Goal: Task Accomplishment & Management: Manage account settings

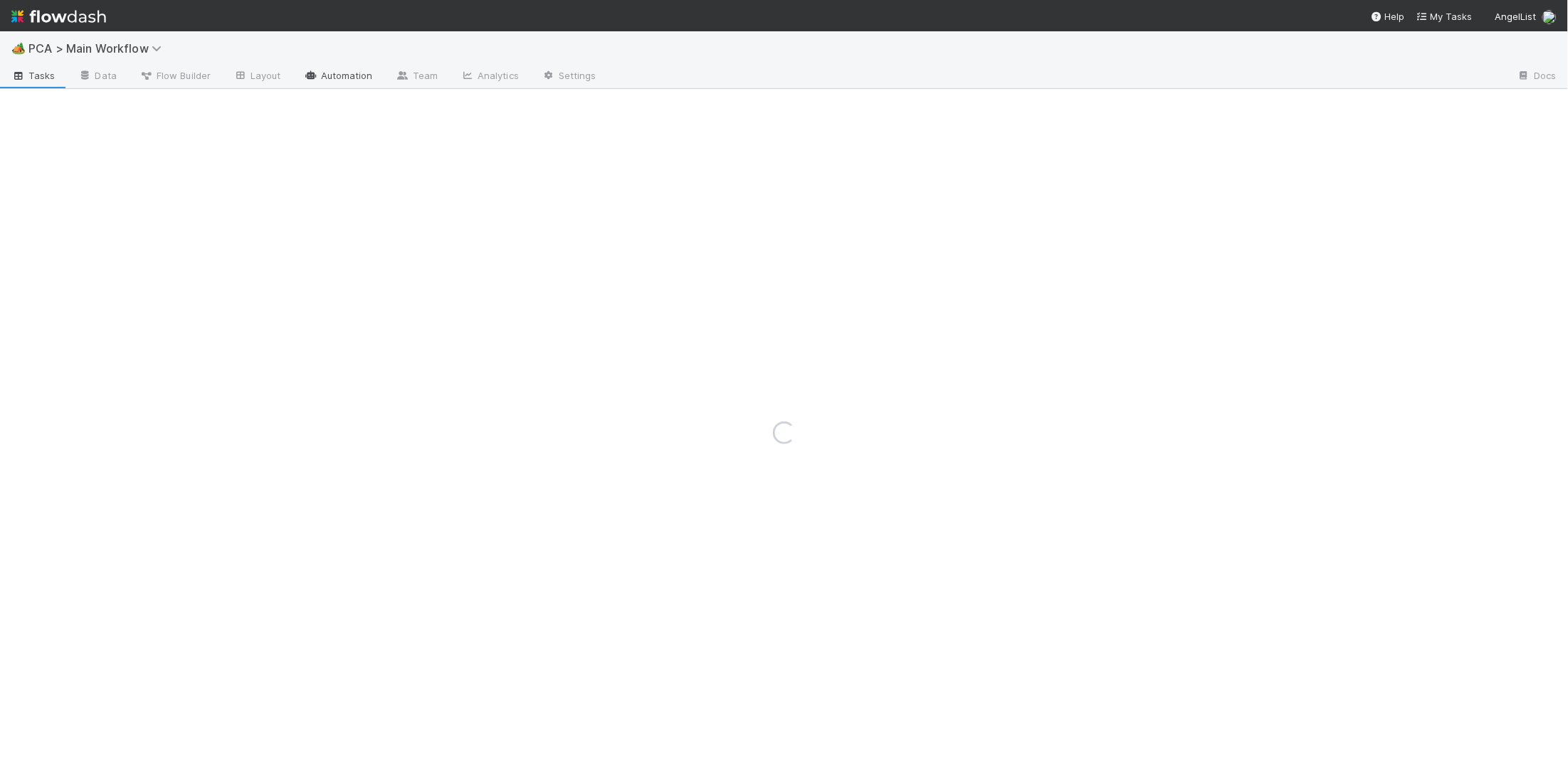
click at [364, 72] on link "Automation" at bounding box center [338, 77] width 92 height 23
click at [345, 77] on div "Loading..." at bounding box center [784, 404] width 1568 height 744
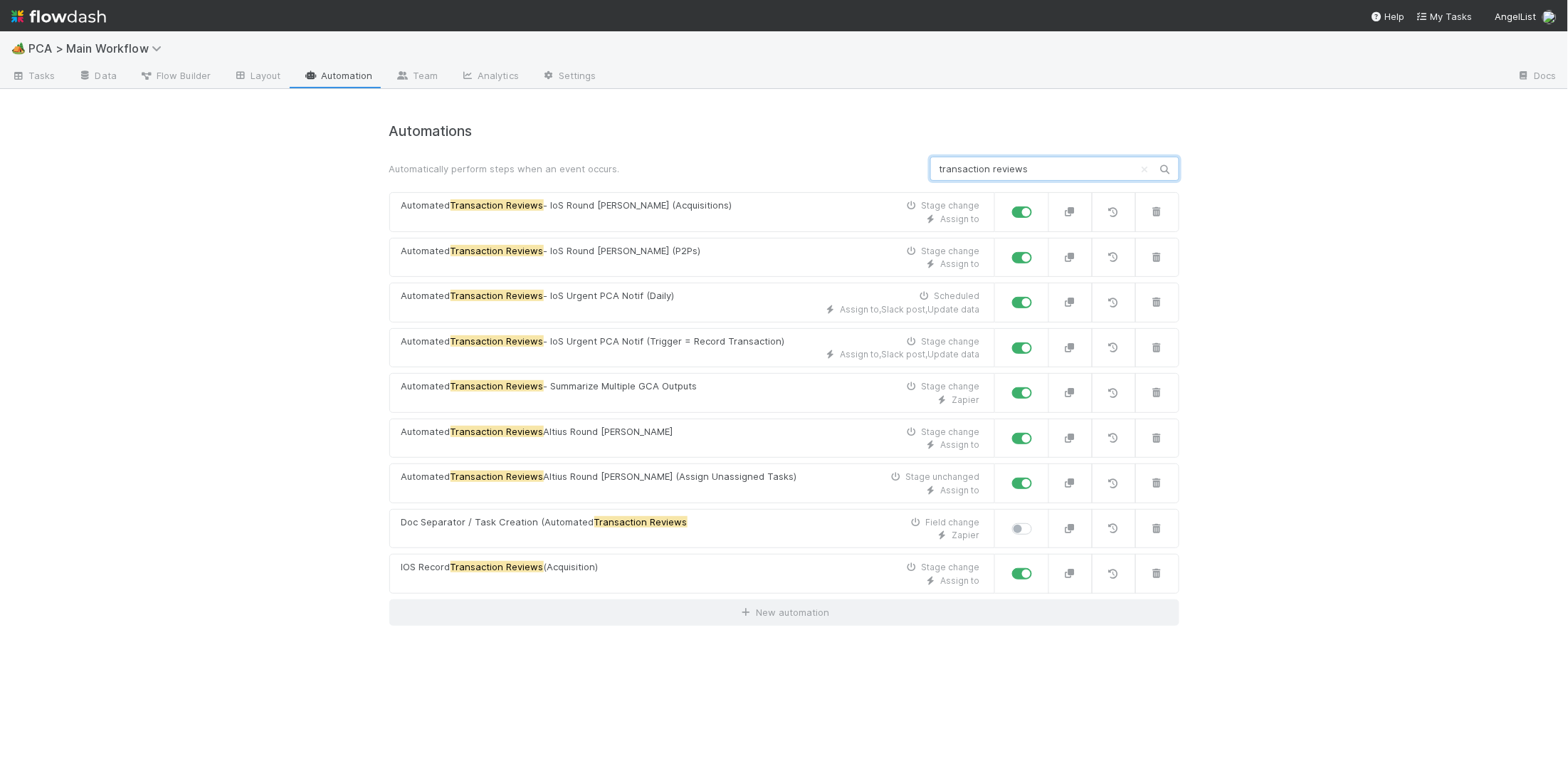
click at [987, 179] on input "transaction reviews" at bounding box center [1054, 169] width 249 height 24
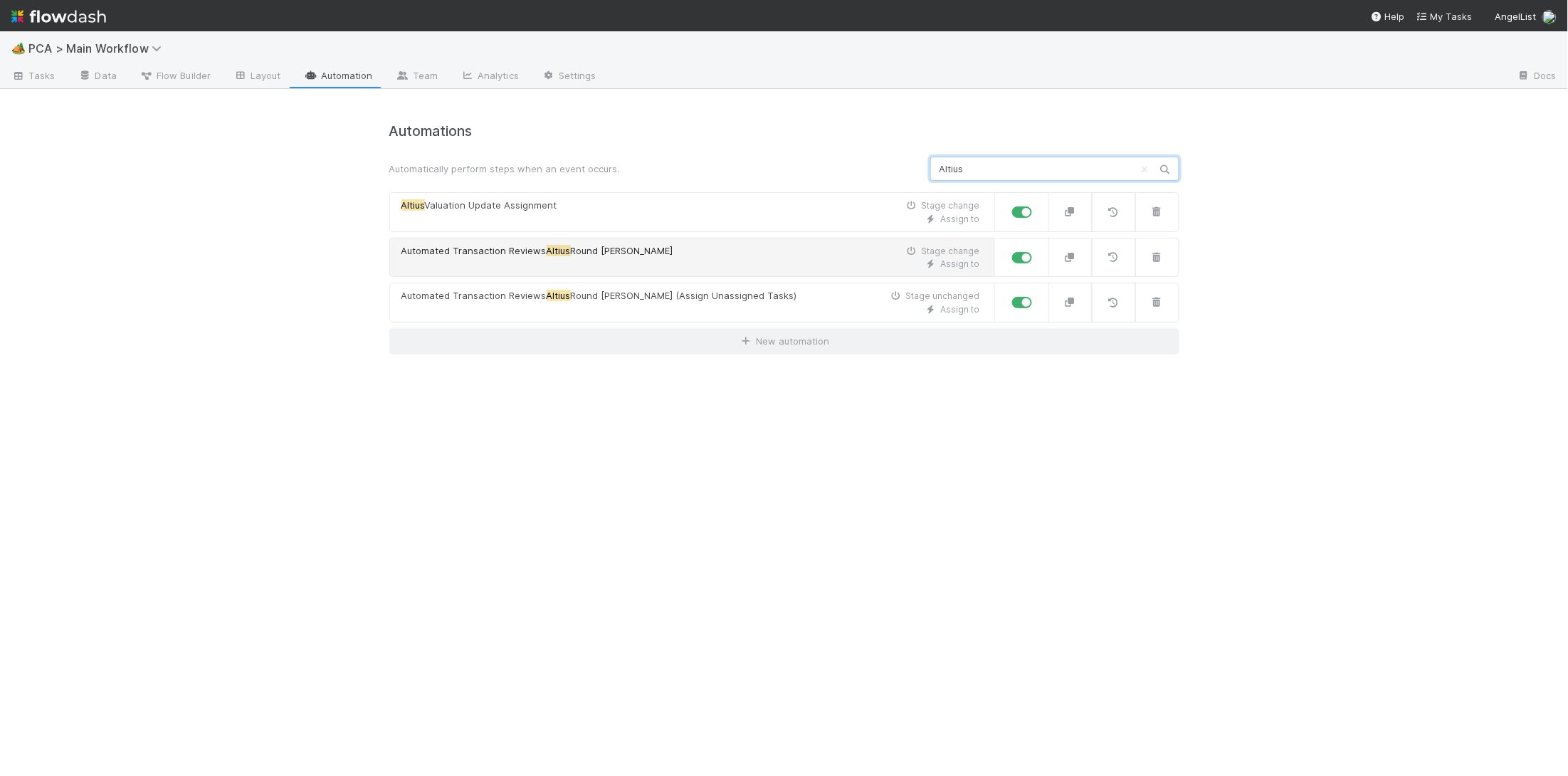
type input "Altius"
click at [718, 250] on div "Automated Transaction Reviews Altius Round Robin Stage change" at bounding box center [690, 251] width 579 height 14
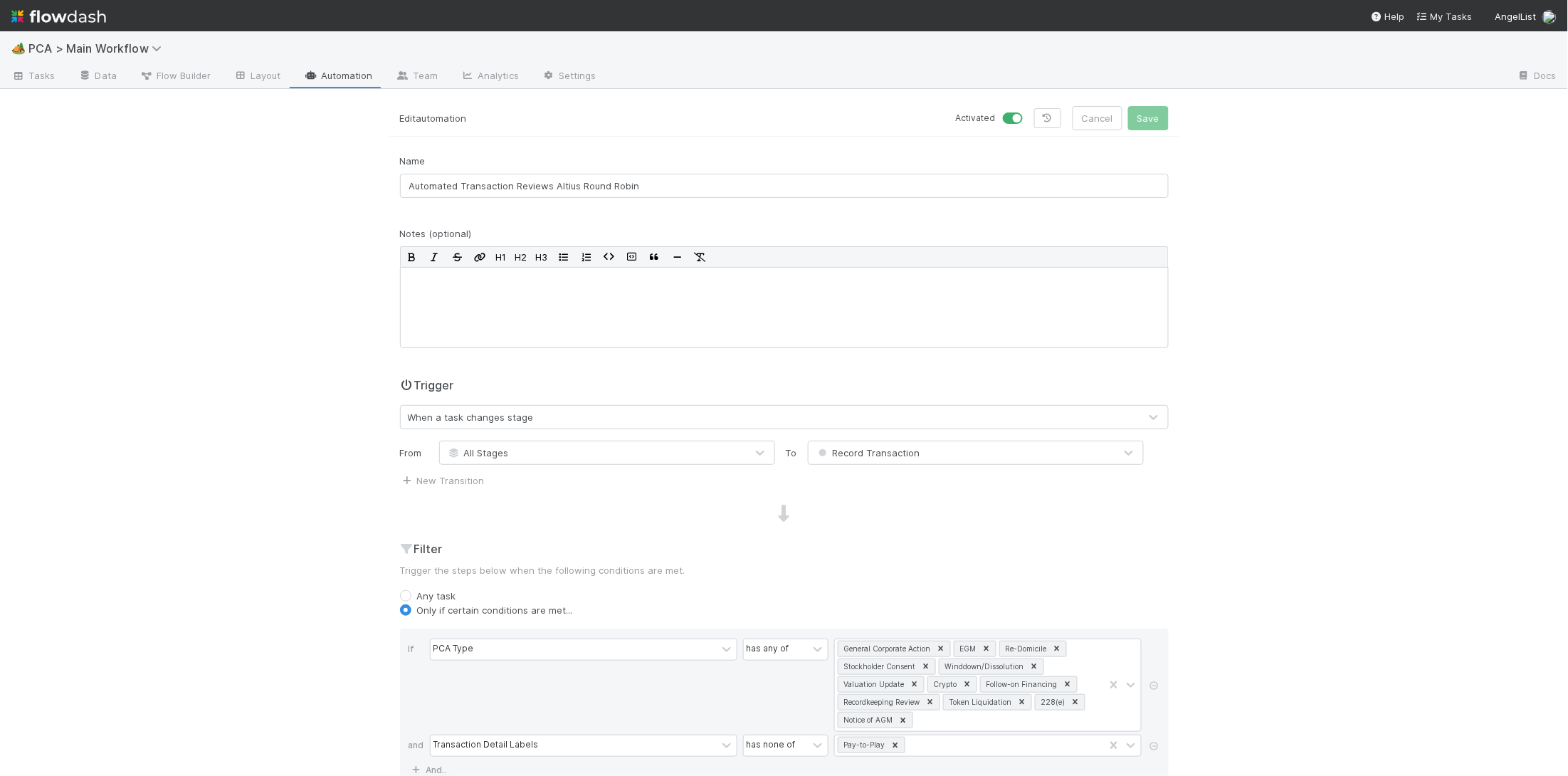
scroll to position [542, 0]
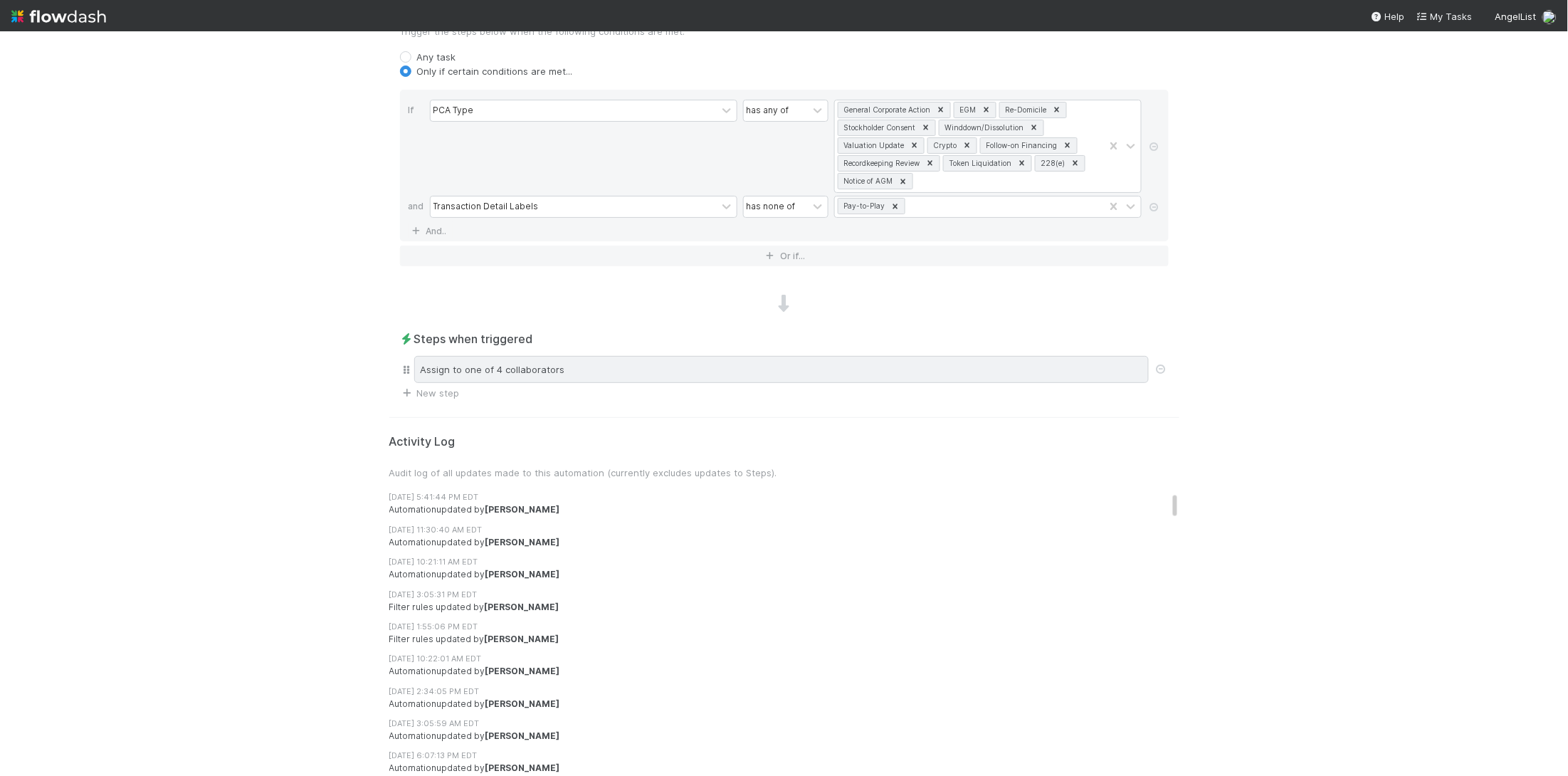
click at [538, 369] on div "Assign to one of 4 collaborators" at bounding box center [781, 369] width 734 height 27
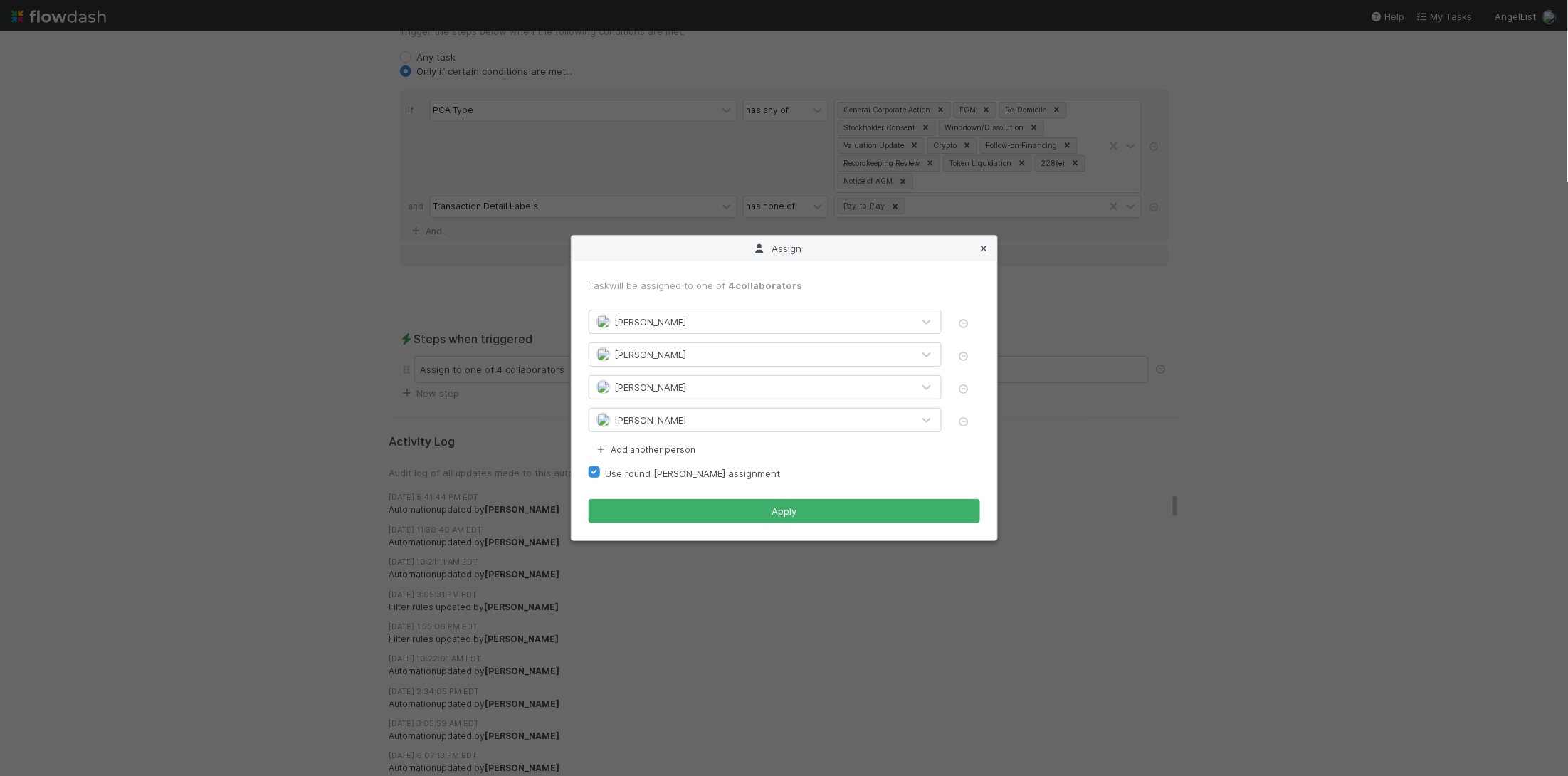
click at [989, 245] on icon at bounding box center [984, 248] width 14 height 9
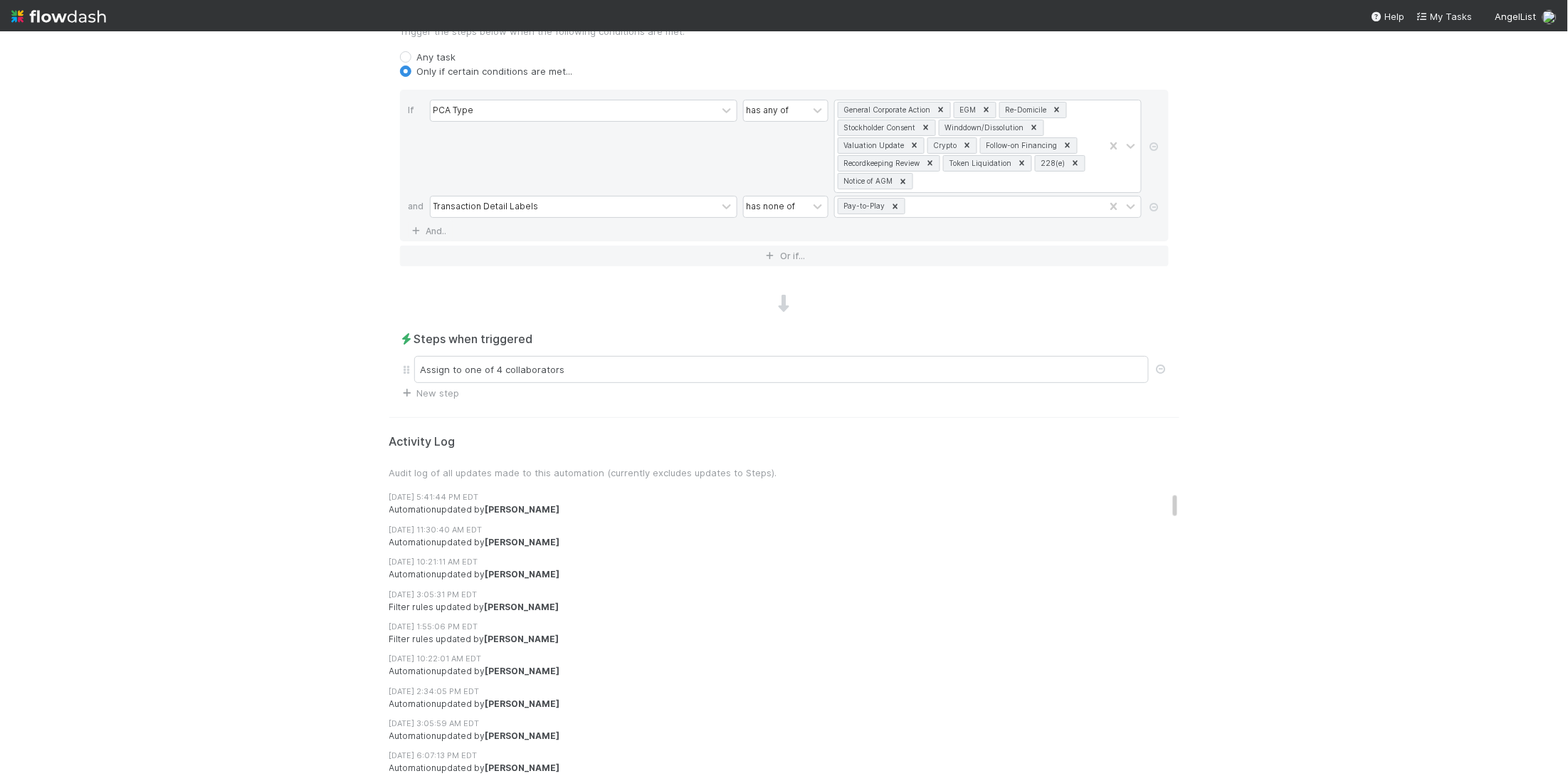
scroll to position [0, 0]
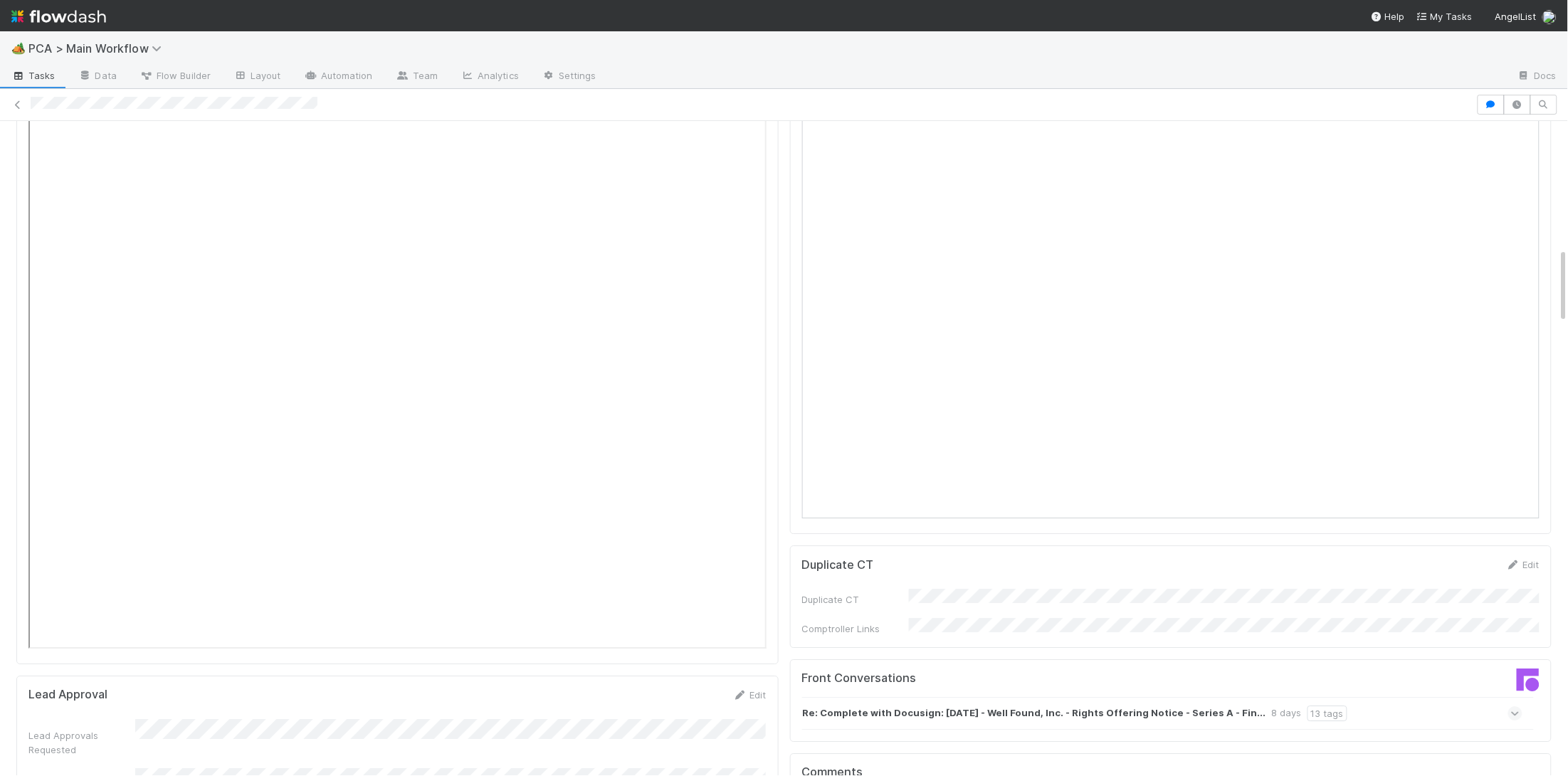
scroll to position [1716, 0]
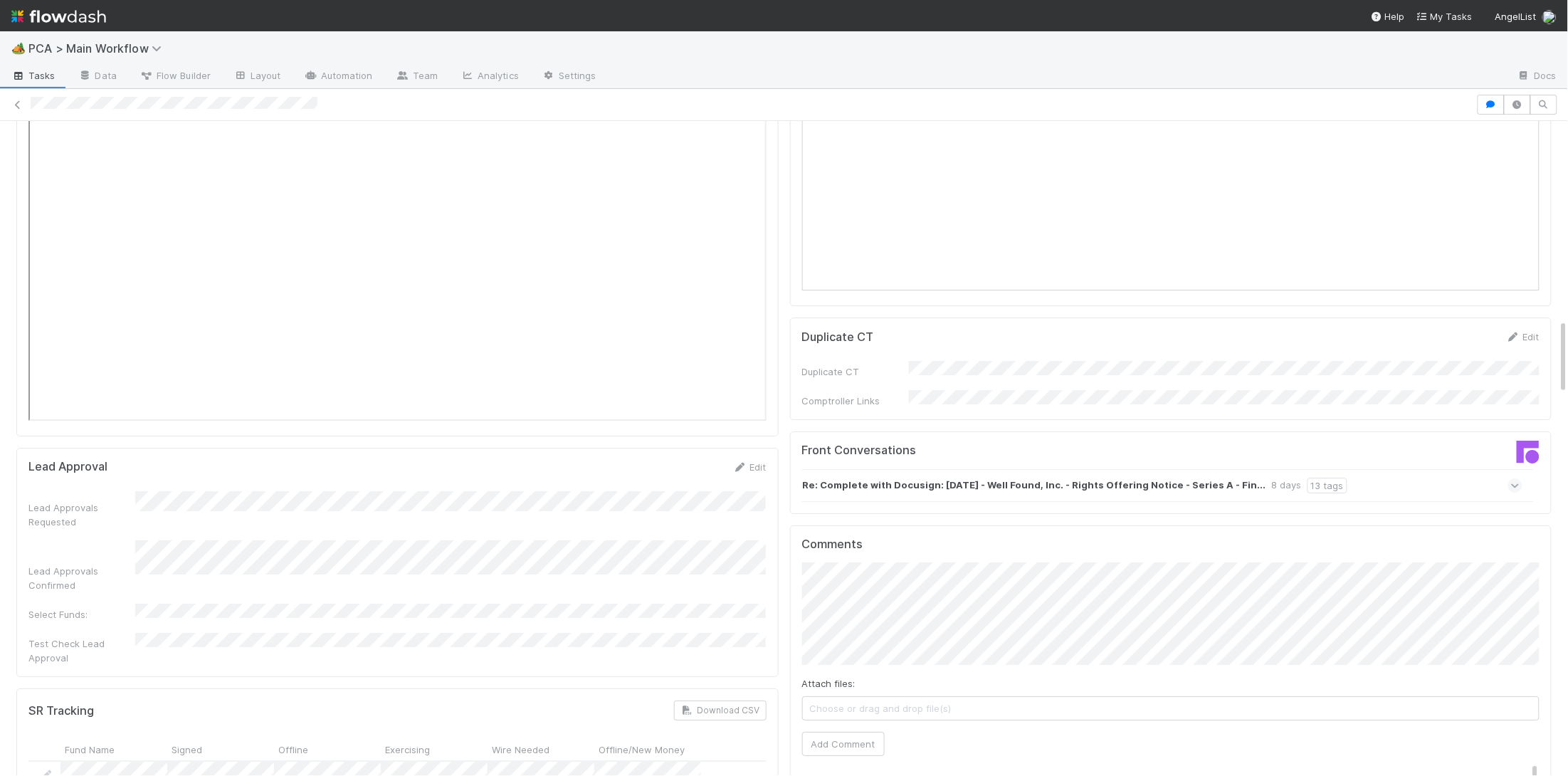
click at [498, 491] on div "Lead Approvals Requested Lead Approvals Confirmed Select Funds: Test Check Lead…" at bounding box center [397, 578] width 738 height 174
click at [501, 491] on div "Lead Approvals Requested Lead Approvals Confirmed Select Funds: Test Check Lead…" at bounding box center [397, 578] width 738 height 174
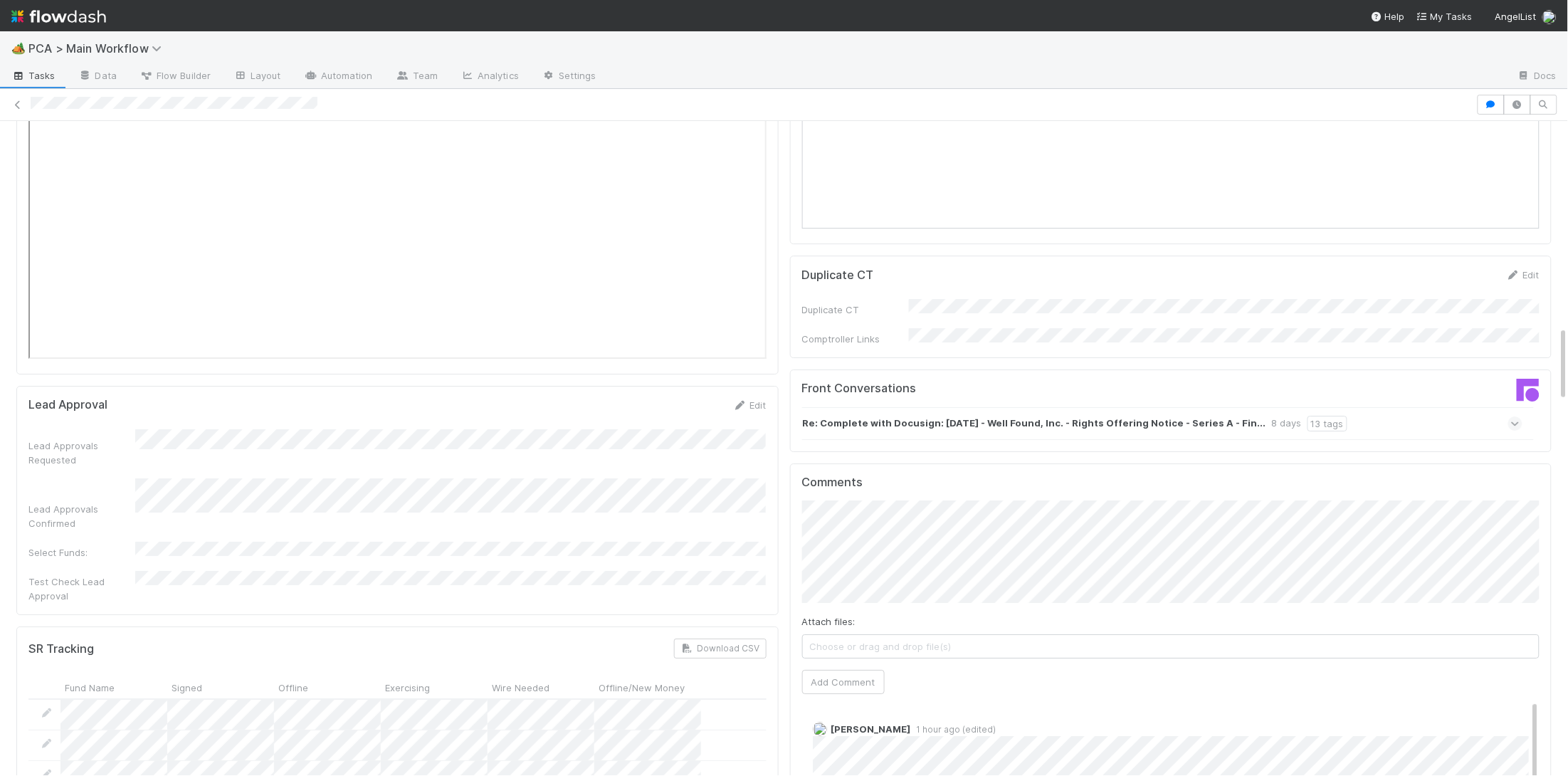
scroll to position [0, 0]
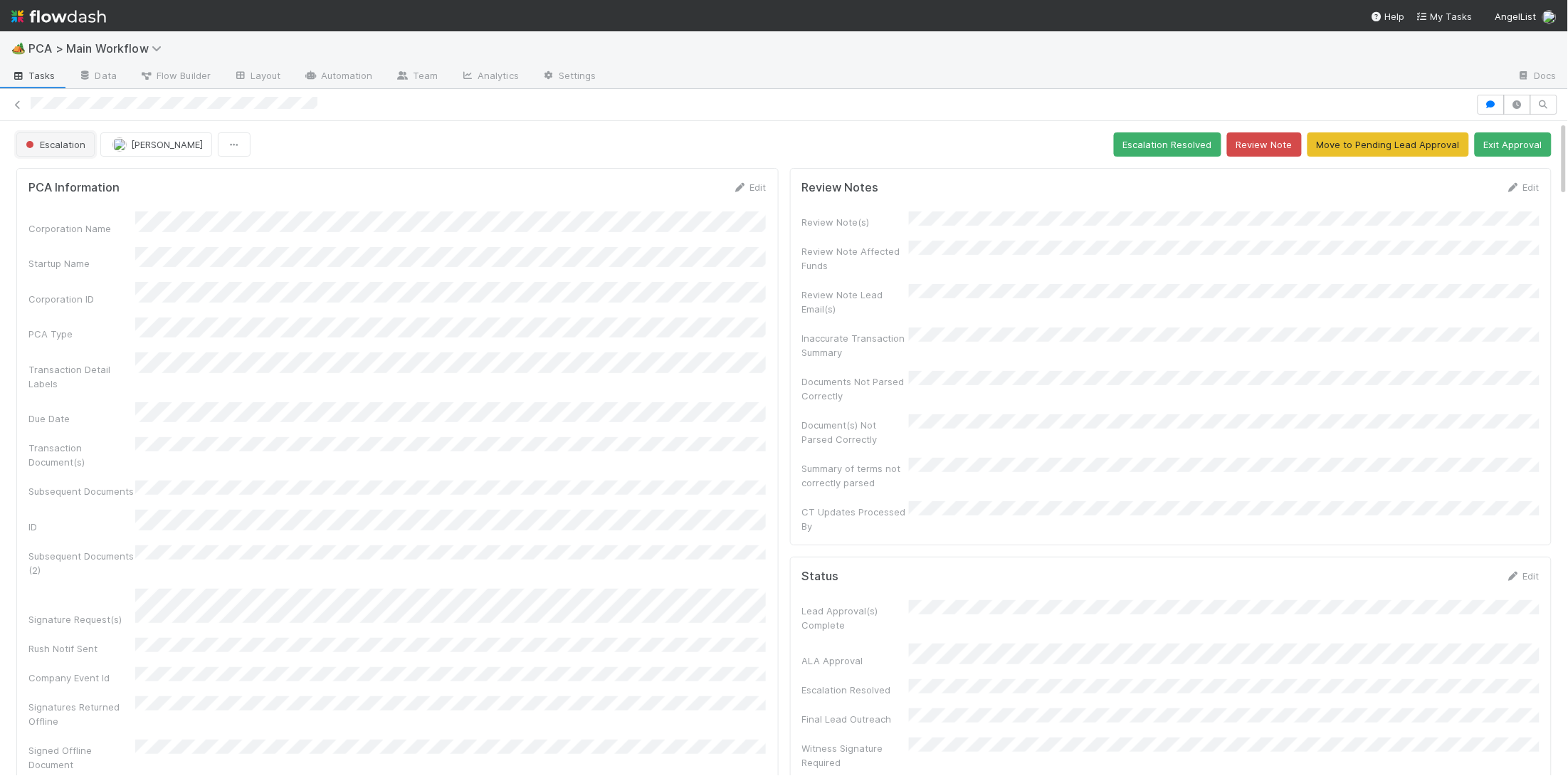
click at [28, 139] on span "Escalation" at bounding box center [54, 145] width 62 height 11
drag, startPoint x: 78, startPoint y: 176, endPoint x: 134, endPoint y: 171, distance: 56.2
click at [79, 176] on span "SR Question" at bounding box center [55, 181] width 71 height 11
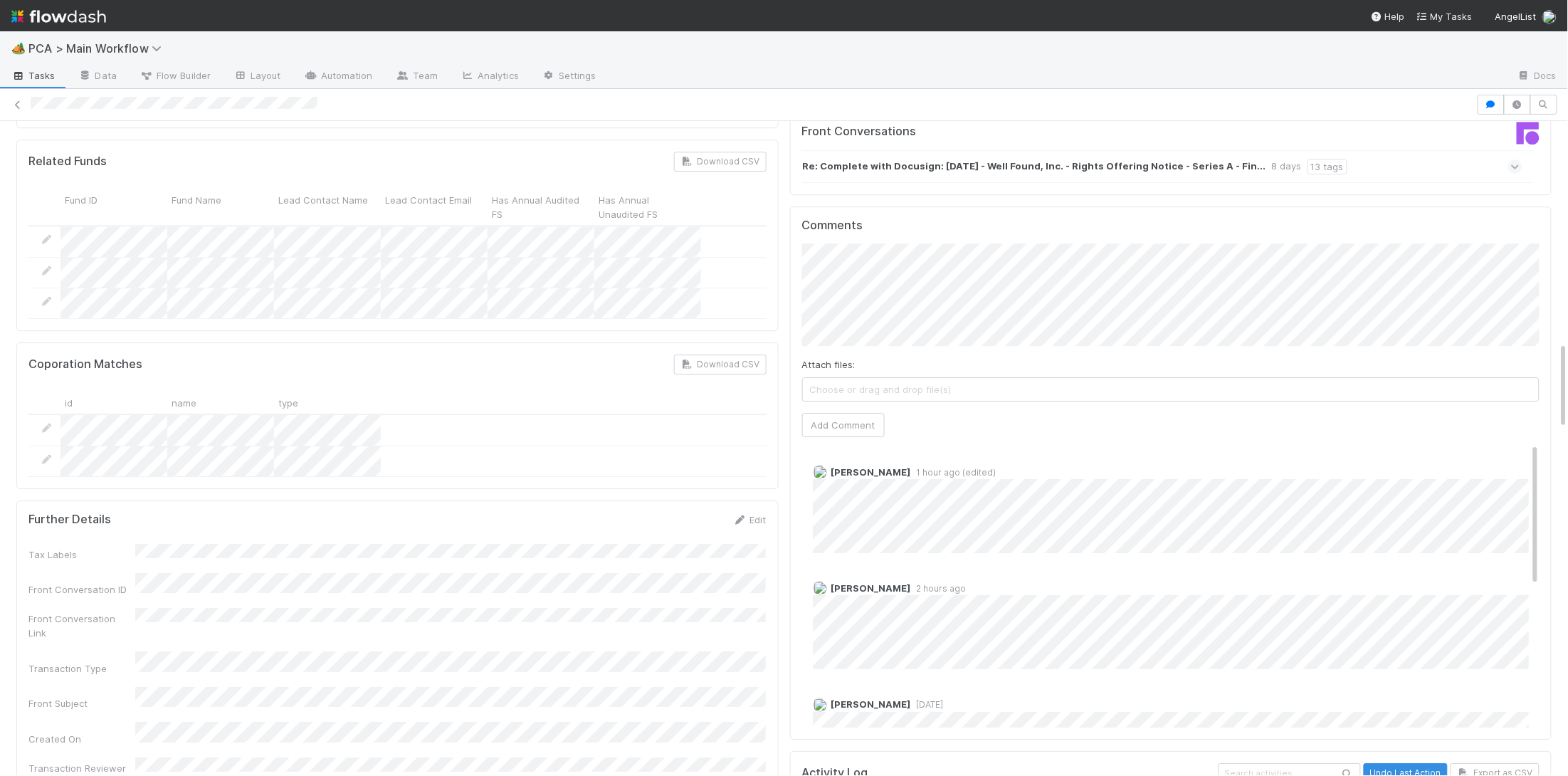
scroll to position [1639, 0]
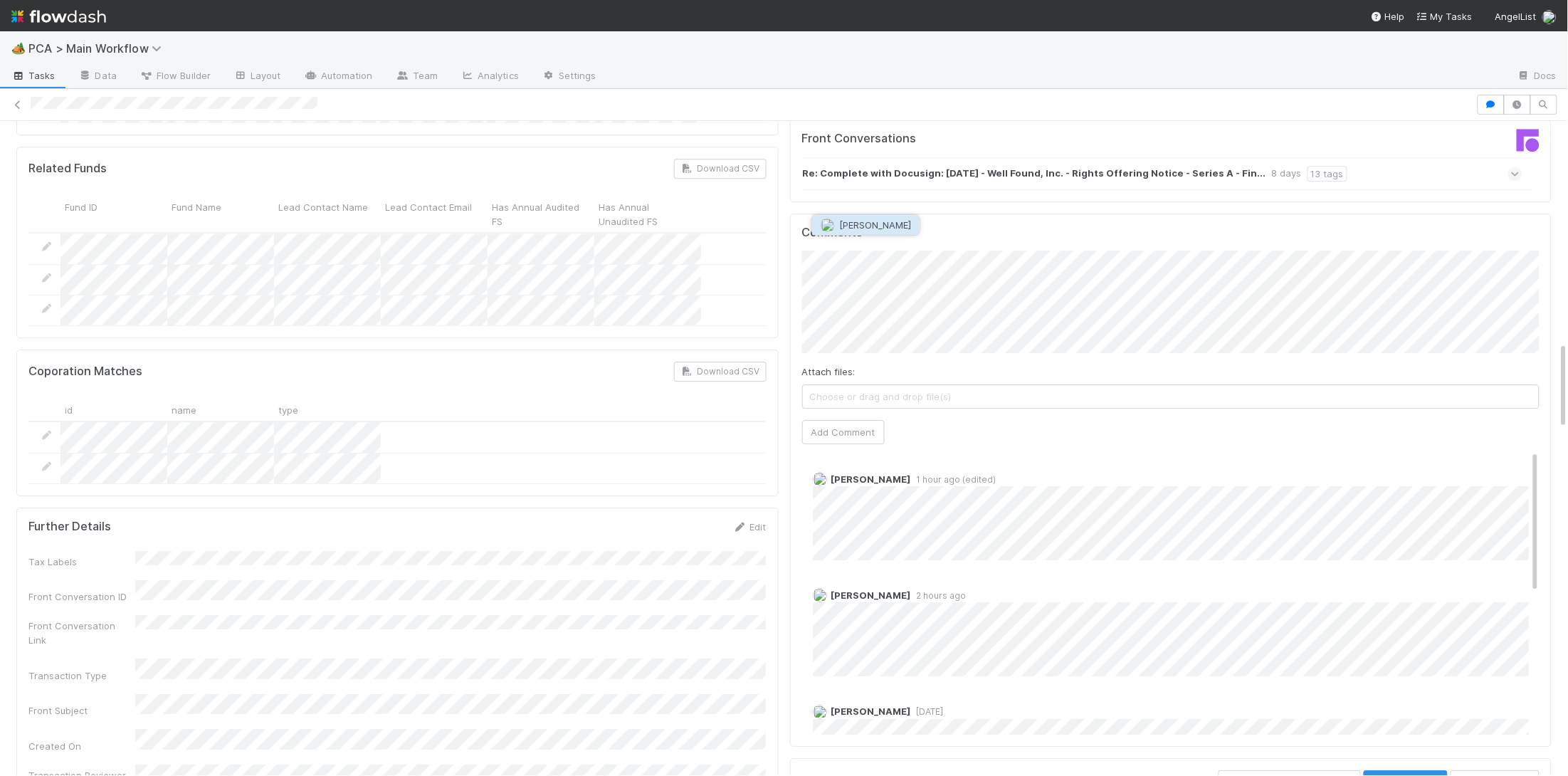
click at [874, 223] on span "[PERSON_NAME]" at bounding box center [875, 225] width 72 height 11
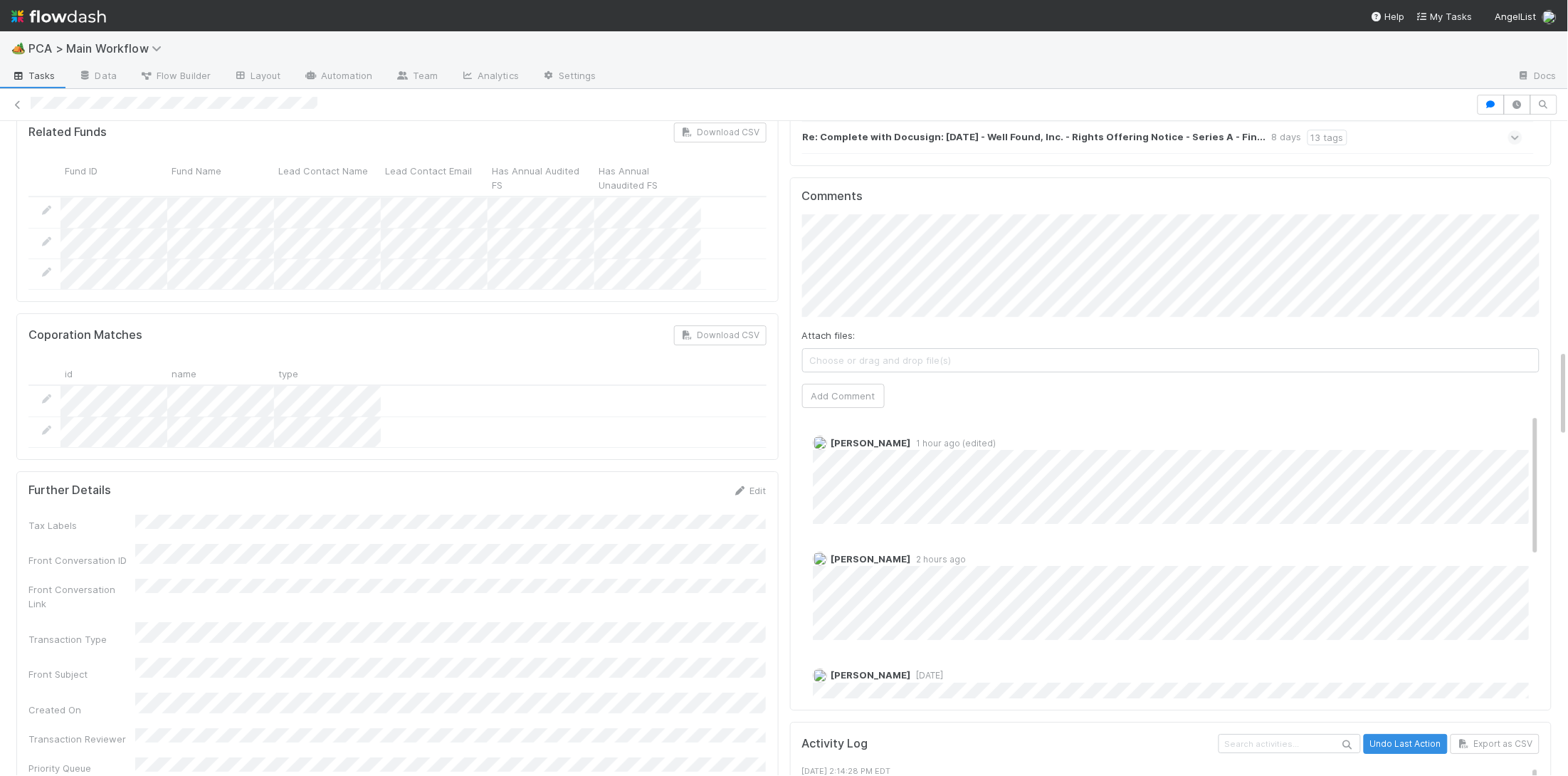
scroll to position [1678, 0]
click at [837, 380] on button "Add Comment" at bounding box center [843, 392] width 82 height 24
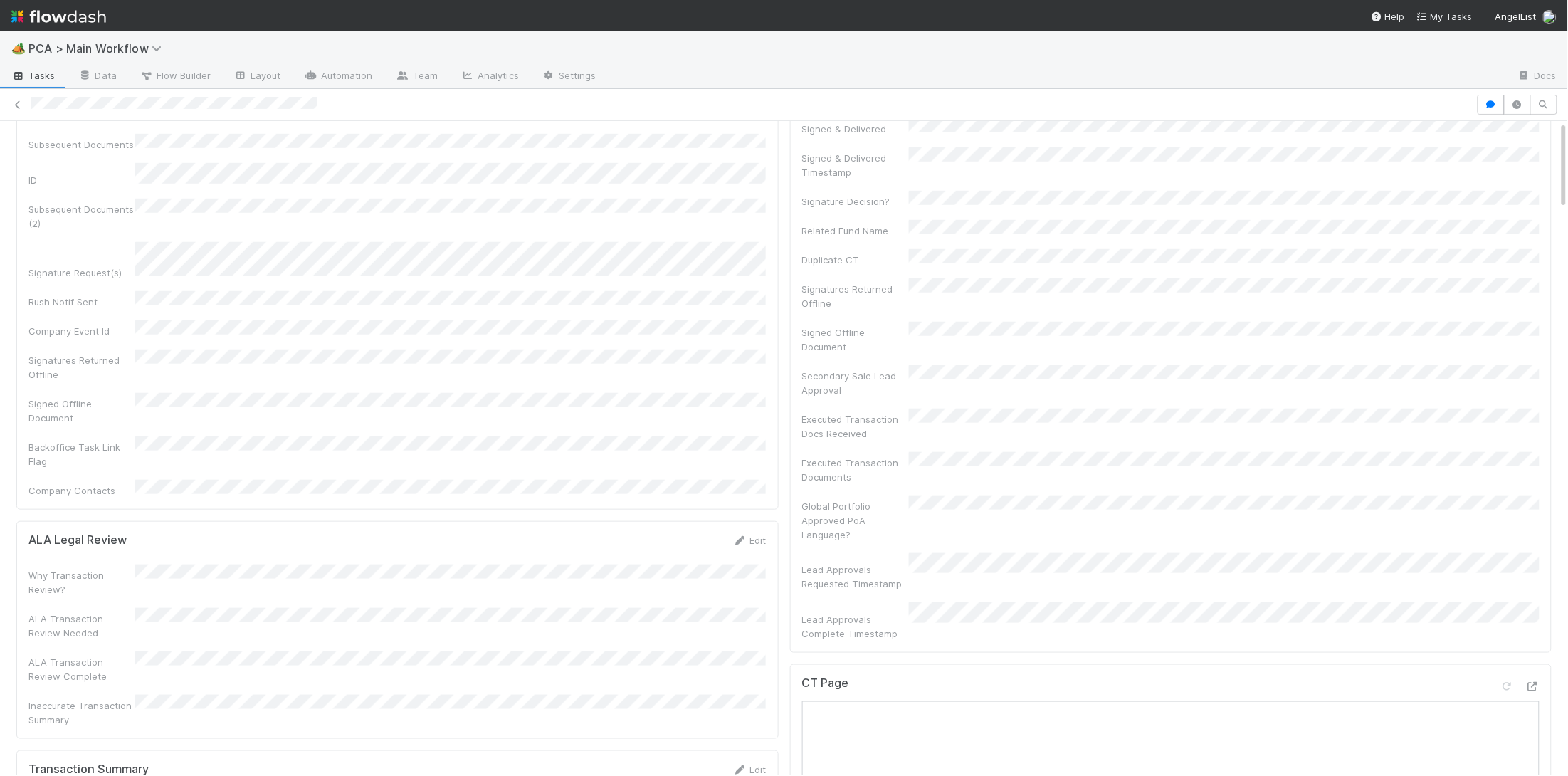
scroll to position [0, 0]
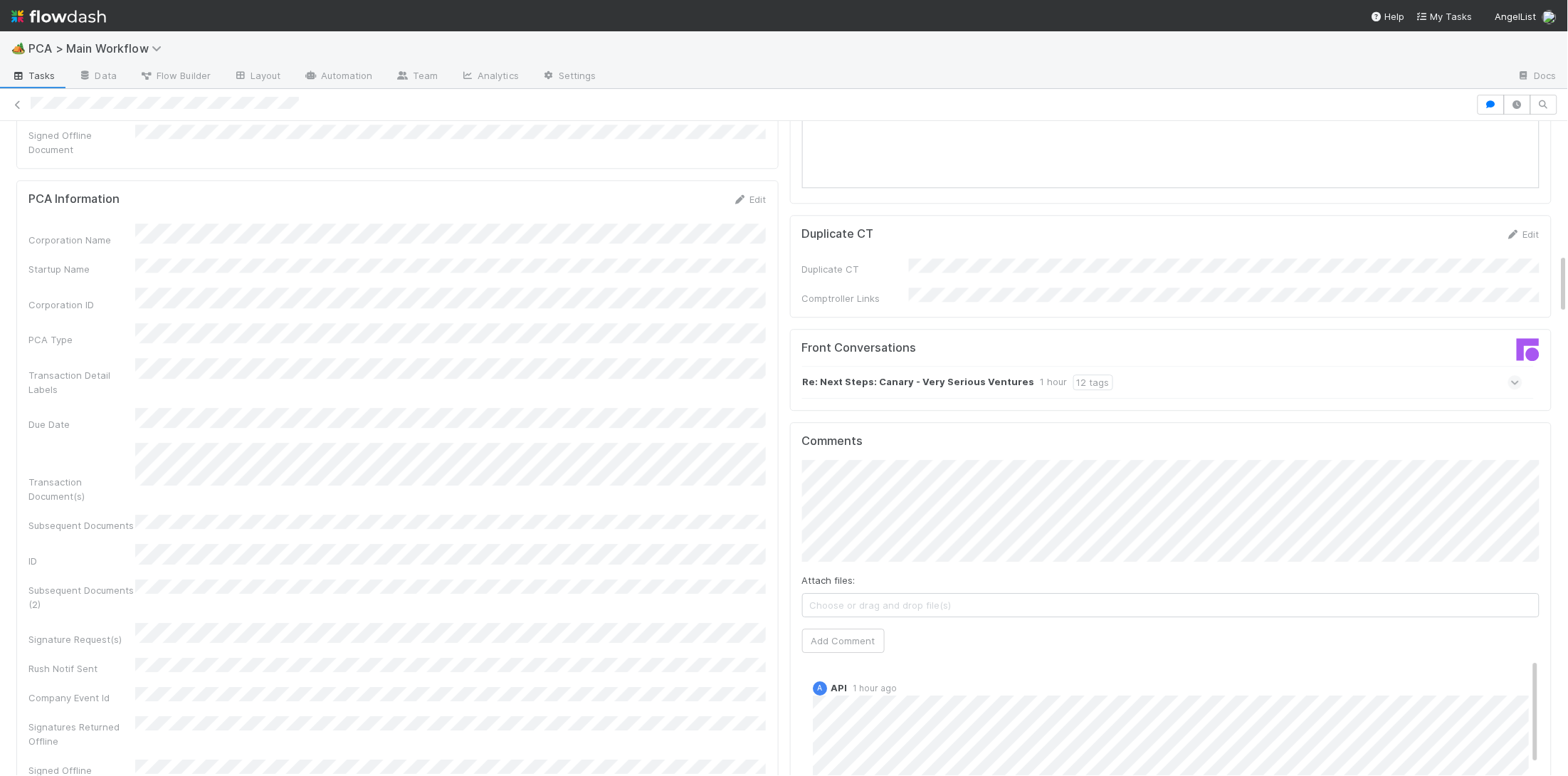
scroll to position [1432, 0]
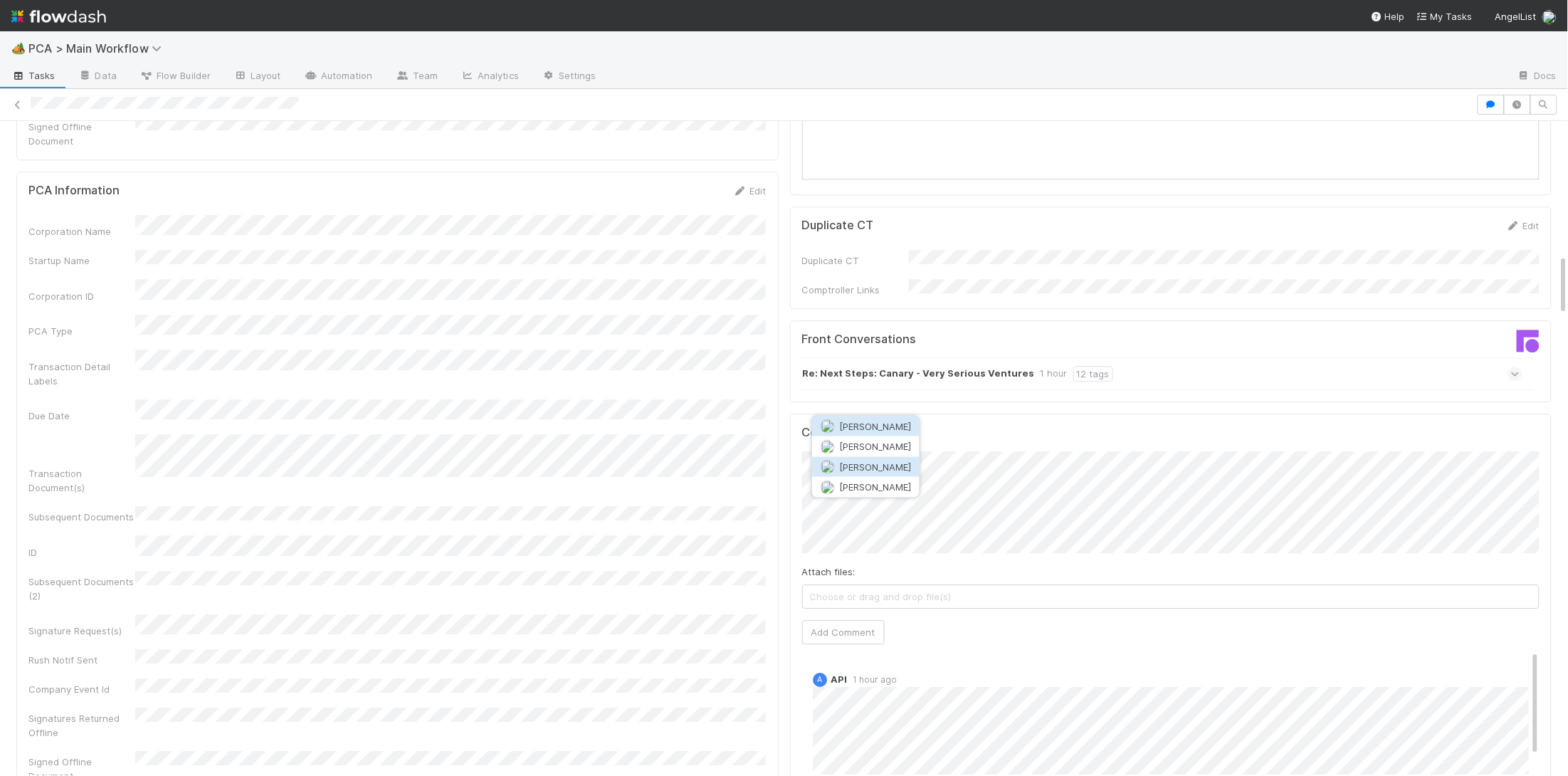
click at [853, 463] on span "[PERSON_NAME]" at bounding box center [875, 467] width 72 height 11
click at [852, 620] on button "Add Comment" at bounding box center [843, 633] width 82 height 24
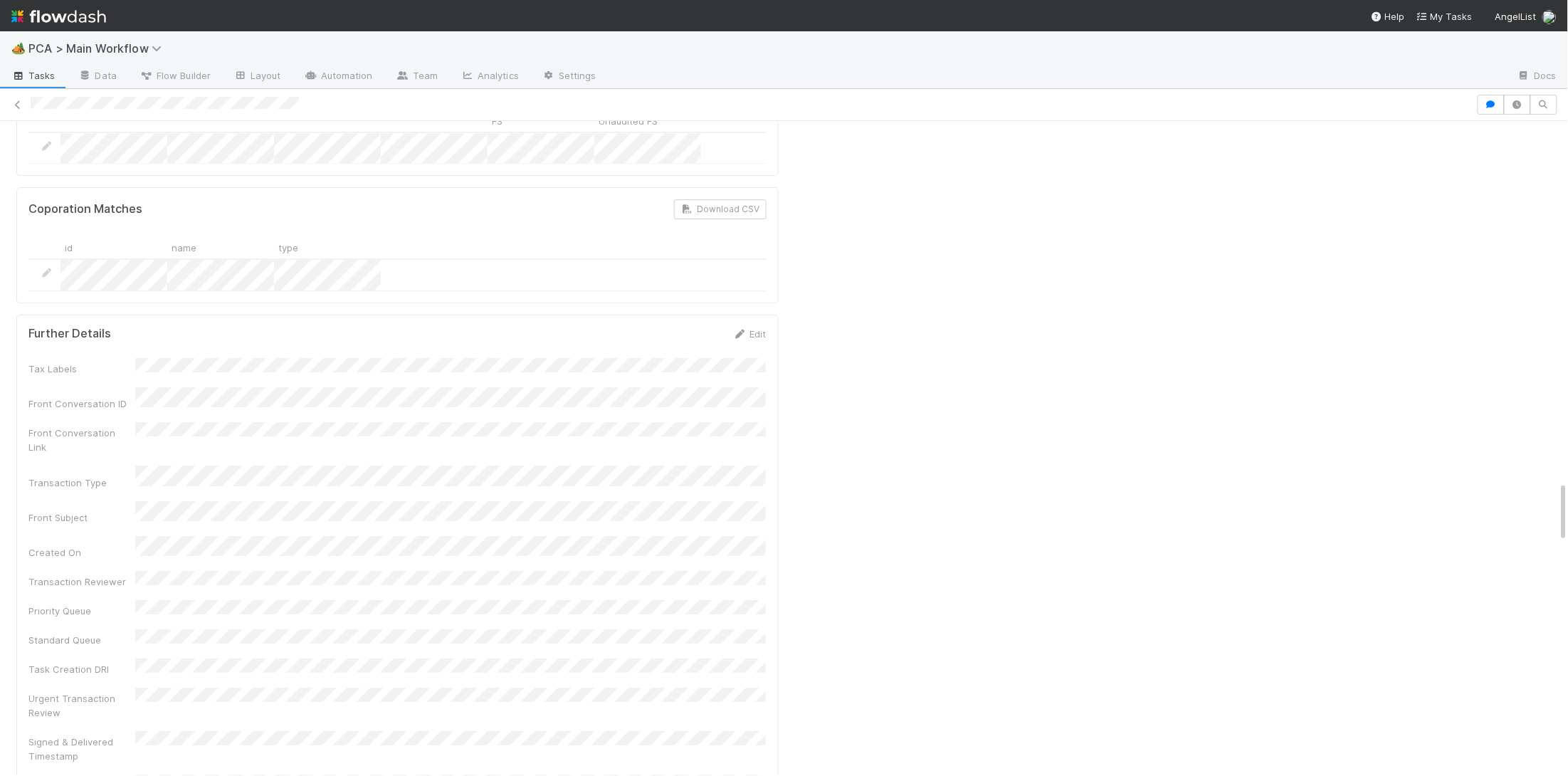
scroll to position [3950, 0]
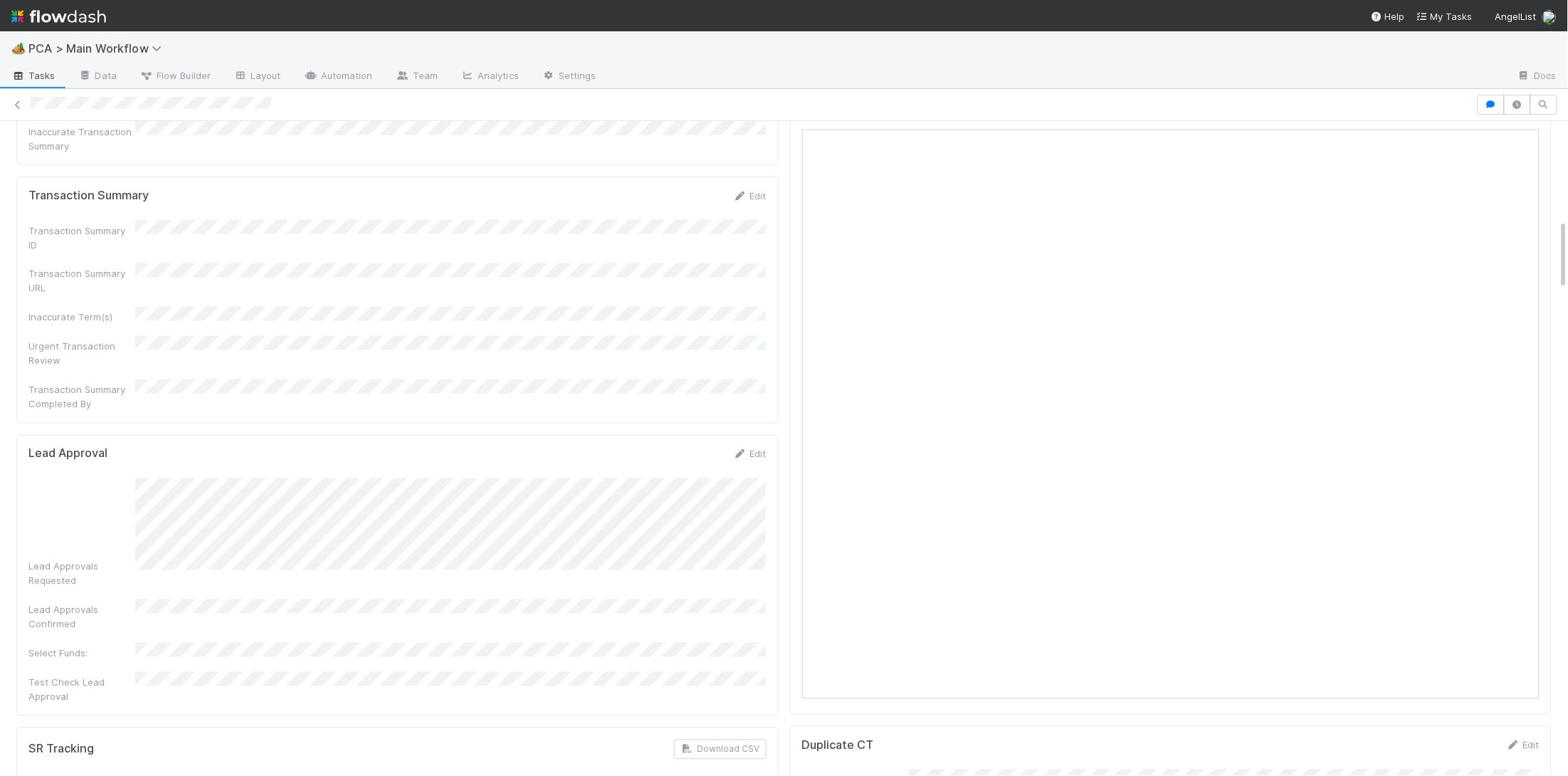
click at [424, 447] on form "Lead Approval Edit Lead Approvals Requested Lead Approvals Confirmed Select Fun…" at bounding box center [397, 574] width 738 height 256
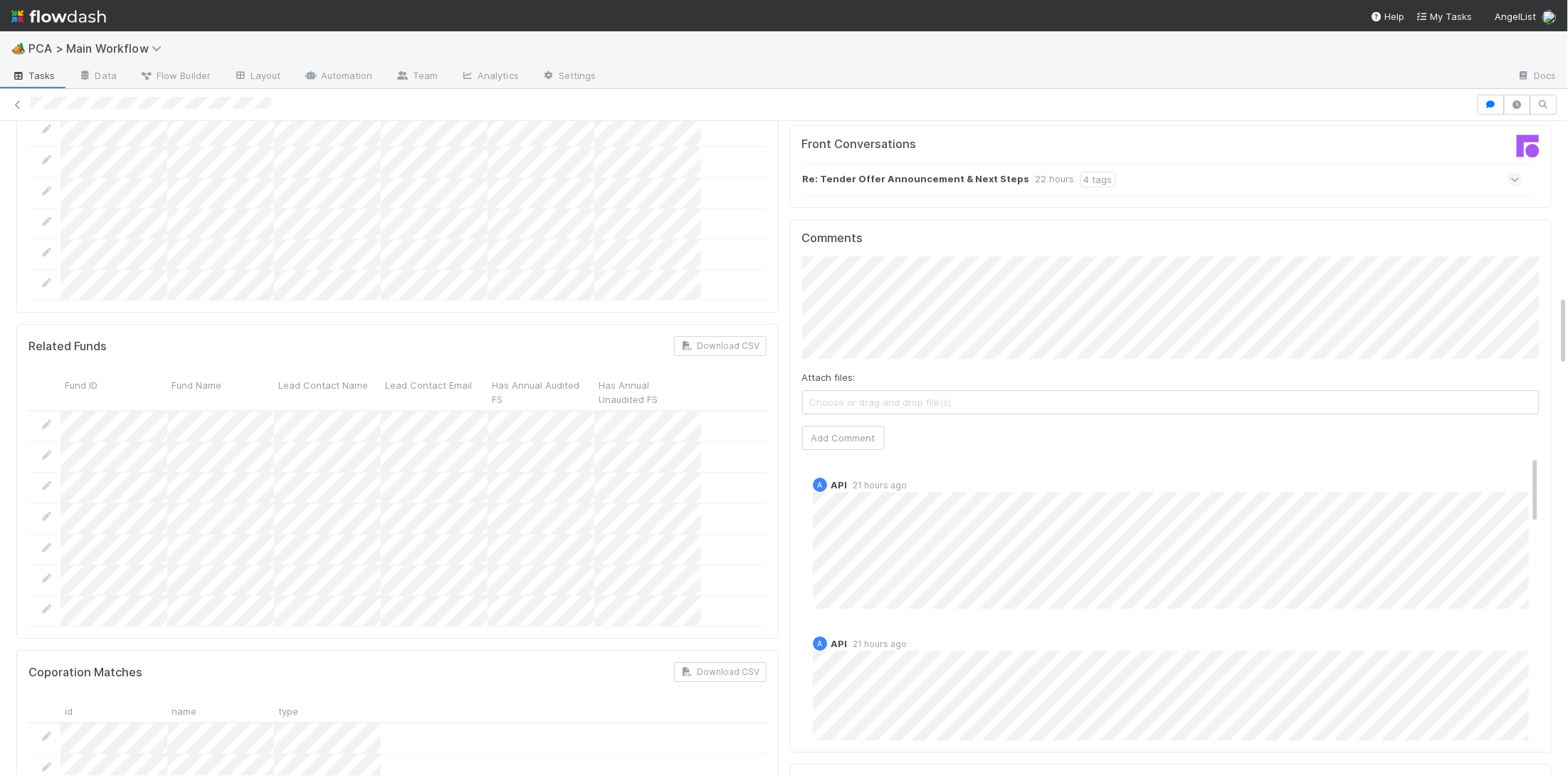
scroll to position [1579, 0]
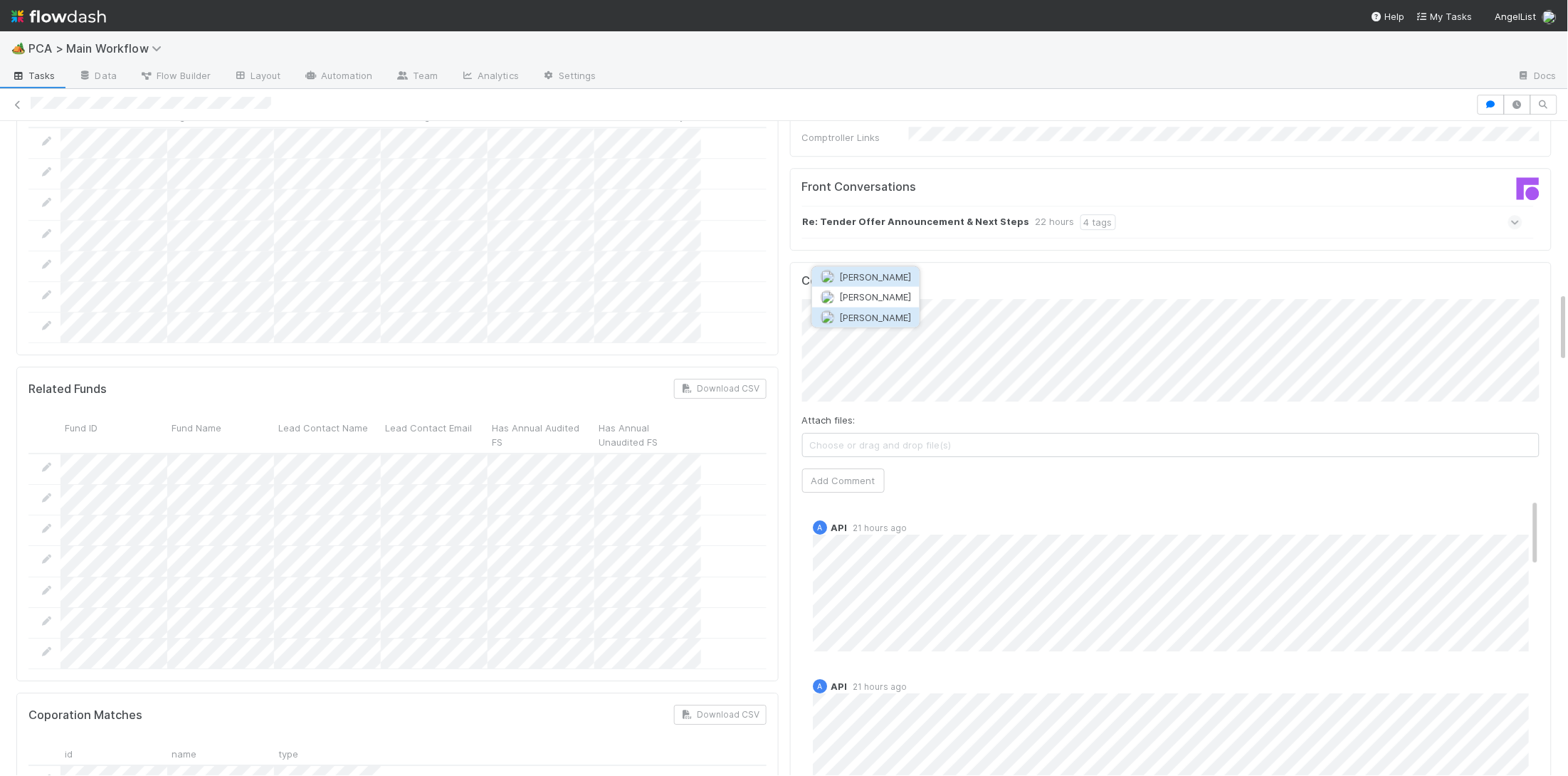
click at [883, 308] on button "[PERSON_NAME]" at bounding box center [866, 318] width 108 height 20
click at [817, 468] on button "Add Comment" at bounding box center [843, 481] width 82 height 24
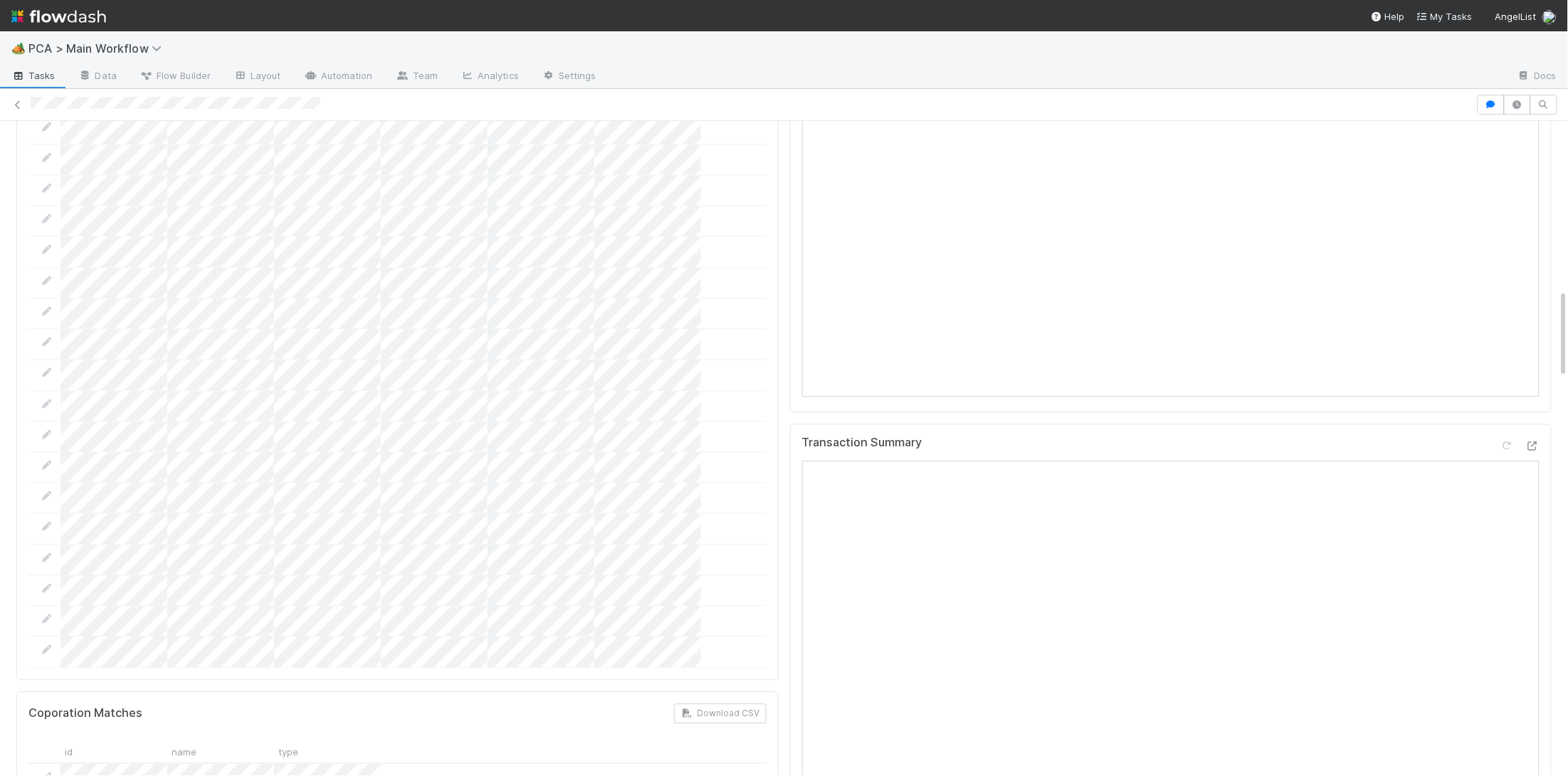
scroll to position [1211, 0]
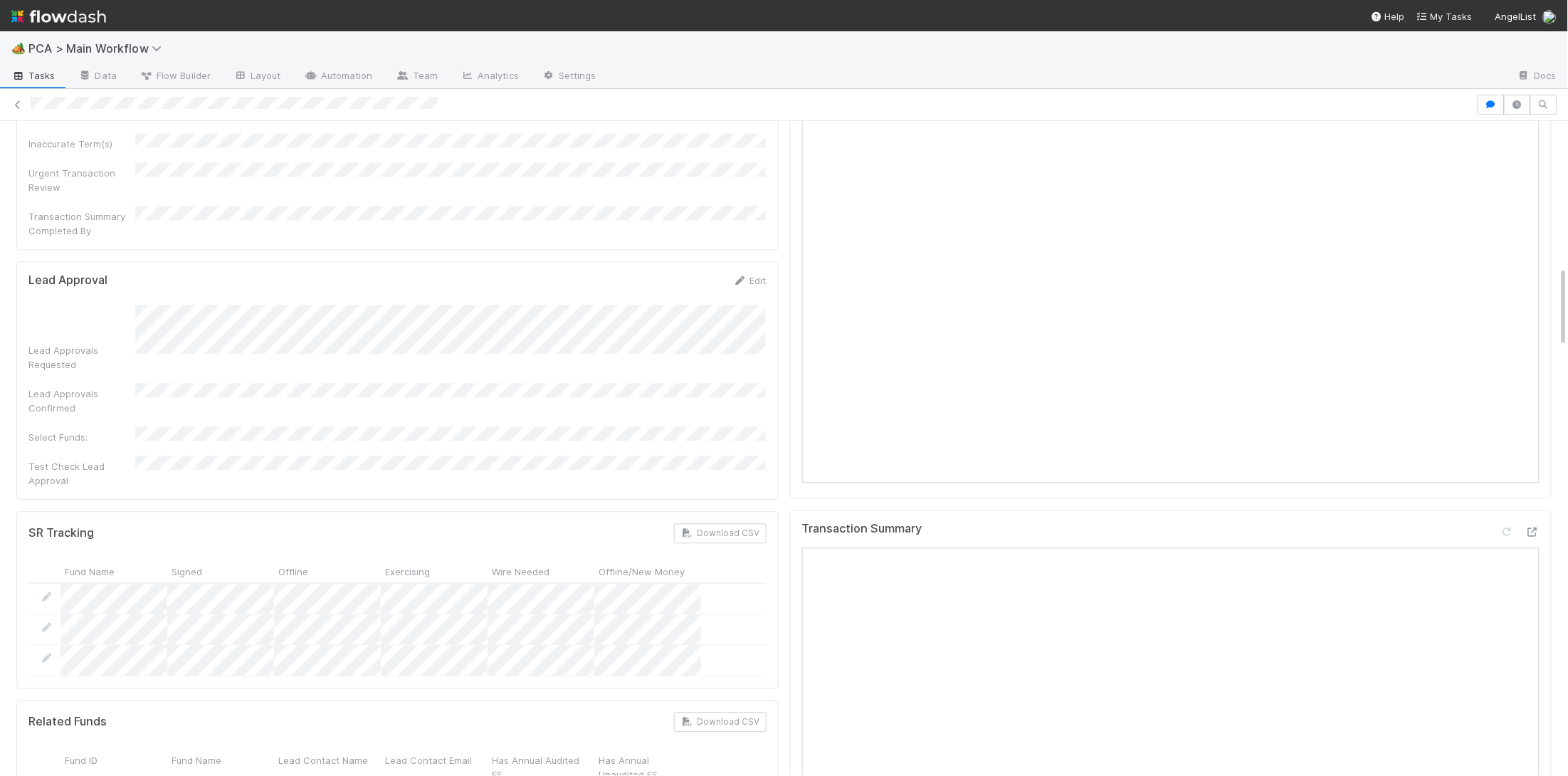
scroll to position [992, 0]
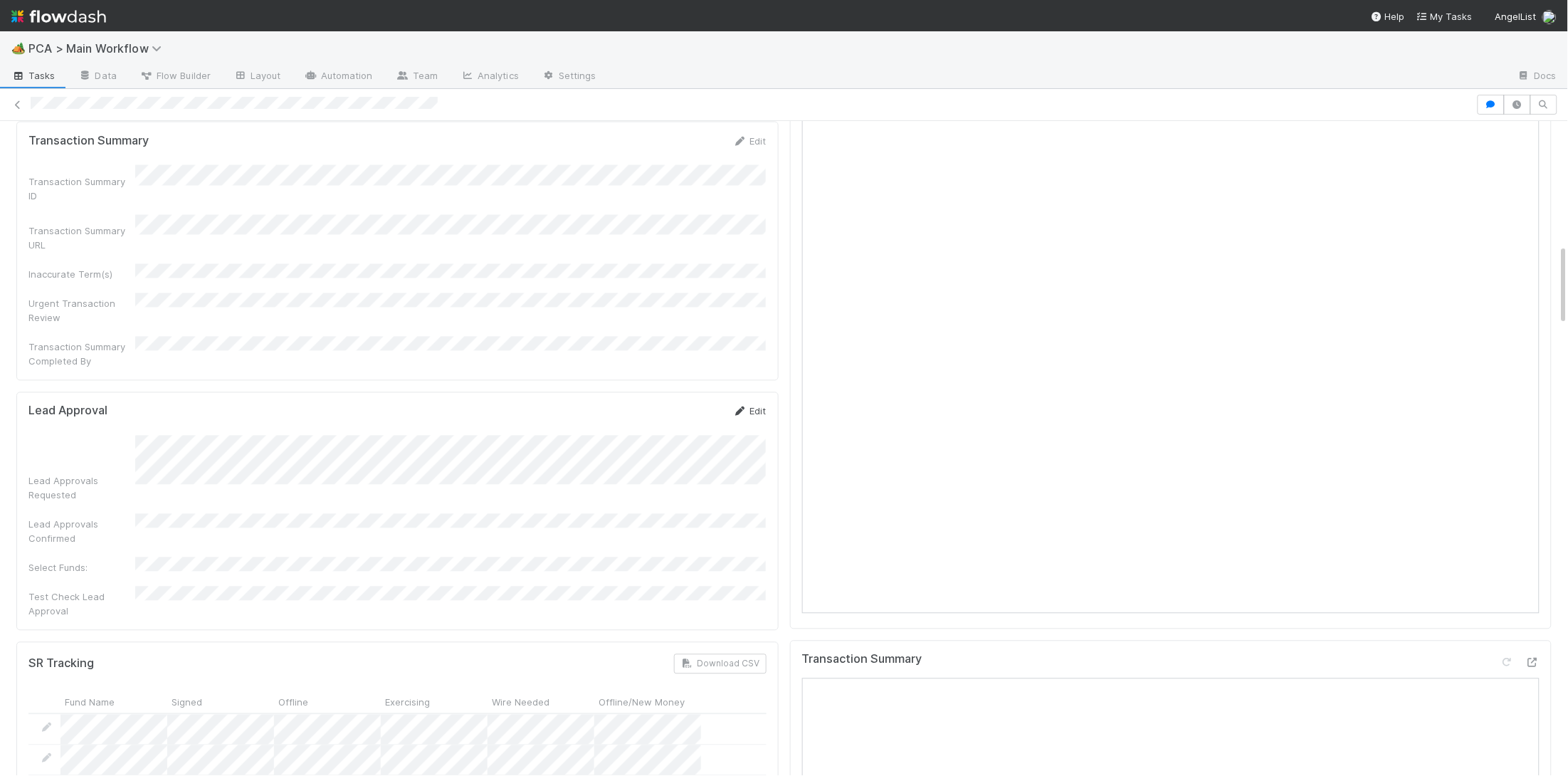
click at [741, 407] on icon at bounding box center [740, 412] width 14 height 9
click at [105, 445] on div "Lead Approvals Requested" at bounding box center [397, 481] width 738 height 70
drag, startPoint x: 683, startPoint y: 307, endPoint x: 705, endPoint y: 321, distance: 26.1
click at [683, 404] on button "Save" at bounding box center [690, 417] width 41 height 24
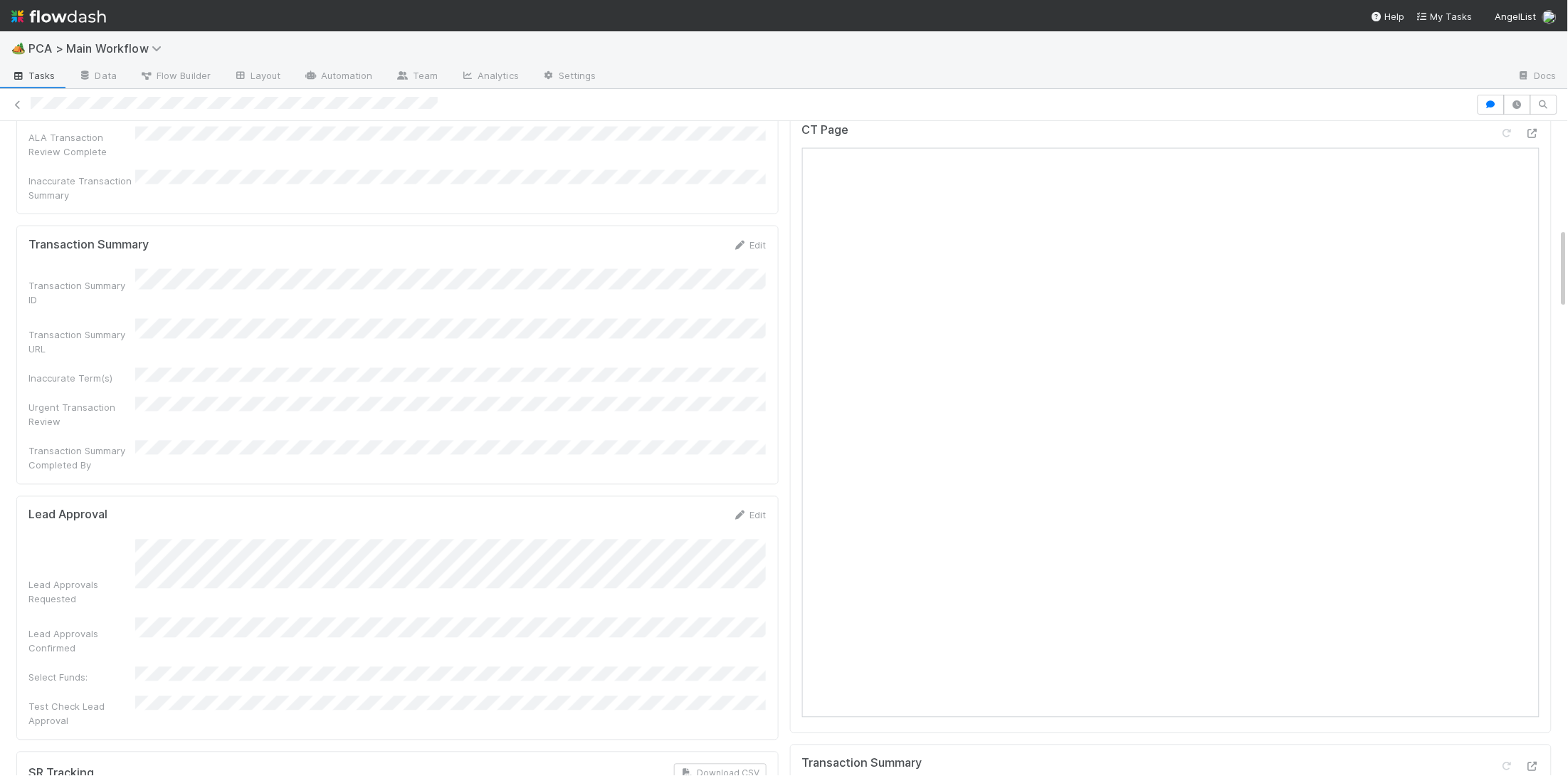
scroll to position [894, 0]
click at [447, 534] on div "Lead Approvals Requested Lead Approvals Confirmed Select Funds: Test Check Lead…" at bounding box center [397, 628] width 738 height 189
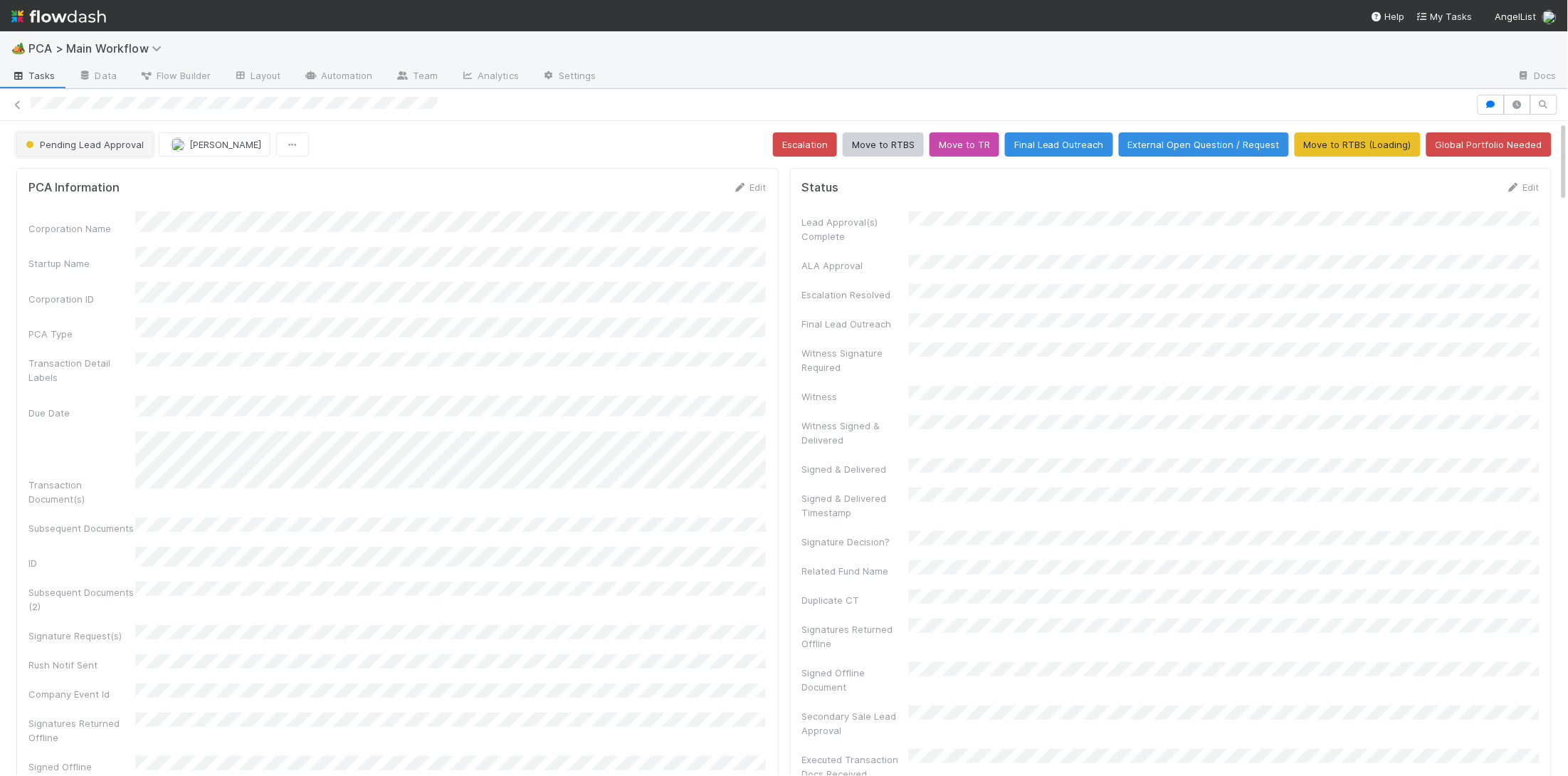
click at [101, 151] on button "Pending Lead Approval" at bounding box center [85, 145] width 137 height 24
click at [86, 176] on div "RTBS" at bounding box center [112, 181] width 201 height 26
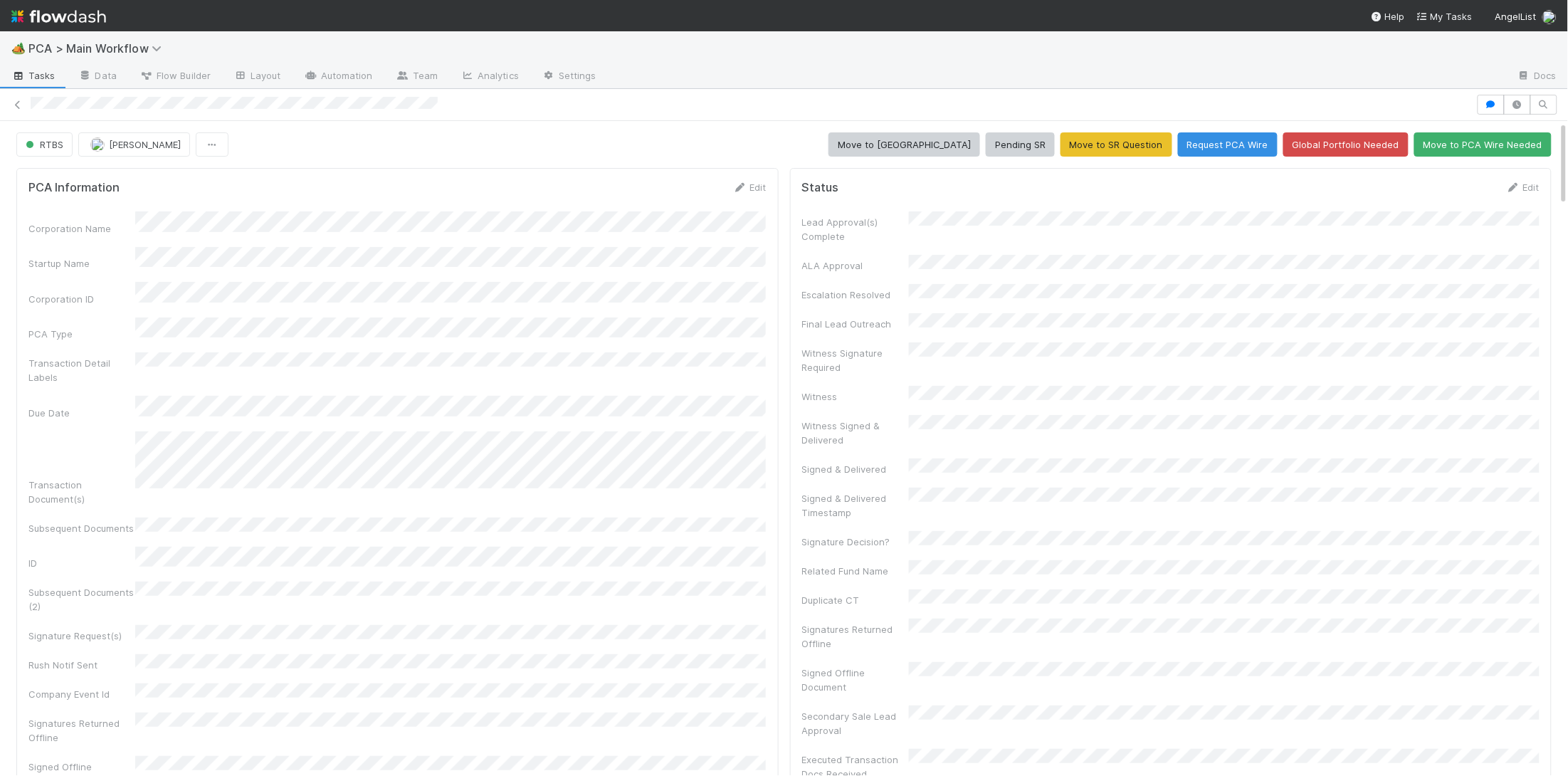
click at [762, 210] on form "PCA Information Edit Corporation Name Startup Name Corporation ID PCA Type Tran…" at bounding box center [397, 520] width 738 height 681
click at [759, 190] on link "Edit" at bounding box center [749, 187] width 34 height 11
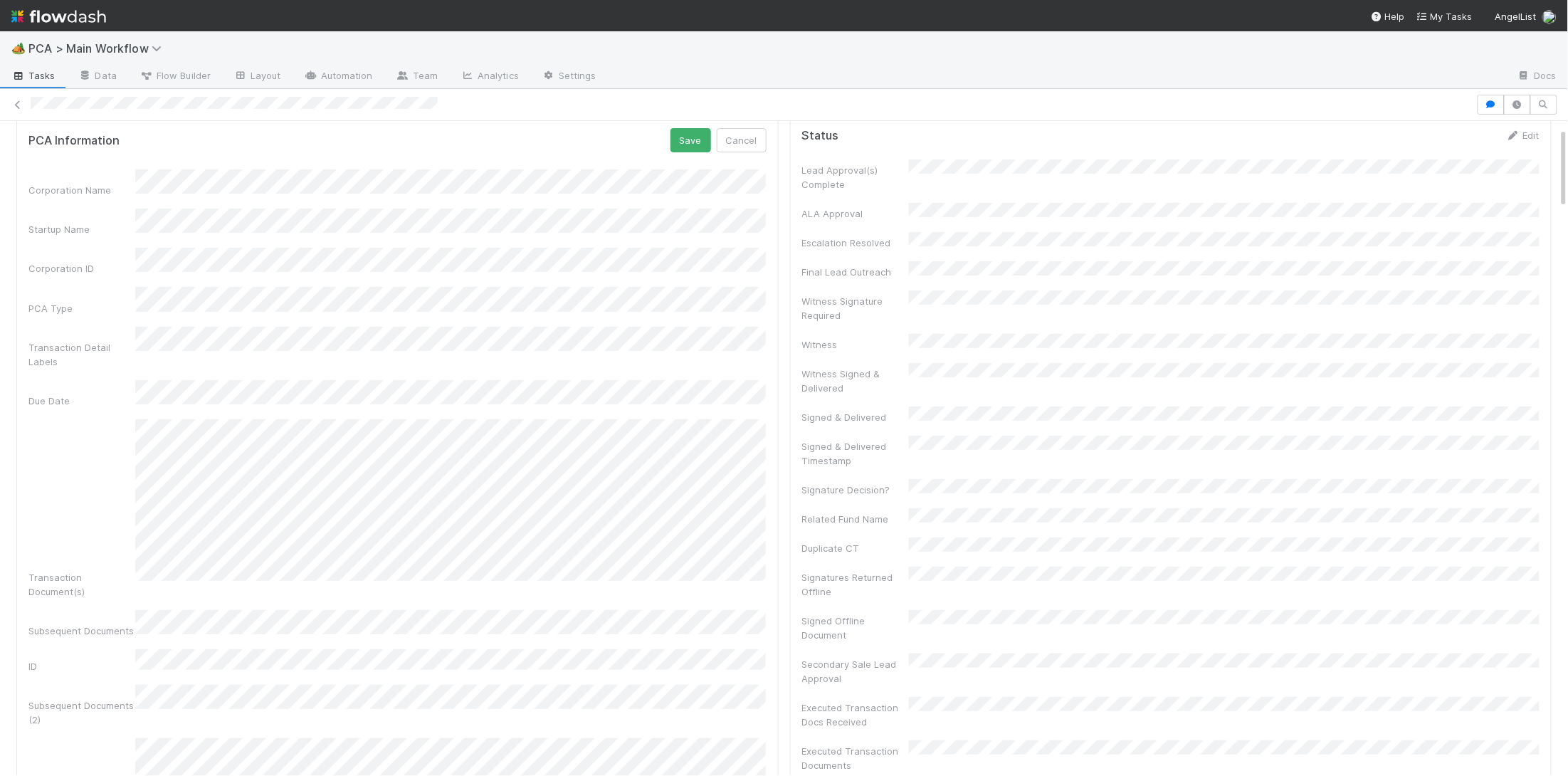
scroll to position [44, 0]
click at [688, 149] on button "Save" at bounding box center [690, 148] width 41 height 24
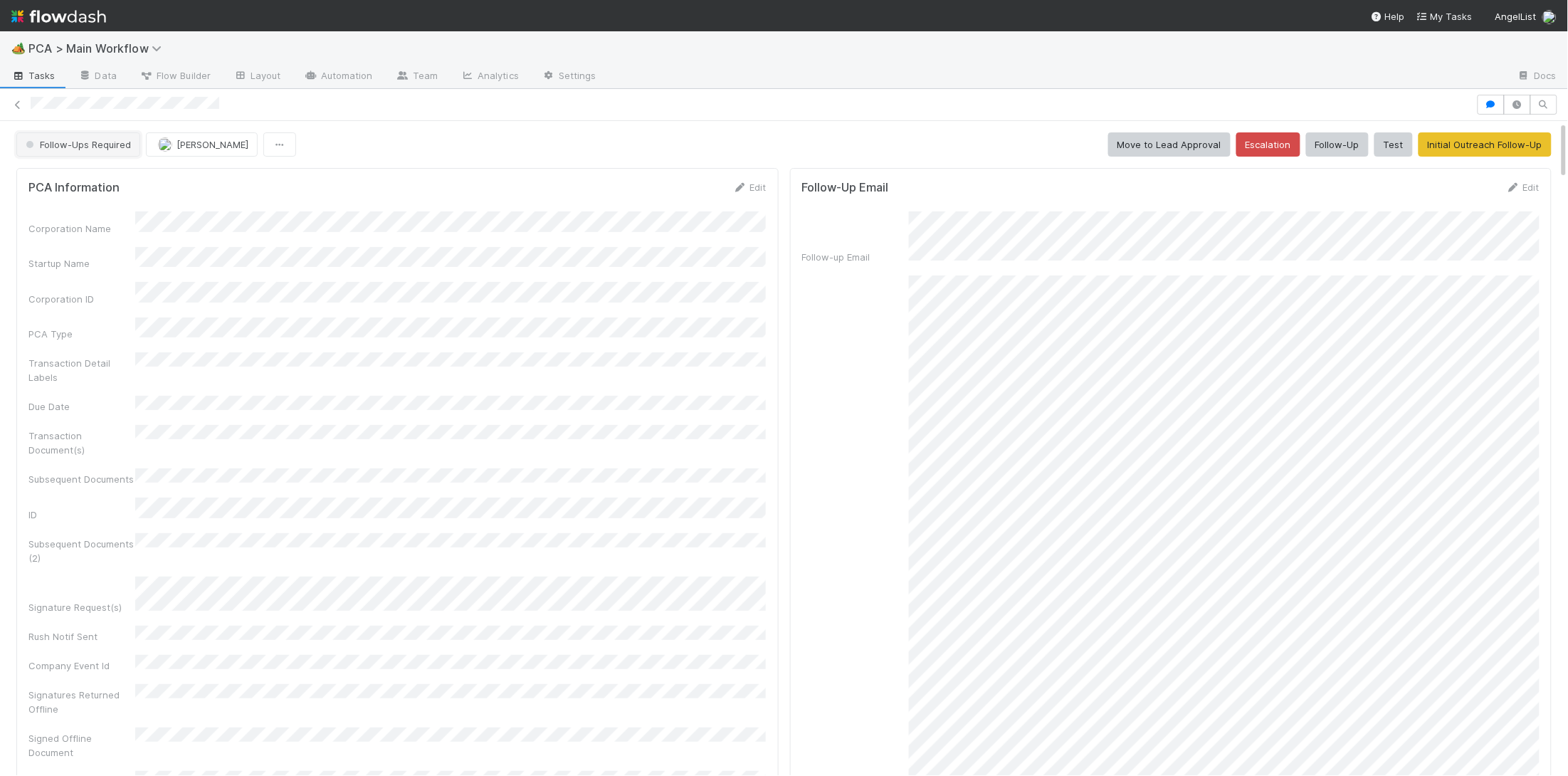
click at [75, 147] on span "Follow-Ups Required" at bounding box center [77, 145] width 108 height 11
click at [79, 179] on div "RTBS" at bounding box center [112, 181] width 201 height 26
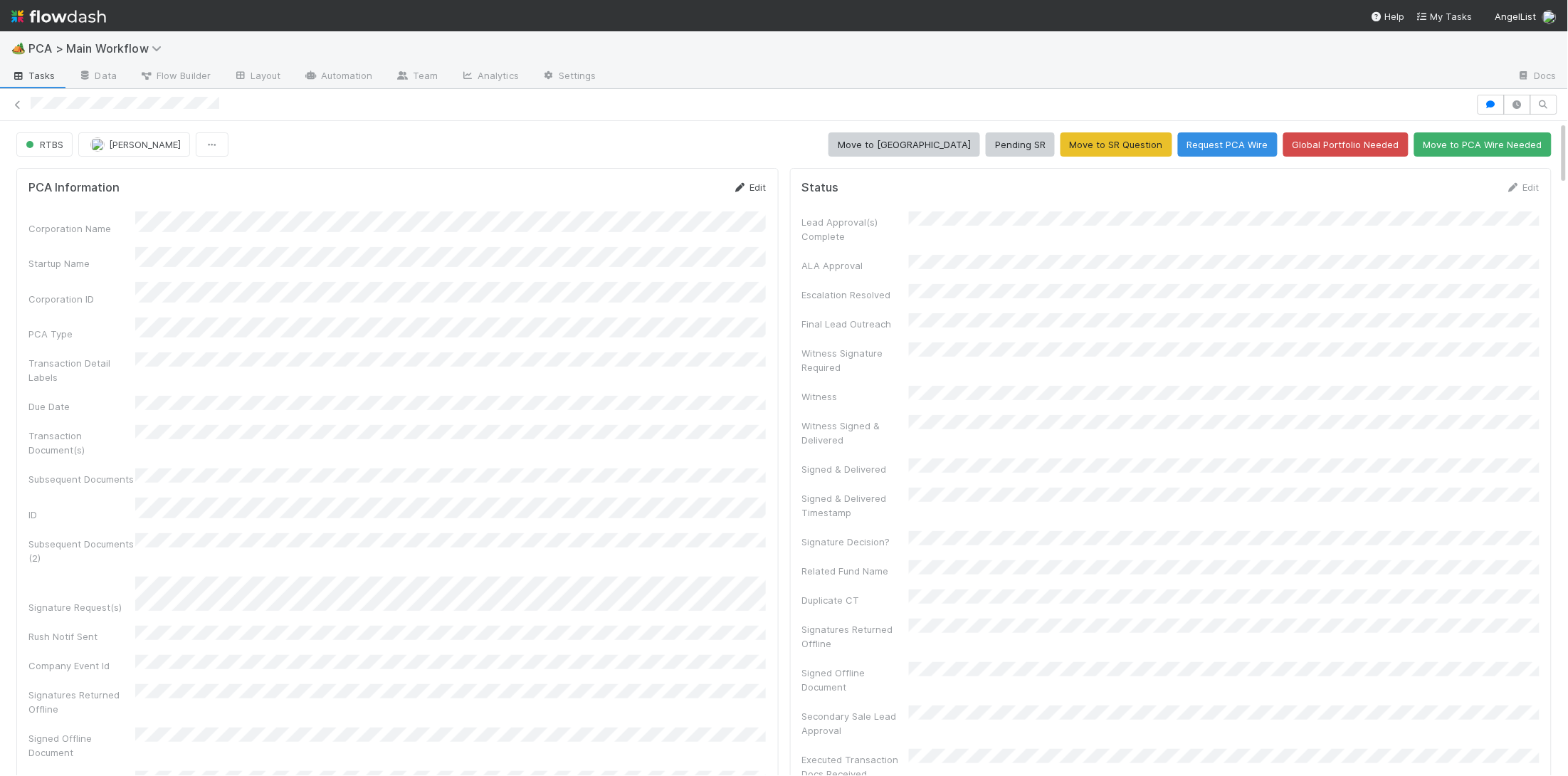
click at [743, 187] on icon at bounding box center [740, 187] width 14 height 9
click at [702, 209] on form "PCA Information Save Cancel Corporation Name Startup Name Corporation ID PCA Ty…" at bounding box center [397, 603] width 738 height 846
drag, startPoint x: 698, startPoint y: 199, endPoint x: 679, endPoint y: 204, distance: 19.6
click at [698, 198] on button "Save" at bounding box center [690, 192] width 41 height 24
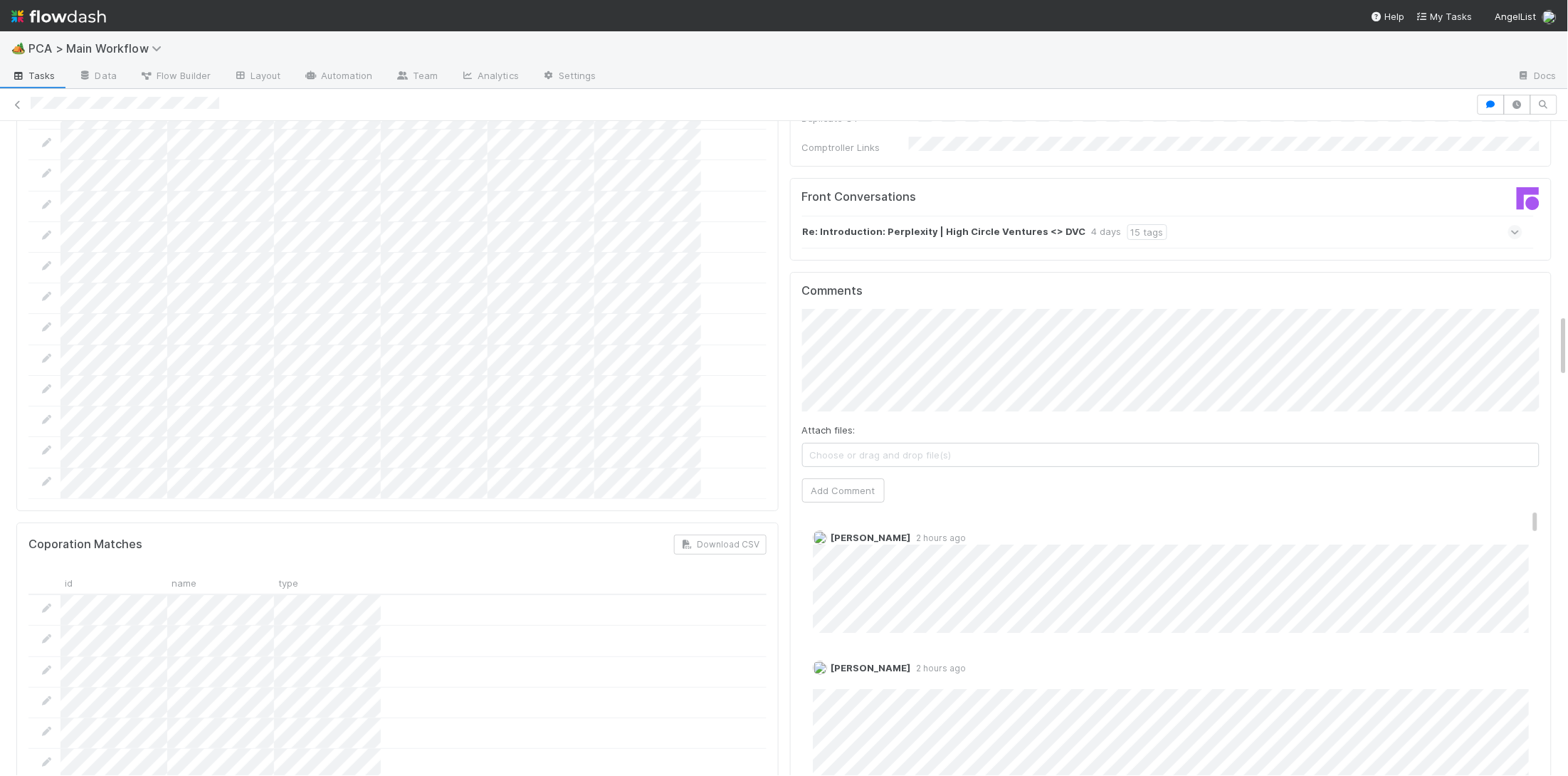
scroll to position [1987, 0]
click at [915, 333] on span "Josh Tarr" at bounding box center [923, 333] width 72 height 11
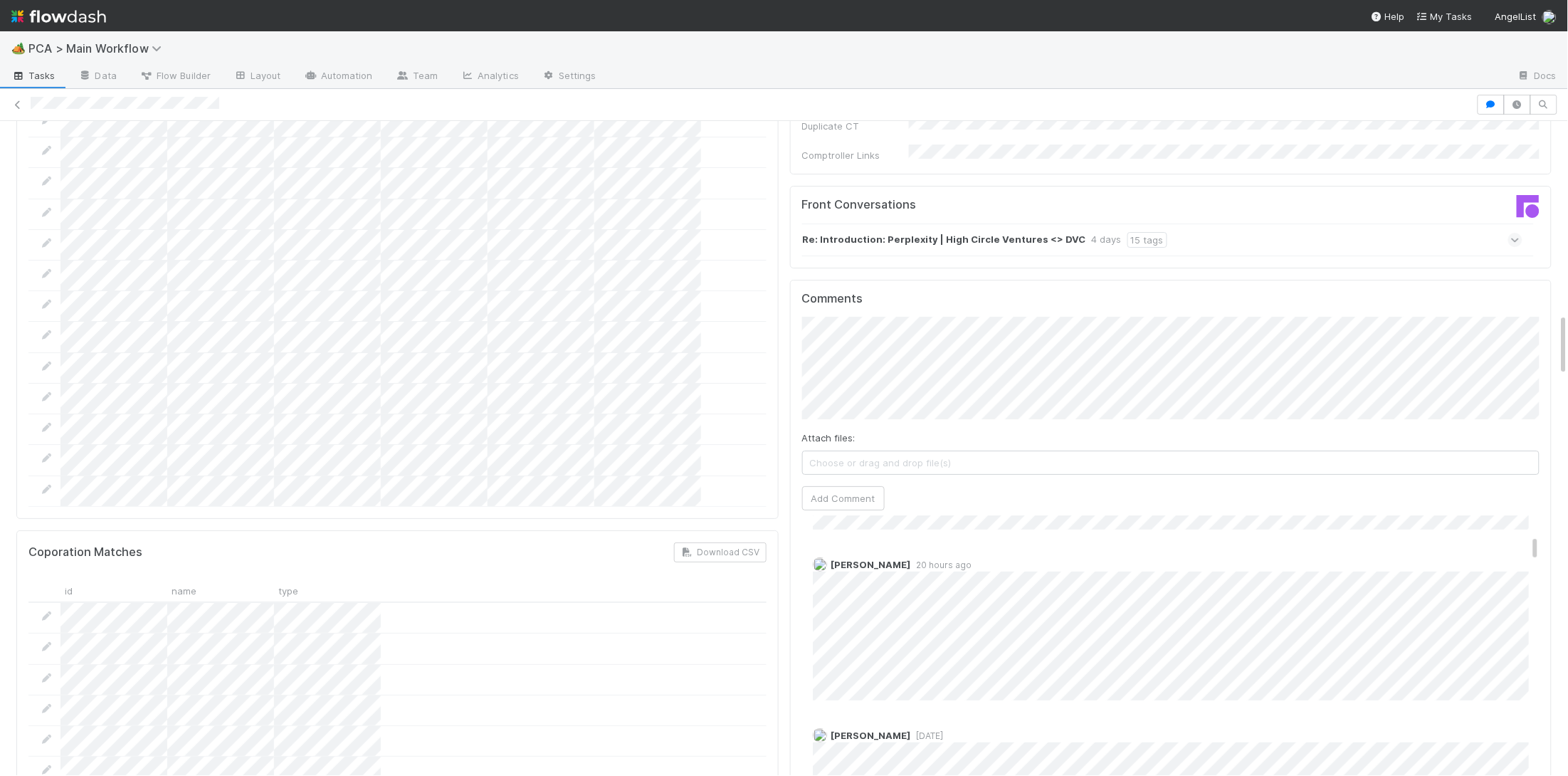
scroll to position [445, 0]
click at [840, 486] on button "Add Comment" at bounding box center [843, 498] width 82 height 24
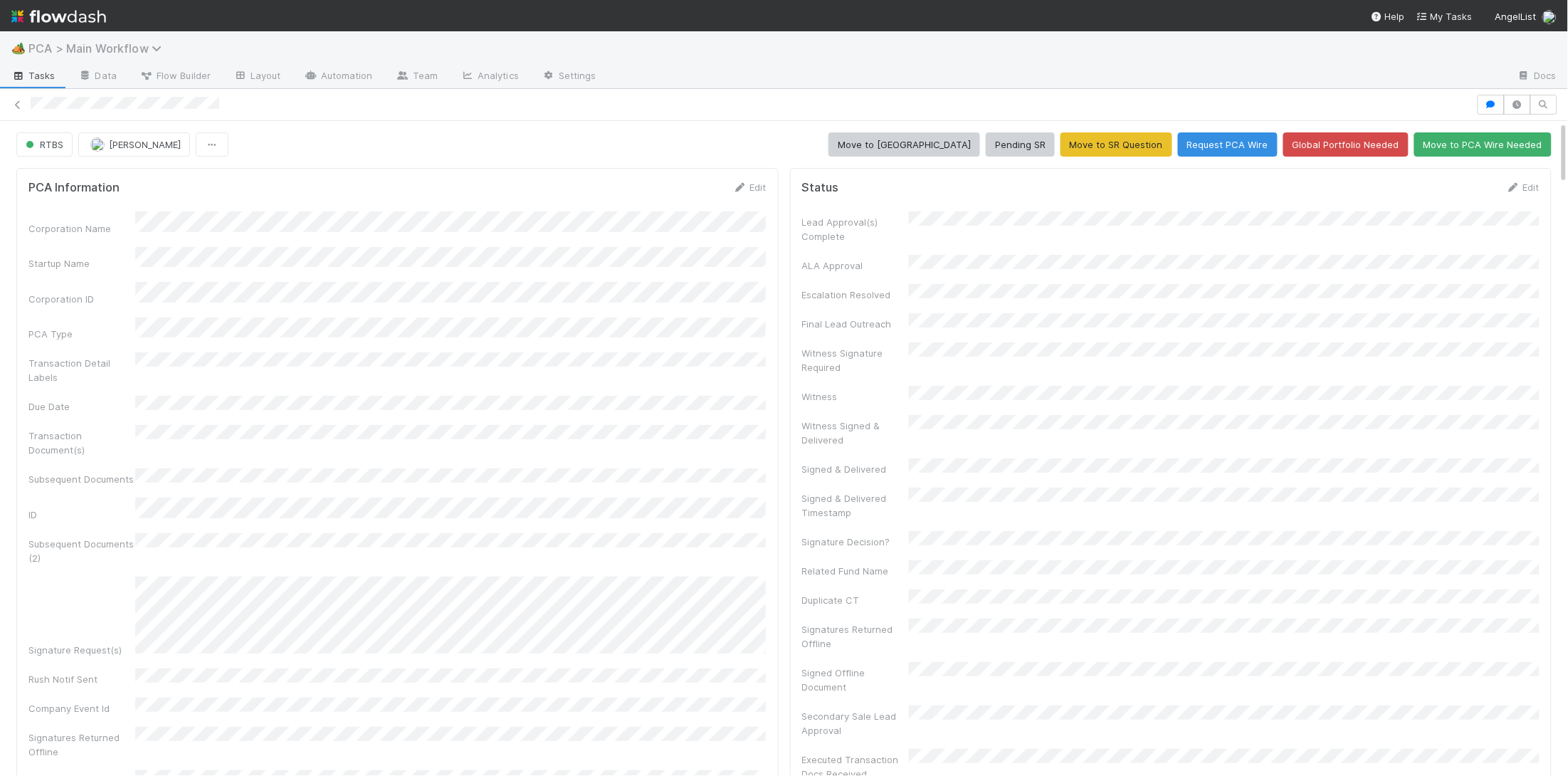
scroll to position [577, 0]
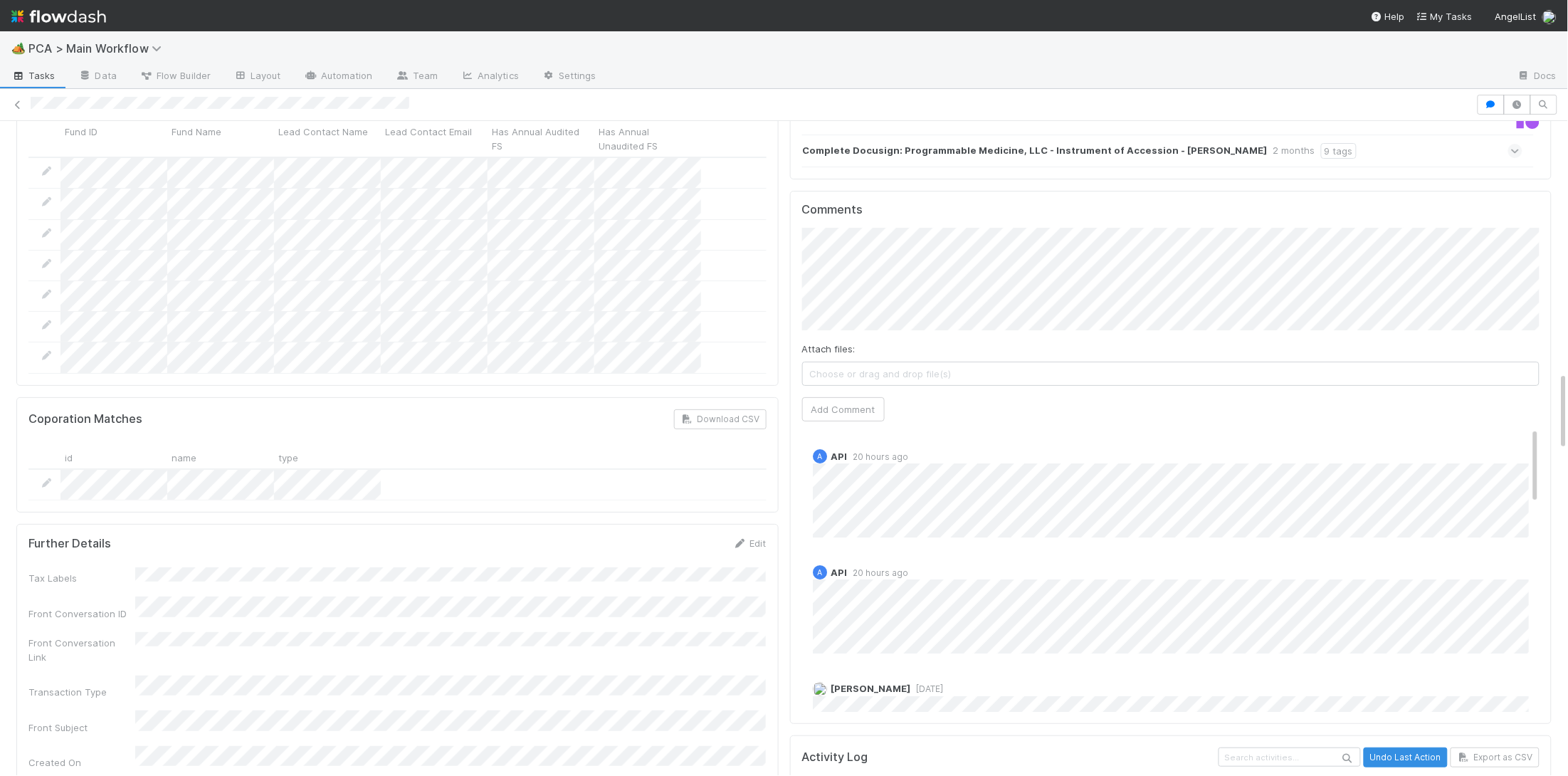
scroll to position [2071, 0]
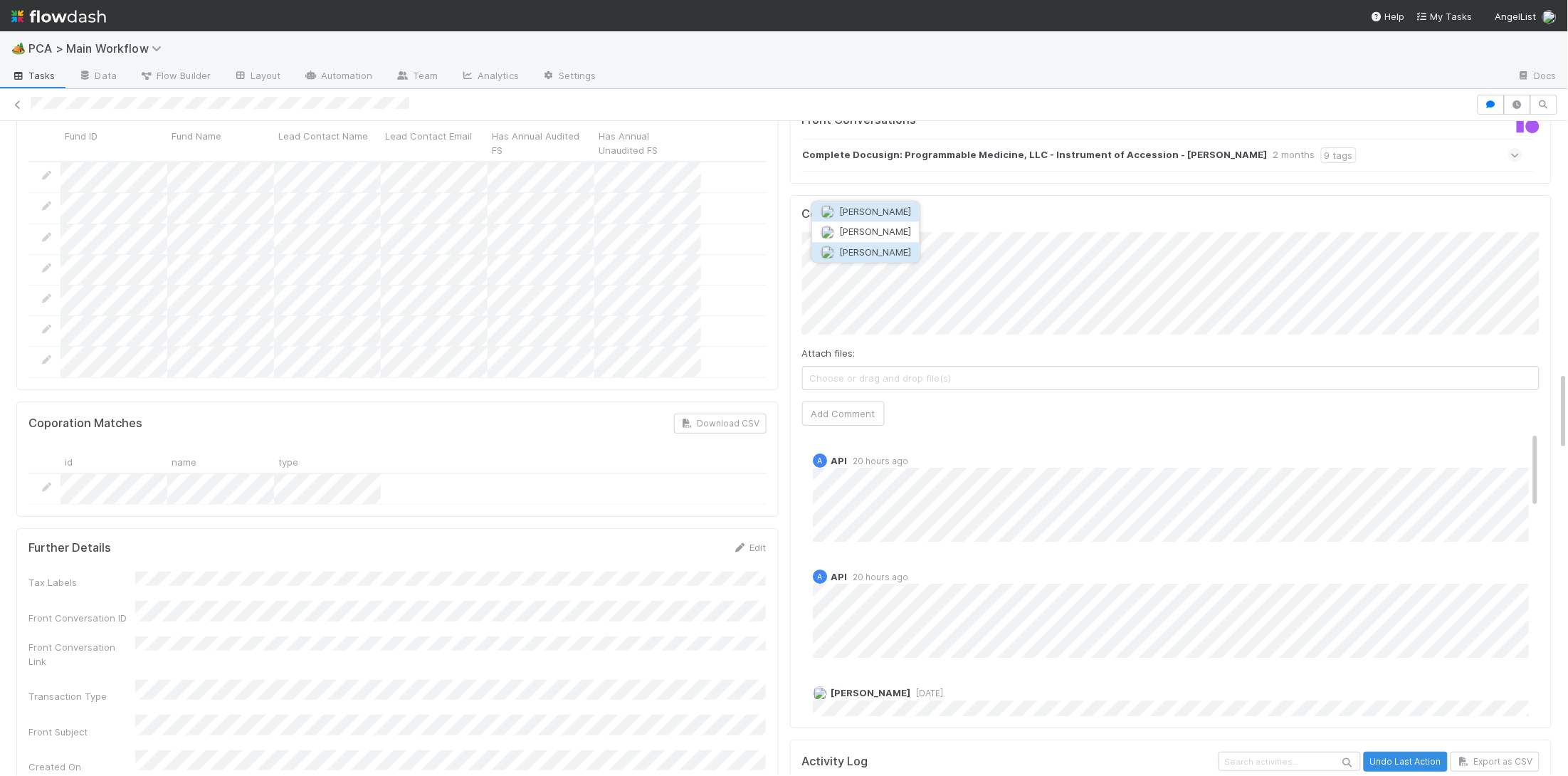
click at [880, 251] on span "[PERSON_NAME]" at bounding box center [875, 252] width 72 height 11
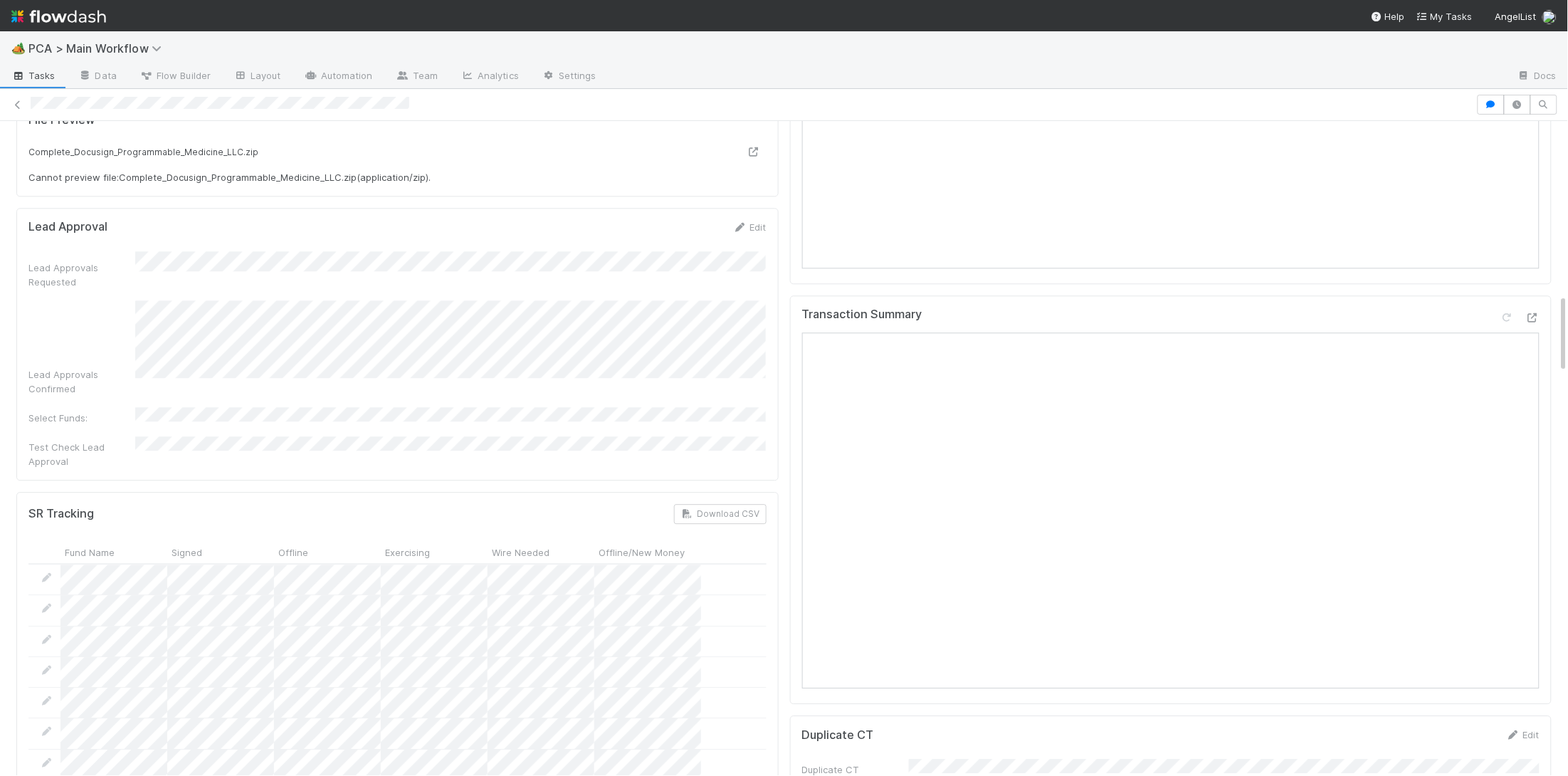
scroll to position [2076, 0]
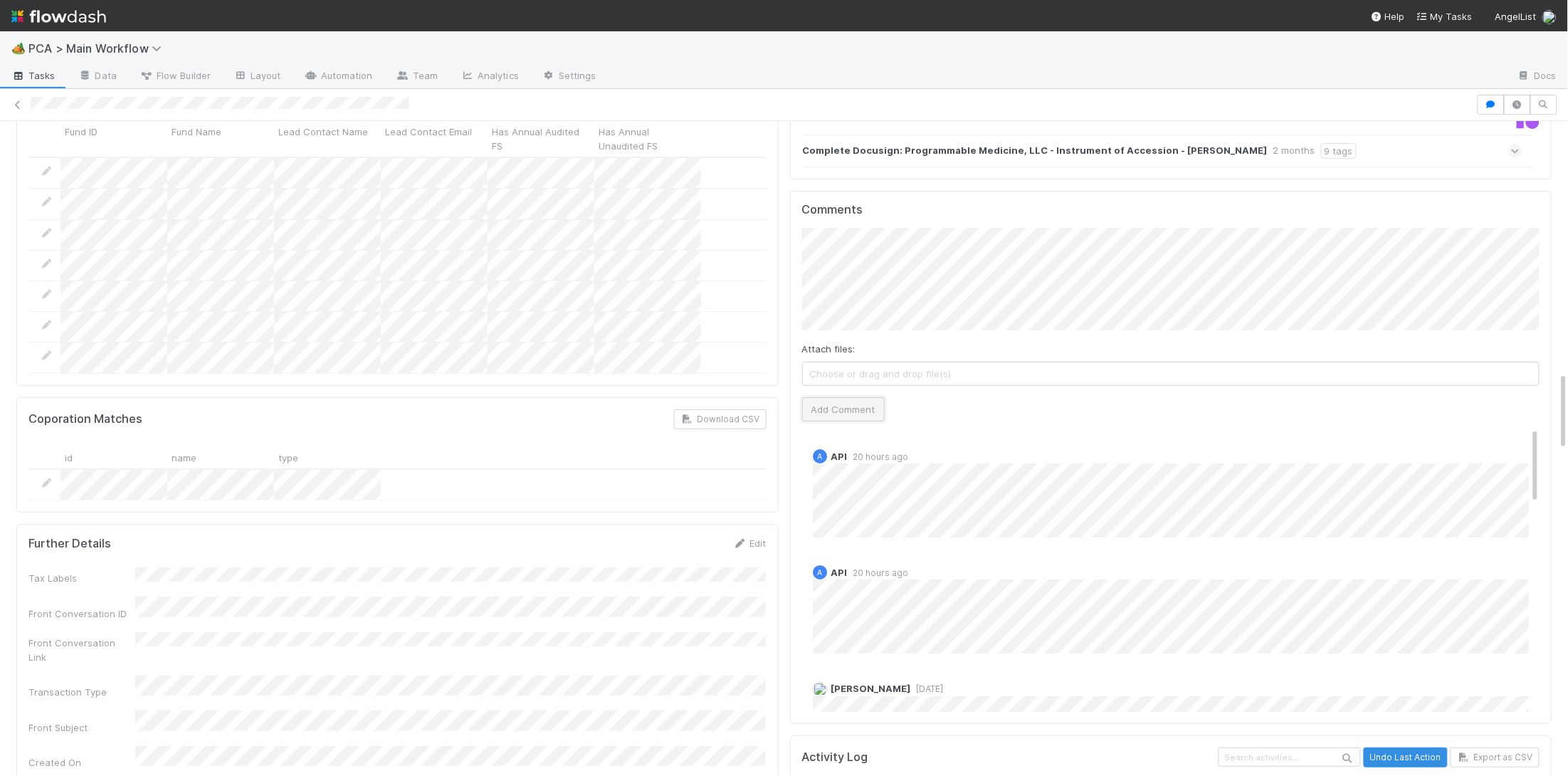
click at [835, 397] on button "Add Comment" at bounding box center [843, 410] width 82 height 24
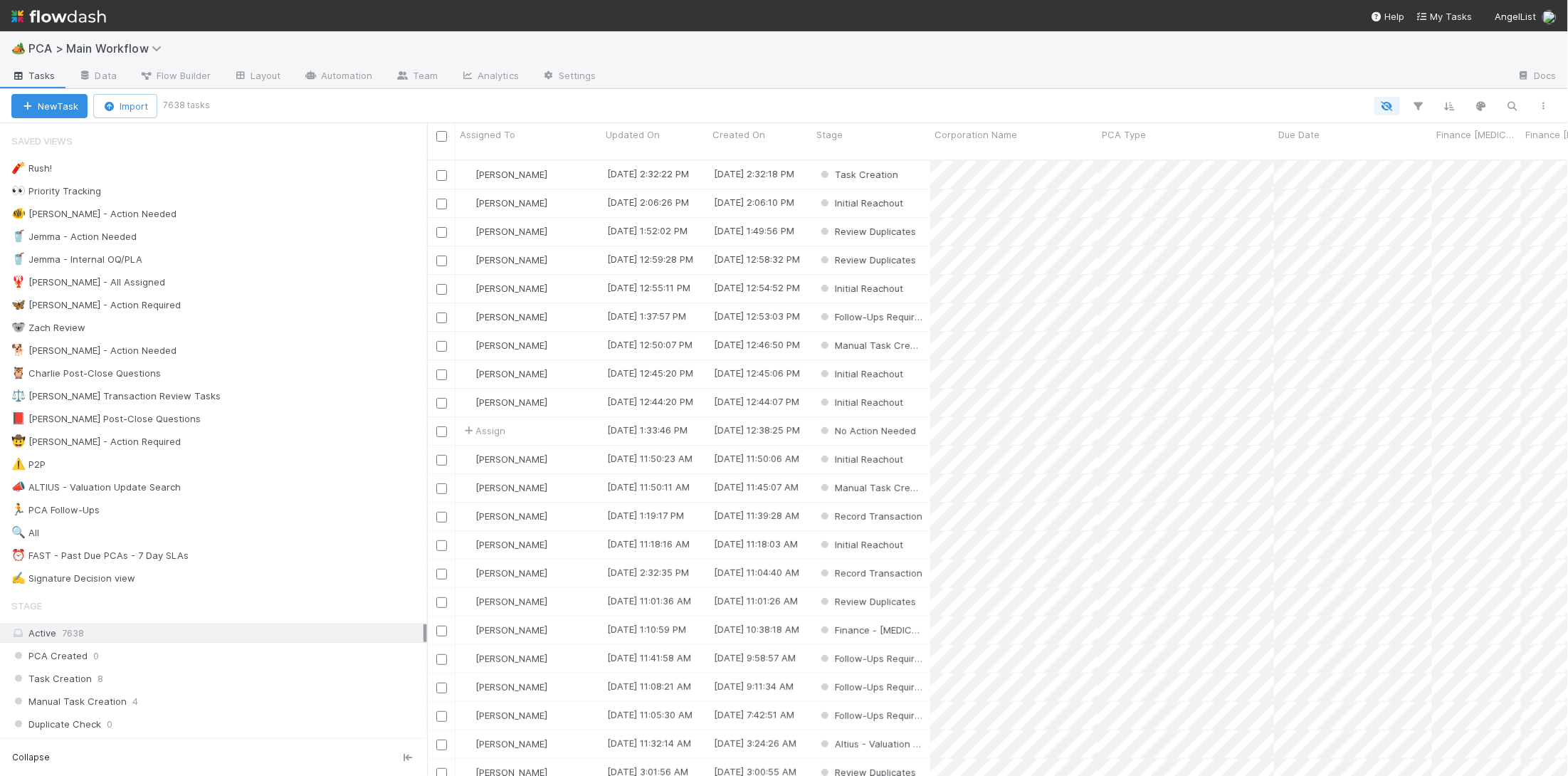
scroll to position [628, 1141]
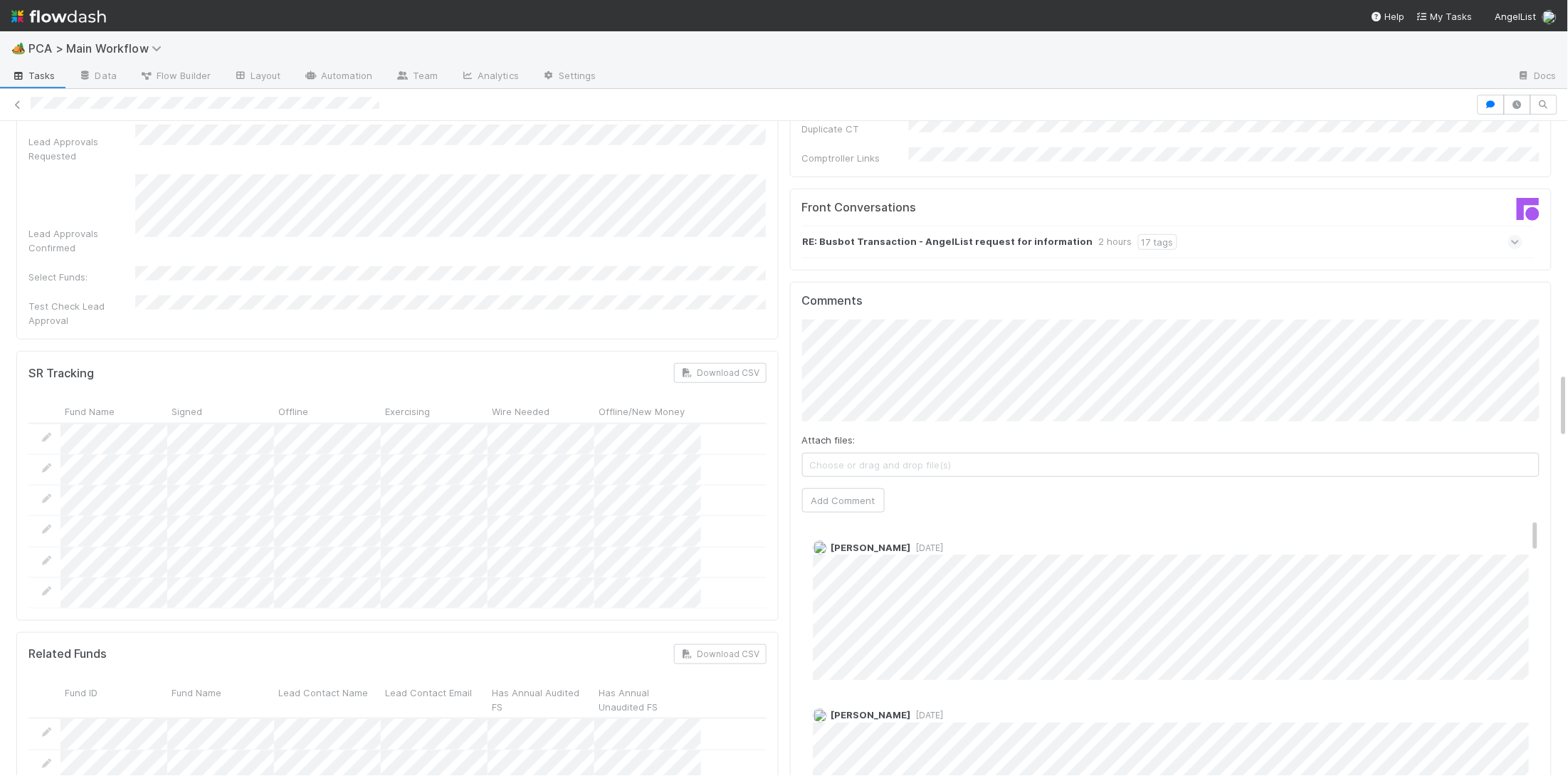
scroll to position [2482, 0]
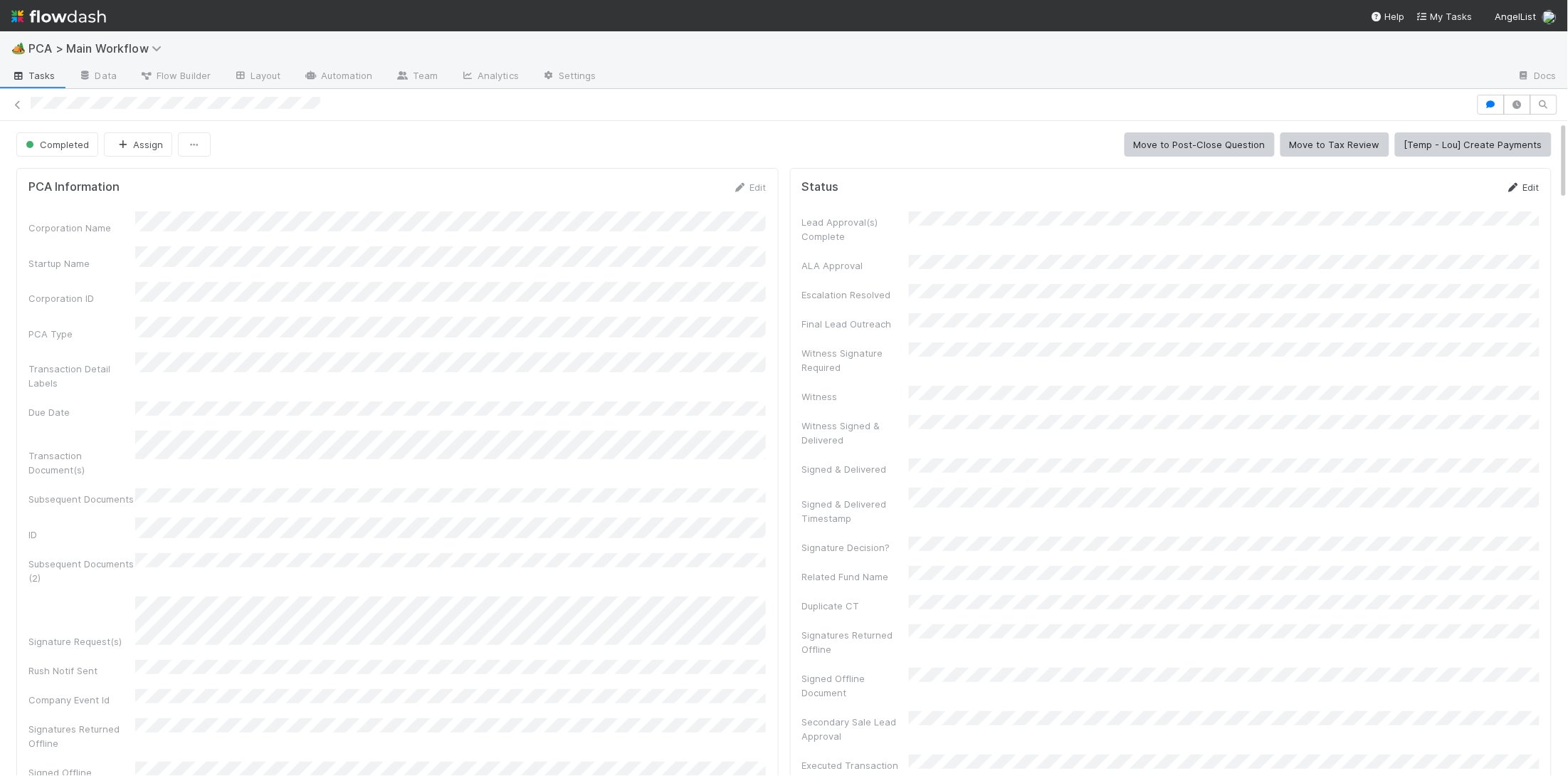
click at [1508, 191] on icon at bounding box center [1513, 187] width 14 height 9
click at [1473, 202] on button "Save" at bounding box center [1463, 192] width 41 height 24
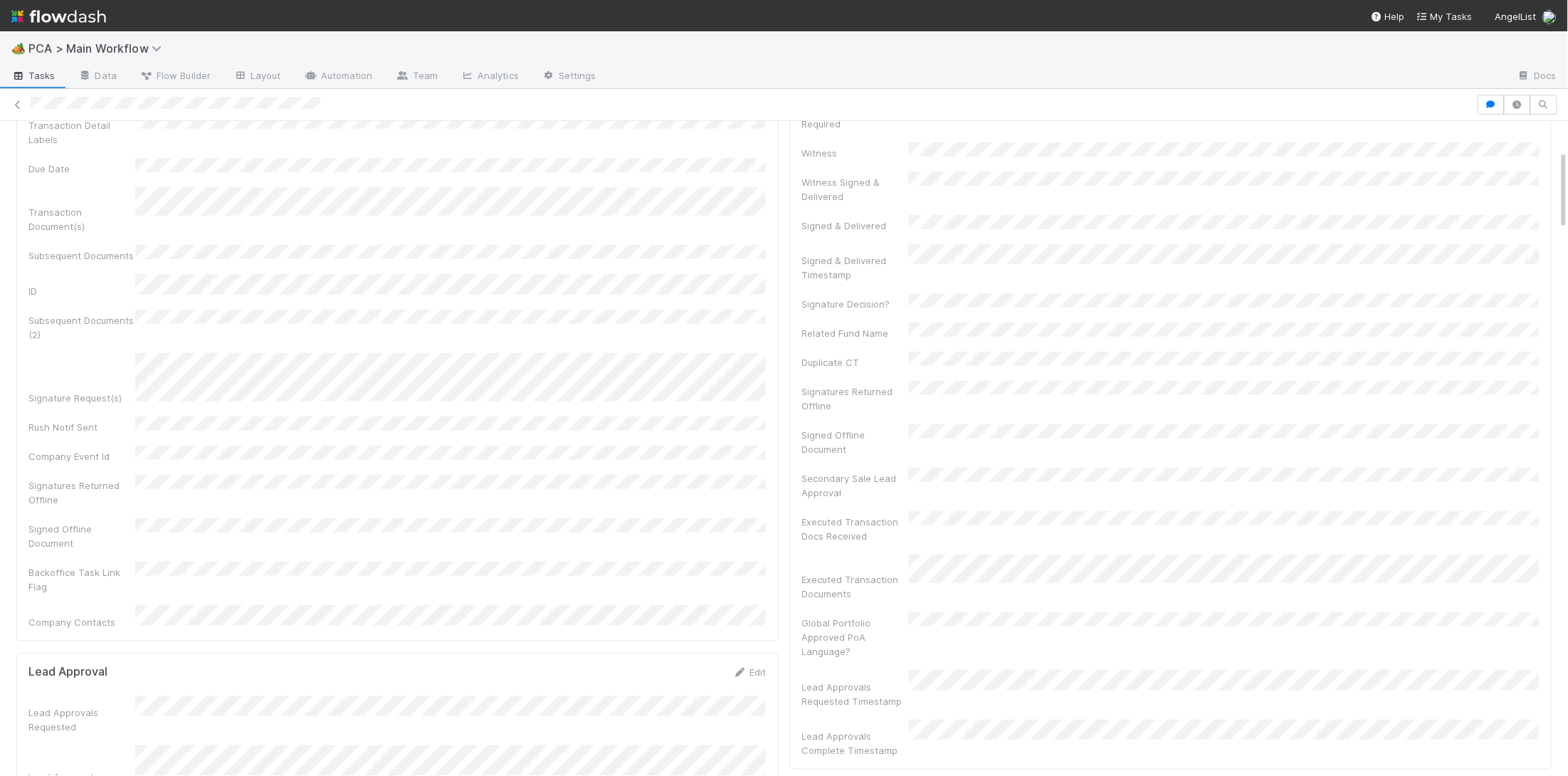
scroll to position [242, 0]
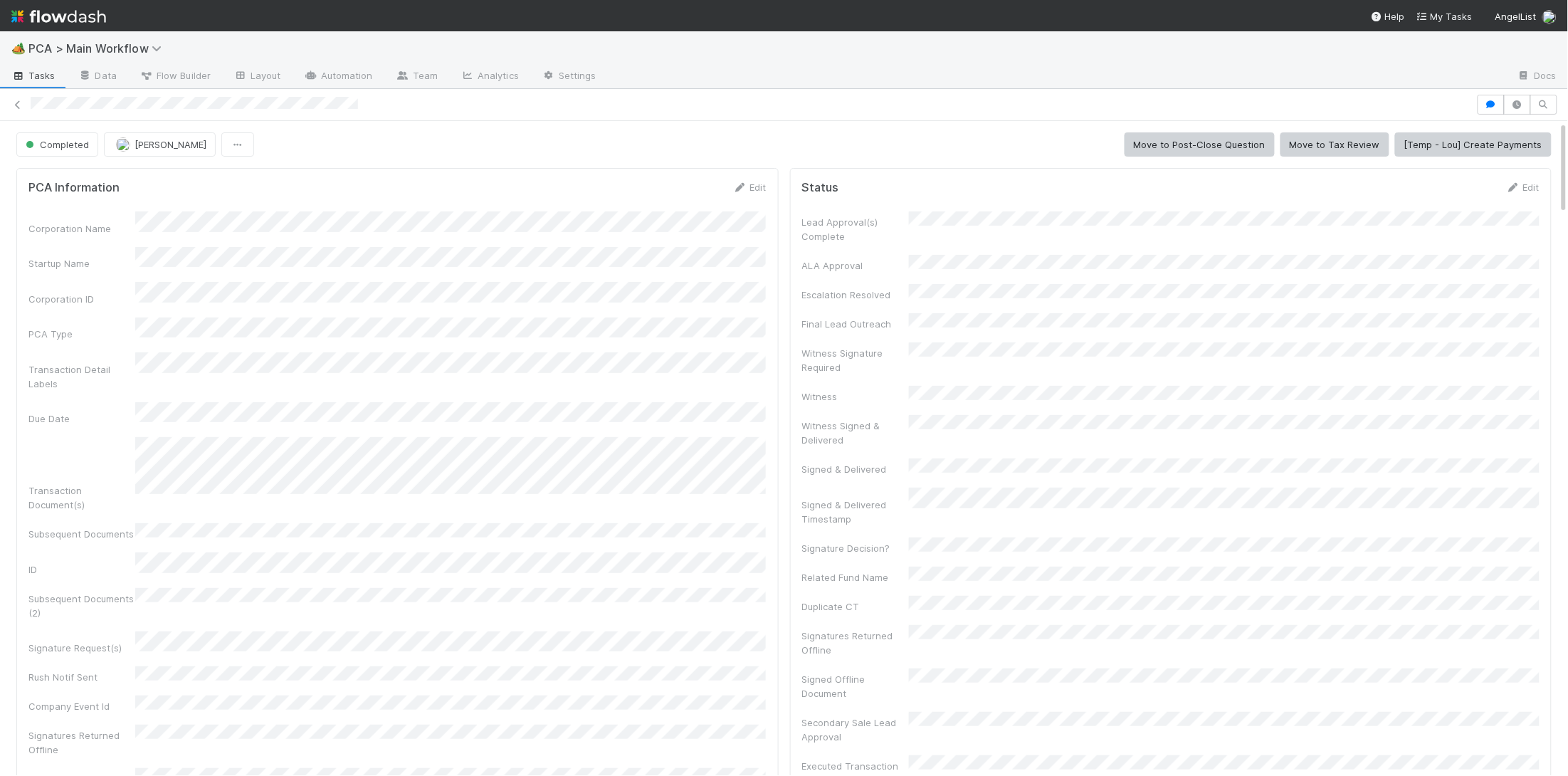
scroll to position [289, 737]
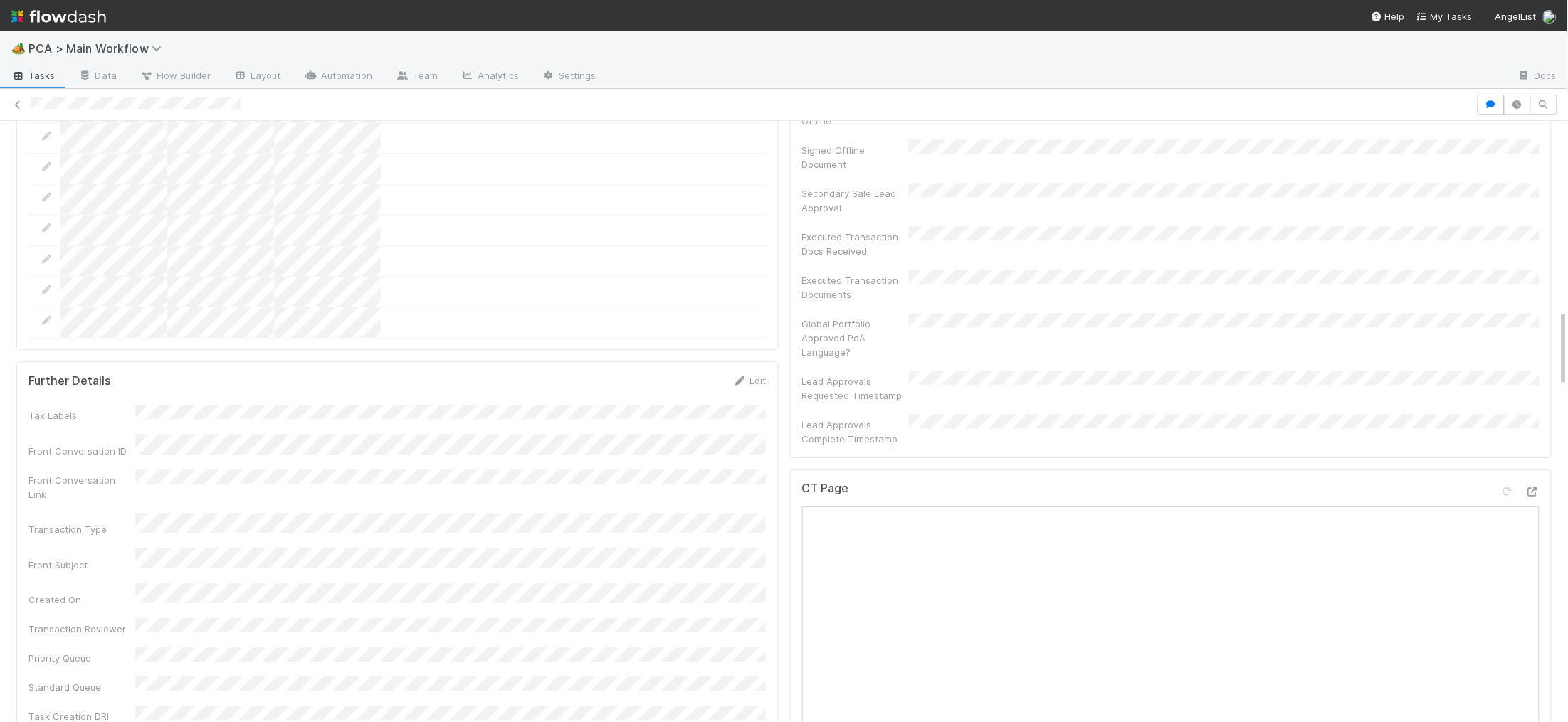
scroll to position [1450, 0]
drag, startPoint x: 1524, startPoint y: 336, endPoint x: 1532, endPoint y: 343, distance: 10.6
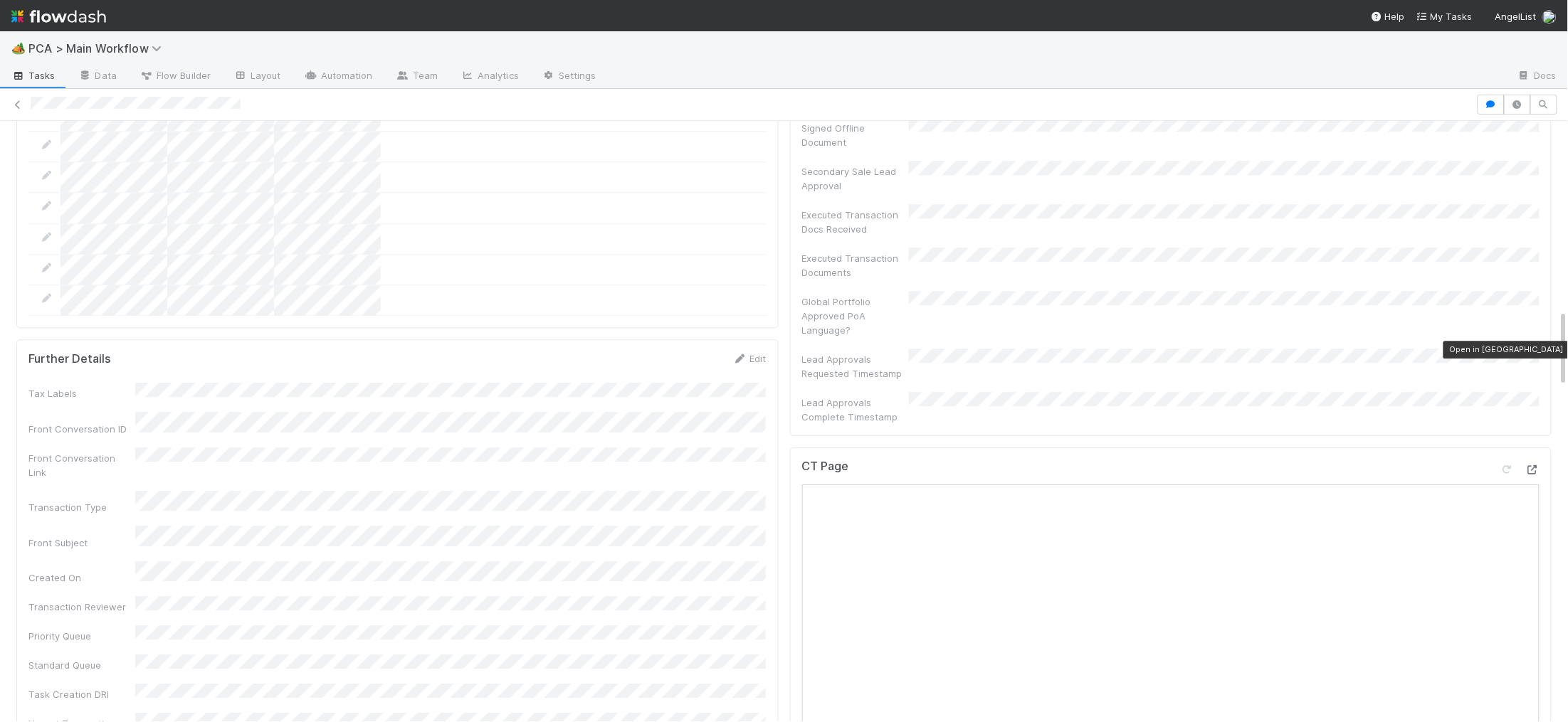
click at [1532, 465] on icon at bounding box center [1532, 470] width 14 height 9
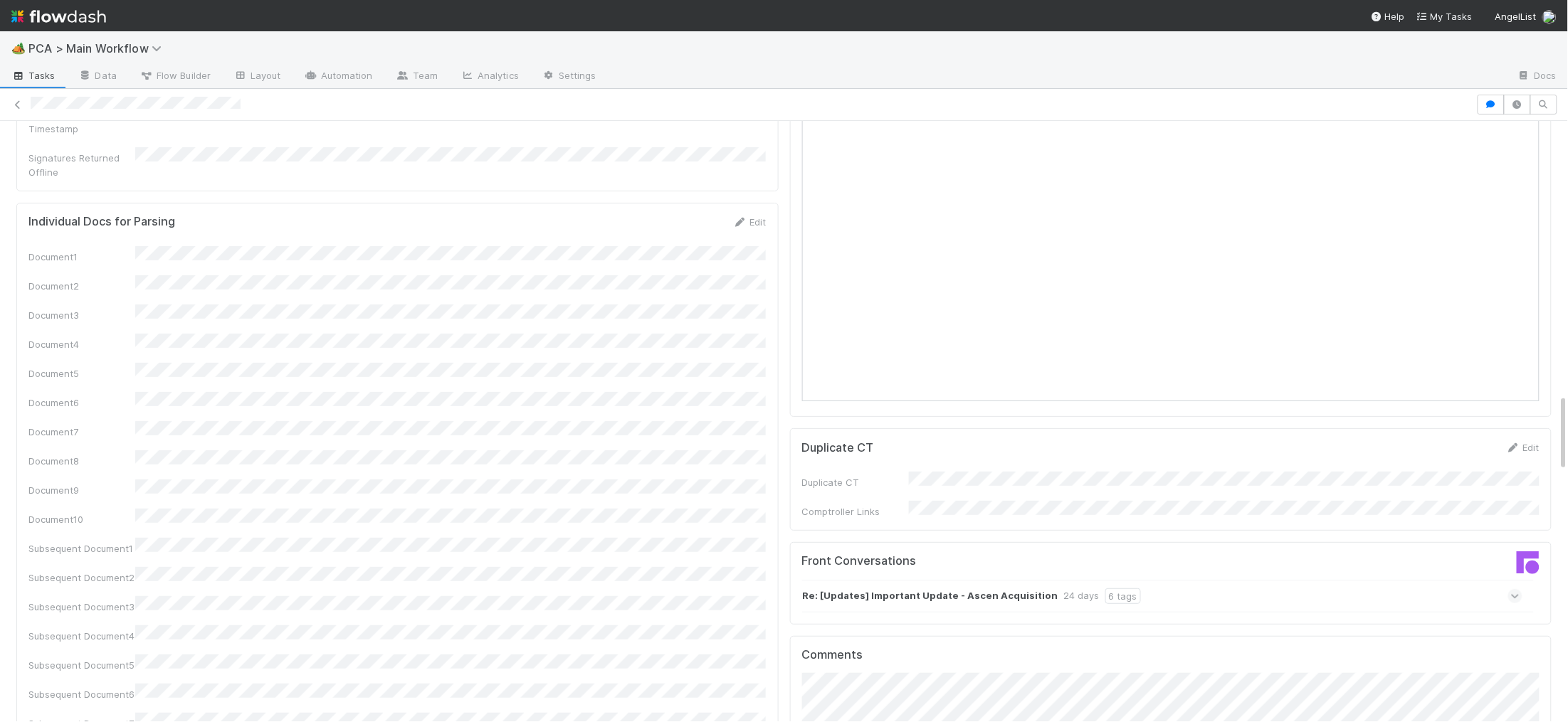
click at [1108, 589] on div "6 tags" at bounding box center [1123, 597] width 36 height 16
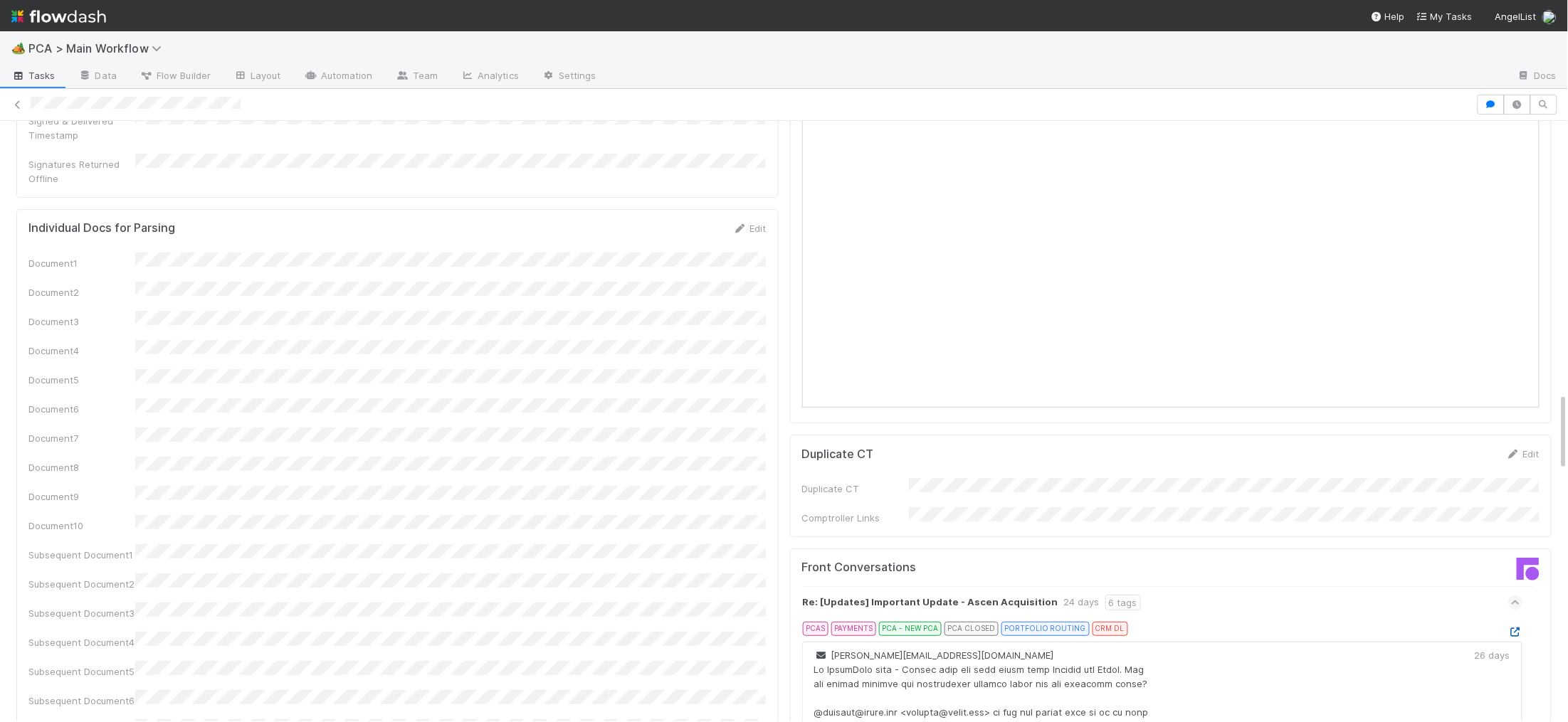
click at [1515, 627] on icon at bounding box center [1515, 632] width 14 height 9
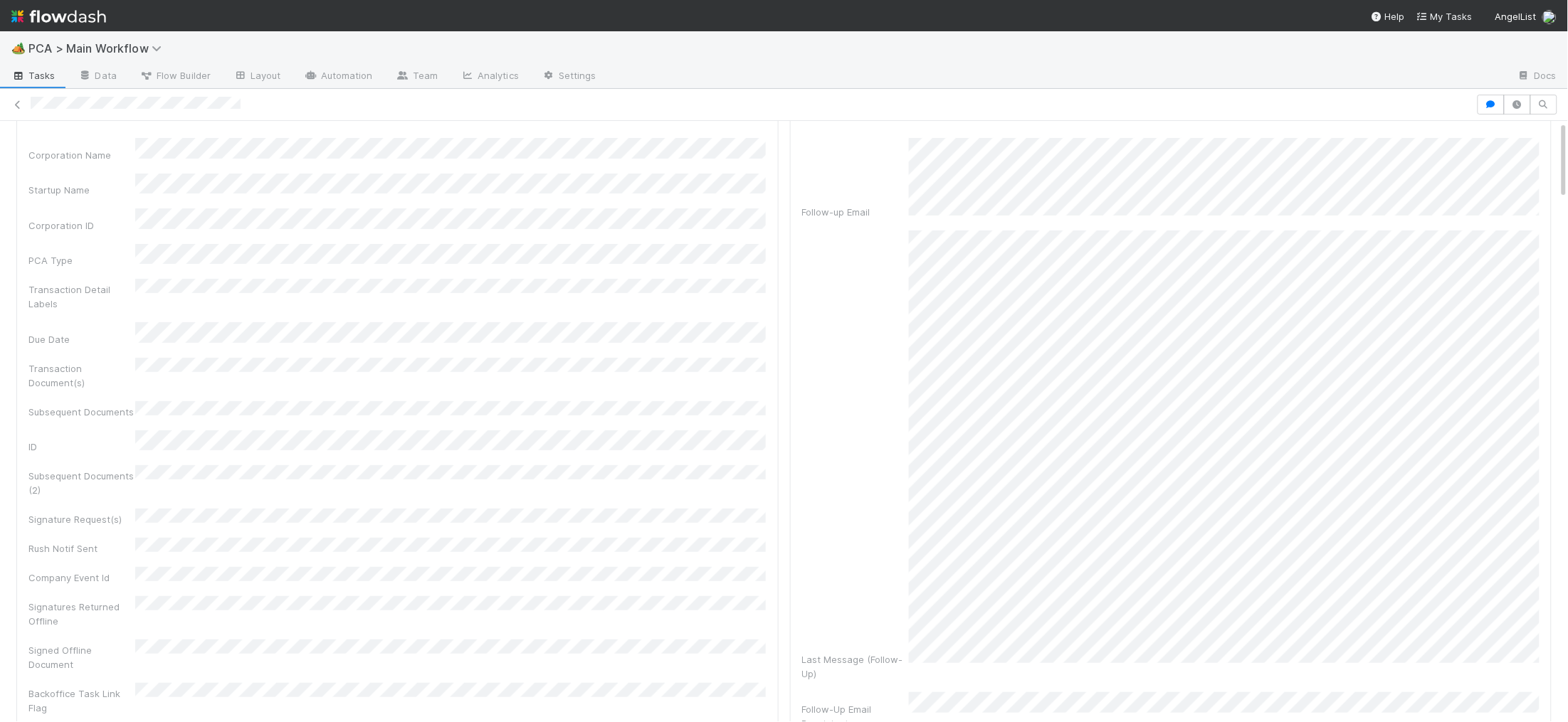
scroll to position [0, 0]
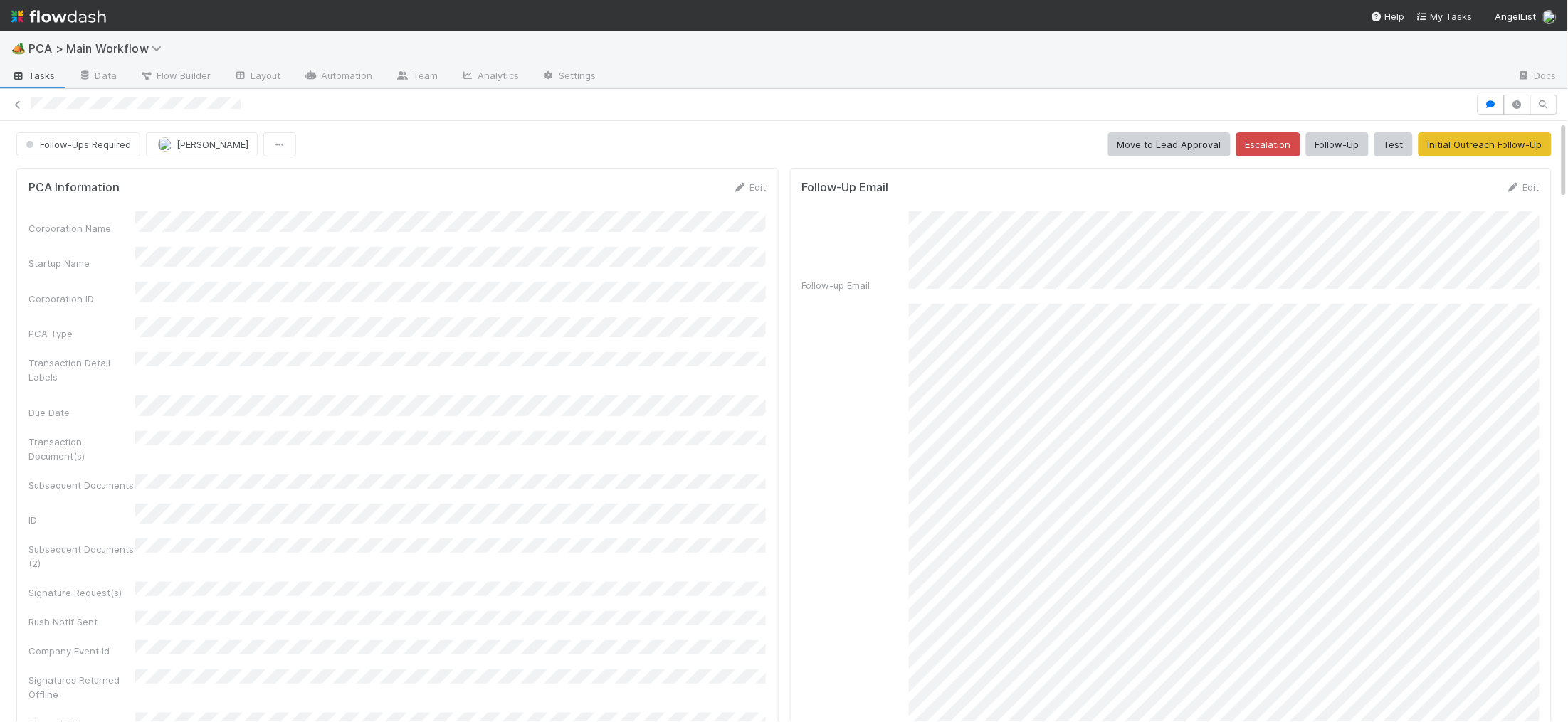
click at [748, 175] on div "PCA Information Edit Corporation Name Startup Name Corporation ID PCA Type Tran…" at bounding box center [397, 498] width 762 height 662
click at [746, 178] on div "PCA Information Edit Corporation Name Startup Name Corporation ID PCA Type Tran…" at bounding box center [397, 498] width 762 height 662
drag, startPoint x: 745, startPoint y: 183, endPoint x: 689, endPoint y: 206, distance: 60.5
click at [744, 183] on icon at bounding box center [740, 187] width 14 height 9
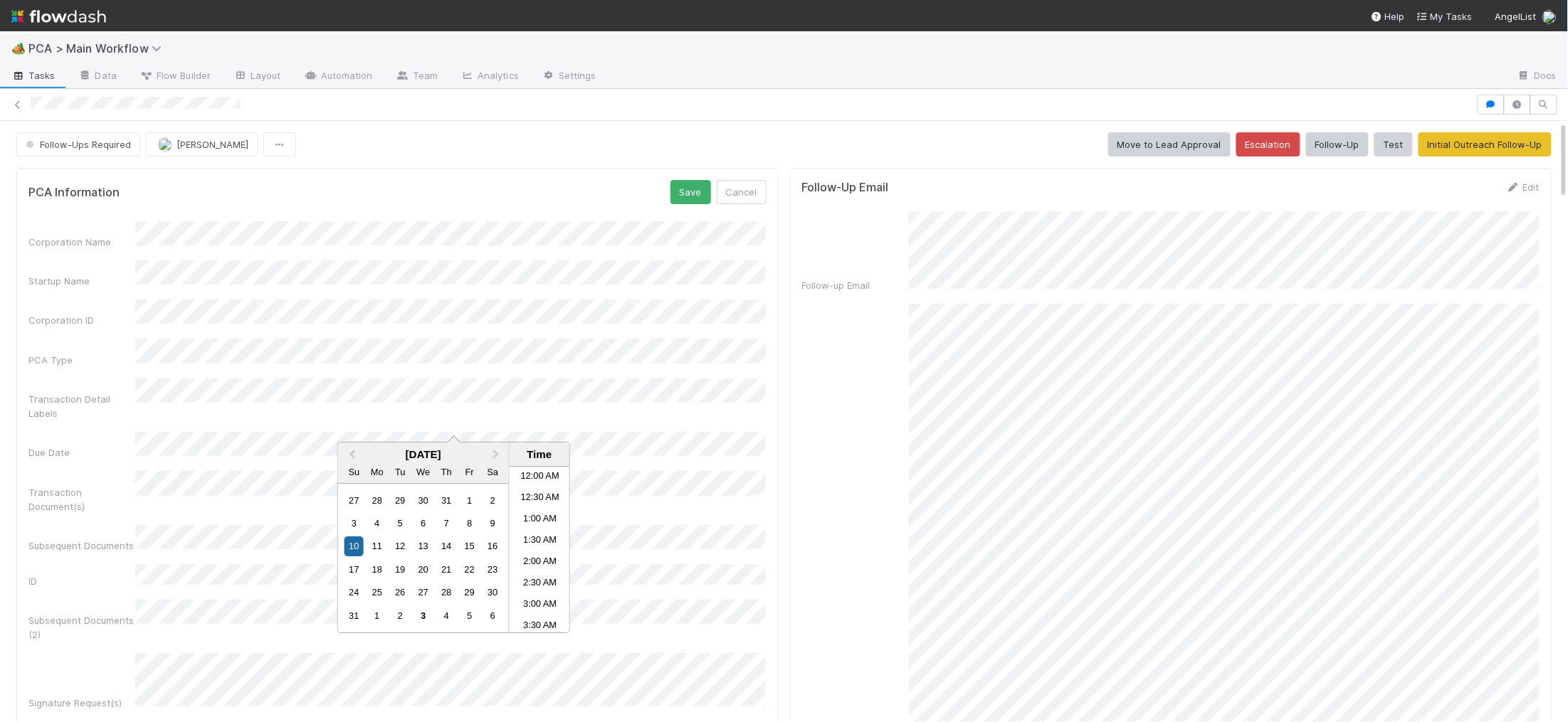
scroll to position [782, 0]
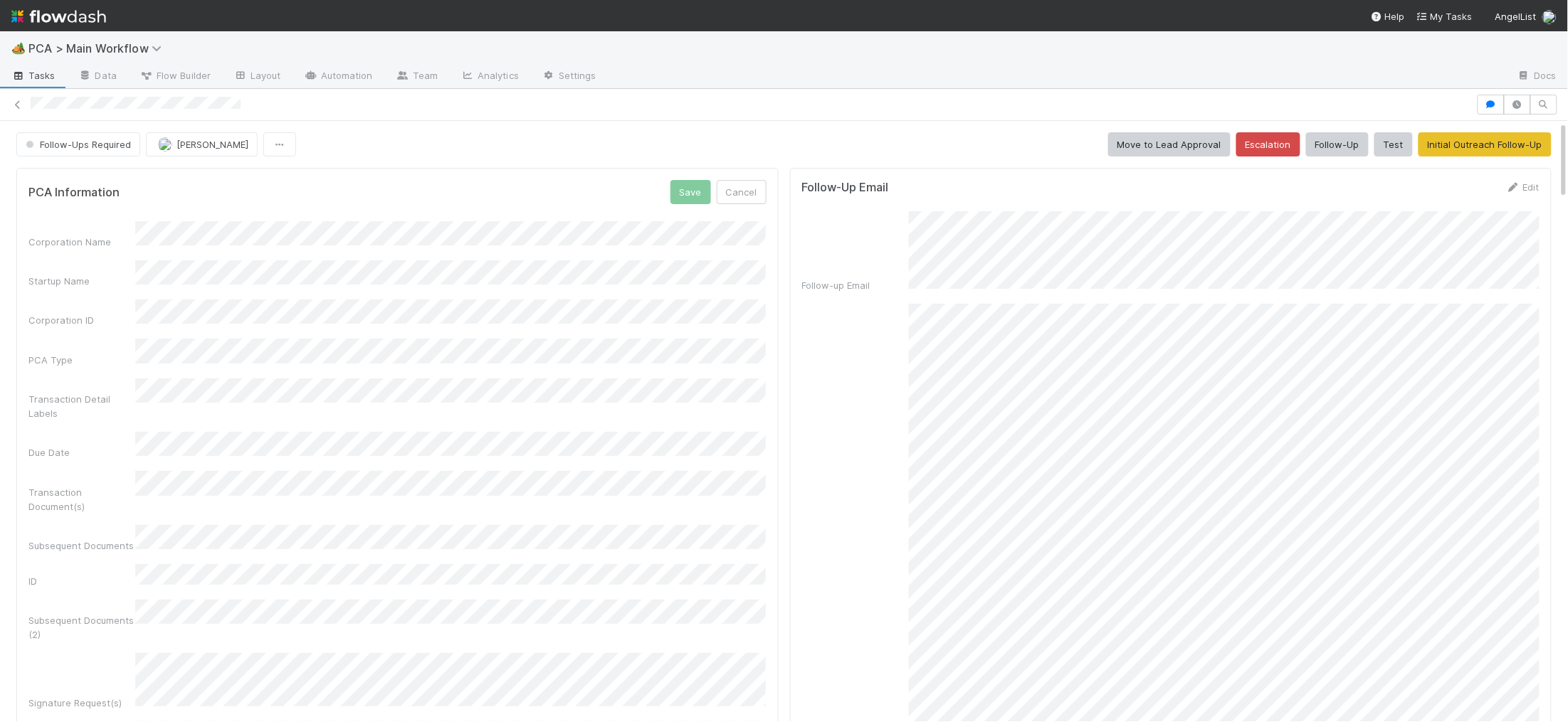
click at [591, 396] on div "Transaction Detail Labels" at bounding box center [397, 399] width 738 height 42
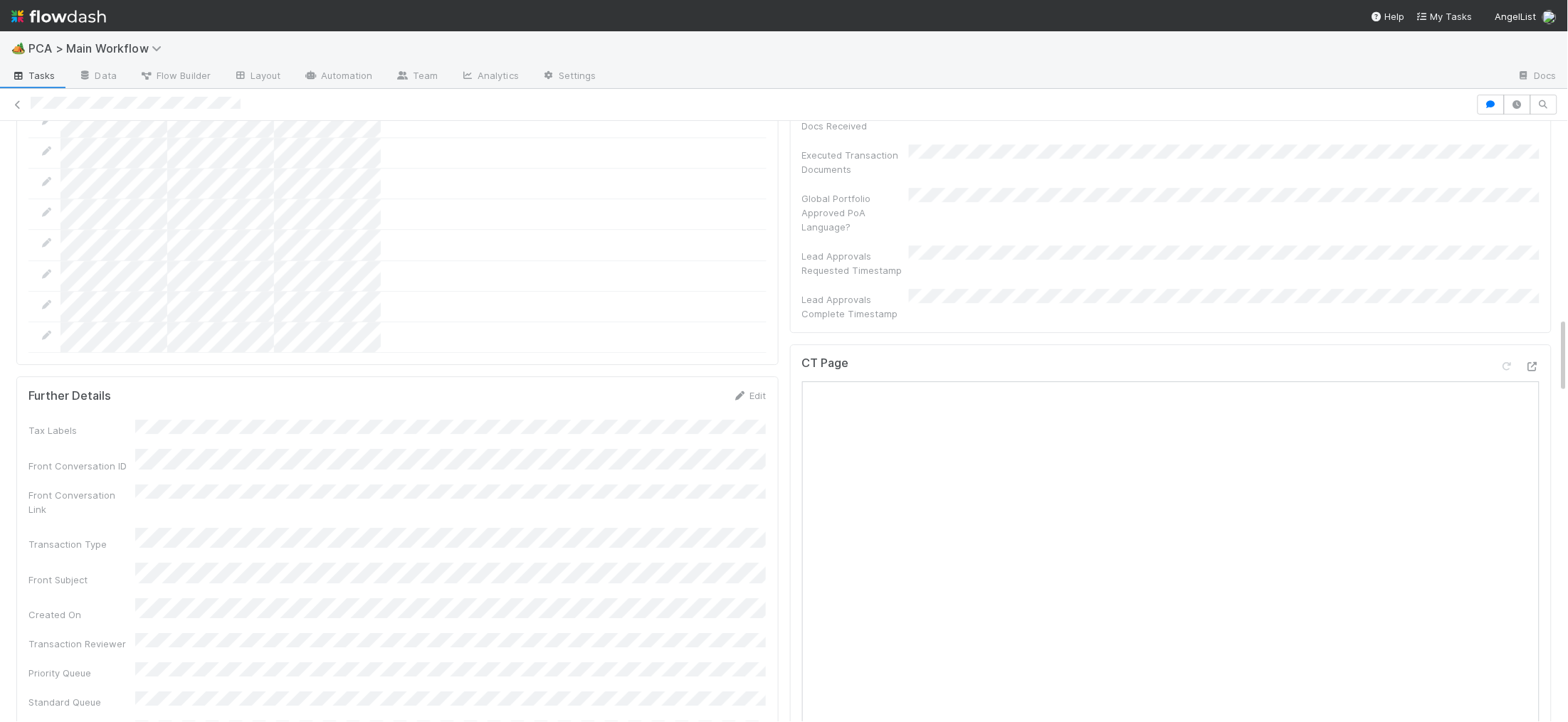
scroll to position [1553, 0]
click at [736, 392] on icon at bounding box center [740, 396] width 14 height 9
click at [688, 389] on button "Save" at bounding box center [690, 402] width 41 height 24
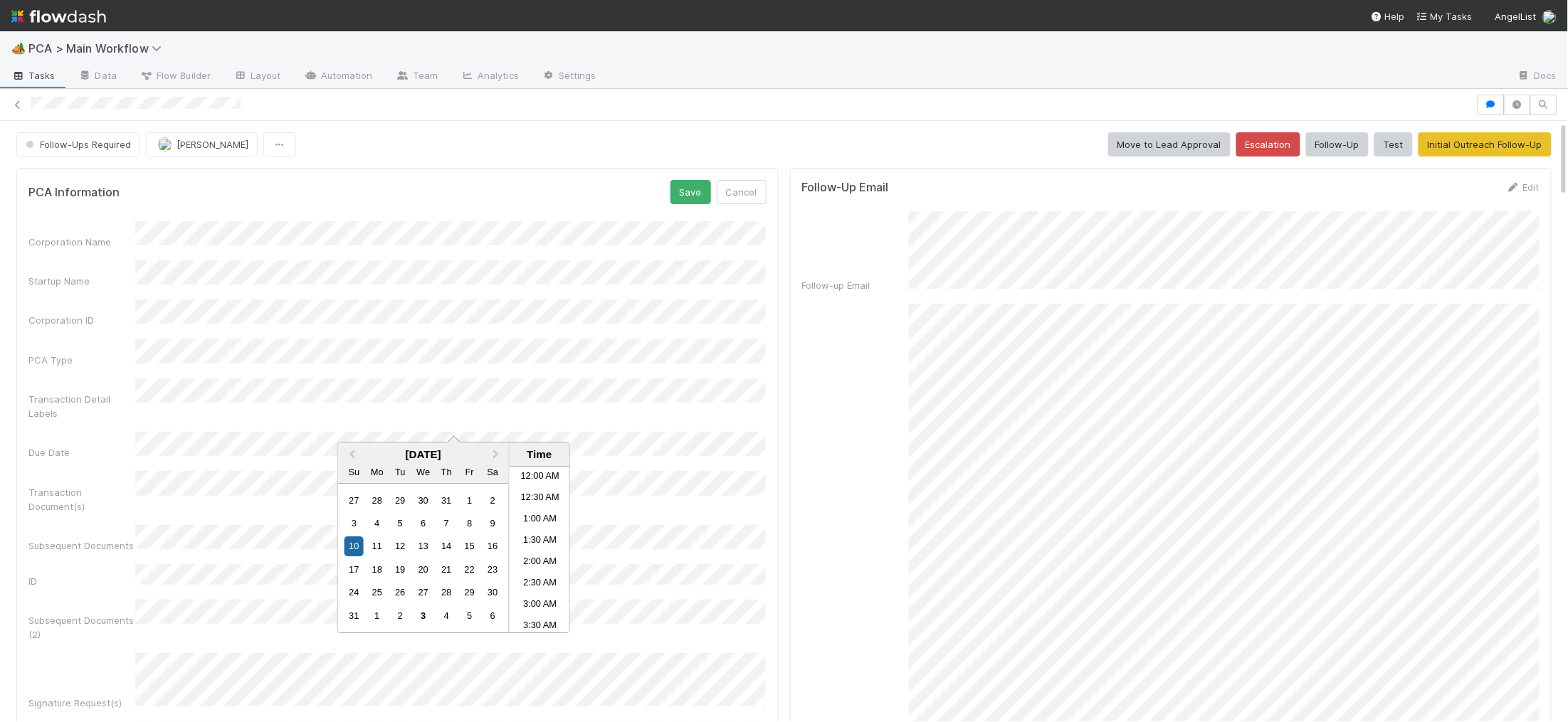
scroll to position [782, 0]
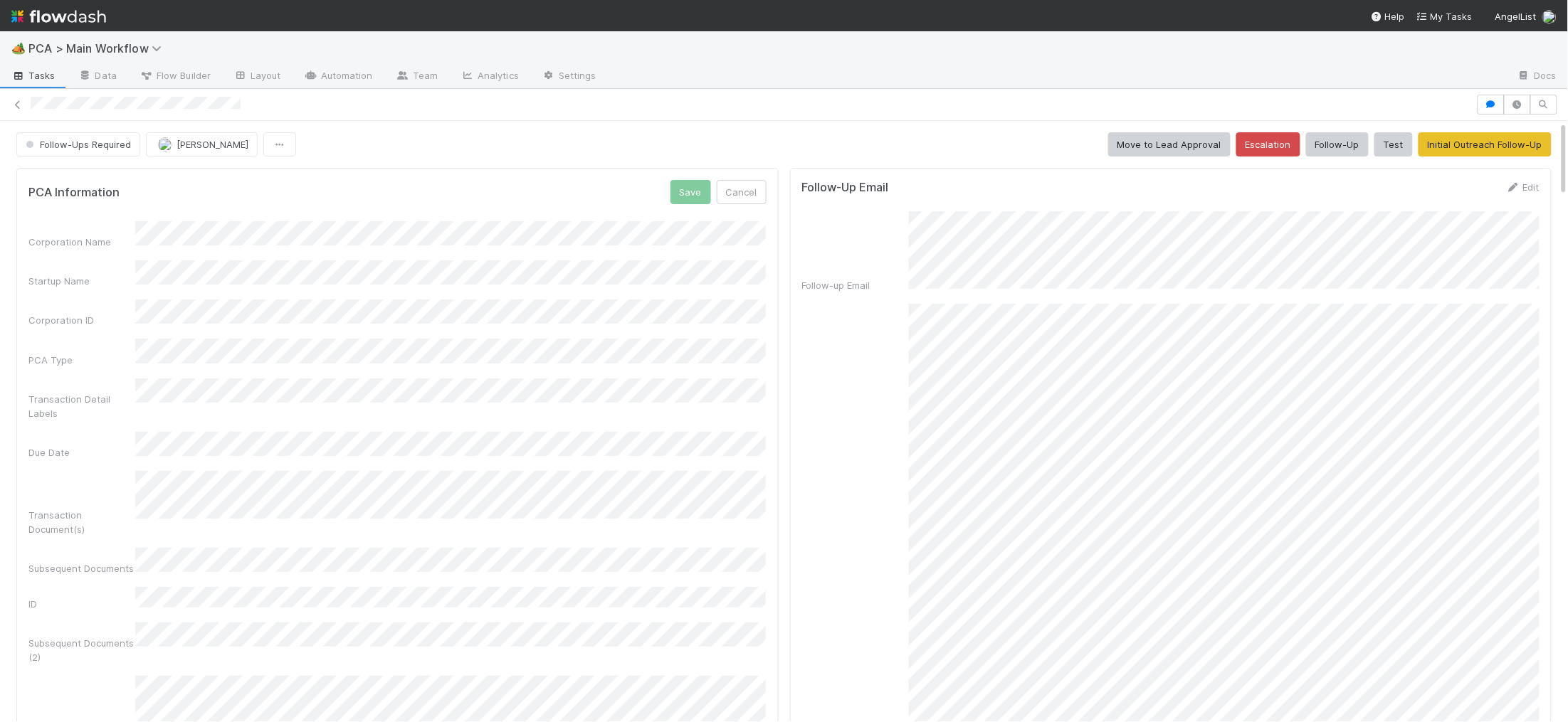
click at [614, 182] on div "PCA Information Save Cancel" at bounding box center [397, 192] width 738 height 24
click at [689, 186] on button "Save" at bounding box center [690, 192] width 41 height 24
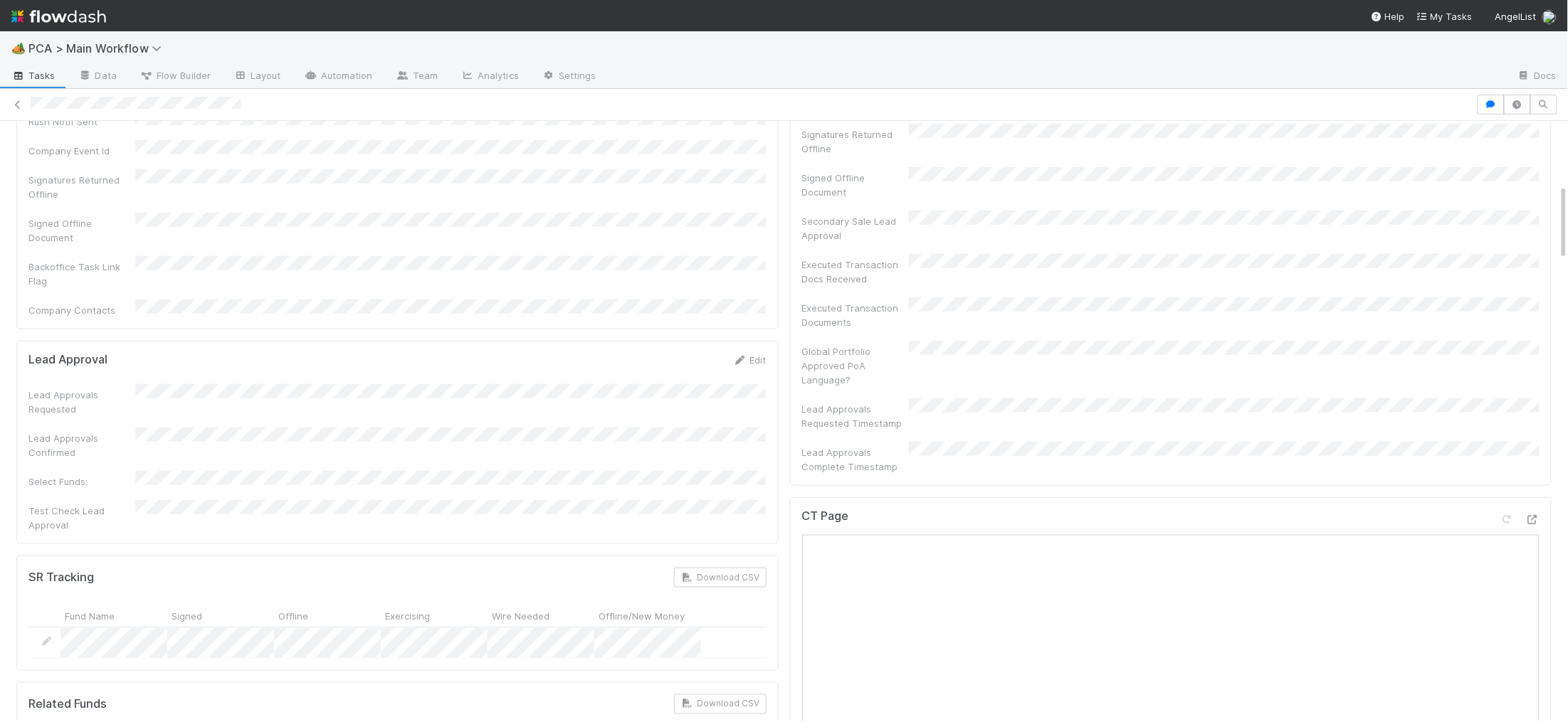
scroll to position [493, 0]
click at [750, 342] on div "Lead Approval Edit Lead Approvals Requested Lead Approvals Confirmed Select Fun…" at bounding box center [397, 444] width 762 height 204
drag, startPoint x: 743, startPoint y: 299, endPoint x: 534, endPoint y: 399, distance: 231.7
click at [743, 357] on icon at bounding box center [740, 361] width 14 height 9
click at [704, 354] on button "Save" at bounding box center [690, 366] width 41 height 24
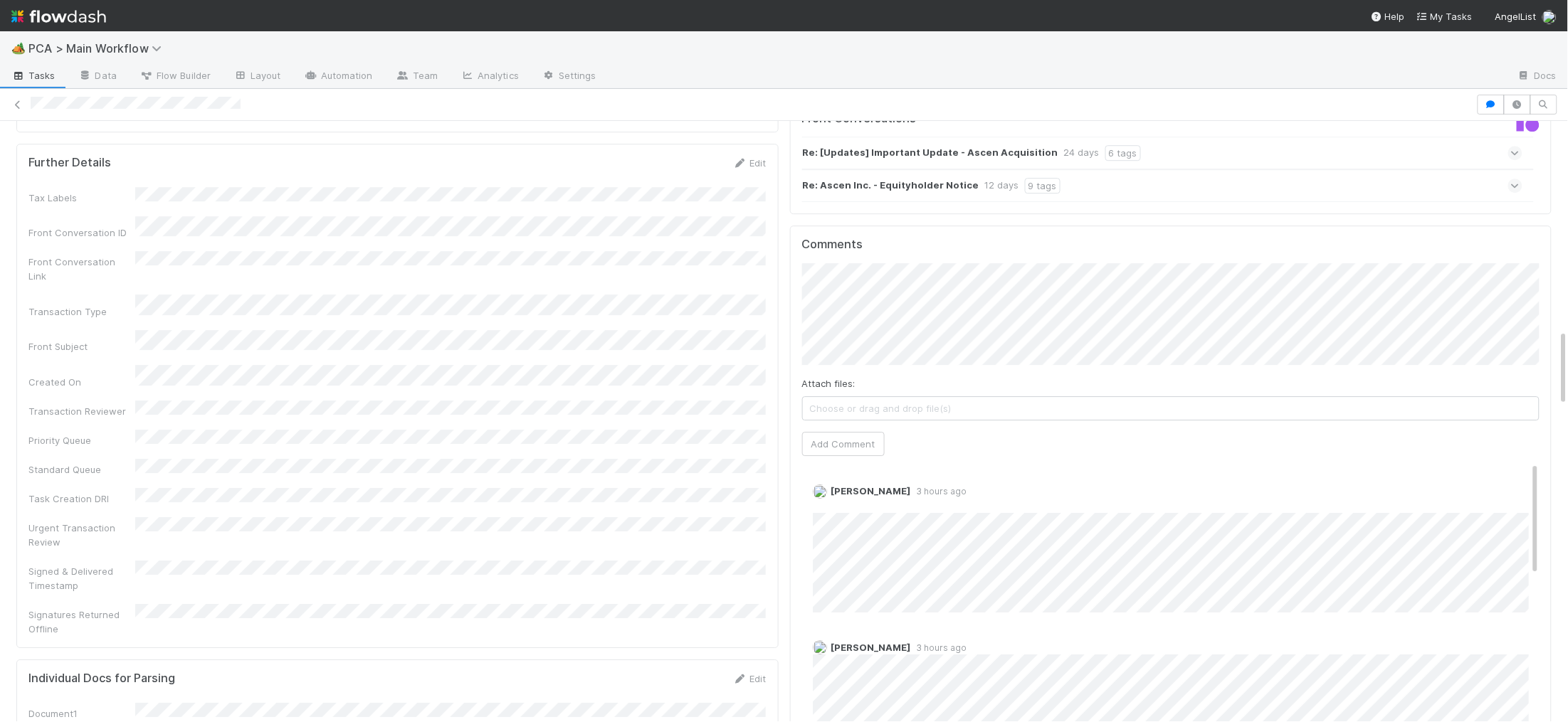
scroll to position [1643, 0]
click at [1084, 478] on div "Charlie Bell 3 hours ago Edit Delete" at bounding box center [1171, 547] width 738 height 139
click at [837, 436] on button "Add Comment" at bounding box center [843, 448] width 82 height 24
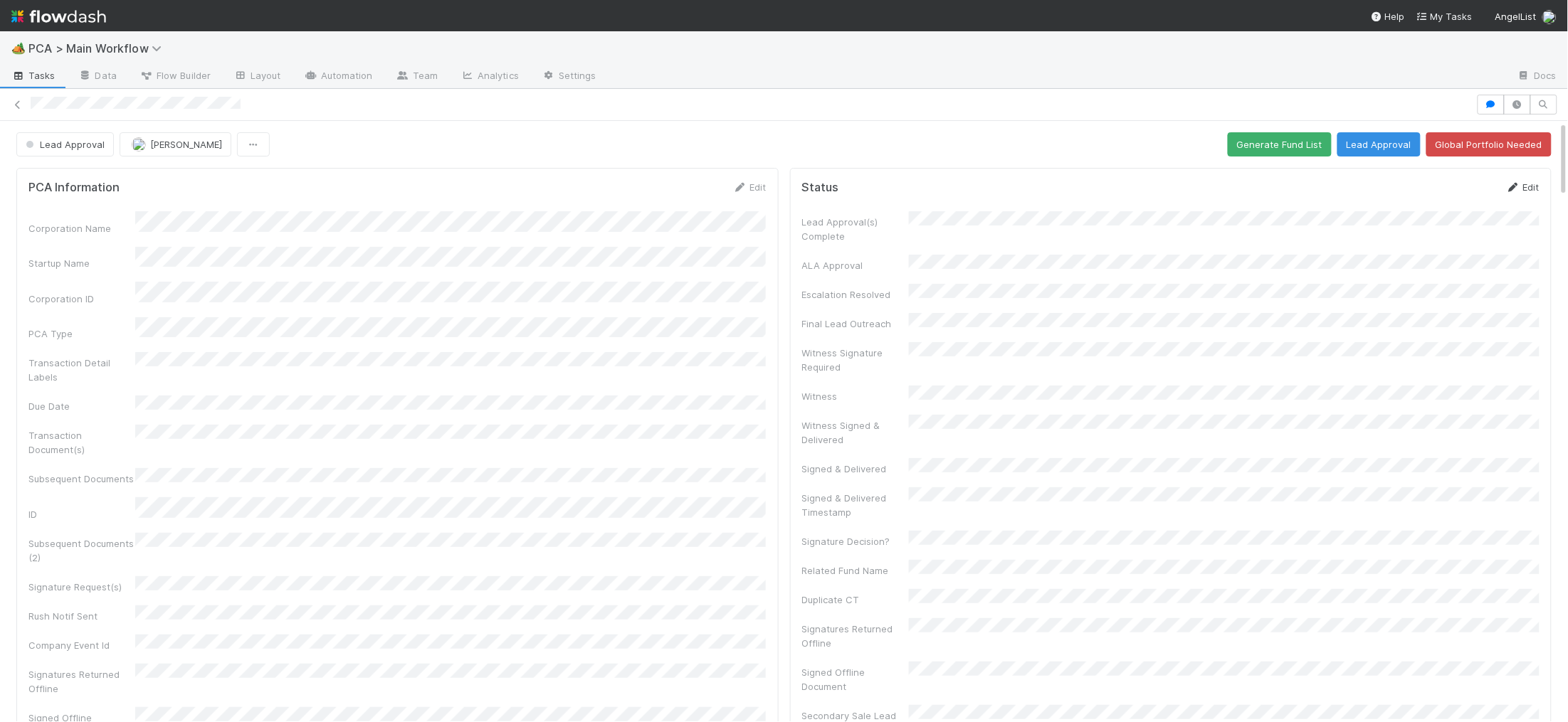
click at [1506, 189] on icon at bounding box center [1513, 187] width 14 height 9
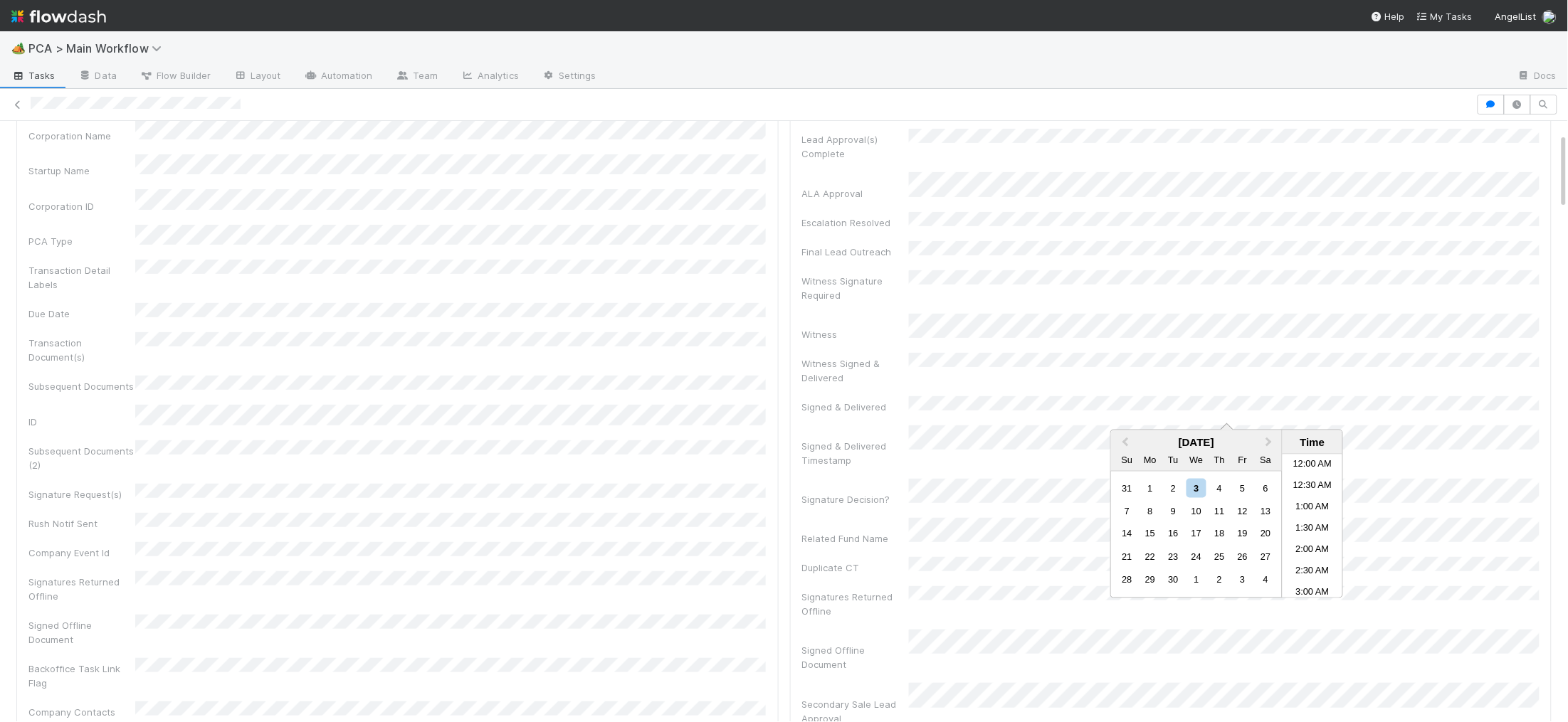
scroll to position [580, 0]
click at [1129, 445] on button "Previous Month" at bounding box center [1123, 443] width 23 height 23
click at [1125, 442] on span "Previous Month" at bounding box center [1125, 442] width 0 height 16
click at [1273, 440] on button "Next Month" at bounding box center [1270, 443] width 23 height 23
drag, startPoint x: 1144, startPoint y: 581, endPoint x: 1117, endPoint y: 396, distance: 187.0
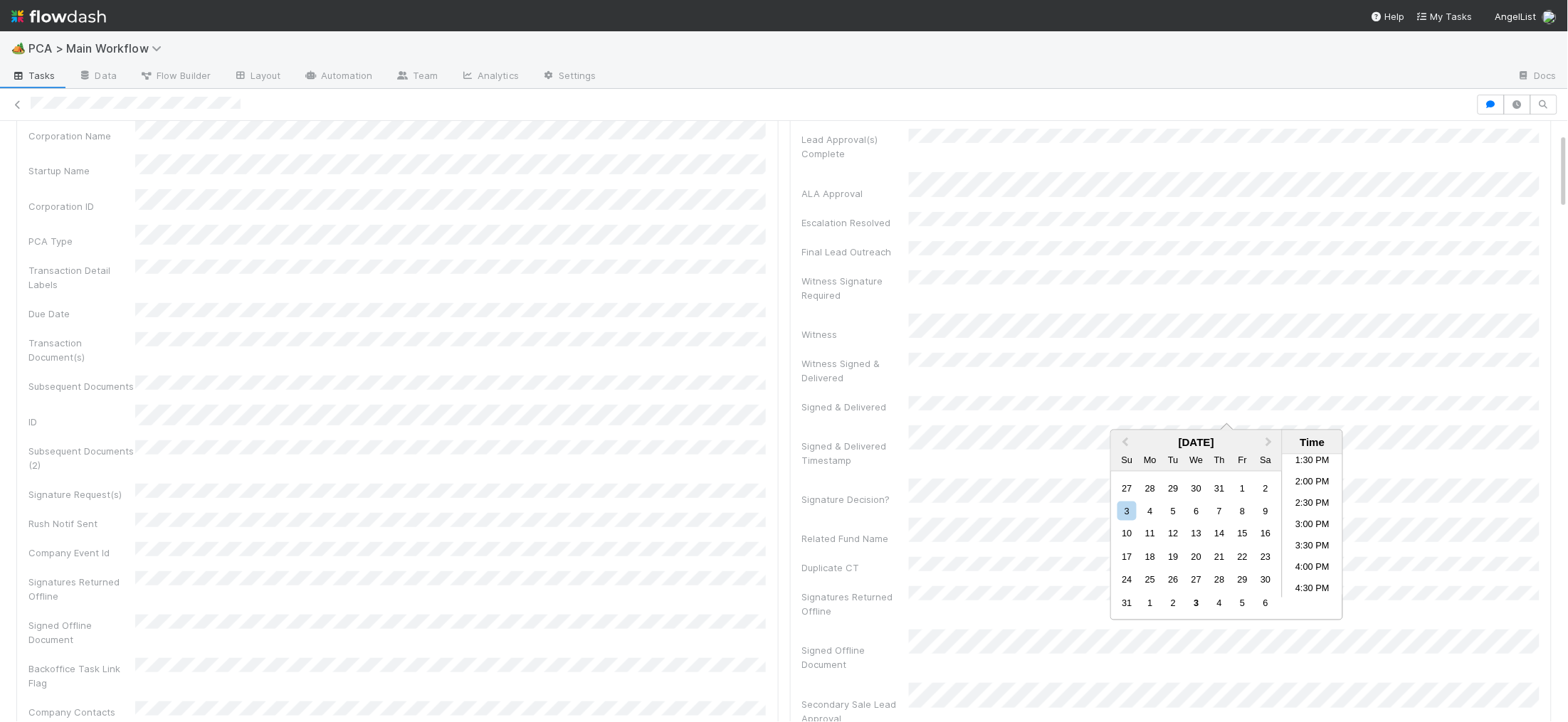
click at [1144, 581] on div "25" at bounding box center [1150, 580] width 19 height 19
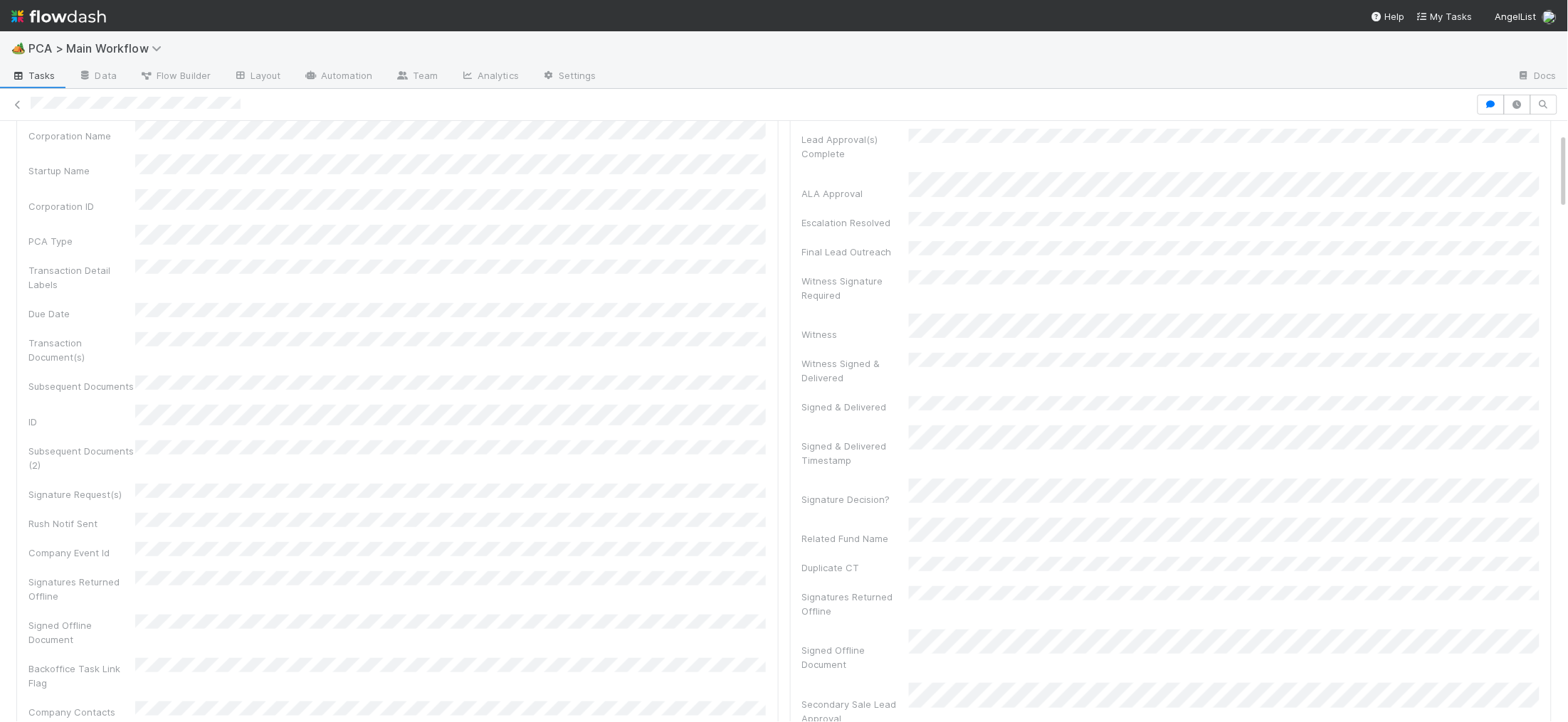
scroll to position [0, 0]
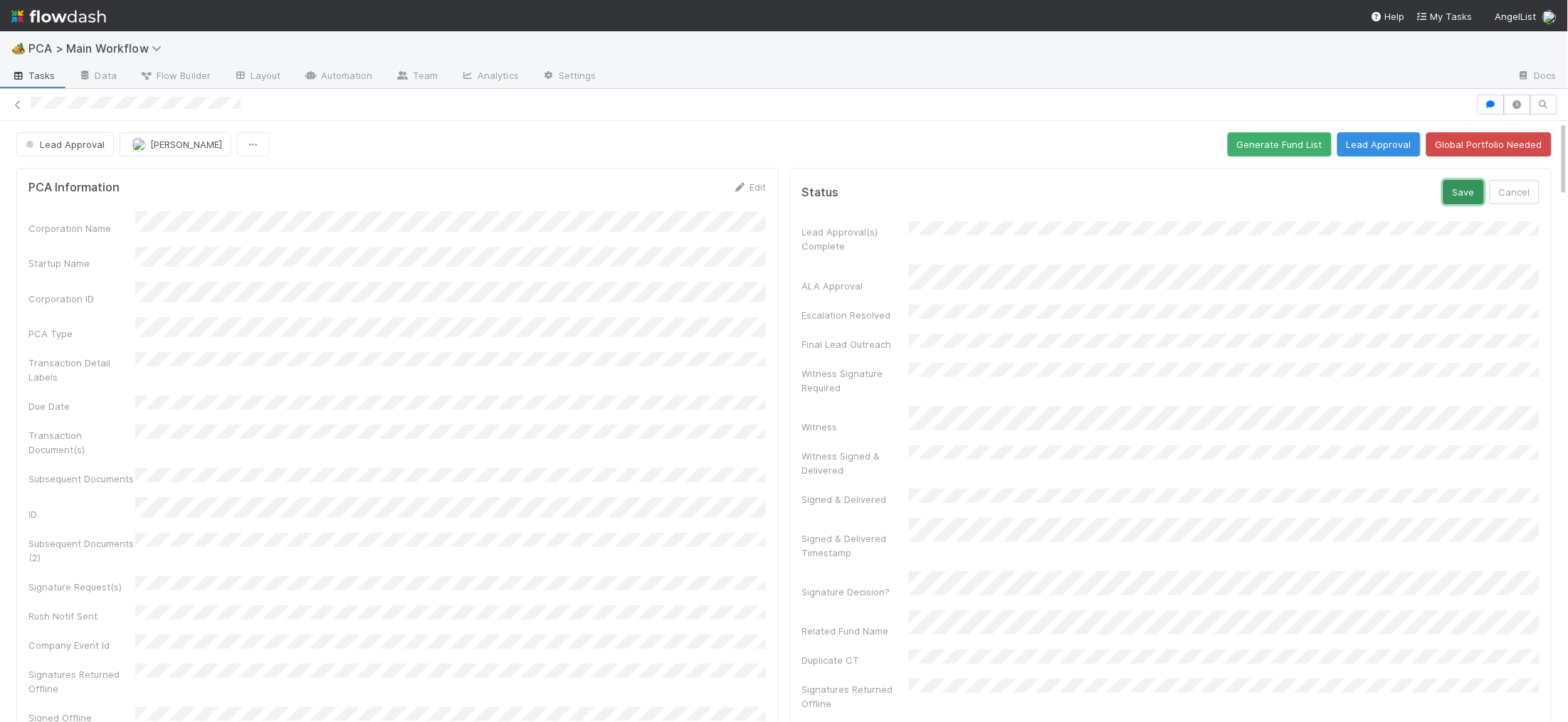
click at [1449, 194] on button "Save" at bounding box center [1463, 192] width 41 height 24
click at [72, 134] on button "Lead Approval" at bounding box center [65, 145] width 98 height 24
click at [345, 201] on div at bounding box center [784, 361] width 1568 height 722
click at [56, 143] on span "Lead Approval" at bounding box center [64, 145] width 82 height 11
drag, startPoint x: 554, startPoint y: 260, endPoint x: 601, endPoint y: 239, distance: 51.5
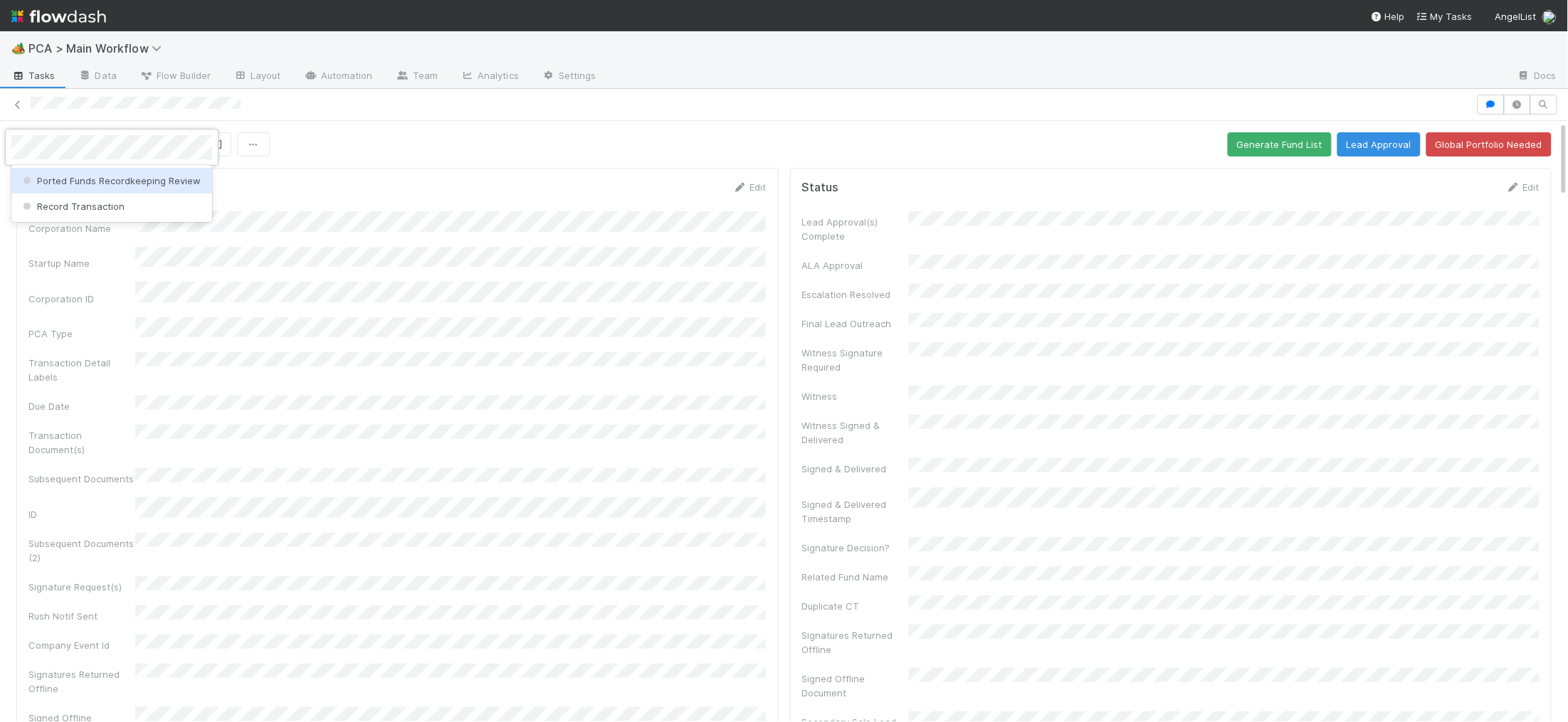
click at [573, 251] on div at bounding box center [784, 361] width 1568 height 722
click at [738, 191] on icon at bounding box center [740, 187] width 14 height 9
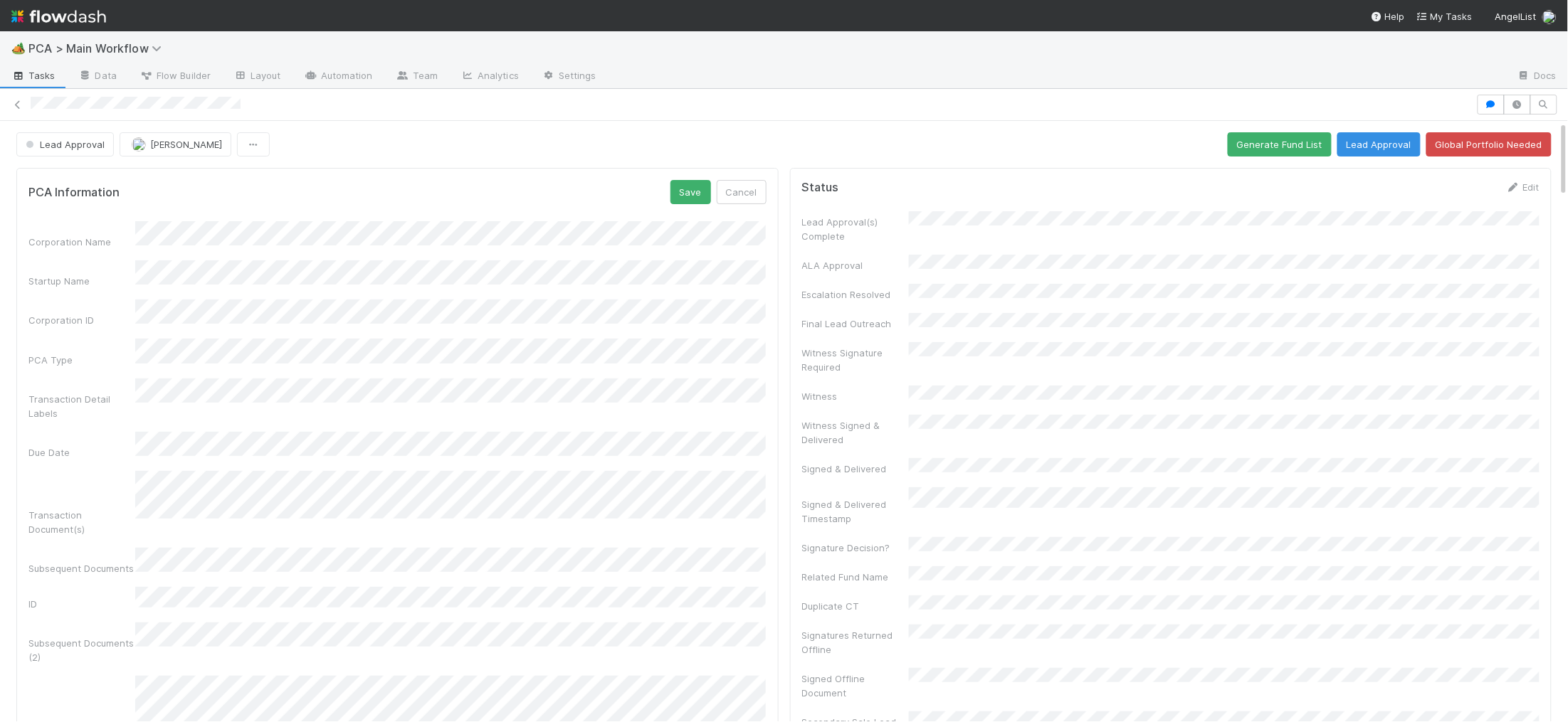
drag, startPoint x: 441, startPoint y: 174, endPoint x: 79, endPoint y: 172, distance: 362.0
click at [427, 174] on div "PCA Information Save Cancel Corporation Name Startup Name Corporation ID PCA Ty…" at bounding box center [397, 580] width 762 height 825
click at [73, 145] on span "Lead Approval" at bounding box center [64, 145] width 82 height 11
click at [85, 201] on span "Record Transaction" at bounding box center [72, 206] width 105 height 11
click at [192, 133] on button "[PERSON_NAME]" at bounding box center [176, 145] width 112 height 24
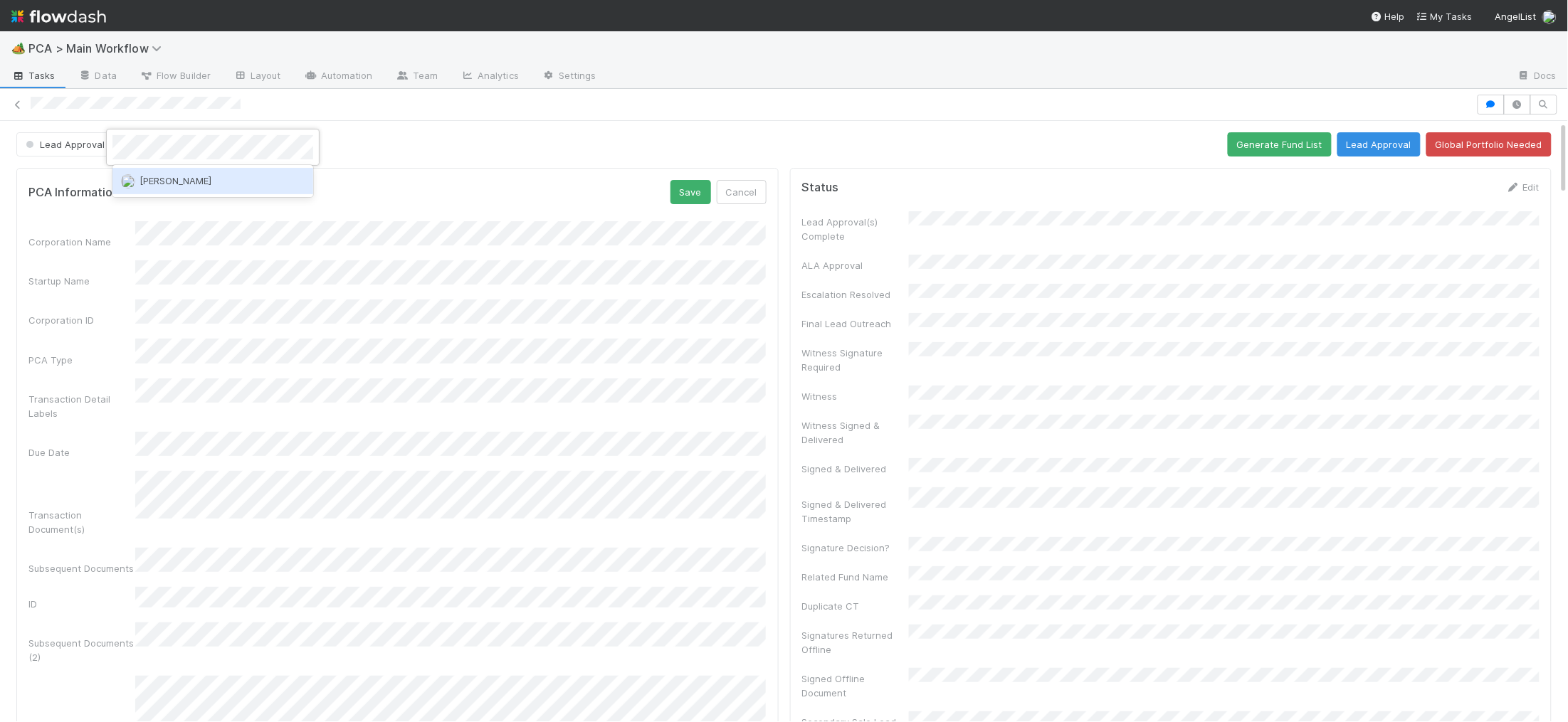
drag, startPoint x: 224, startPoint y: 180, endPoint x: 460, endPoint y: 170, distance: 236.2
click at [224, 180] on div "[PERSON_NAME]" at bounding box center [213, 181] width 201 height 26
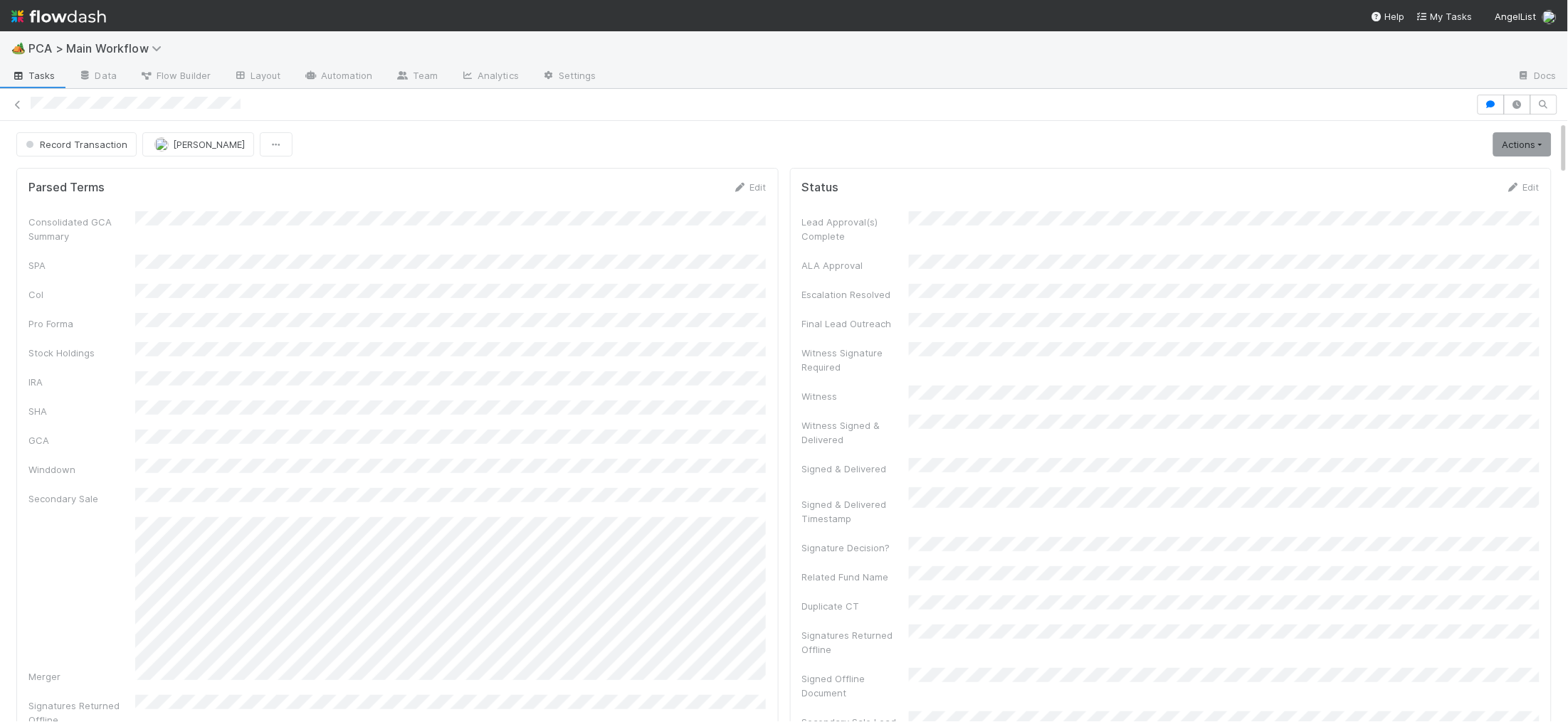
click at [681, 188] on div "Parsed Terms Edit" at bounding box center [397, 187] width 738 height 14
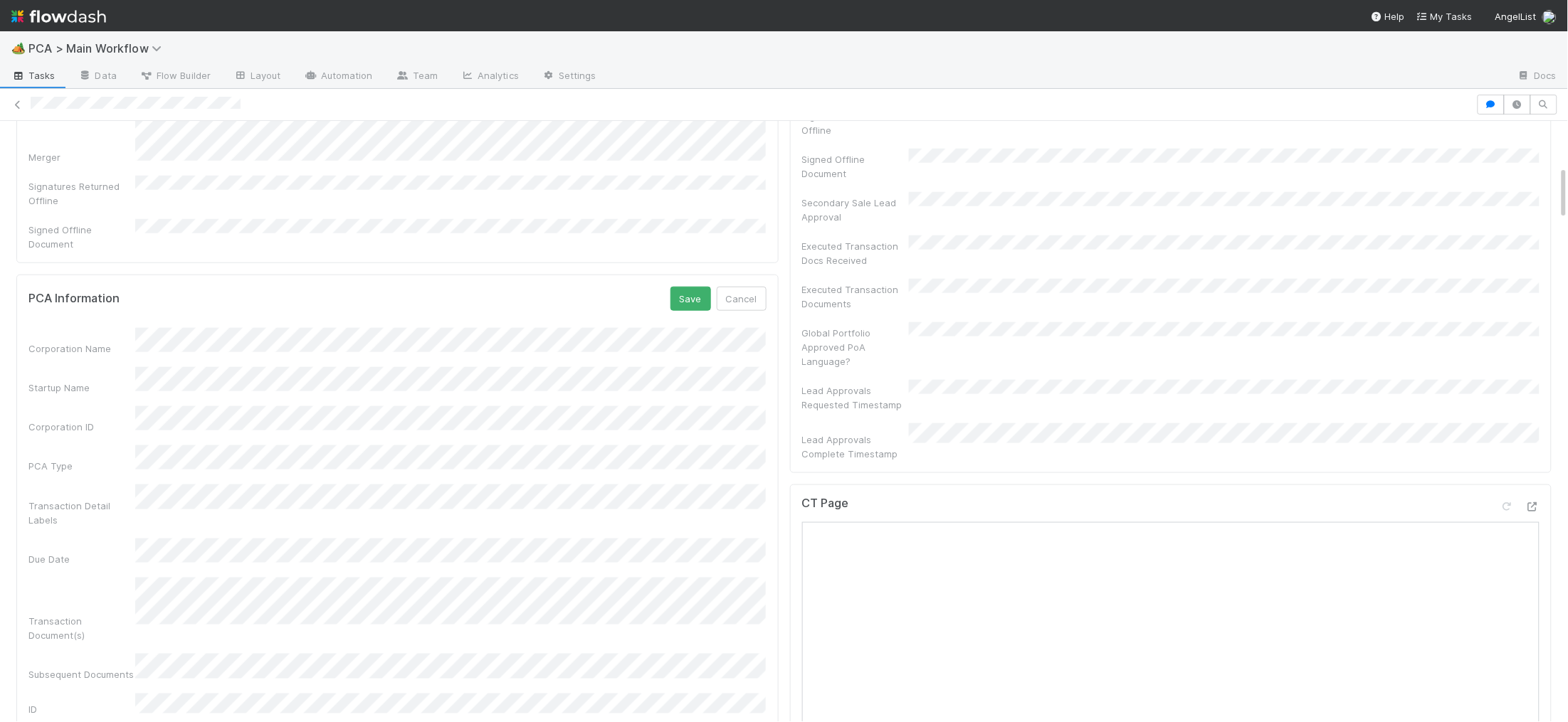
scroll to position [499, 0]
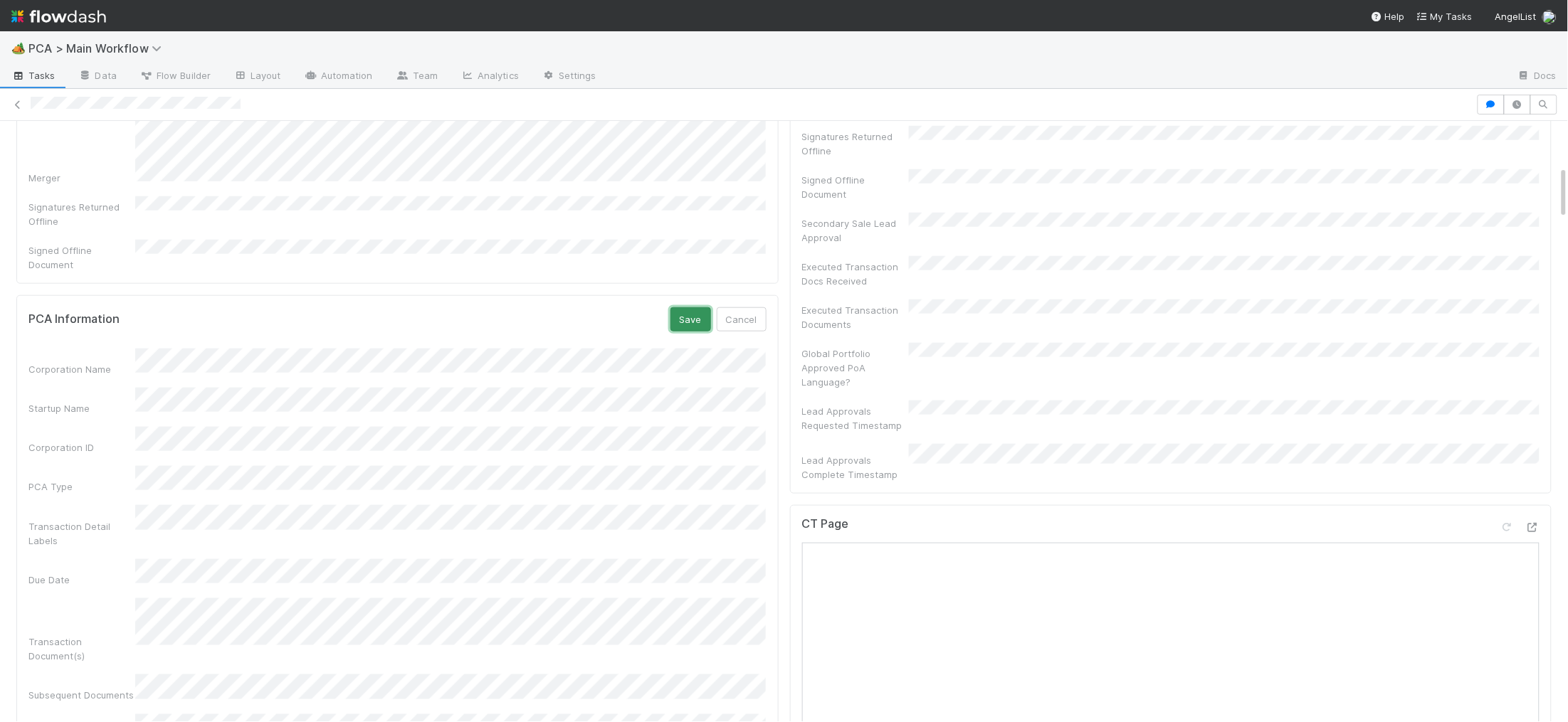
click at [678, 308] on button "Save" at bounding box center [690, 320] width 41 height 24
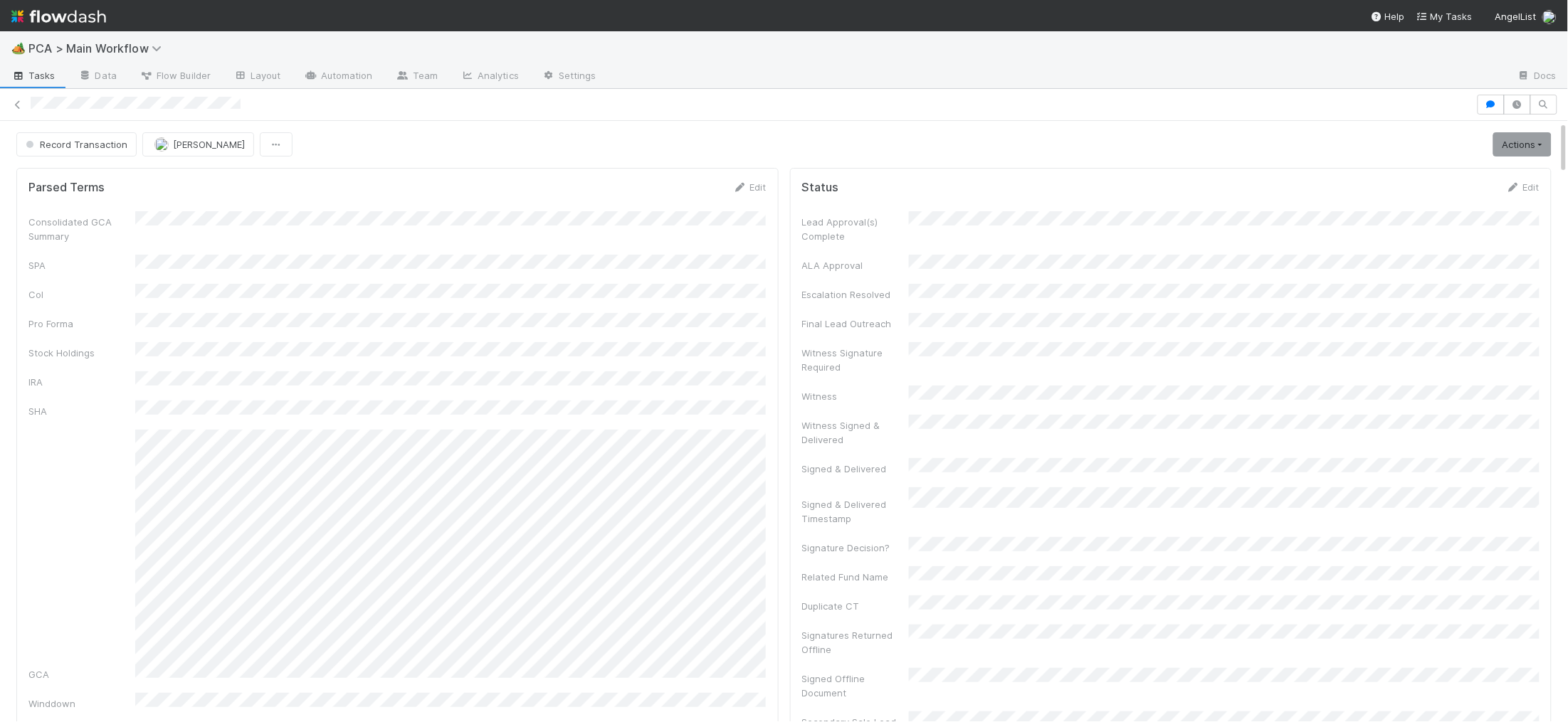
click at [80, 4] on img at bounding box center [59, 16] width 95 height 24
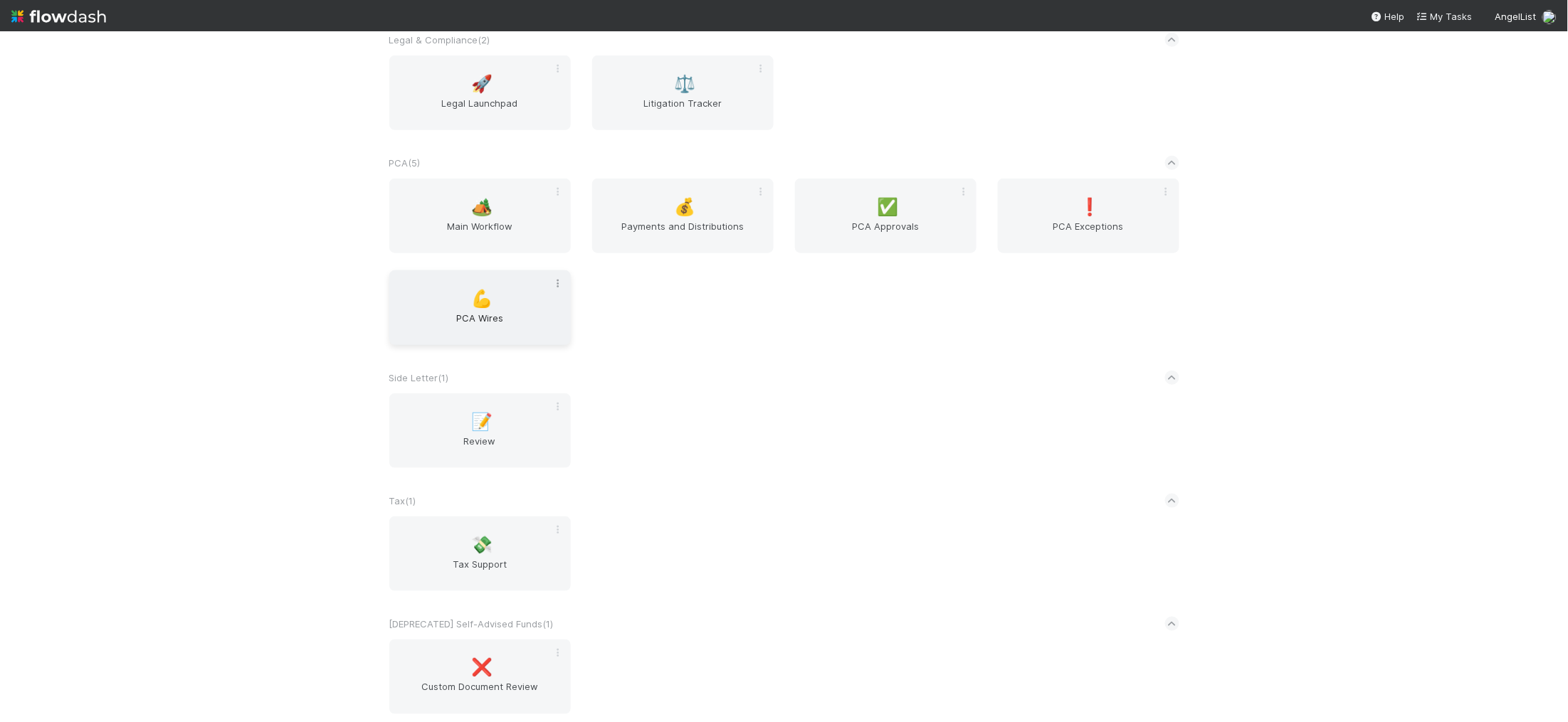
scroll to position [2545, 0]
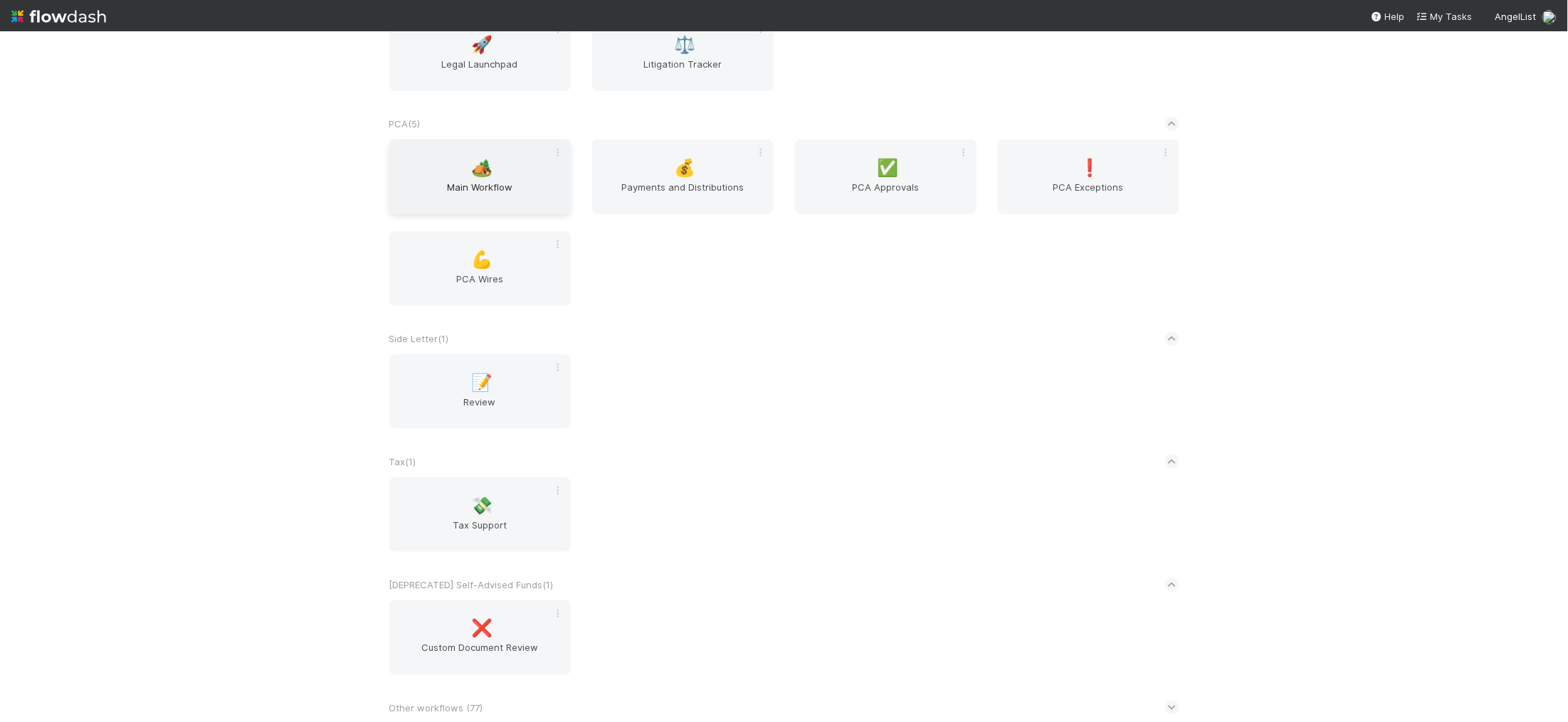
click at [504, 179] on div "🏕️ Main Workflow" at bounding box center [480, 177] width 181 height 75
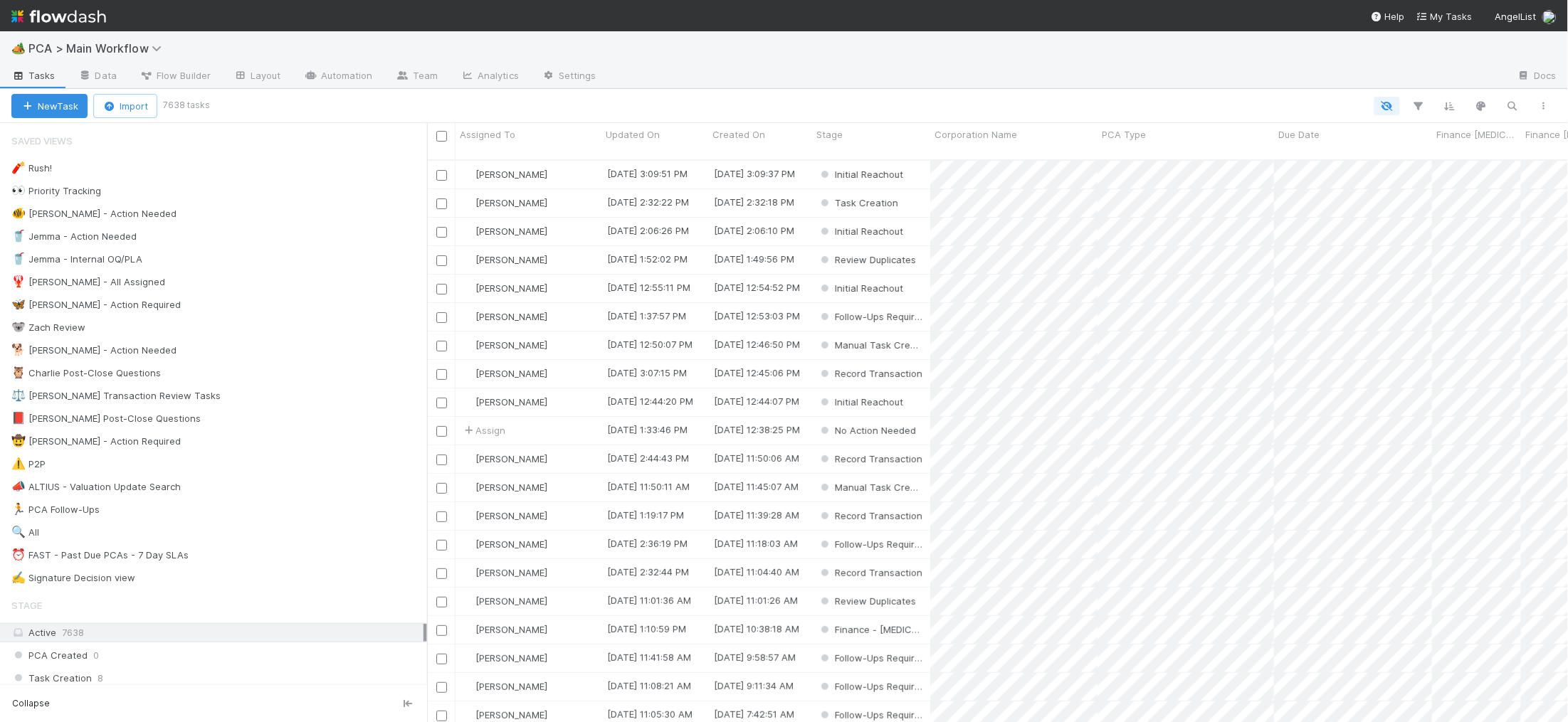
scroll to position [574, 1141]
drag, startPoint x: 270, startPoint y: 343, endPoint x: 270, endPoint y: 351, distance: 8.0
click at [269, 348] on div "🧨 Rush! 0 👀 Priority Tracking 1832 🐠 Chris - Action Needed 0 🥤 Jemma - Action N…" at bounding box center [214, 373] width 427 height 429
click at [270, 351] on div "🐕 Charlie - Action Needed 12" at bounding box center [219, 350] width 416 height 18
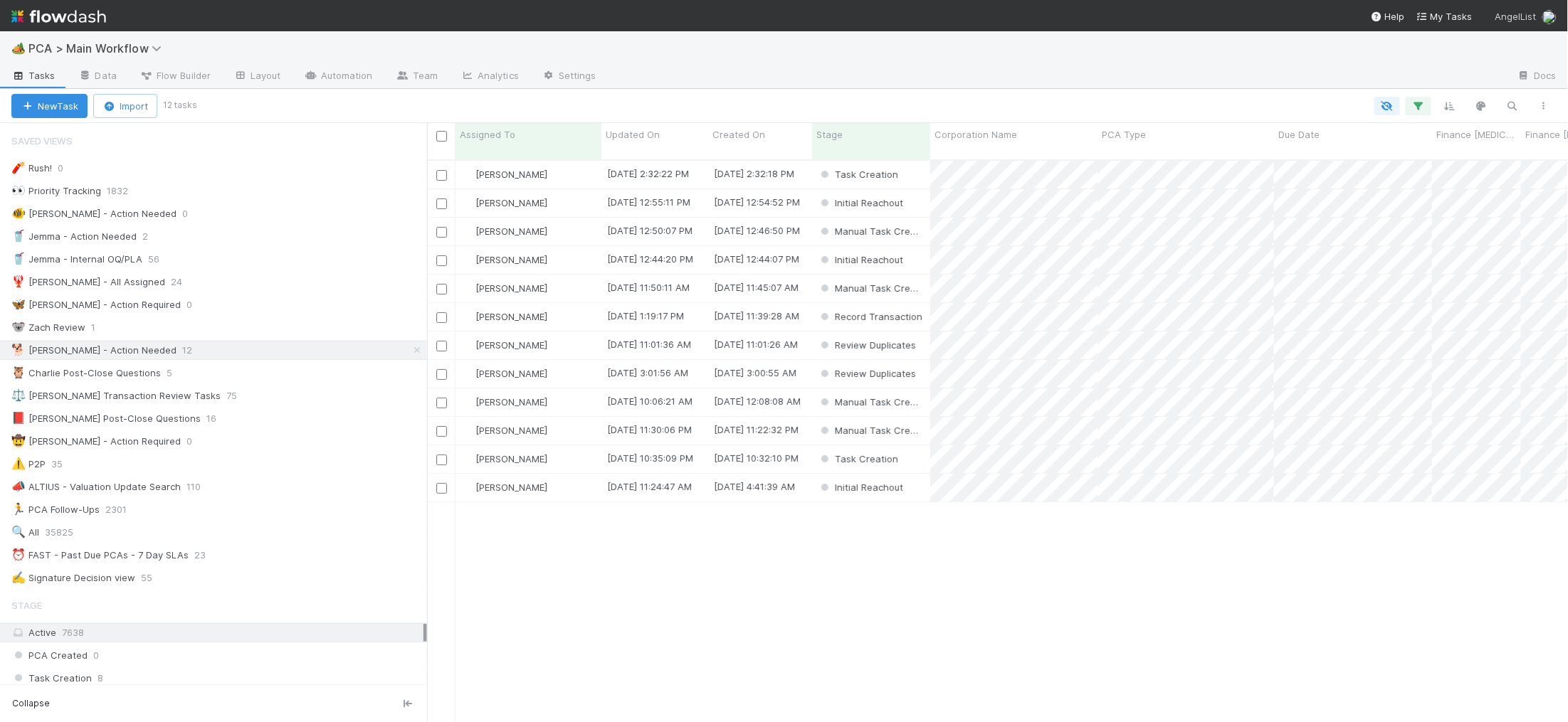
scroll to position [574, 1141]
click at [642, 130] on span "Updated On" at bounding box center [632, 135] width 54 height 14
click at [663, 161] on div "Sort Oldest → Newest" at bounding box center [688, 161] width 162 height 22
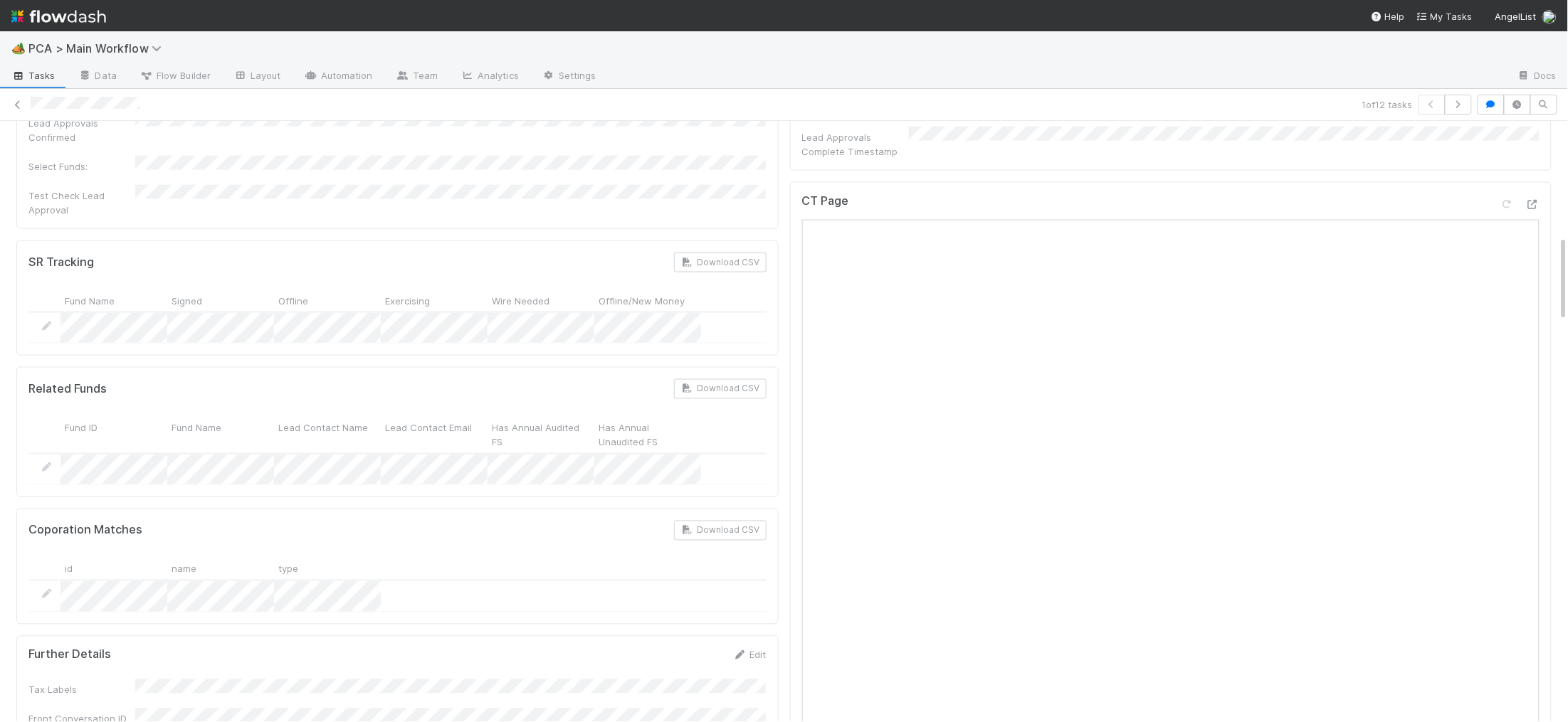
scroll to position [802, 0]
click at [1531, 208] on icon at bounding box center [1532, 212] width 14 height 9
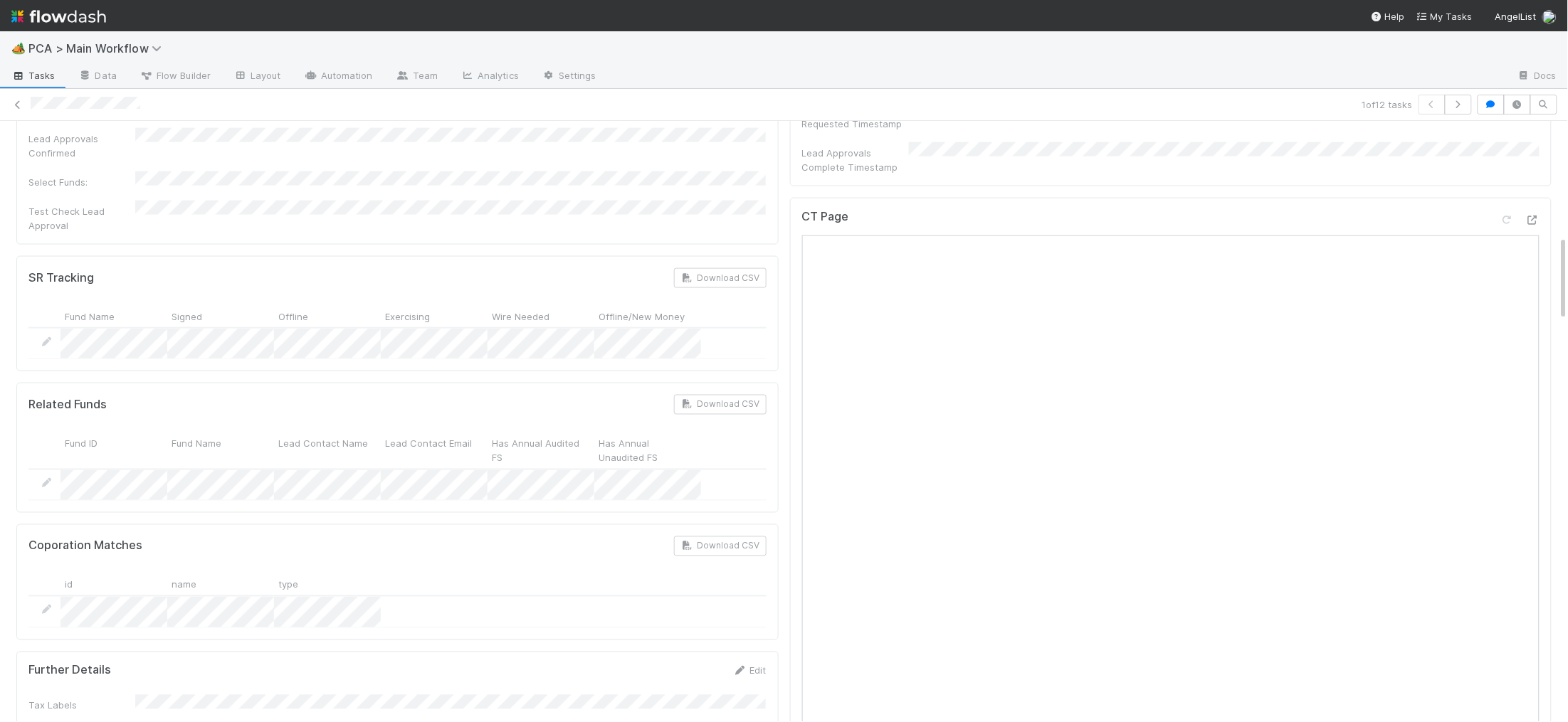
scroll to position [795, 0]
drag, startPoint x: 62, startPoint y: 95, endPoint x: 90, endPoint y: 97, distance: 28.1
click at [90, 97] on div "1 of 12 tasks" at bounding box center [784, 105] width 1568 height 20
click at [21, 107] on div "1 of 12 tasks" at bounding box center [784, 105] width 1568 height 20
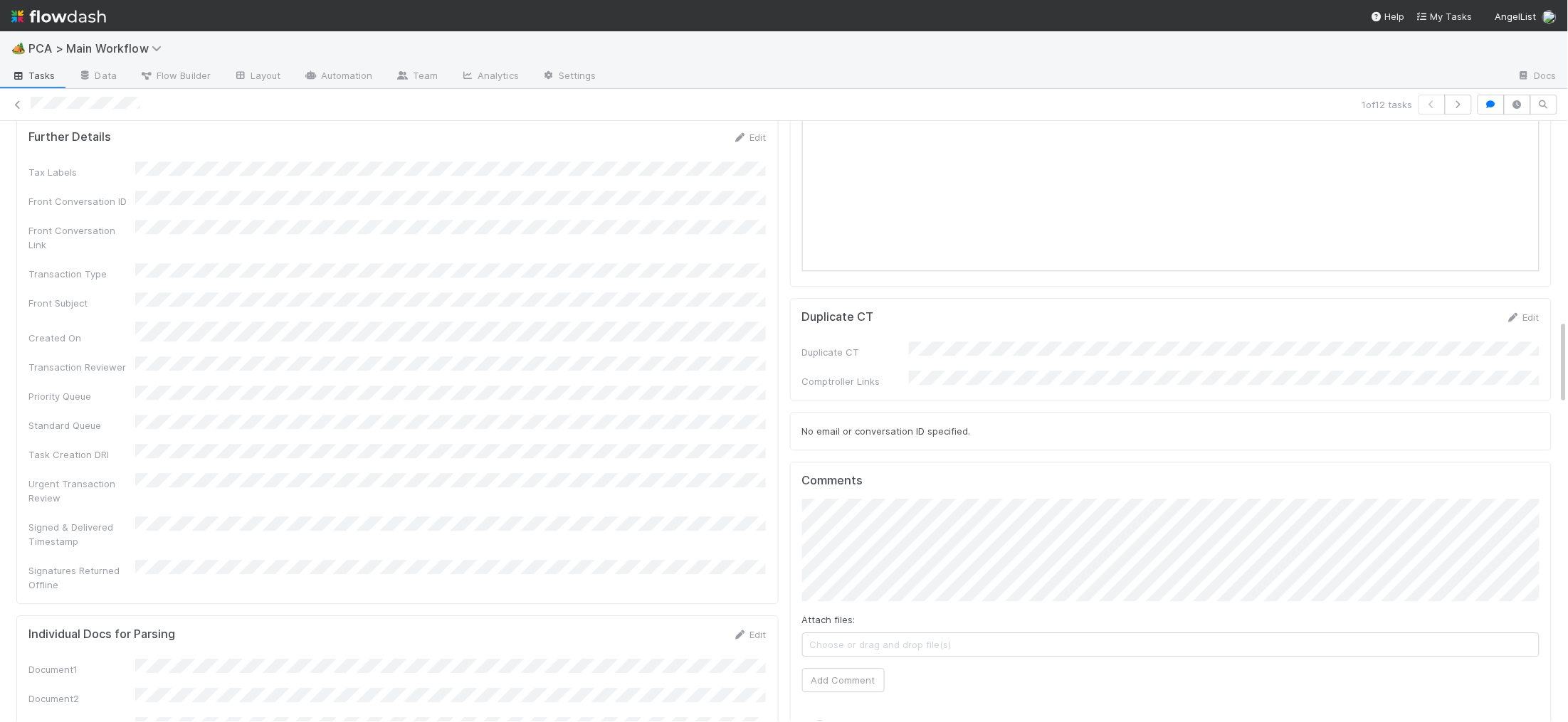
scroll to position [1392, 0]
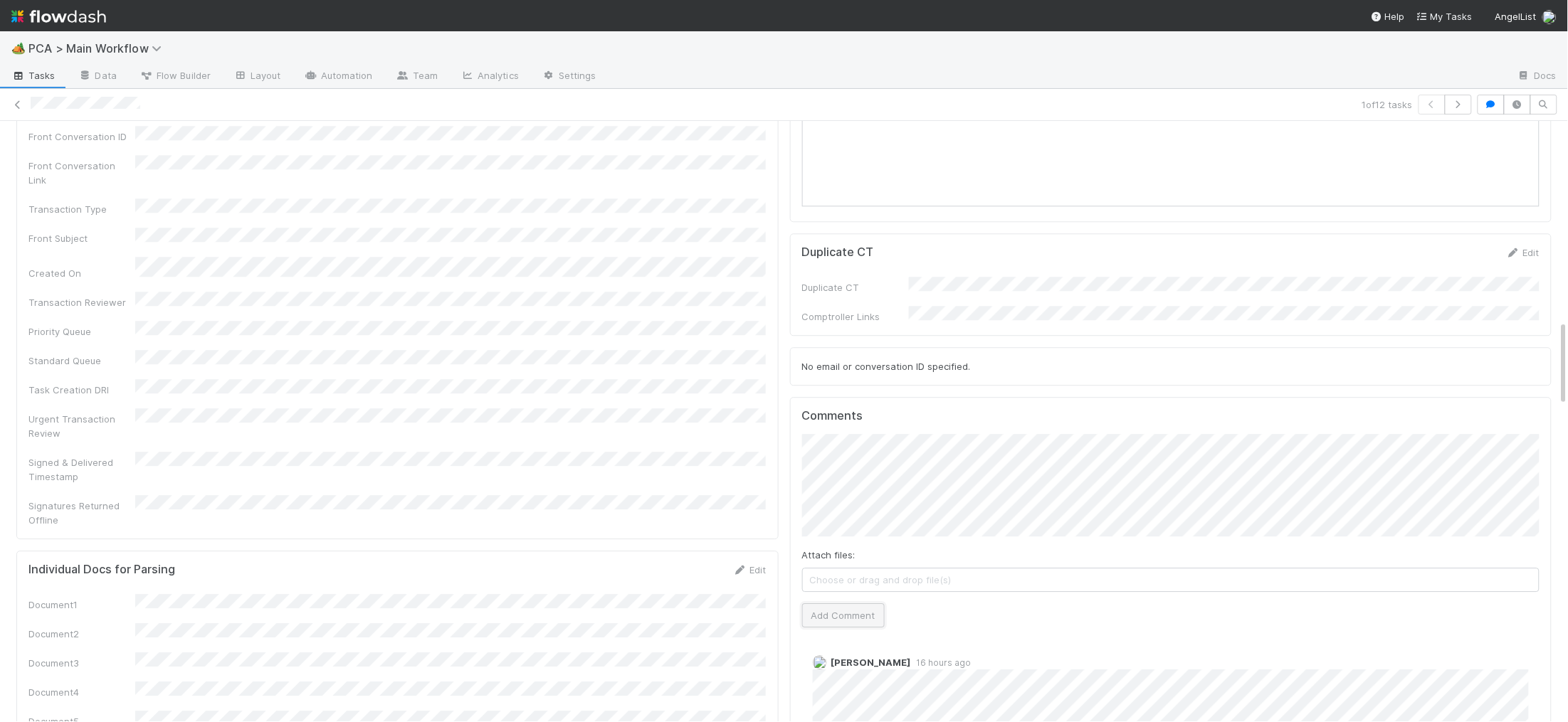
click at [828, 604] on button "Add Comment" at bounding box center [843, 616] width 82 height 24
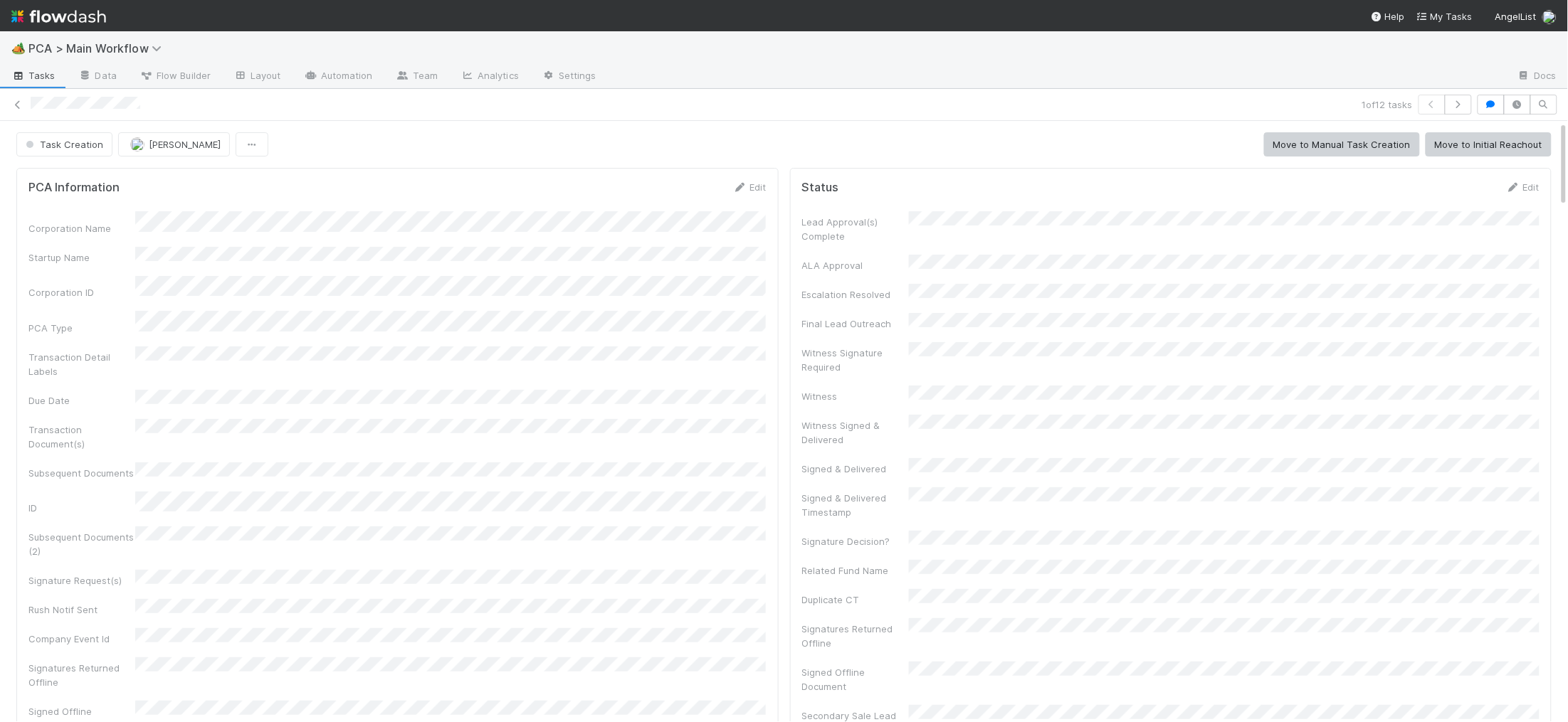
click at [78, 19] on img at bounding box center [59, 16] width 95 height 24
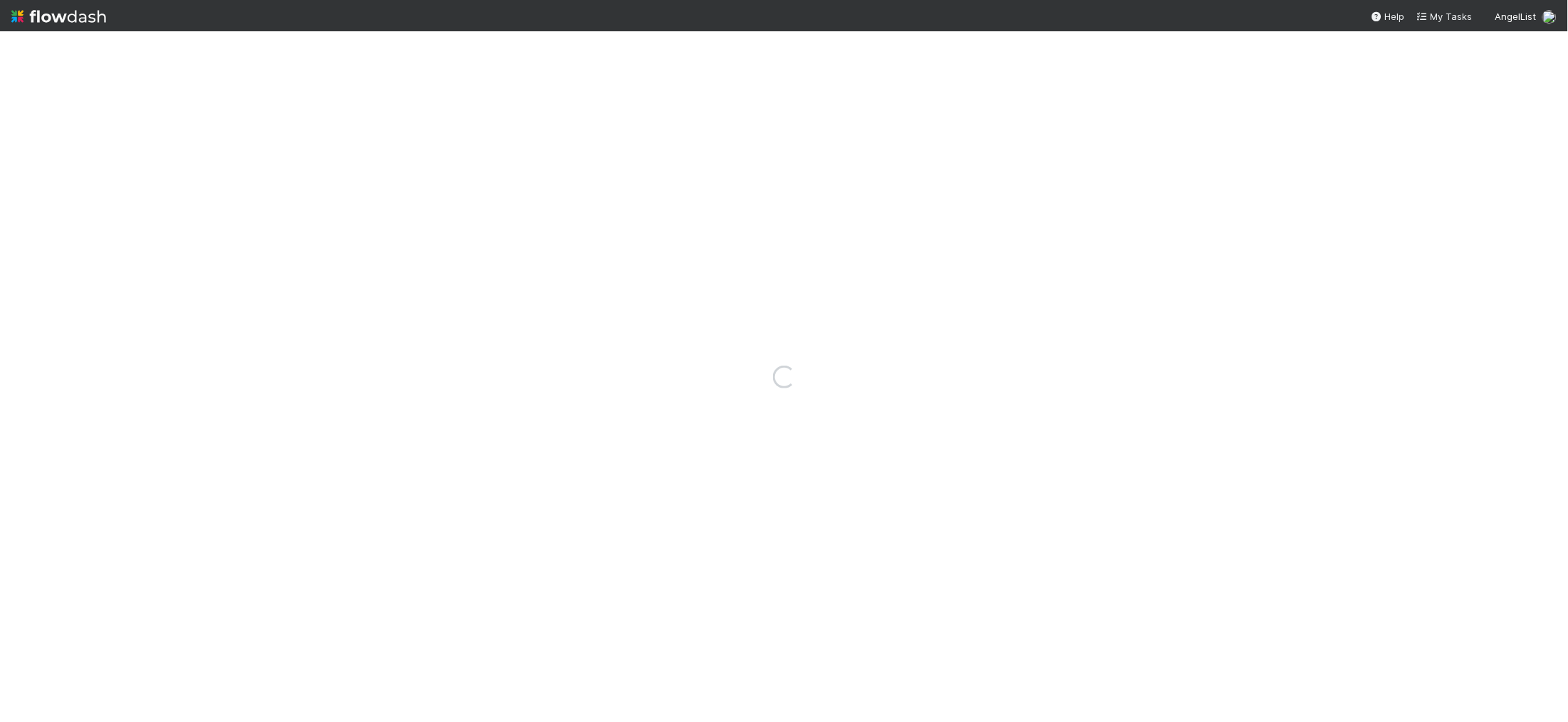
drag, startPoint x: 78, startPoint y: 19, endPoint x: 139, endPoint y: 2, distance: 63.3
click at [229, 30] on nav "Help My Tasks AngelList" at bounding box center [784, 16] width 1568 height 32
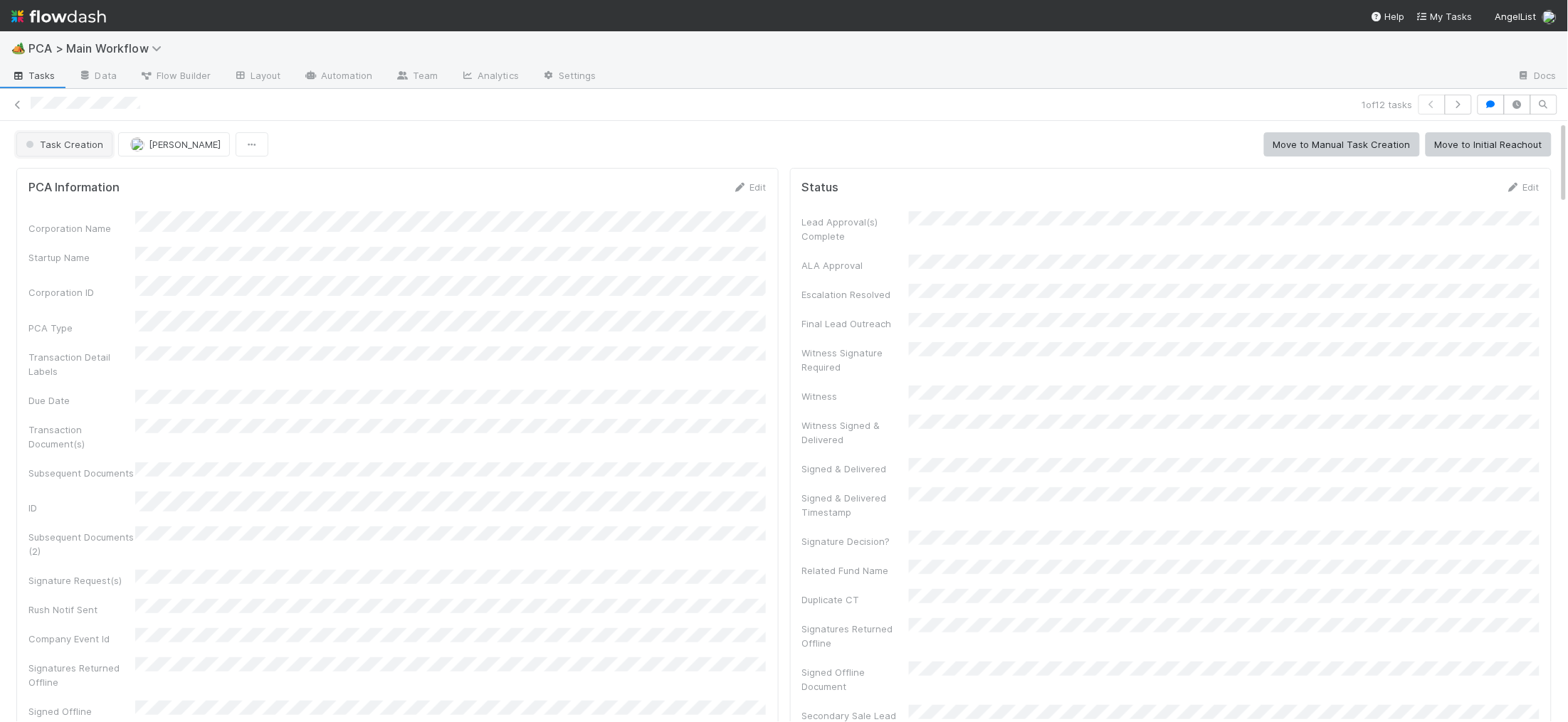
click at [37, 143] on span "Task Creation" at bounding box center [63, 145] width 80 height 11
click at [130, 180] on div "Follow-Ups Required" at bounding box center [112, 181] width 201 height 26
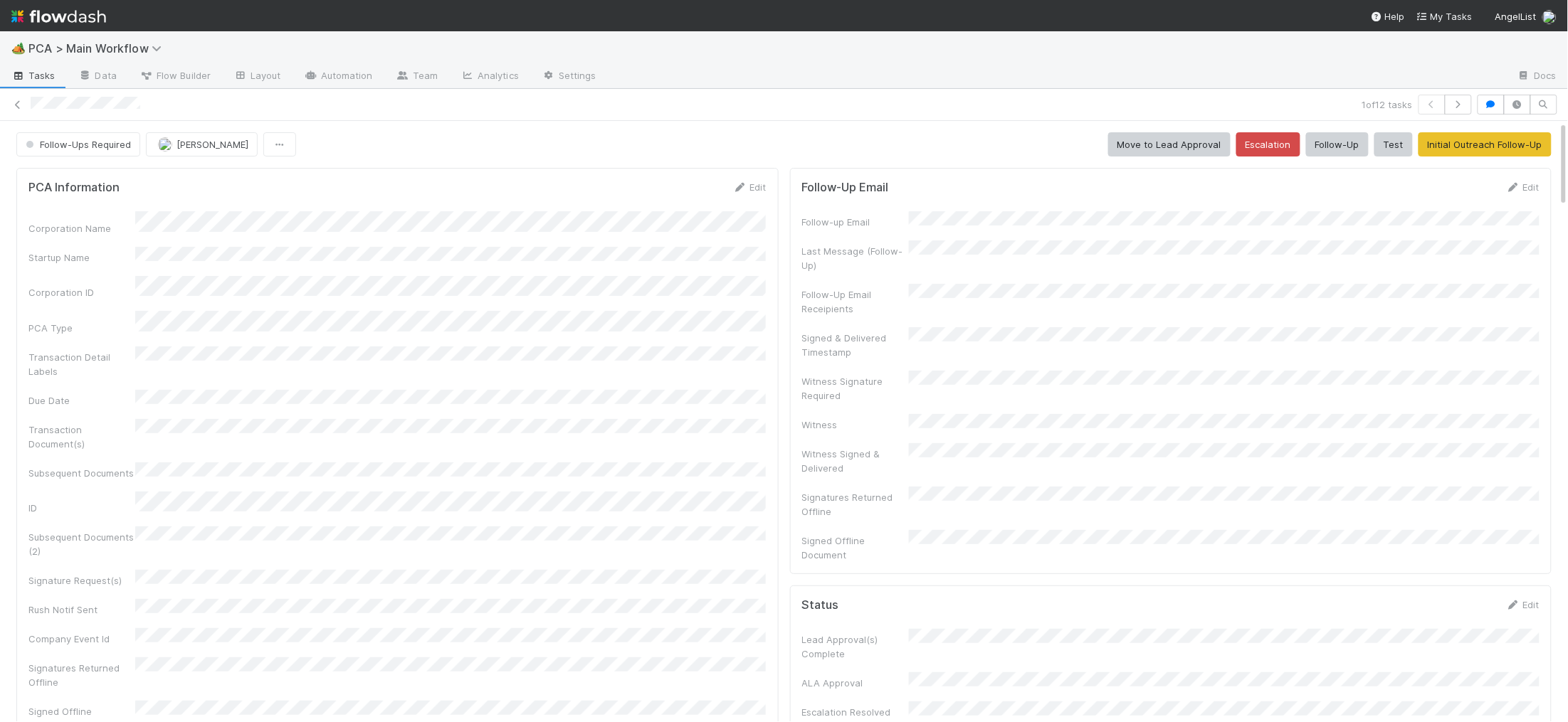
click at [61, 18] on img at bounding box center [59, 16] width 95 height 24
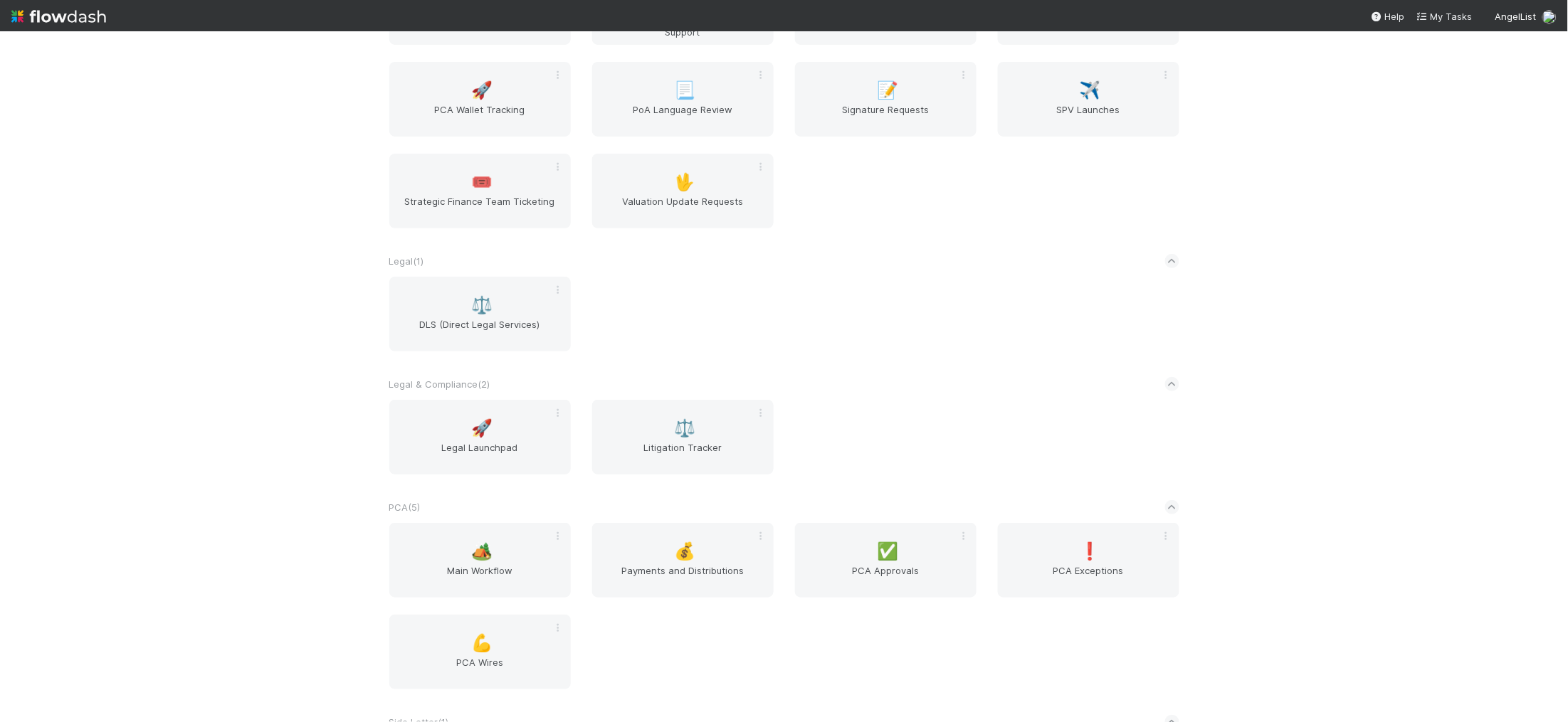
scroll to position [2208, 0]
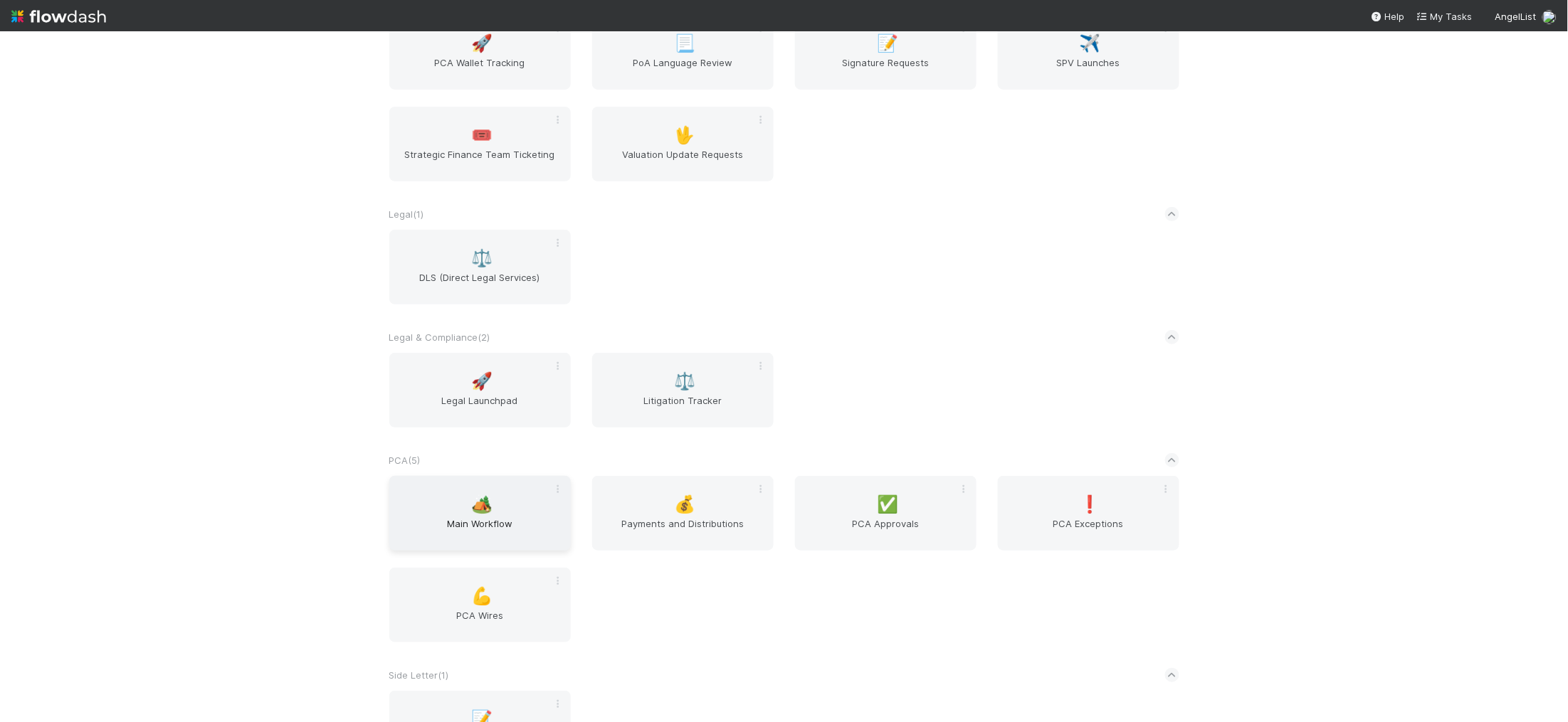
click at [490, 510] on span "🏕️" at bounding box center [482, 505] width 22 height 19
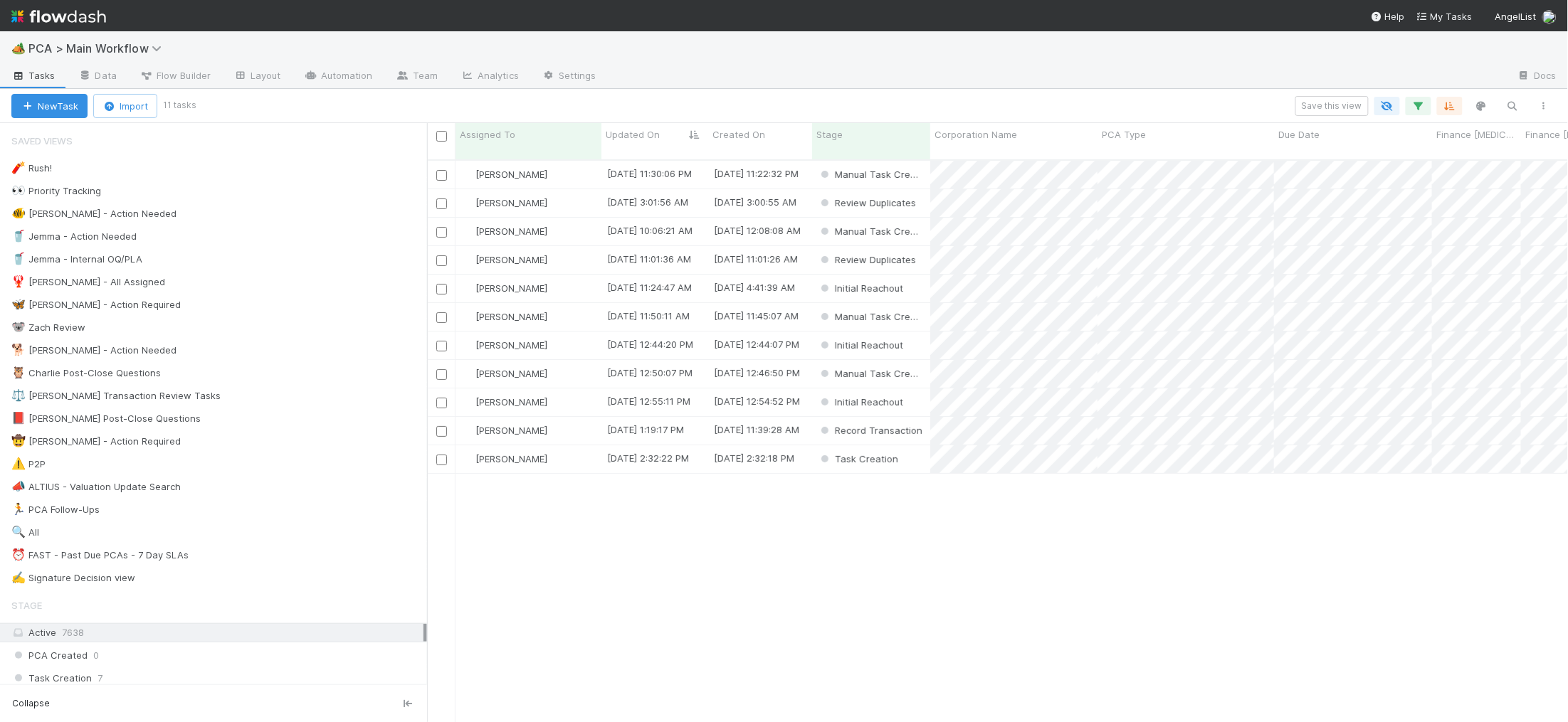
scroll to position [574, 1141]
click at [635, 138] on span "Updated On" at bounding box center [632, 135] width 54 height 14
click at [853, 551] on div "Sort Oldest → Newest Sort Newest → Oldest Hide" at bounding box center [784, 361] width 1568 height 722
click at [552, 161] on div "[PERSON_NAME]" at bounding box center [528, 174] width 146 height 28
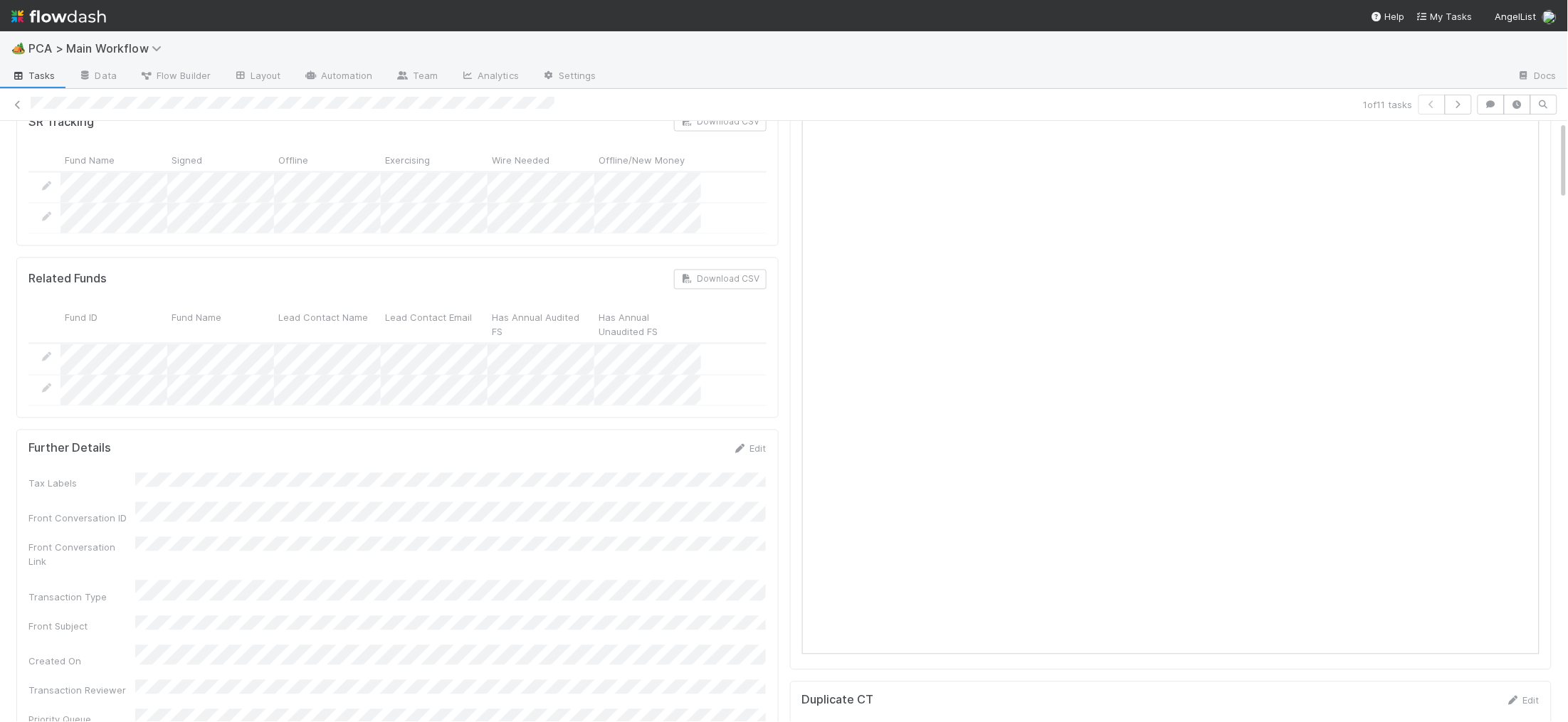
scroll to position [1274, 0]
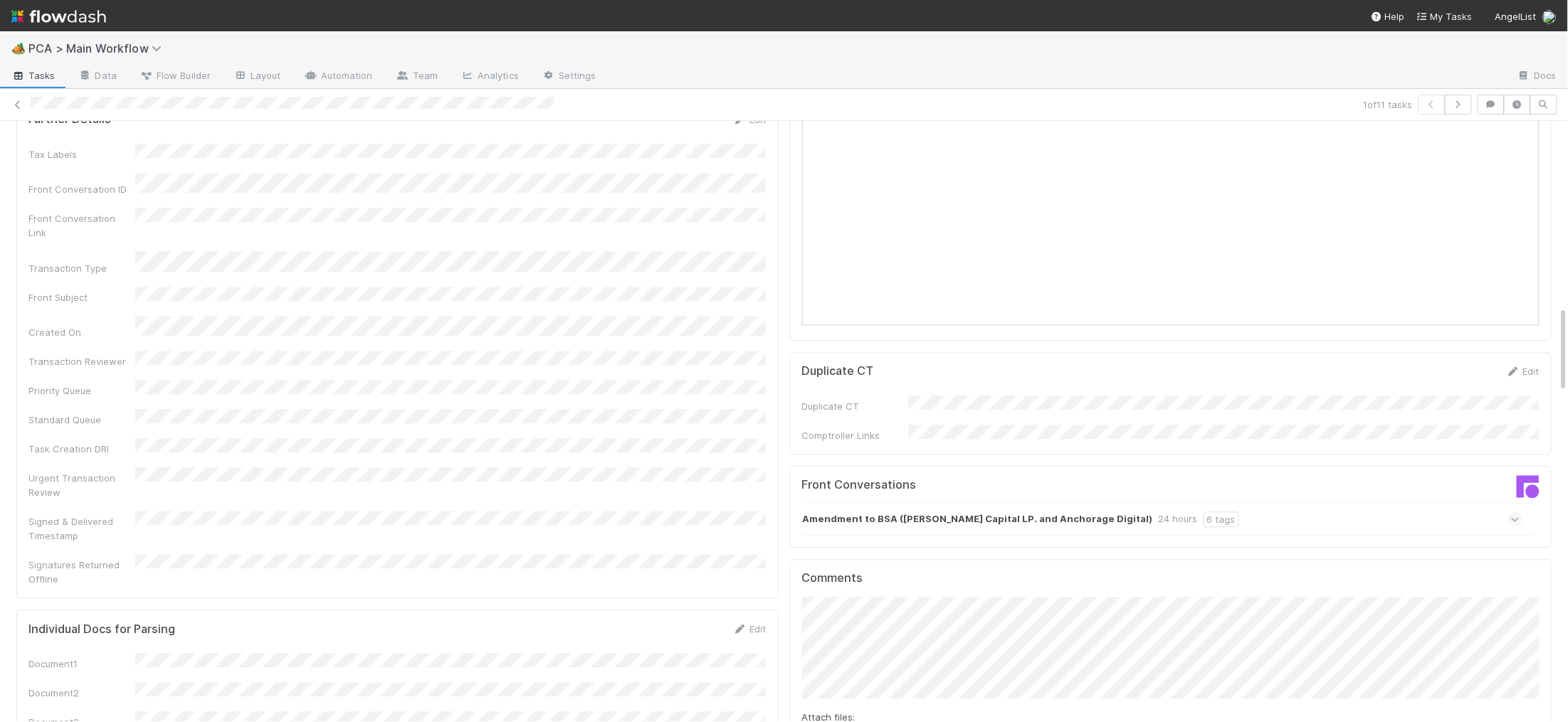
click at [1041, 503] on div "Amendment to BSA (Ravikant Capital LP. and Anchorage Digital) 24 hours 6 tags" at bounding box center [1162, 520] width 721 height 33
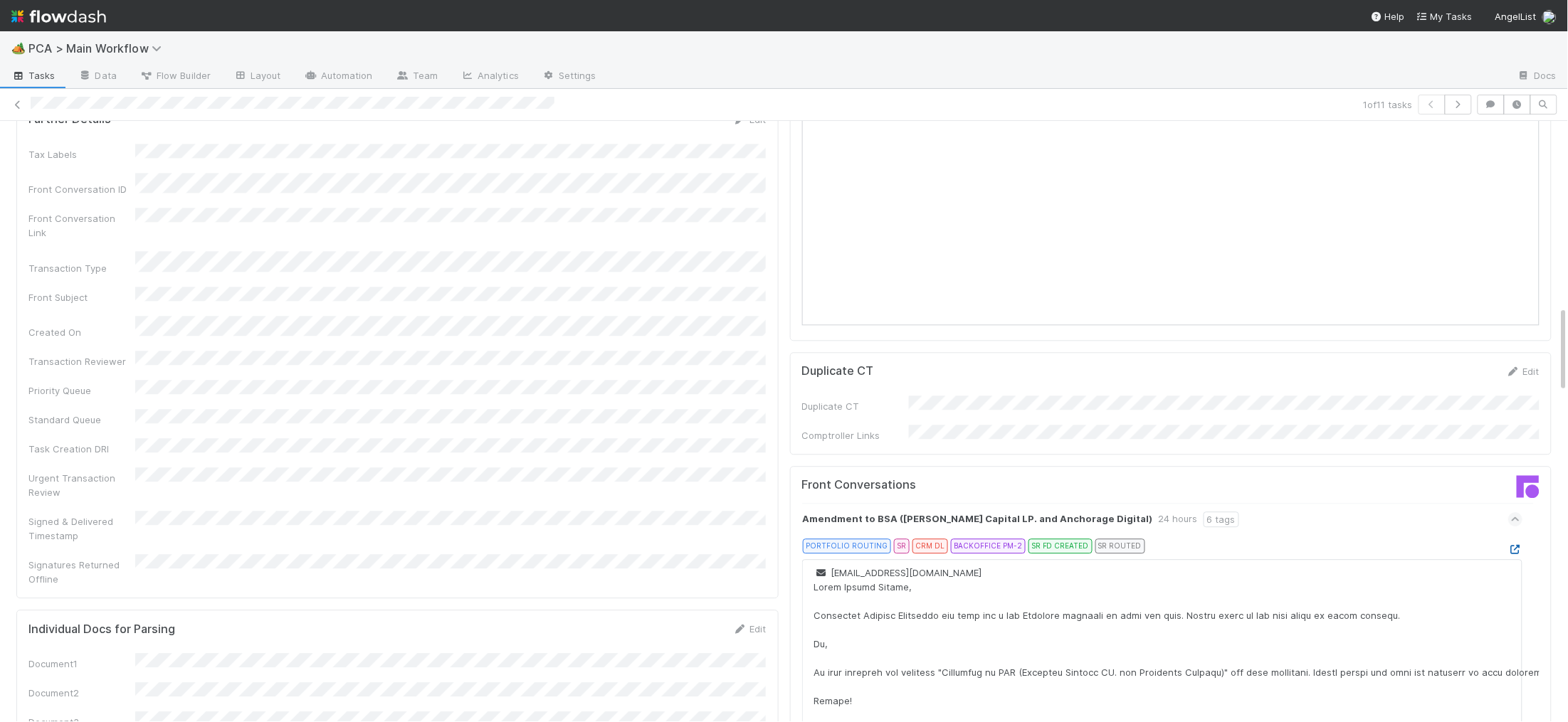
click at [1508, 545] on icon at bounding box center [1515, 549] width 14 height 9
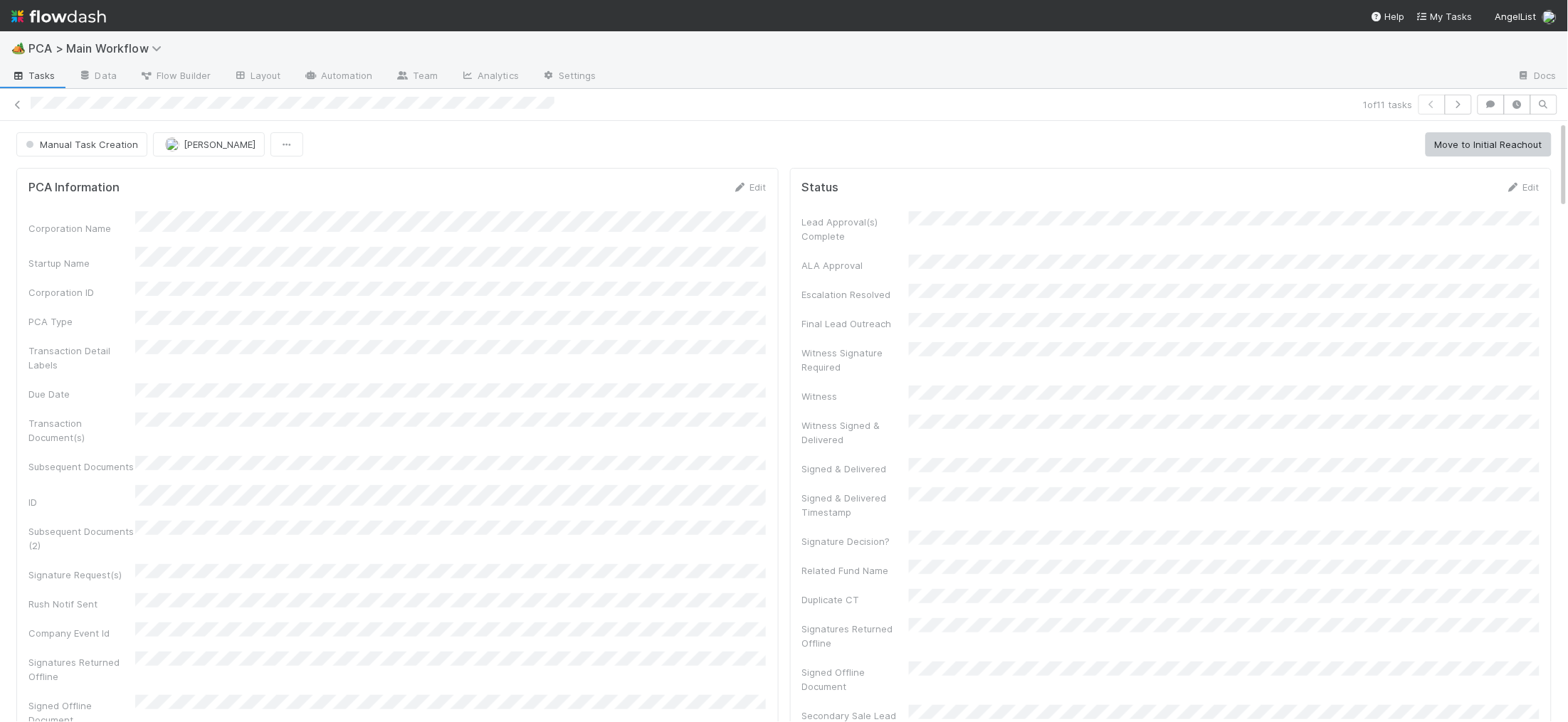
click at [653, 394] on div "Corporation Name Startup Name Corporation ID PCA Type Transaction Detail Labels…" at bounding box center [397, 508] width 738 height 594
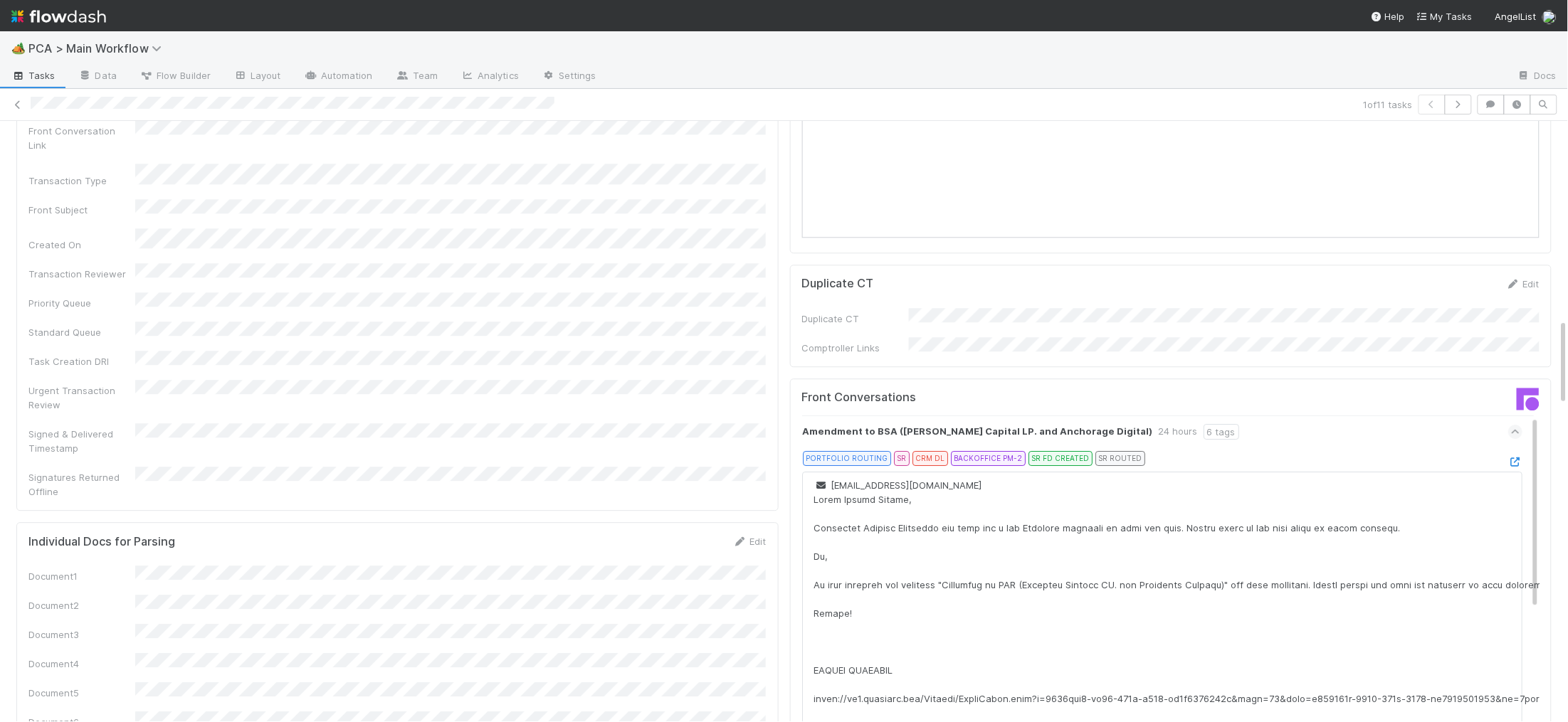
scroll to position [1752, 0]
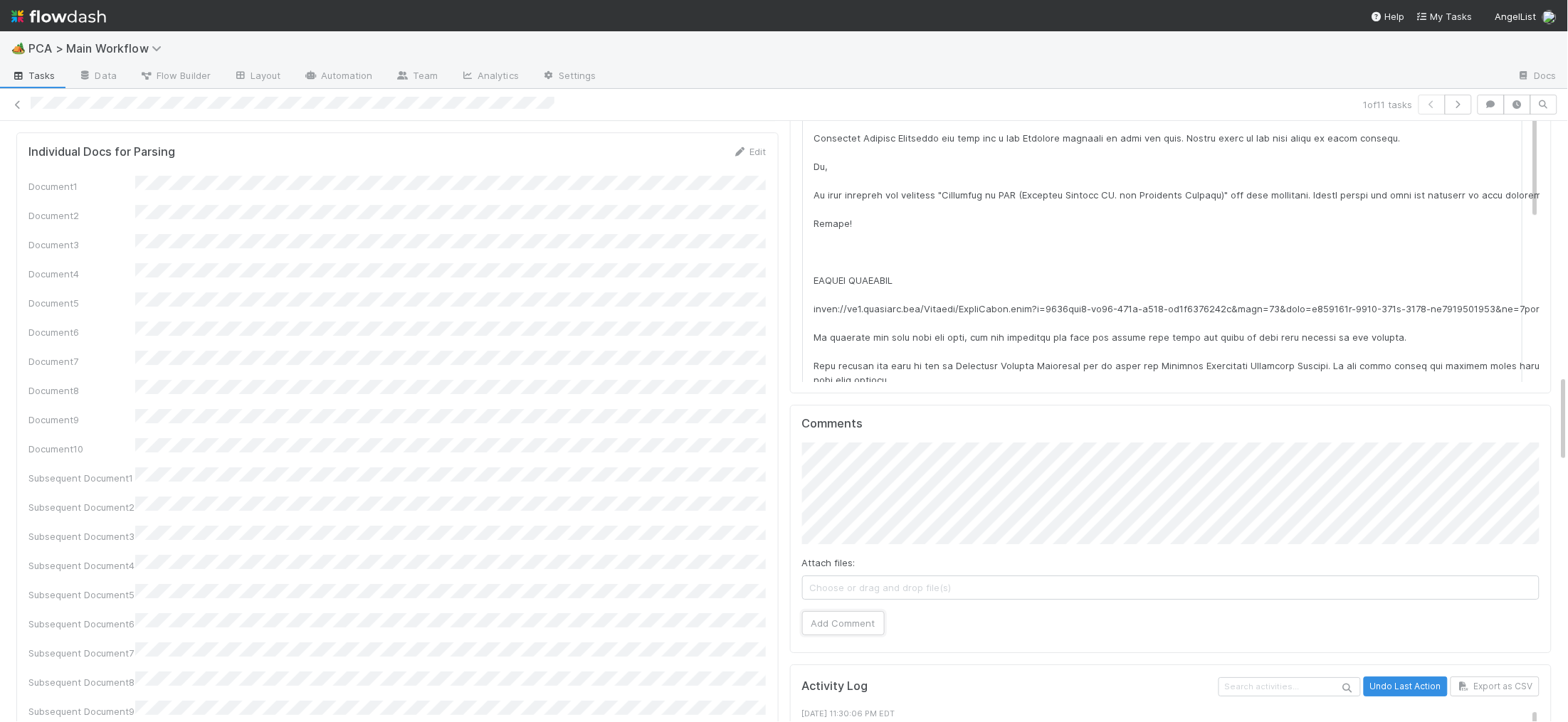
drag, startPoint x: 834, startPoint y: 556, endPoint x: 582, endPoint y: 422, distance: 285.4
click at [831, 612] on button "Add Comment" at bounding box center [843, 624] width 82 height 24
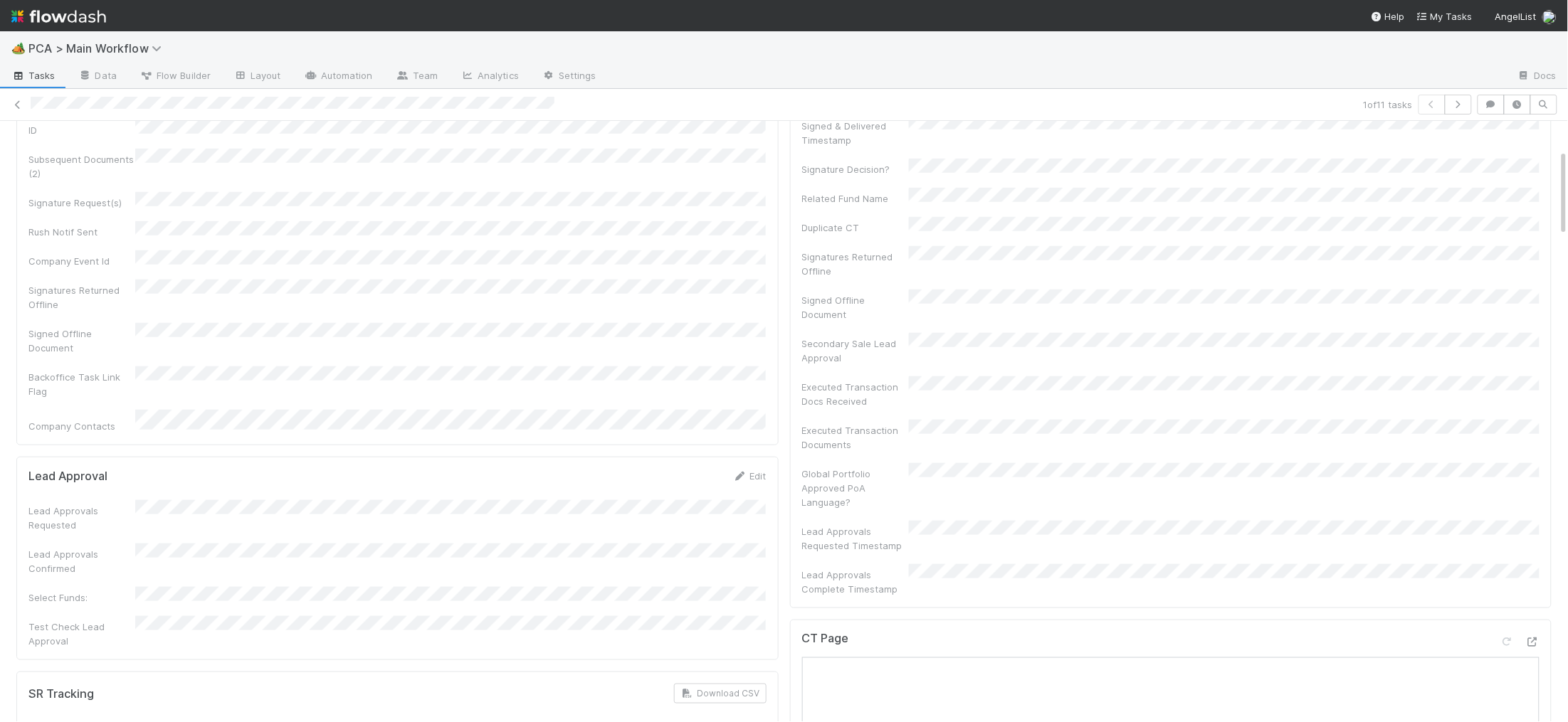
scroll to position [0, 0]
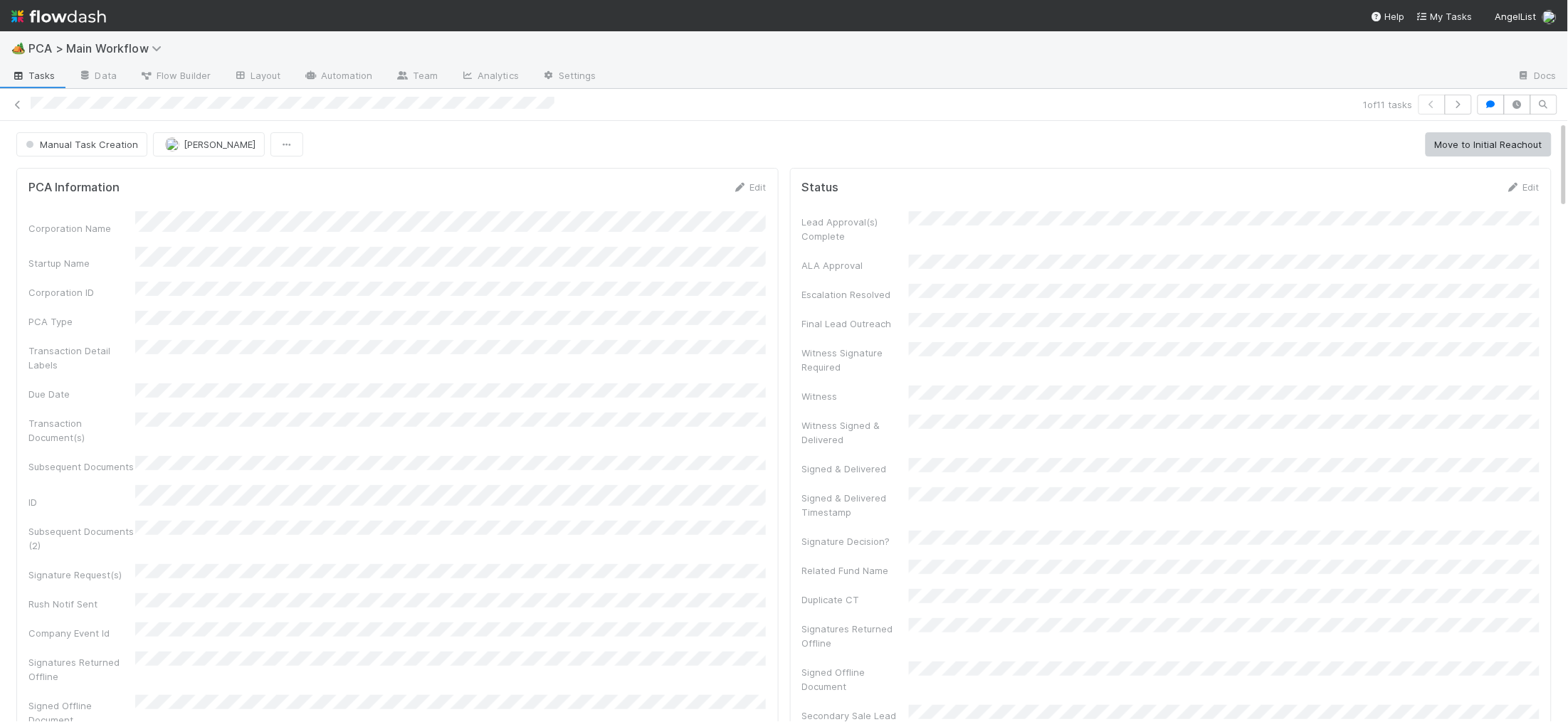
click at [86, 139] on span "Manual Task Creation" at bounding box center [80, 145] width 115 height 11
click at [93, 171] on div "No Action Needed" at bounding box center [112, 181] width 201 height 26
click at [75, 13] on img at bounding box center [59, 16] width 95 height 24
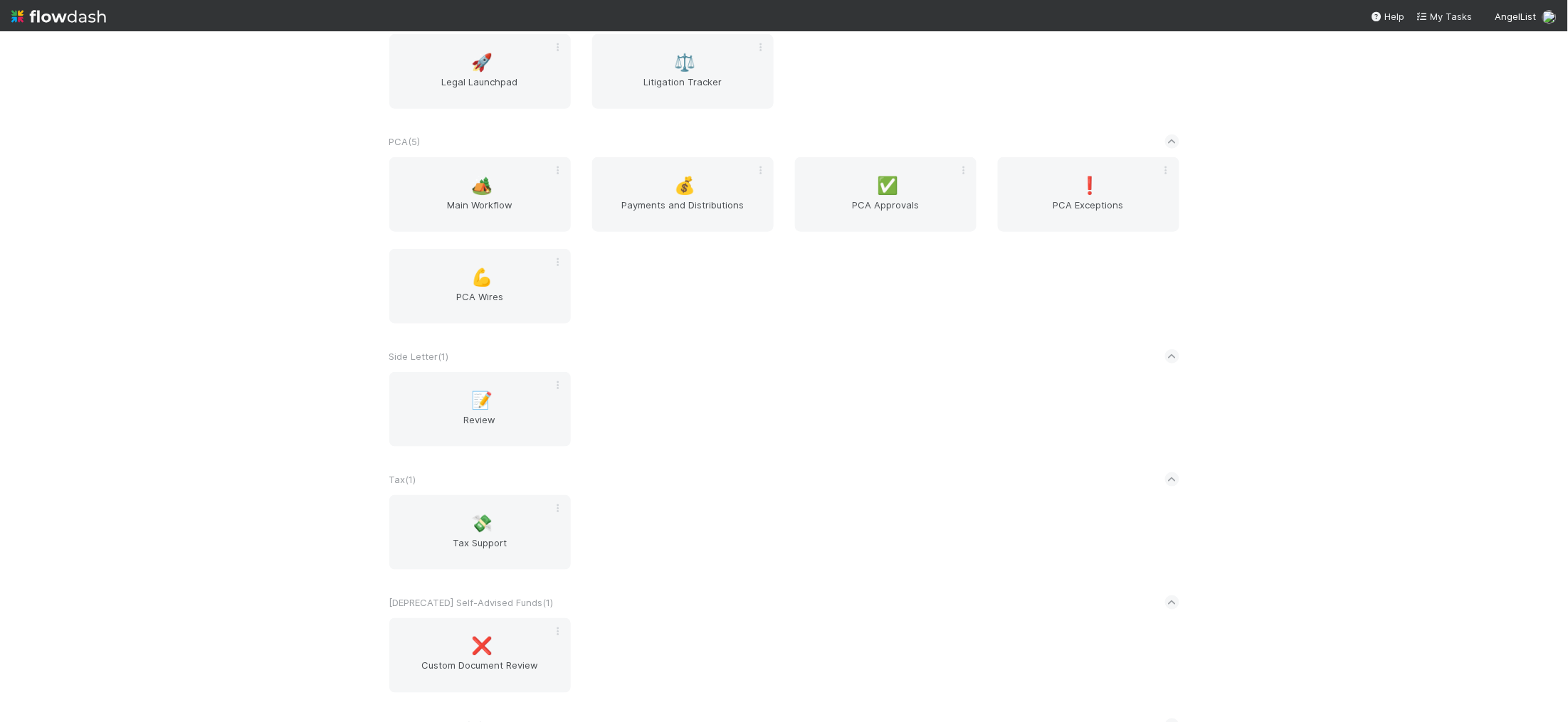
scroll to position [2545, 0]
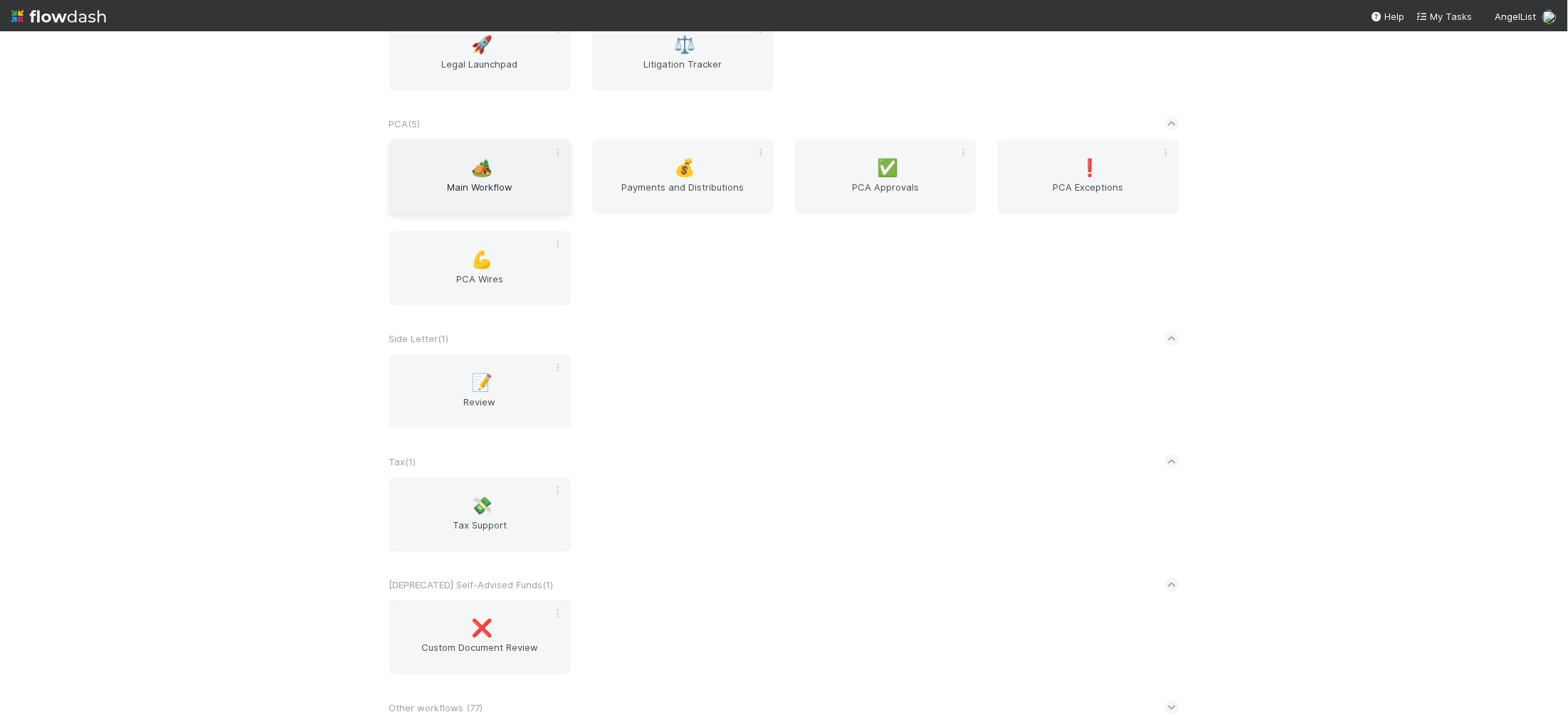
click at [509, 166] on div "🏕️ Main Workflow" at bounding box center [480, 177] width 181 height 75
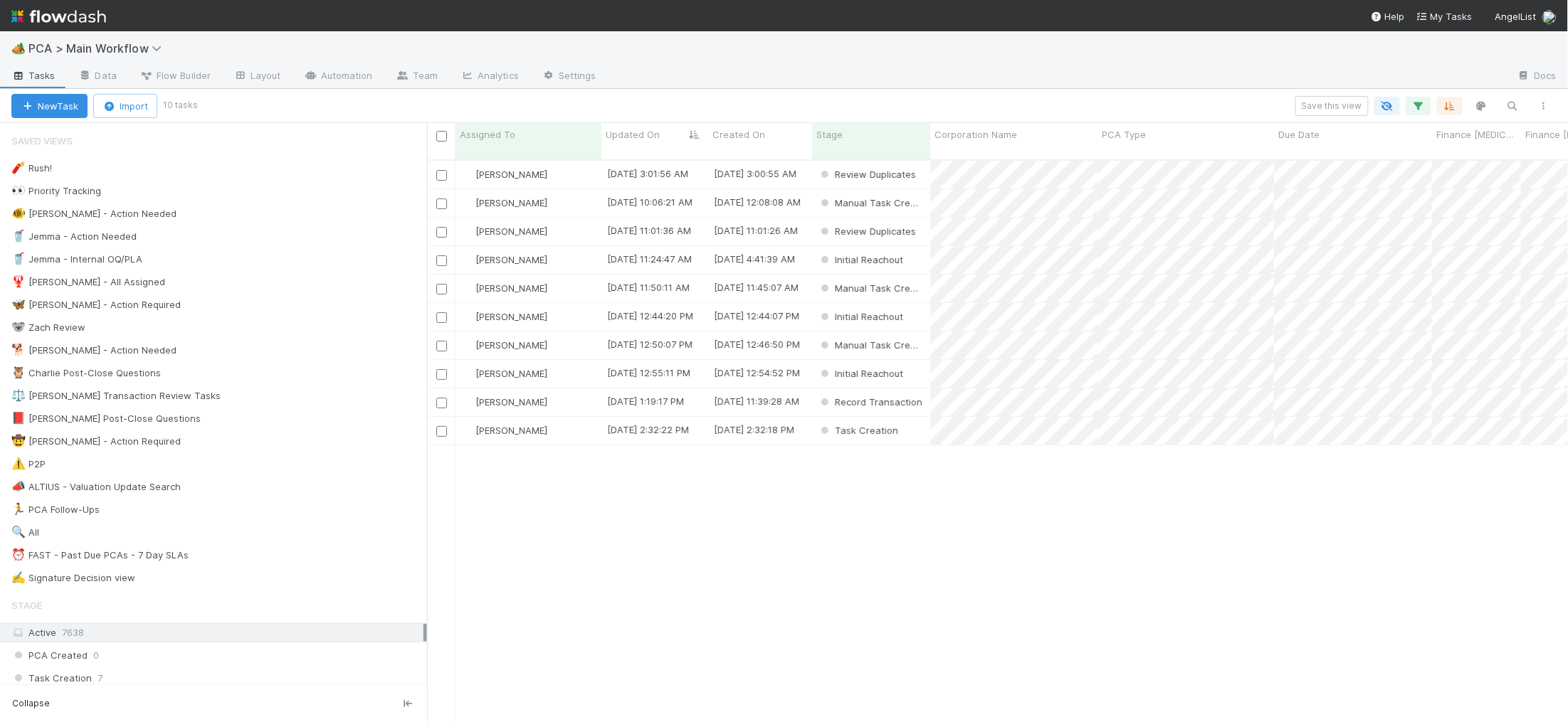
scroll to position [574, 1141]
click at [262, 348] on div "🐕 Charlie - Action Needed 10" at bounding box center [219, 350] width 416 height 18
click at [657, 130] on span "Updated On" at bounding box center [632, 135] width 54 height 14
click at [998, 465] on div "Sort Oldest → Newest Sort Newest → Oldest Hide" at bounding box center [784, 361] width 1568 height 722
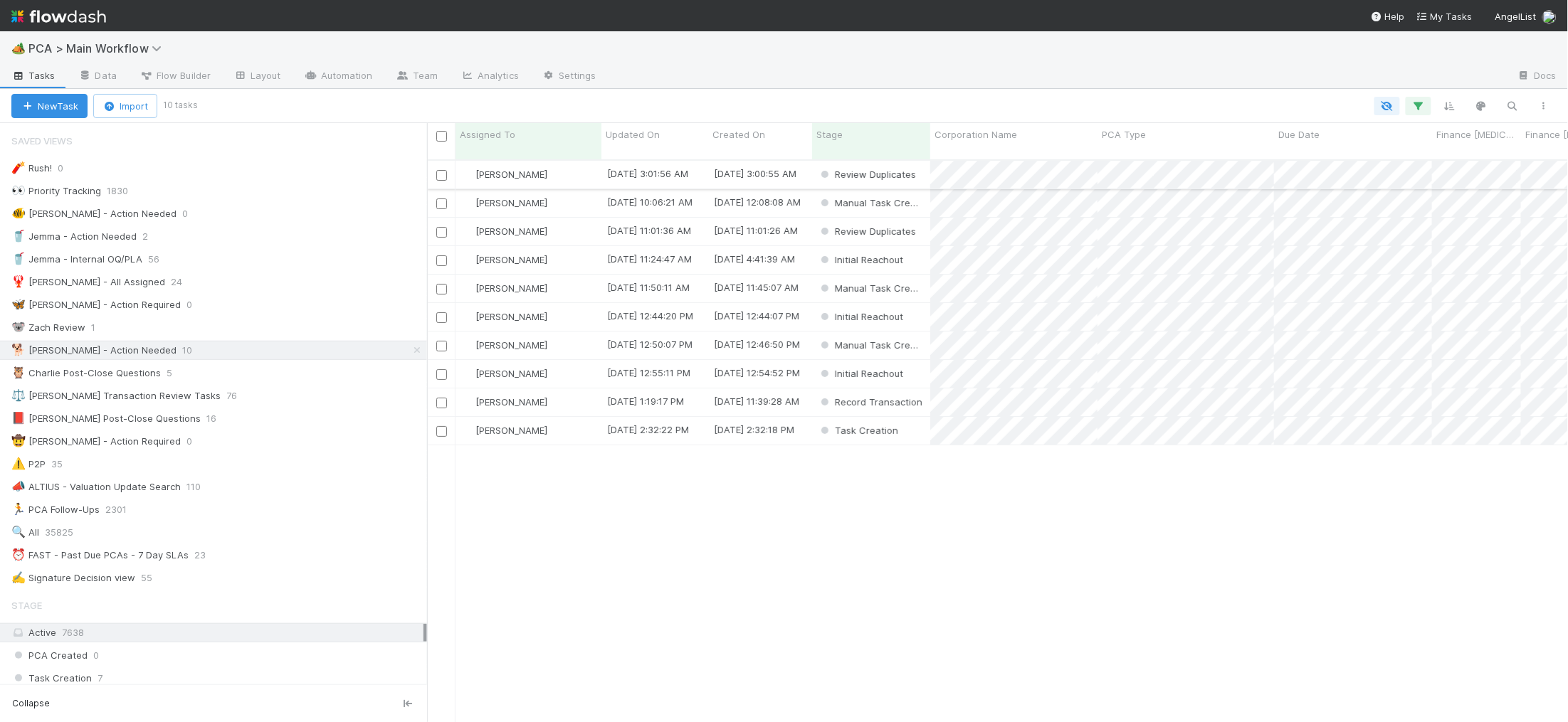
click at [562, 161] on div "[PERSON_NAME]" at bounding box center [528, 174] width 146 height 28
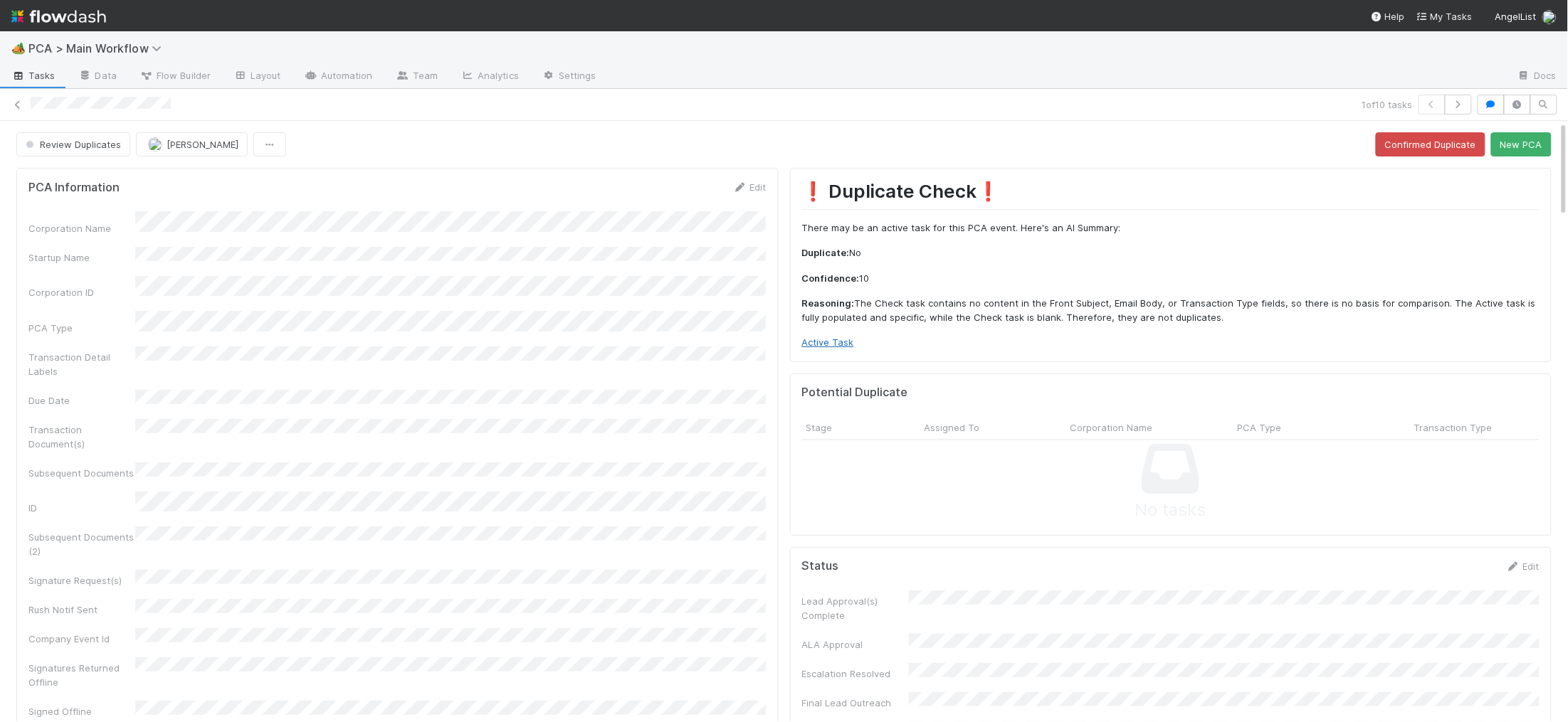
drag, startPoint x: 855, startPoint y: 336, endPoint x: 842, endPoint y: 340, distance: 13.6
click at [855, 336] on div "❗ Duplicate Check❗️ There may be an active task for this PCA event. Here's an A…" at bounding box center [1171, 265] width 738 height 169
click at [842, 340] on link "Active Task" at bounding box center [828, 342] width 52 height 11
click at [1524, 143] on button "New PCA" at bounding box center [1521, 145] width 60 height 24
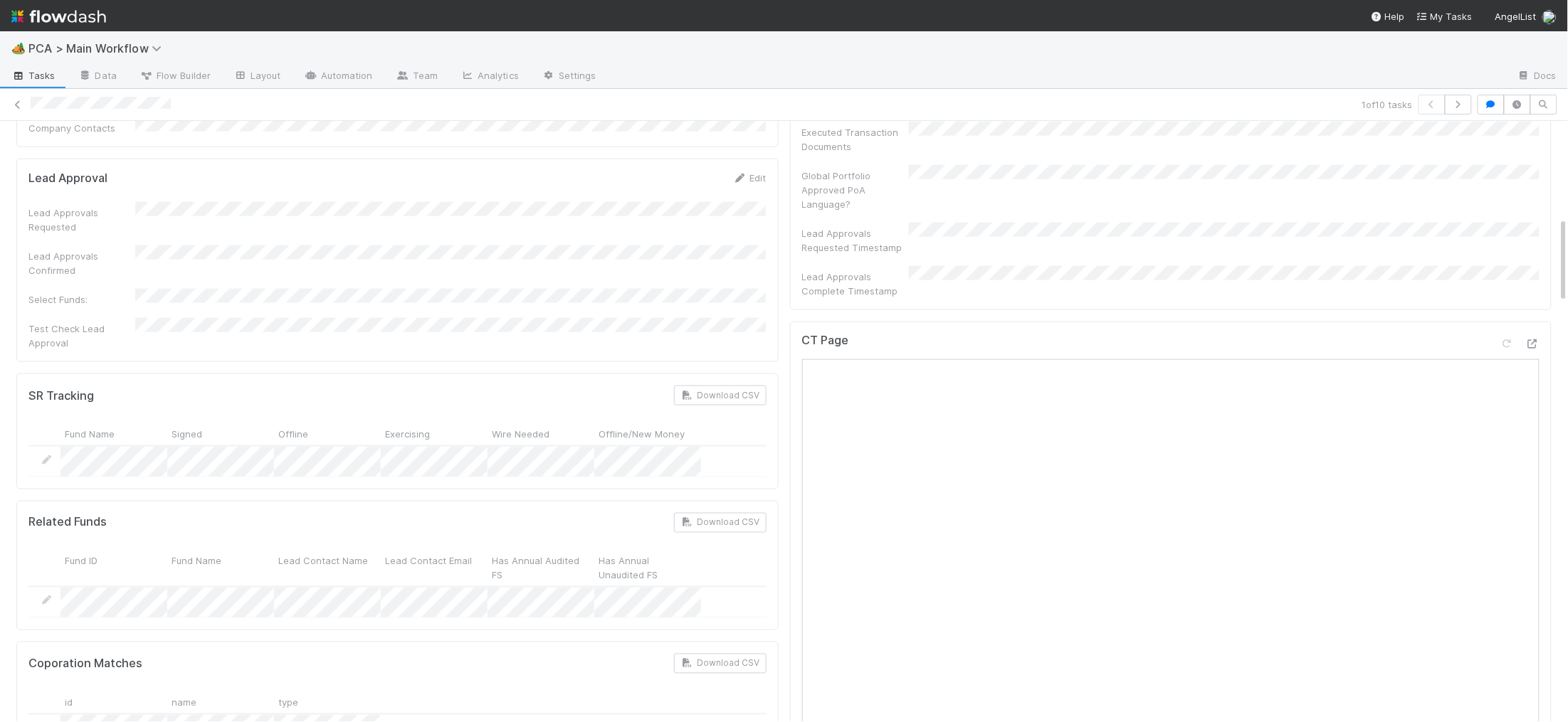
scroll to position [1448, 0]
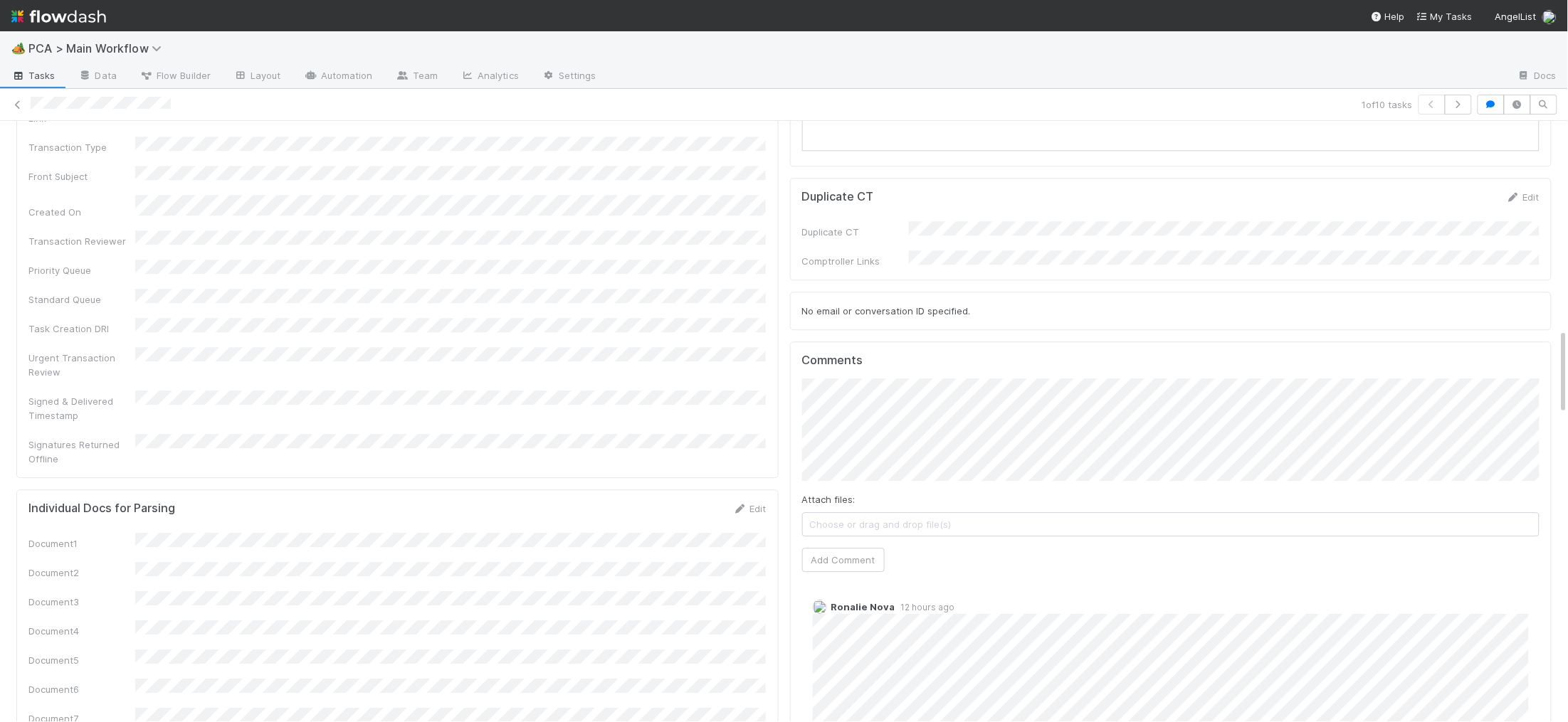
click at [0, 0] on div "🏕️ PCA > Main Workflow Tasks Data Flow Builder Layout Automation Team Analytics…" at bounding box center [784, 361] width 1568 height 722
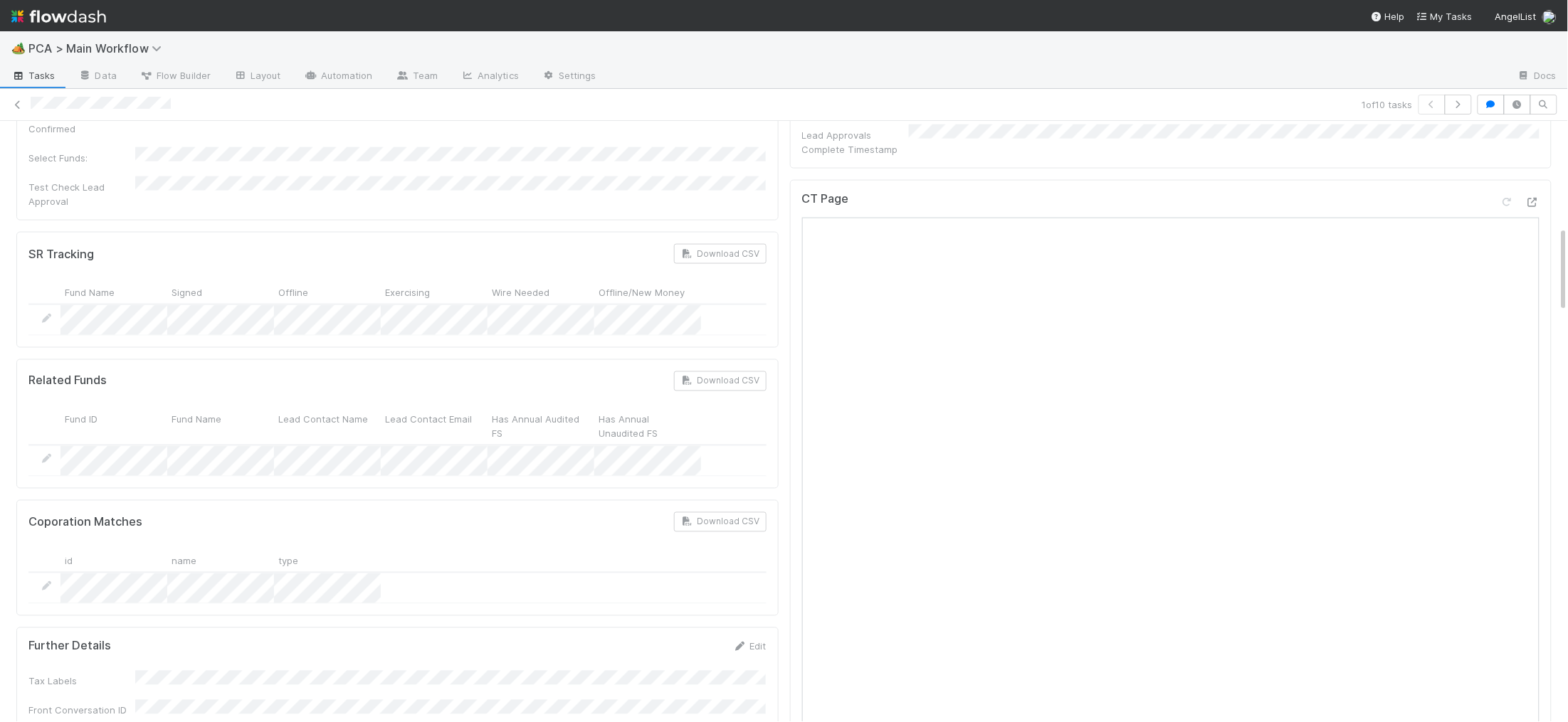
scroll to position [712, 0]
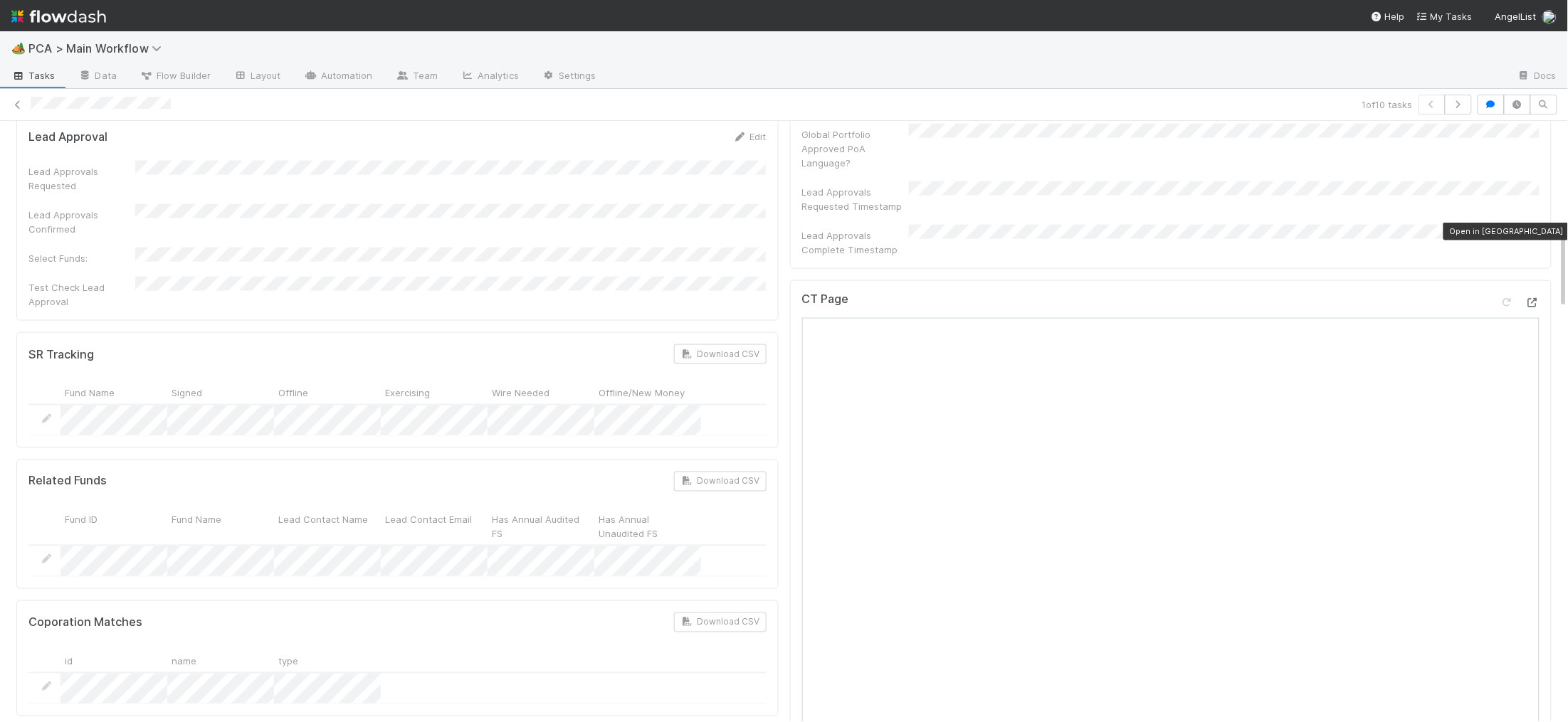
click at [1527, 298] on icon at bounding box center [1532, 303] width 14 height 9
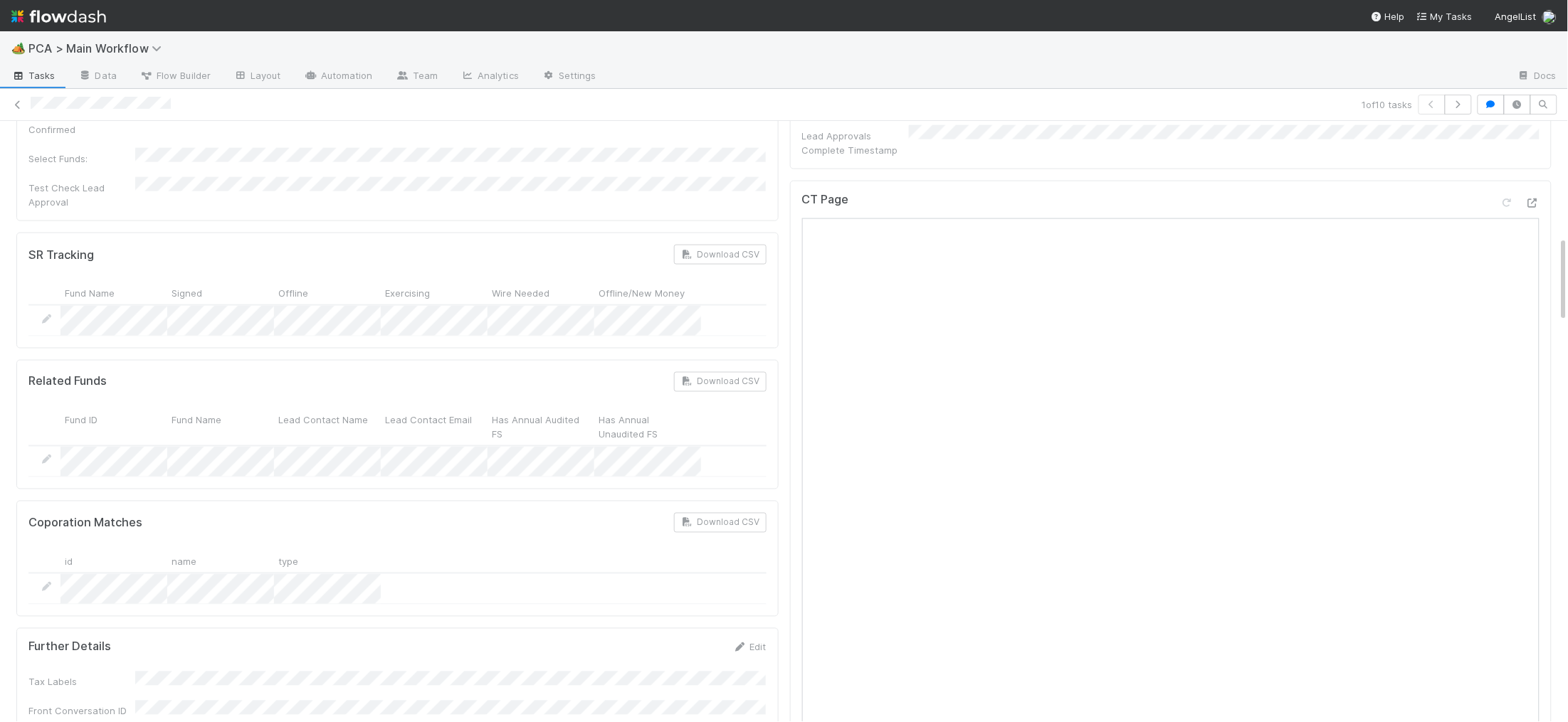
scroll to position [765, 0]
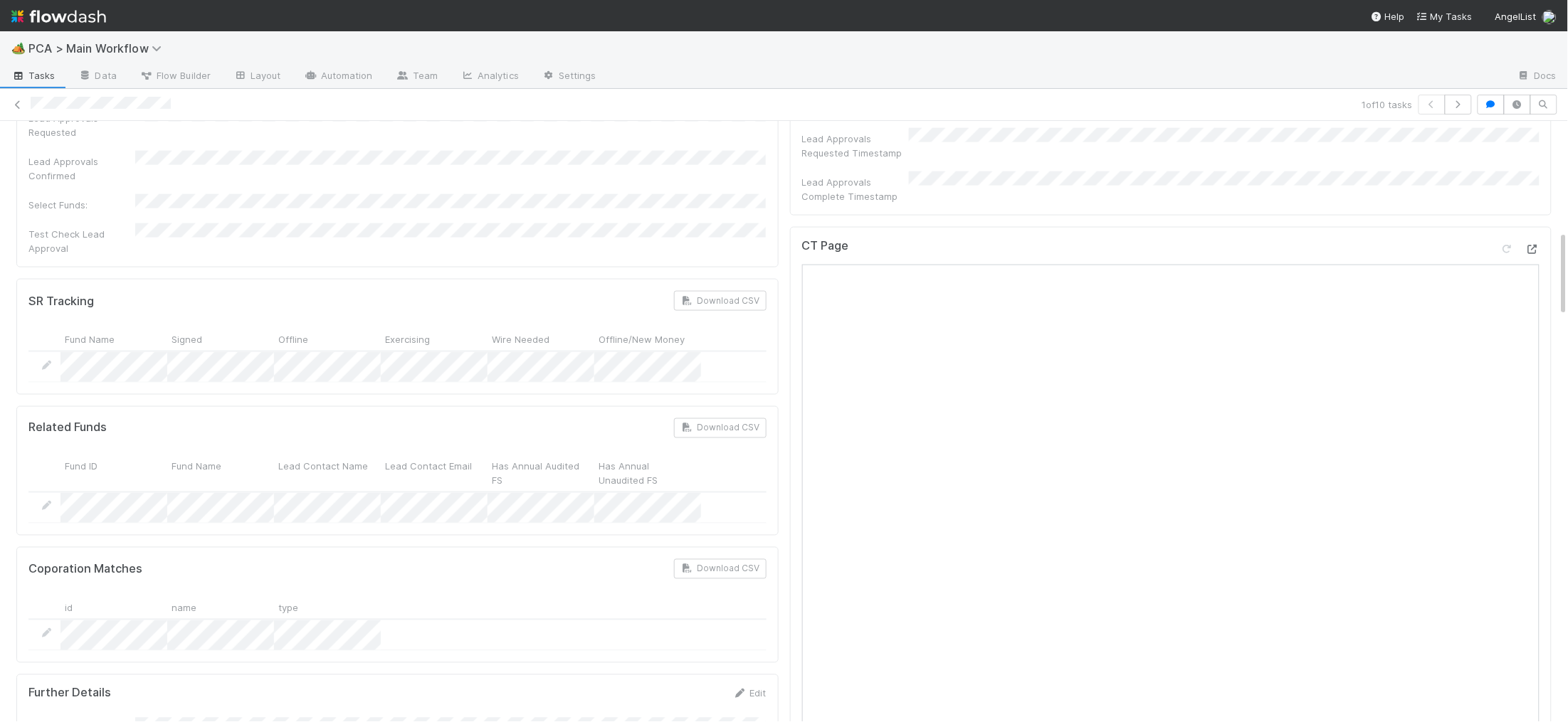
click at [1529, 244] on icon at bounding box center [1532, 249] width 14 height 9
click at [0, 0] on div "🏕️ PCA > Main Workflow Tasks Data Flow Builder Layout Automation Team Analytics…" at bounding box center [784, 361] width 1568 height 722
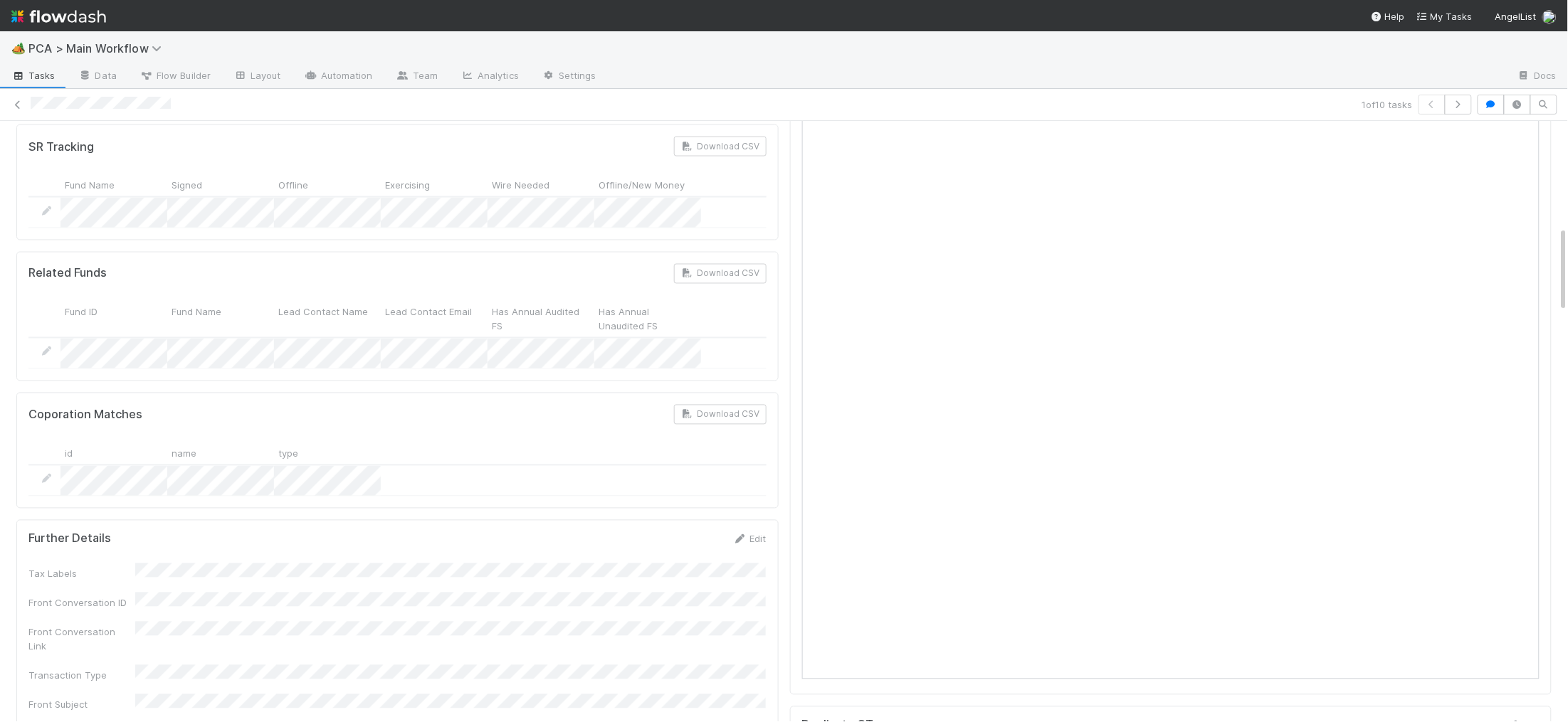
scroll to position [929, 0]
click at [735, 526] on icon at bounding box center [740, 530] width 14 height 9
click at [686, 523] on button "Save" at bounding box center [690, 535] width 41 height 24
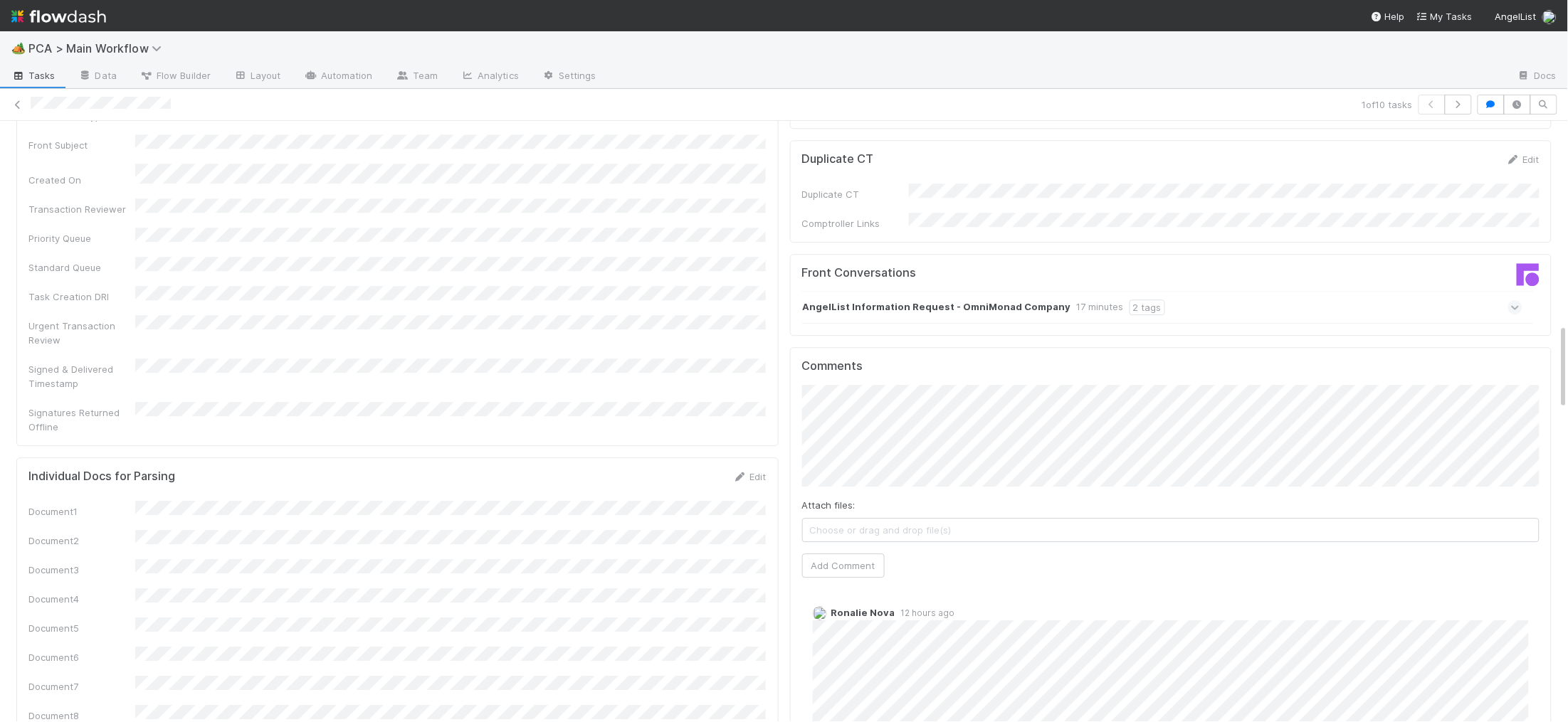
scroll to position [1492, 0]
click at [837, 547] on button "Add Comment" at bounding box center [843, 559] width 82 height 24
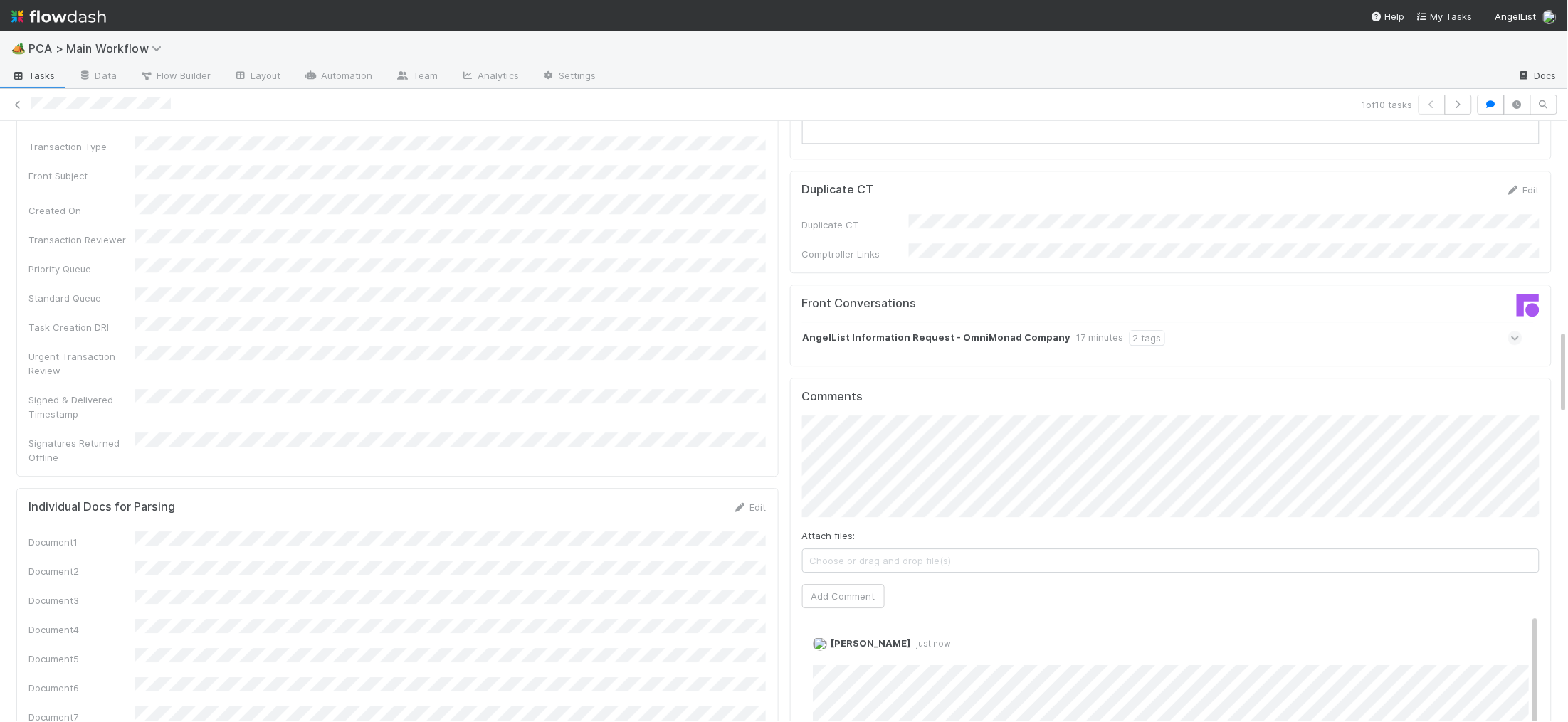
scroll to position [0, 0]
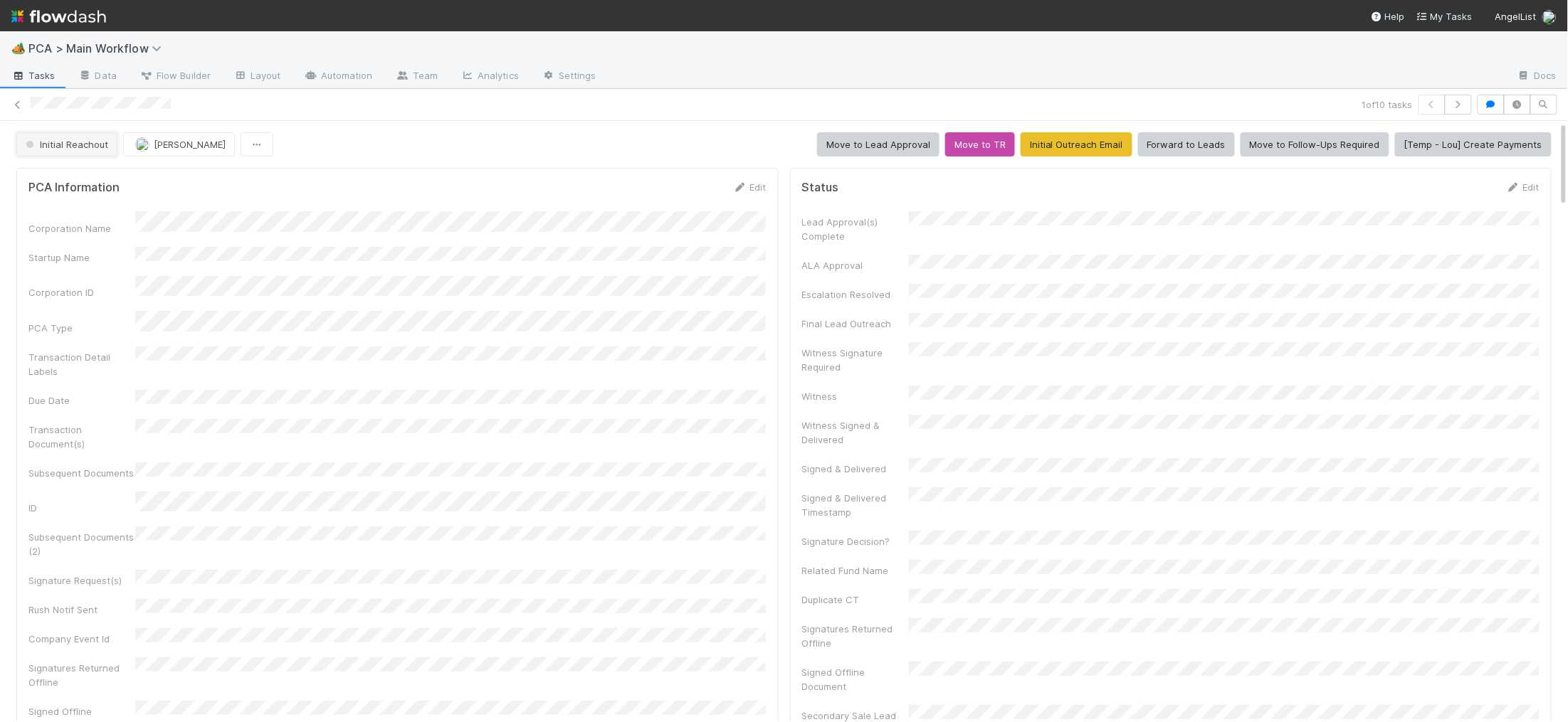
click at [94, 146] on span "Initial Reachout" at bounding box center [65, 145] width 85 height 11
click at [89, 189] on div "Follow-Ups Required" at bounding box center [112, 181] width 201 height 26
click at [80, 13] on img at bounding box center [59, 16] width 95 height 24
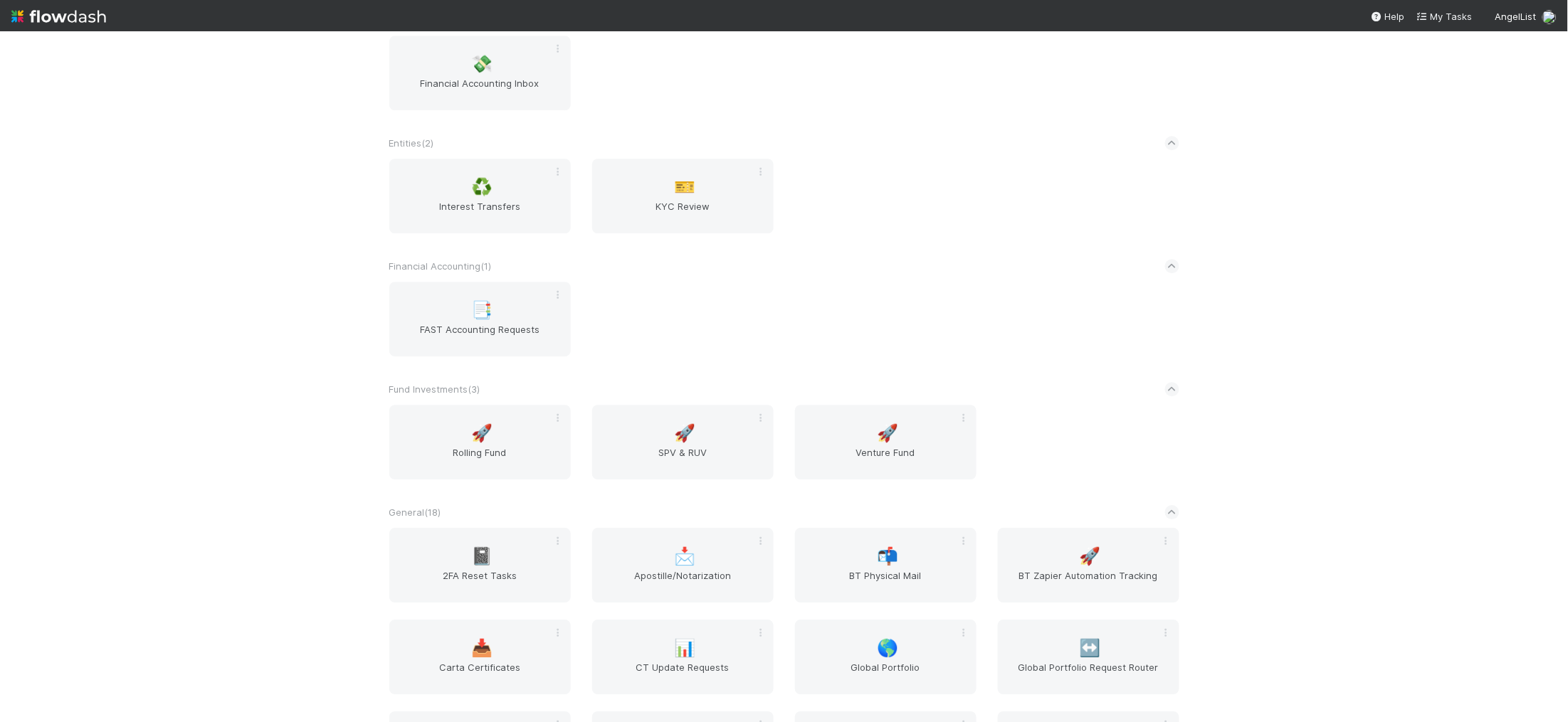
scroll to position [2545, 0]
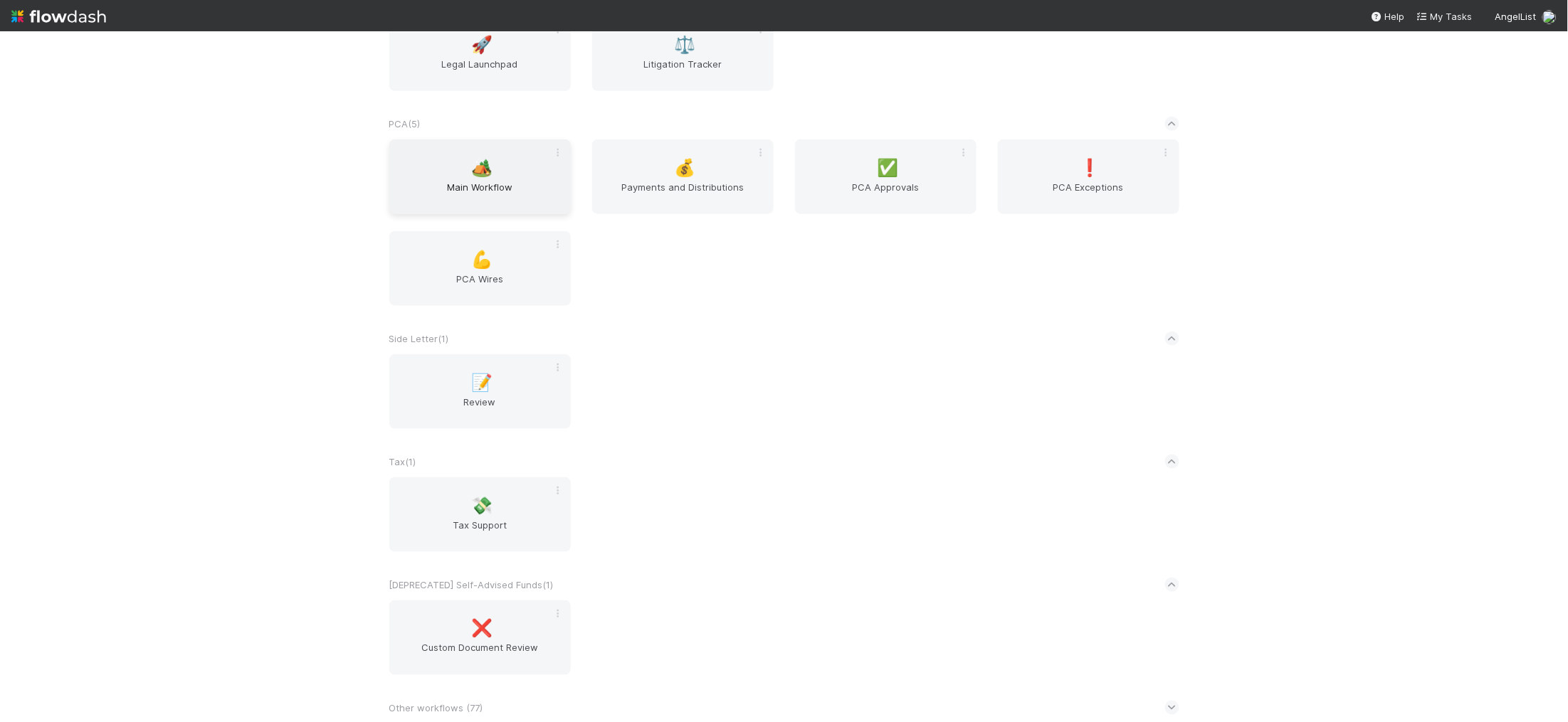
click at [461, 193] on span "Main Workflow" at bounding box center [480, 194] width 170 height 29
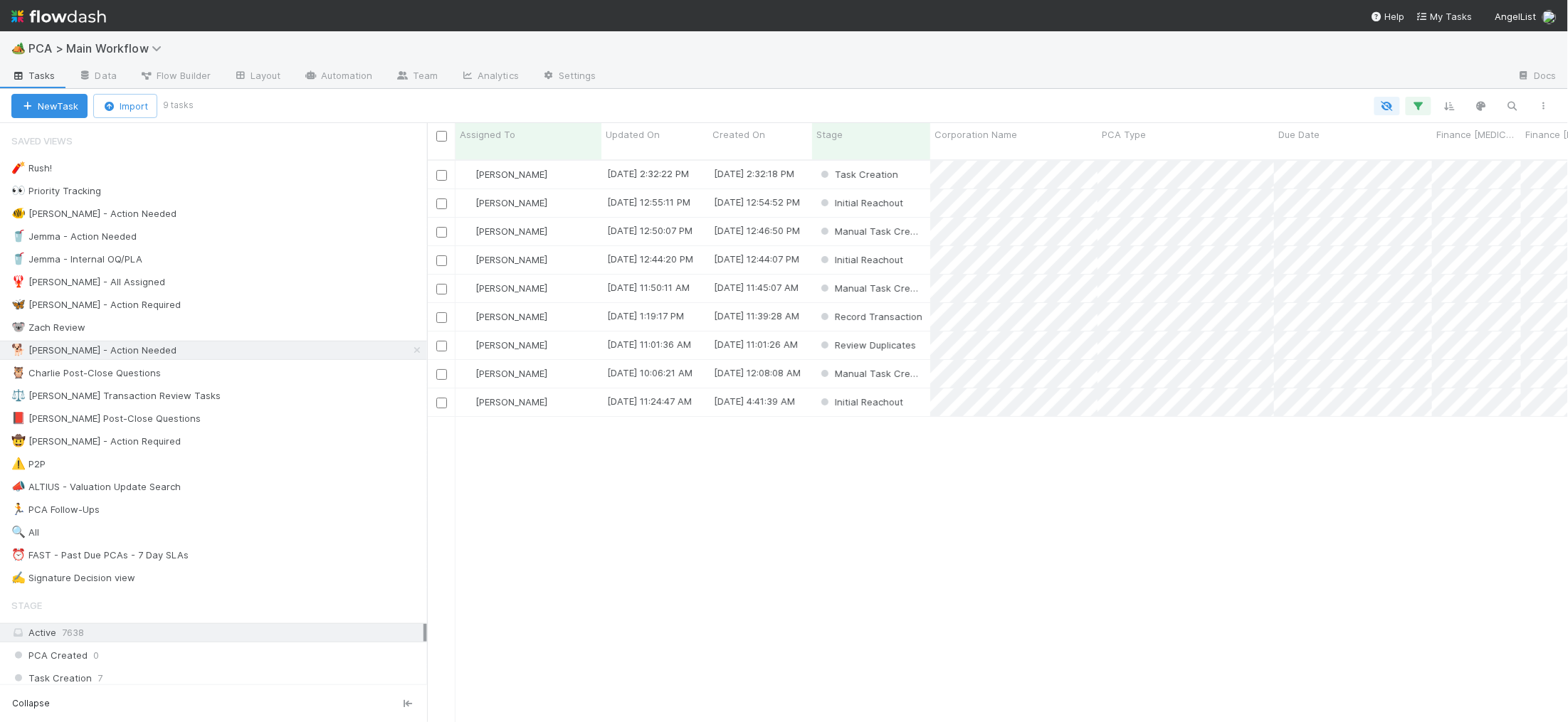
scroll to position [574, 1141]
click at [622, 134] on span "Updated On" at bounding box center [632, 135] width 54 height 14
click at [666, 151] on div "Sort Oldest → Newest" at bounding box center [688, 161] width 162 height 22
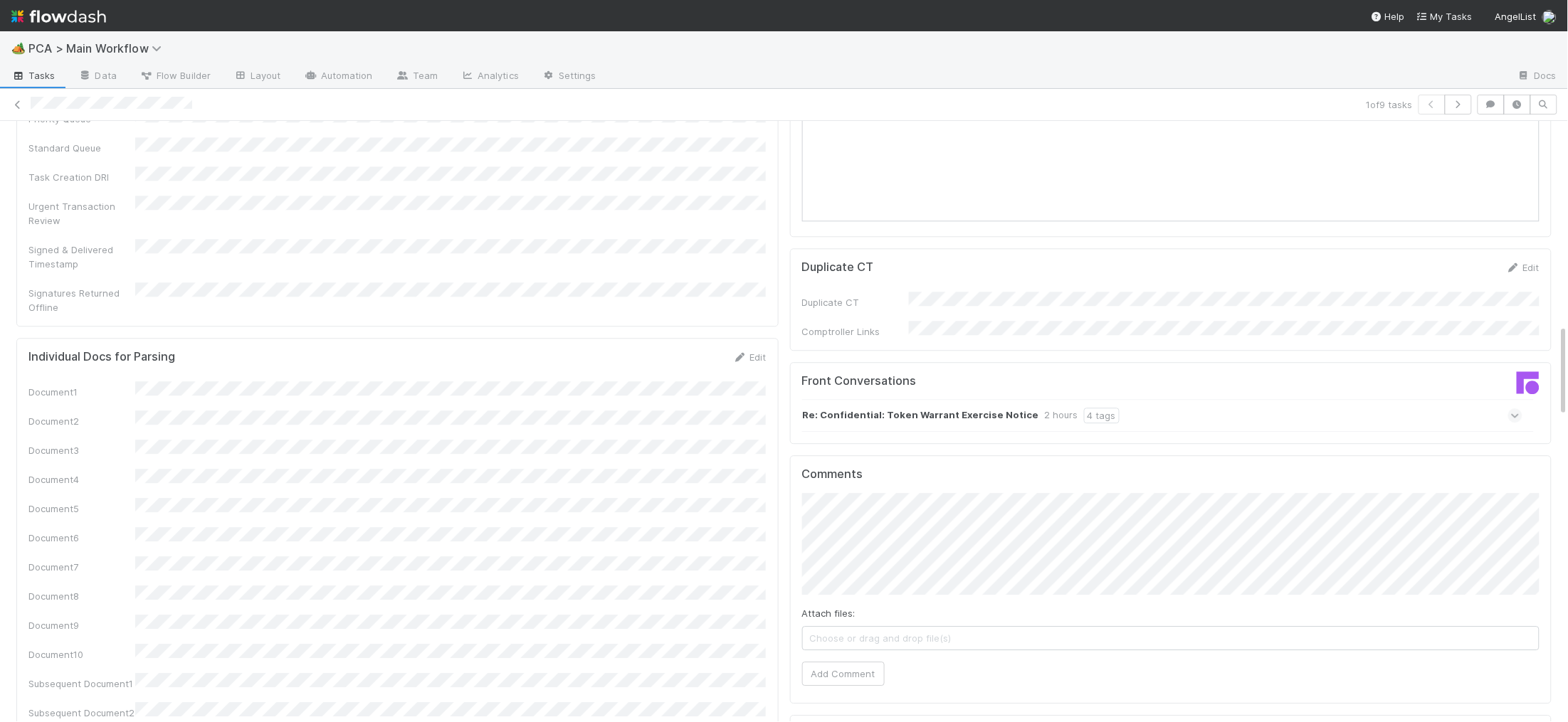
scroll to position [1536, 0]
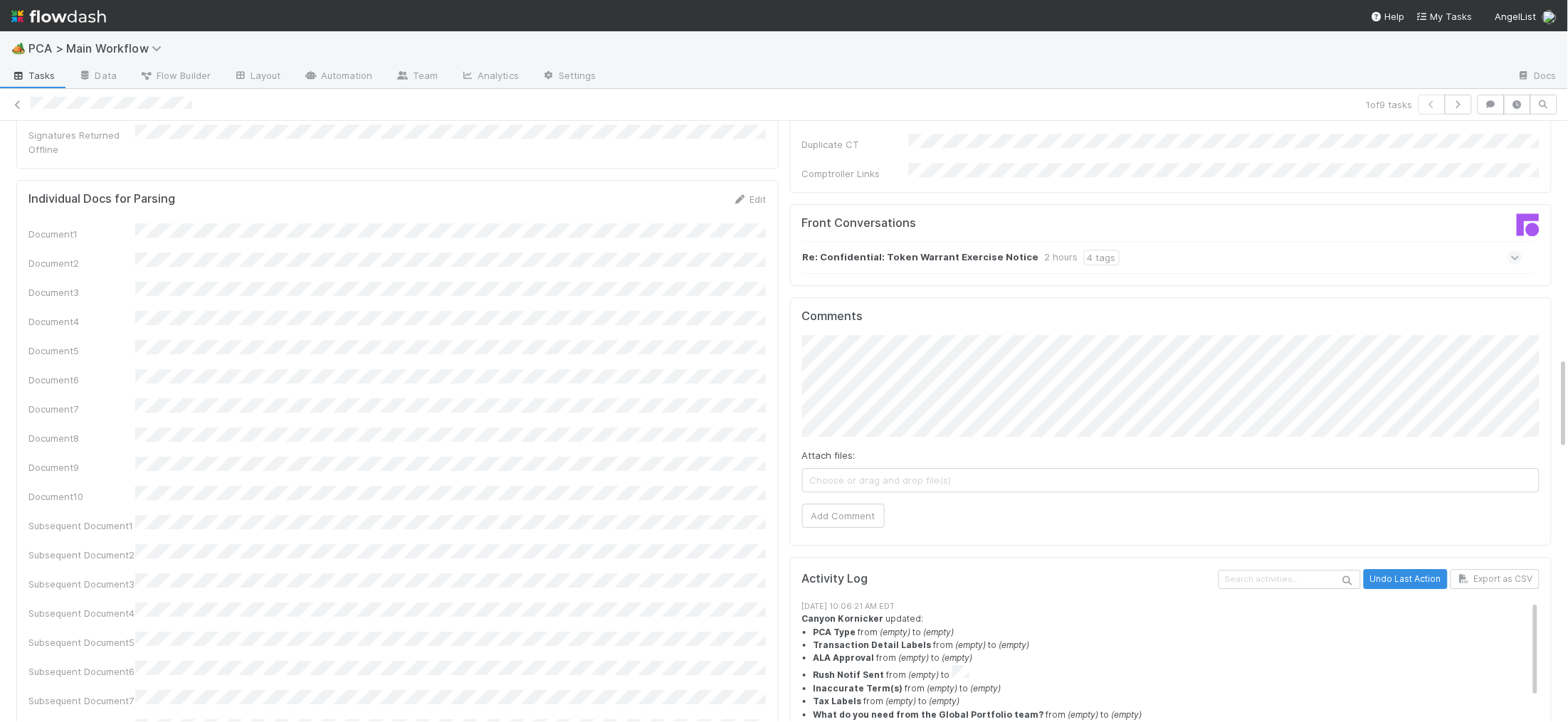
click at [945, 250] on strong "Re: Confidential: Token Warrant Exercise Notice" at bounding box center [921, 257] width 237 height 16
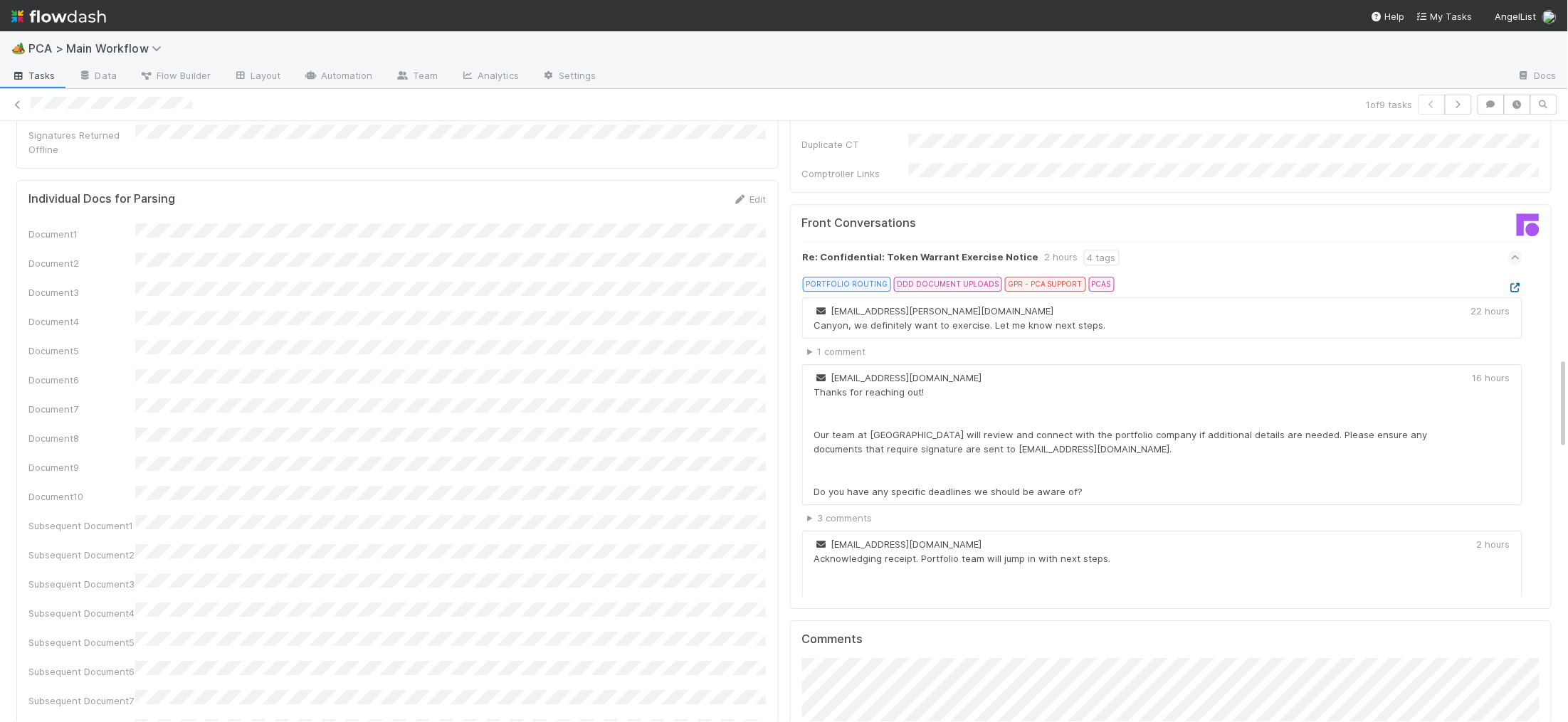
click at [1517, 283] on icon at bounding box center [1515, 288] width 14 height 9
click at [1514, 283] on icon at bounding box center [1515, 288] width 14 height 9
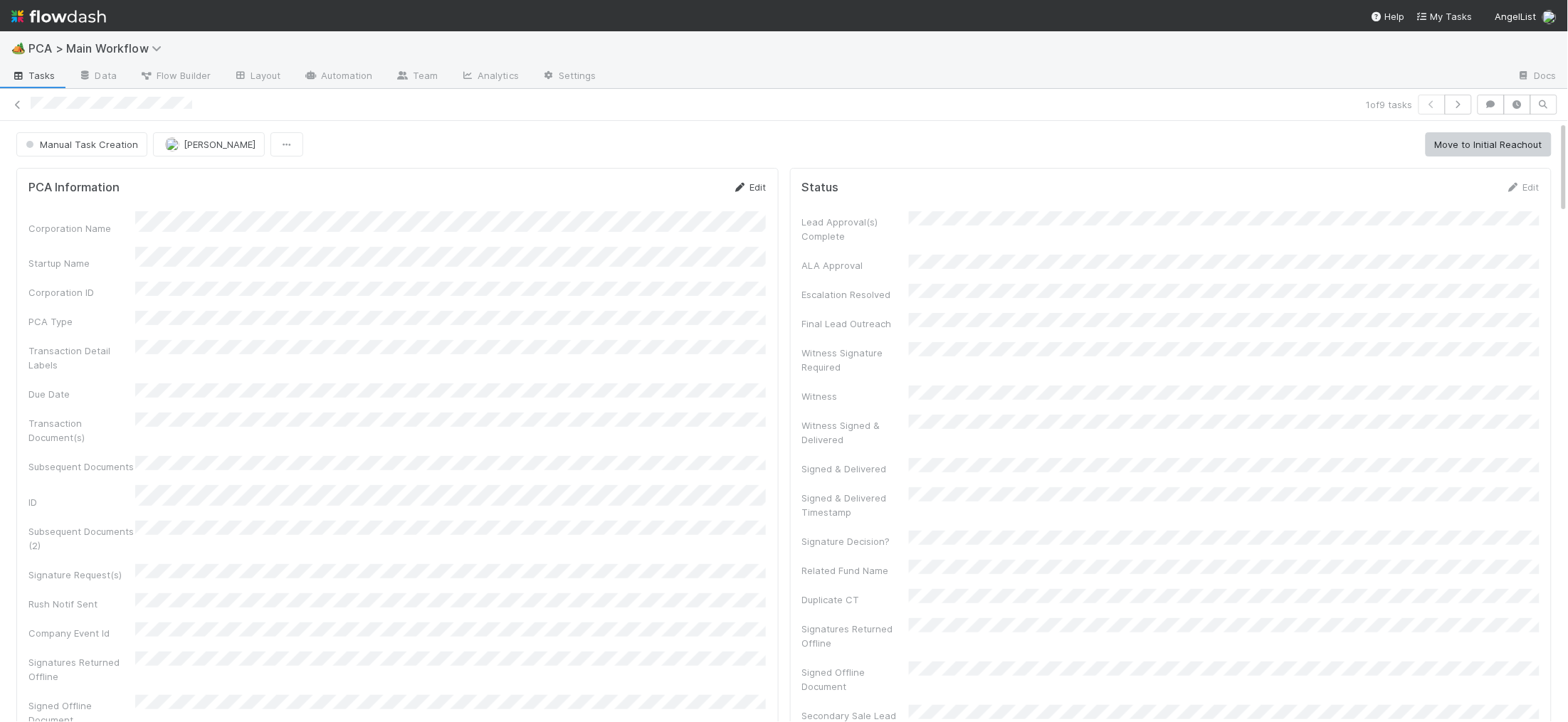
click at [736, 181] on link "Edit" at bounding box center [749, 187] width 34 height 11
click at [746, 184] on button "Cancel" at bounding box center [741, 192] width 49 height 24
click at [743, 184] on icon at bounding box center [740, 187] width 14 height 9
click at [453, 290] on div "Corporation Name Startup Name Corporation ID PCA Type Transaction Detail Labels…" at bounding box center [397, 589] width 738 height 736
click at [455, 288] on div "Corporation Name Startup Name Corporation ID PCA Type Transaction Detail Labels…" at bounding box center [397, 589] width 738 height 736
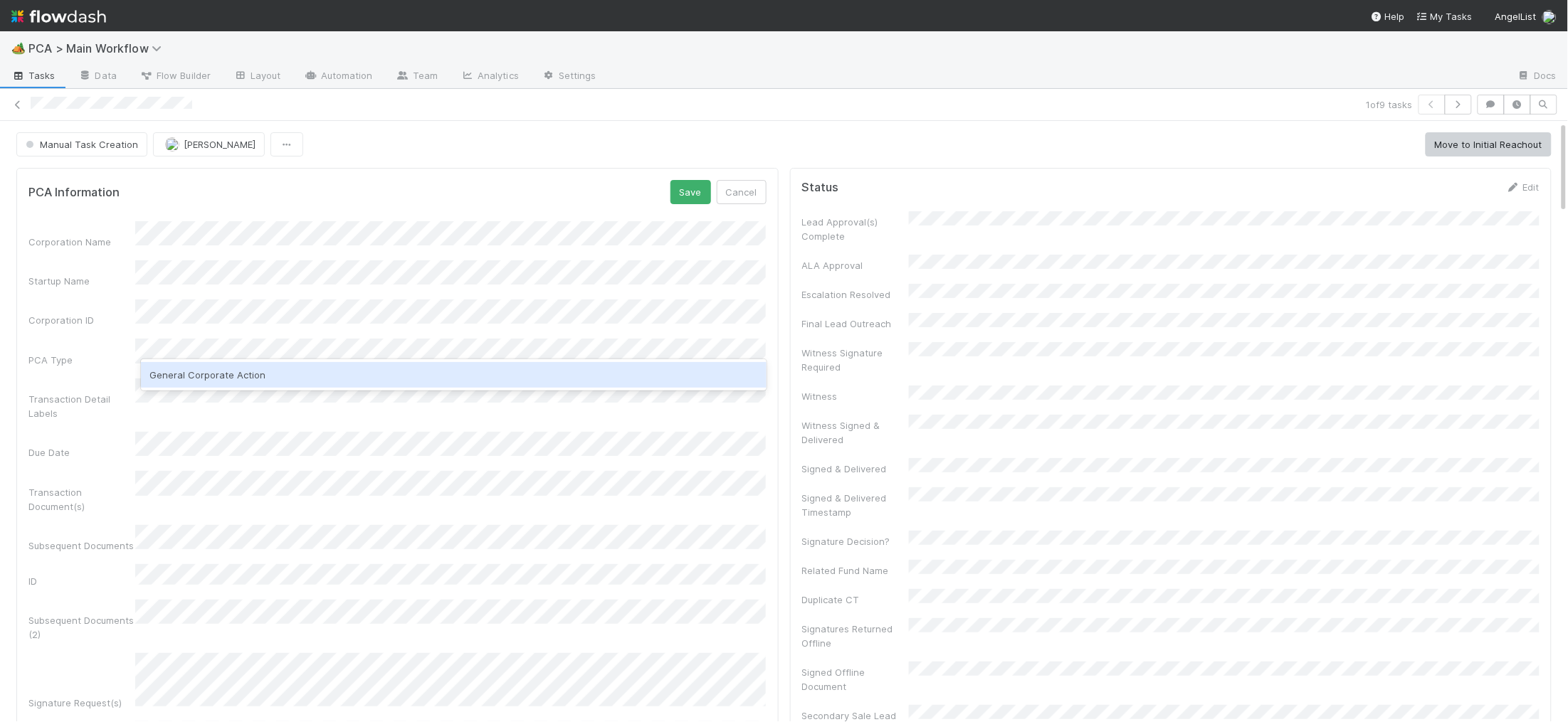
click at [334, 373] on div "General Corporate Action" at bounding box center [453, 375] width 624 height 26
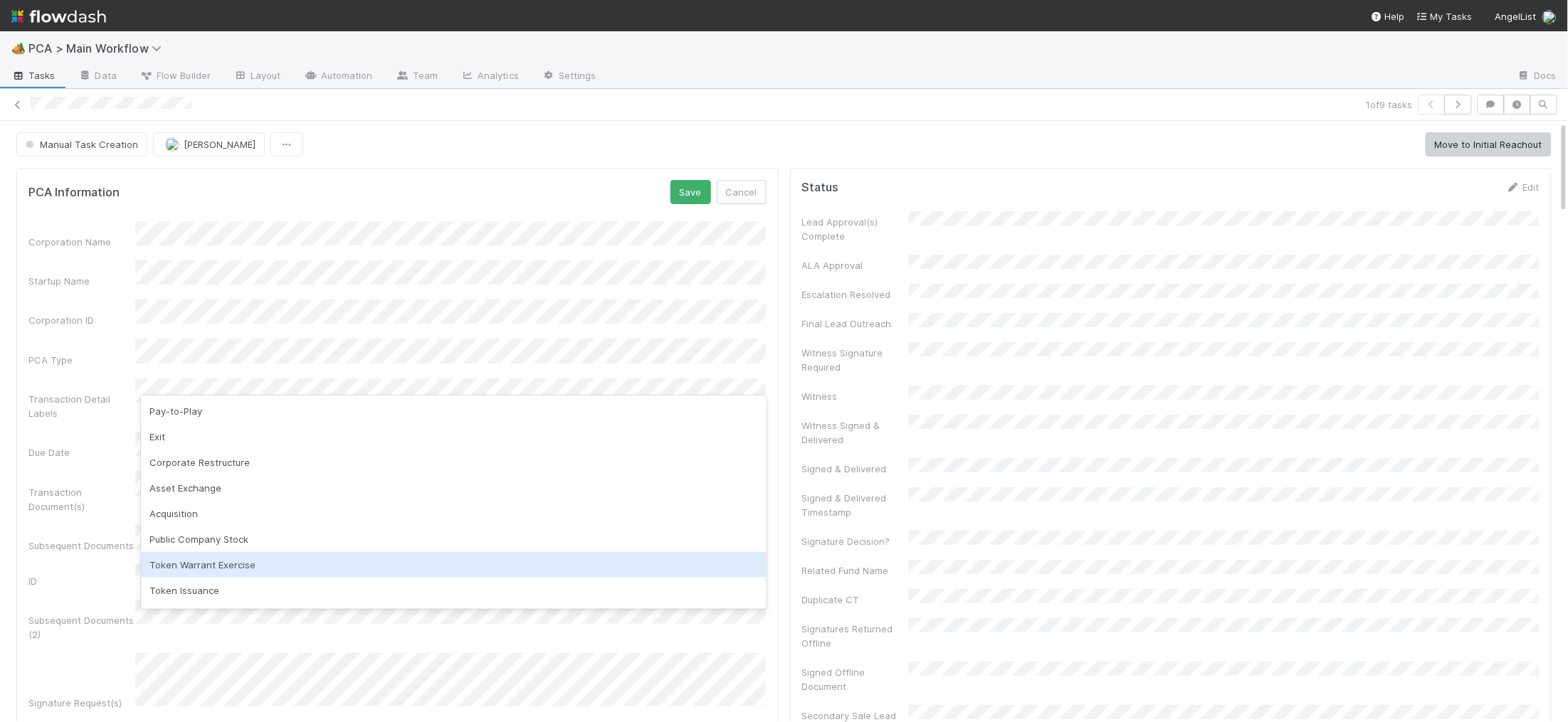
drag, startPoint x: 327, startPoint y: 551, endPoint x: 324, endPoint y: 561, distance: 10.4
click at [324, 561] on div "Pay-to-Play Exit Corporate Restructure Asset Exchange Acquisition Public Compan…" at bounding box center [453, 503] width 624 height 214
click at [324, 561] on div "Token Warrant Exercise" at bounding box center [453, 565] width 624 height 26
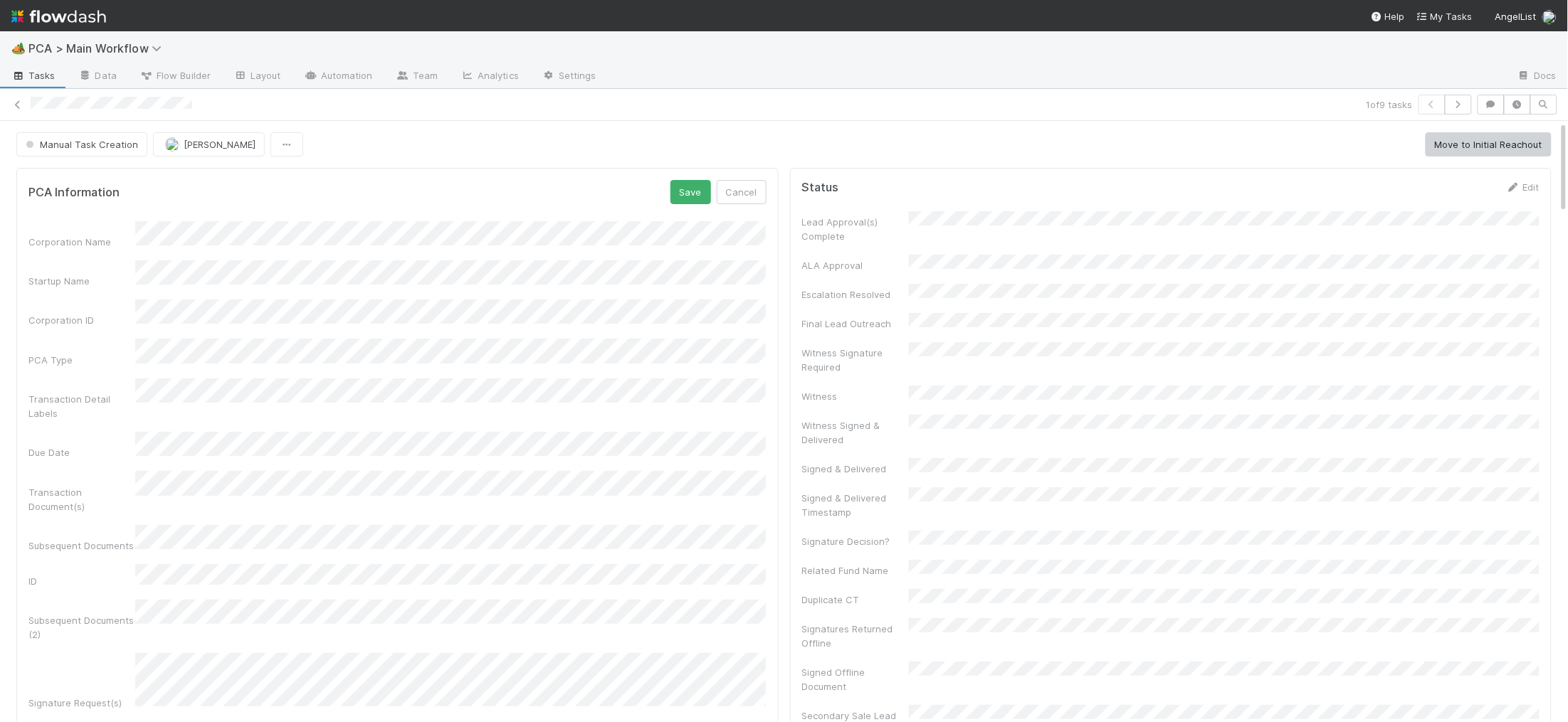
click at [705, 195] on button "Save" at bounding box center [690, 192] width 41 height 24
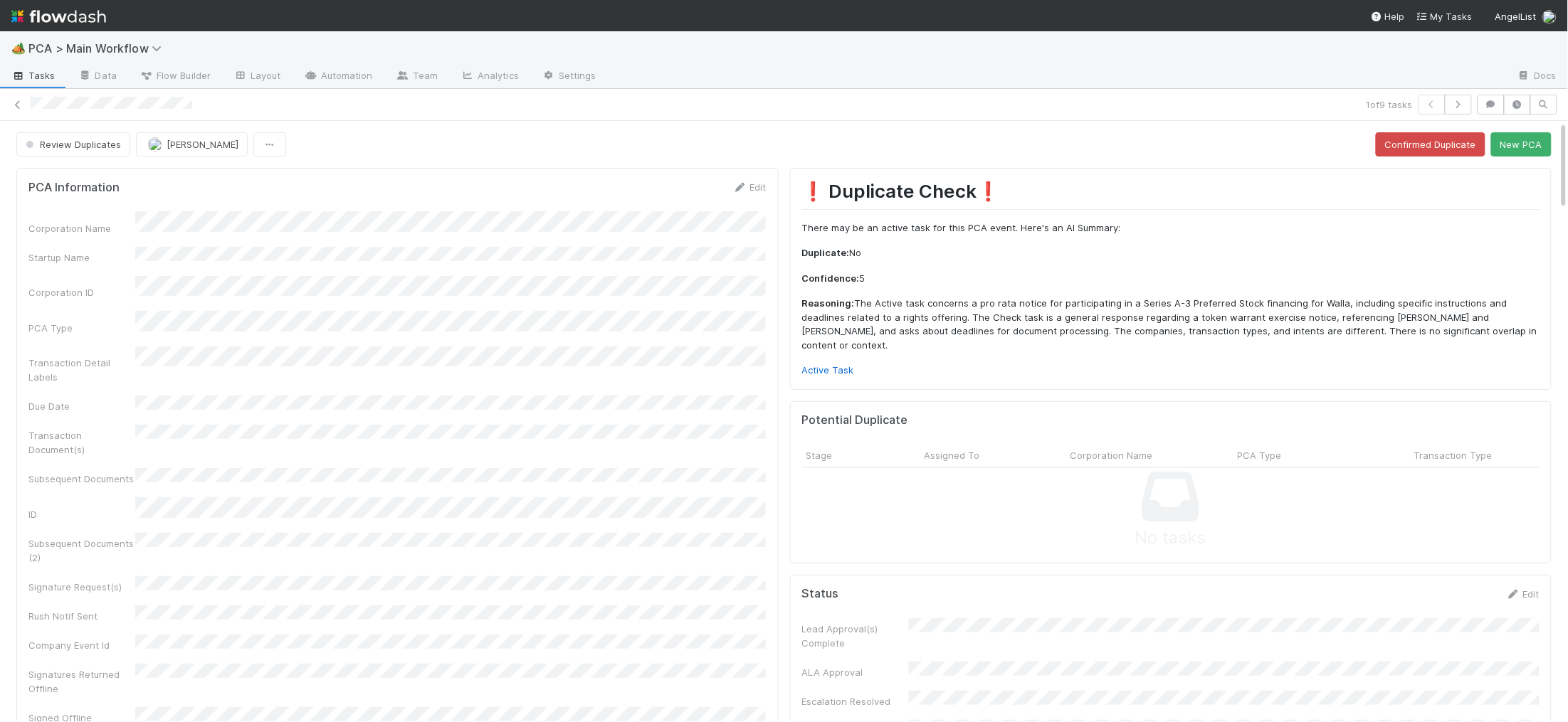
click at [872, 364] on p "Active Task" at bounding box center [1171, 371] width 738 height 14
click at [824, 364] on link "Active Task" at bounding box center [828, 370] width 52 height 11
click at [741, 191] on icon at bounding box center [740, 187] width 14 height 9
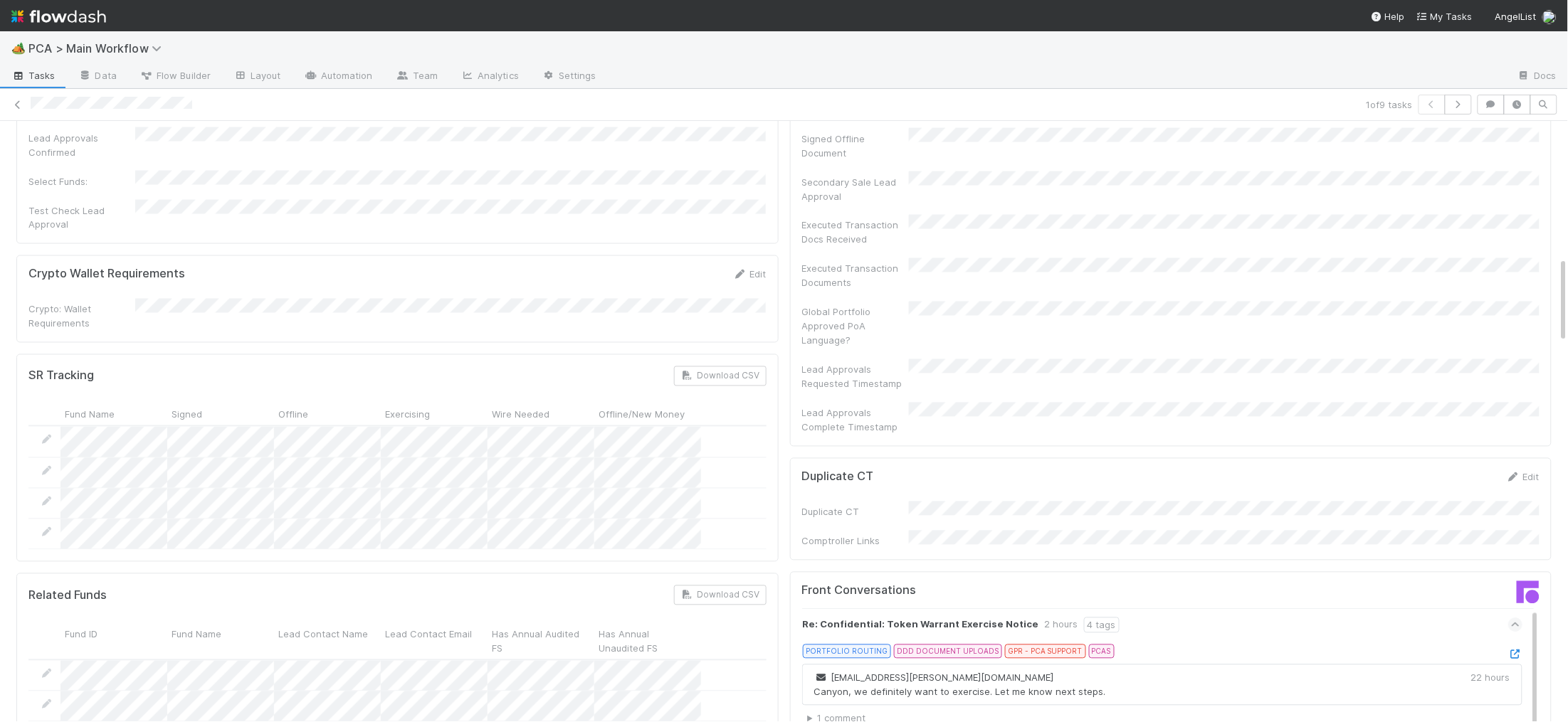
scroll to position [944, 0]
click at [48, 432] on icon at bounding box center [47, 436] width 14 height 9
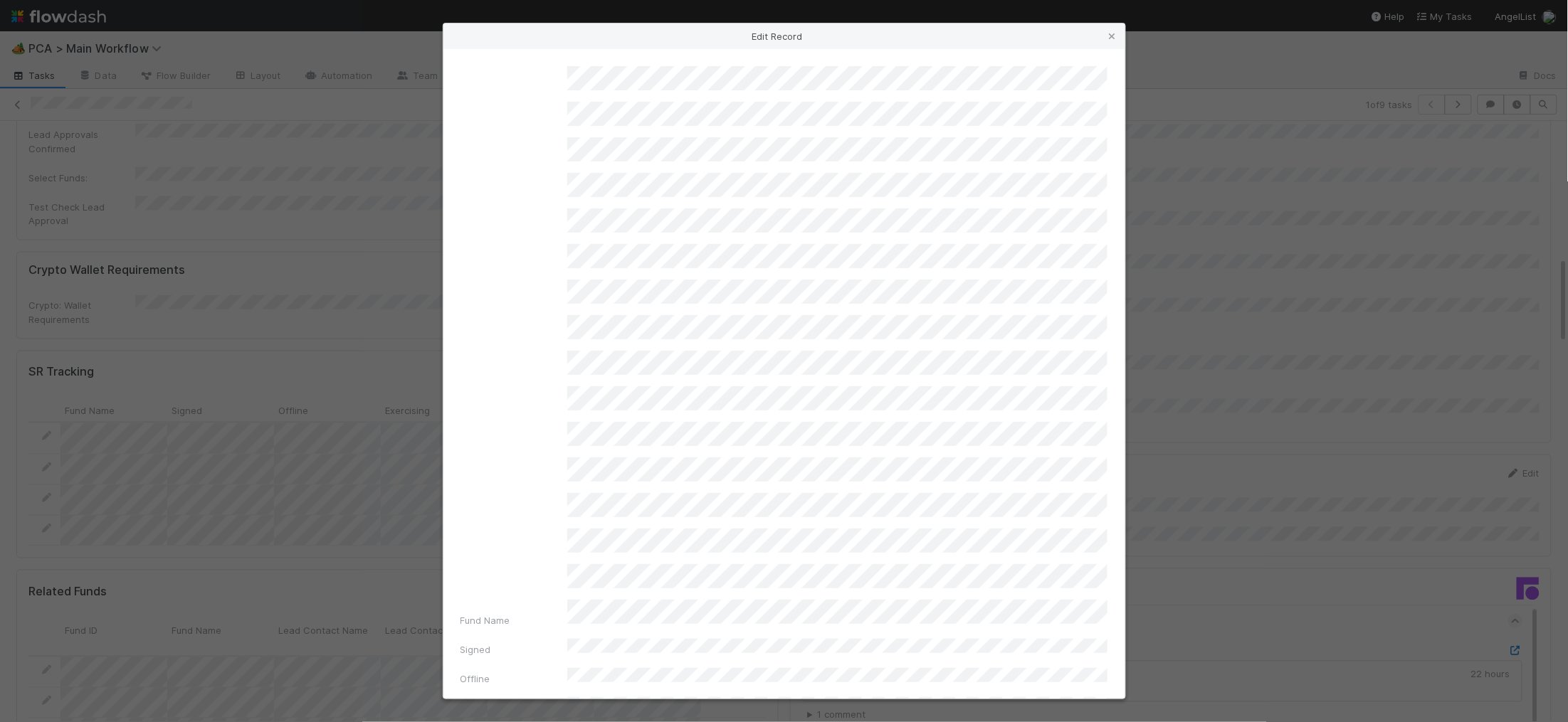
scroll to position [141, 0]
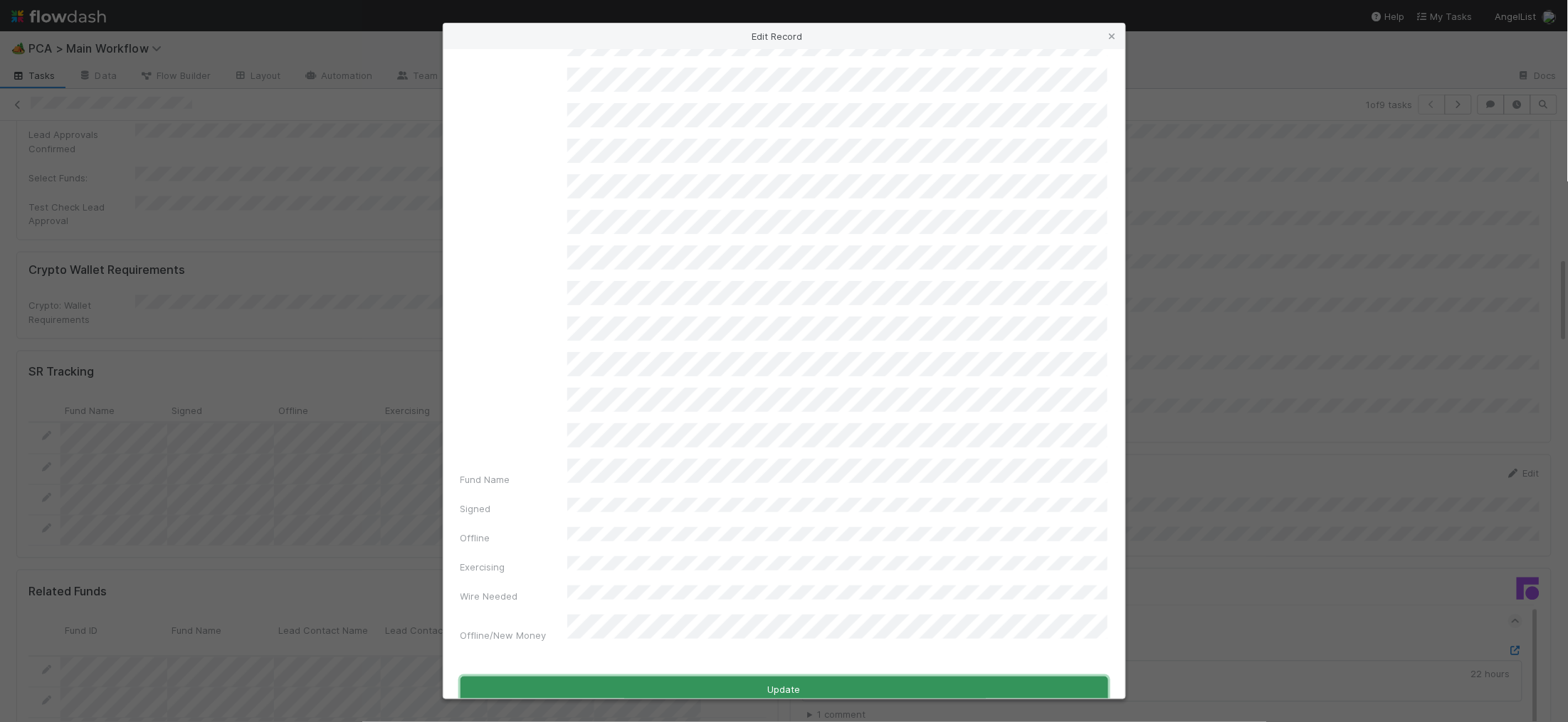
drag, startPoint x: 680, startPoint y: 668, endPoint x: 678, endPoint y: 657, distance: 11.2
click at [680, 677] on button "Update" at bounding box center [784, 690] width 647 height 27
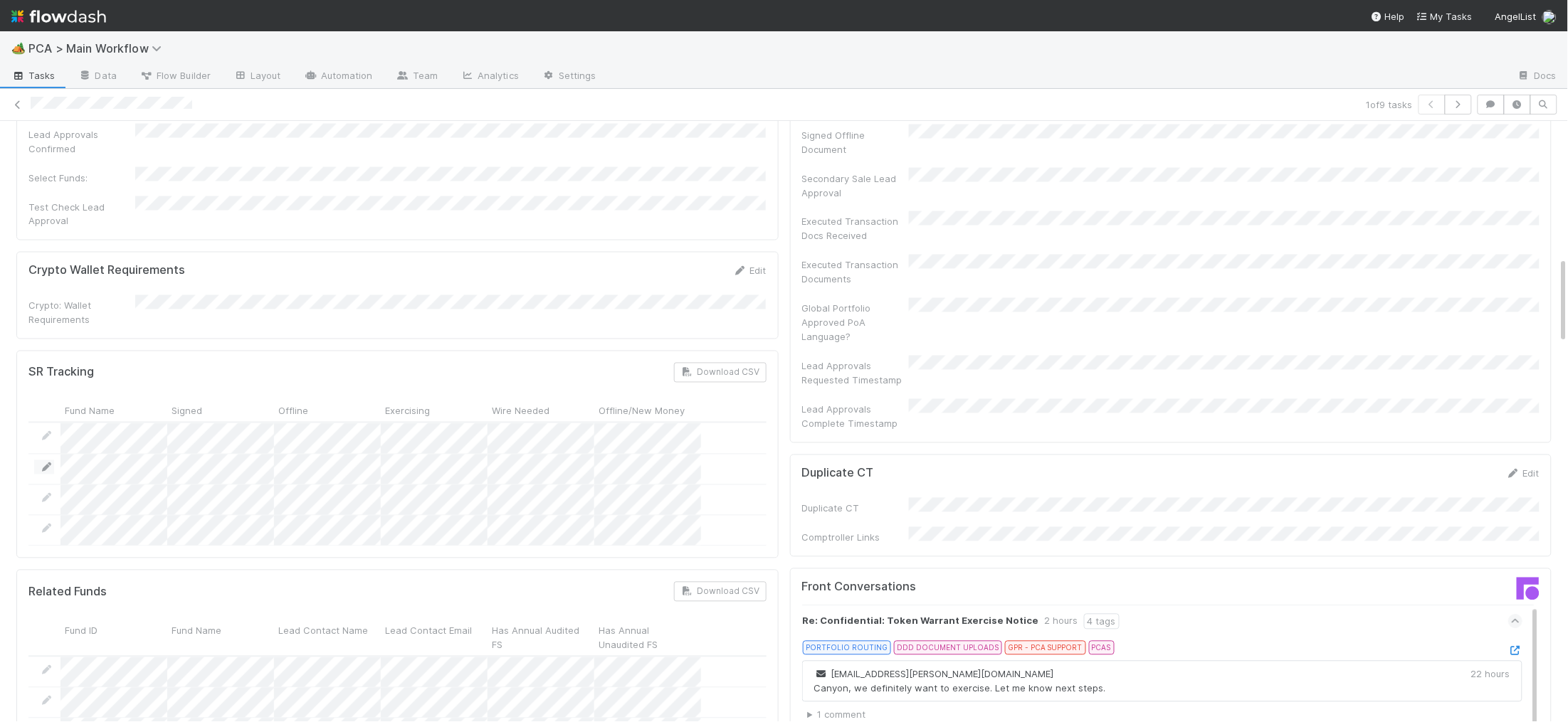
click at [47, 463] on icon at bounding box center [47, 467] width 14 height 9
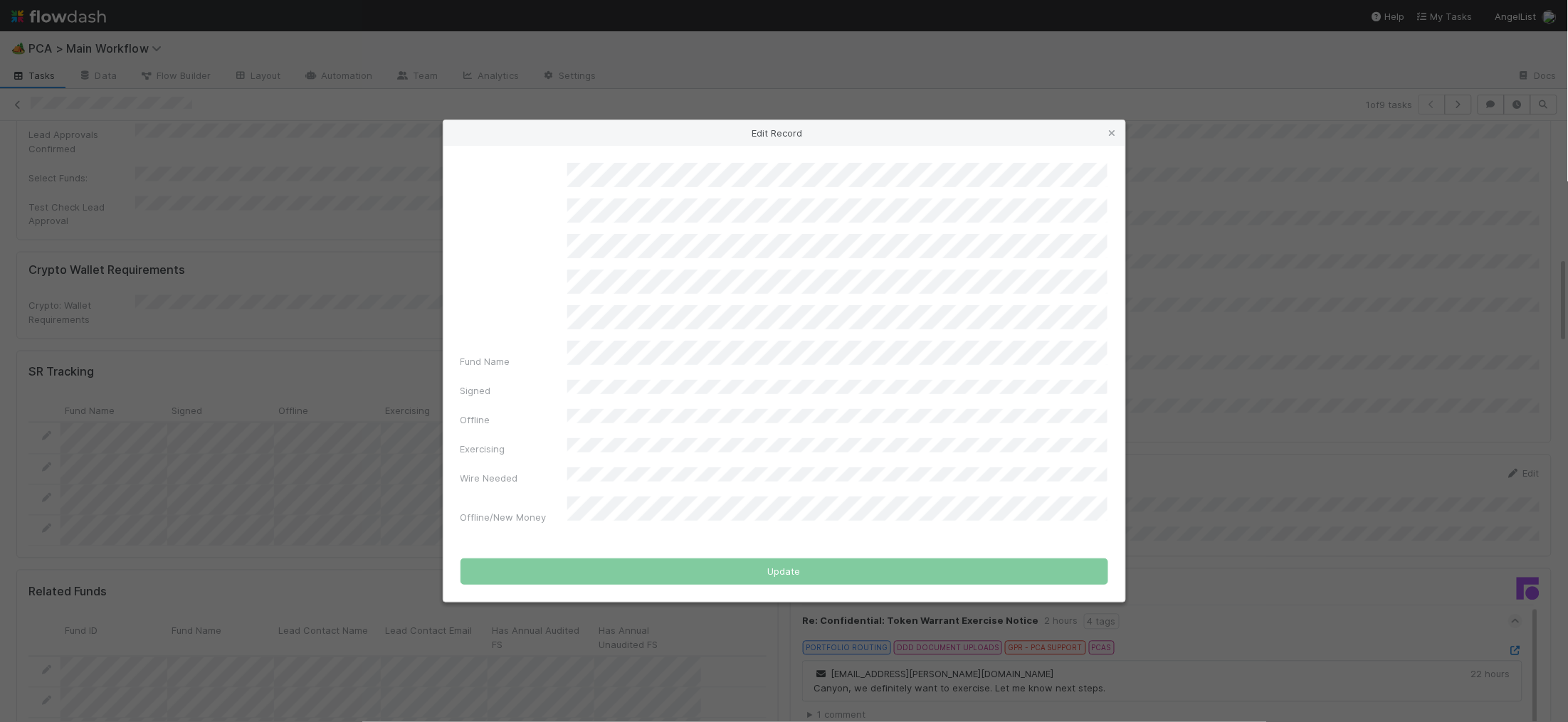
click at [234, 395] on div "Edit Record Fund Name Signed Offline Exercising Wire Needed Offline/New Money U…" at bounding box center [784, 361] width 1568 height 722
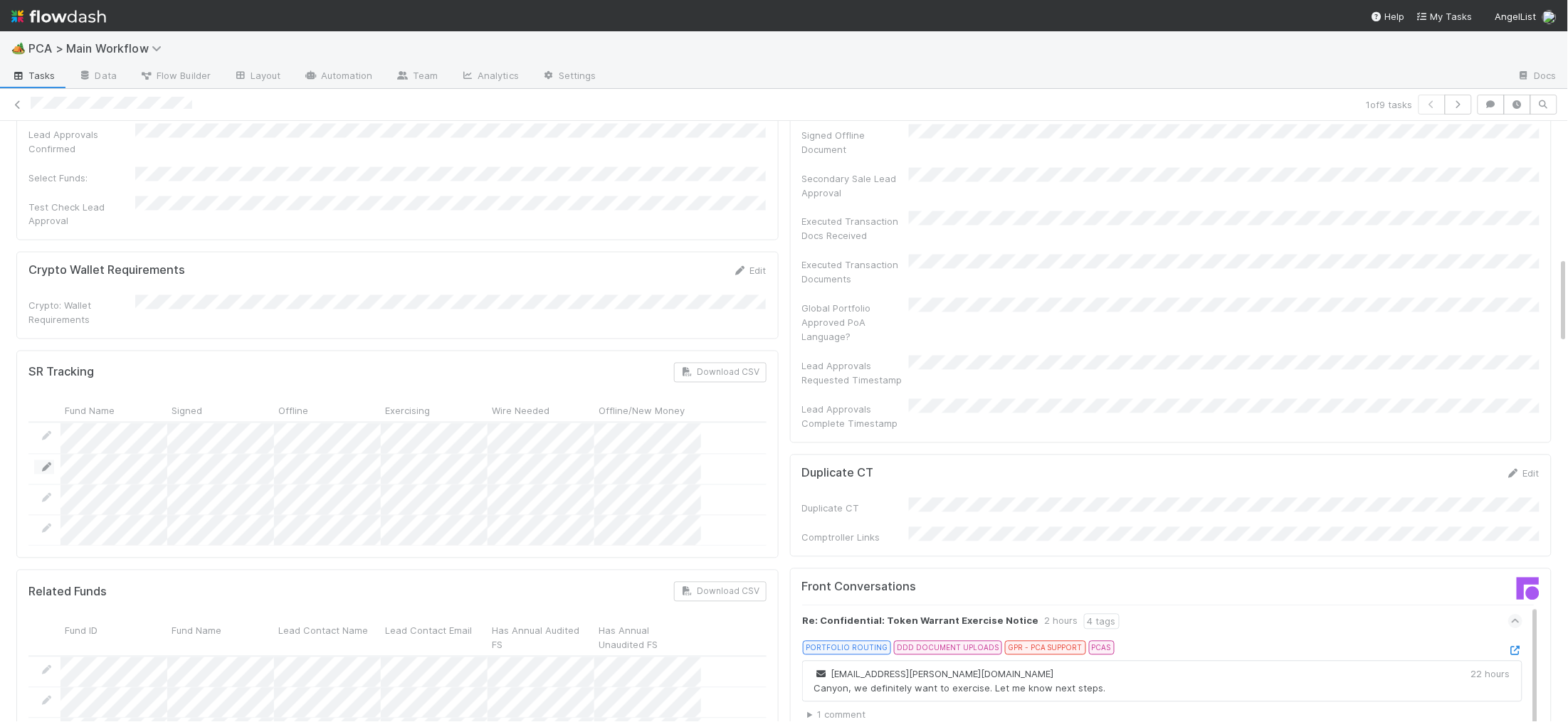
click at [49, 463] on icon at bounding box center [47, 467] width 14 height 9
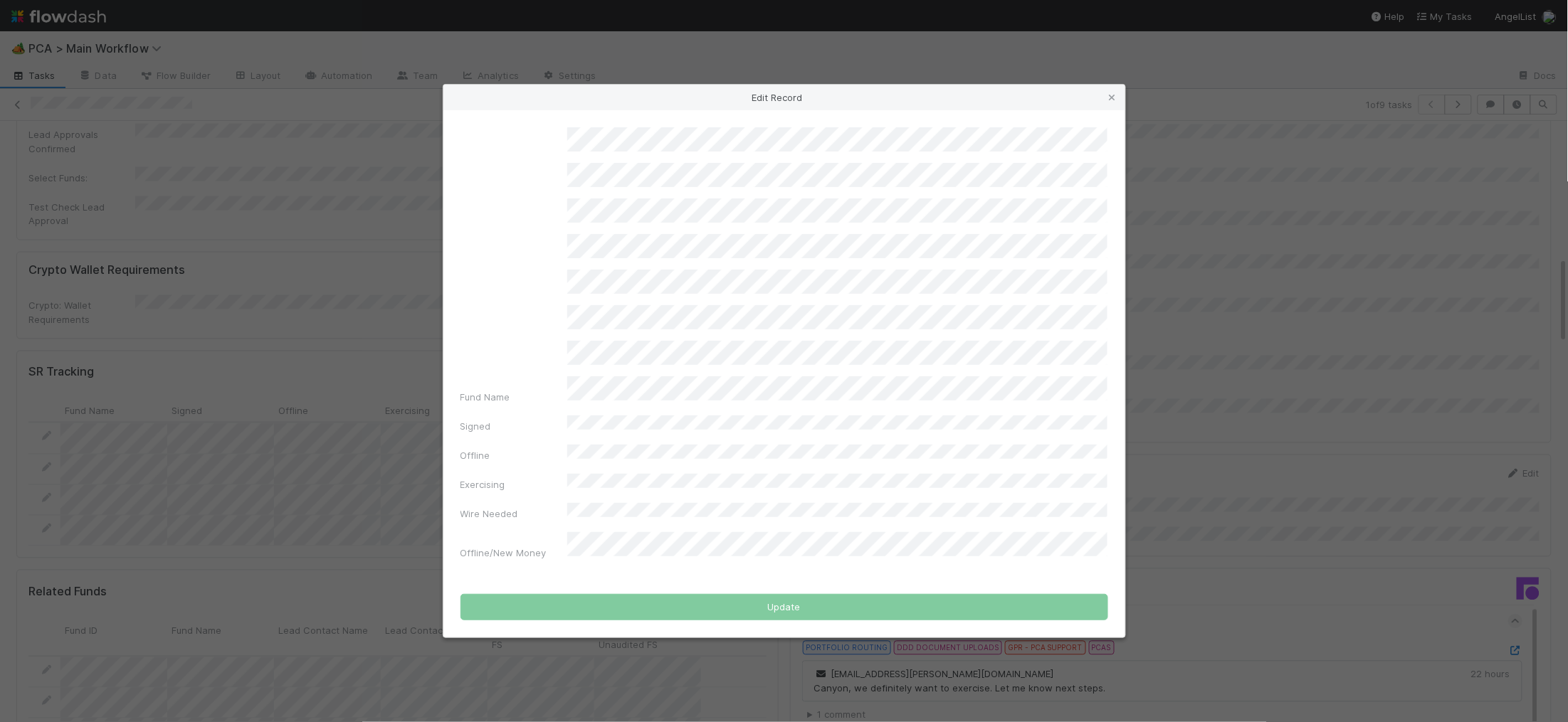
click at [571, 505] on div "Fund Name Signed Offline Exercising Wire Needed Offline/New Money" at bounding box center [784, 343] width 647 height 432
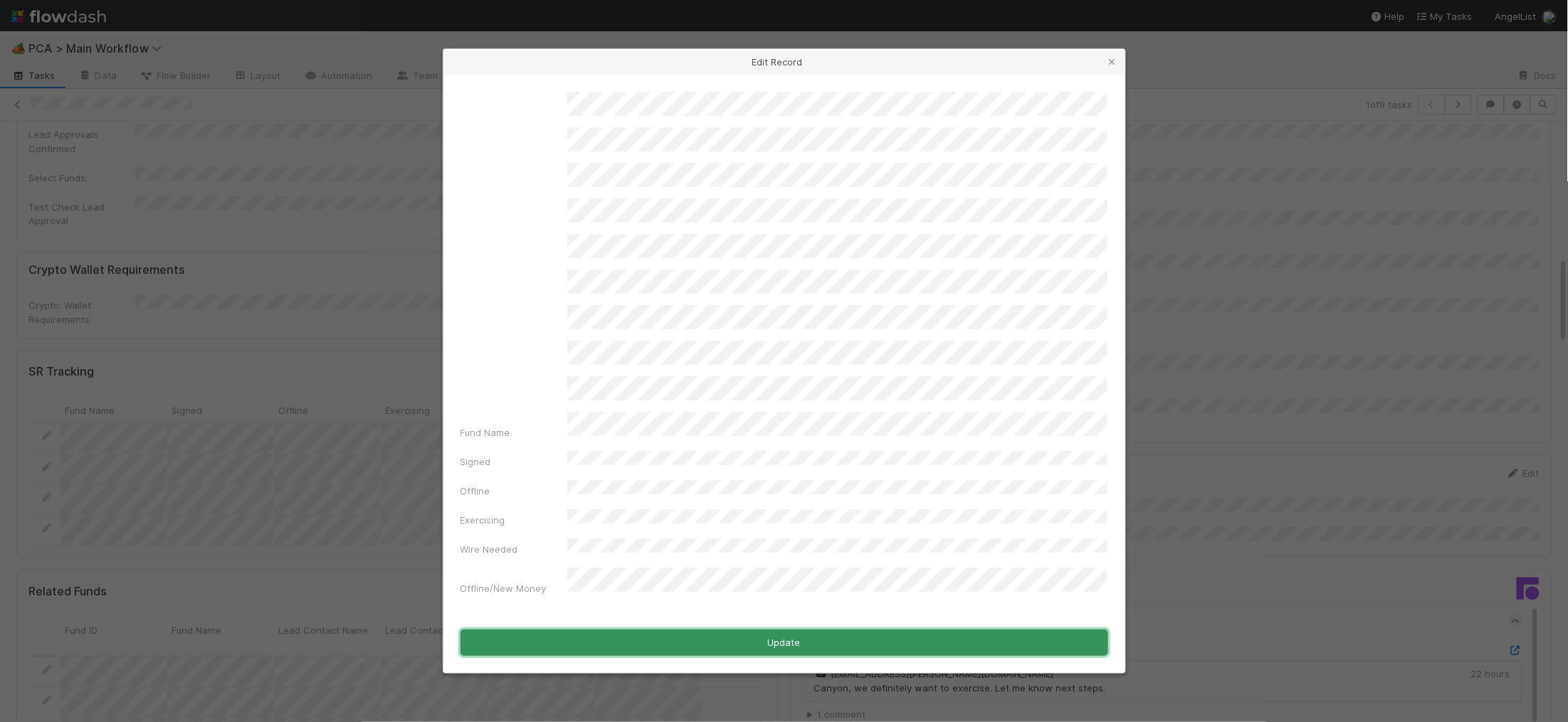
click at [753, 636] on button "Update" at bounding box center [784, 643] width 647 height 27
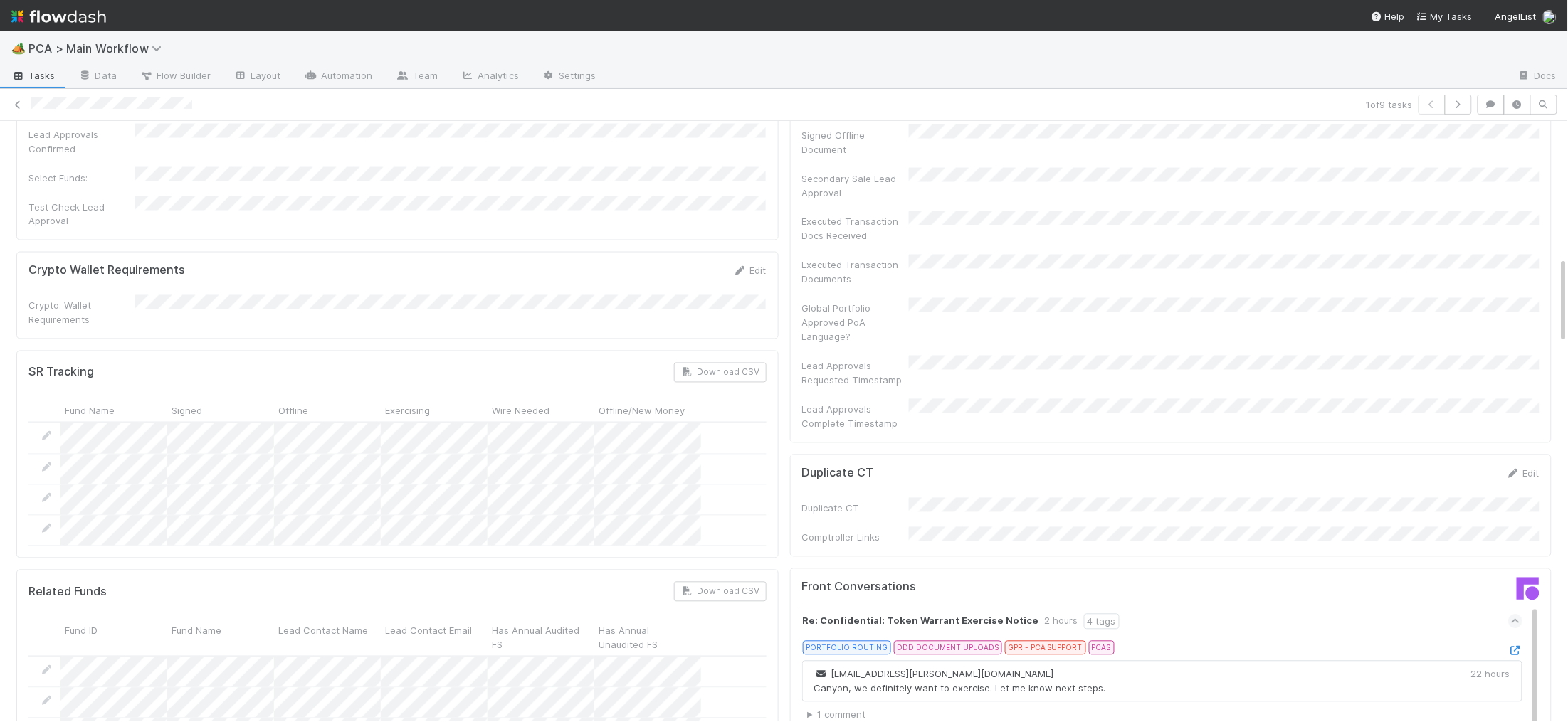
scroll to position [0, 0]
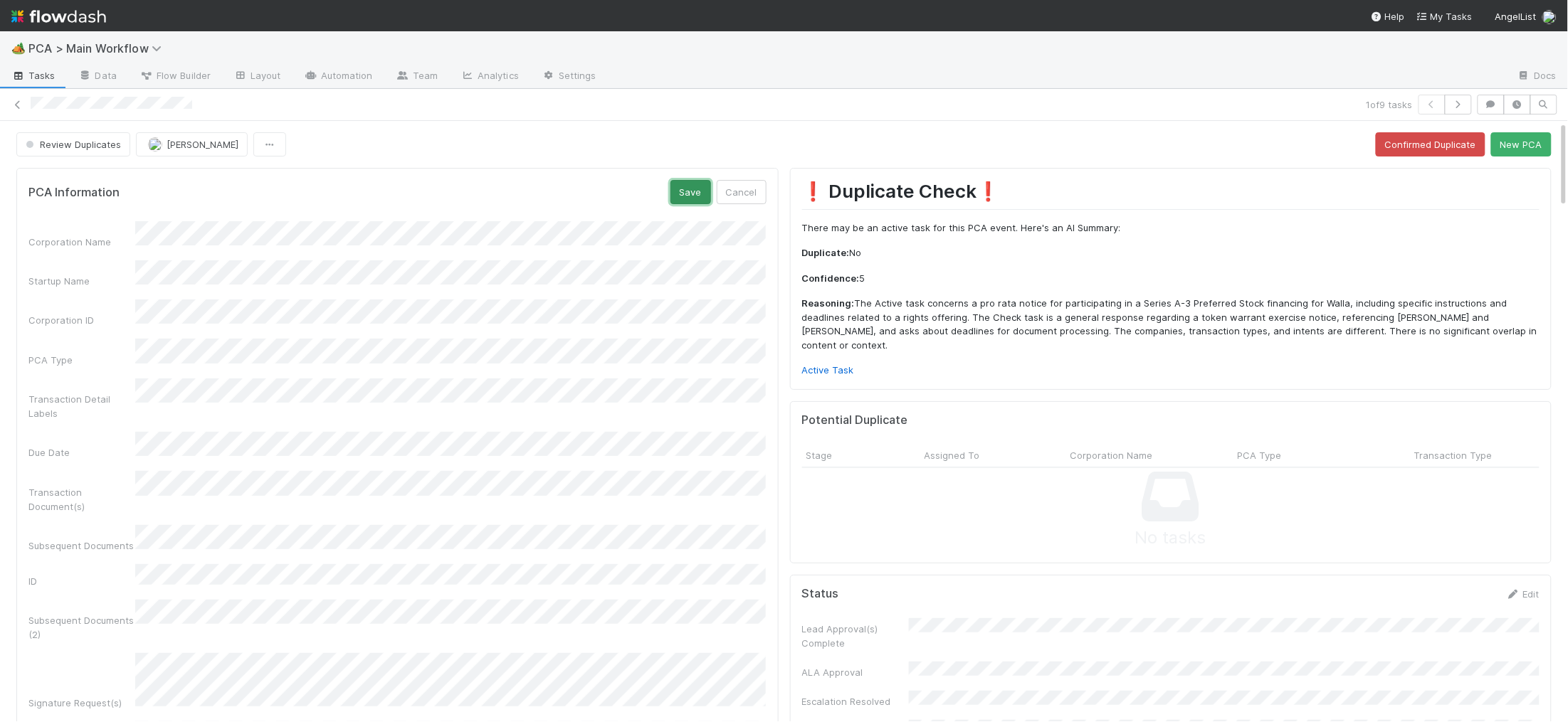
click at [696, 193] on button "Save" at bounding box center [690, 192] width 41 height 24
click at [849, 364] on link "Active Task" at bounding box center [828, 370] width 52 height 11
click at [1502, 143] on button "New PCA" at bounding box center [1521, 145] width 60 height 24
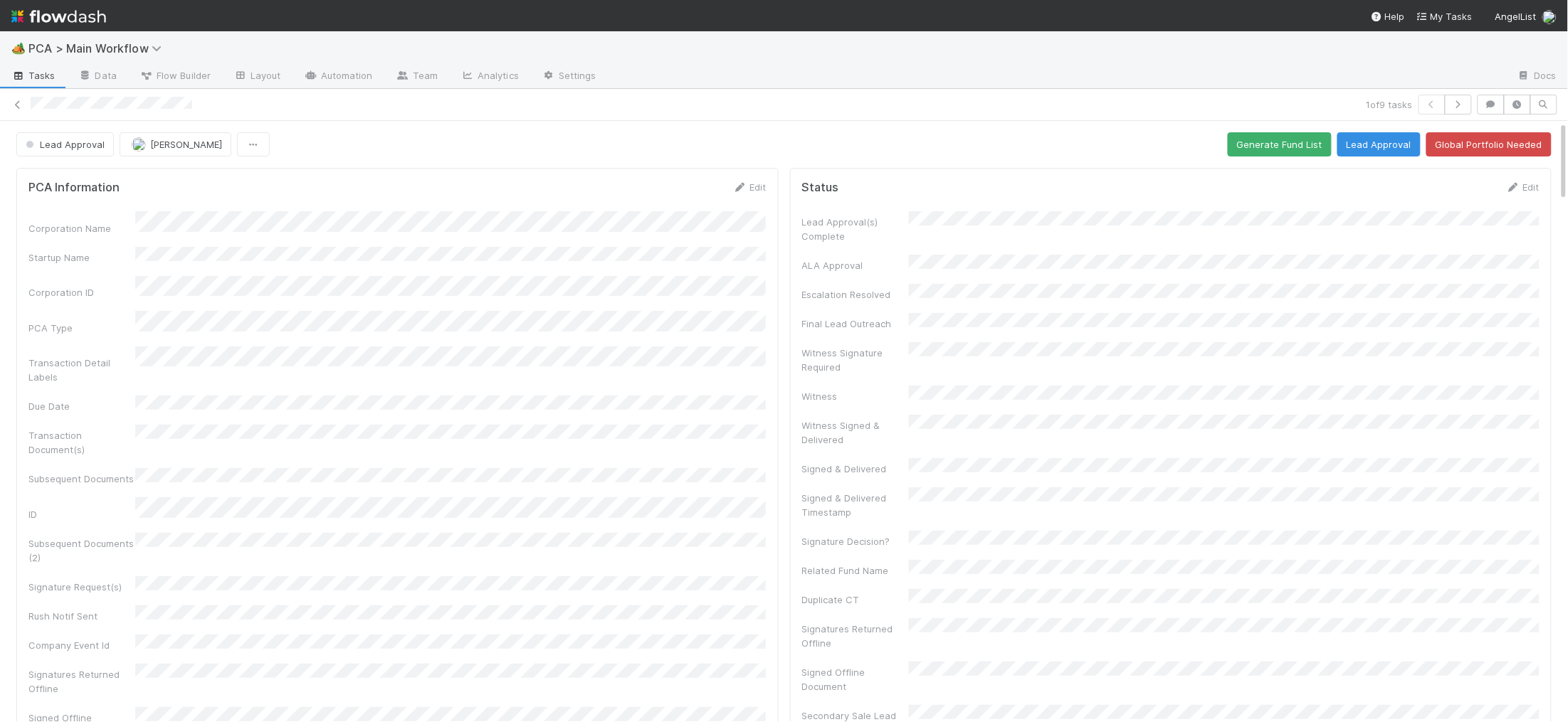
scroll to position [717, 0]
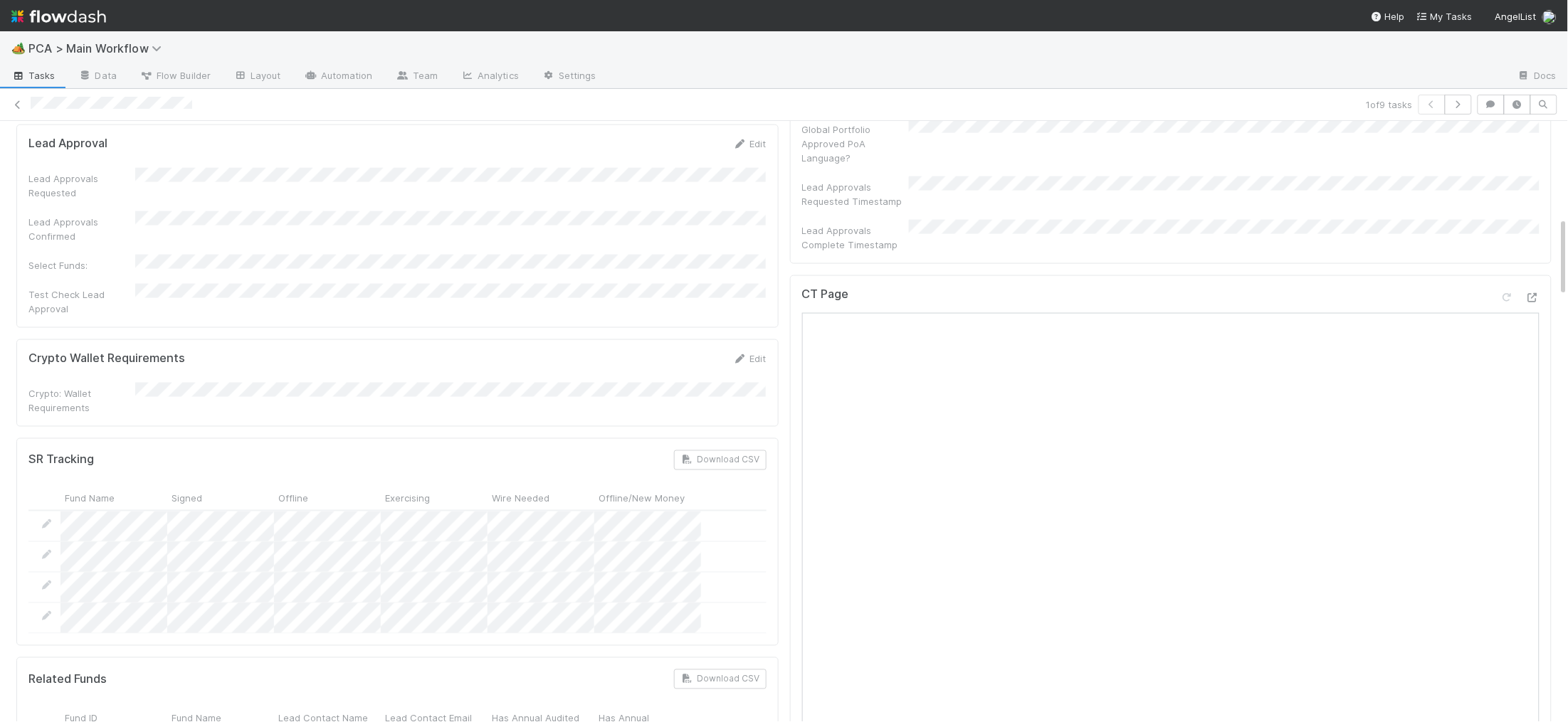
click at [1522, 290] on div at bounding box center [1519, 300] width 40 height 20
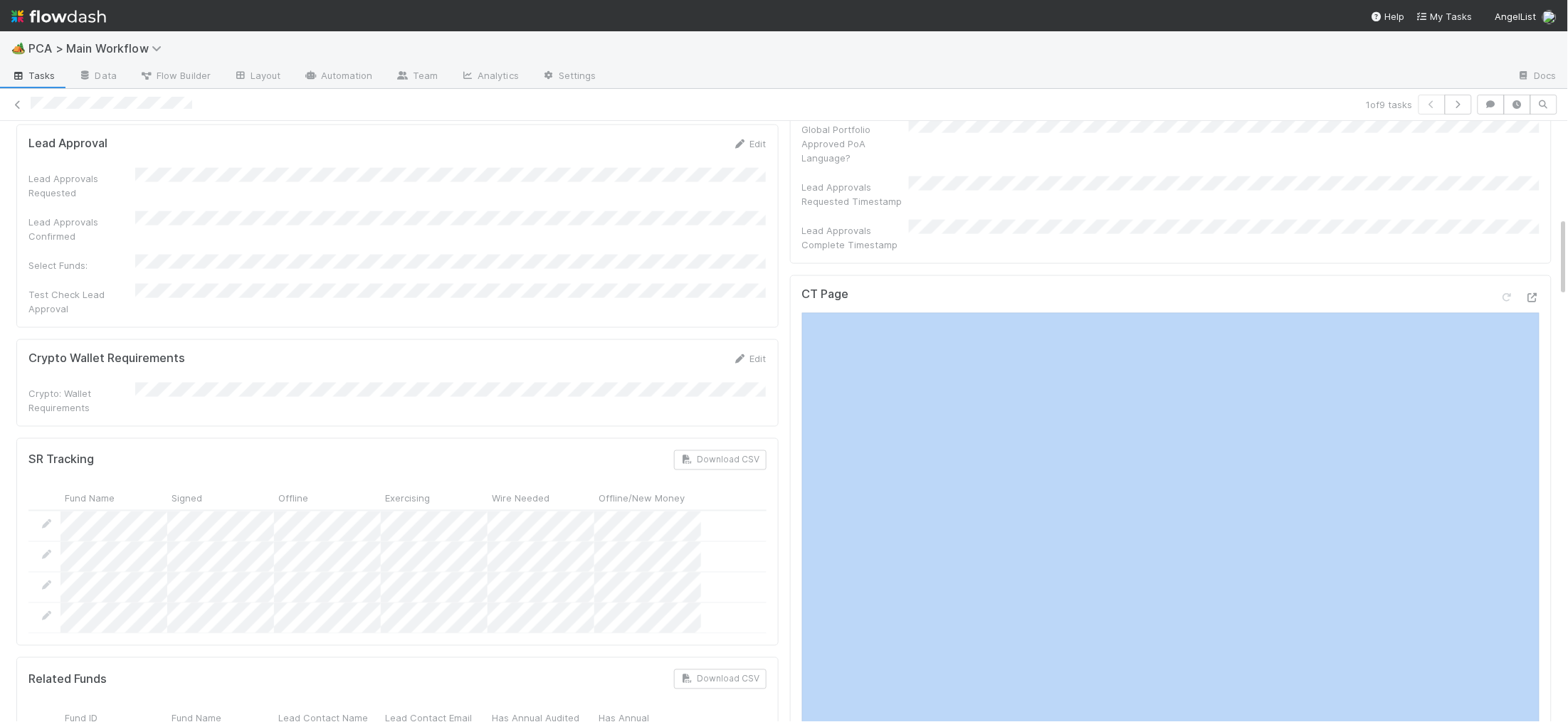
click at [1523, 290] on div at bounding box center [1519, 300] width 40 height 20
click at [1527, 293] on icon at bounding box center [1532, 298] width 14 height 9
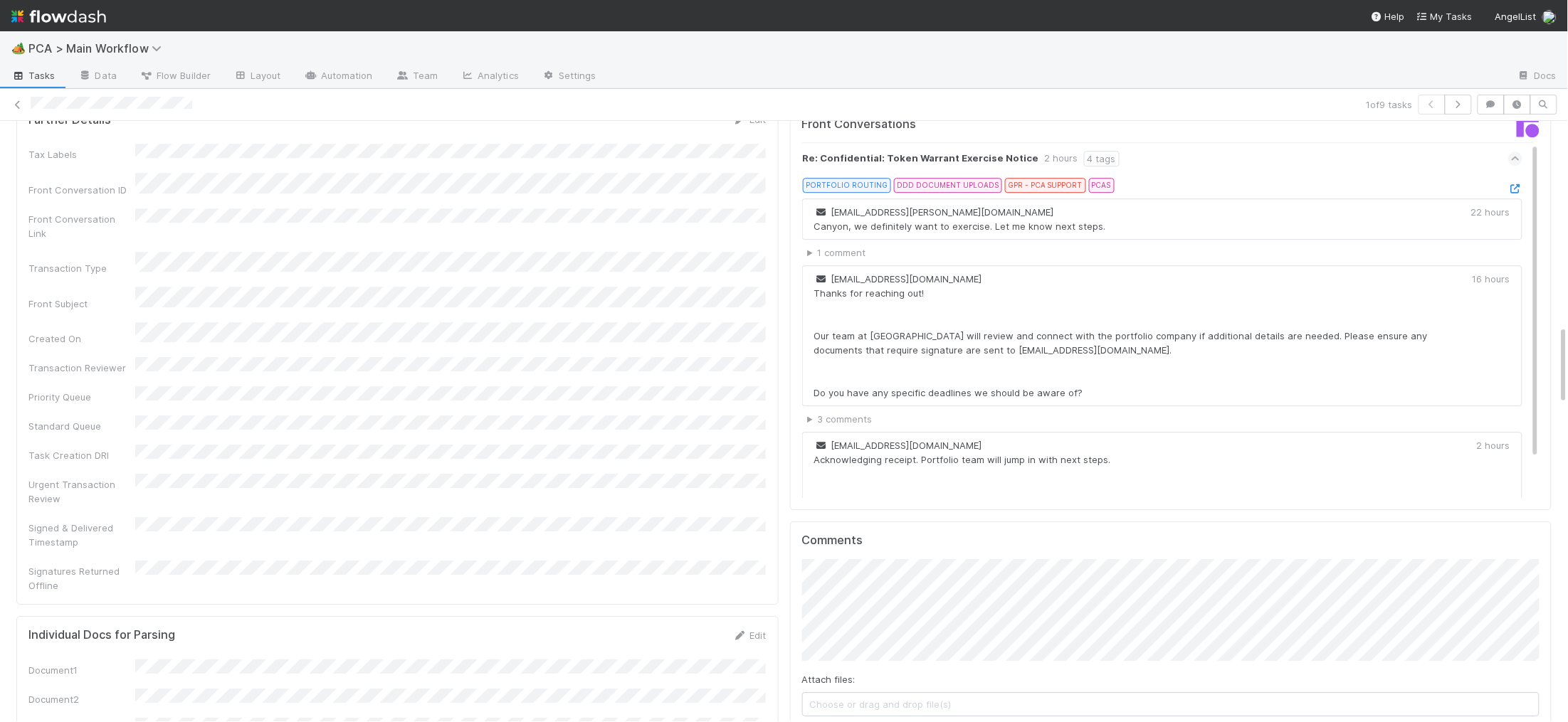
scroll to position [1483, 0]
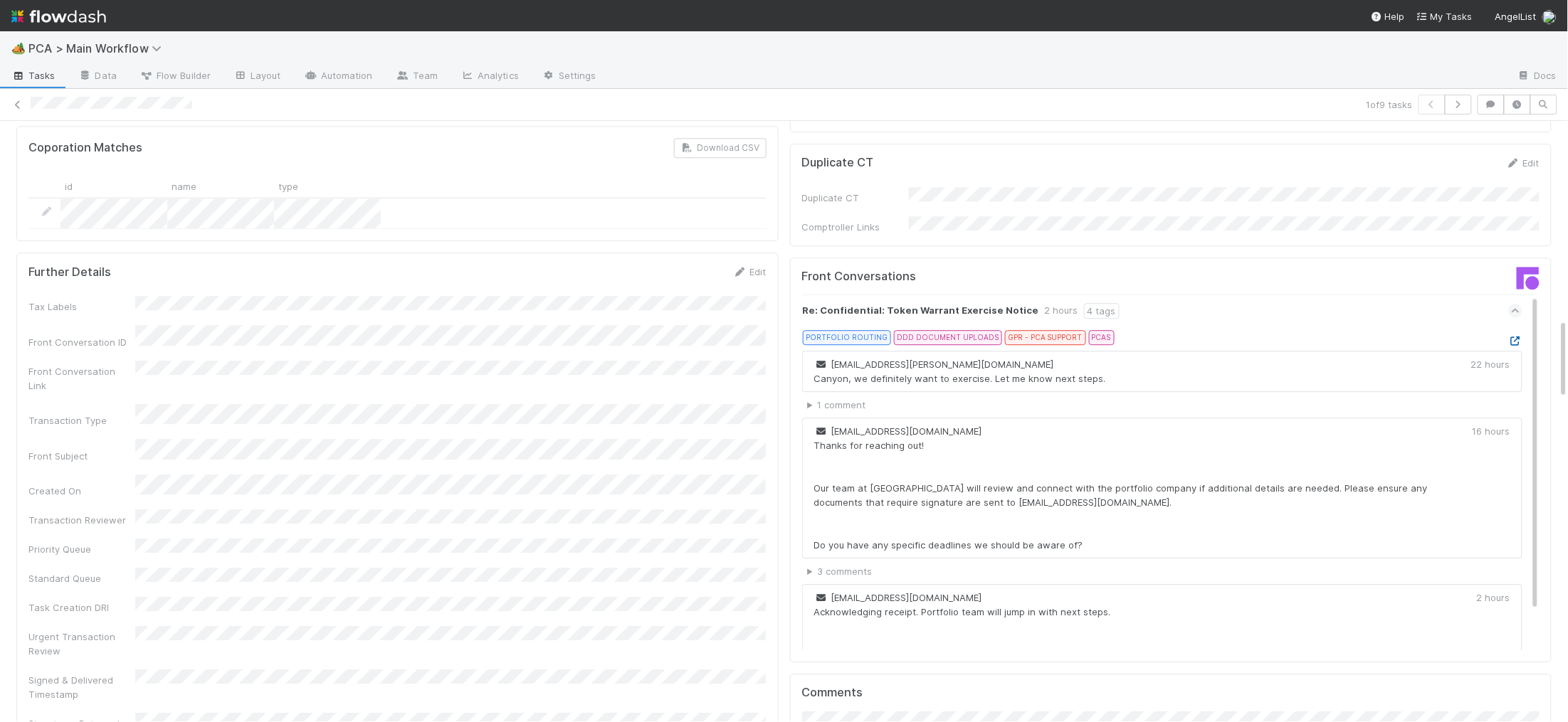
click at [1519, 336] on icon at bounding box center [1515, 341] width 14 height 9
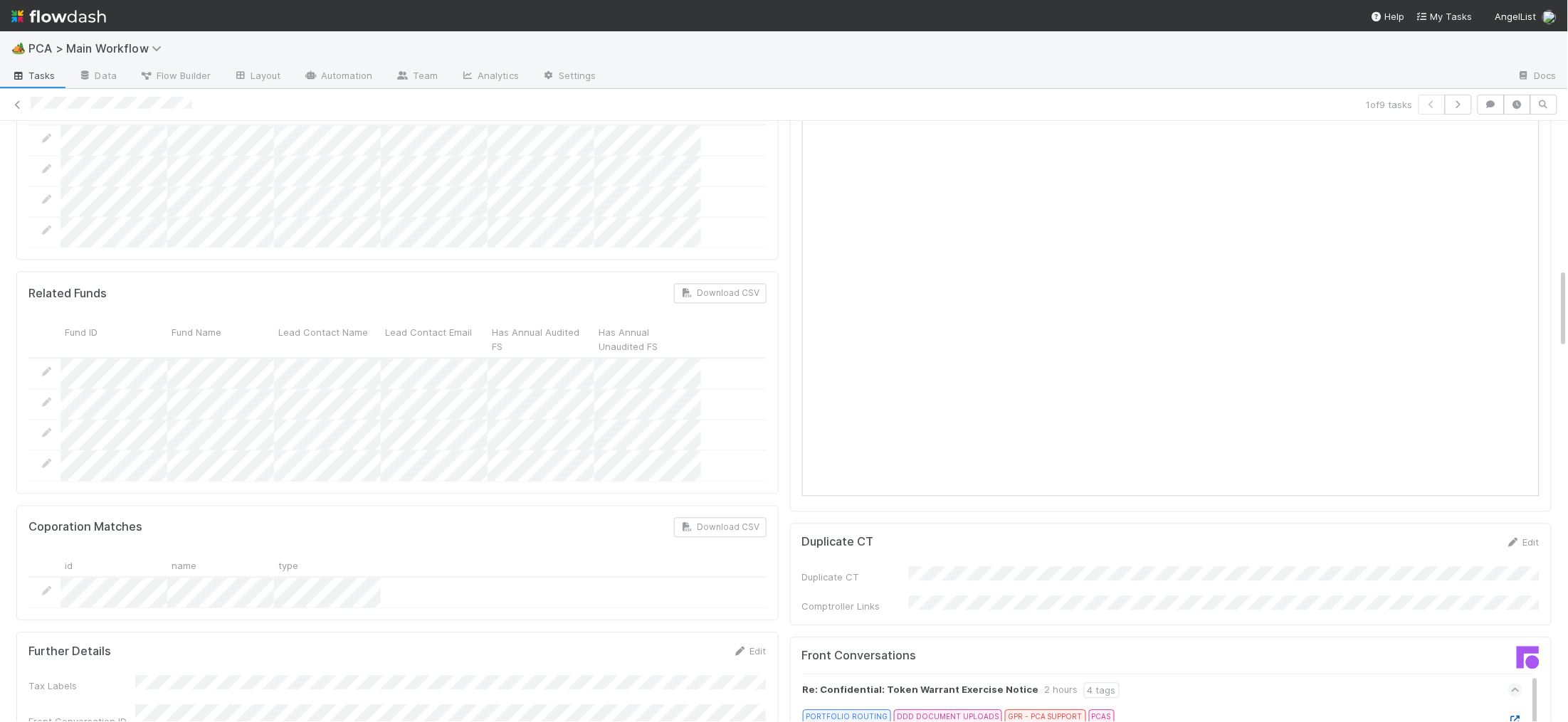
click at [1519, 716] on icon at bounding box center [1515, 721] width 14 height 9
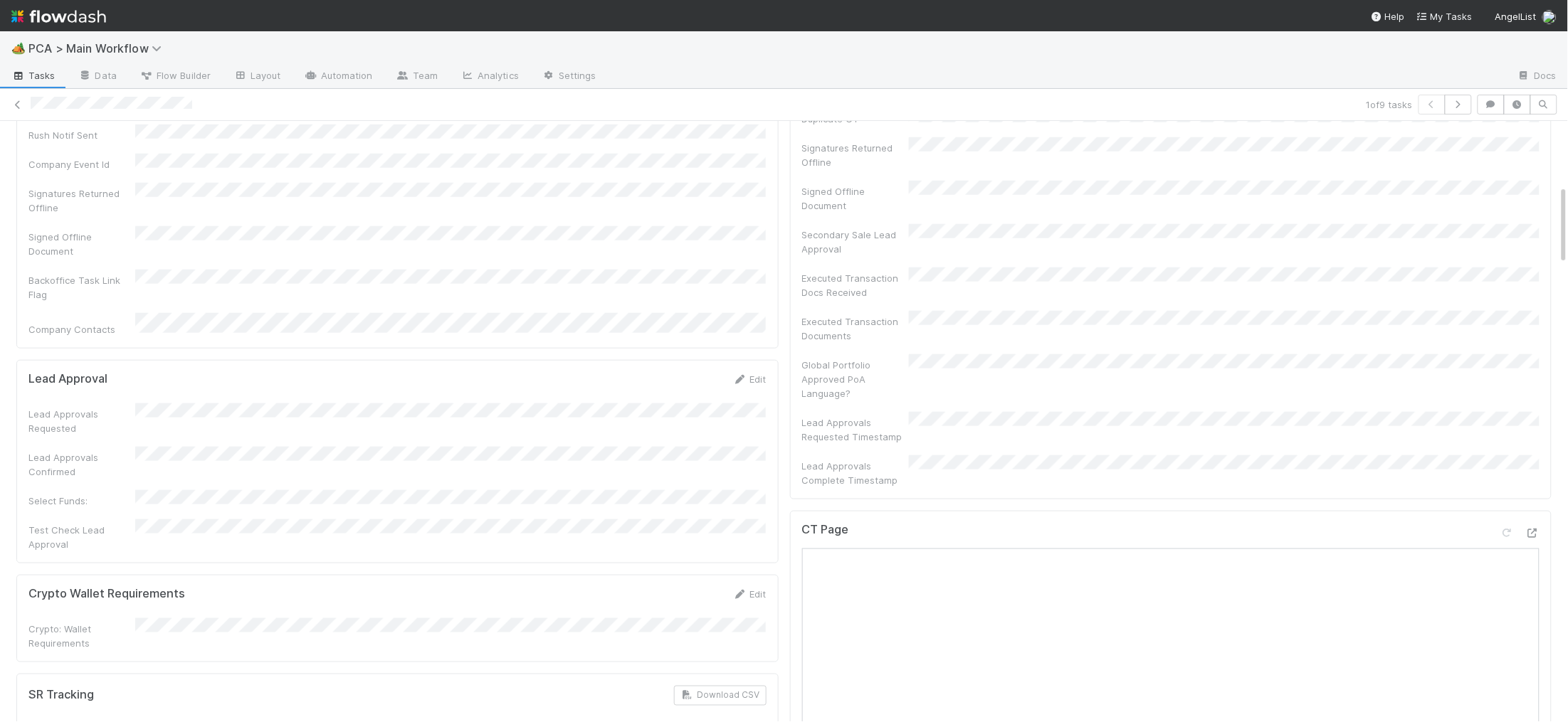
scroll to position [0, 0]
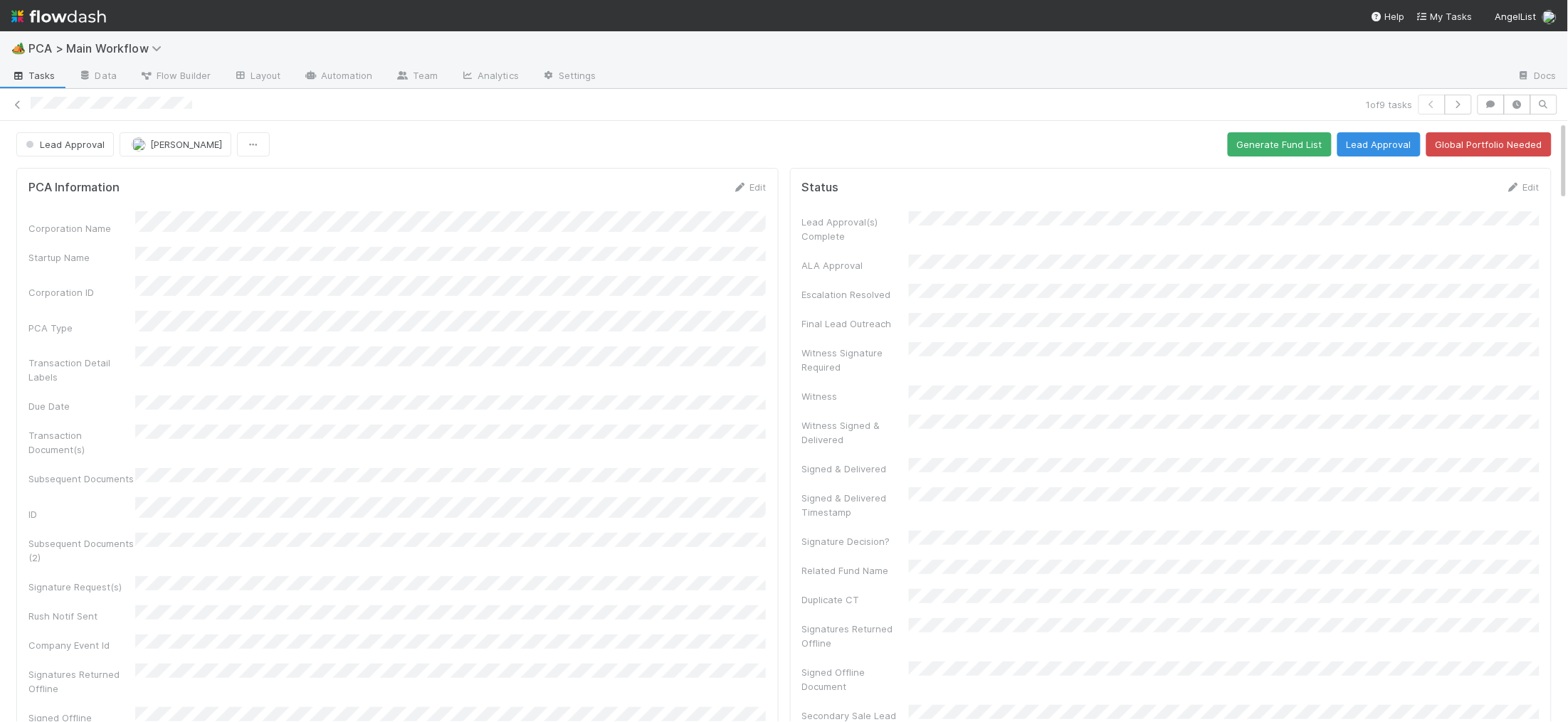
drag, startPoint x: 1284, startPoint y: 148, endPoint x: 955, endPoint y: 201, distance: 333.2
click at [1284, 148] on button "Generate Fund List" at bounding box center [1279, 145] width 104 height 24
click at [1374, 148] on button "Lead Approval" at bounding box center [1379, 145] width 83 height 24
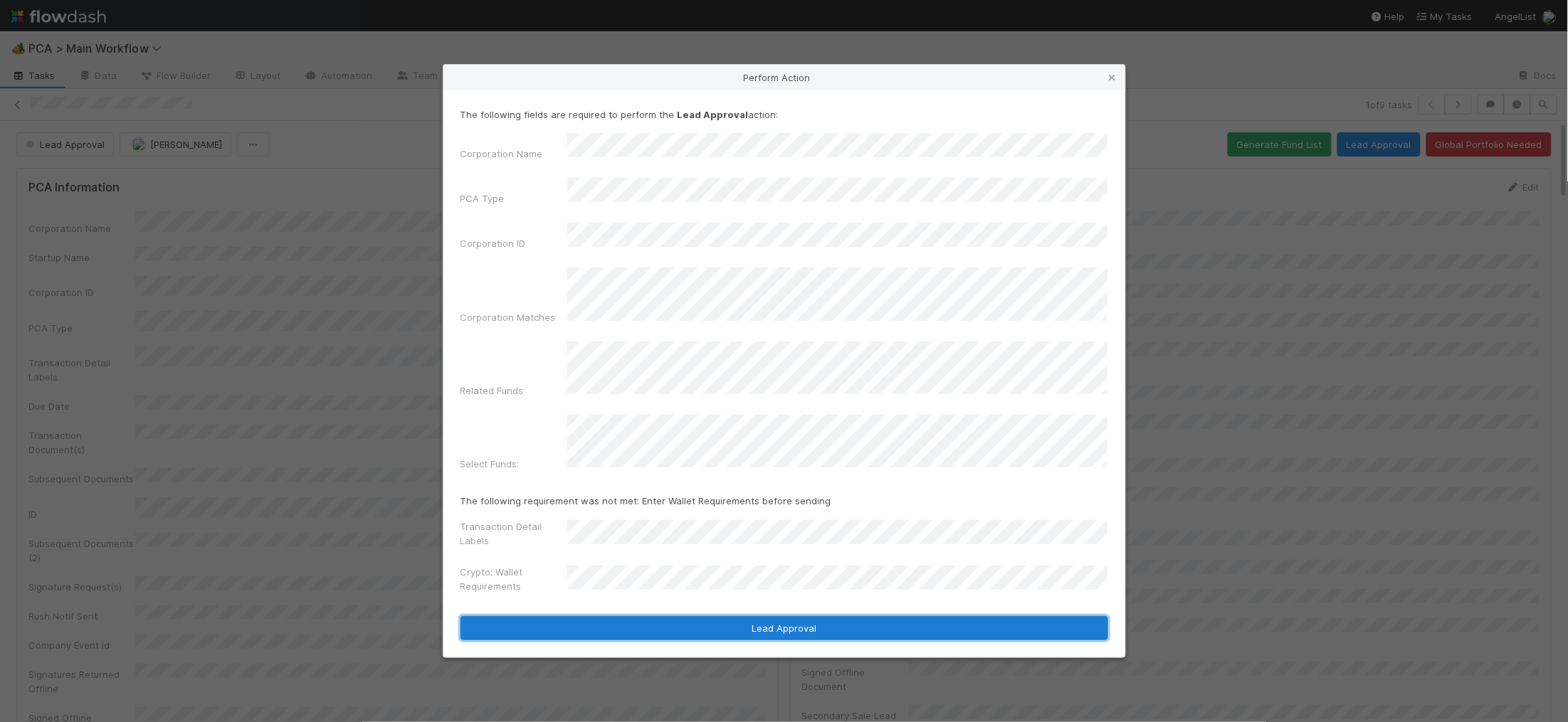
click at [813, 617] on button "Lead Approval" at bounding box center [784, 629] width 647 height 24
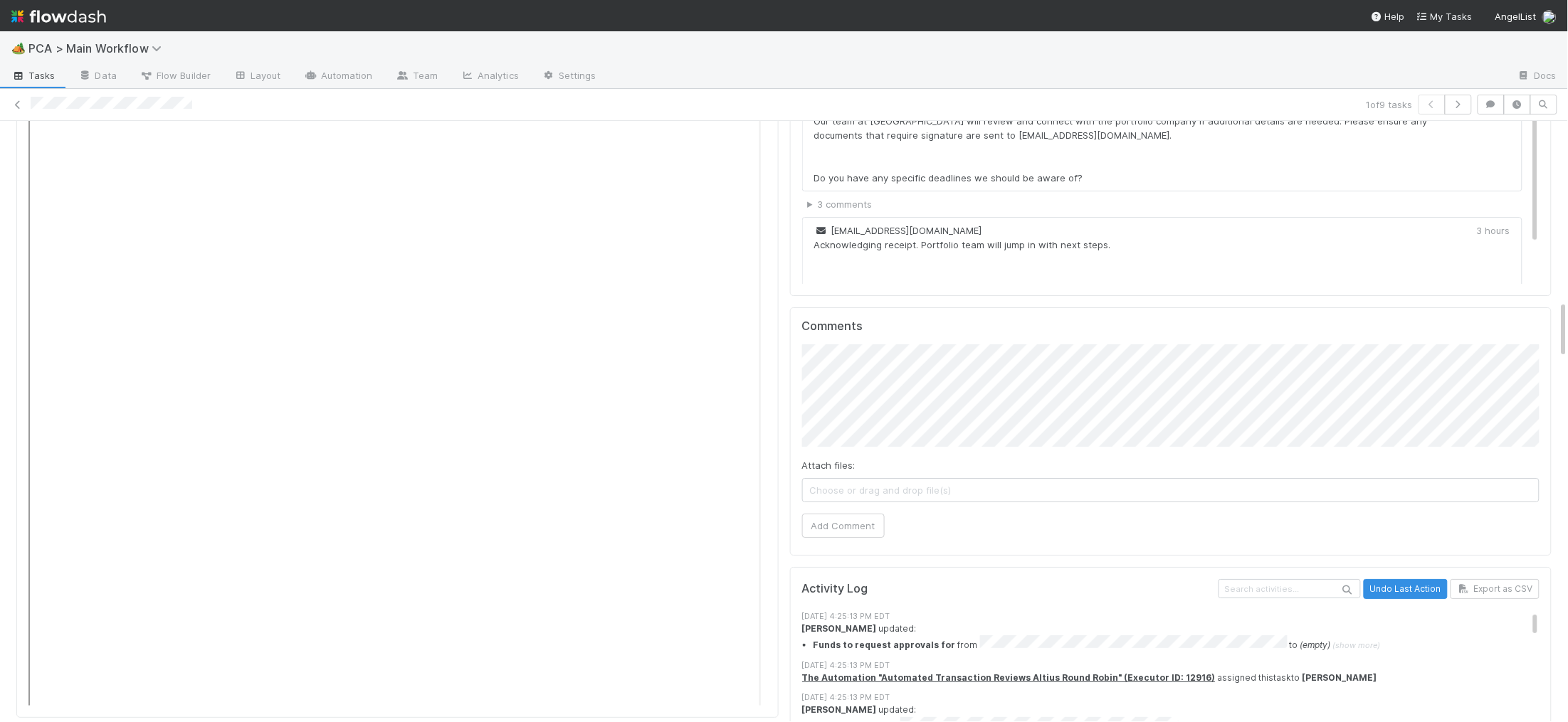
scroll to position [1, 0]
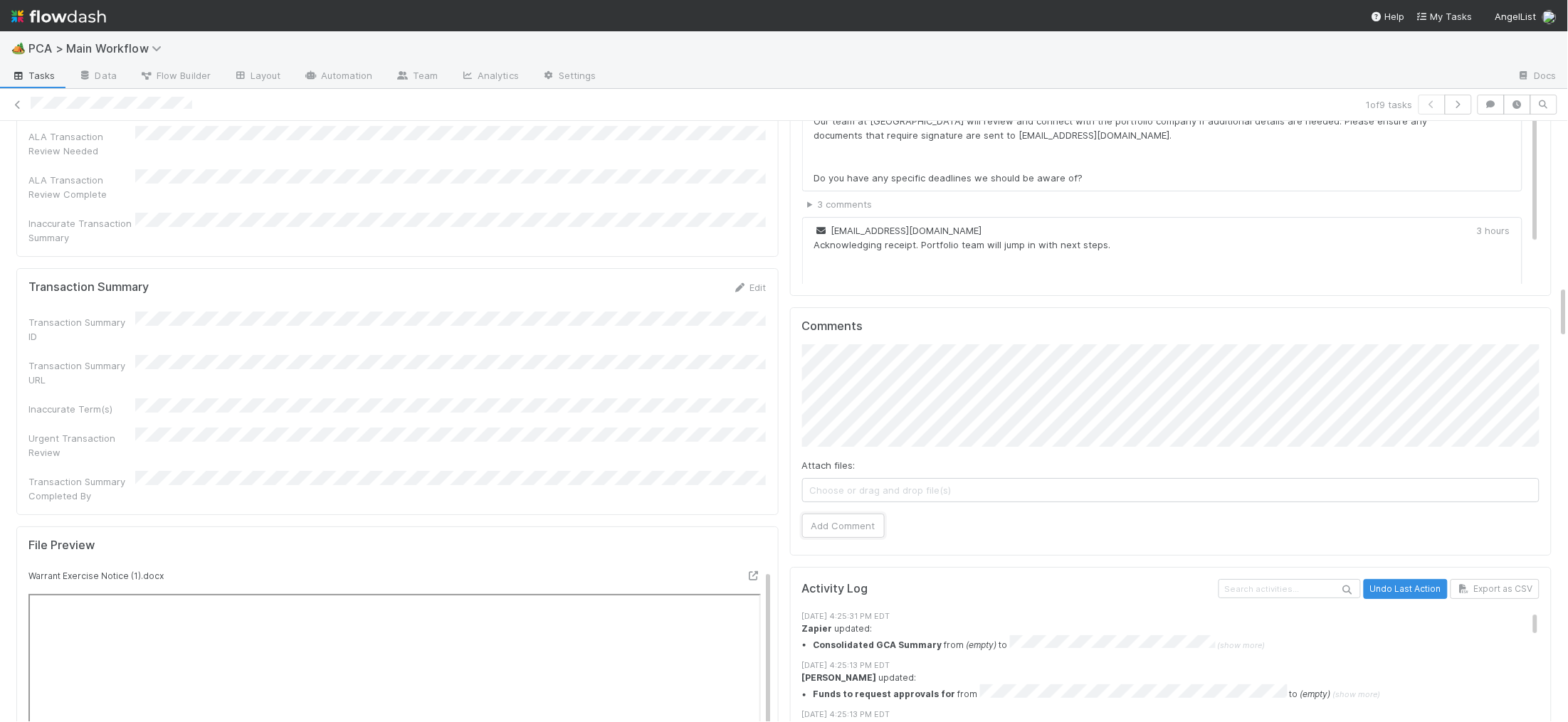
drag, startPoint x: 838, startPoint y: 445, endPoint x: 702, endPoint y: 303, distance: 196.6
click at [835, 514] on button "Add Comment" at bounding box center [843, 526] width 82 height 24
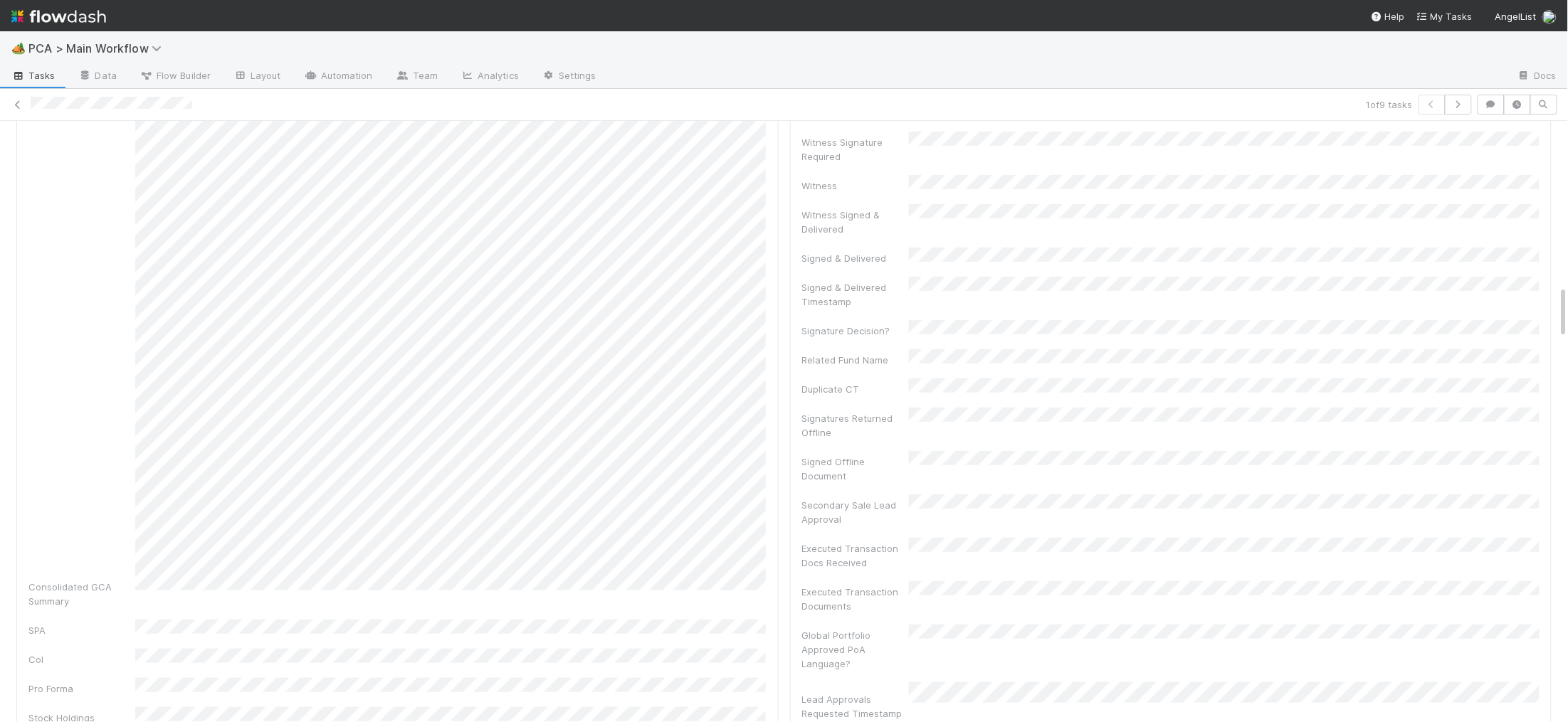
scroll to position [0, 0]
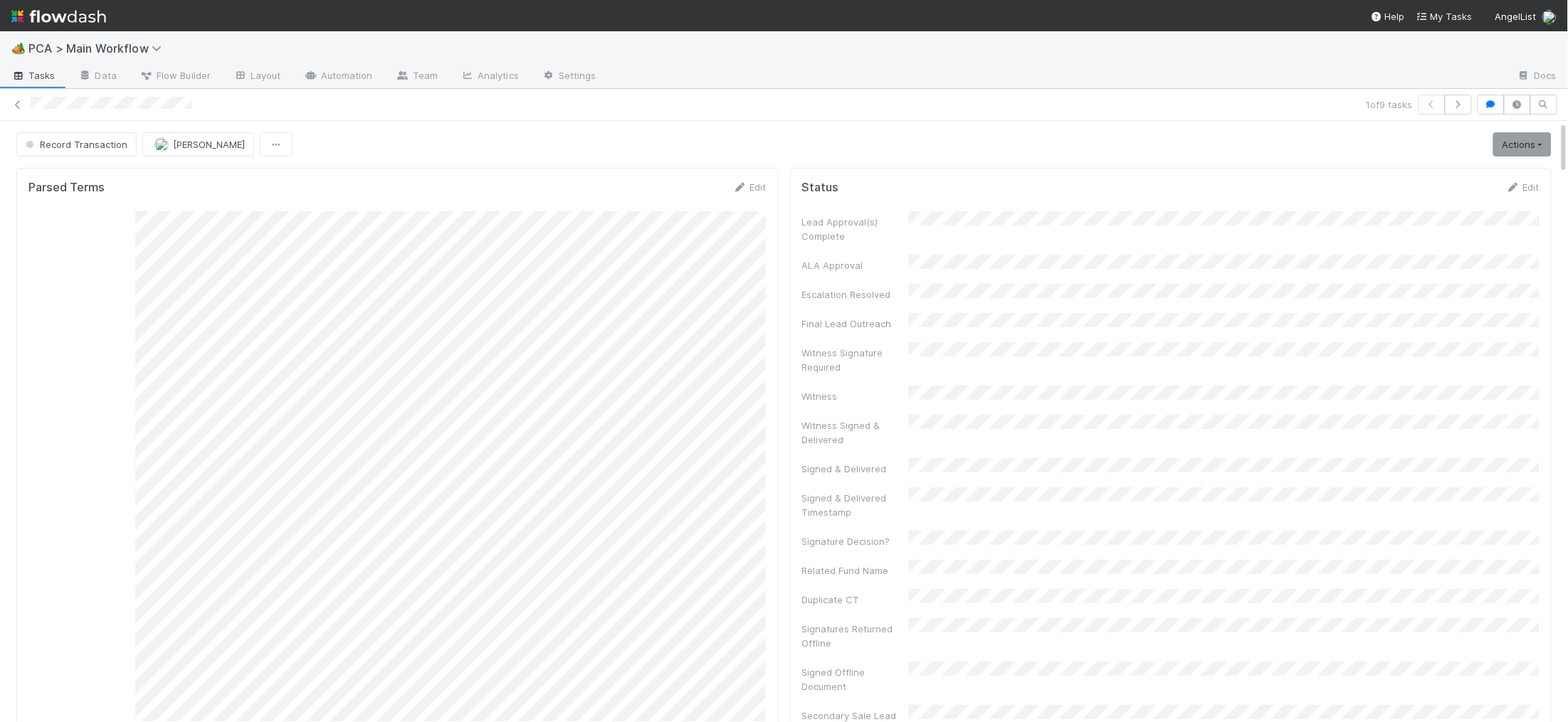
click at [136, 105] on div "1 of 9 tasks" at bounding box center [784, 105] width 1568 height 20
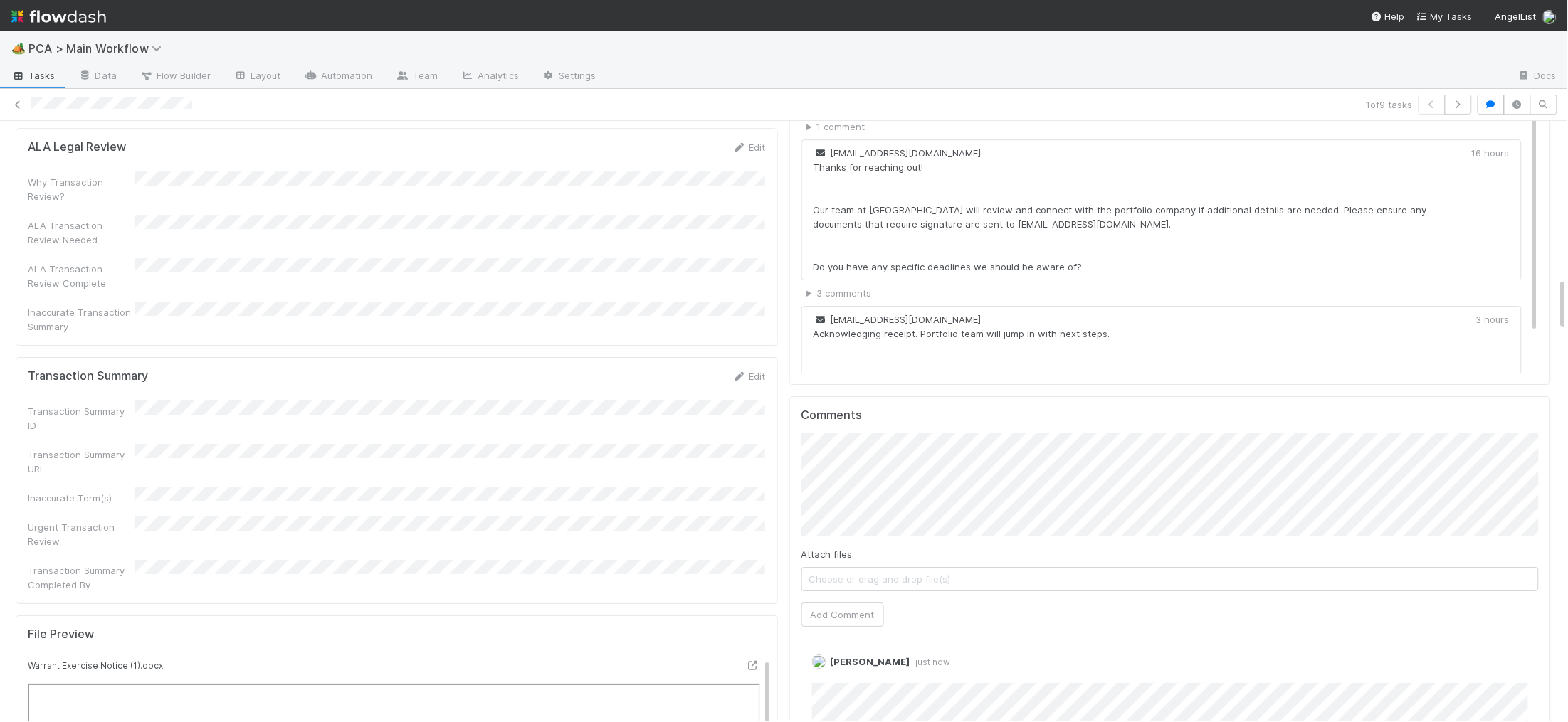
scroll to position [1769, 0]
click at [842, 548] on div "Comments Attach files: Choose or drag and drop file(s) Add Comment Charlie Bell…" at bounding box center [1170, 589] width 738 height 366
click at [827, 601] on button "Add Comment" at bounding box center [842, 613] width 82 height 24
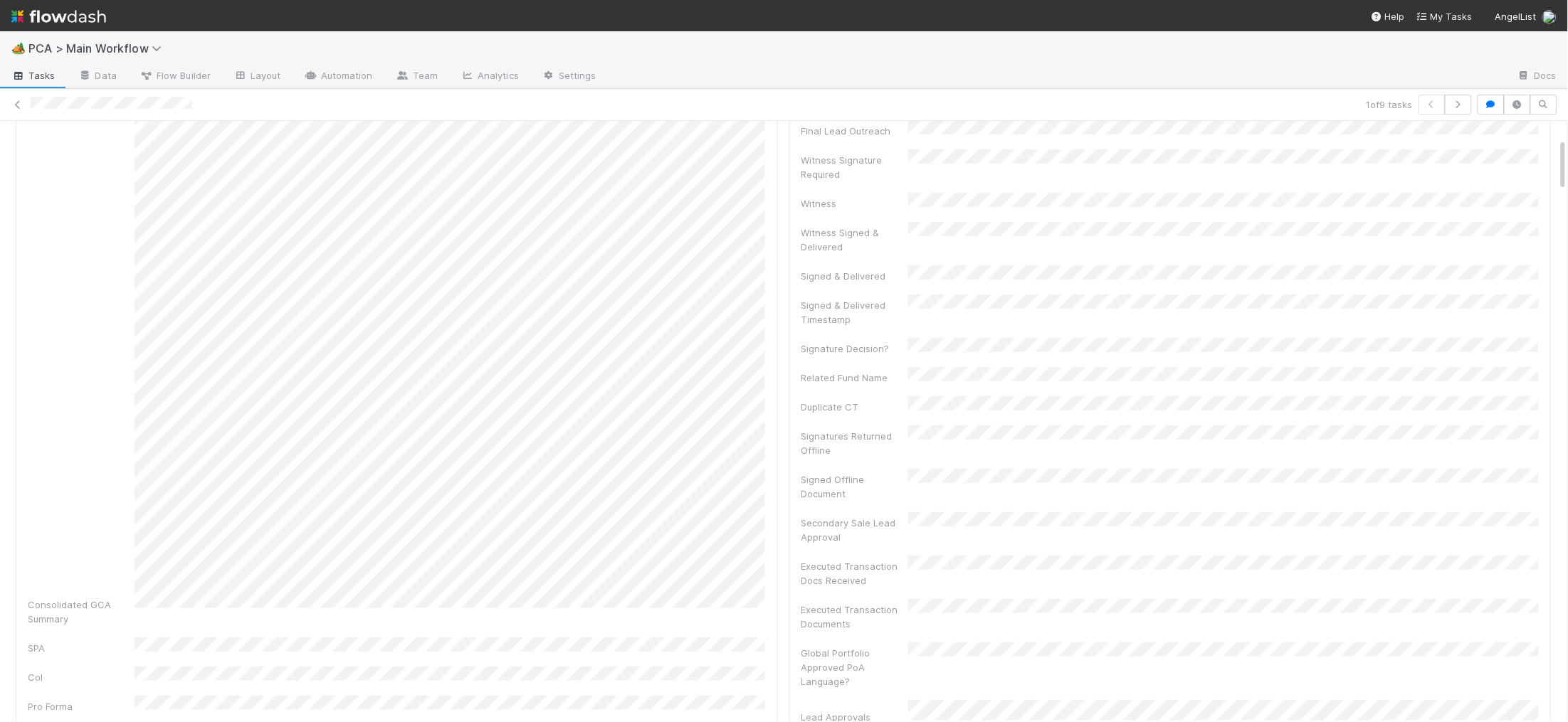
scroll to position [0, 0]
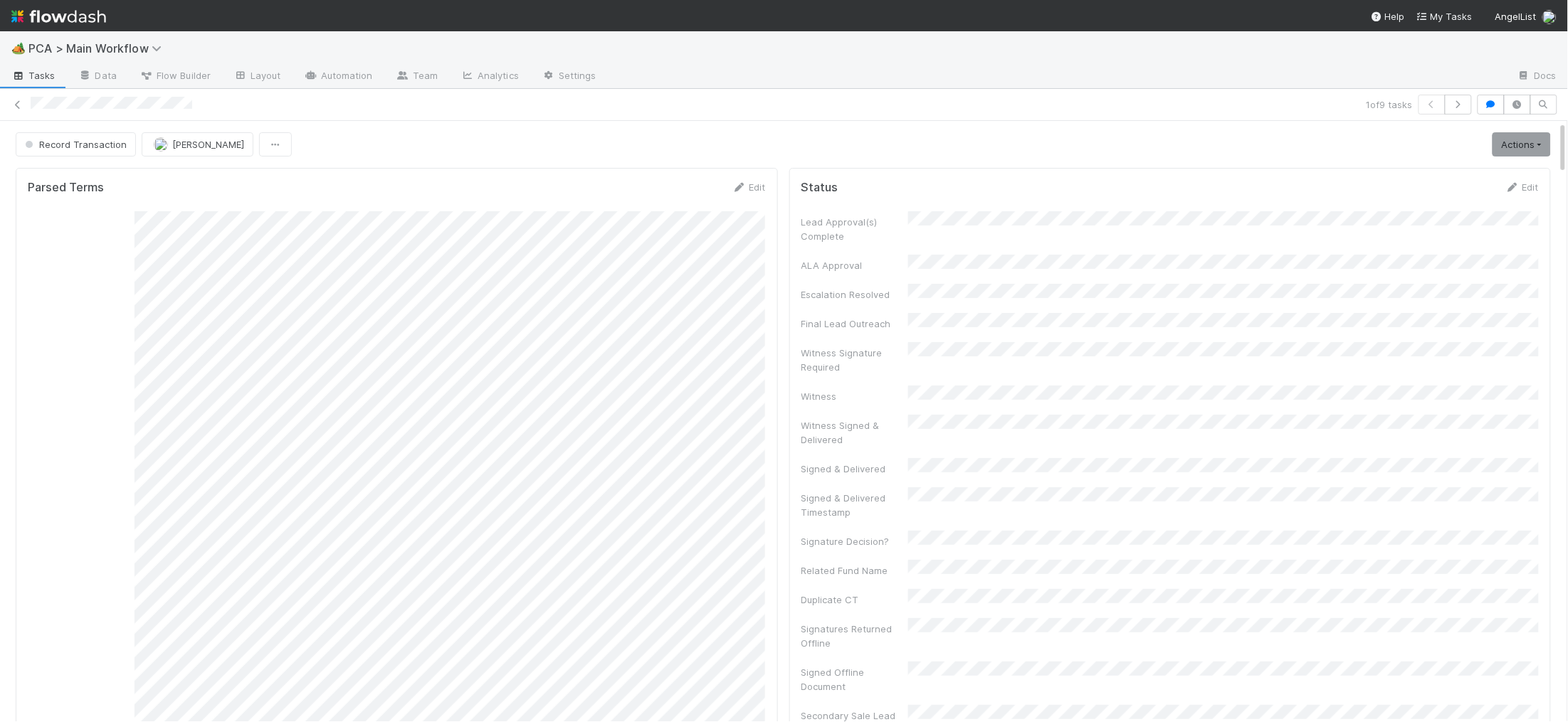
click at [69, 17] on img at bounding box center [59, 16] width 95 height 24
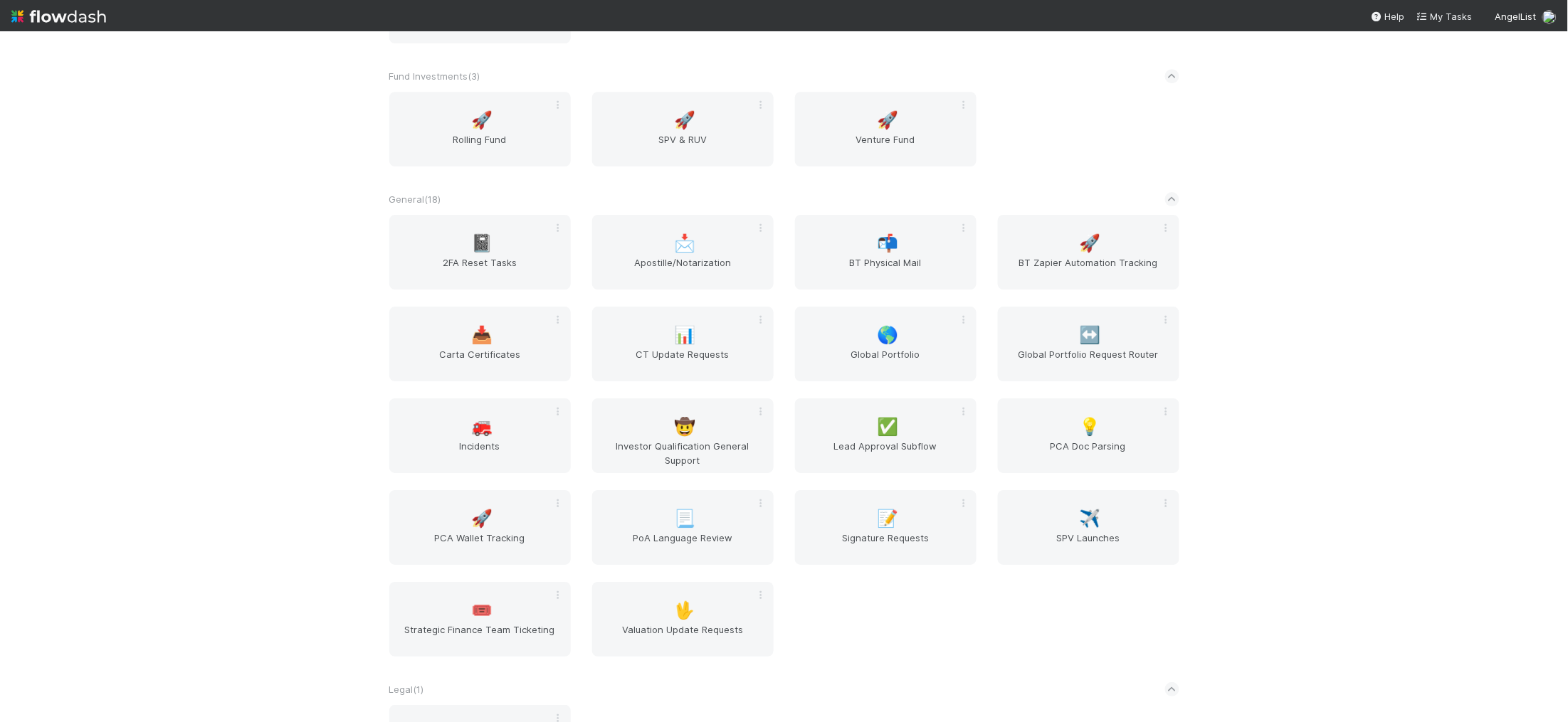
scroll to position [2545, 0]
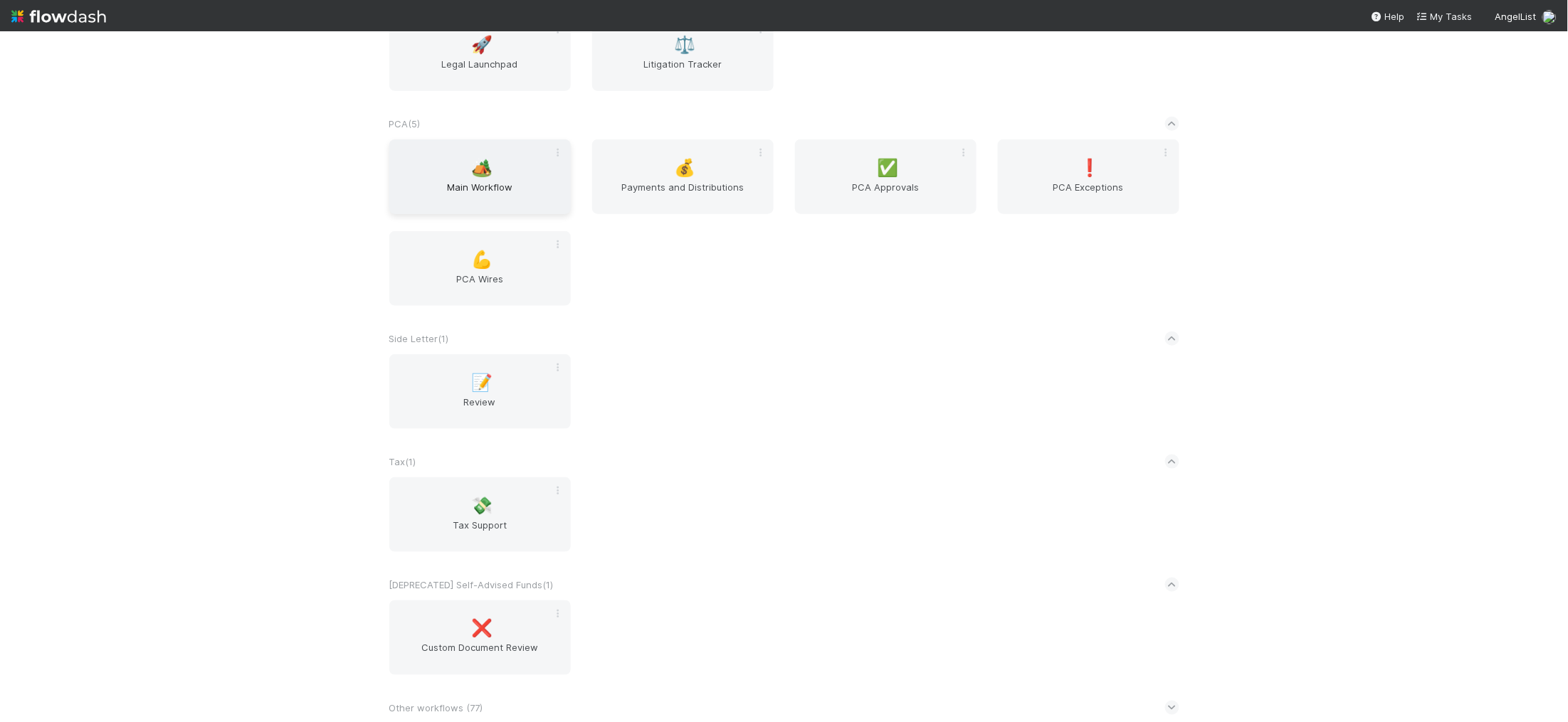
click at [490, 199] on span "Main Workflow" at bounding box center [480, 194] width 170 height 29
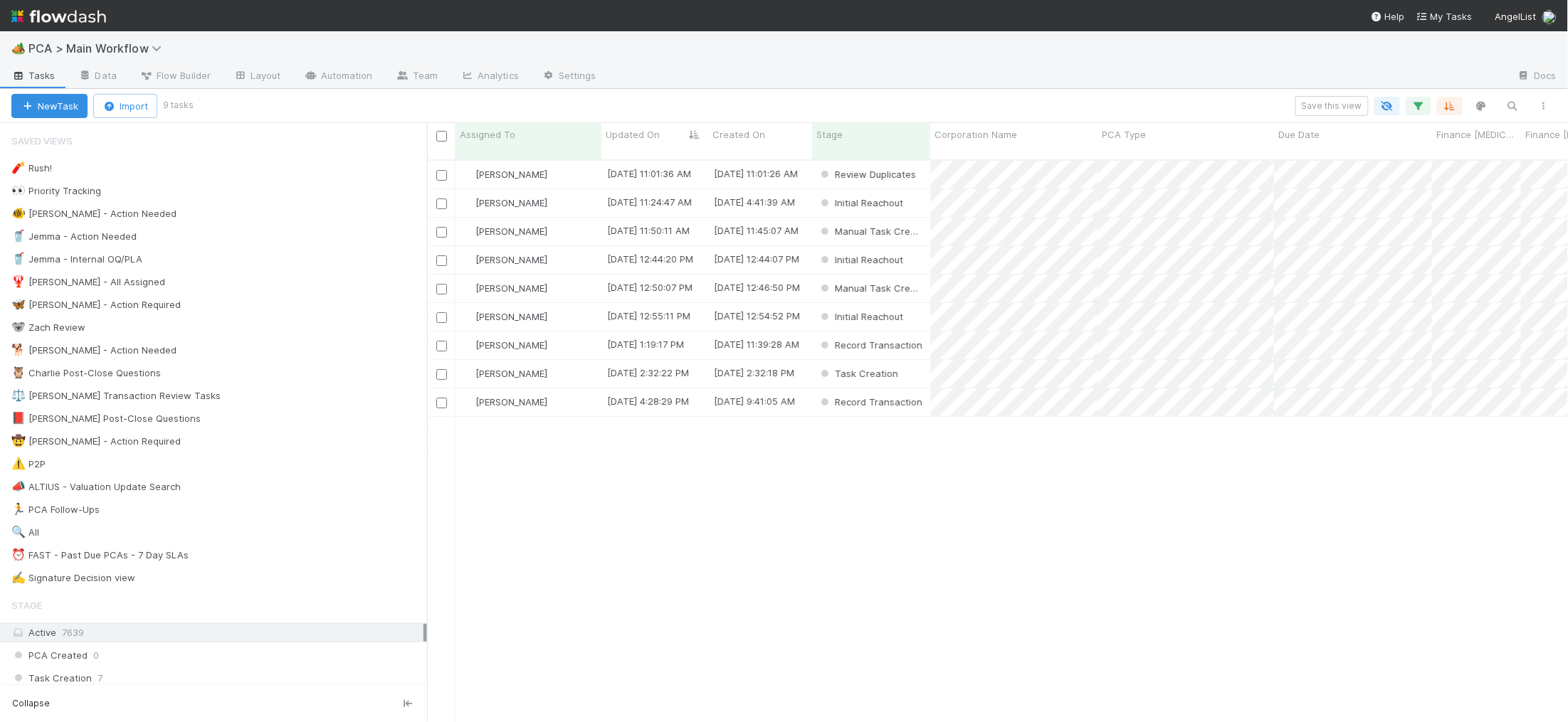
scroll to position [574, 1141]
click at [297, 356] on div "🐕 Charlie - Action Needed 9" at bounding box center [219, 350] width 416 height 18
click at [637, 130] on span "Updated On" at bounding box center [632, 135] width 54 height 14
click at [715, 159] on div "Sort Oldest → Newest" at bounding box center [688, 161] width 162 height 22
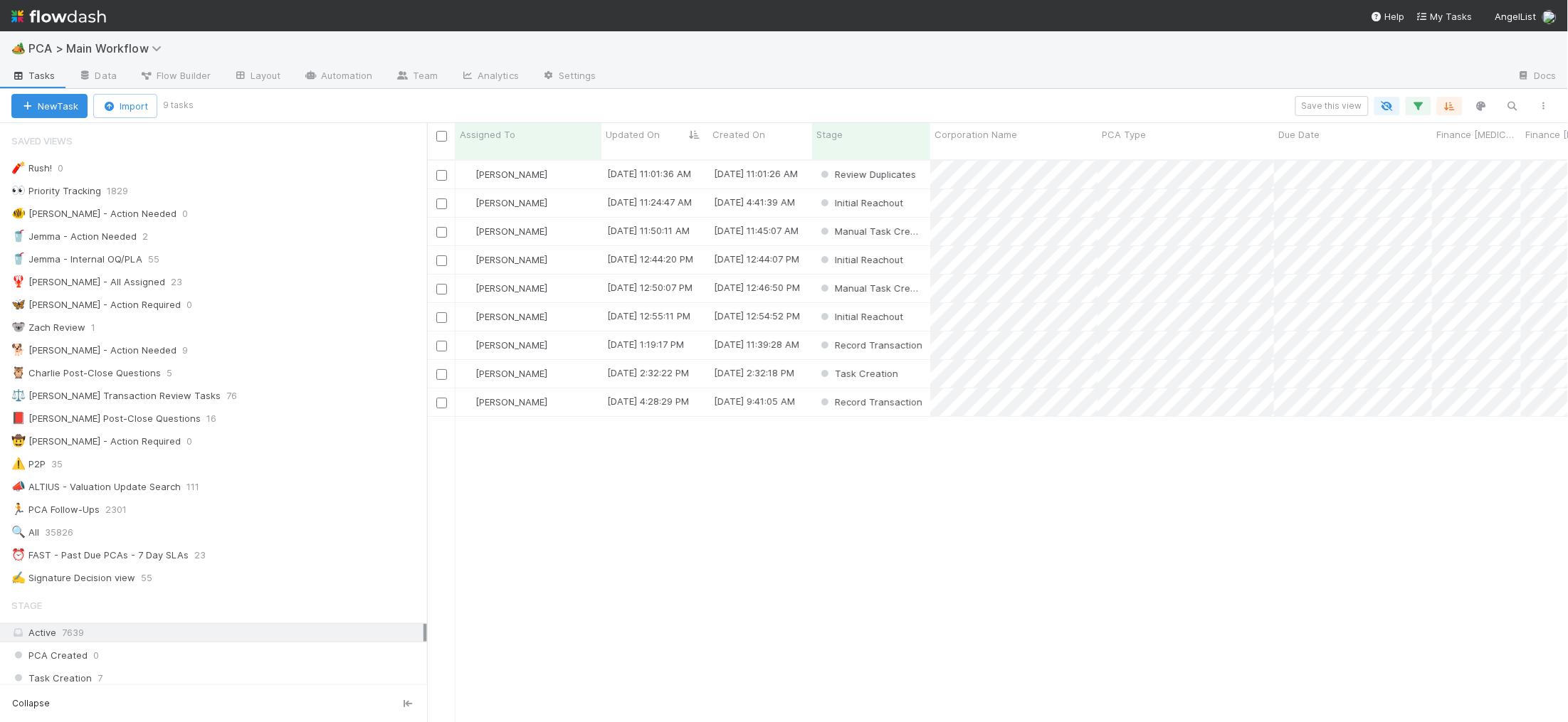
scroll to position [574, 1141]
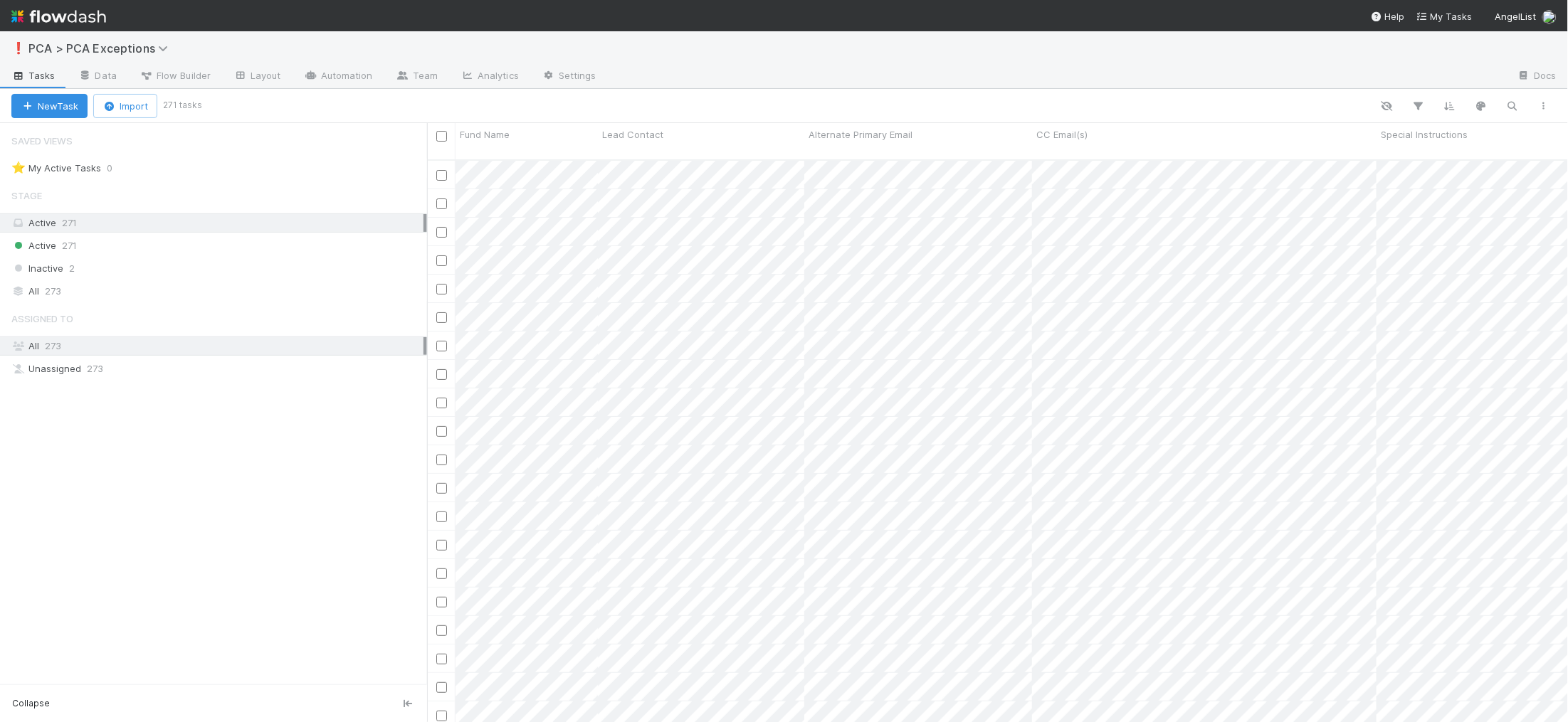
scroll to position [574, 1141]
click at [1512, 109] on icon "button" at bounding box center [1512, 106] width 14 height 13
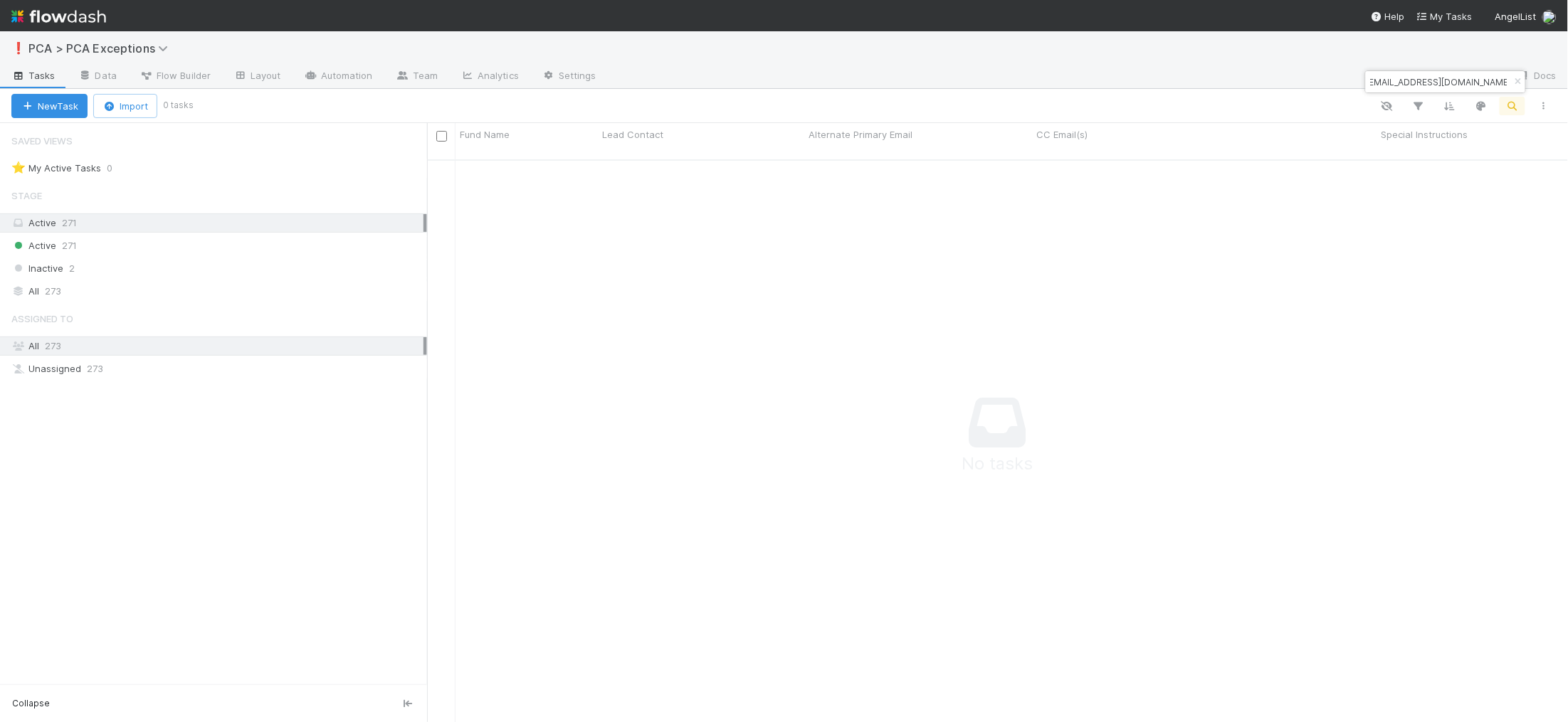
type input "alexerikstrup@gmail.com"
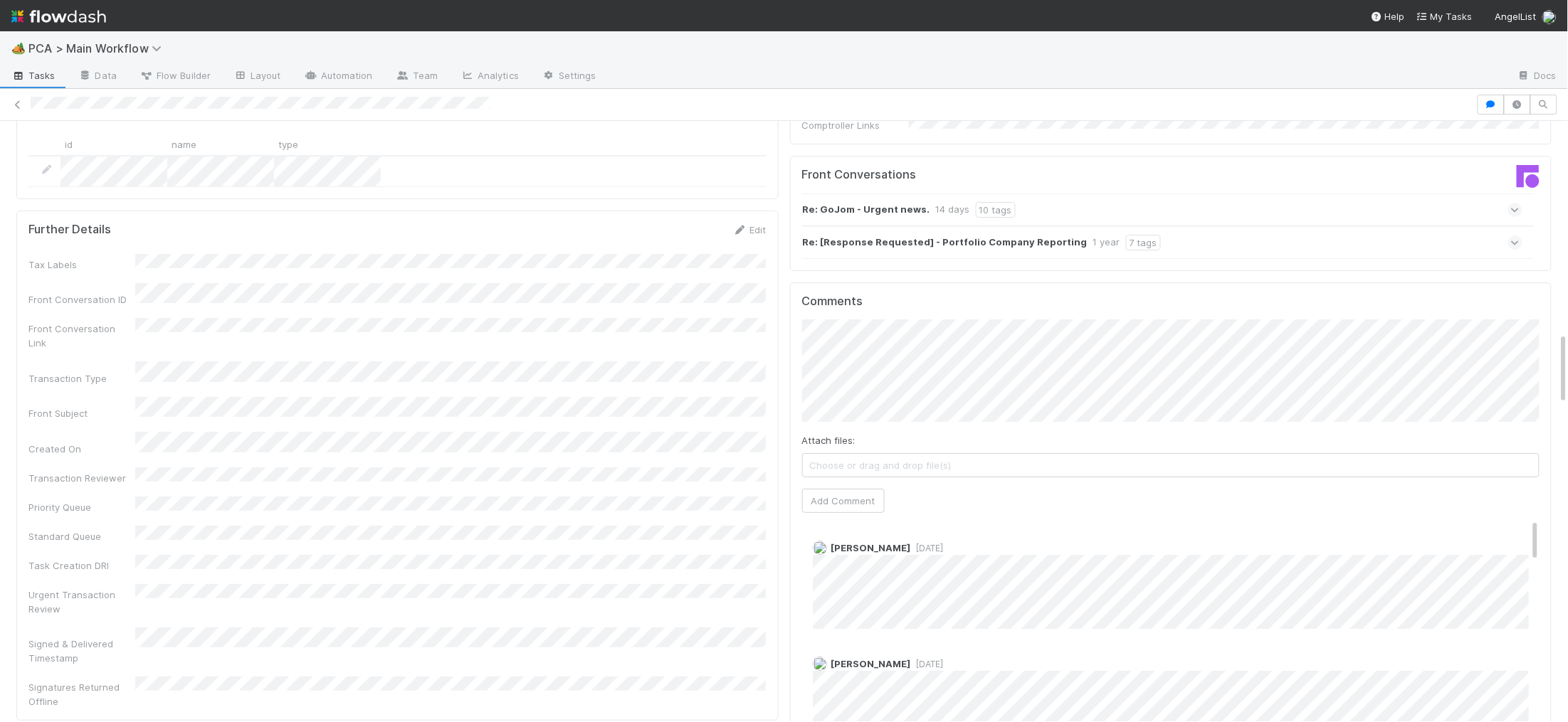
scroll to position [2033, 0]
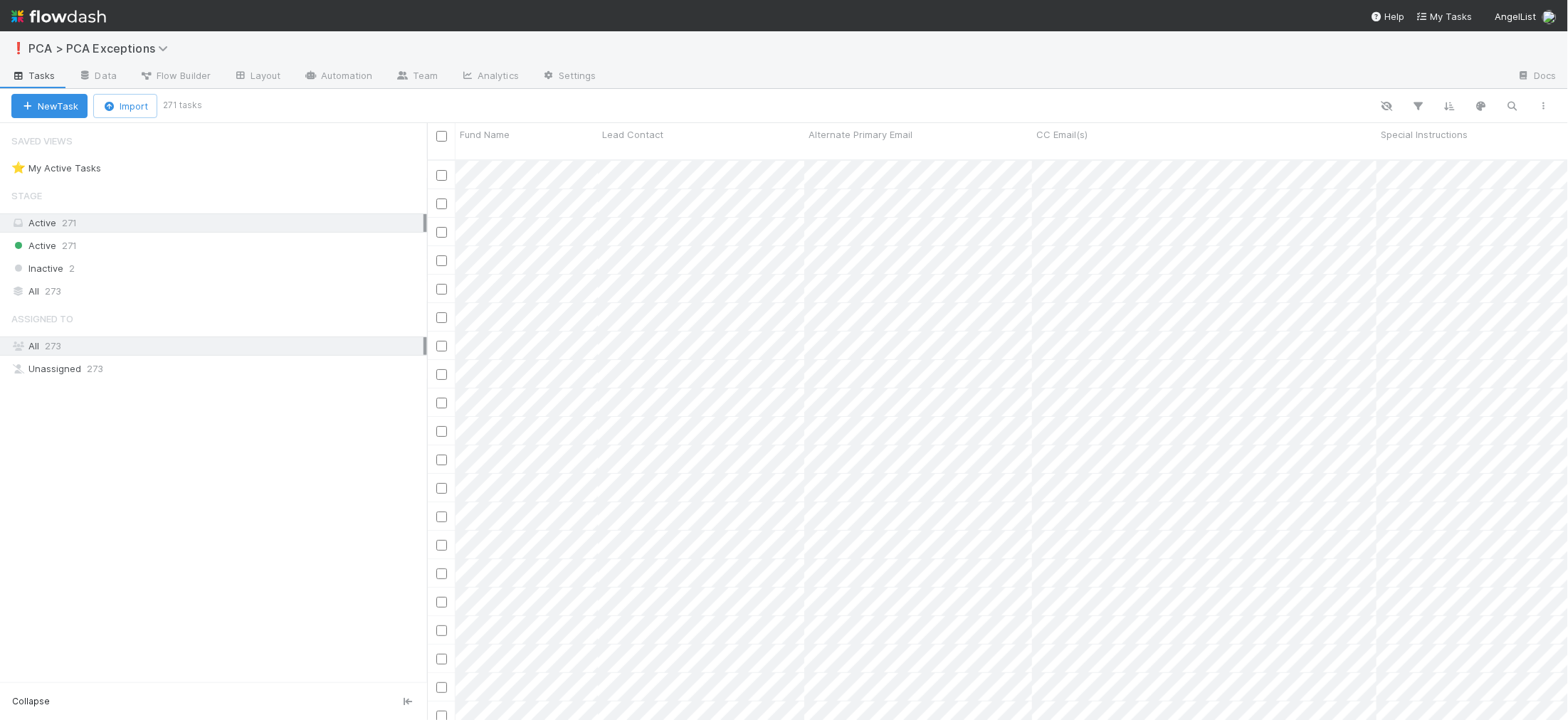
scroll to position [572, 1141]
click at [1508, 97] on button "button" at bounding box center [1512, 106] width 26 height 19
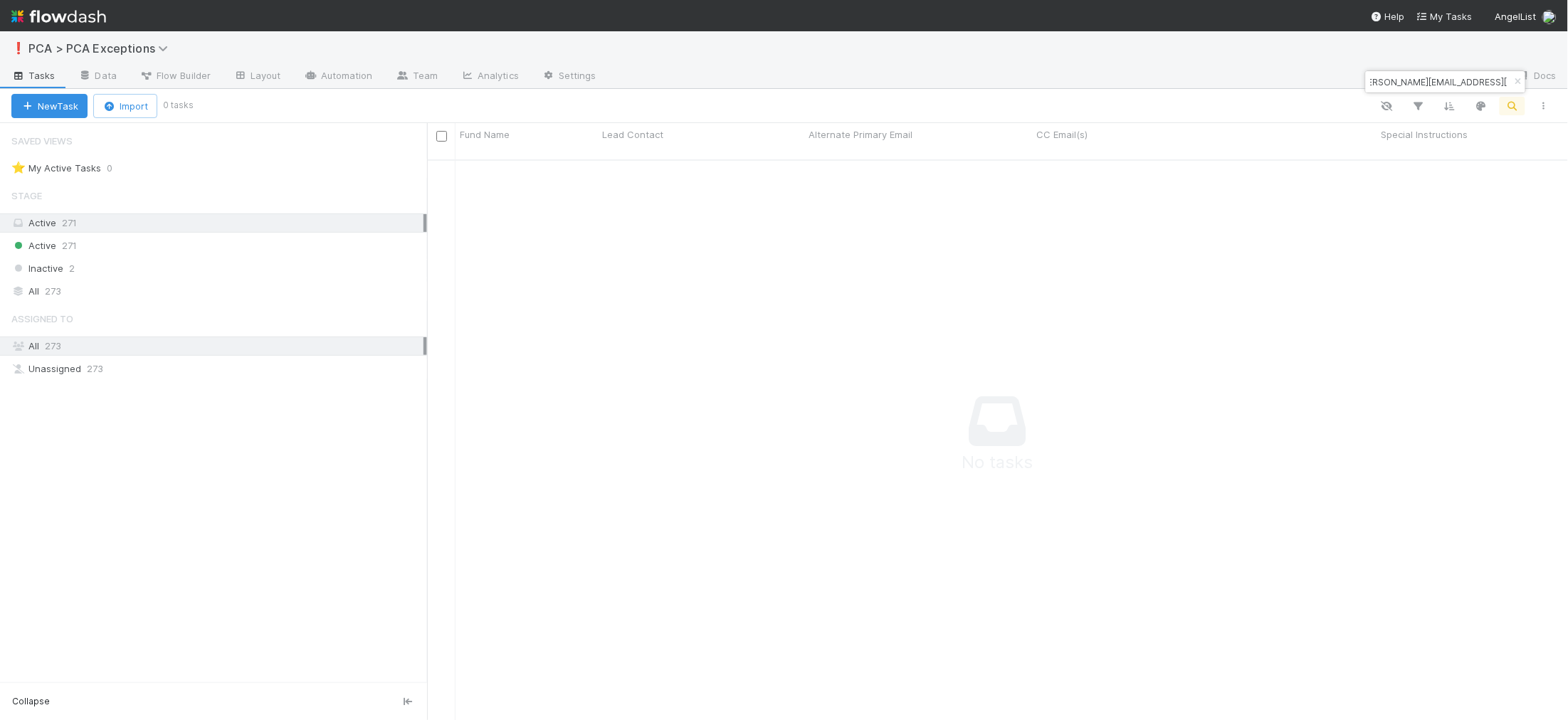
type input "[PERSON_NAME][EMAIL_ADDRESS][DOMAIN_NAME]"
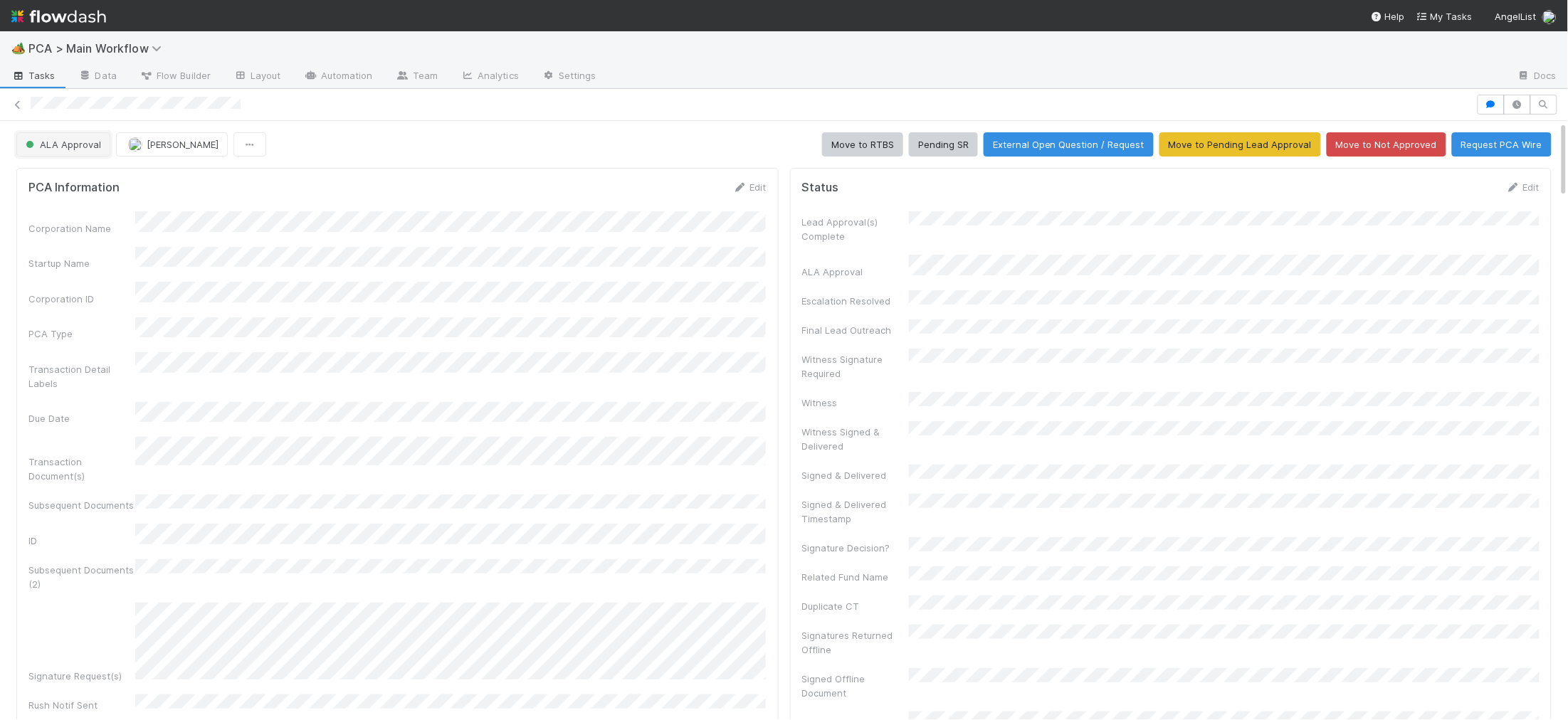
click at [65, 142] on span "ALA Approval" at bounding box center [62, 145] width 78 height 11
drag, startPoint x: 72, startPoint y: 177, endPoint x: 230, endPoint y: 199, distance: 159.5
click at [72, 177] on div "RTBS" at bounding box center [112, 181] width 201 height 26
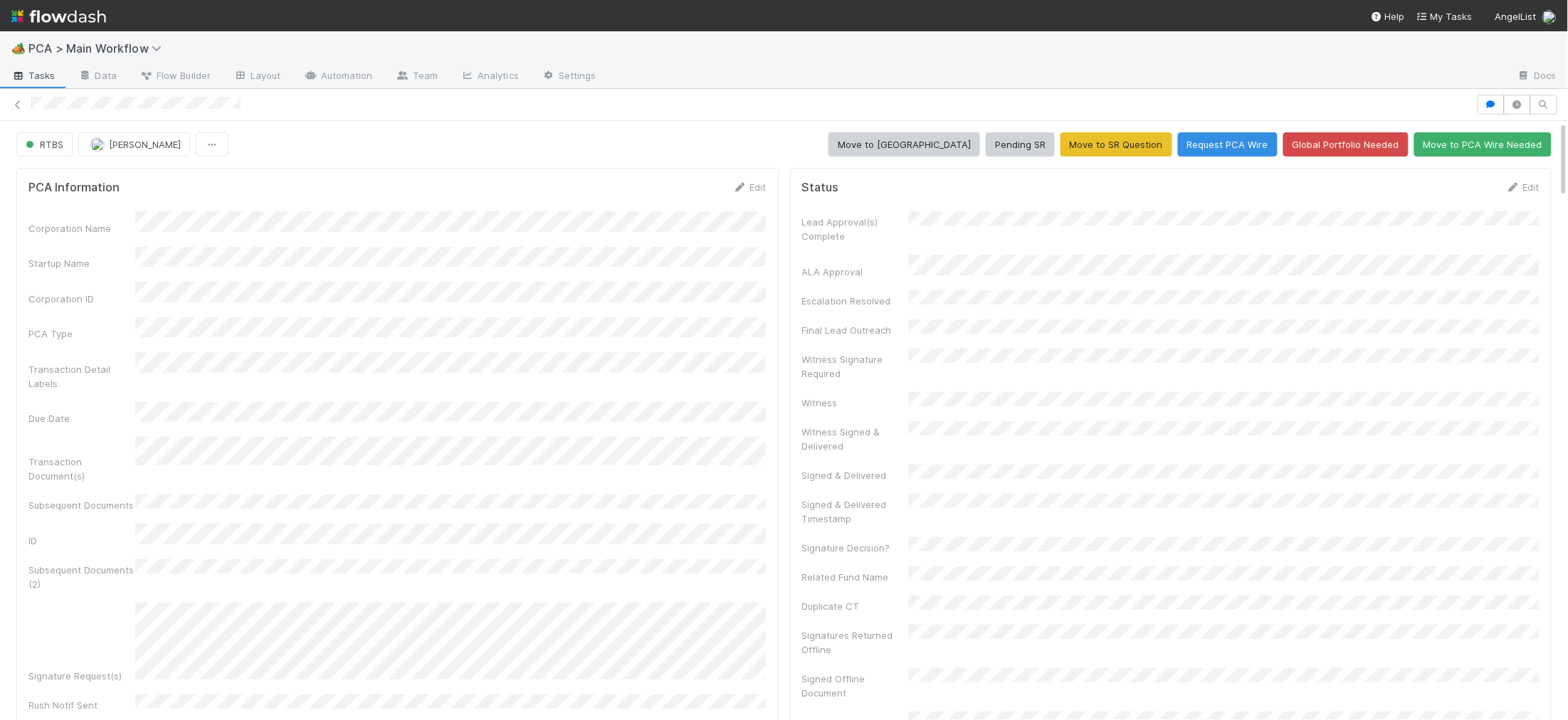
scroll to position [979, 0]
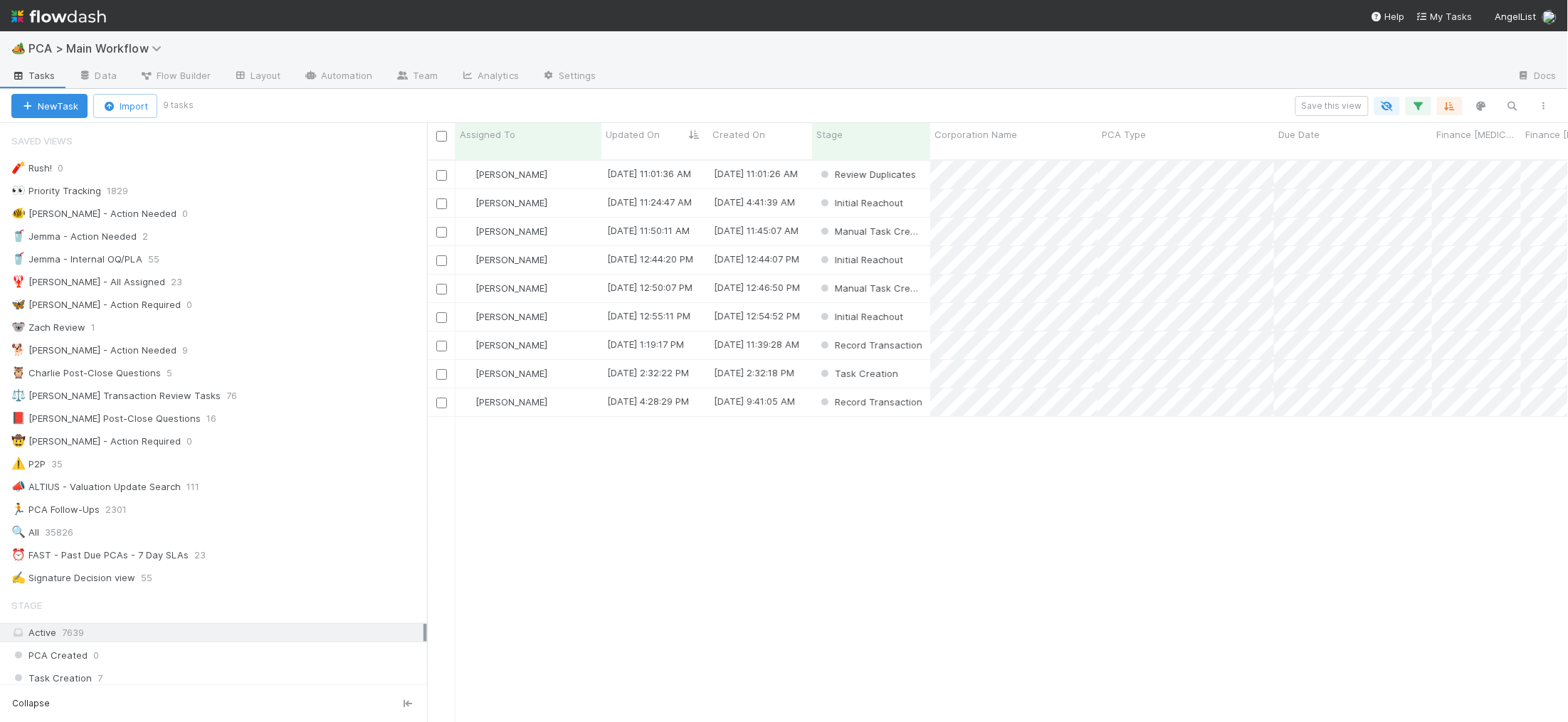
scroll to position [574, 1141]
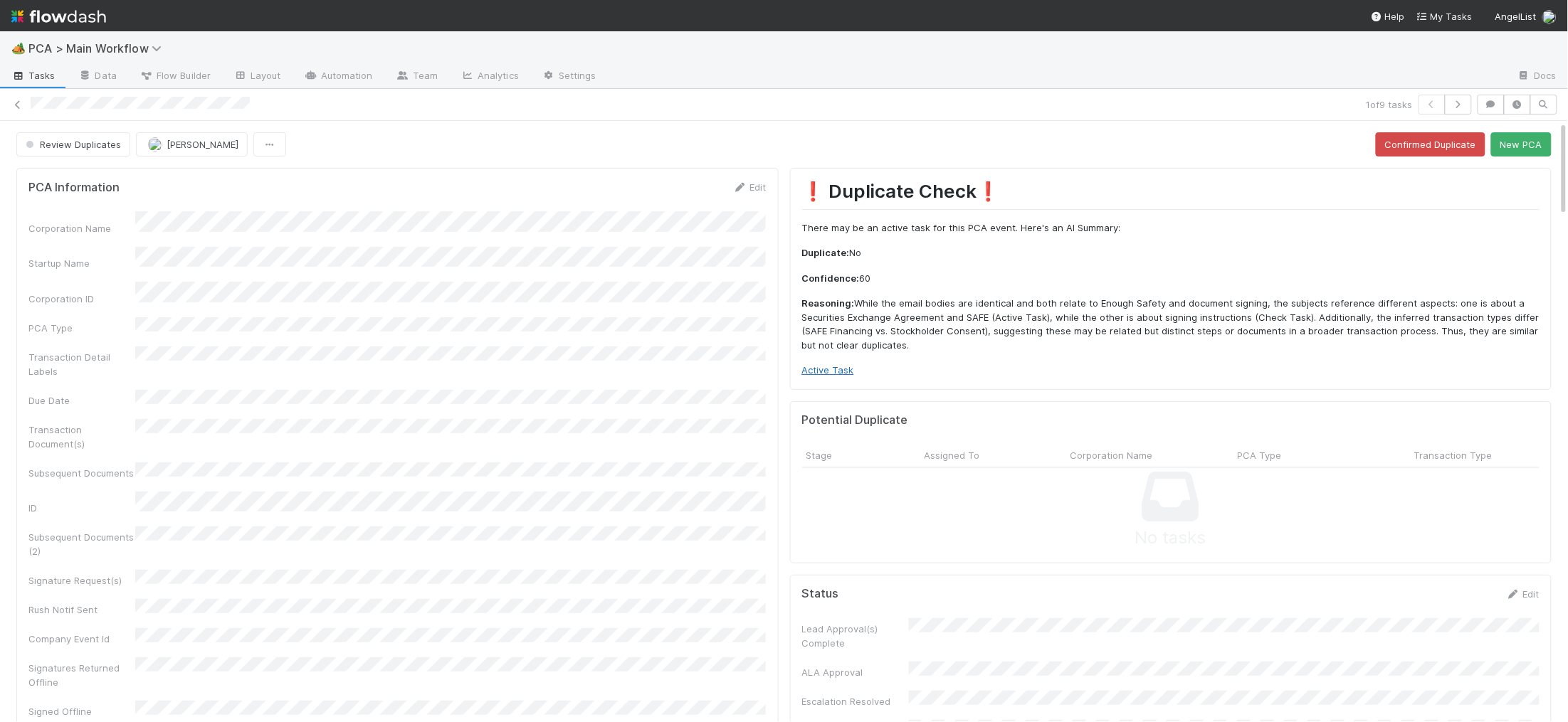
click at [832, 375] on link "Active Task" at bounding box center [828, 370] width 52 height 11
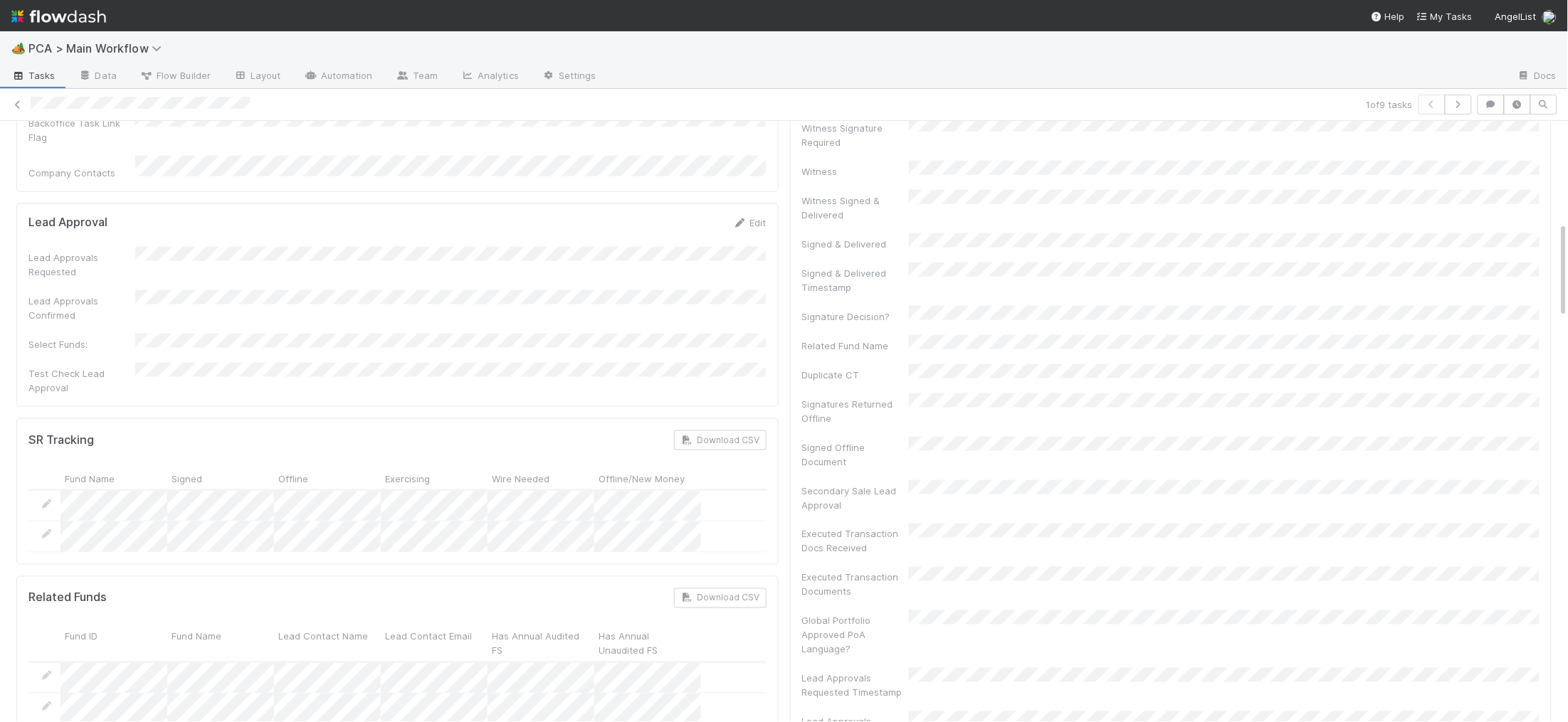
scroll to position [1222, 0]
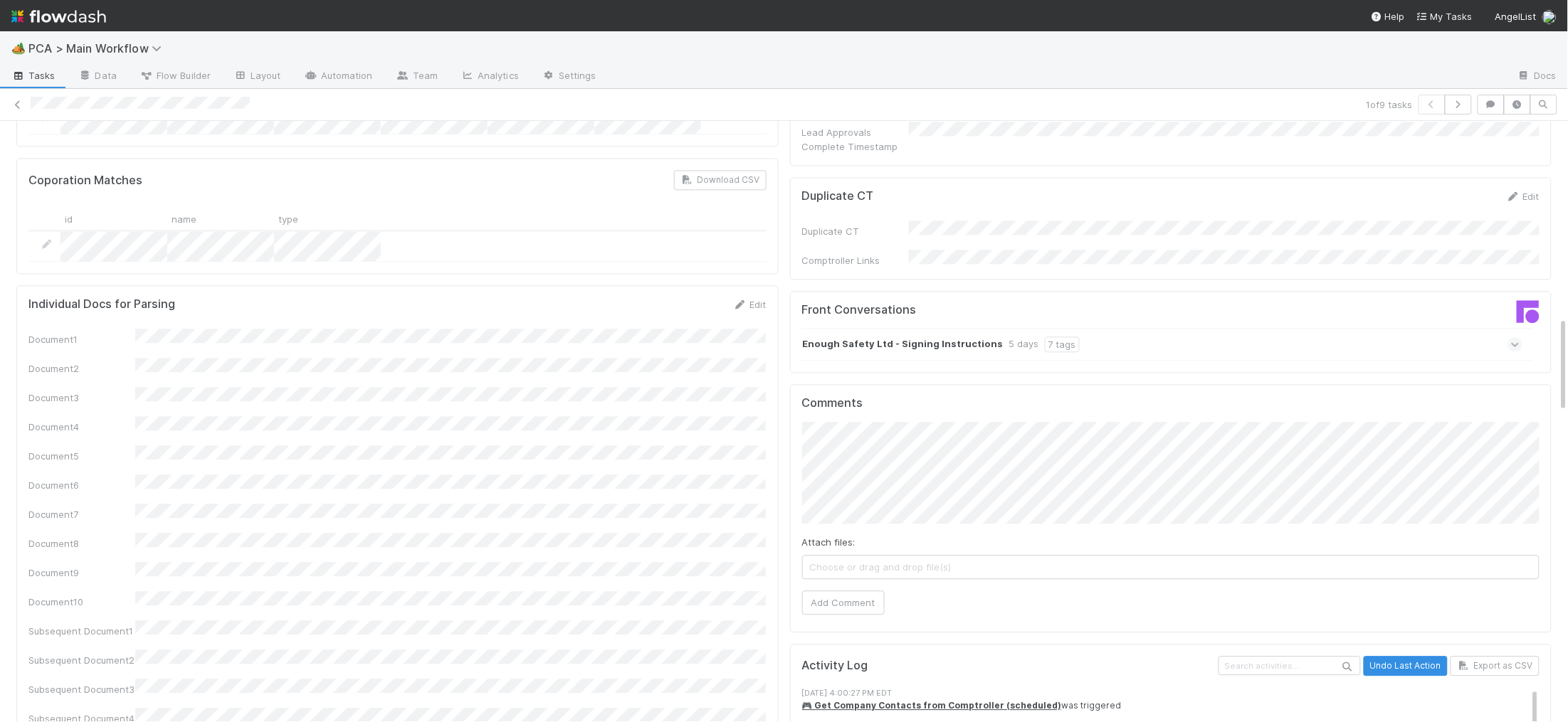
click at [1059, 336] on div "7 tags" at bounding box center [1062, 344] width 35 height 16
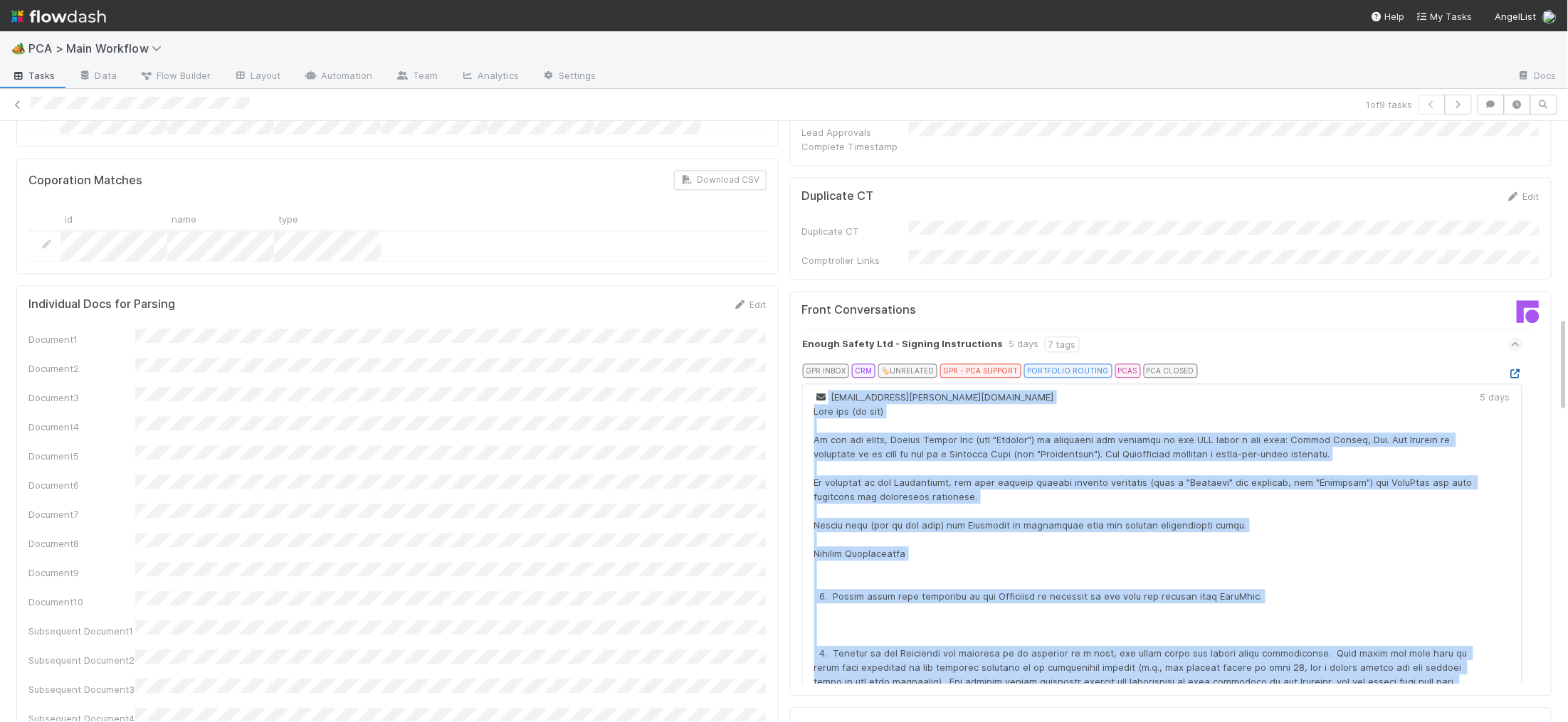
click at [1511, 369] on icon at bounding box center [1515, 374] width 14 height 9
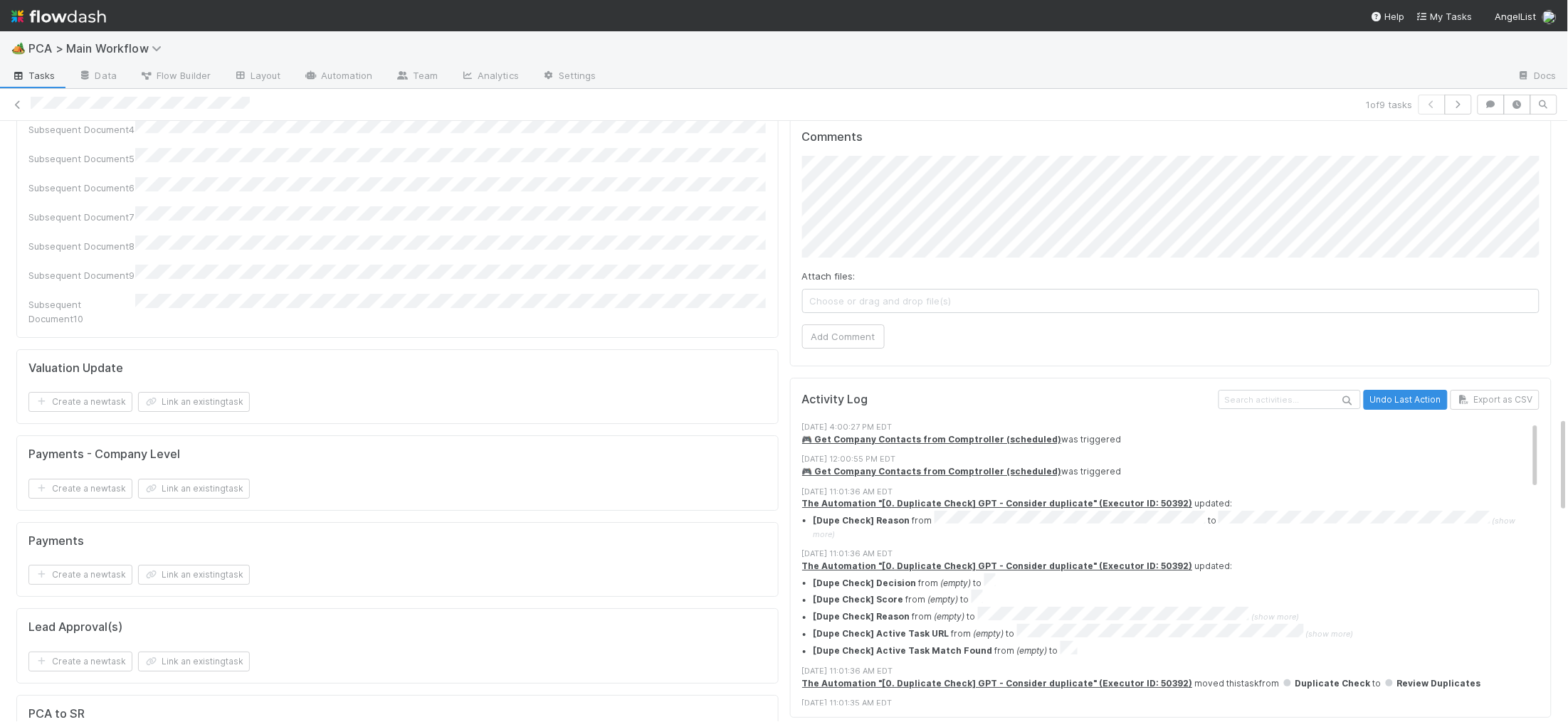
scroll to position [1793, 0]
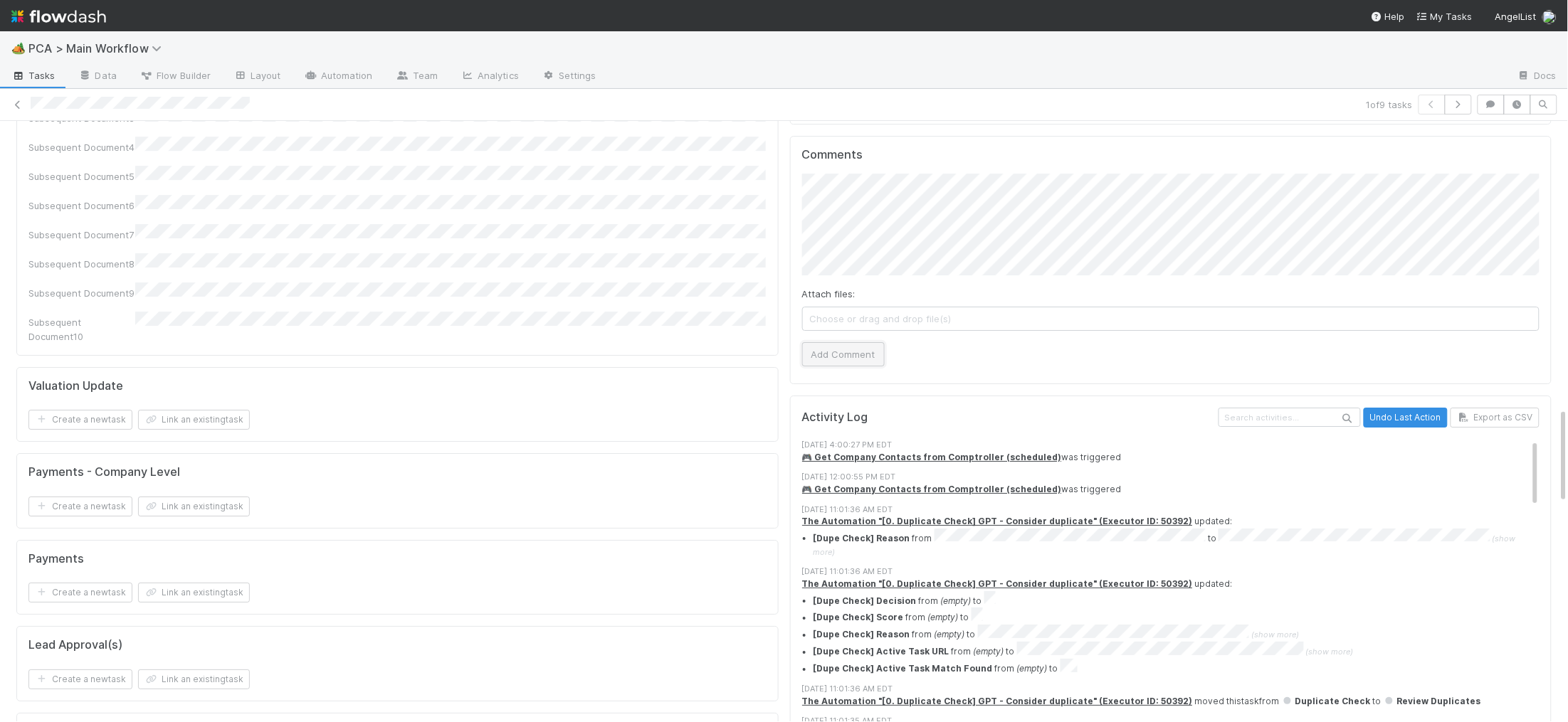
click at [848, 342] on button "Add Comment" at bounding box center [843, 354] width 82 height 24
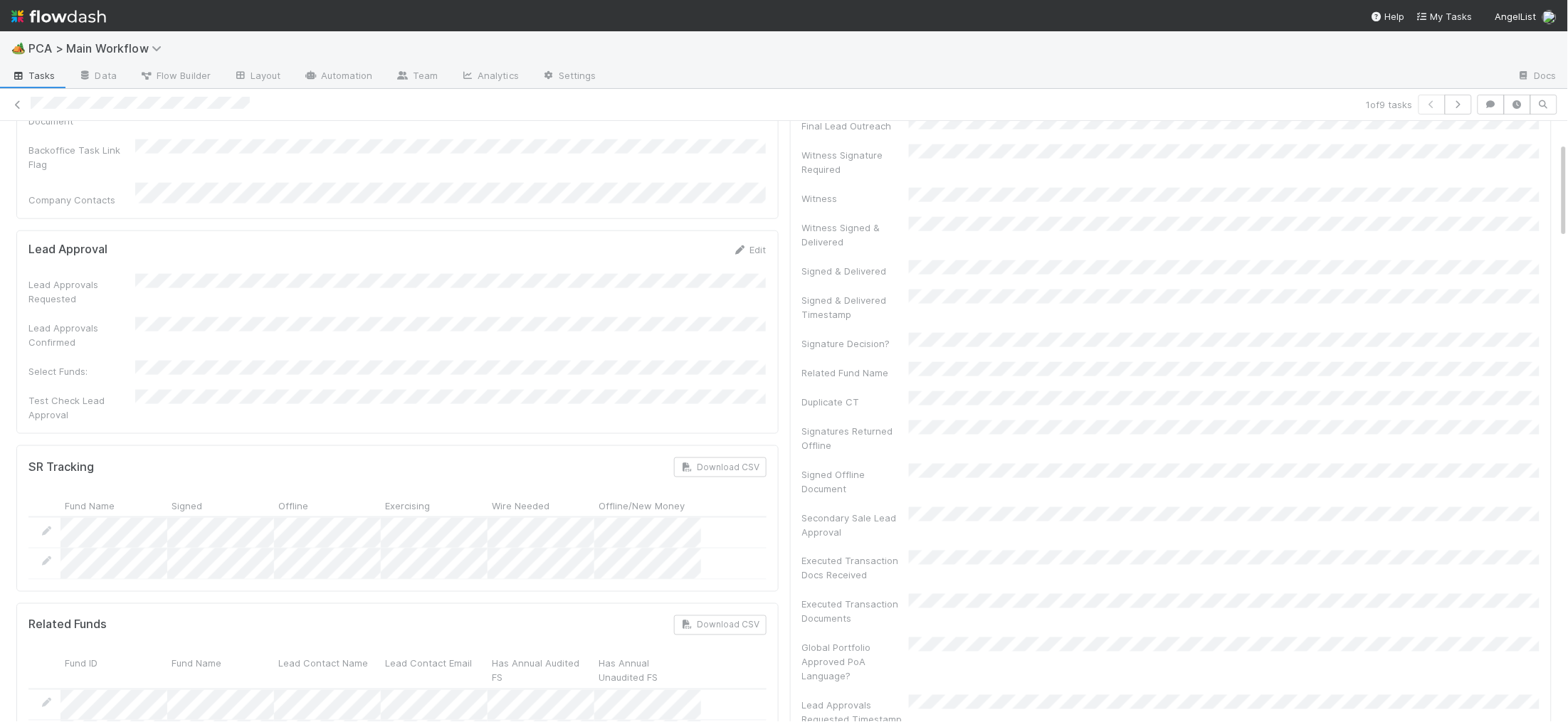
scroll to position [0, 0]
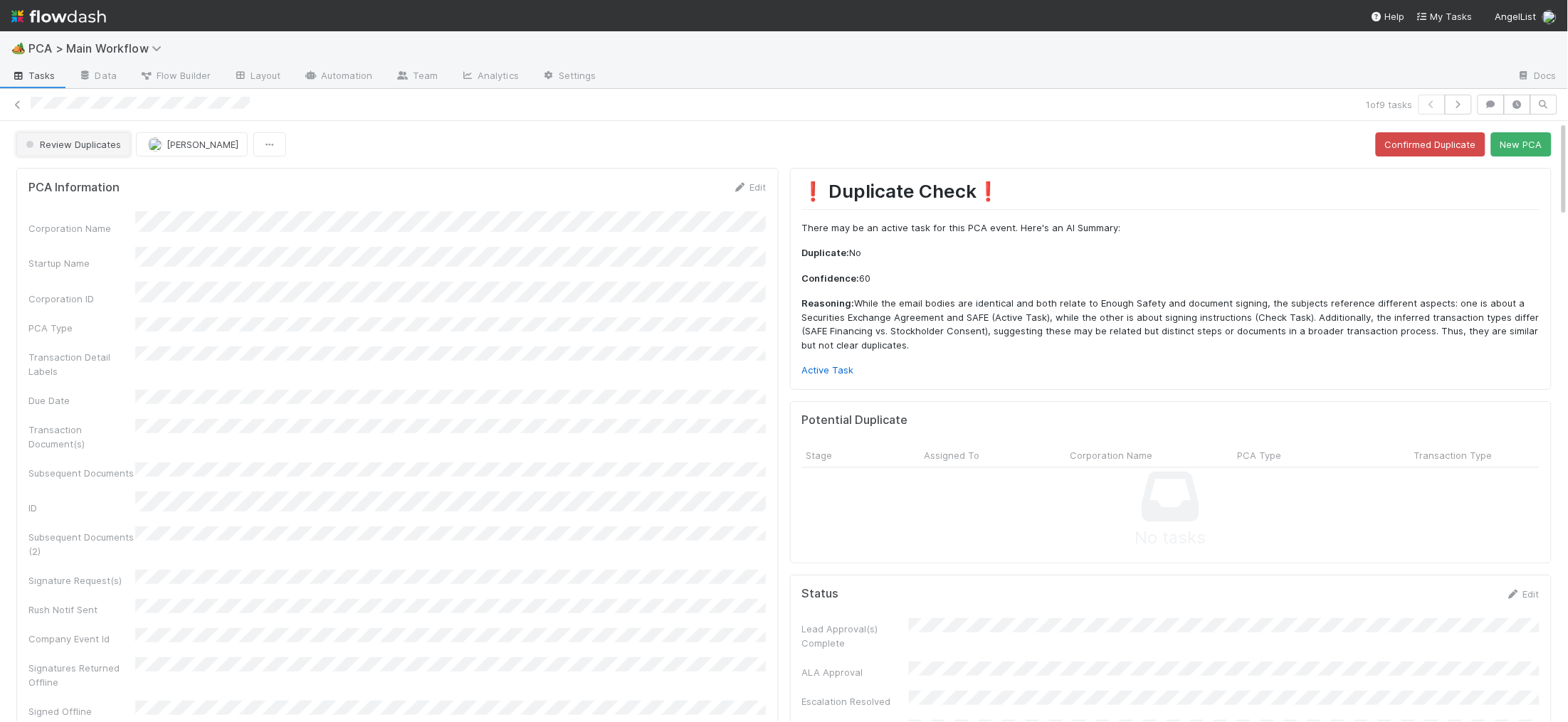
click at [77, 141] on span "Review Duplicates" at bounding box center [72, 145] width 98 height 11
click at [92, 179] on span "Duplicate / Dead PCAs" at bounding box center [79, 181] width 118 height 11
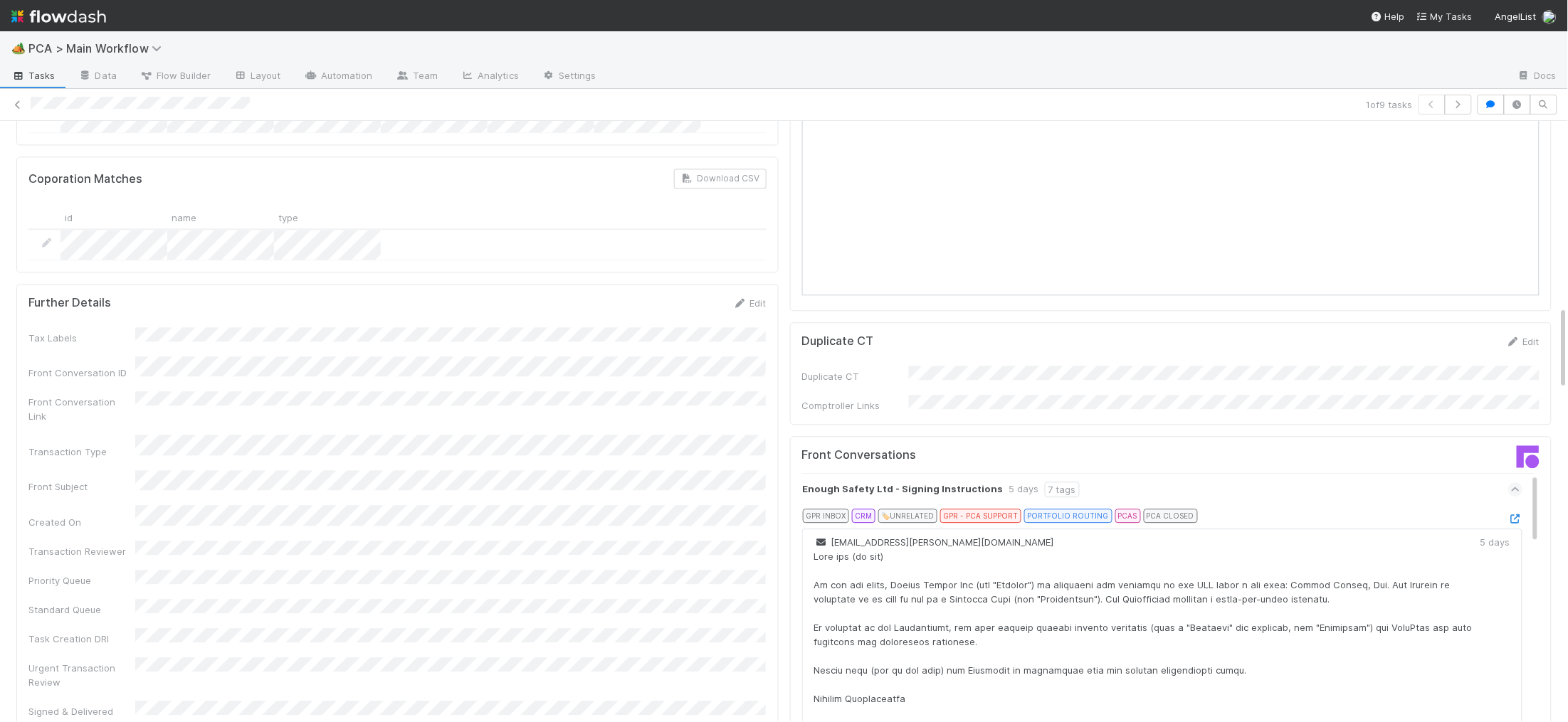
scroll to position [1321, 0]
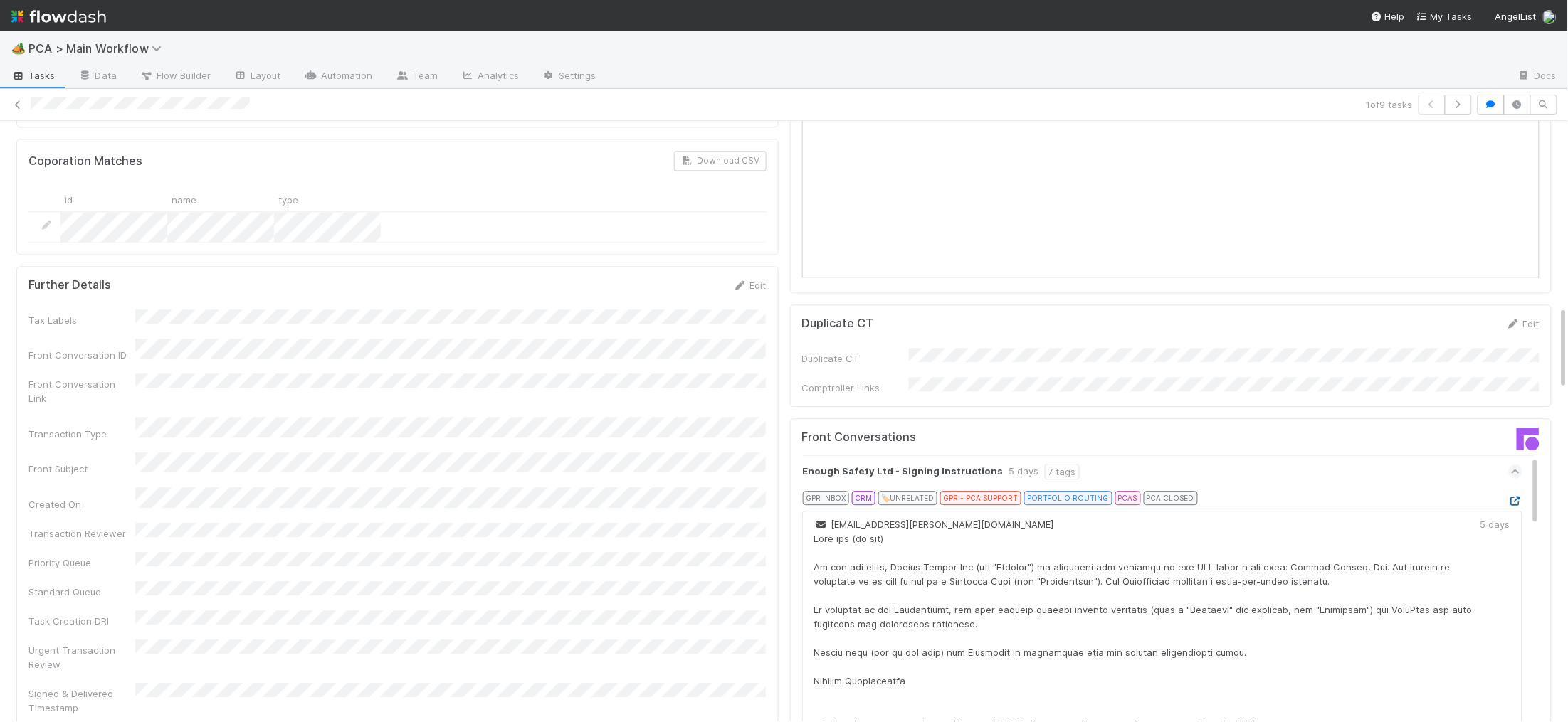
click at [1520, 497] on icon at bounding box center [1515, 501] width 14 height 9
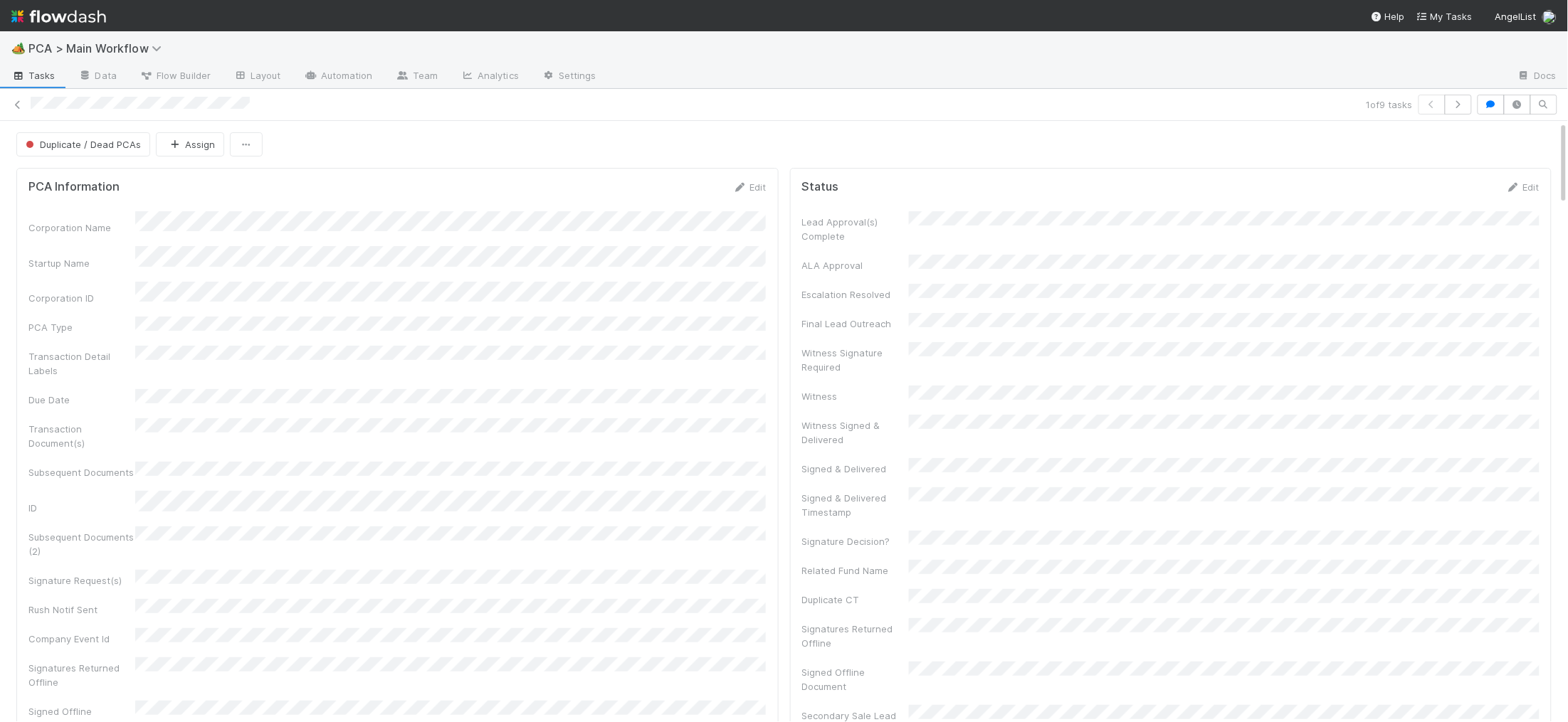
click at [84, 9] on img at bounding box center [59, 16] width 95 height 24
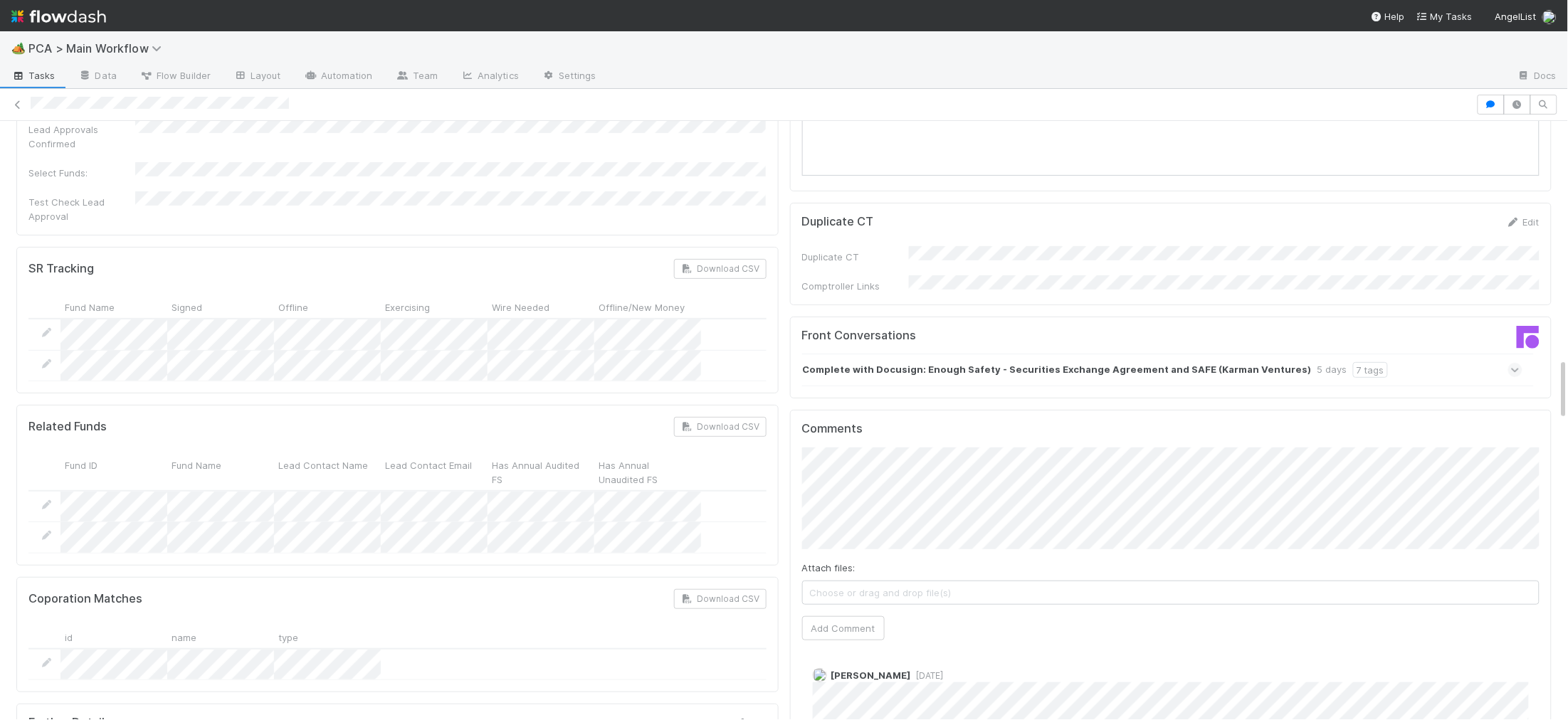
scroll to position [2222, 0]
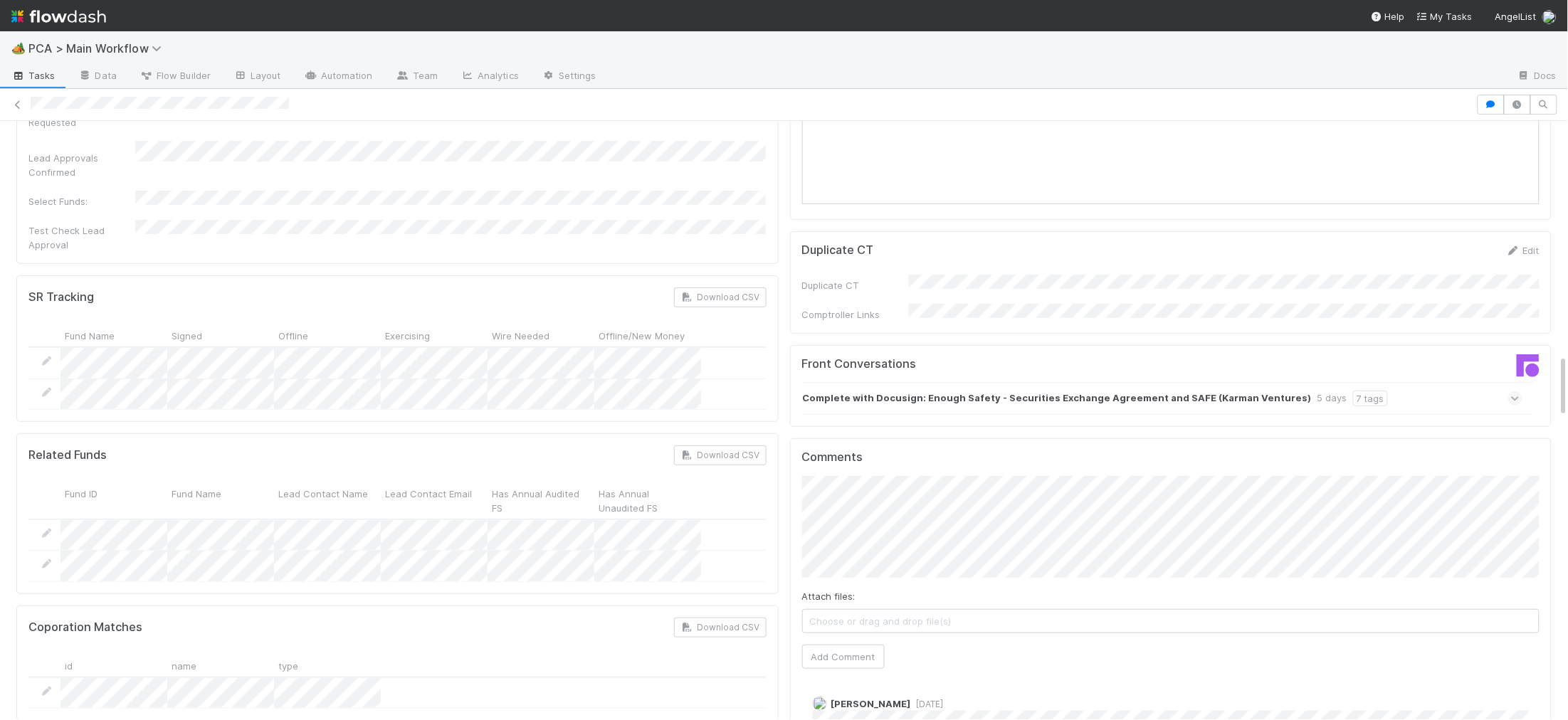
click at [934, 391] on strong "Complete with Docusign: Enough Safety - Securities Exchange Agreement and SAFE …" at bounding box center [1058, 399] width 509 height 16
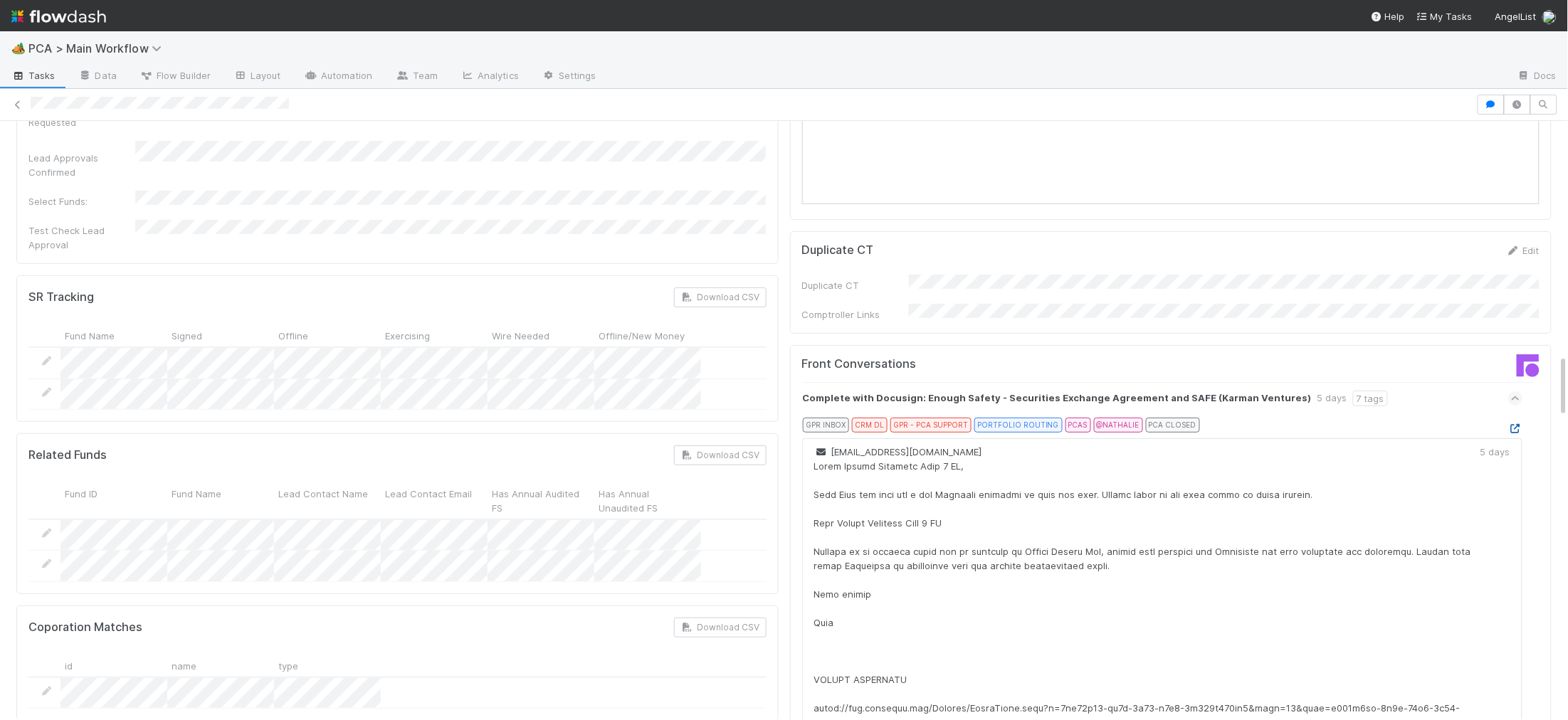
click at [1516, 425] on icon at bounding box center [1515, 429] width 14 height 9
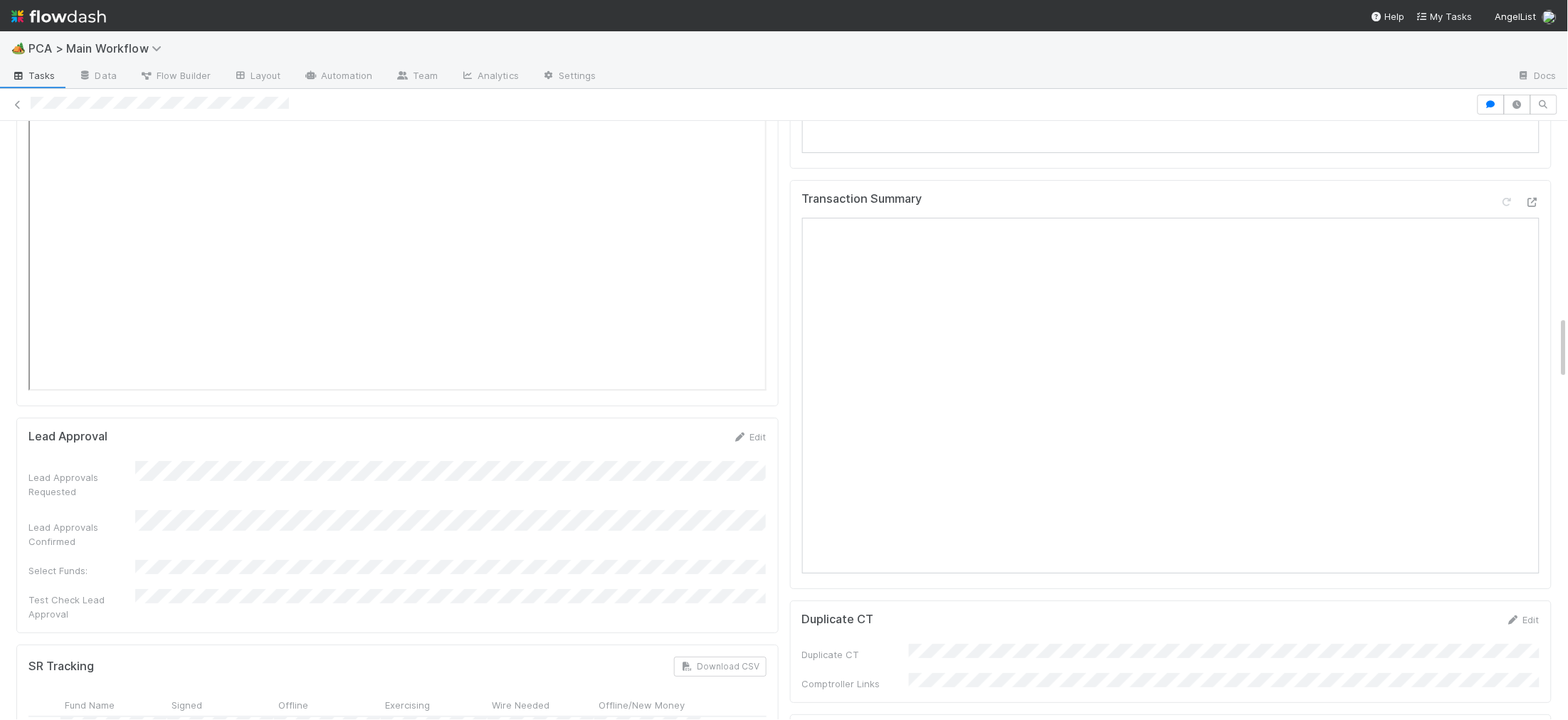
scroll to position [1855, 0]
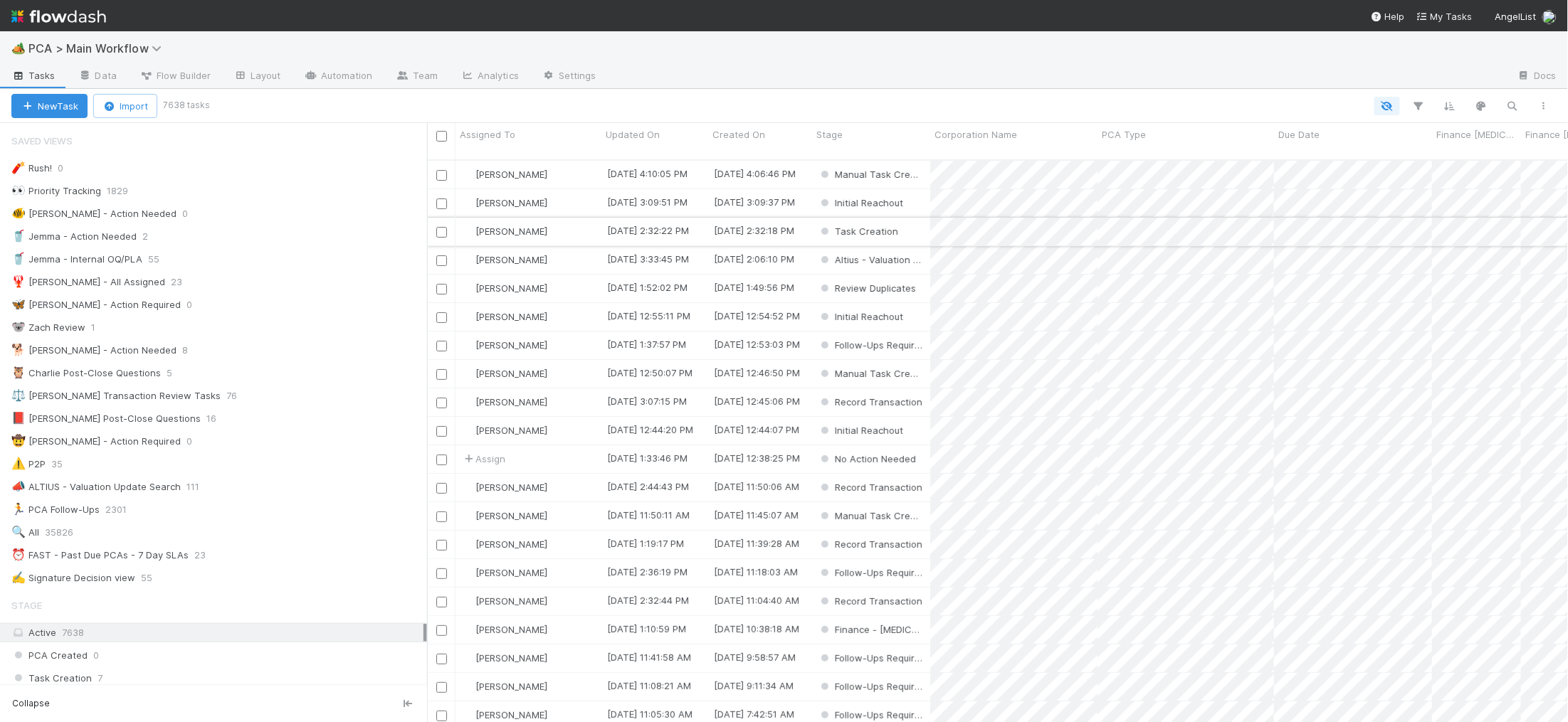
scroll to position [1, 1]
click at [327, 344] on div "🐕 Charlie - Action Needed 8" at bounding box center [219, 350] width 416 height 18
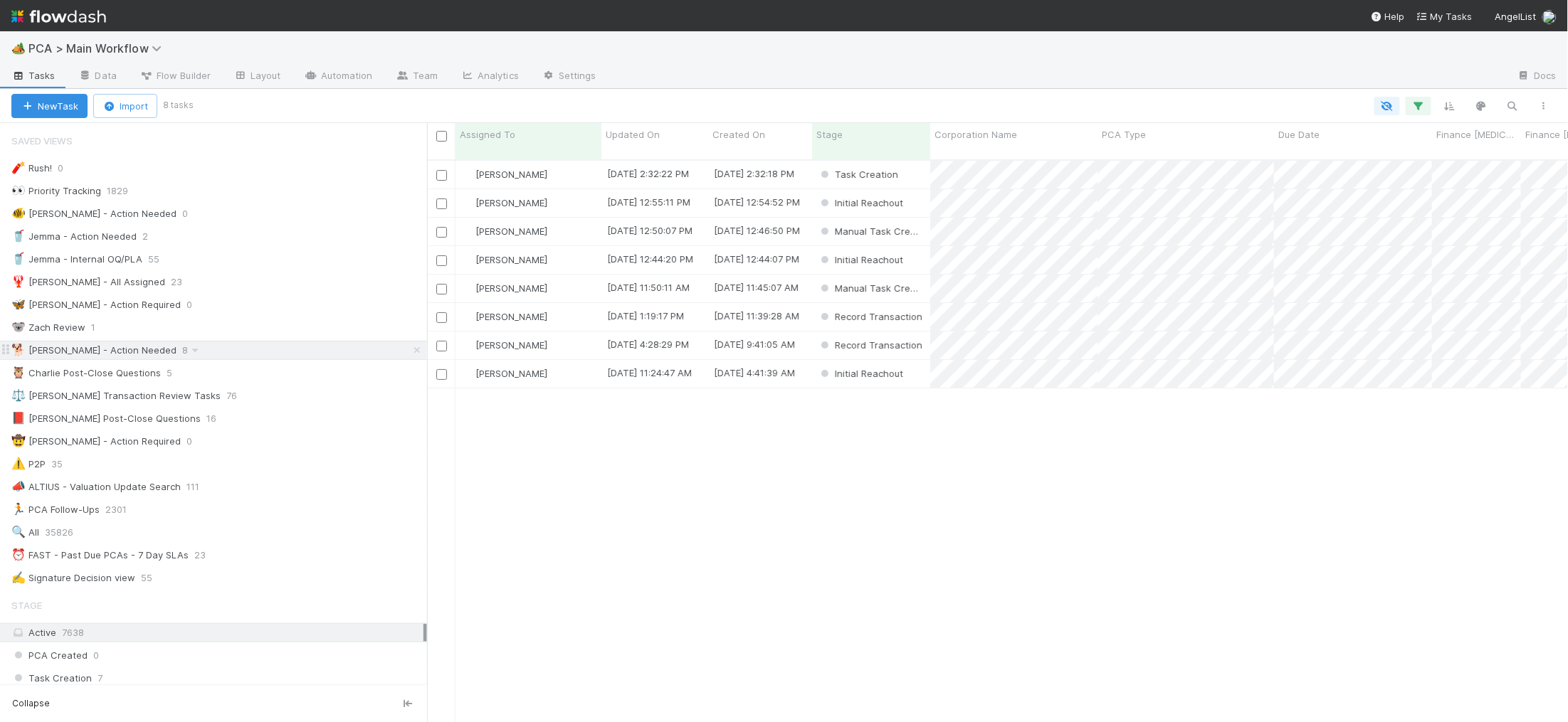
scroll to position [574, 1141]
click at [658, 131] on span "Updated On" at bounding box center [632, 135] width 54 height 14
click at [679, 156] on div "Sort Oldest → Newest" at bounding box center [688, 161] width 162 height 22
click at [574, 161] on div "[PERSON_NAME]" at bounding box center [528, 174] width 146 height 28
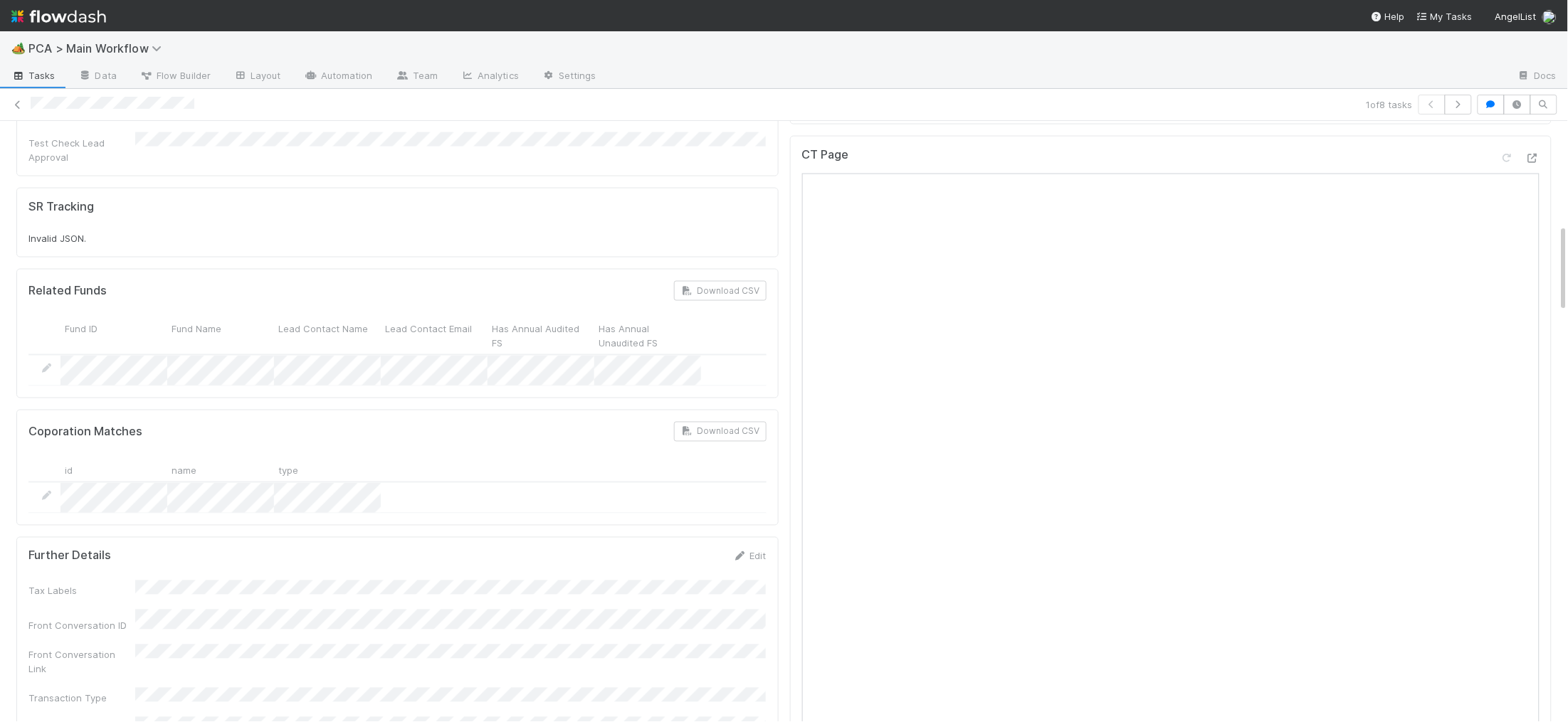
scroll to position [1221, 0]
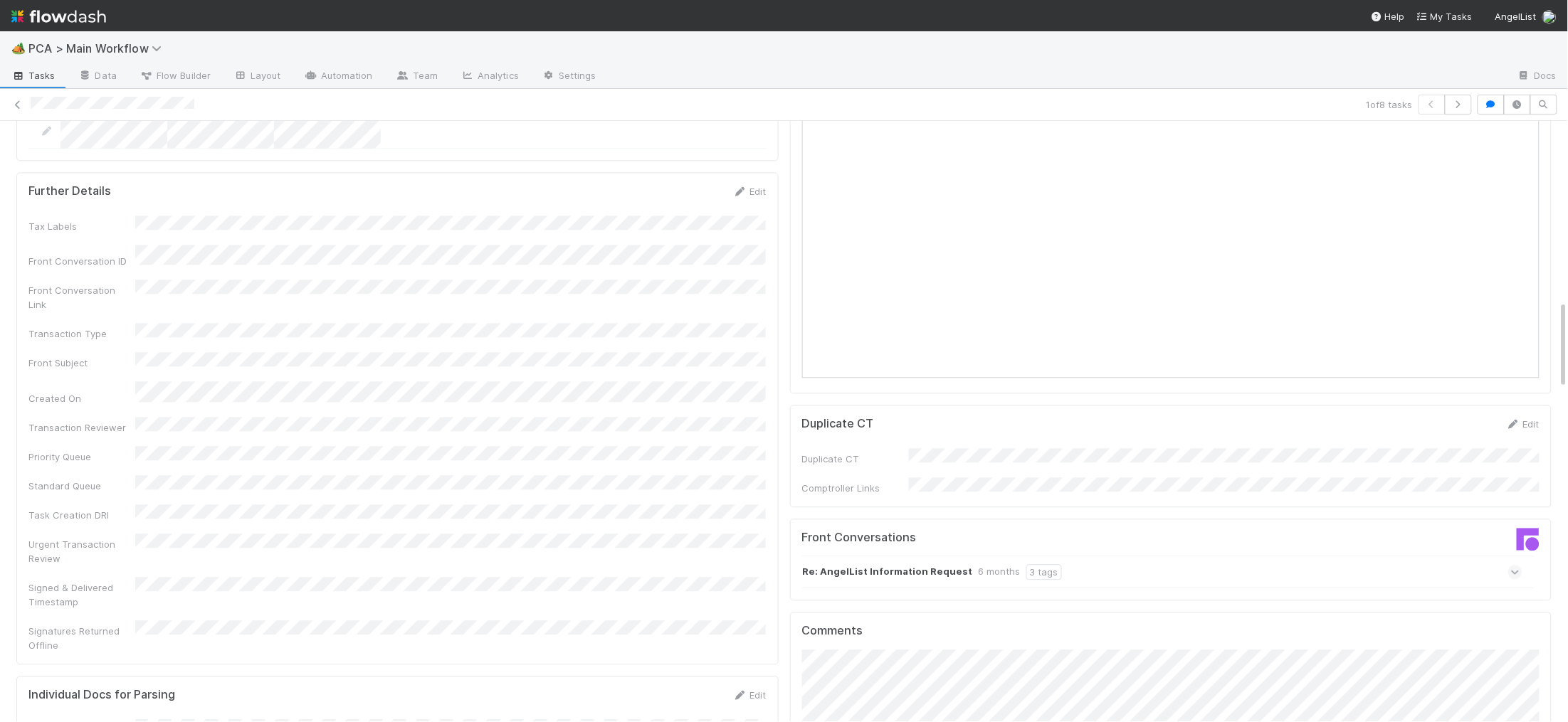
drag, startPoint x: 960, startPoint y: 495, endPoint x: 1043, endPoint y: 483, distance: 83.9
click at [960, 564] on div "Re: AngelList Information Request 6 months 3 tags" at bounding box center [932, 572] width 259 height 16
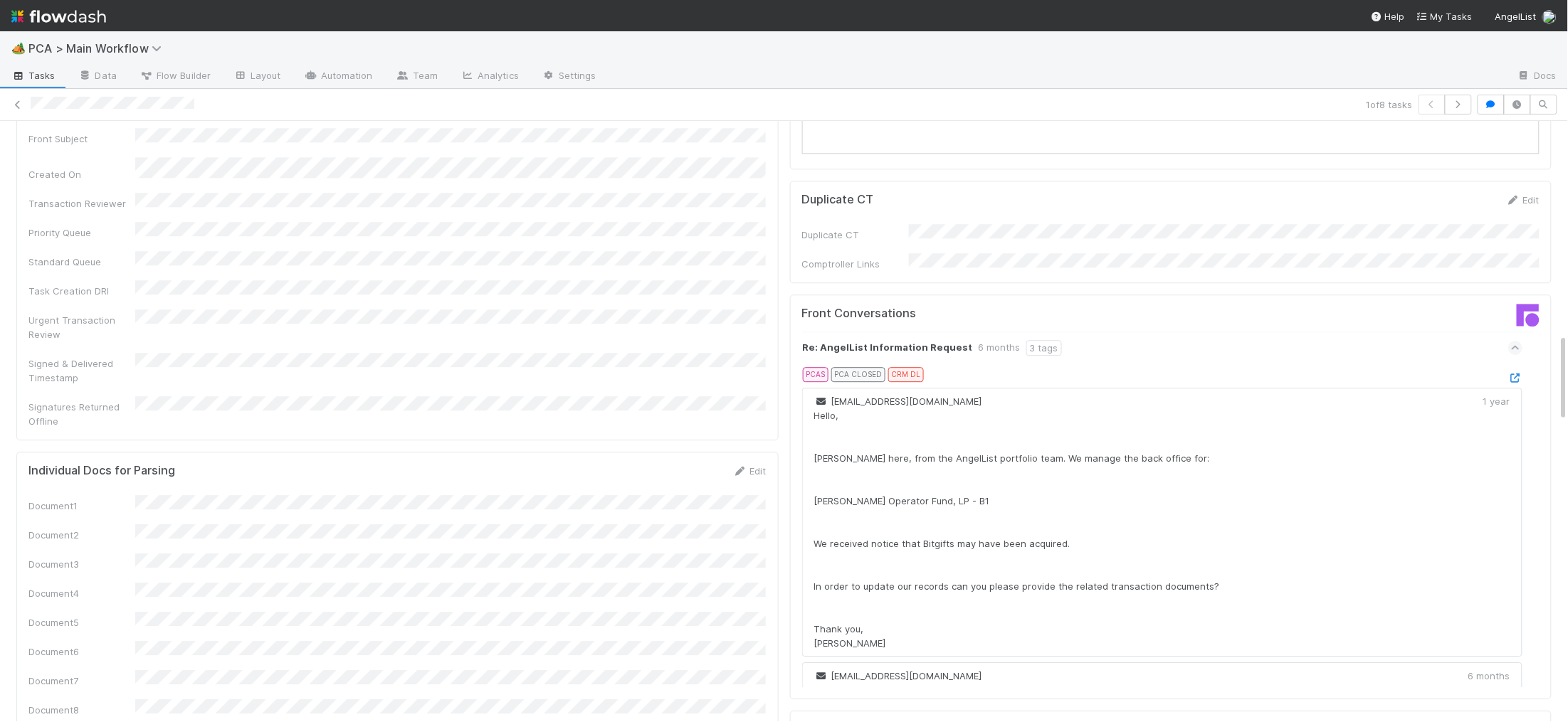
scroll to position [1447, 0]
click at [1516, 372] on icon at bounding box center [1515, 376] width 14 height 9
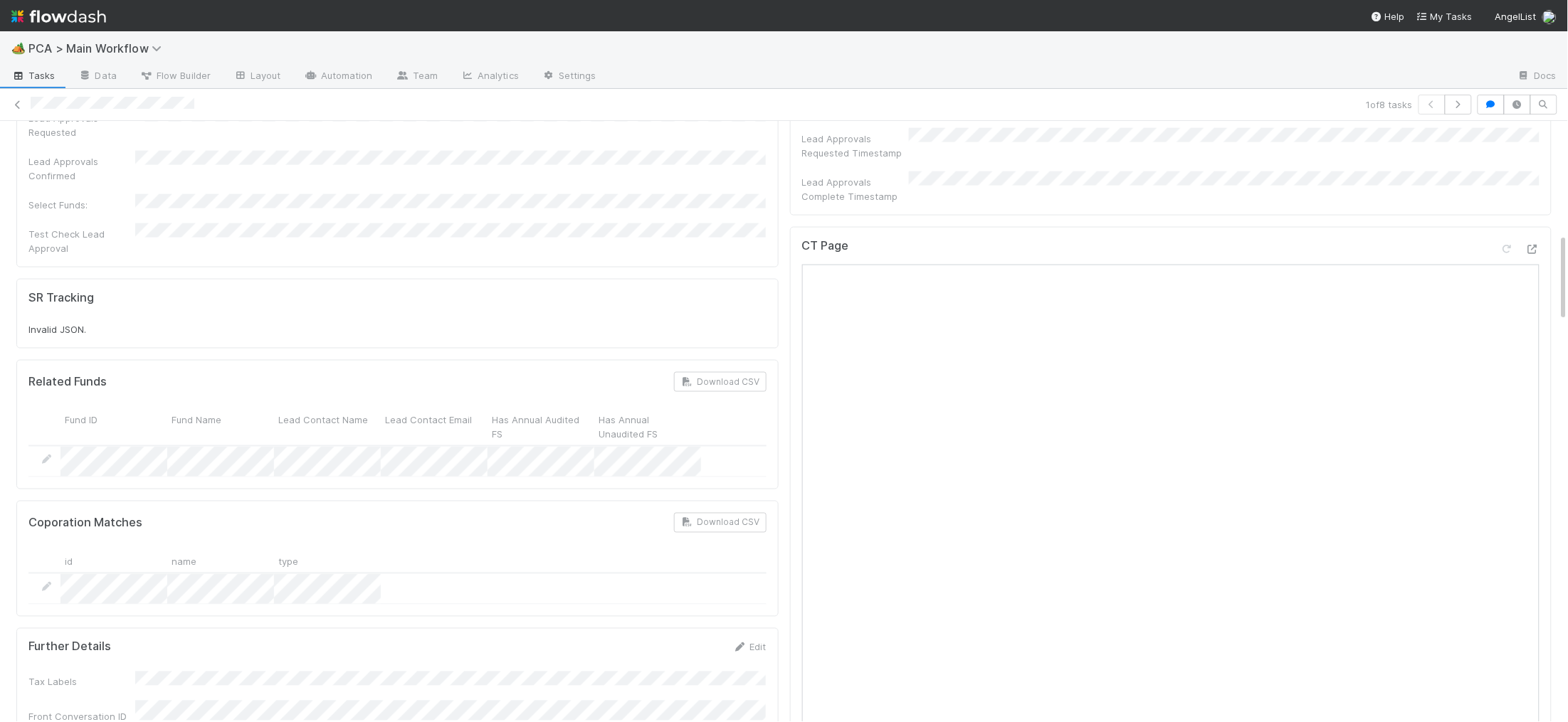
scroll to position [764, 0]
click at [1526, 246] on icon at bounding box center [1532, 250] width 14 height 9
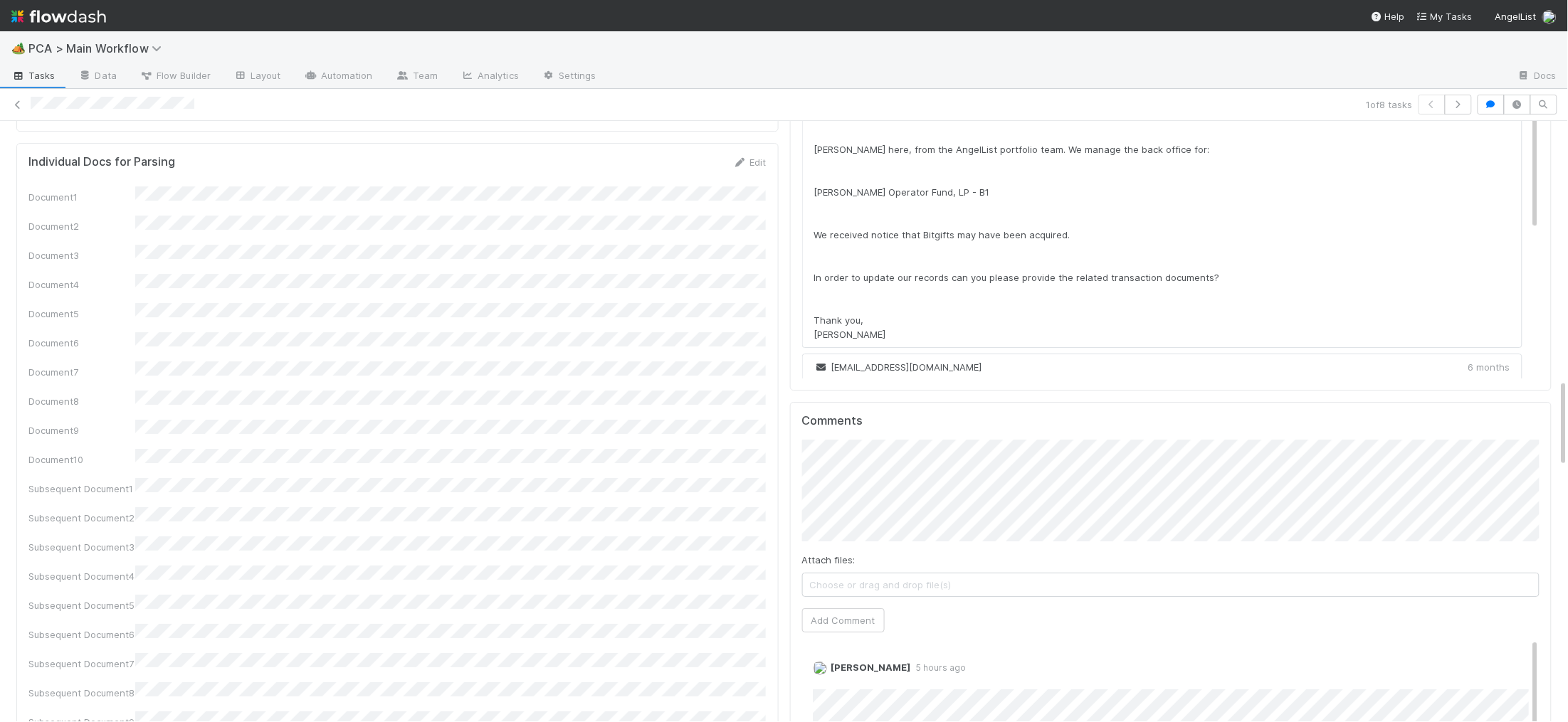
scroll to position [1756, 0]
drag, startPoint x: 852, startPoint y: 546, endPoint x: 738, endPoint y: 480, distance: 131.7
click at [835, 607] on button "Add Comment" at bounding box center [843, 619] width 82 height 24
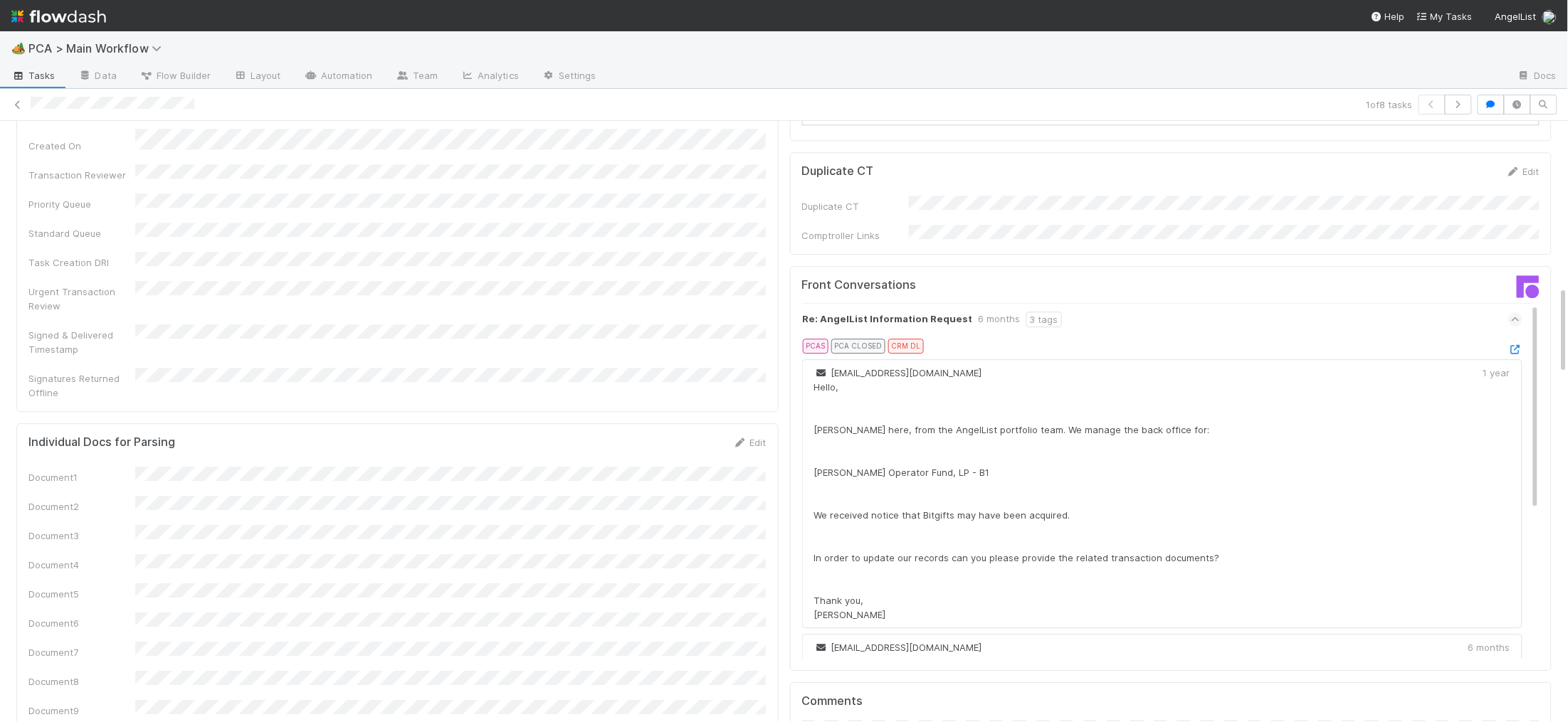
scroll to position [1058, 0]
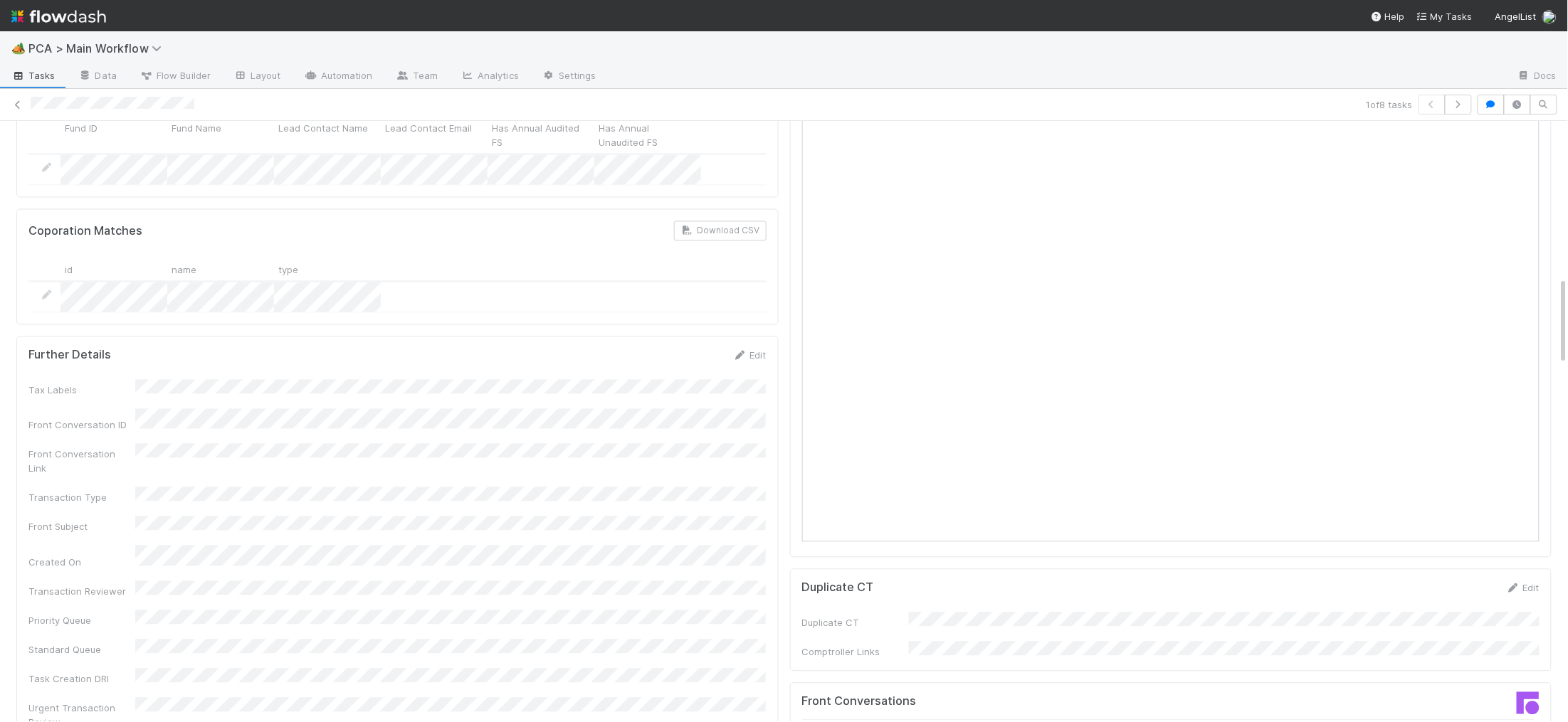
click at [710, 348] on form "Further Details Edit Tax Labels Front Conversation ID Front Conversation Link T…" at bounding box center [397, 581] width 738 height 468
click at [749, 349] on link "Edit" at bounding box center [749, 355] width 34 height 11
click at [710, 348] on button "Save" at bounding box center [690, 360] width 41 height 24
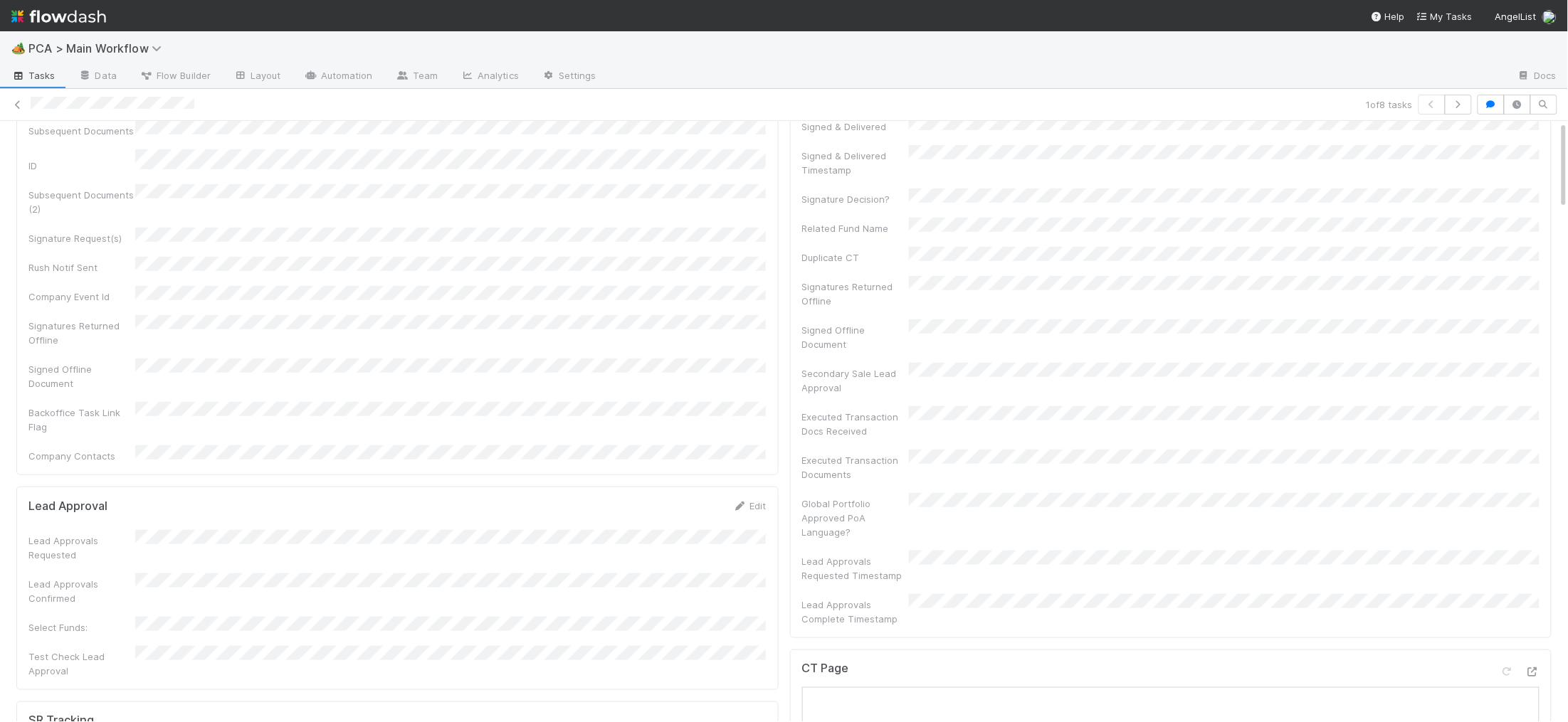
scroll to position [0, 0]
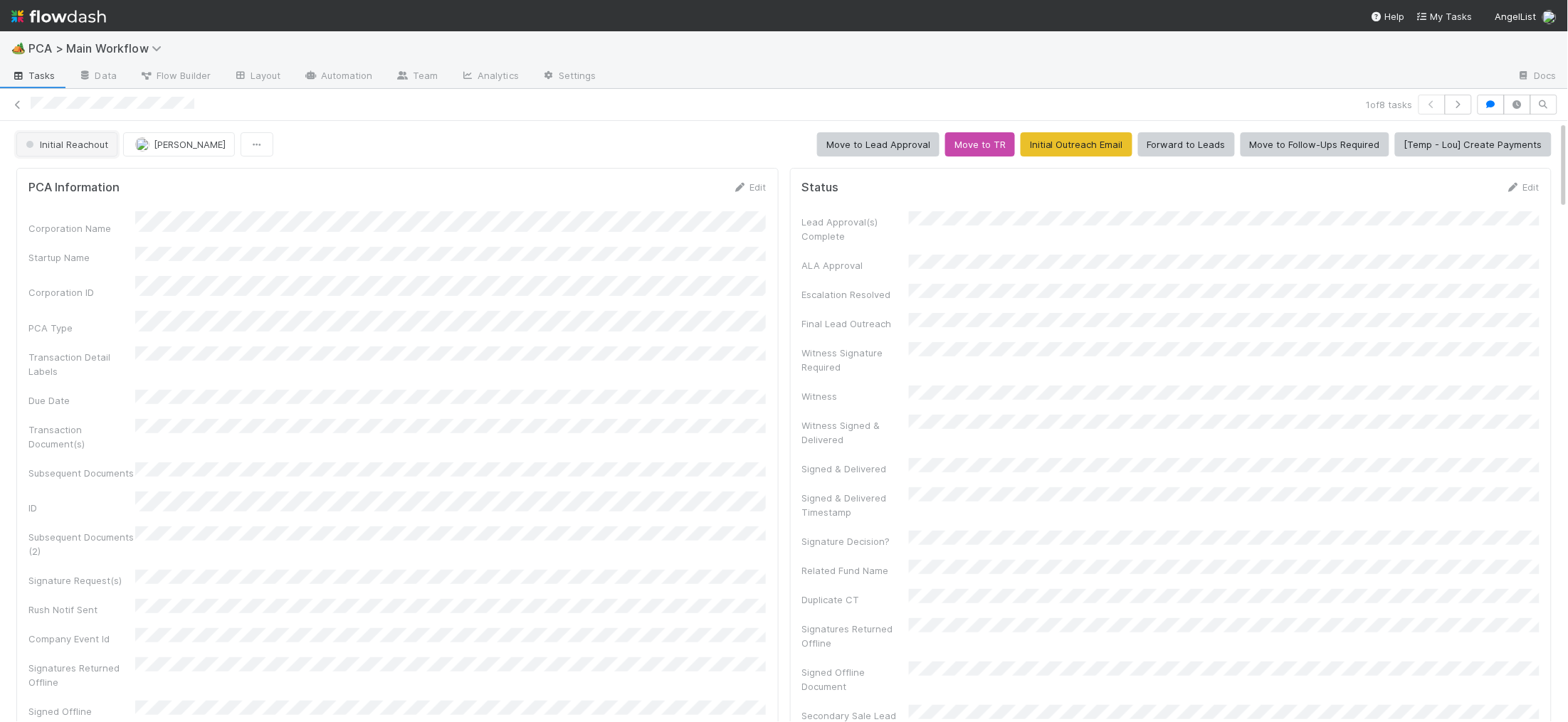
click at [58, 144] on span "Initial Reachout" at bounding box center [65, 145] width 85 height 11
click at [73, 181] on span "Follow-Ups Required" at bounding box center [74, 181] width 108 height 11
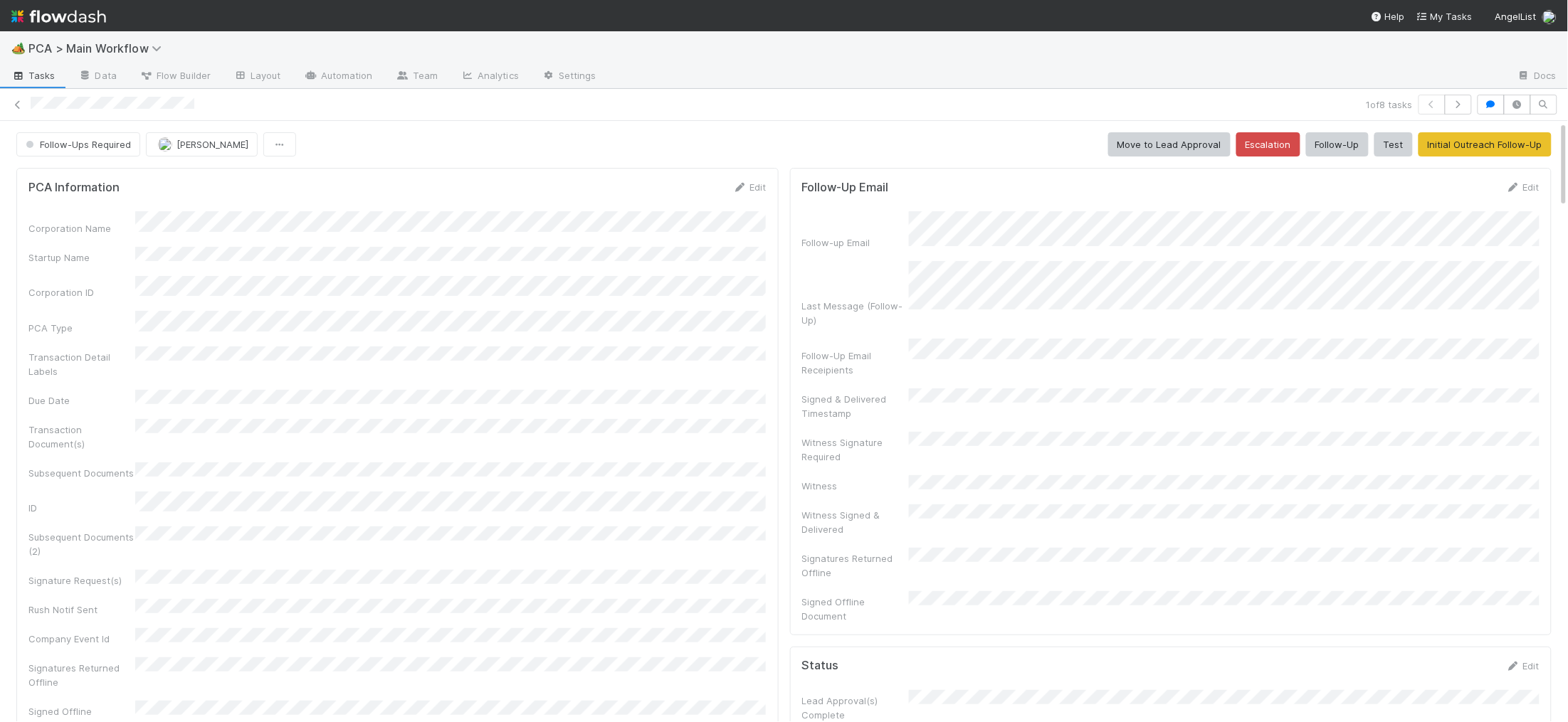
click at [80, 6] on img at bounding box center [59, 16] width 95 height 24
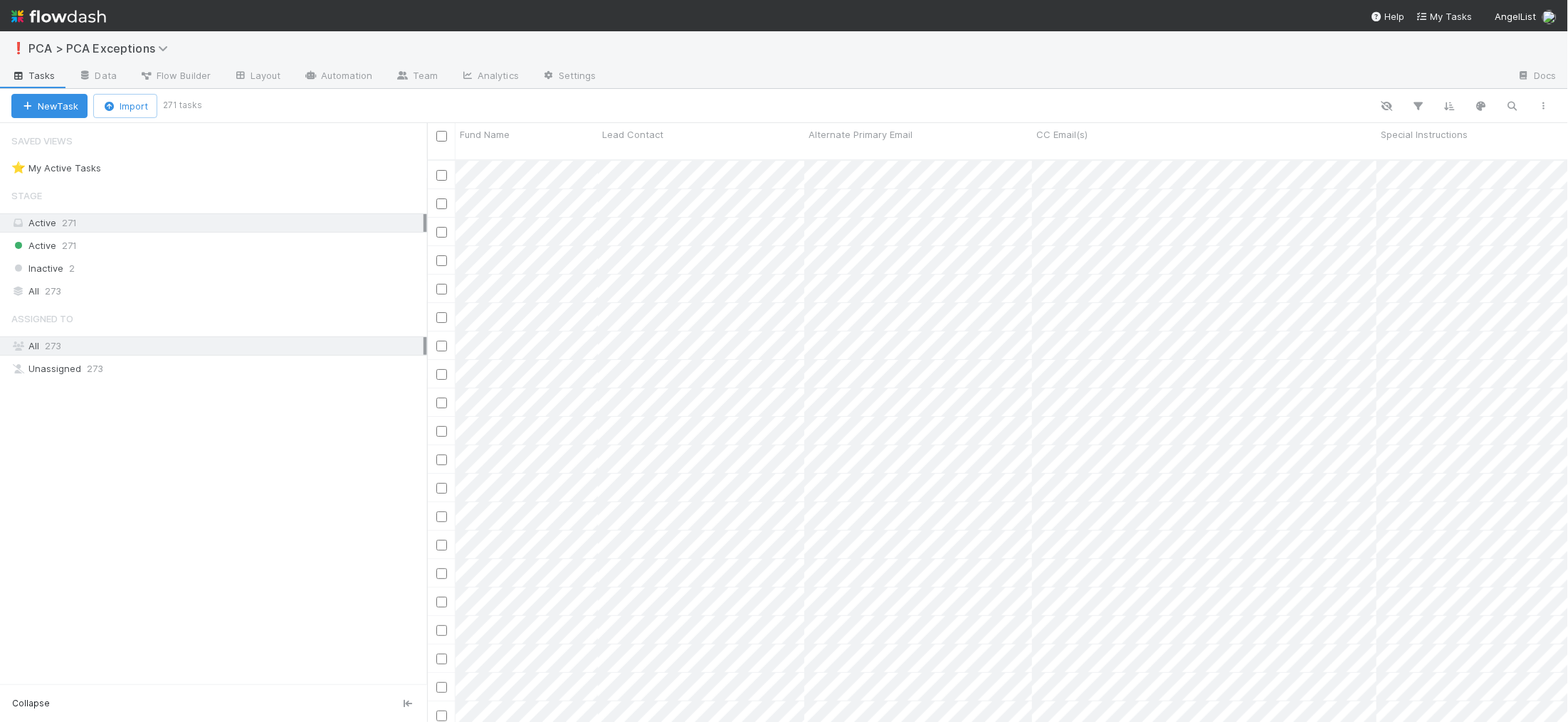
scroll to position [574, 1141]
click at [1514, 108] on icon "button" at bounding box center [1512, 106] width 14 height 13
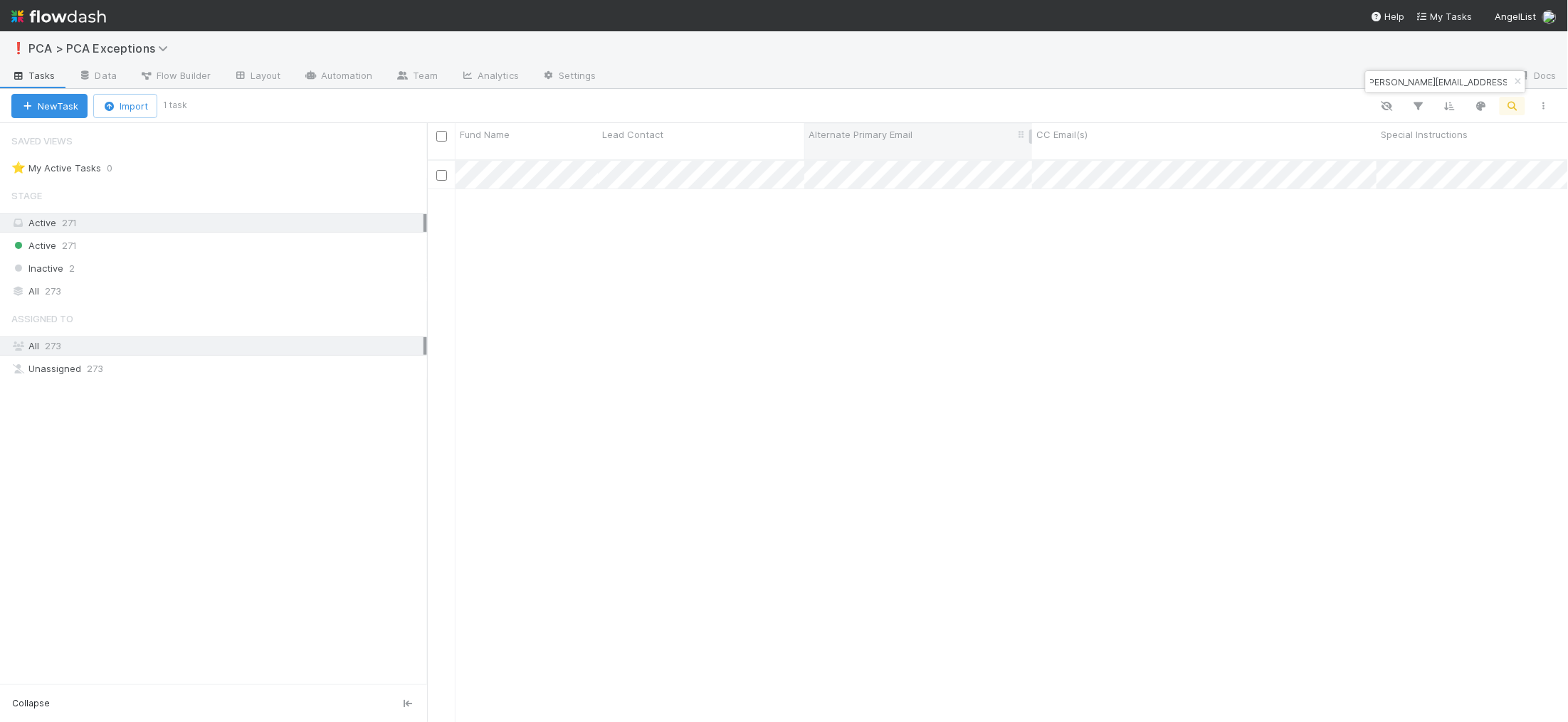
type input "willis.tyler+al@gmail.com"
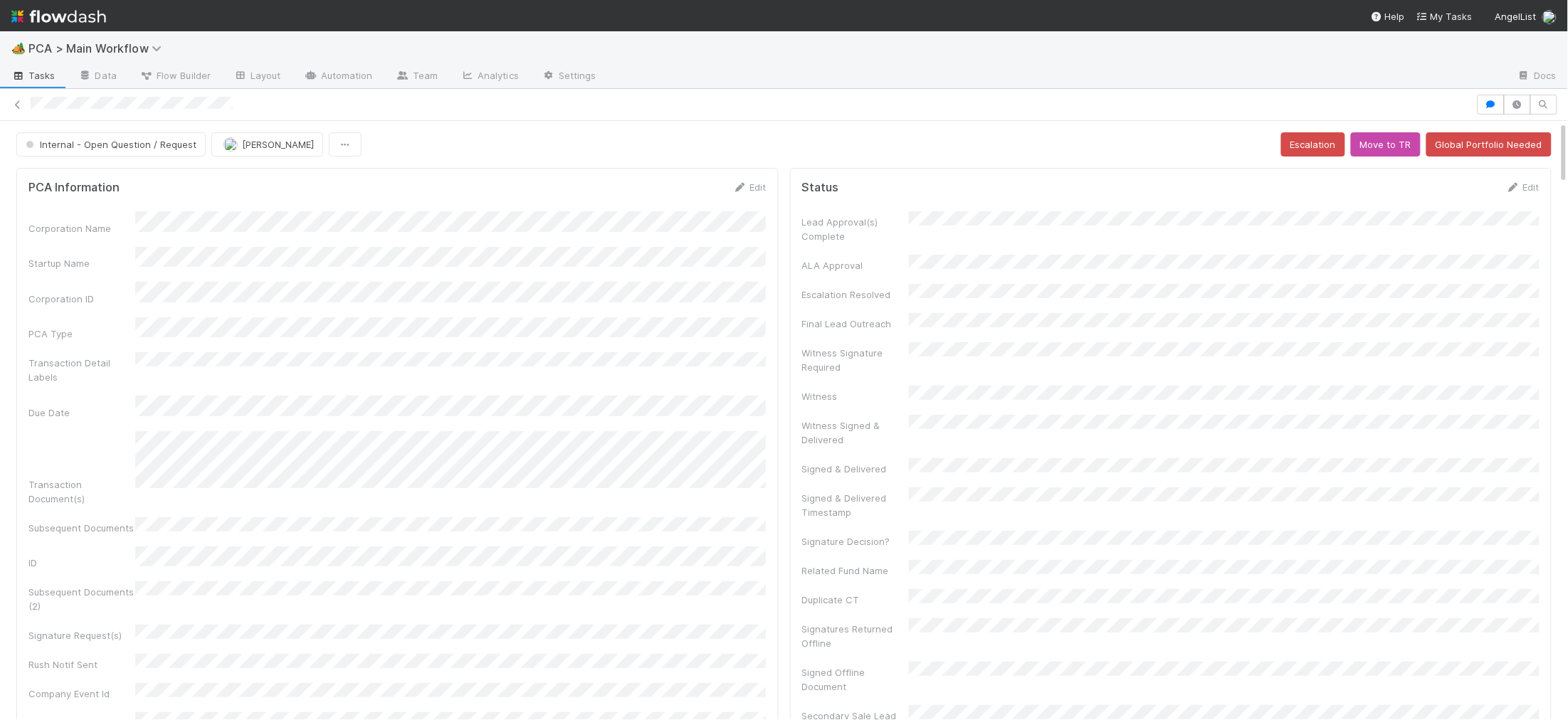
click at [70, 103] on div at bounding box center [784, 105] width 1568 height 20
click at [126, 139] on span "Internal - Open Question / Request" at bounding box center [110, 145] width 174 height 11
click at [168, 183] on div "Lead Approval" at bounding box center [112, 181] width 201 height 26
click at [740, 183] on icon at bounding box center [740, 187] width 14 height 9
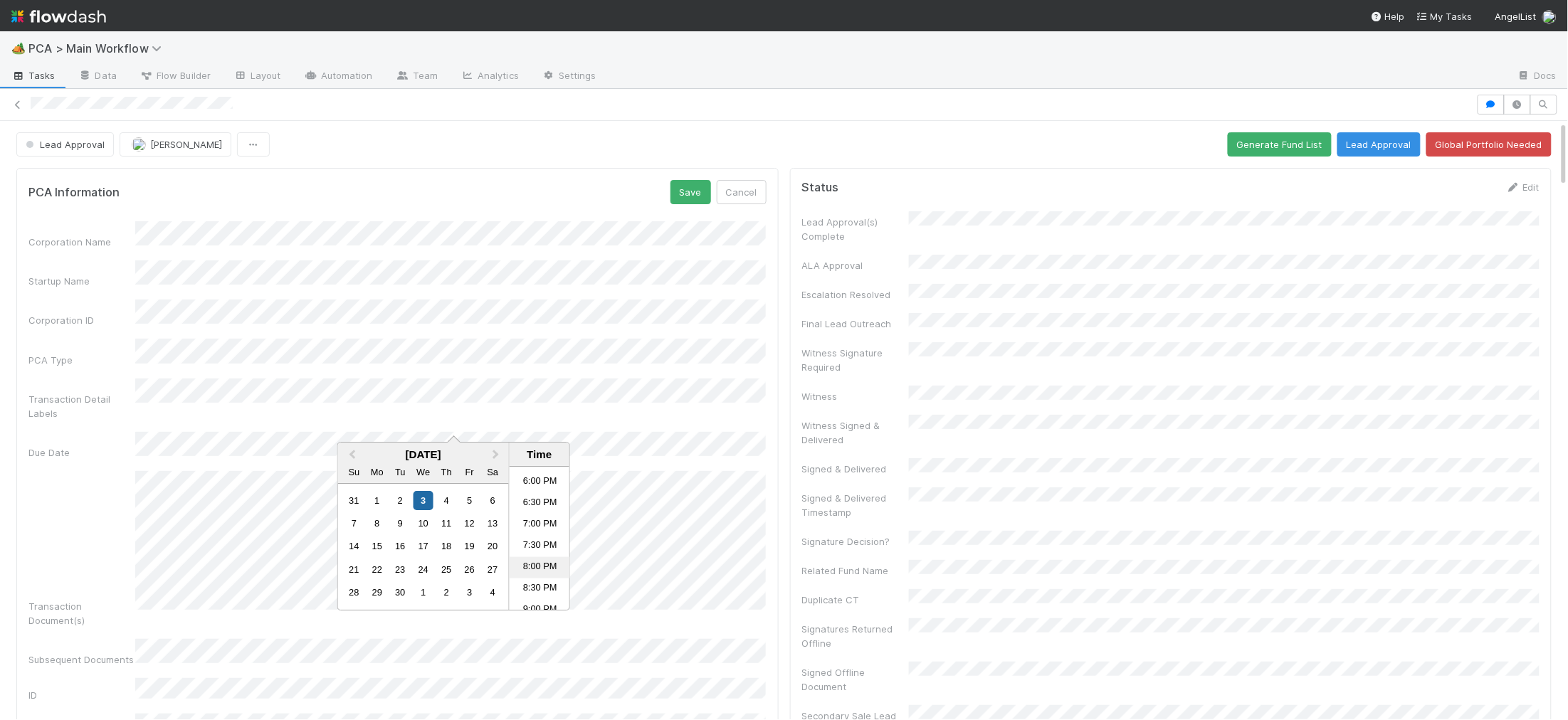
scroll to position [766, 0]
click at [540, 570] on li "8:00 PM" at bounding box center [540, 566] width 60 height 22
click at [234, 391] on div "Transaction Detail Labels" at bounding box center [397, 399] width 738 height 42
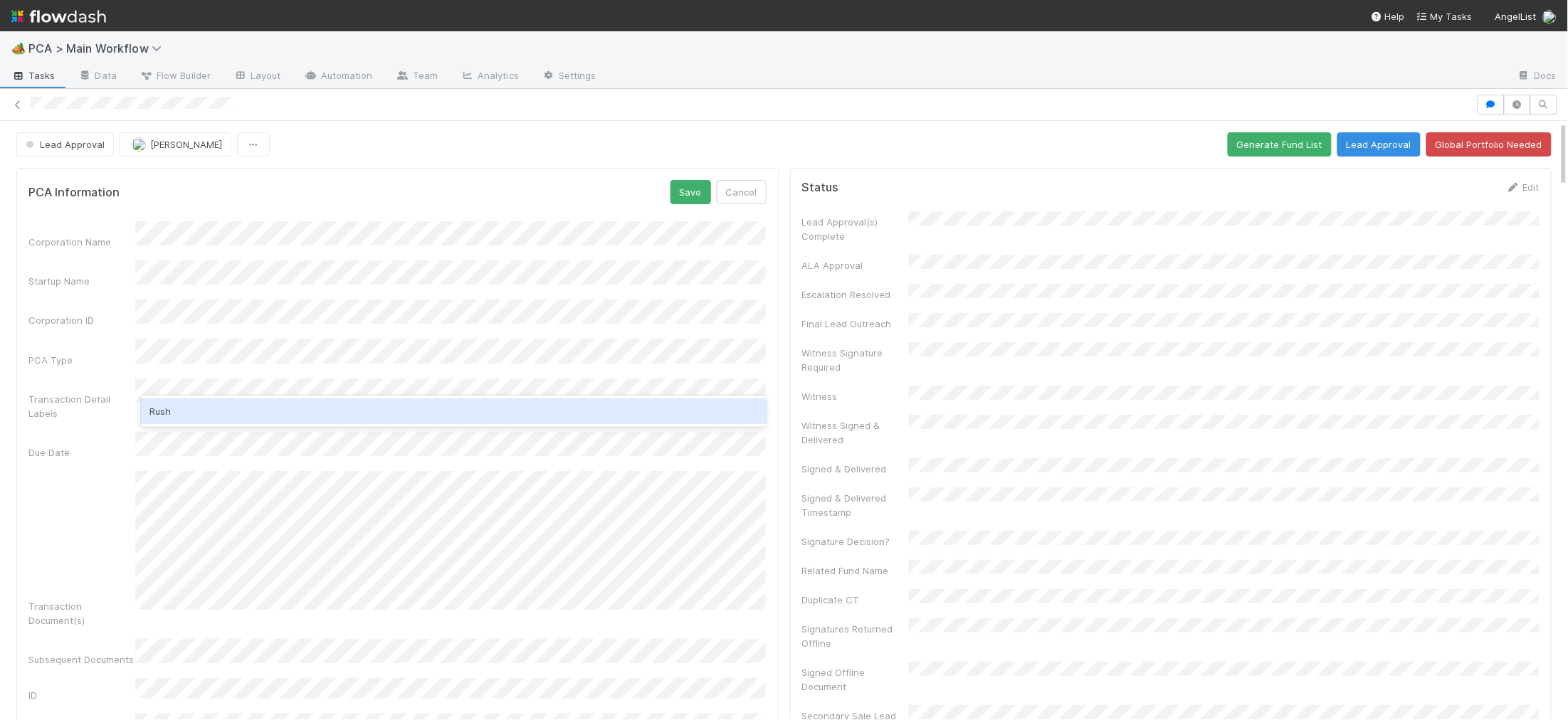
click at [233, 402] on div "Rush" at bounding box center [453, 412] width 624 height 26
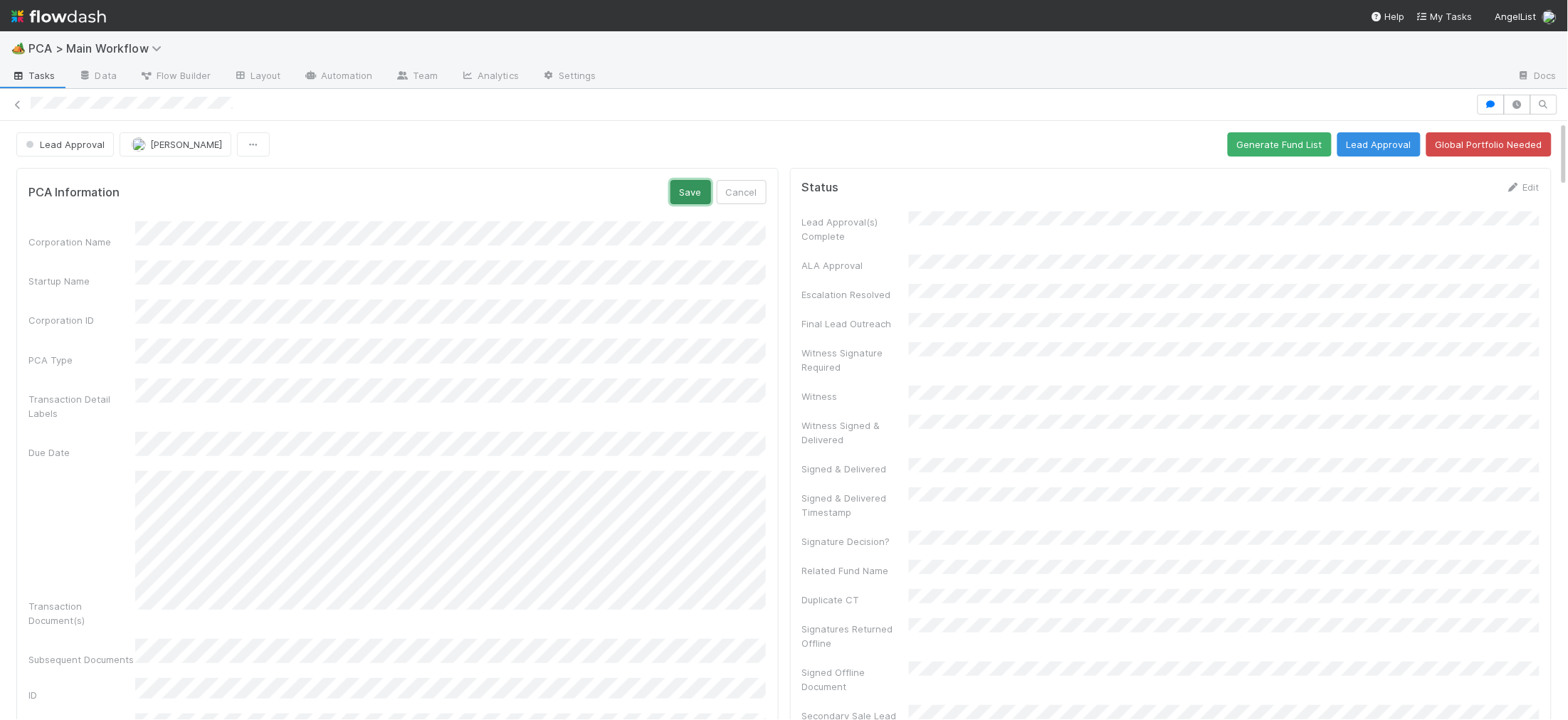
click at [677, 188] on button "Save" at bounding box center [690, 192] width 41 height 24
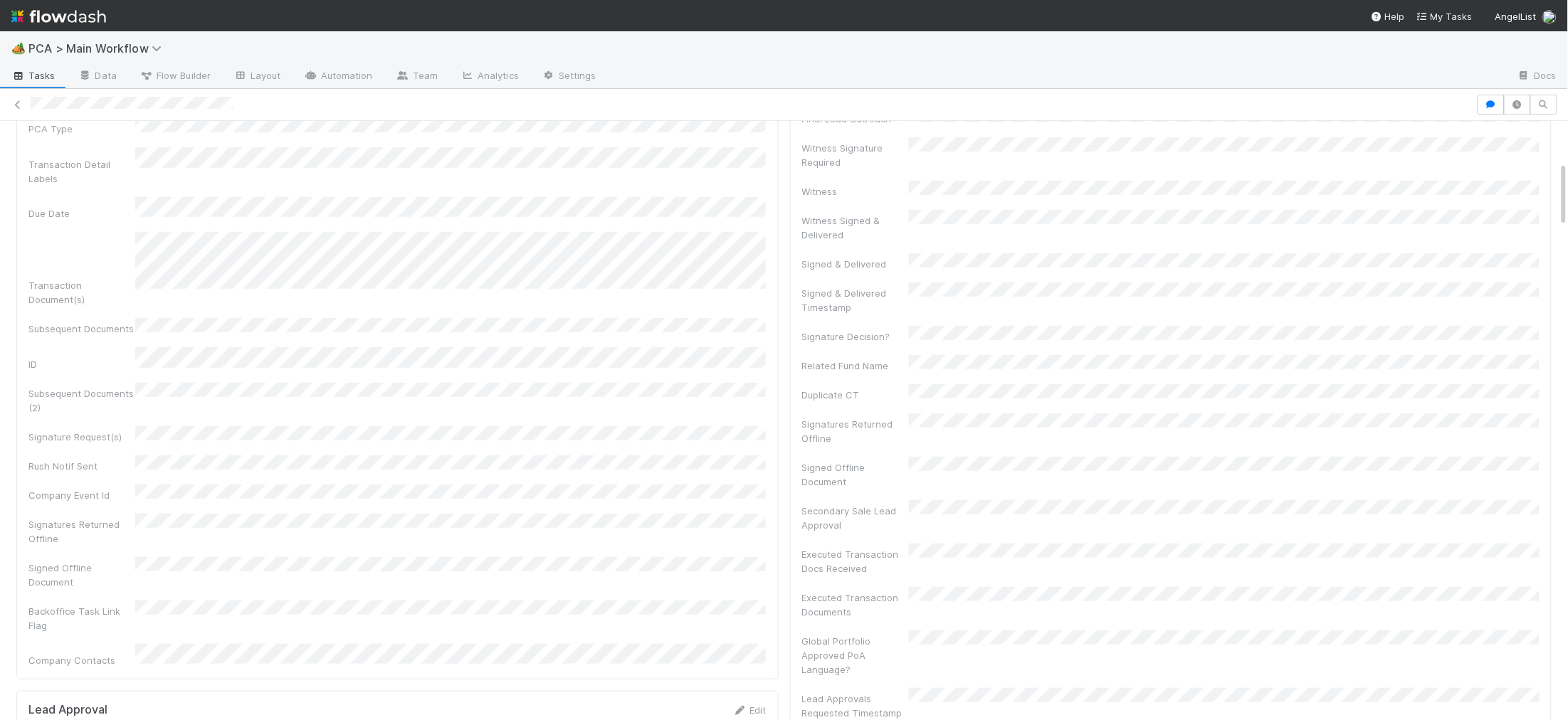
scroll to position [0, 0]
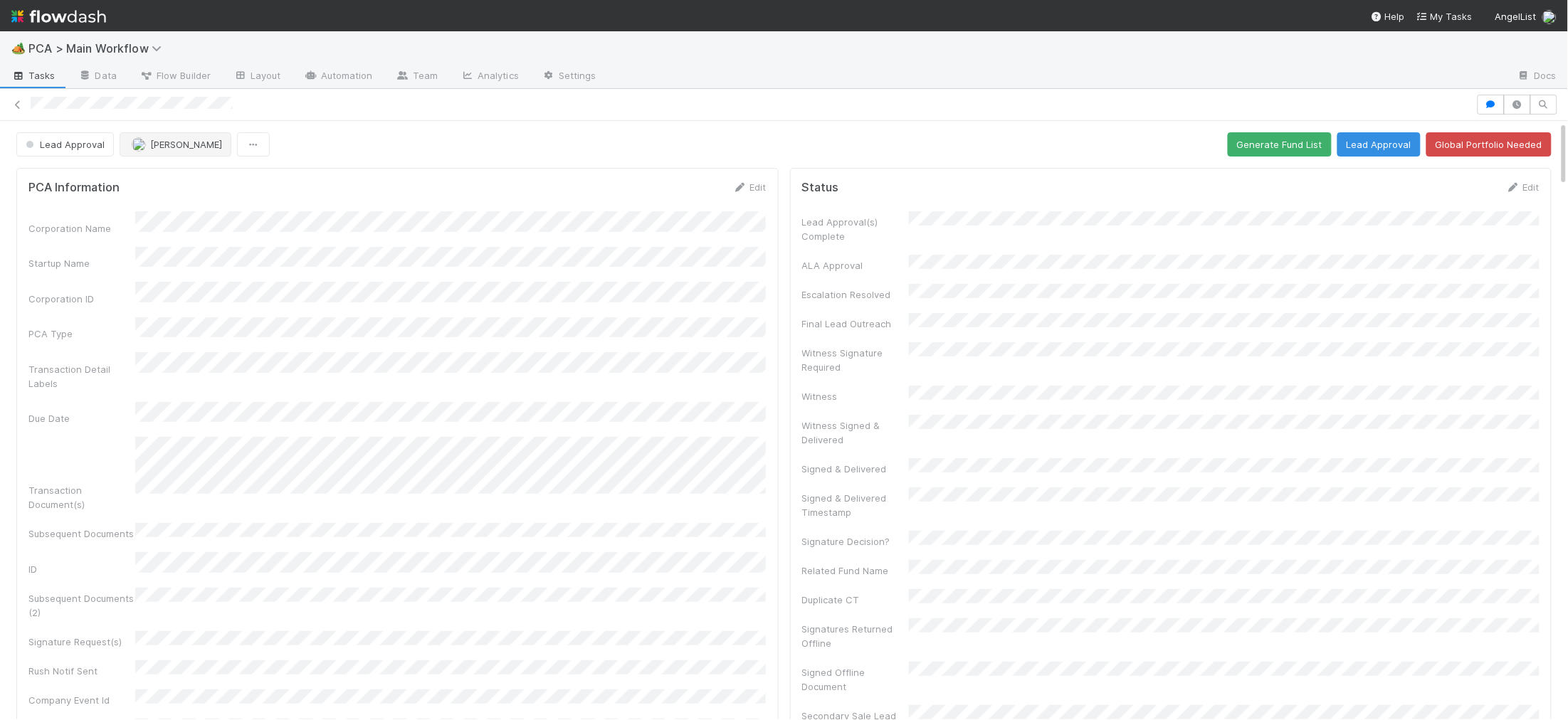
drag, startPoint x: 253, startPoint y: 179, endPoint x: 176, endPoint y: 141, distance: 85.9
click at [228, 172] on div "PCA Information Edit Corporation Name Startup Name Corporation ID PCA Type Tran…" at bounding box center [397, 526] width 762 height 717
click at [176, 141] on span "[PERSON_NAME]" at bounding box center [186, 145] width 72 height 11
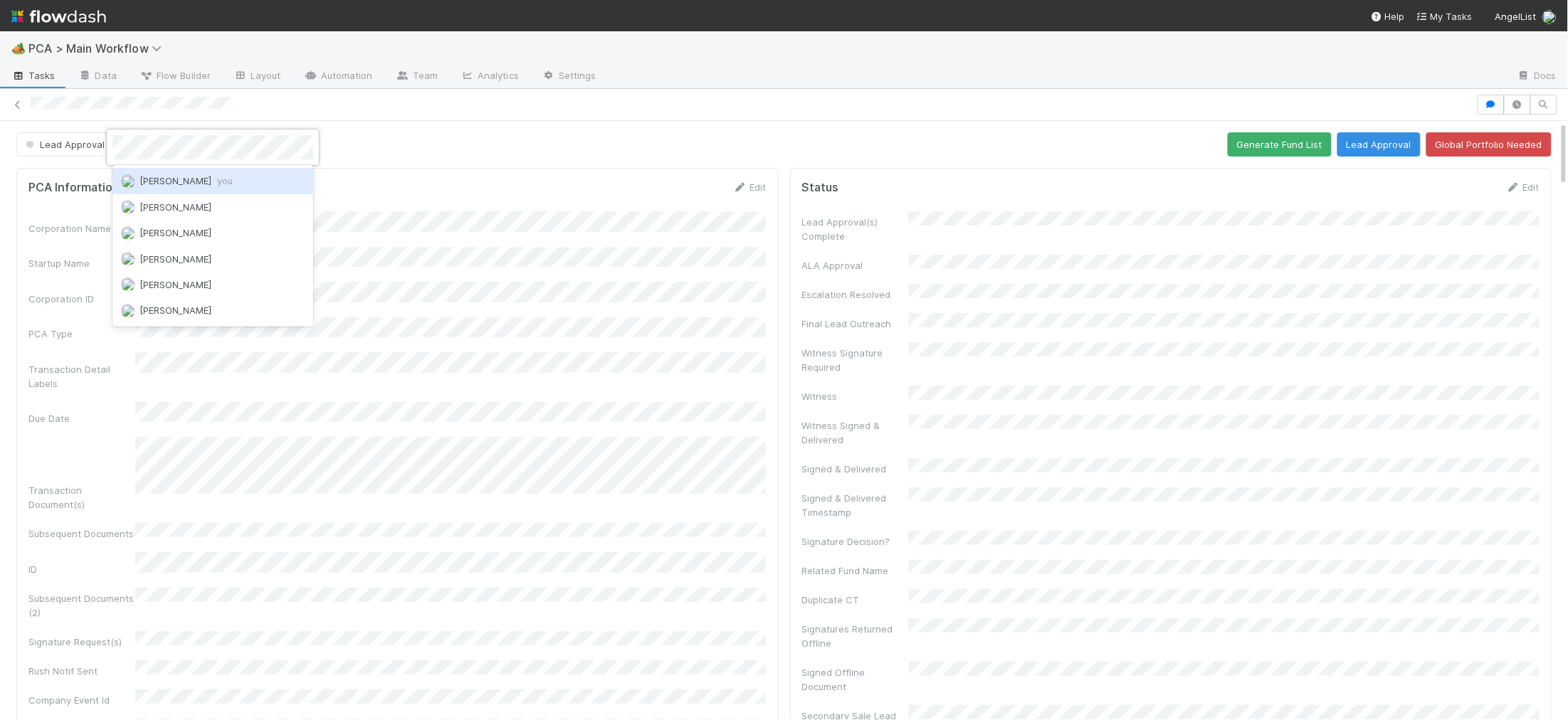
click at [175, 172] on div "Charlie Bell you" at bounding box center [213, 181] width 201 height 26
click at [753, 184] on link "Edit" at bounding box center [749, 187] width 34 height 11
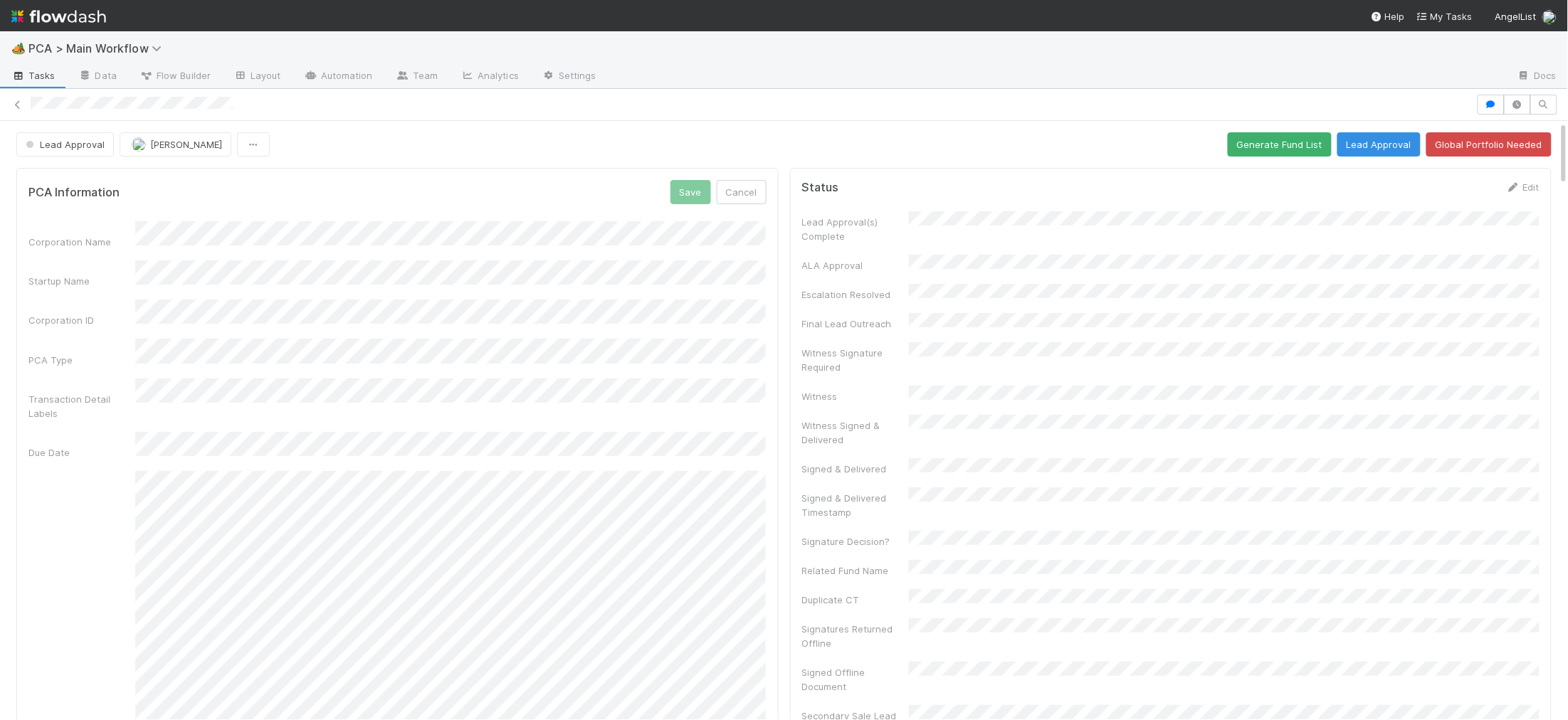
click at [648, 177] on div "PCA Information Save Cancel Corporation Name Startup Name Corporation ID PCA Ty…" at bounding box center [397, 694] width 762 height 1053
drag, startPoint x: 695, startPoint y: 165, endPoint x: 690, endPoint y: 176, distance: 12.1
click at [687, 191] on button "Save" at bounding box center [690, 192] width 41 height 24
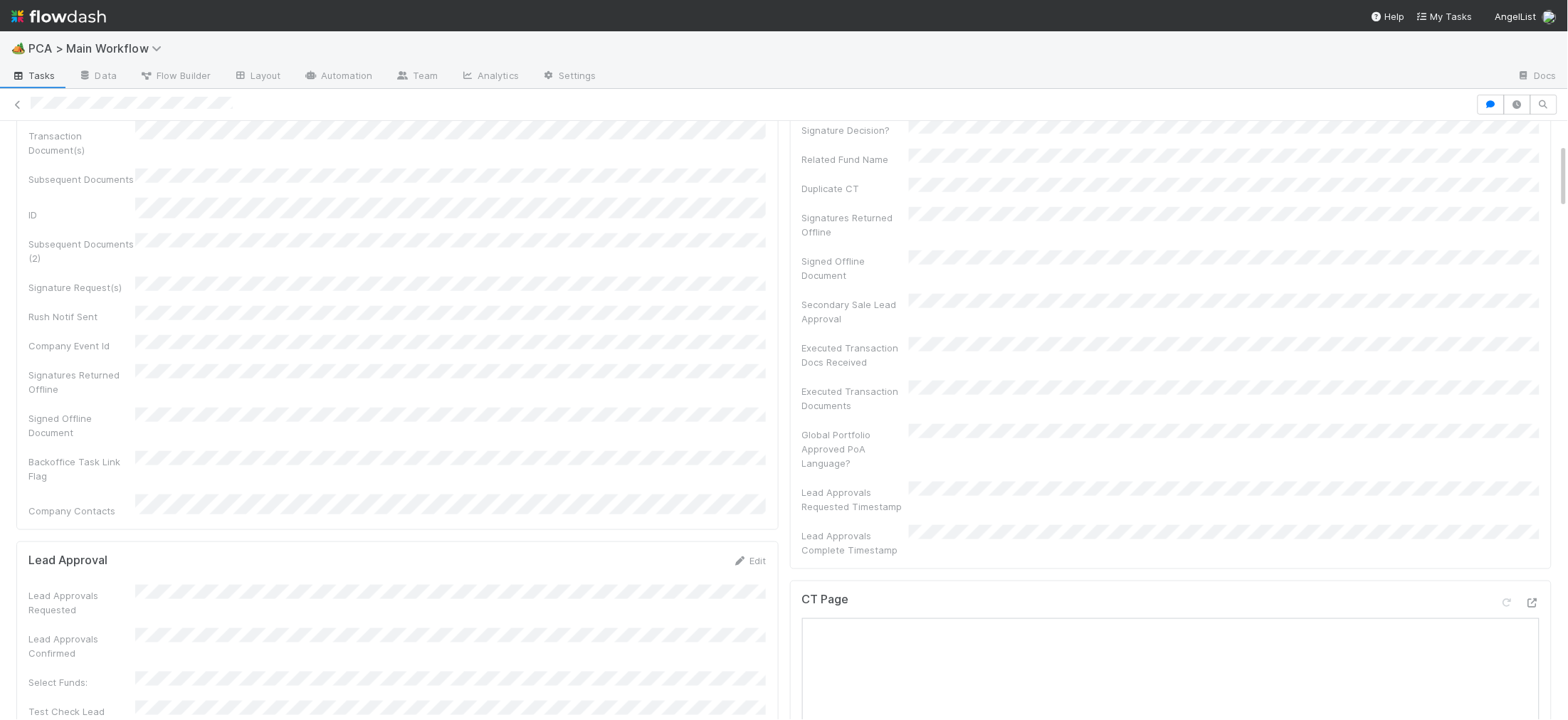
scroll to position [289, 737]
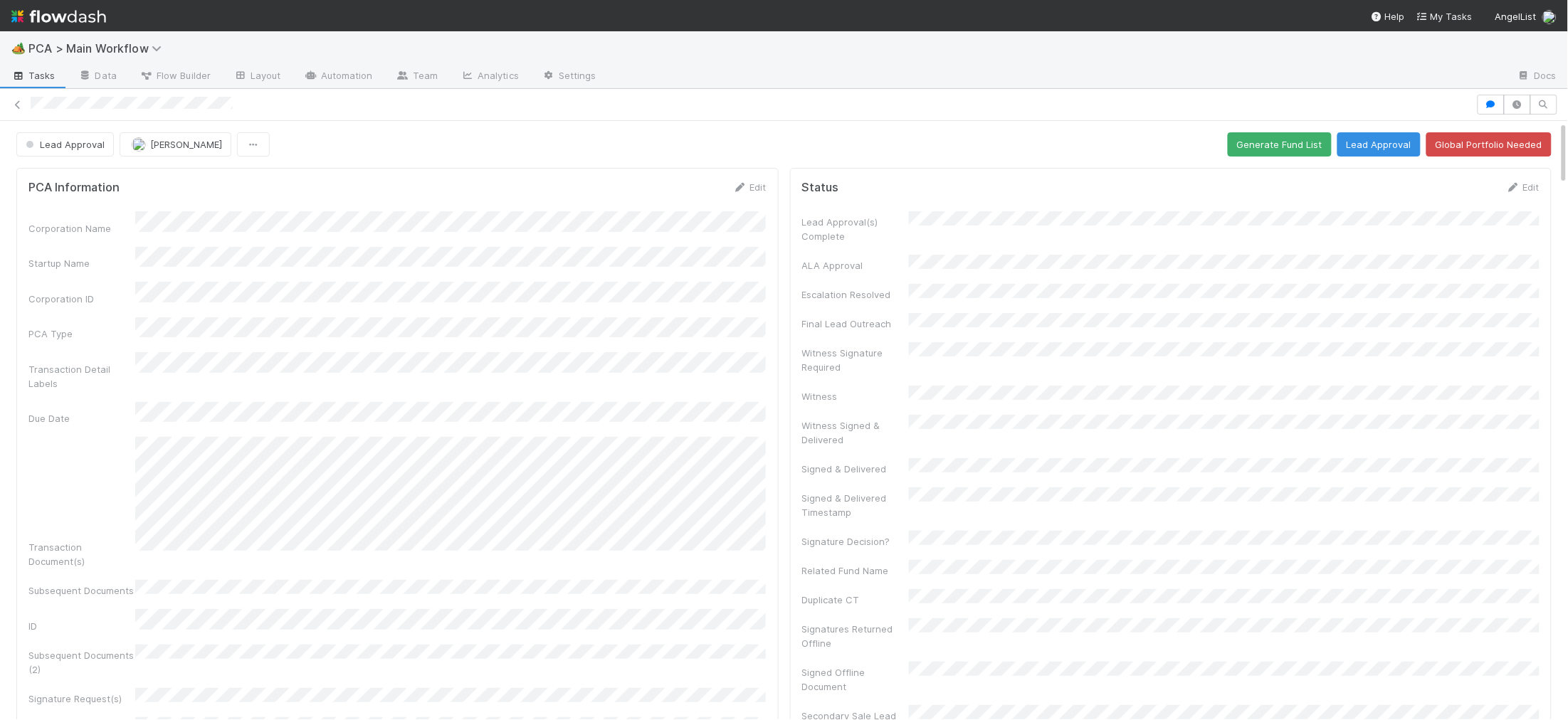
click at [722, 230] on div "Corporation Name Startup Name Corporation ID PCA Type Transaction Detail Labels…" at bounding box center [397, 571] width 738 height 719
click at [735, 187] on icon at bounding box center [740, 187] width 14 height 9
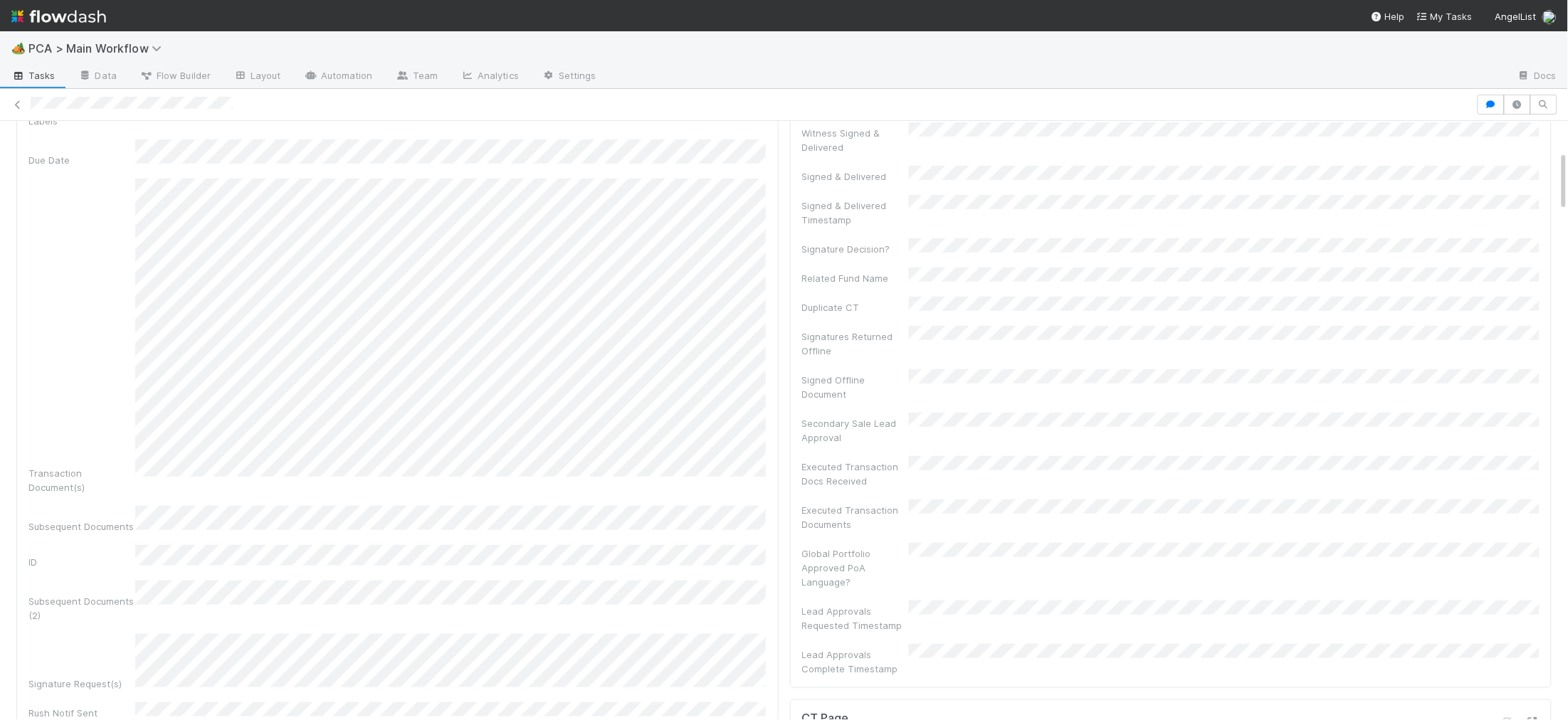
scroll to position [0, 0]
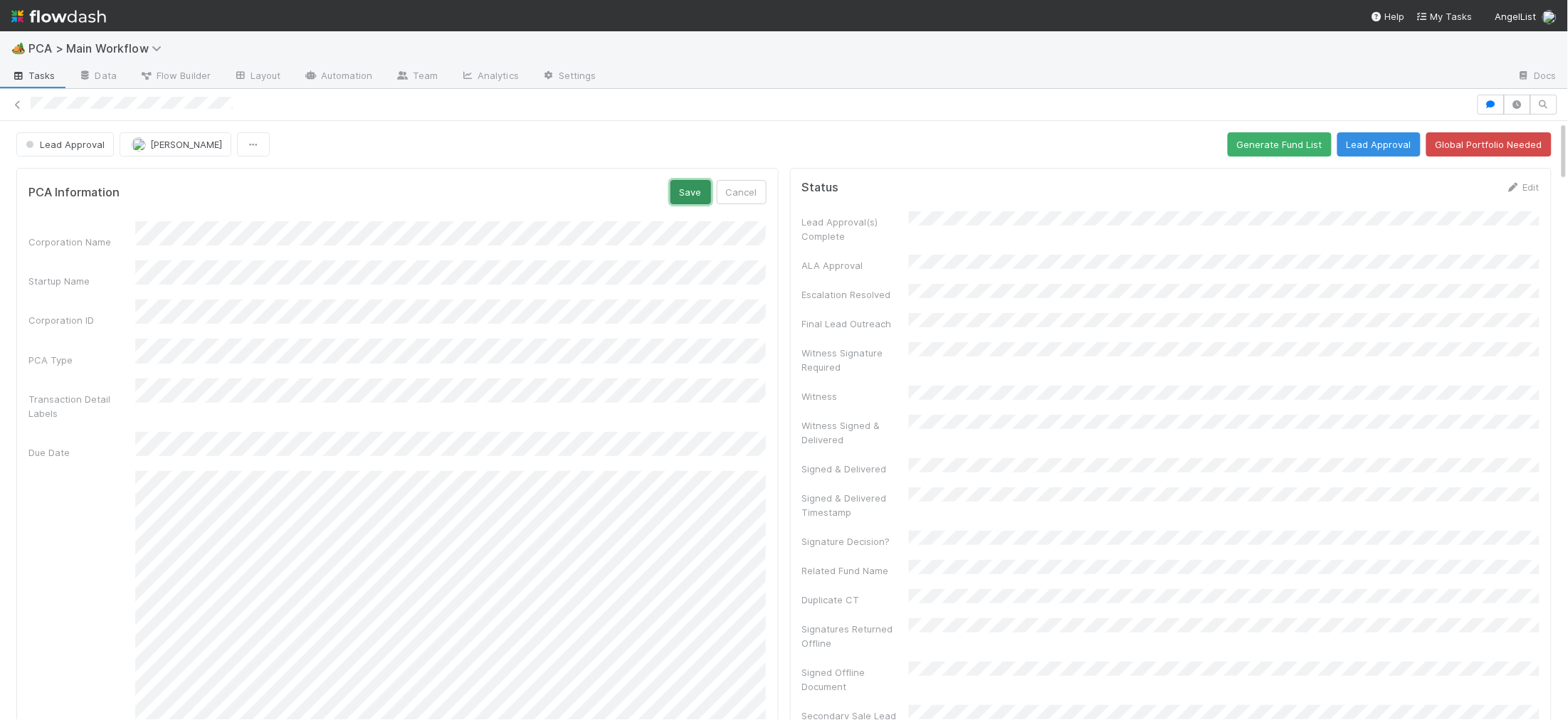
click at [695, 184] on button "Save" at bounding box center [690, 192] width 41 height 24
click at [1526, 194] on div "Edit" at bounding box center [1522, 187] width 34 height 14
click at [1524, 186] on link "Edit" at bounding box center [1522, 187] width 34 height 11
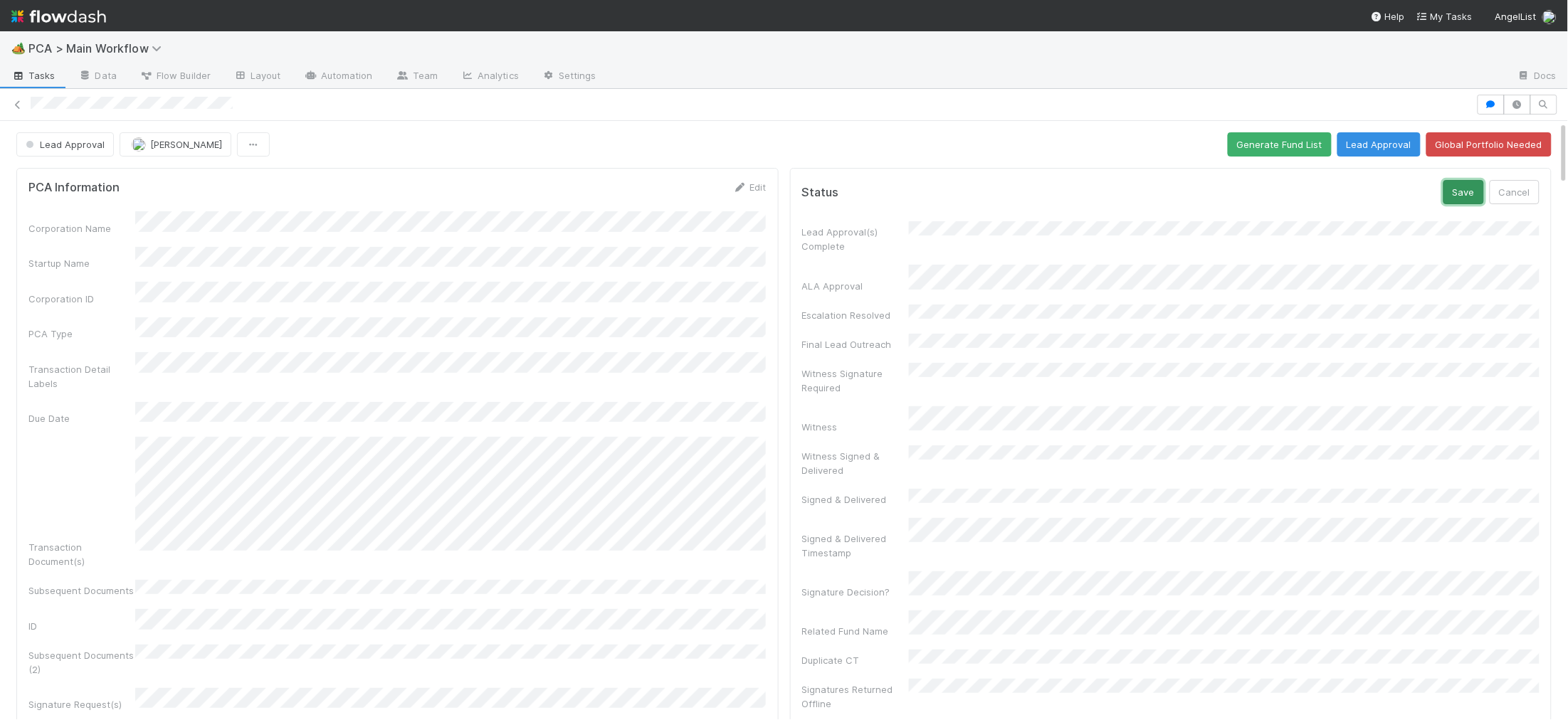
click at [1451, 193] on button "Save" at bounding box center [1463, 192] width 41 height 24
click at [86, 142] on span "Lead Approval" at bounding box center [64, 145] width 82 height 11
drag, startPoint x: 91, startPoint y: 196, endPoint x: 17, endPoint y: 199, distance: 74.1
click at [87, 195] on div "Record Transaction" at bounding box center [112, 207] width 201 height 26
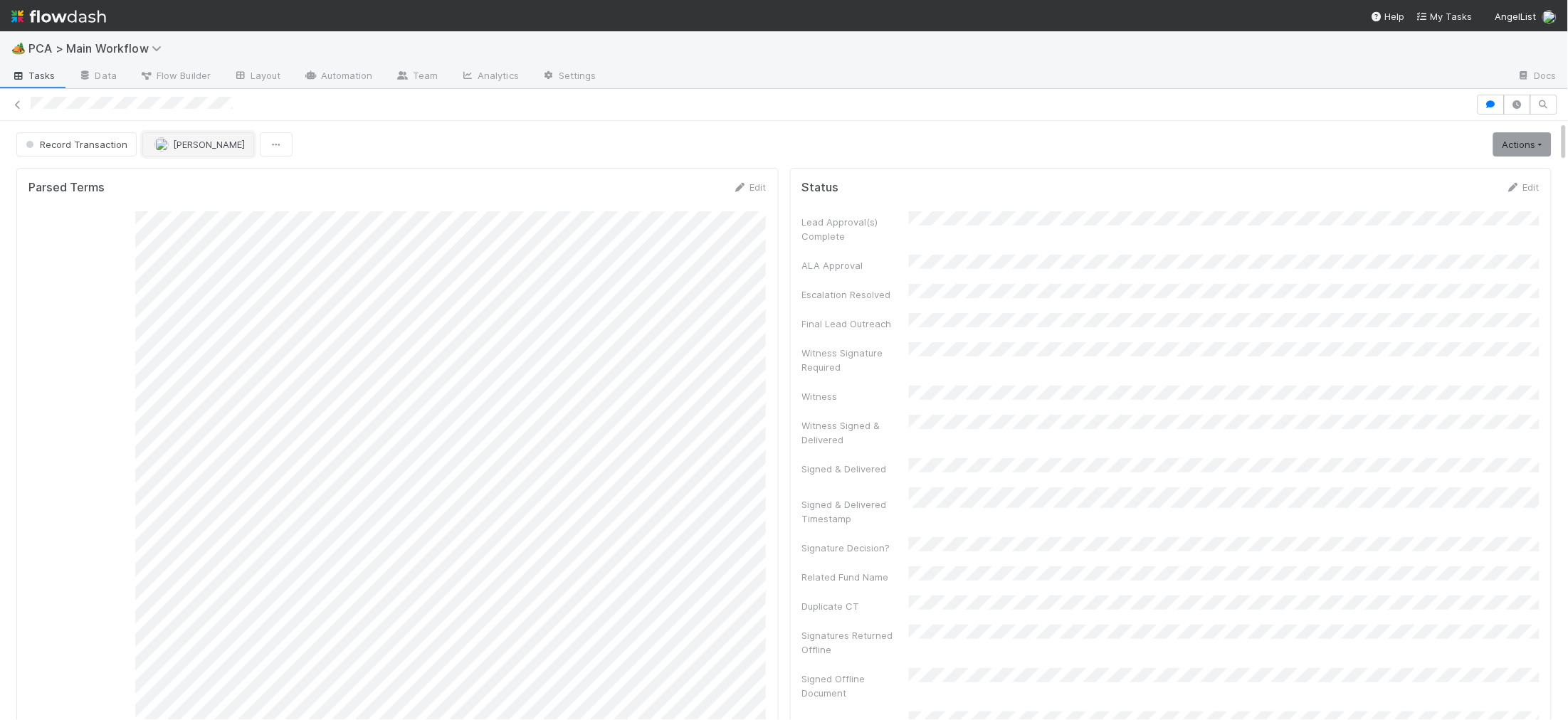
click at [186, 145] on span "[PERSON_NAME]" at bounding box center [209, 145] width 72 height 11
click at [187, 175] on span "[PERSON_NAME]" at bounding box center [197, 181] width 72 height 11
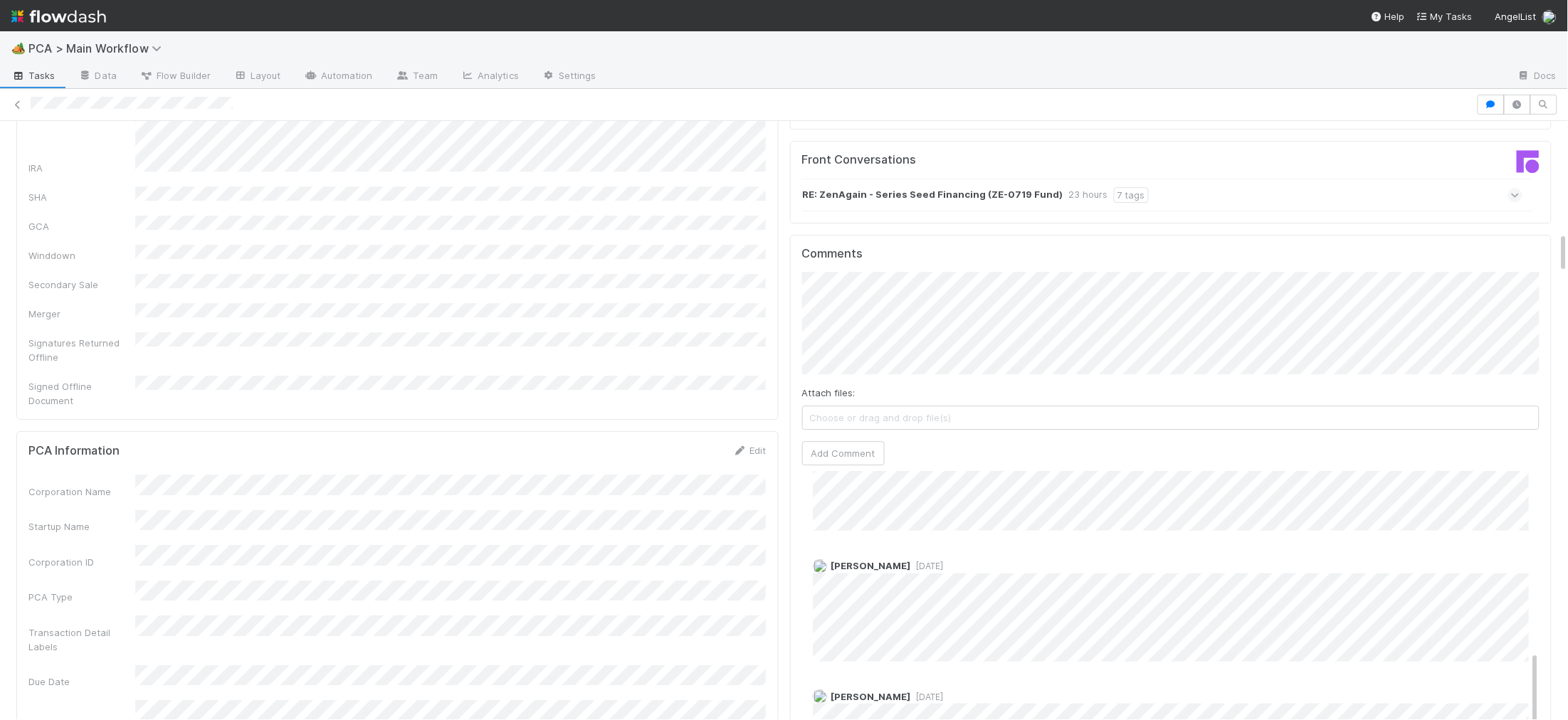
scroll to position [1604, 0]
click at [861, 442] on button "Add Comment" at bounding box center [843, 455] width 82 height 24
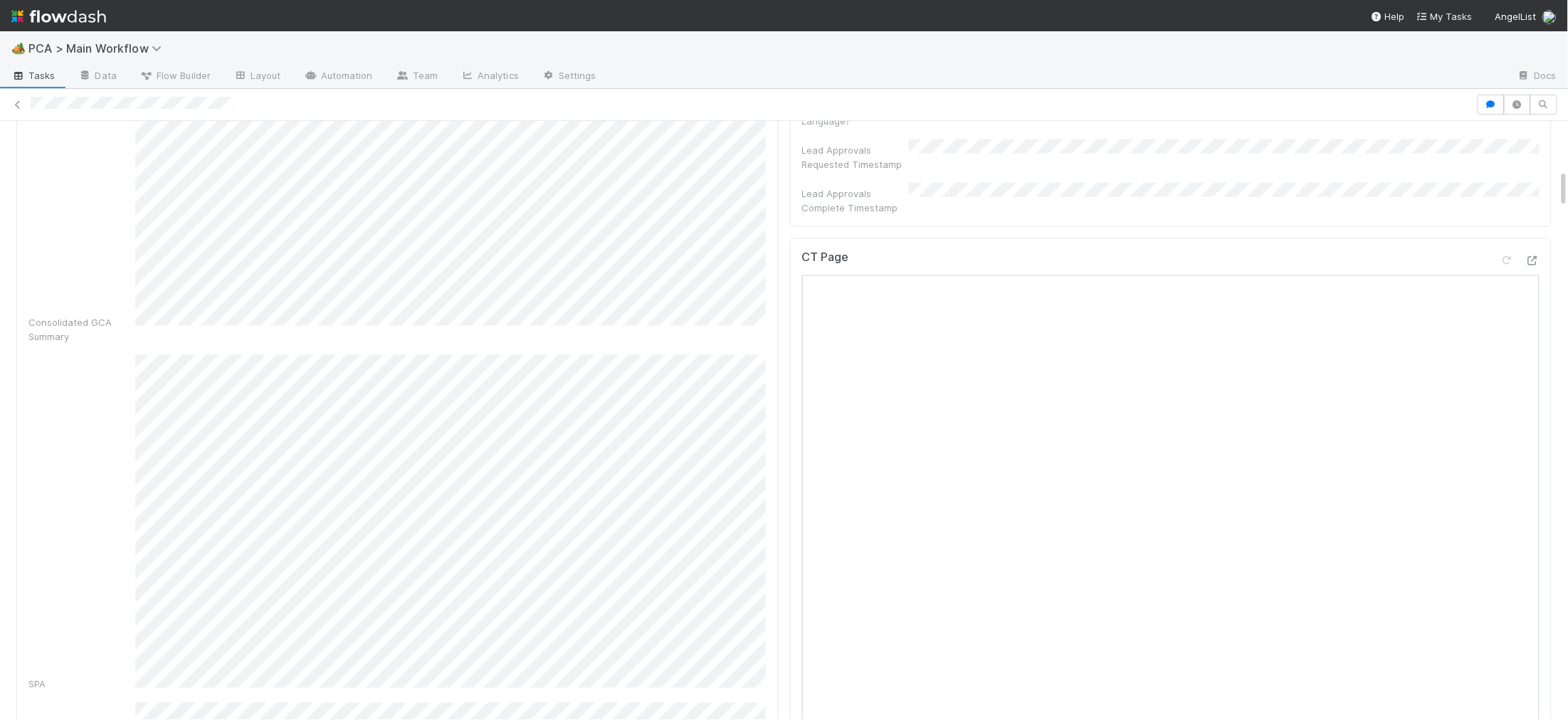
scroll to position [0, 0]
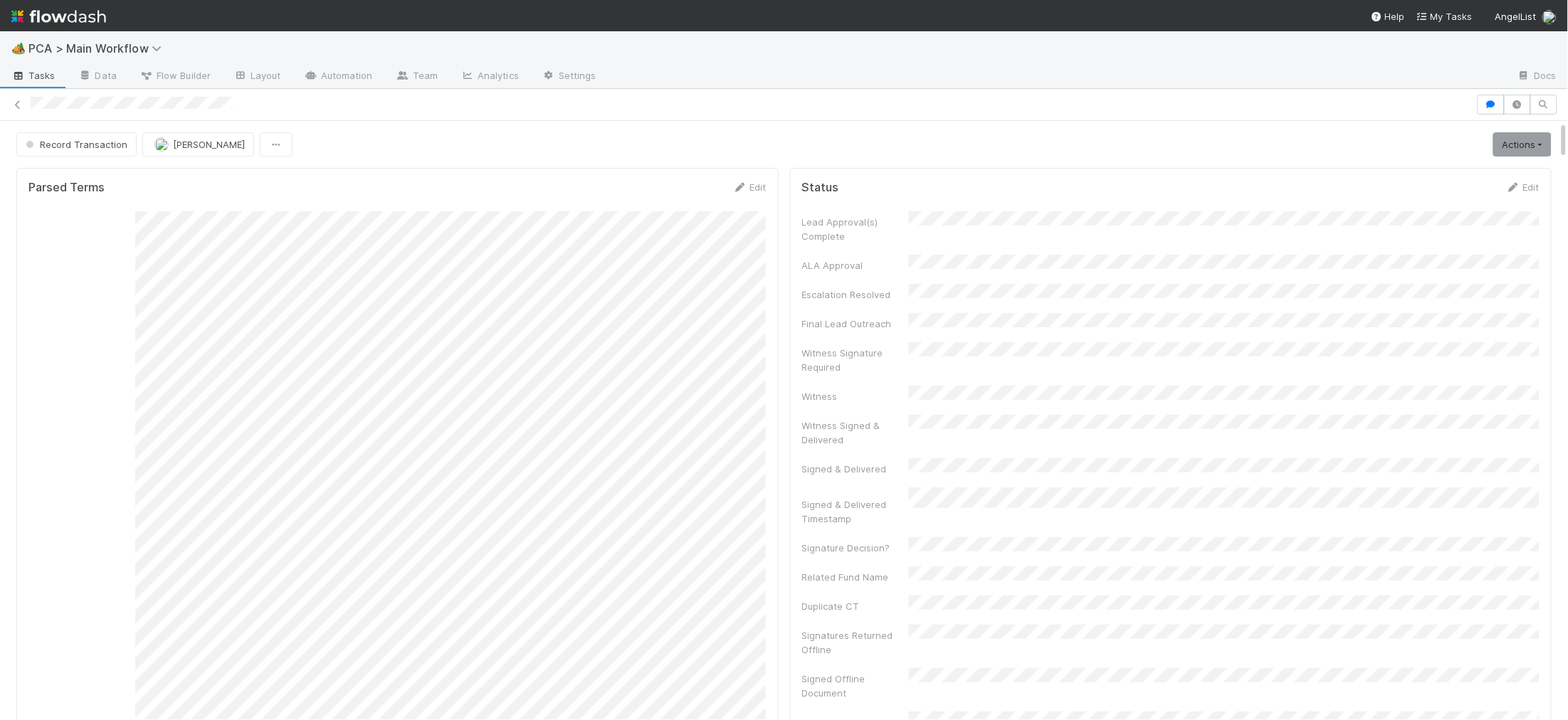
click at [99, 23] on img at bounding box center [59, 16] width 95 height 24
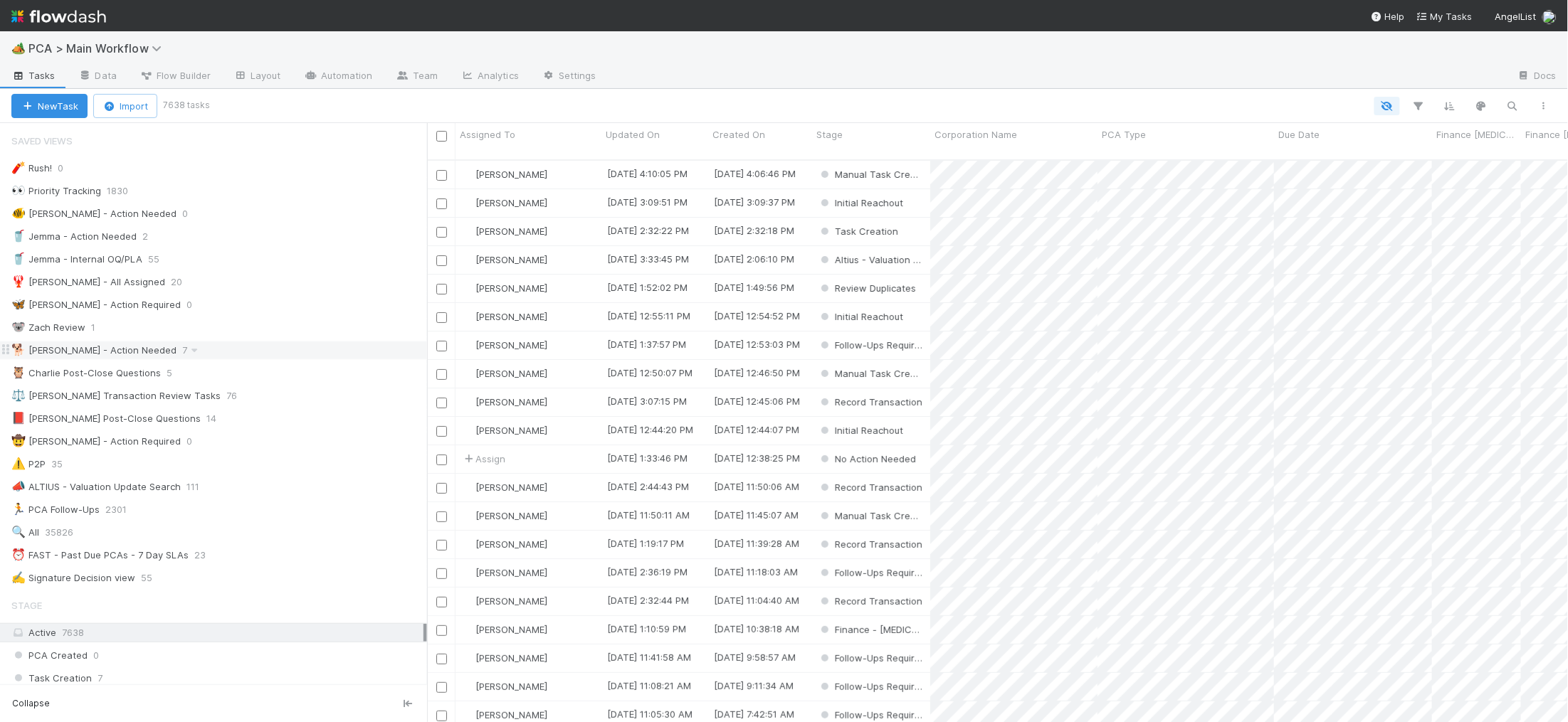
scroll to position [1, 0]
click at [269, 353] on div "🐕 [PERSON_NAME] - Action Needed 7" at bounding box center [219, 349] width 416 height 18
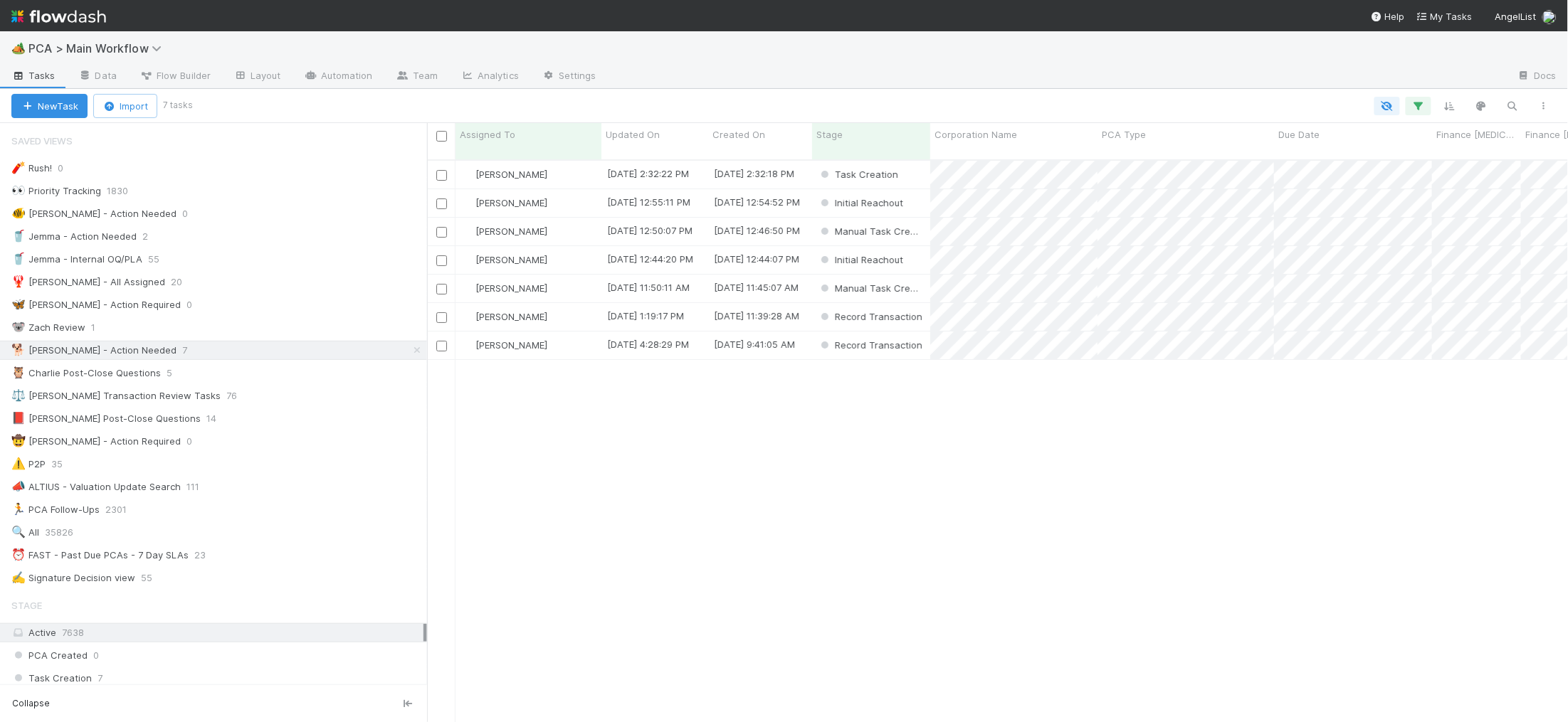
scroll to position [1, 1]
click at [634, 138] on span "Updated On" at bounding box center [632, 135] width 54 height 14
click at [661, 163] on div "Sort Oldest → Newest" at bounding box center [688, 161] width 162 height 22
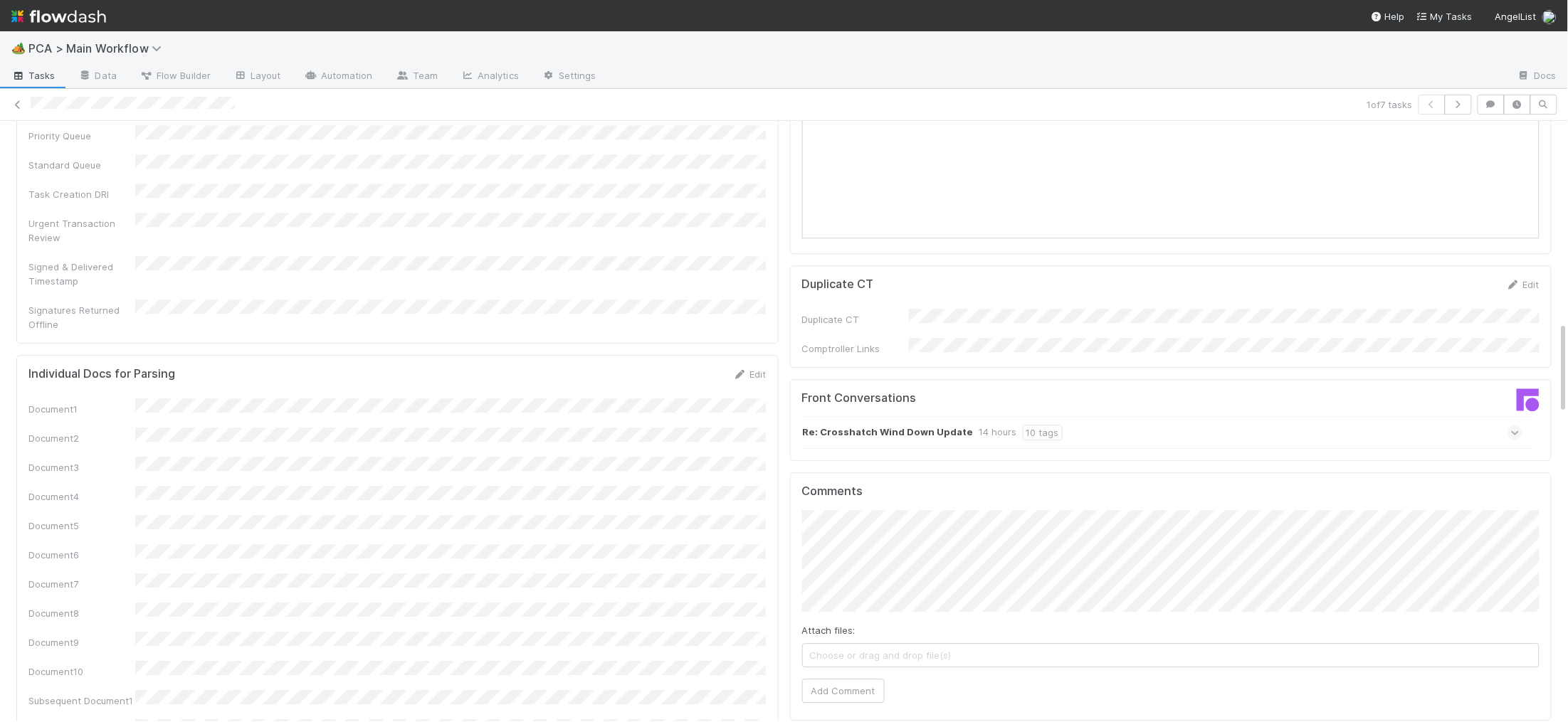
scroll to position [1365, 0]
click at [885, 421] on strong "Re: Crosshatch Wind Down Update" at bounding box center [888, 429] width 171 height 16
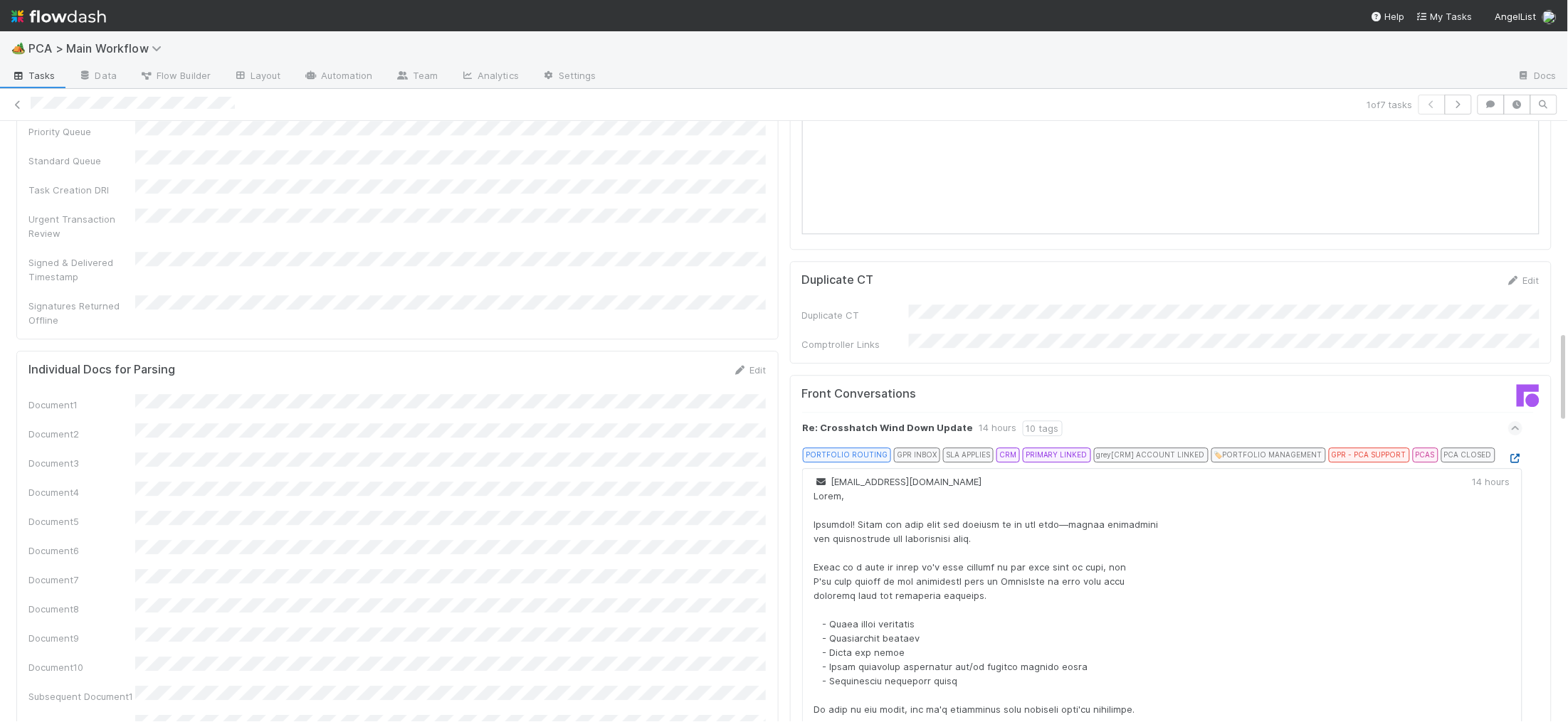
click at [1512, 454] on icon at bounding box center [1515, 458] width 14 height 9
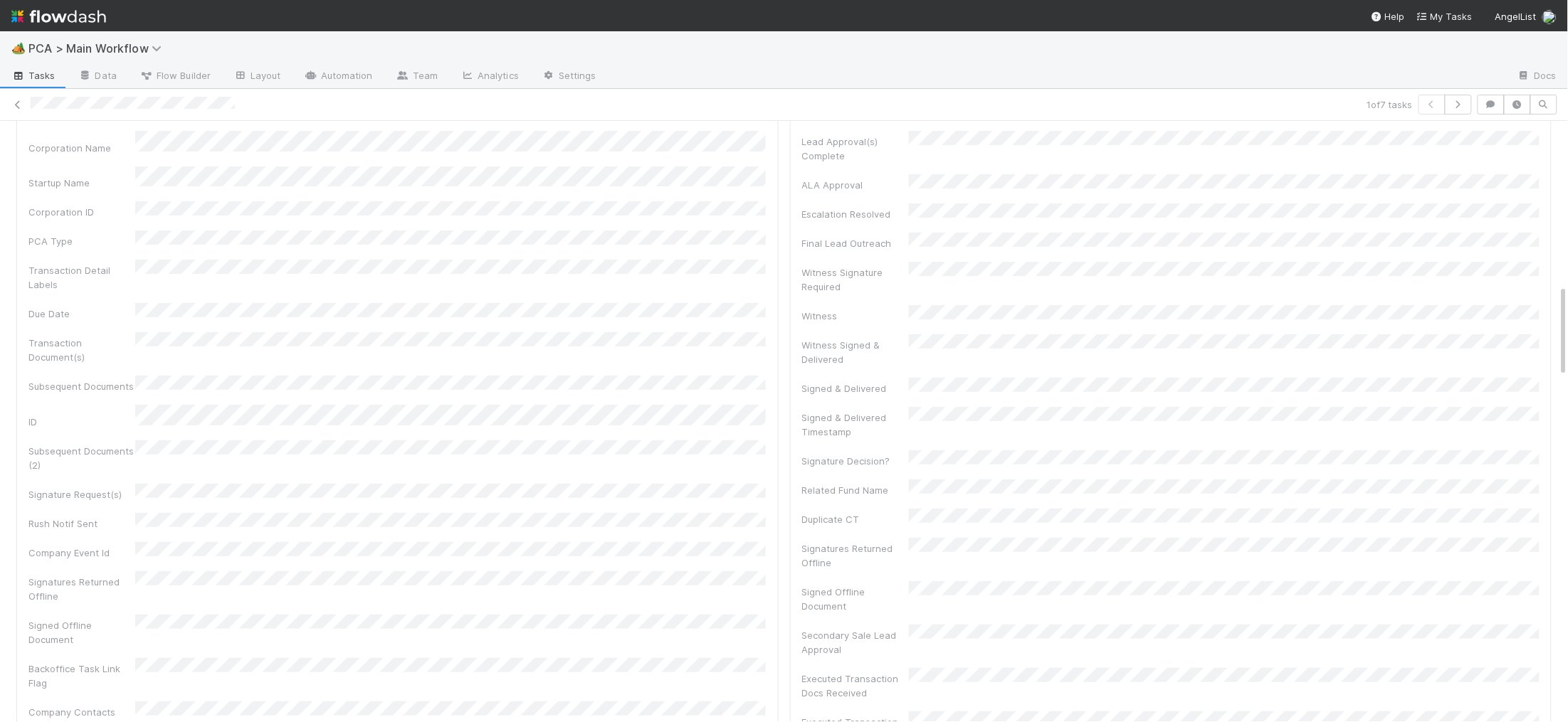
scroll to position [0, 0]
drag, startPoint x: 739, startPoint y: 186, endPoint x: 615, endPoint y: 202, distance: 125.0
click at [738, 186] on icon at bounding box center [740, 187] width 14 height 9
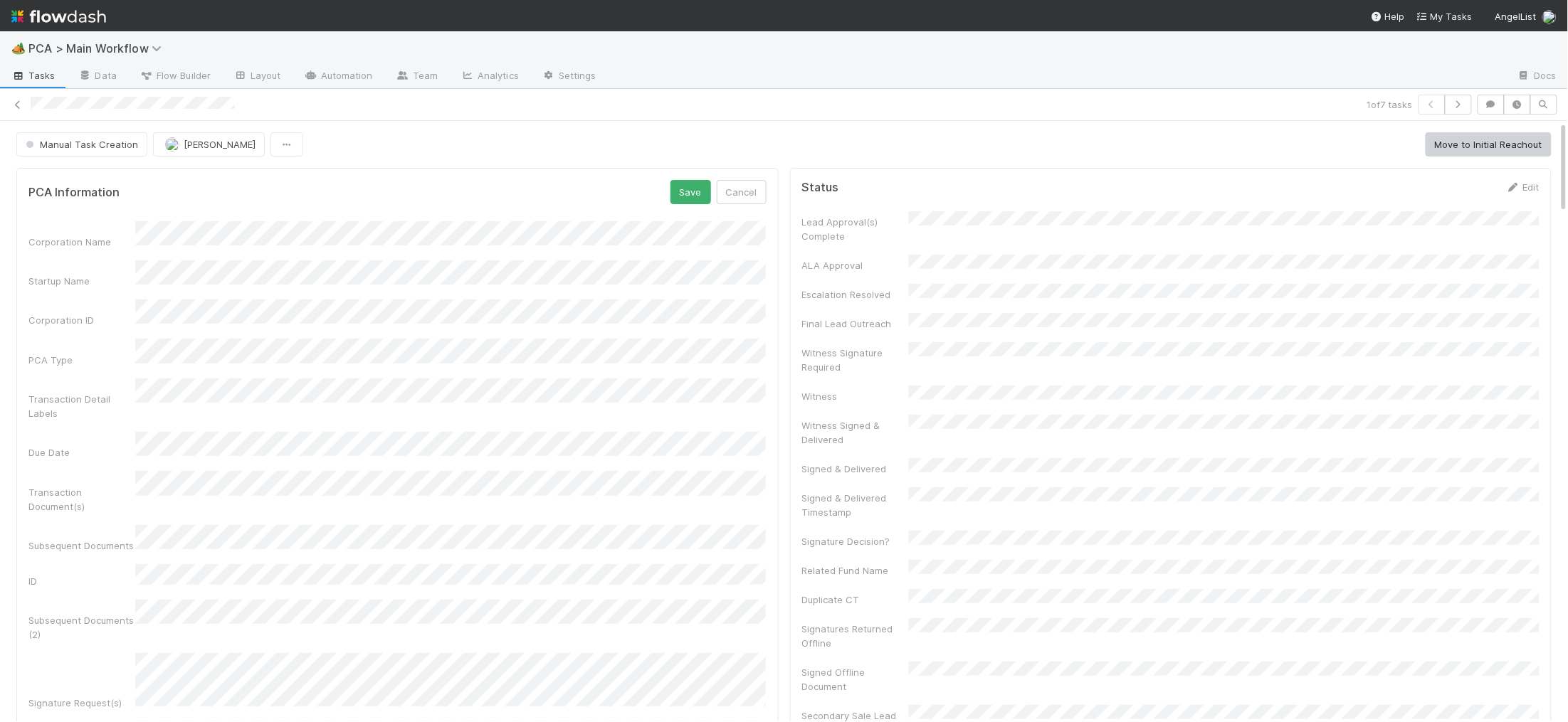
click at [379, 255] on div "Corporation Name Startup Name Corporation ID PCA Type Transaction Detail Labels…" at bounding box center [397, 589] width 738 height 736
click at [378, 255] on div "Corporation Name Startup Name Corporation ID PCA Type Transaction Detail Labels…" at bounding box center [397, 589] width 738 height 736
click at [405, 247] on div "Corporation Name Startup Name Corporation ID PCA Type Transaction Detail Labels…" at bounding box center [397, 589] width 738 height 736
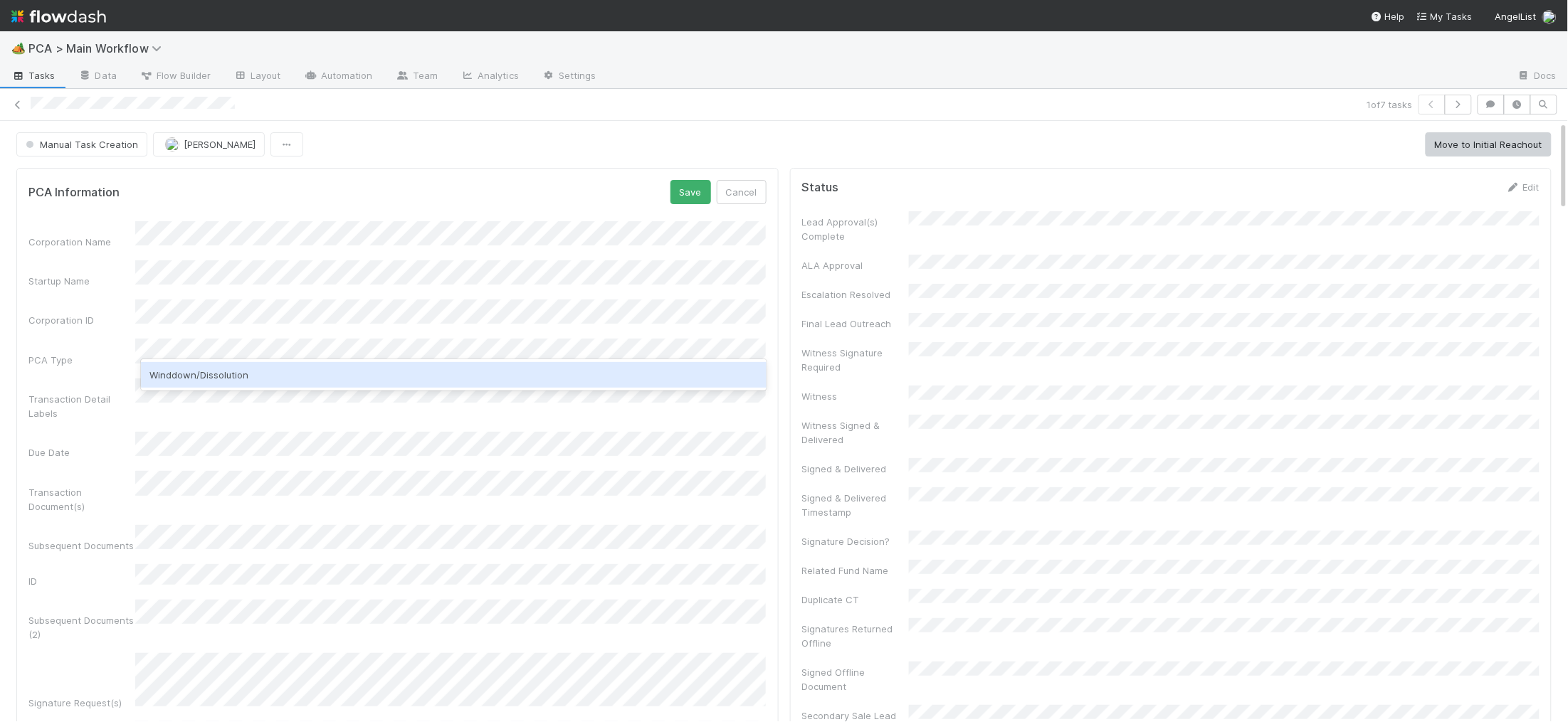
click at [308, 370] on div "Winddown/Dissolution" at bounding box center [453, 375] width 624 height 26
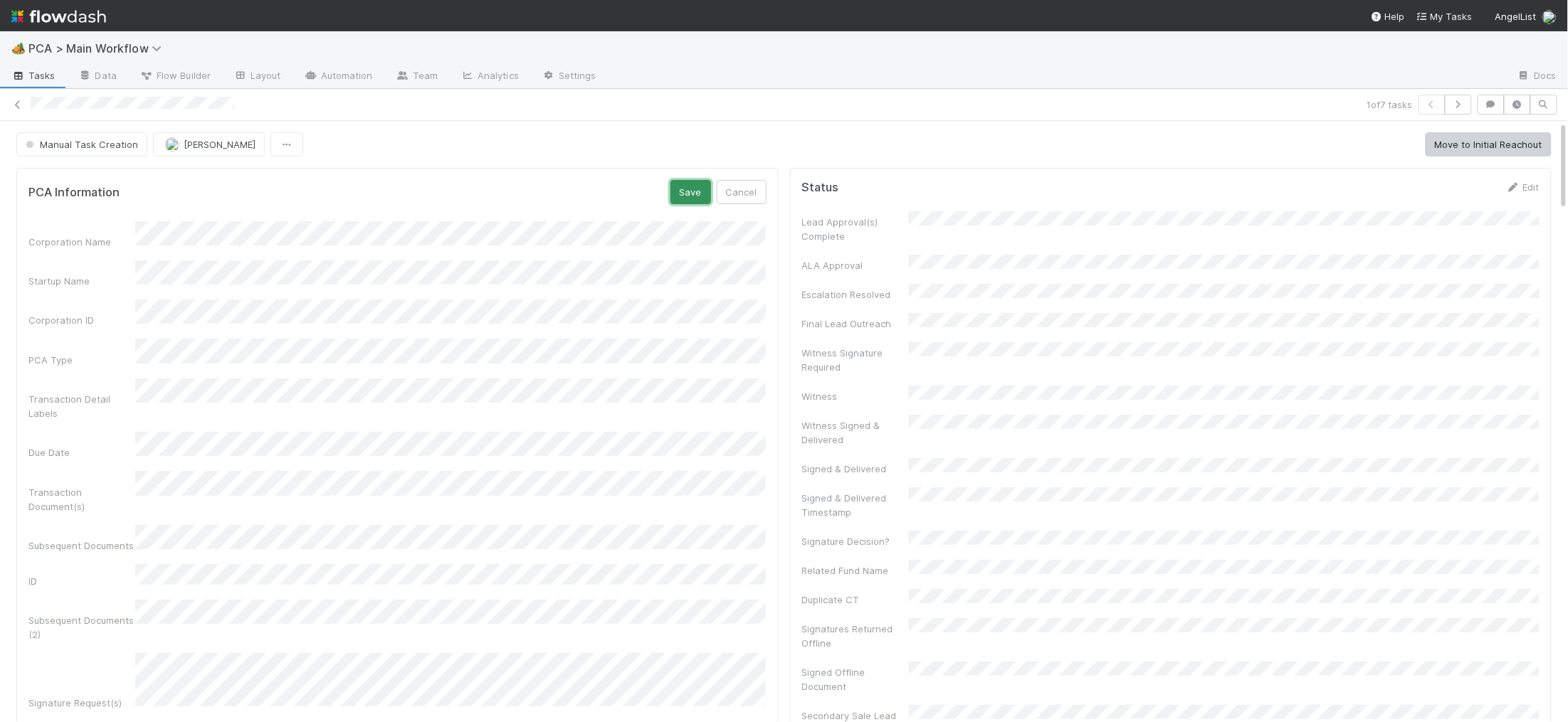
scroll to position [0, 4]
drag, startPoint x: 683, startPoint y: 190, endPoint x: 674, endPoint y: 192, distance: 9.2
click at [681, 191] on button "Save" at bounding box center [686, 192] width 41 height 24
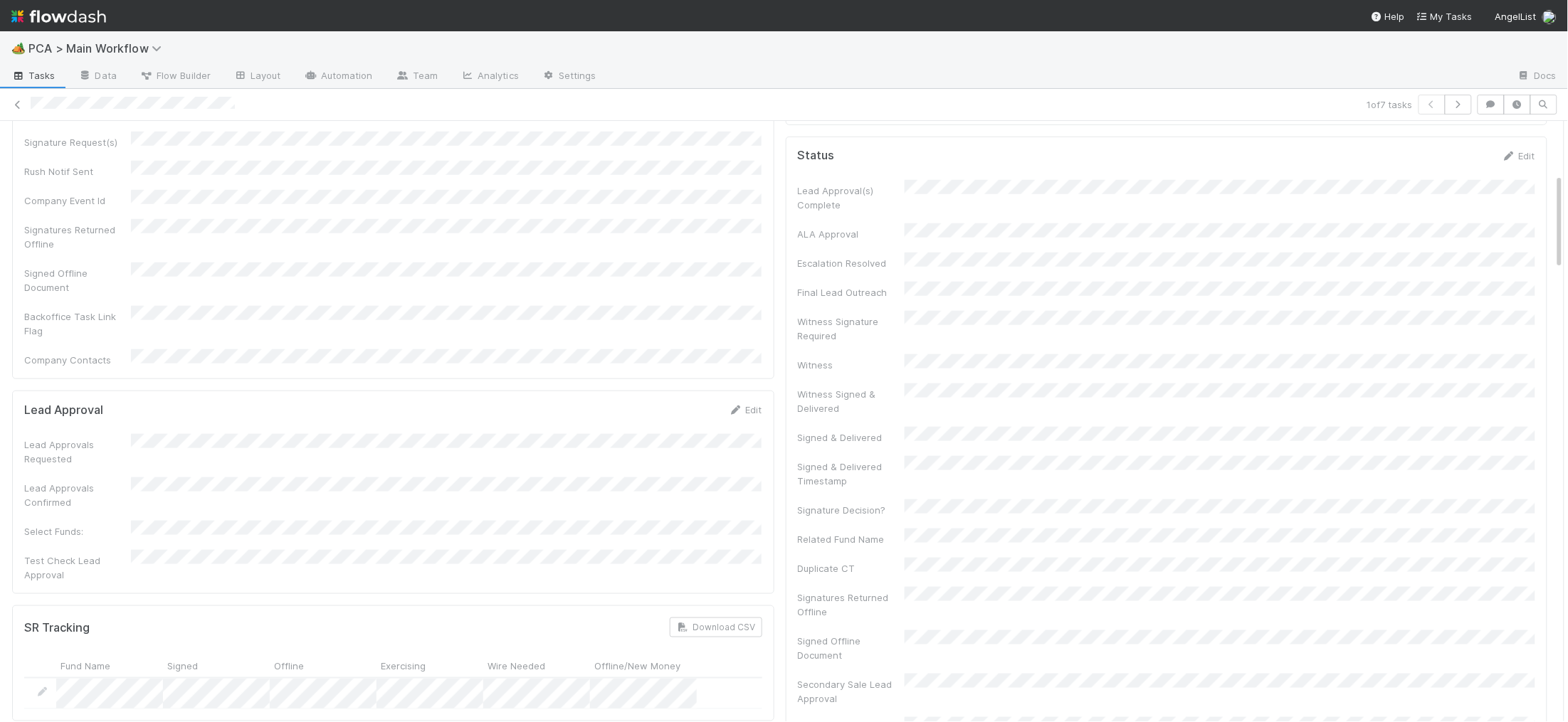
scroll to position [0, 0]
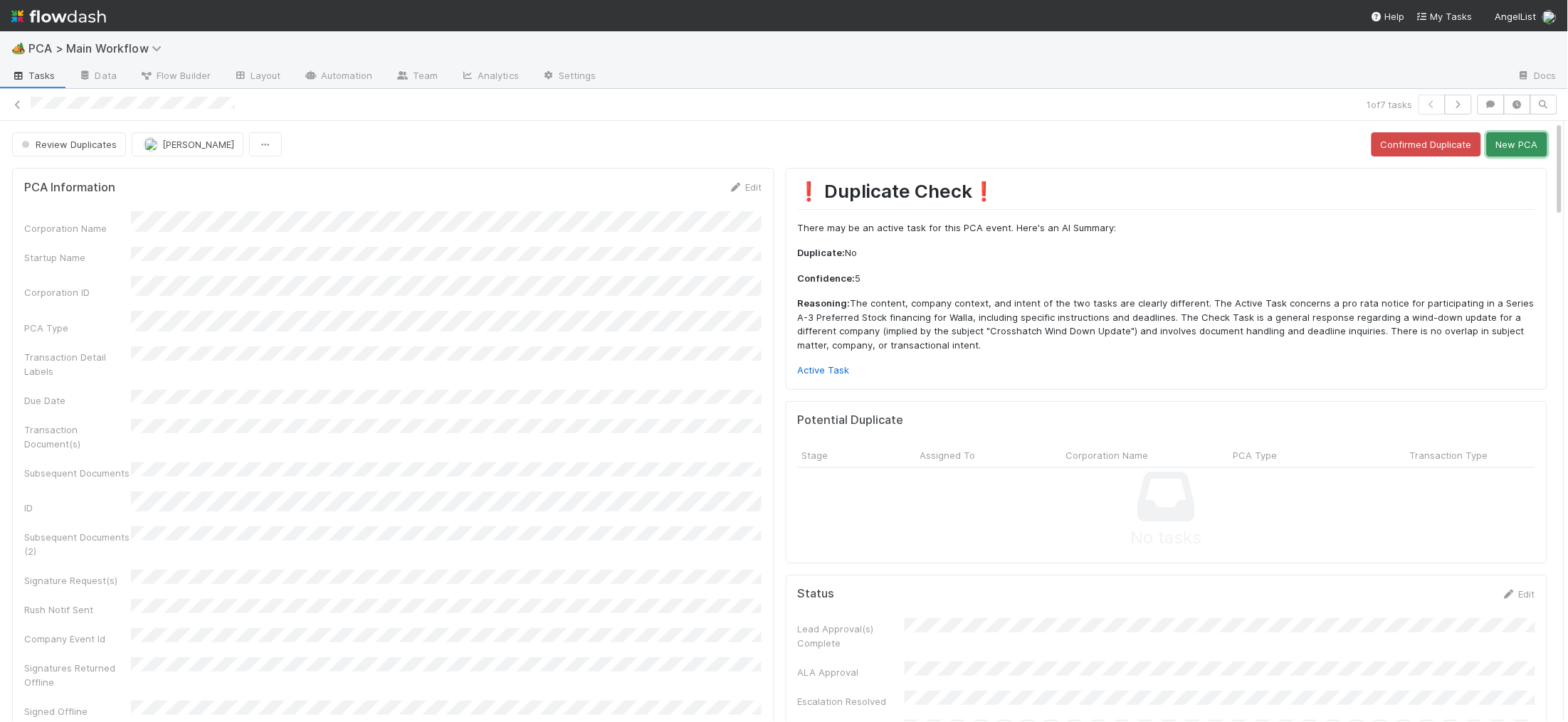
click at [1533, 153] on button "New PCA" at bounding box center [1516, 145] width 60 height 24
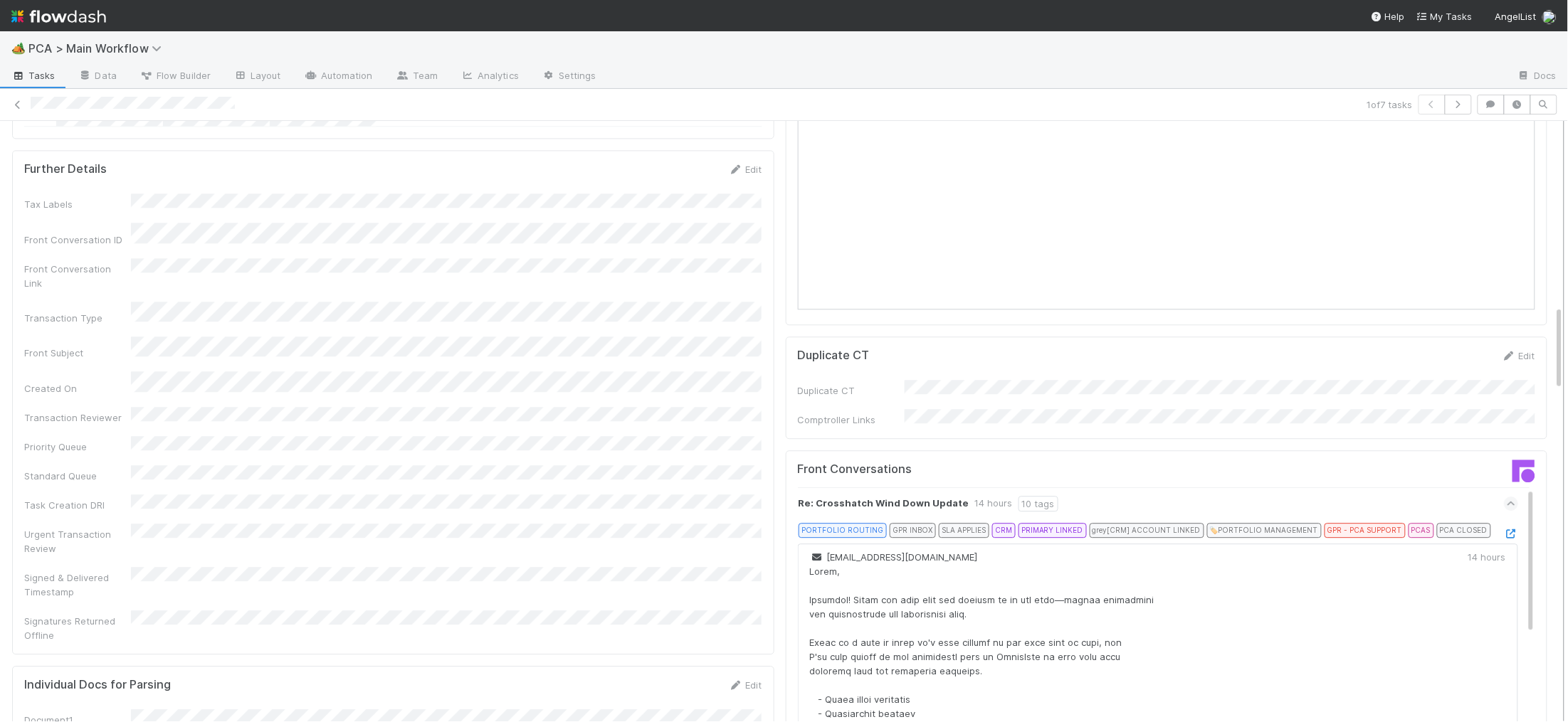
scroll to position [1724, 0]
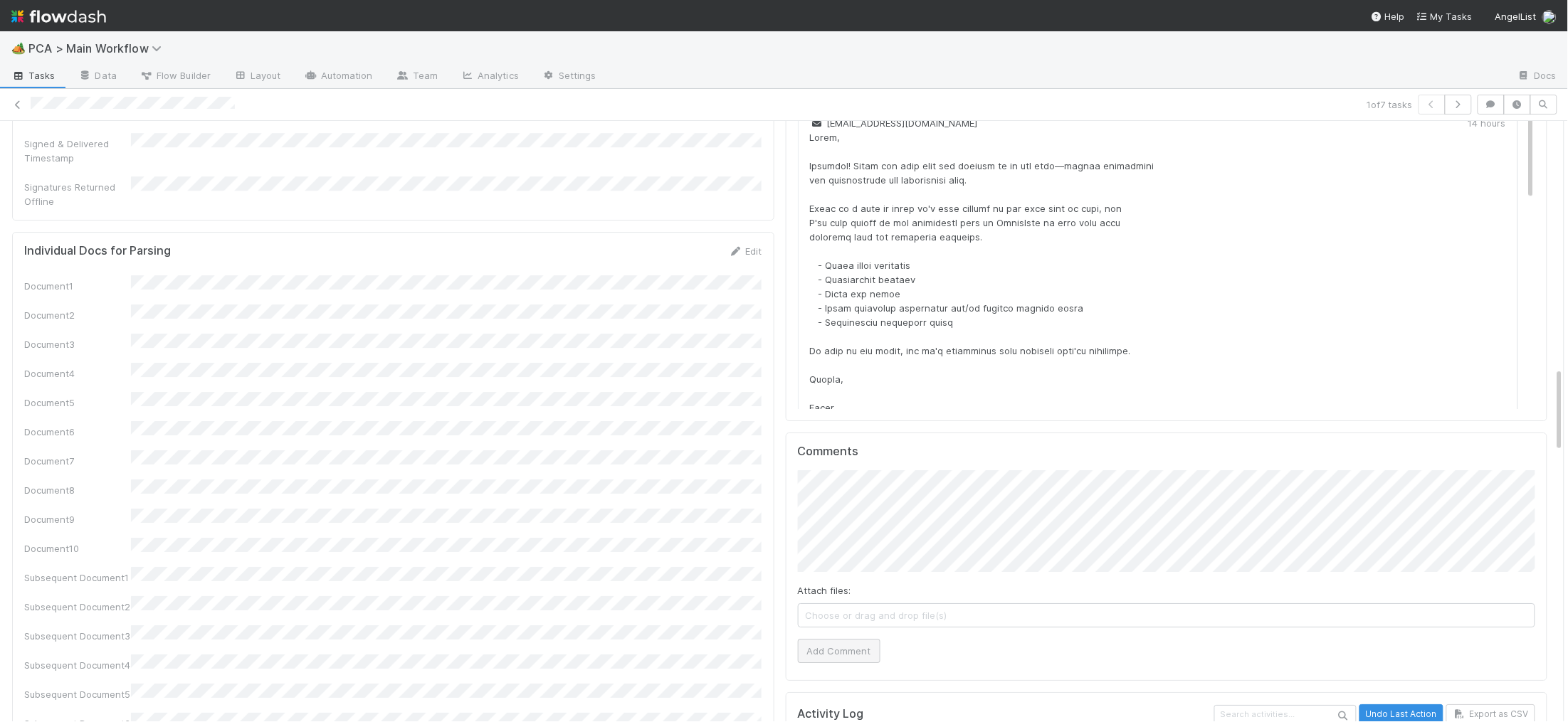
click at [850, 563] on div "Attach files: Choose or drag and drop file(s) Add Comment" at bounding box center [1167, 566] width 738 height 193
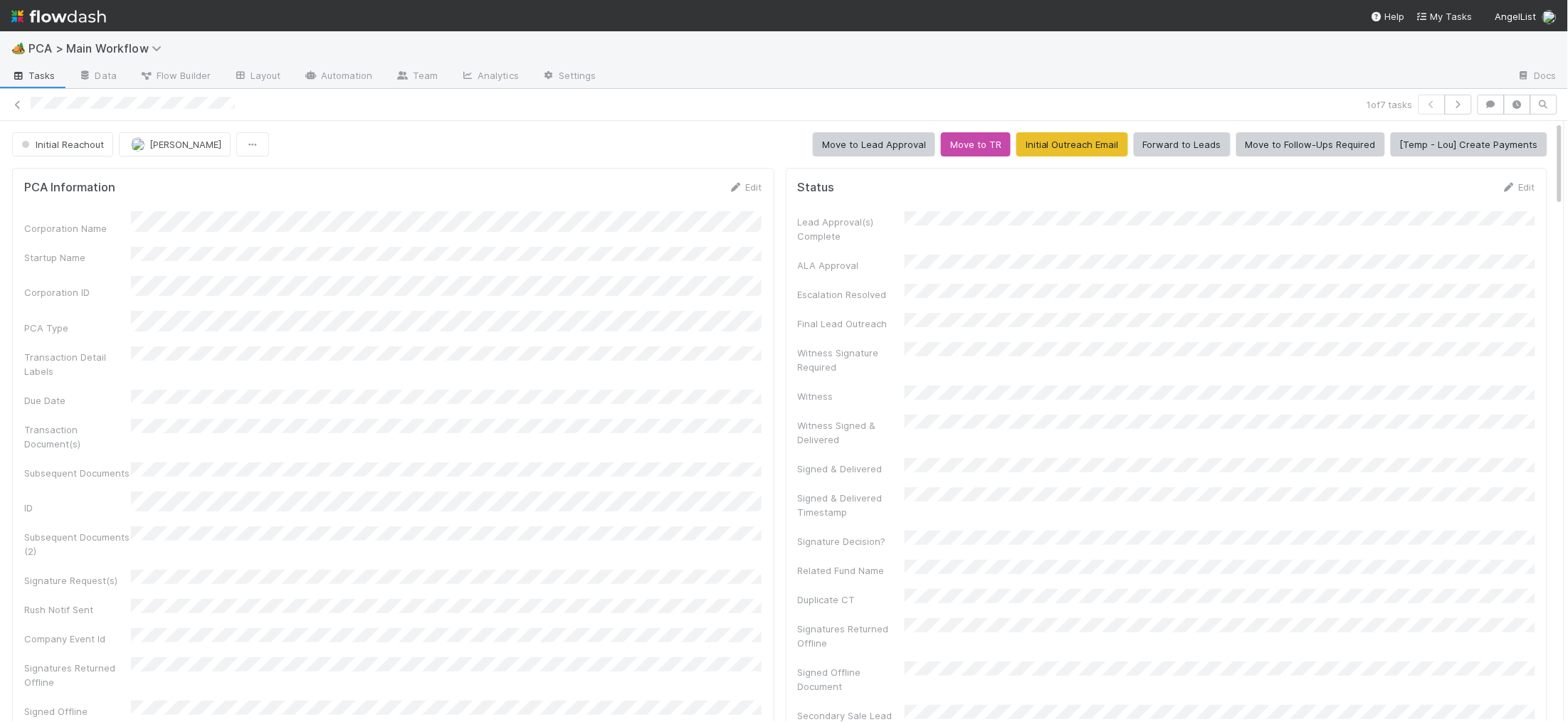
click at [840, 478] on div "Lead Approval(s) Complete ALA Approval Escalation Resolved Final Lead Outreach …" at bounding box center [1167, 590] width 738 height 757
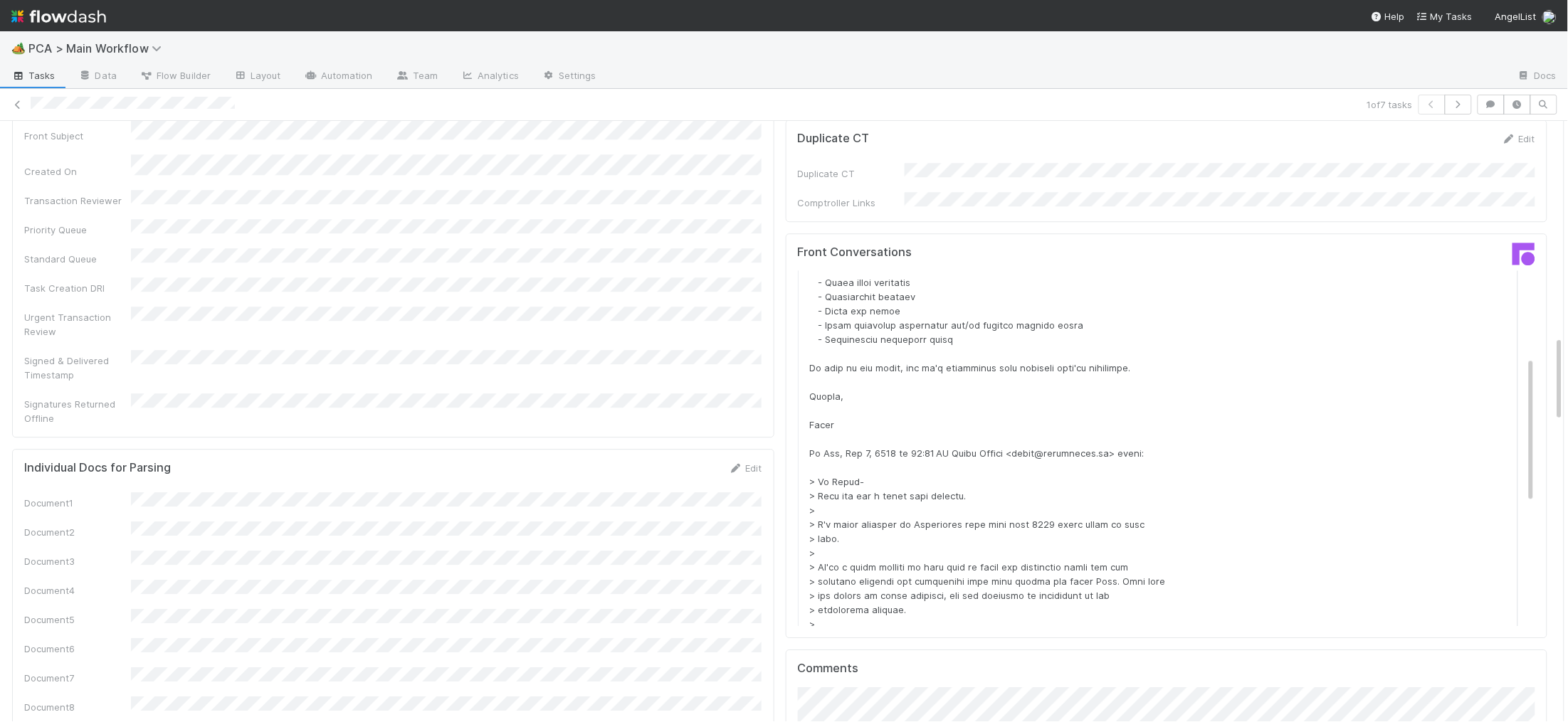
scroll to position [218, 0]
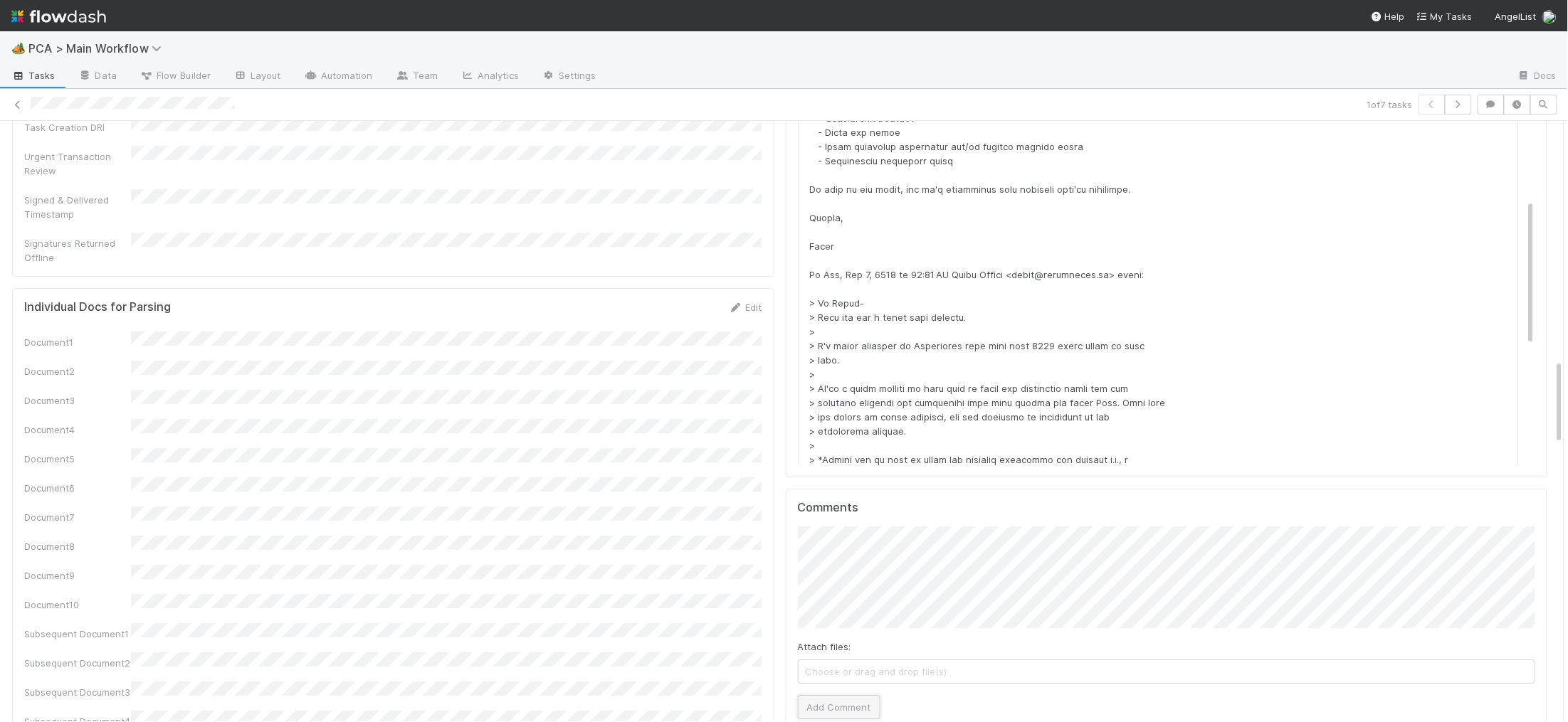
click at [829, 695] on button "Add Comment" at bounding box center [839, 708] width 82 height 24
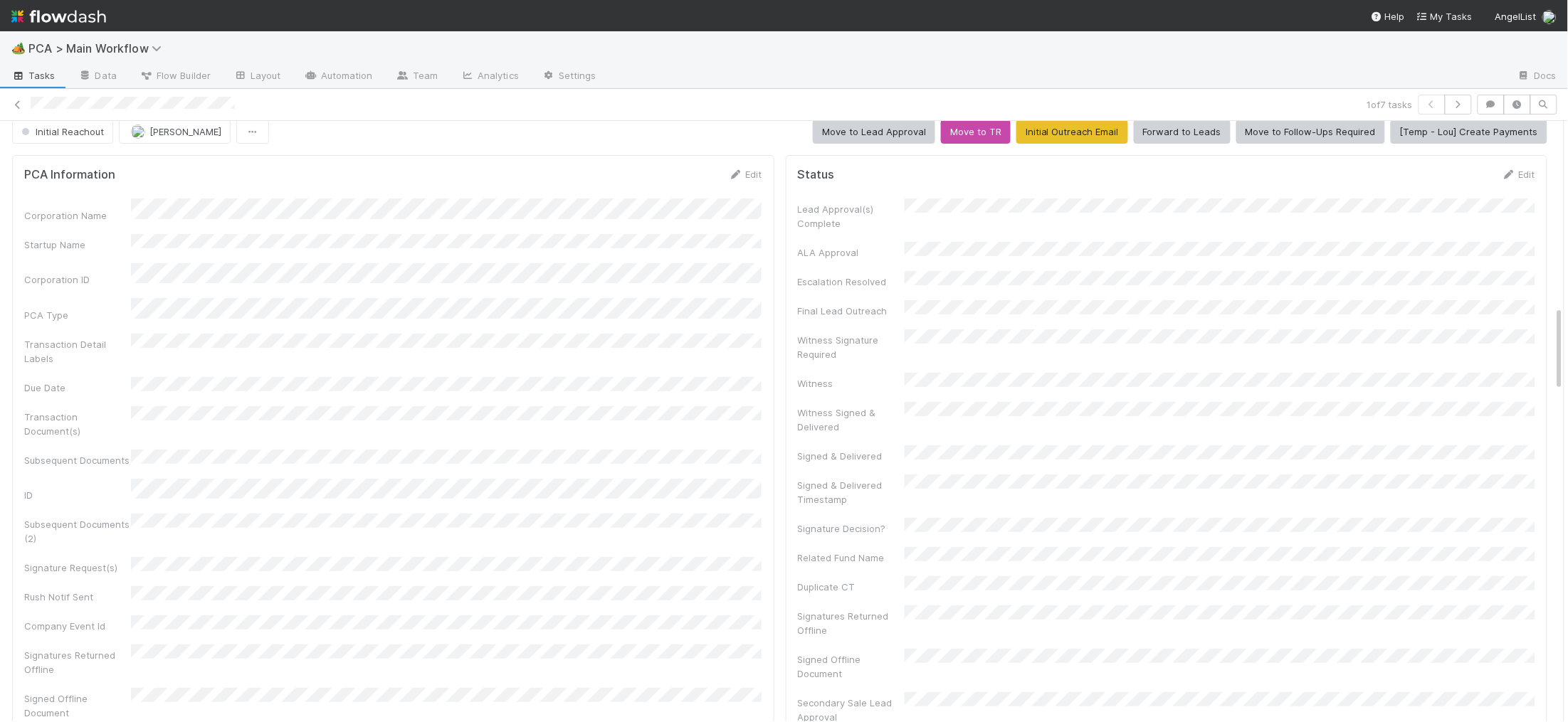
scroll to position [0, 0]
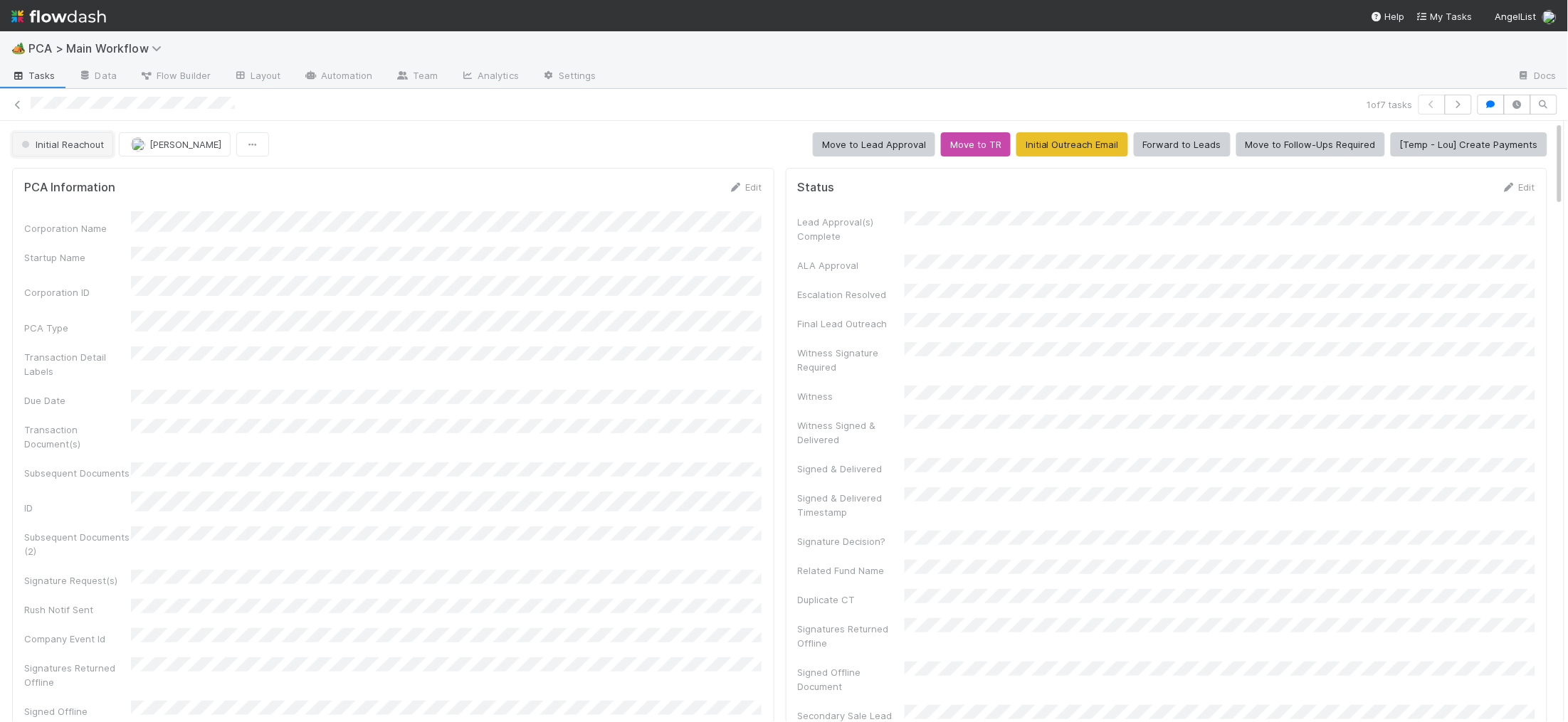
click at [73, 139] on span "Initial Reachout" at bounding box center [61, 145] width 85 height 11
drag, startPoint x: 82, startPoint y: 182, endPoint x: 1150, endPoint y: 0, distance: 1083.4
click at [81, 182] on span "Duplicate / Dead PCAs" at bounding box center [75, 181] width 118 height 11
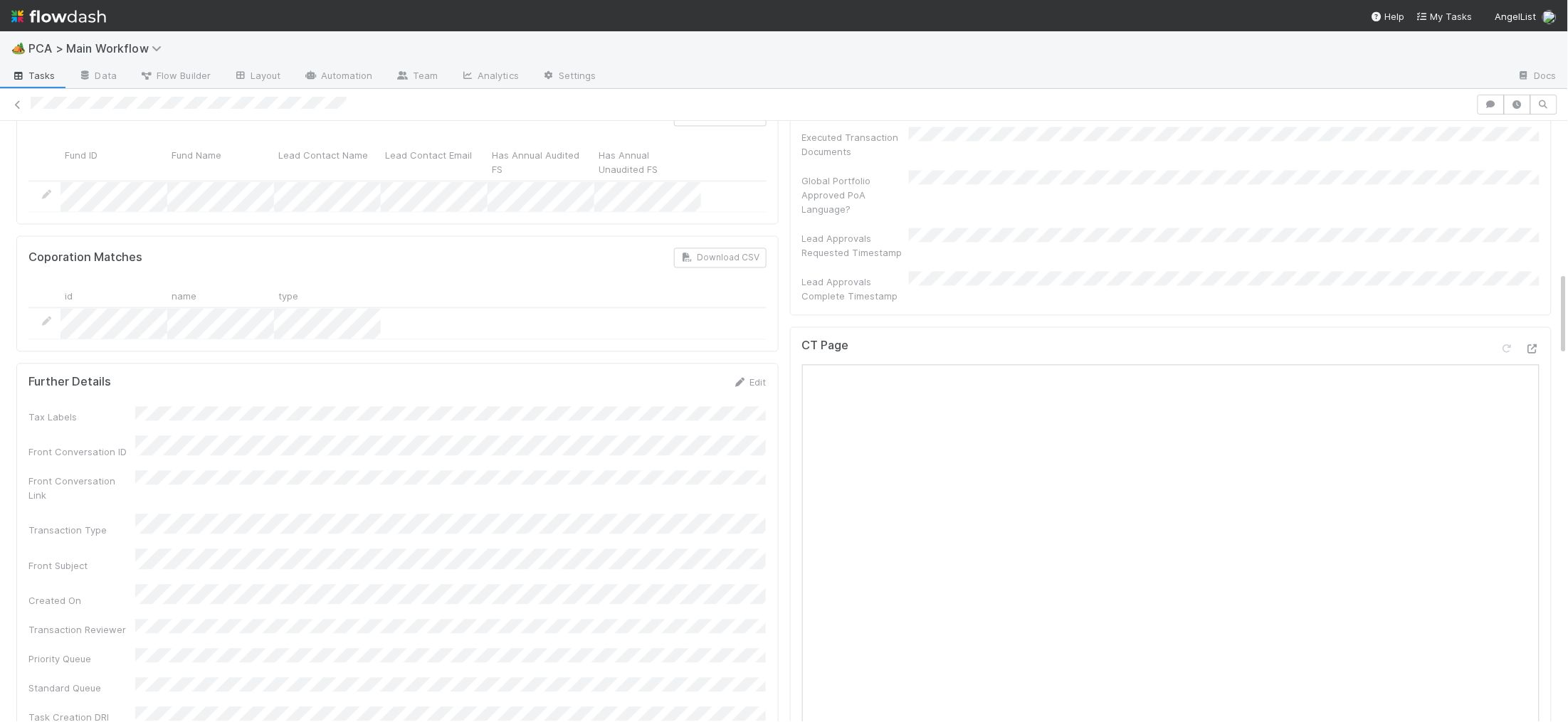
scroll to position [1086, 0]
click at [759, 374] on link "Edit" at bounding box center [749, 379] width 34 height 11
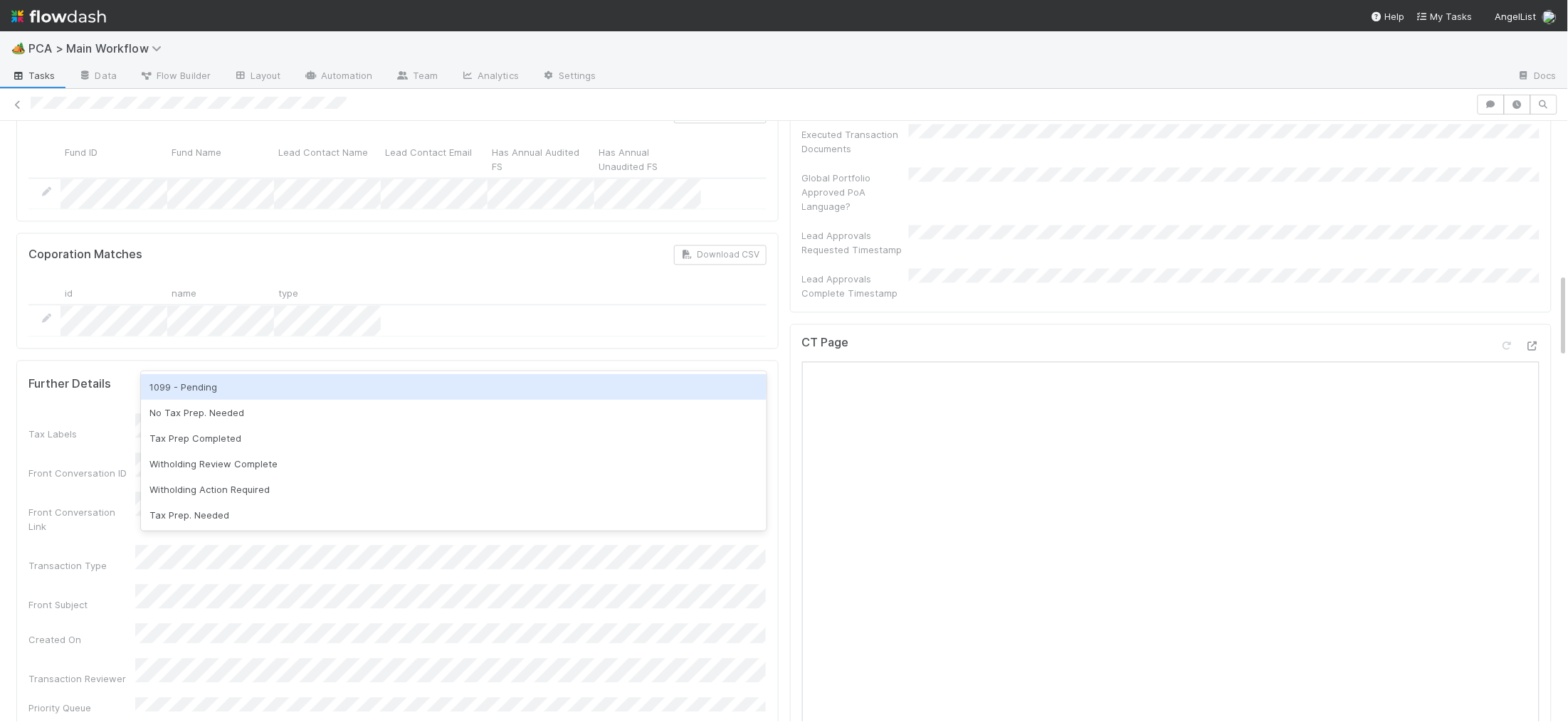
click at [546, 372] on div "Further Details Save Cancel" at bounding box center [397, 384] width 738 height 24
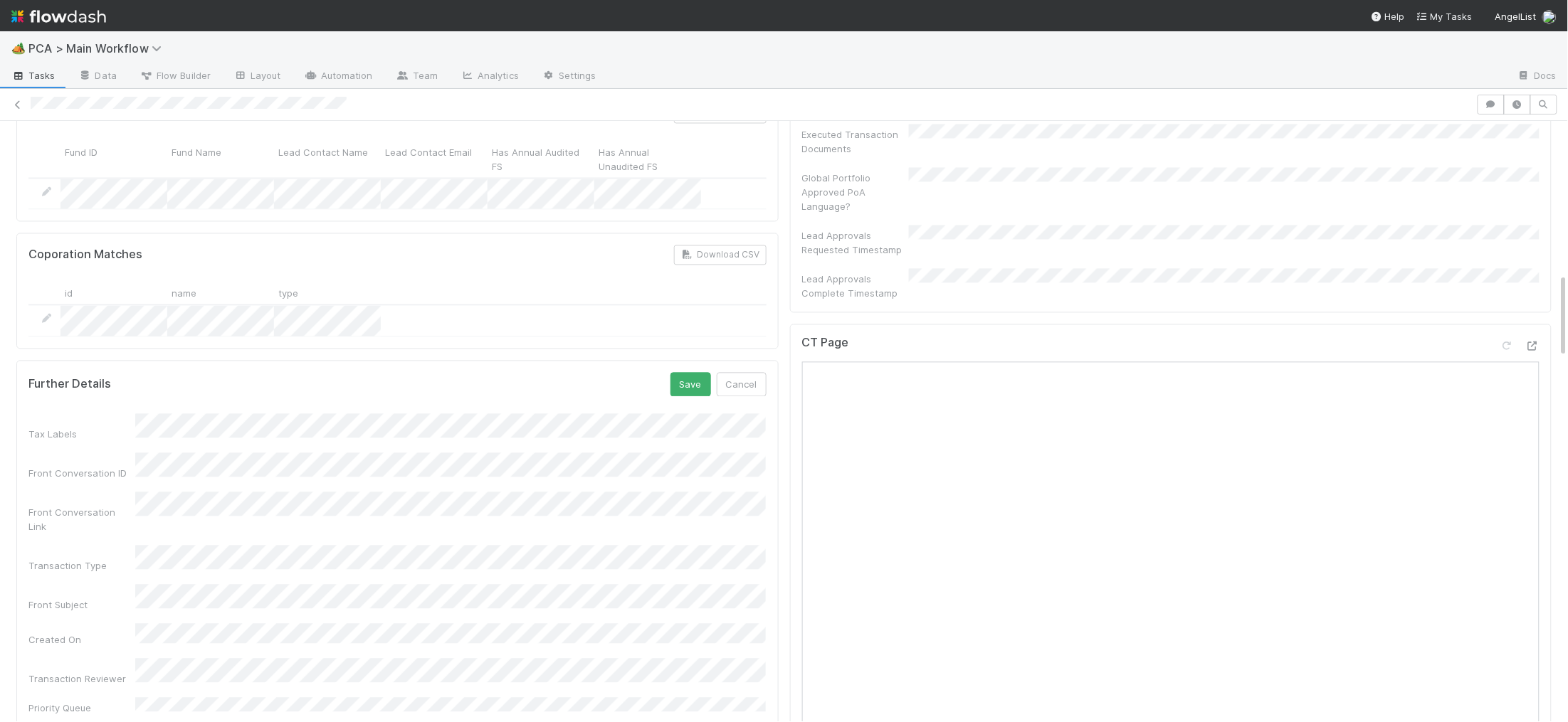
click at [668, 372] on div "Further Details Save Cancel" at bounding box center [397, 384] width 738 height 24
click at [688, 372] on button "Save" at bounding box center [690, 384] width 41 height 24
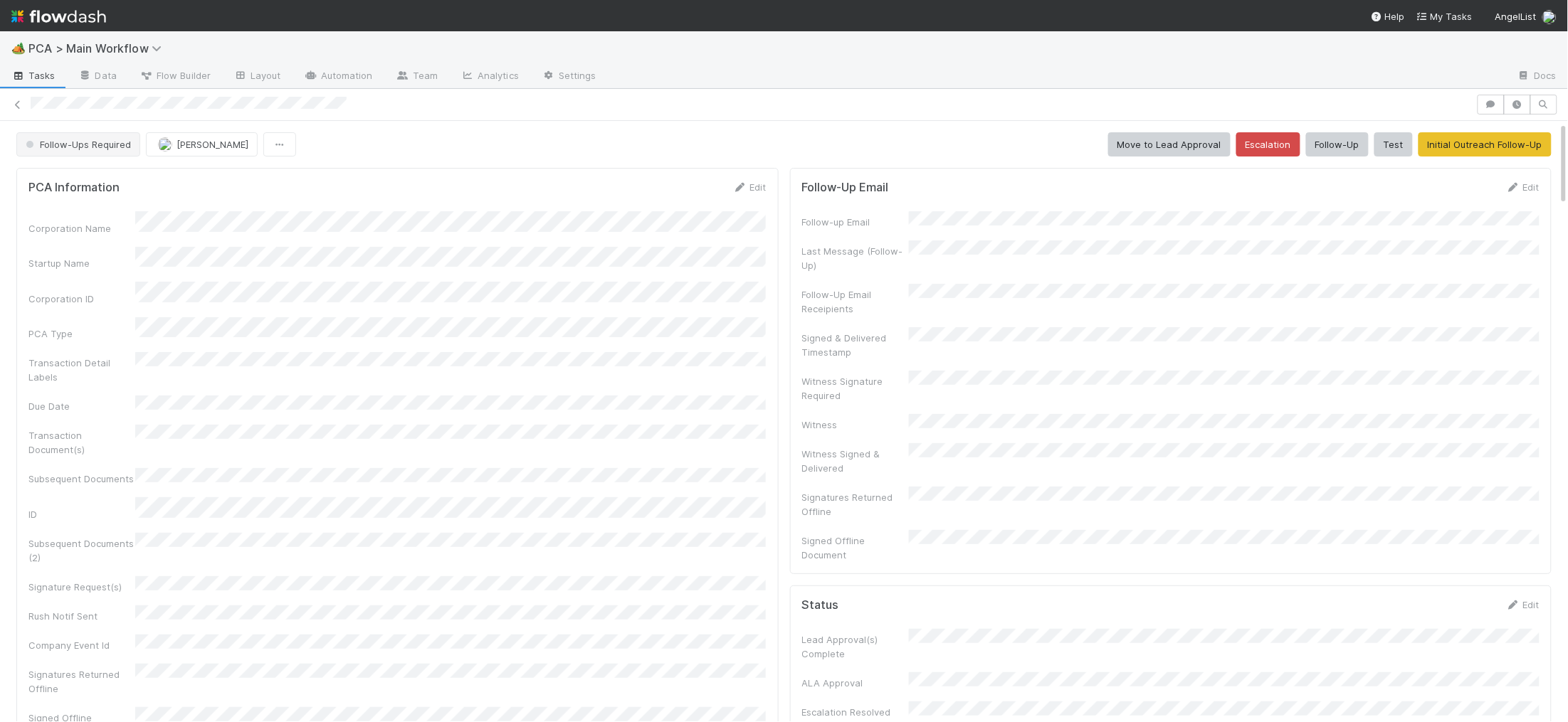
scroll to position [4, 0]
drag, startPoint x: 92, startPoint y: 19, endPoint x: 206, endPoint y: 9, distance: 114.4
click at [92, 19] on img at bounding box center [59, 16] width 95 height 24
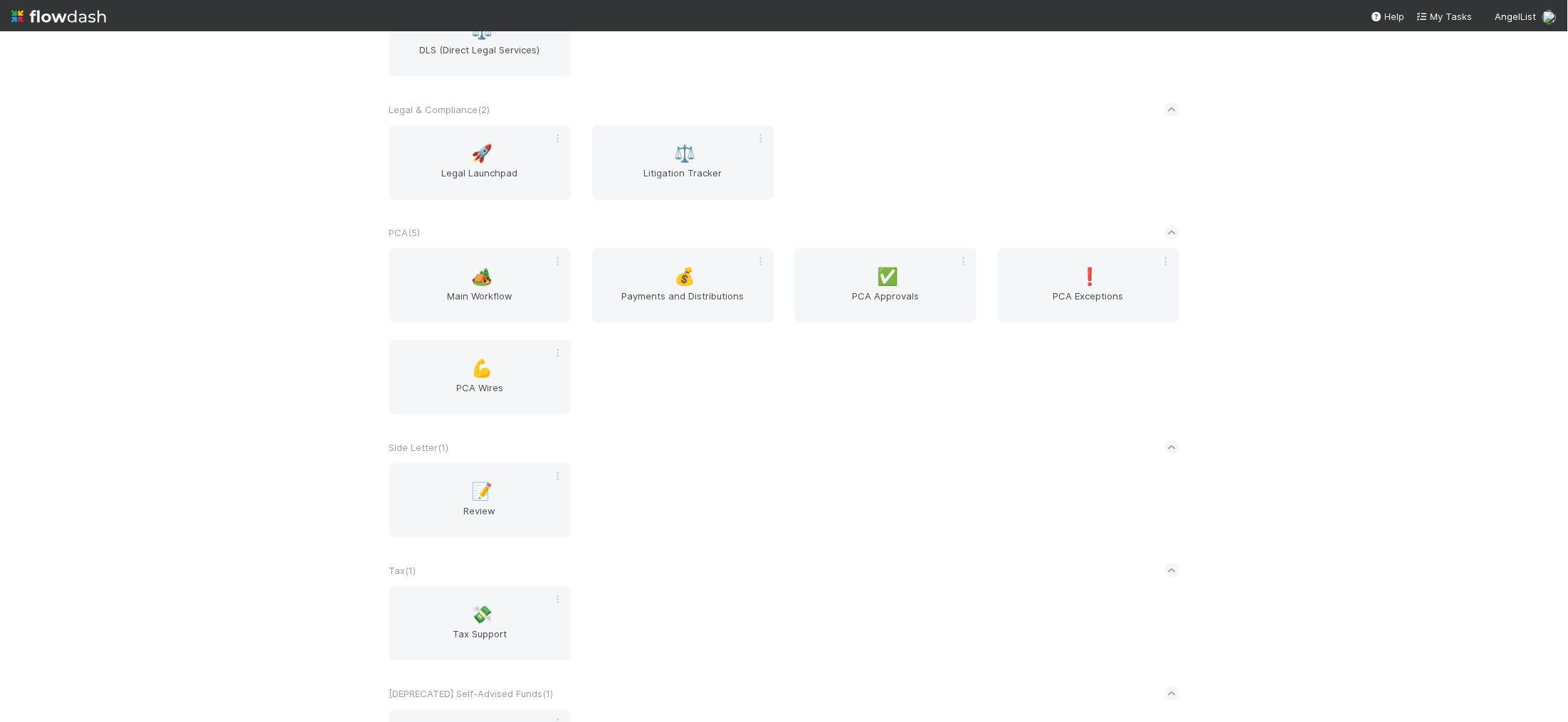
scroll to position [2545, 0]
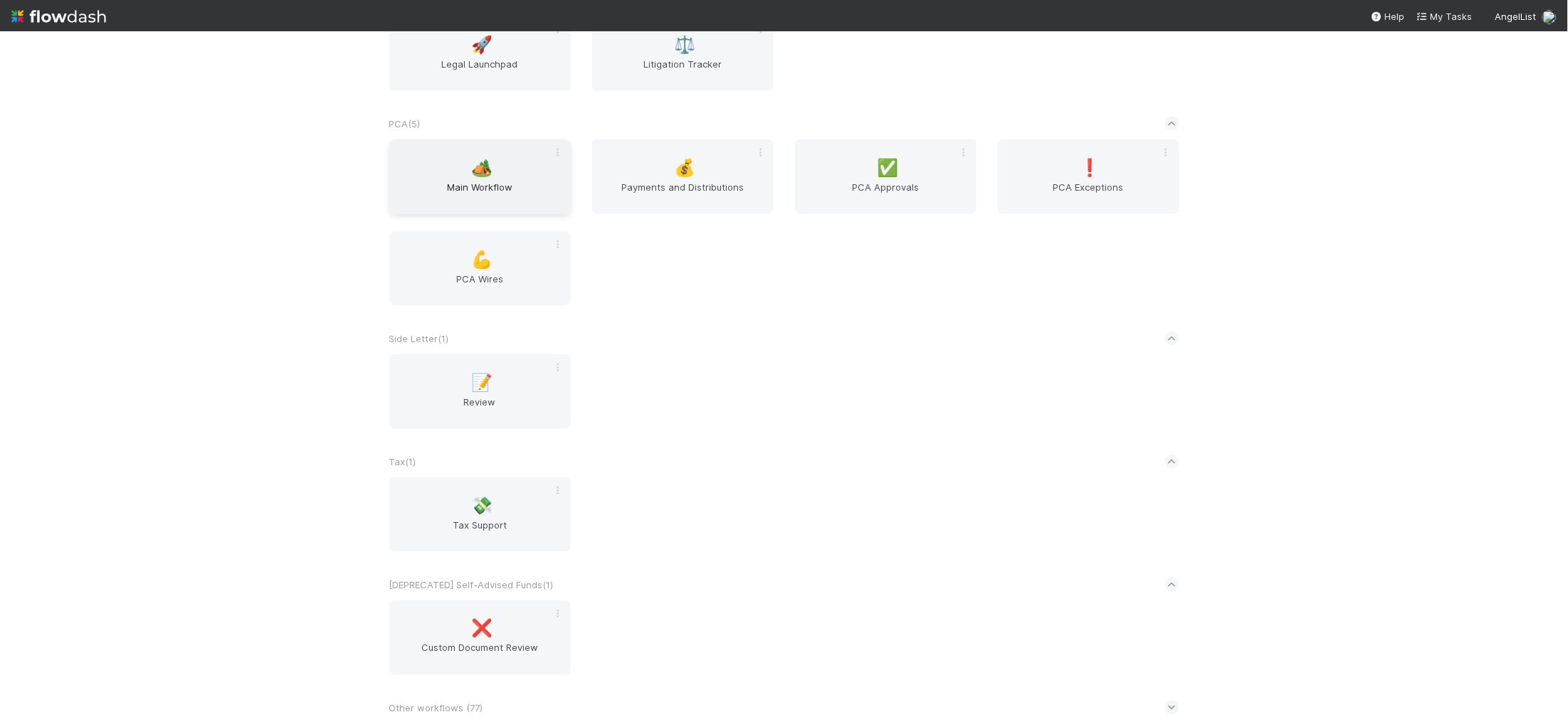
click at [425, 154] on div "🏕️ Main Workflow" at bounding box center [480, 177] width 181 height 75
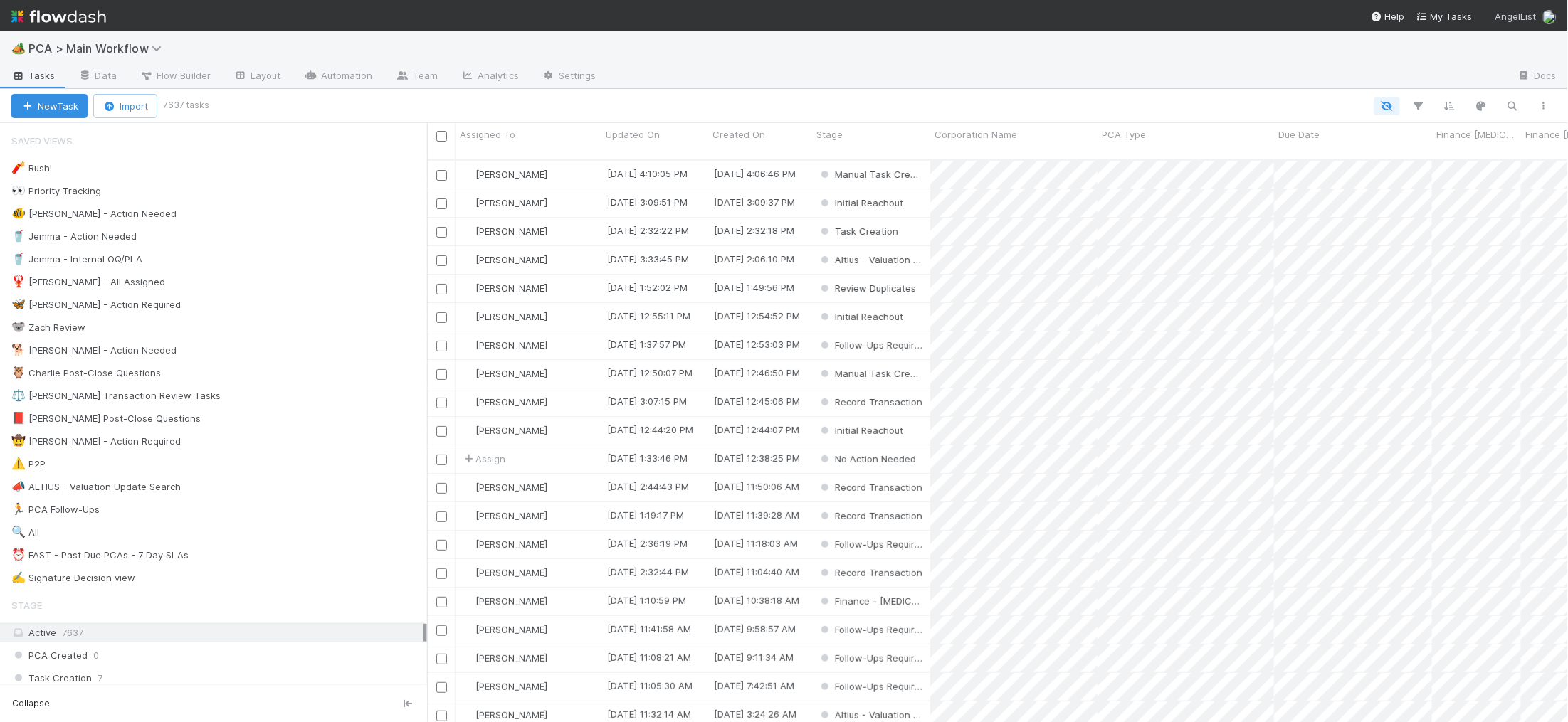
scroll to position [1, 1]
click at [323, 359] on div "🐕 [PERSON_NAME] - Action Needed 6" at bounding box center [219, 350] width 416 height 18
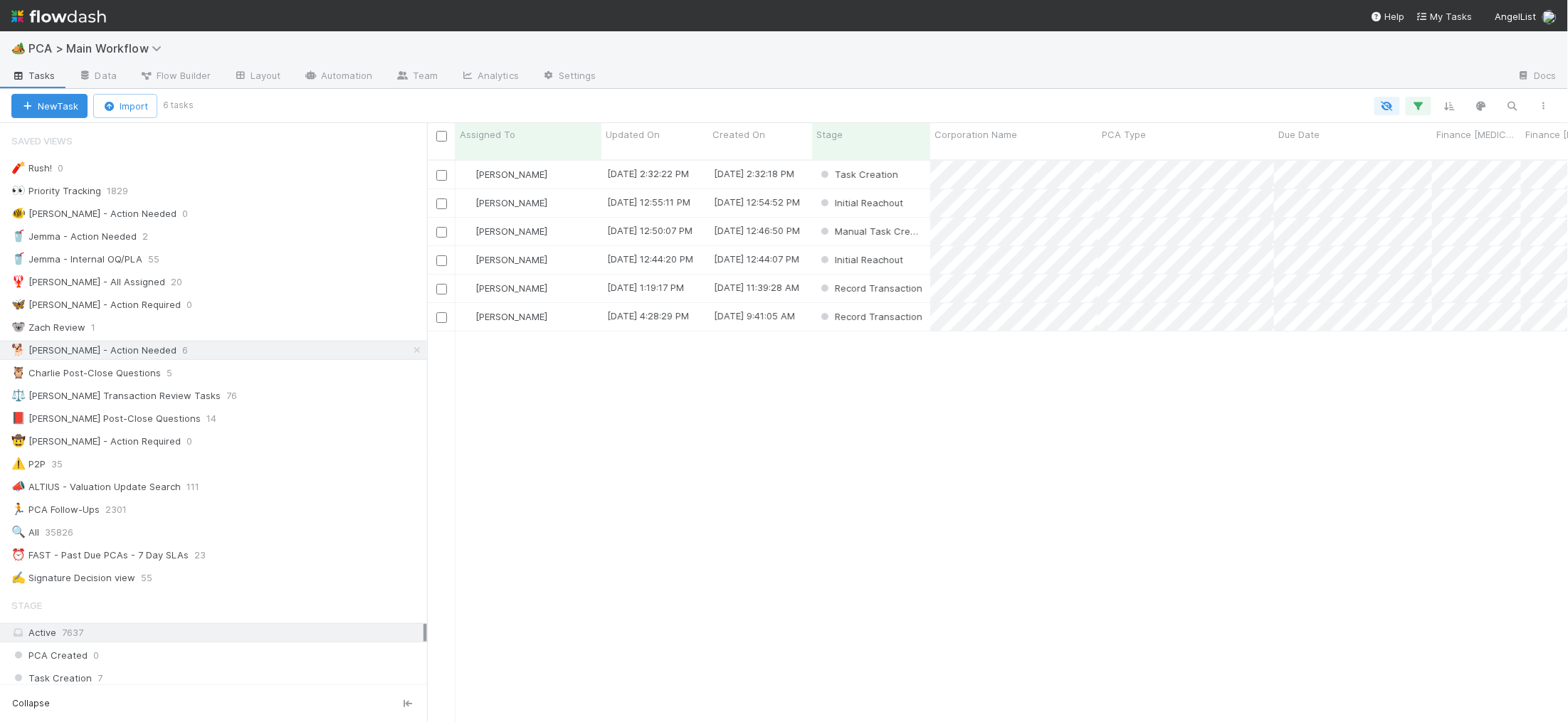
scroll to position [574, 1141]
click at [652, 130] on span "Updated On" at bounding box center [632, 135] width 54 height 14
click at [678, 158] on div "Sort Oldest → Newest" at bounding box center [688, 161] width 162 height 22
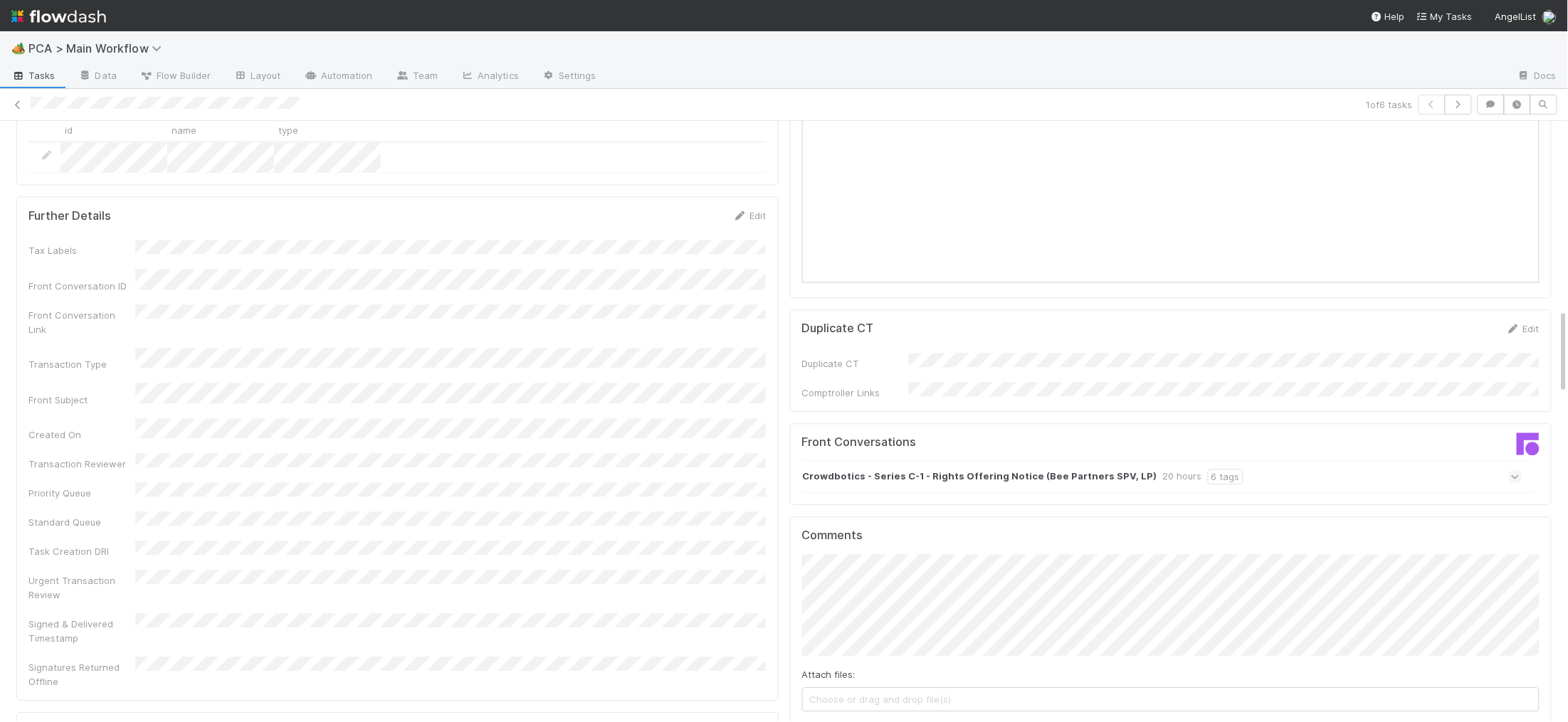
click at [919, 469] on strong "Crowdbotics - Series C-1 - Rights Offering Notice (Bee Partners SPV, LP)" at bounding box center [980, 477] width 354 height 16
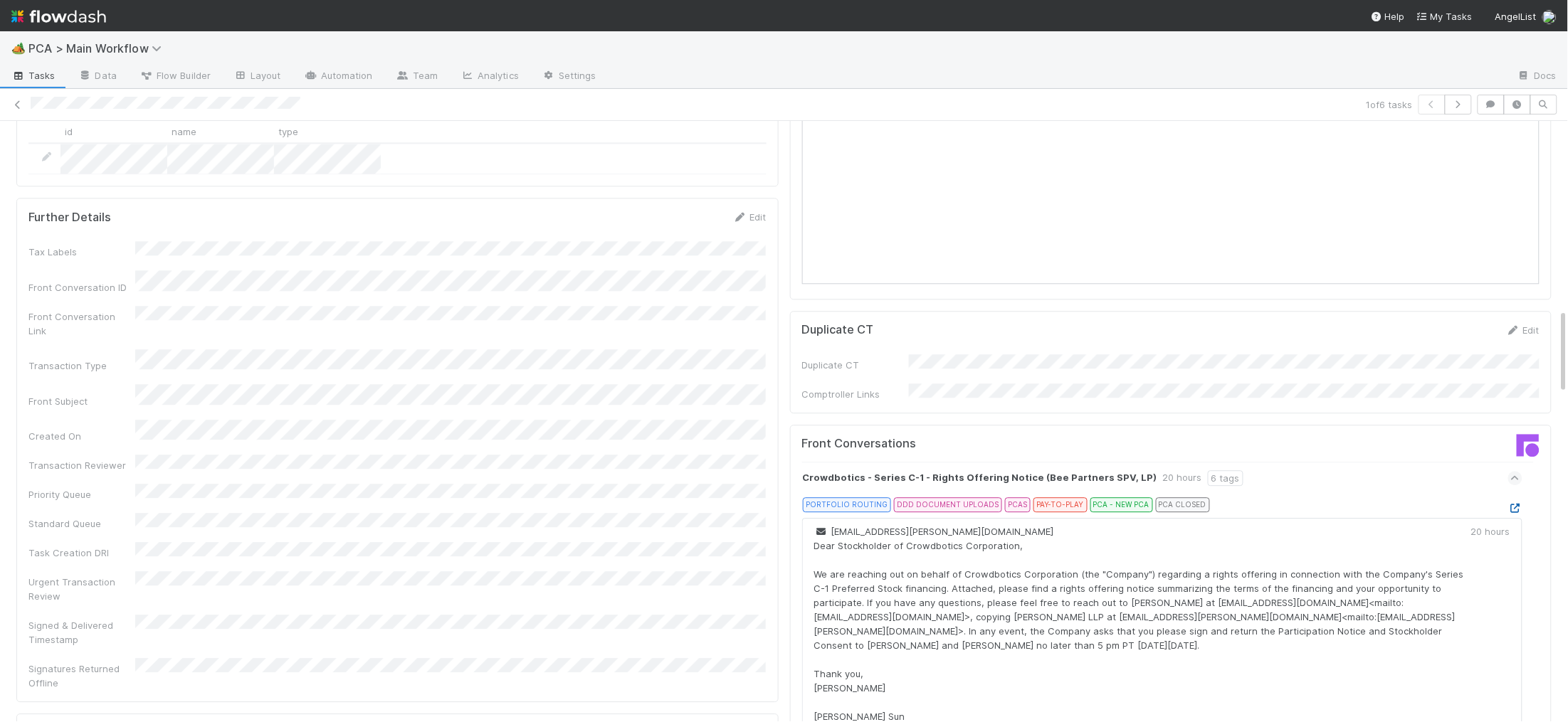
click at [1510, 498] on div "PORTFOLIO ROUTING DDD DOCUMENT UPLOADS PCAS PAY-TO-PLAY PCA - NEW PCA PCA CLOSED" at bounding box center [1169, 508] width 710 height 20
click at [1523, 462] on div "Crowdbotics - Series C-1 - Rights Offering Notice (Bee Partners SPV, LP) 20 hou…" at bounding box center [1171, 640] width 738 height 356
click at [1516, 504] on icon at bounding box center [1515, 508] width 14 height 9
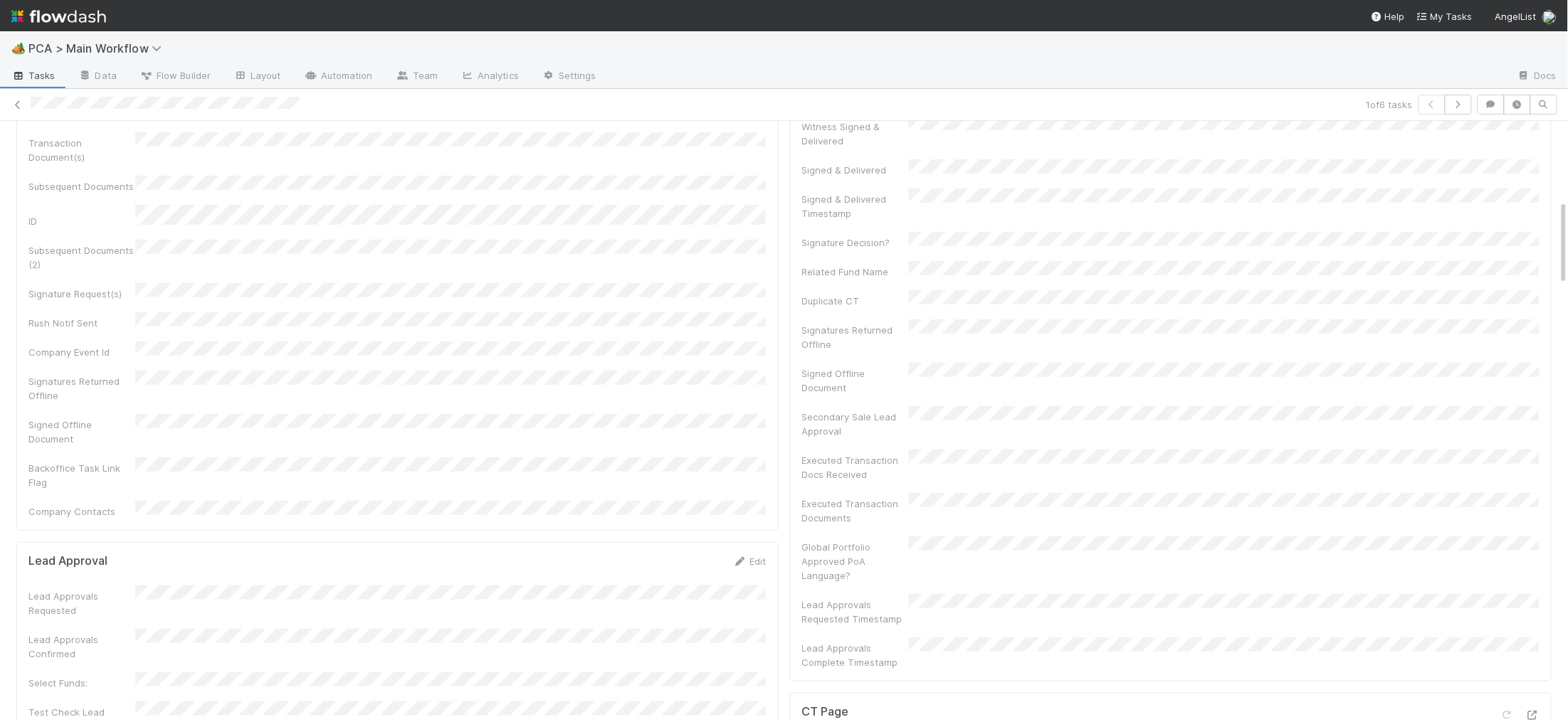
scroll to position [659, 0]
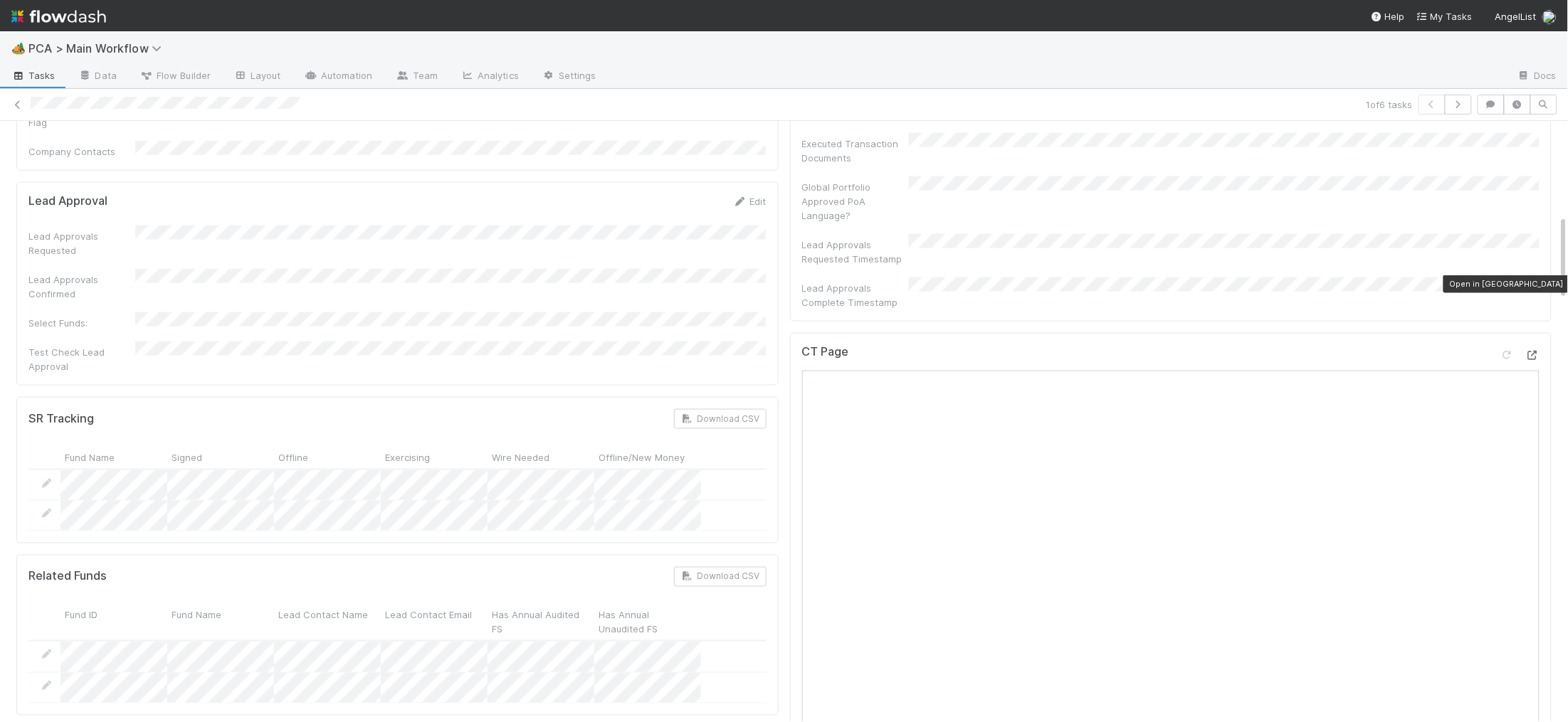
click at [1531, 351] on icon at bounding box center [1532, 355] width 14 height 9
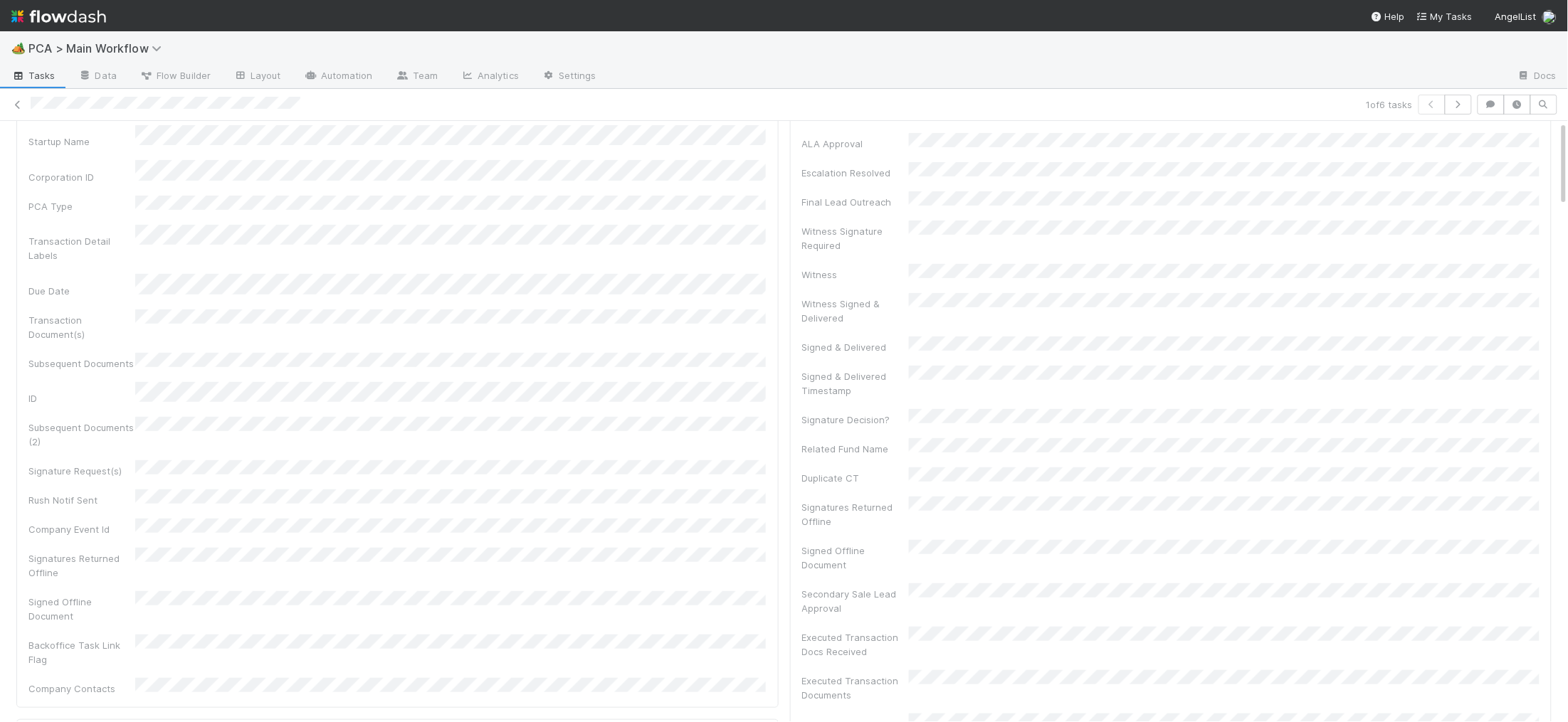
scroll to position [0, 0]
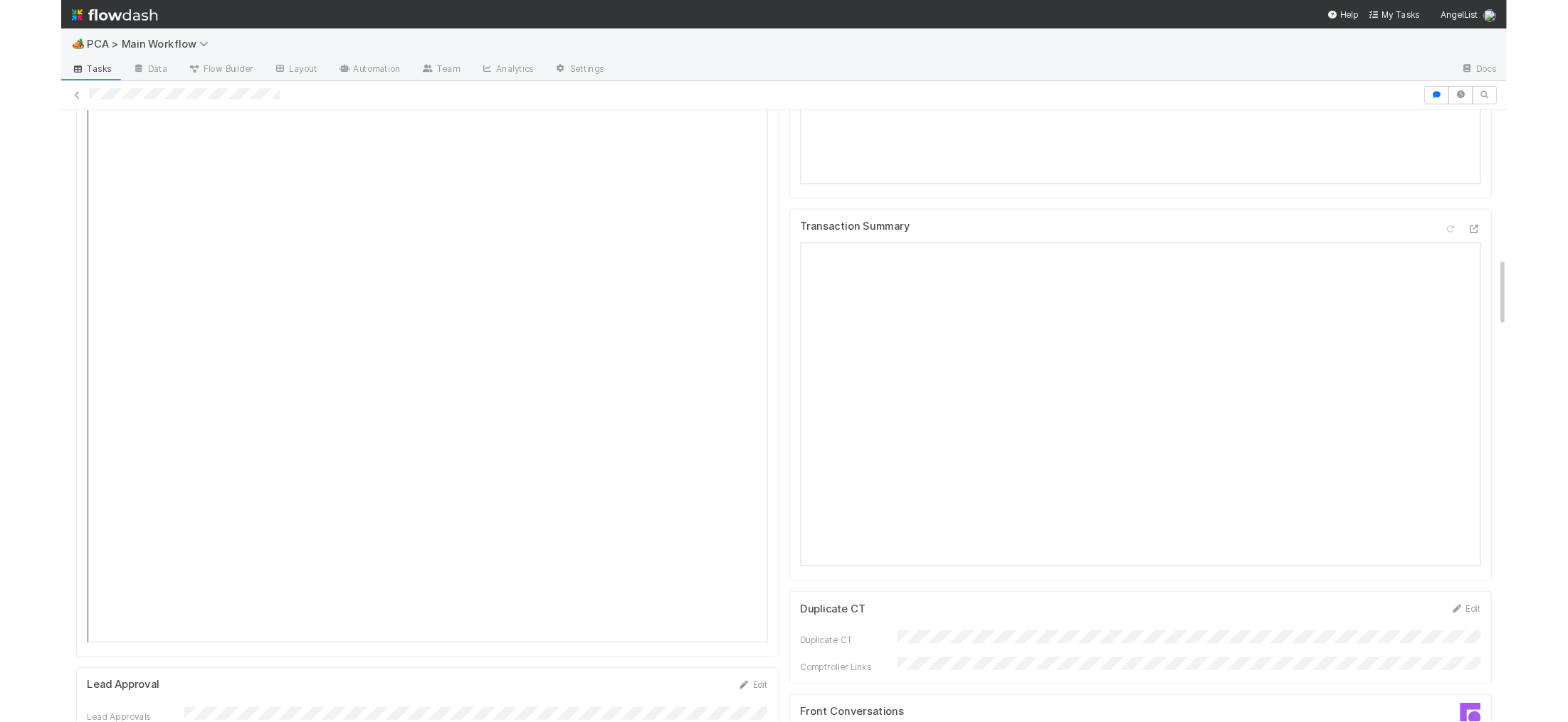
scroll to position [1865, 0]
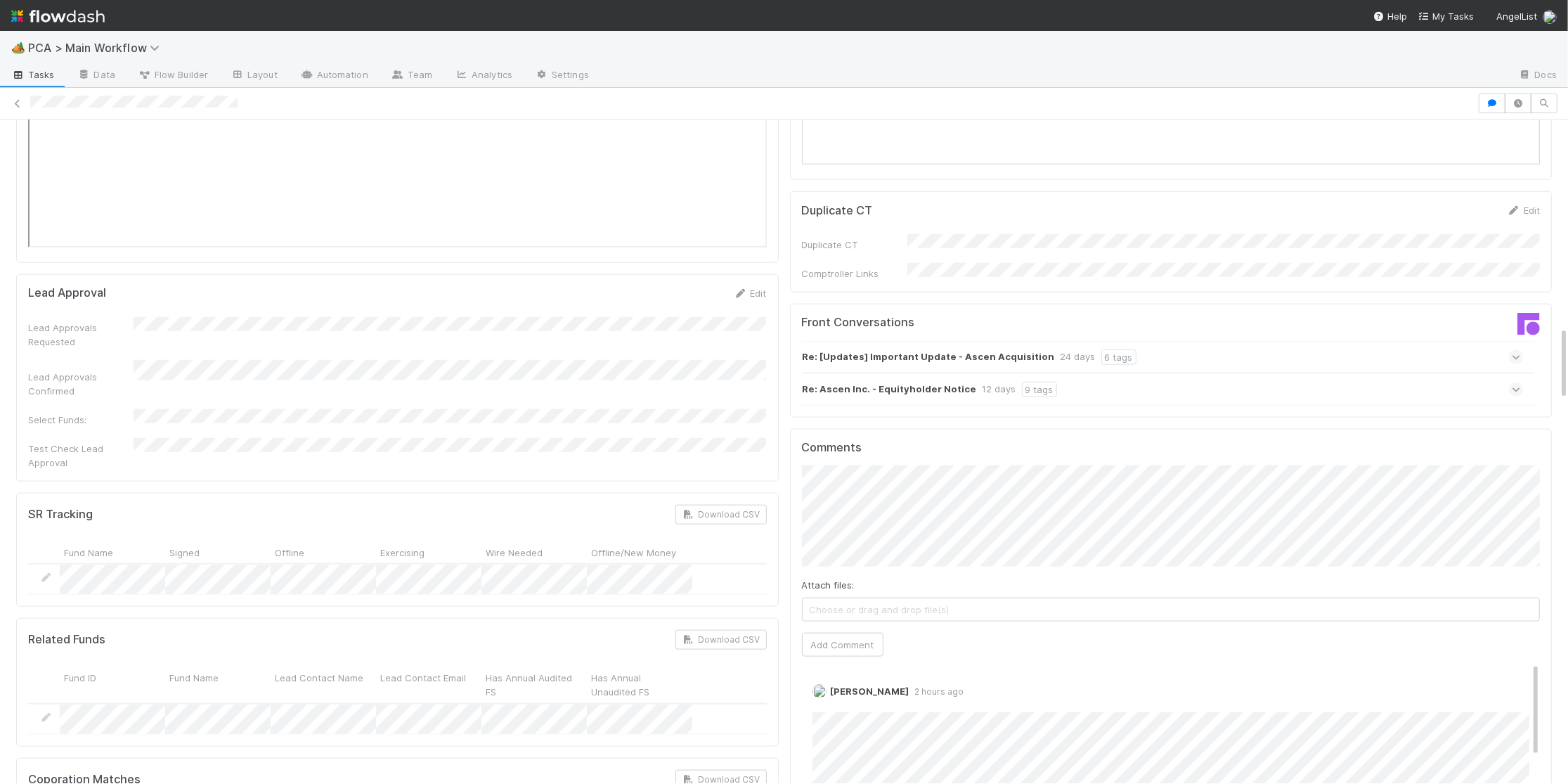
click at [884, 382] on strong "Re: Ascen Inc. - Equityholder Notice" at bounding box center [890, 390] width 174 height 16
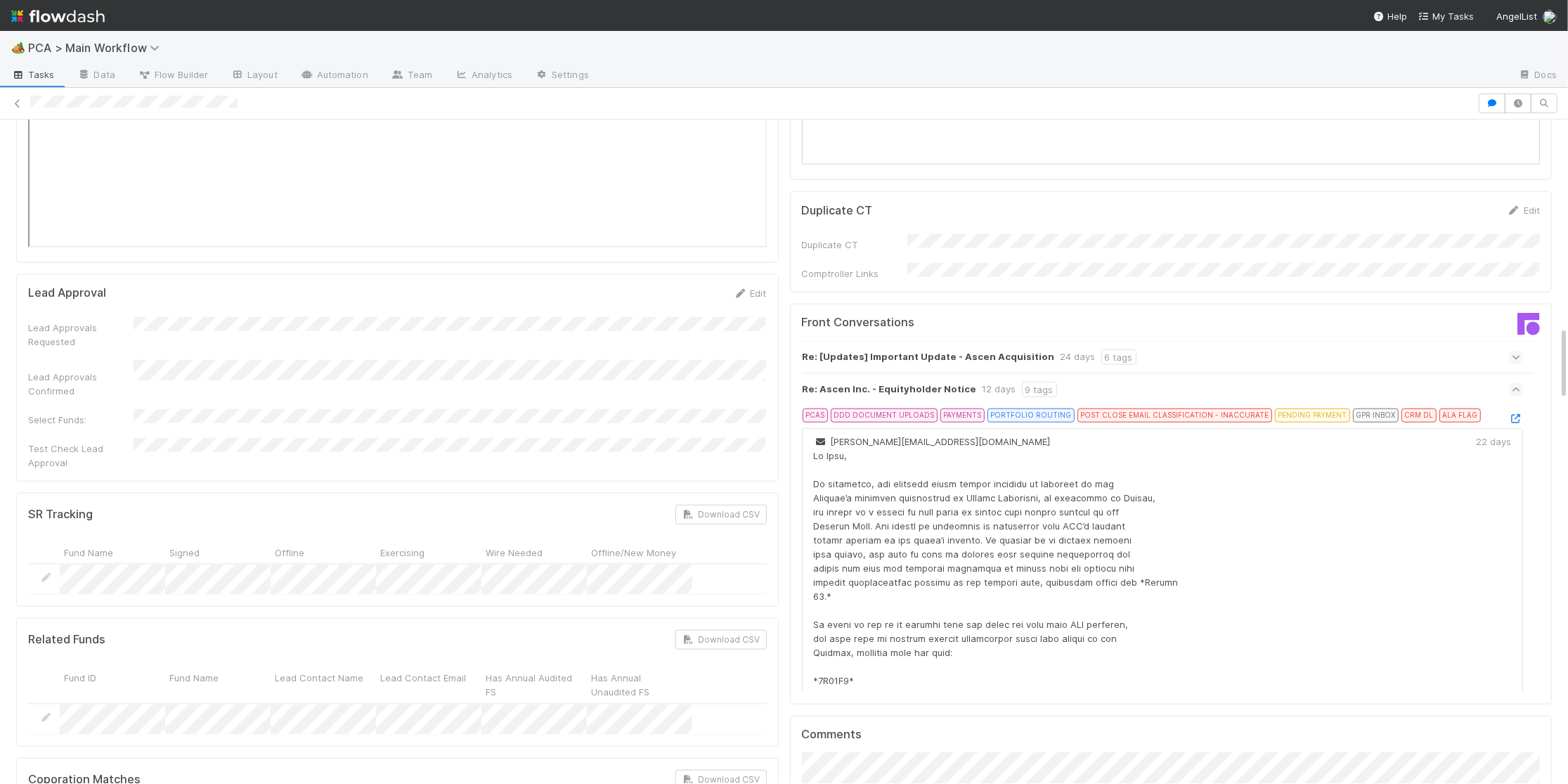
click at [1519, 414] on icon at bounding box center [1516, 419] width 14 height 9
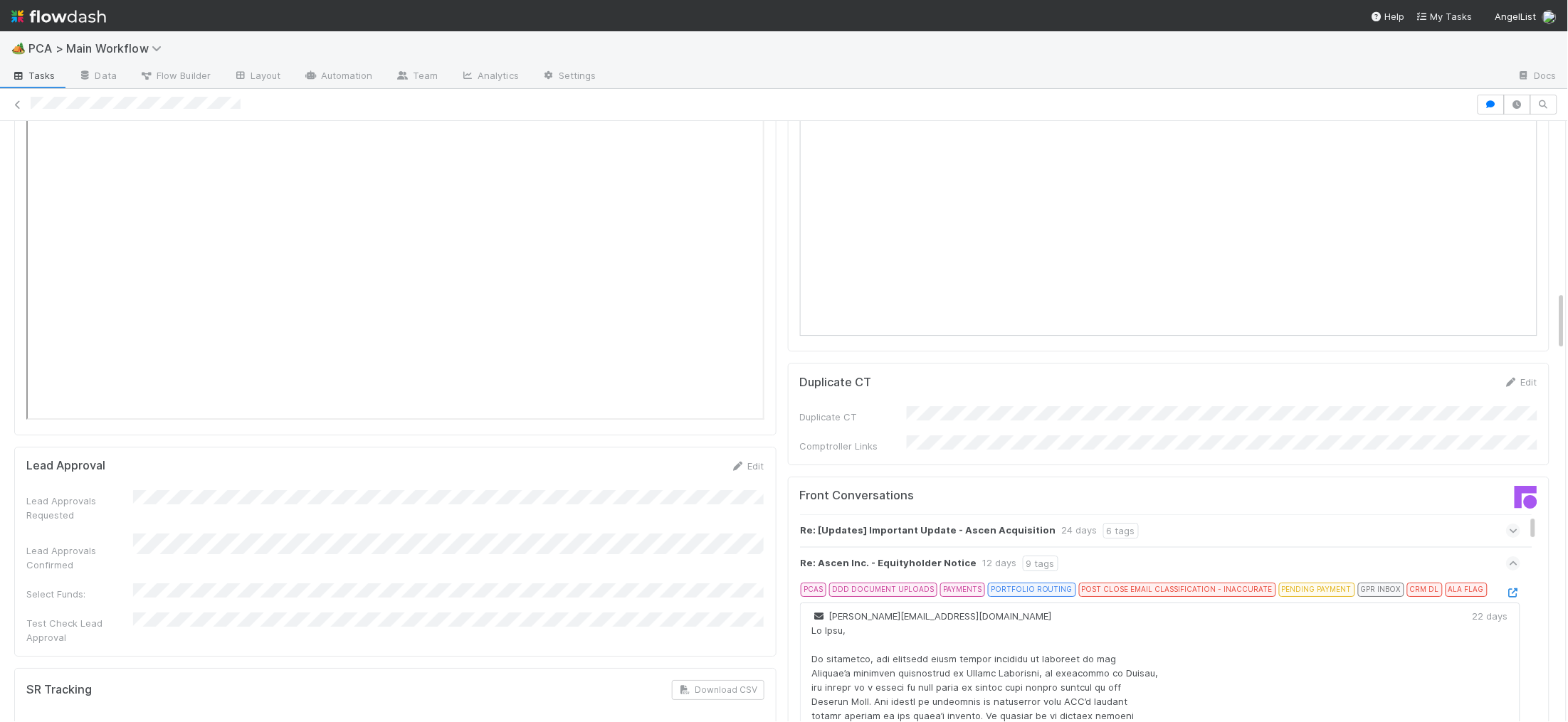
scroll to position [44, 0]
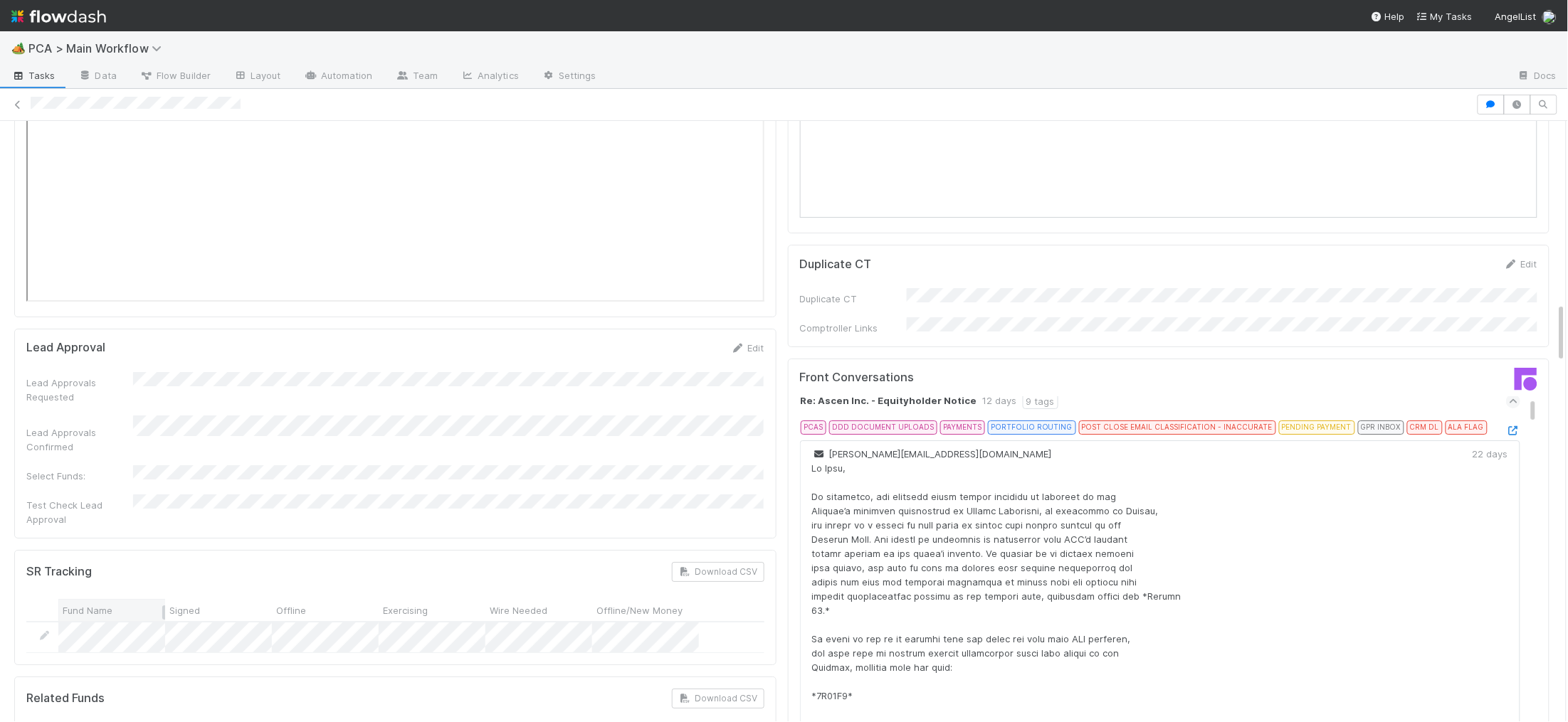
click at [143, 599] on div "Fund Name" at bounding box center [111, 610] width 107 height 22
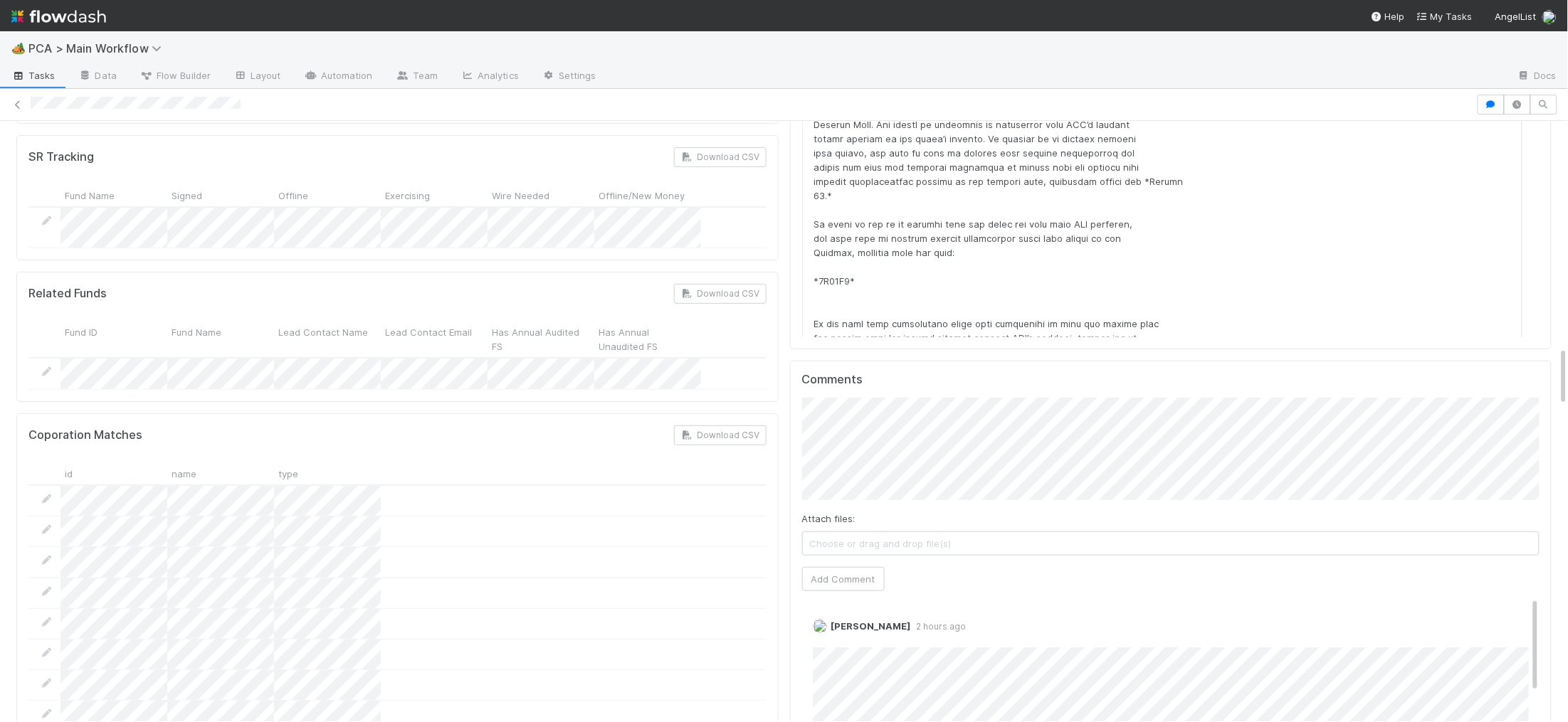
scroll to position [2256, 0]
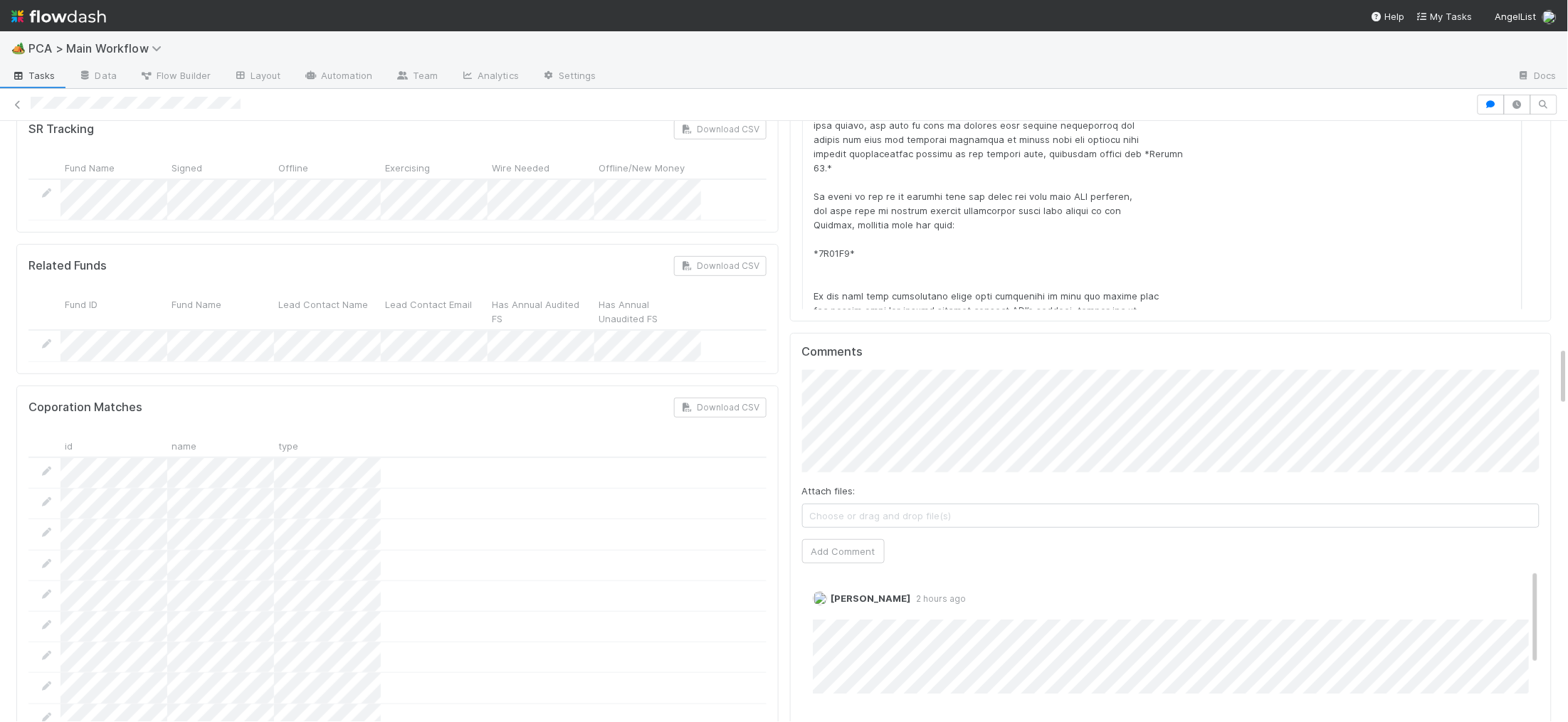
click at [799, 333] on div "Comments Attach files: Choose or drag and drop file(s) Add Comment Charlie Bell…" at bounding box center [1171, 599] width 762 height 533
click at [863, 344] on span "Philip Chung" at bounding box center [875, 346] width 72 height 11
drag, startPoint x: 809, startPoint y: 462, endPoint x: 1154, endPoint y: 477, distance: 345.3
click at [809, 539] on button "Add Comment" at bounding box center [843, 551] width 82 height 24
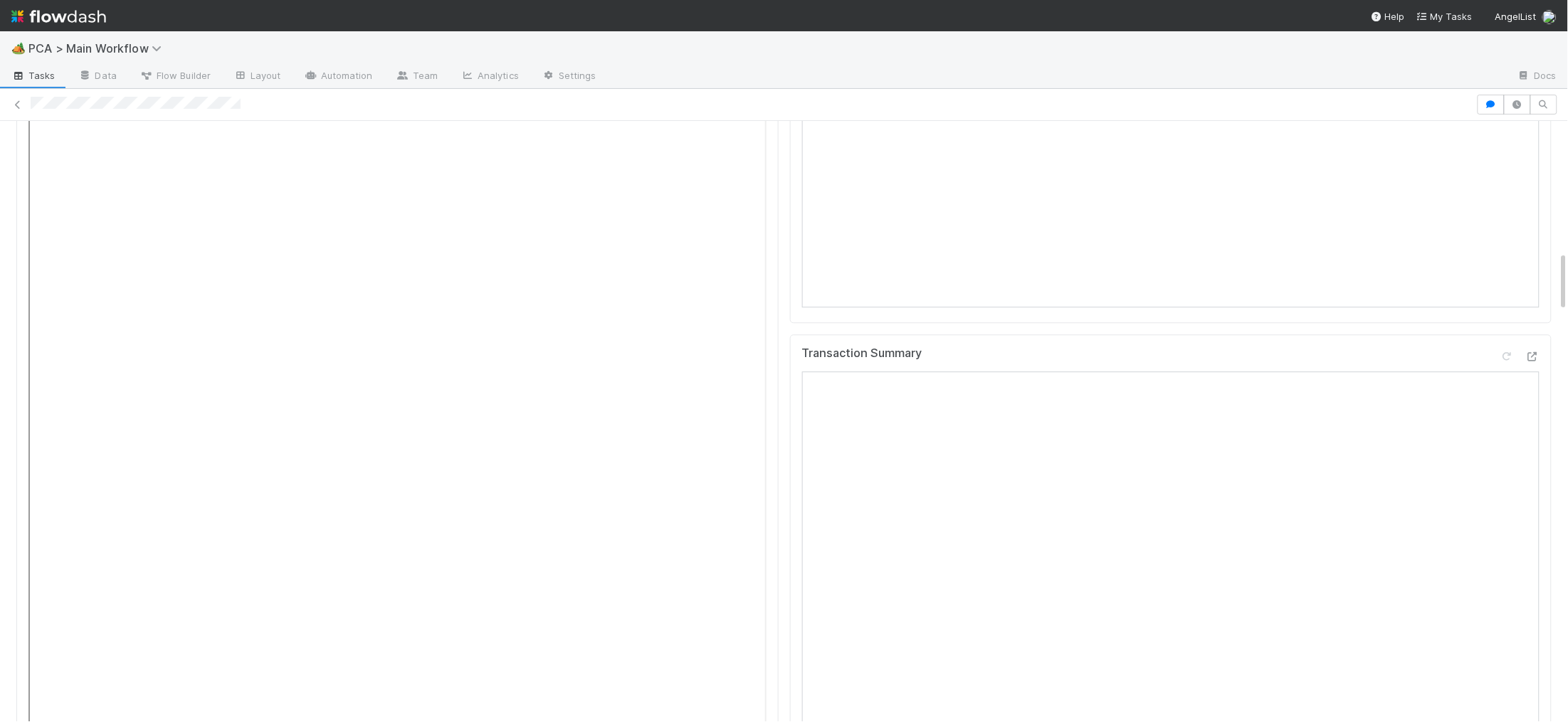
scroll to position [0, 0]
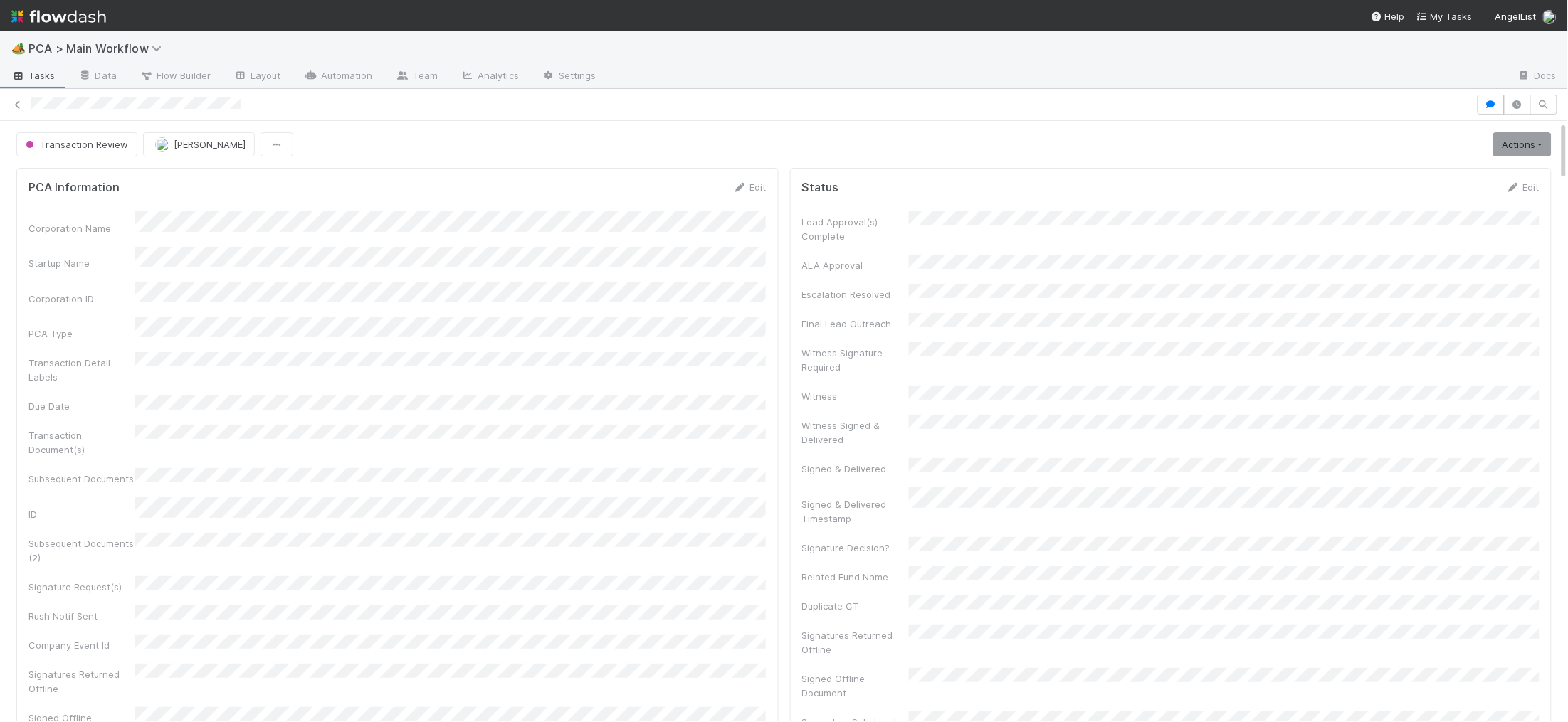
click at [73, 16] on img at bounding box center [59, 16] width 95 height 24
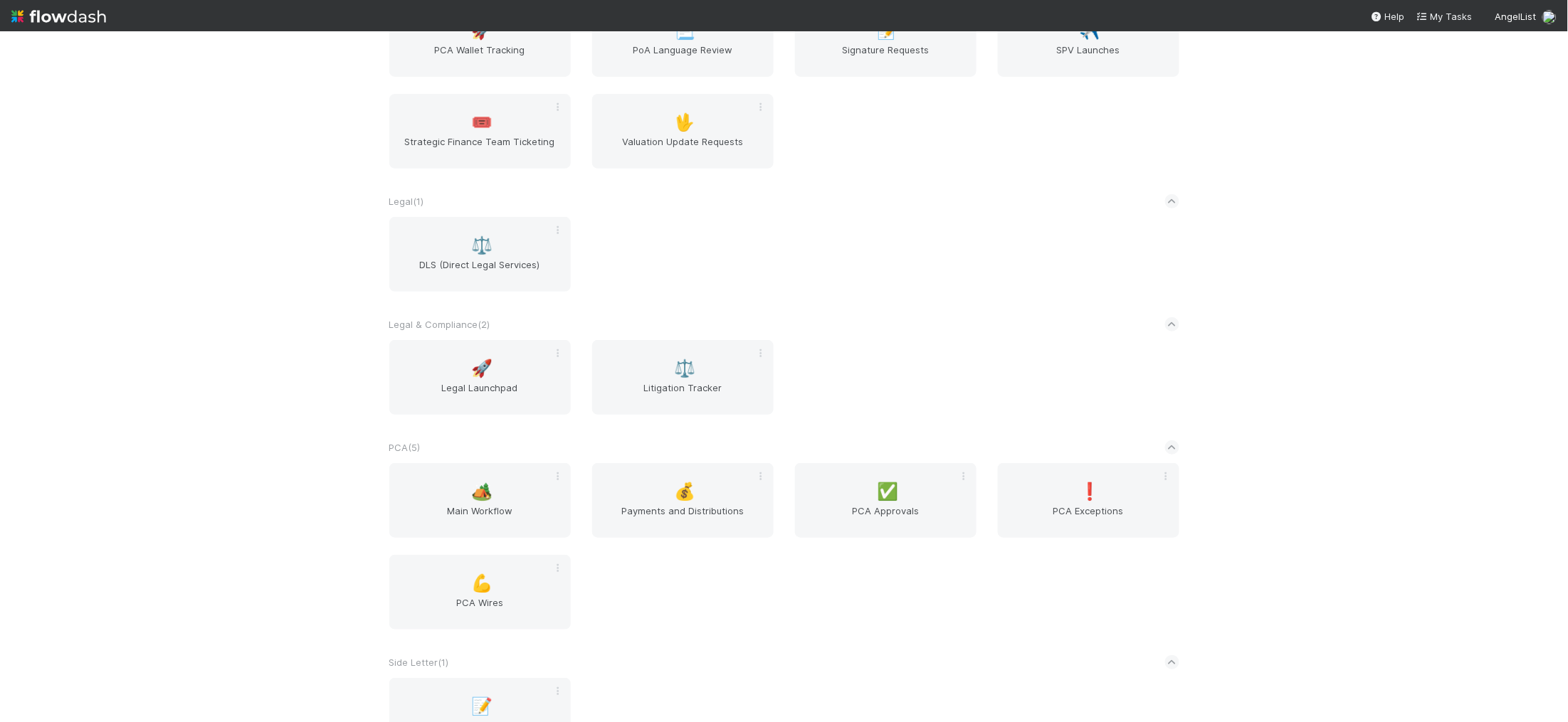
scroll to position [2545, 0]
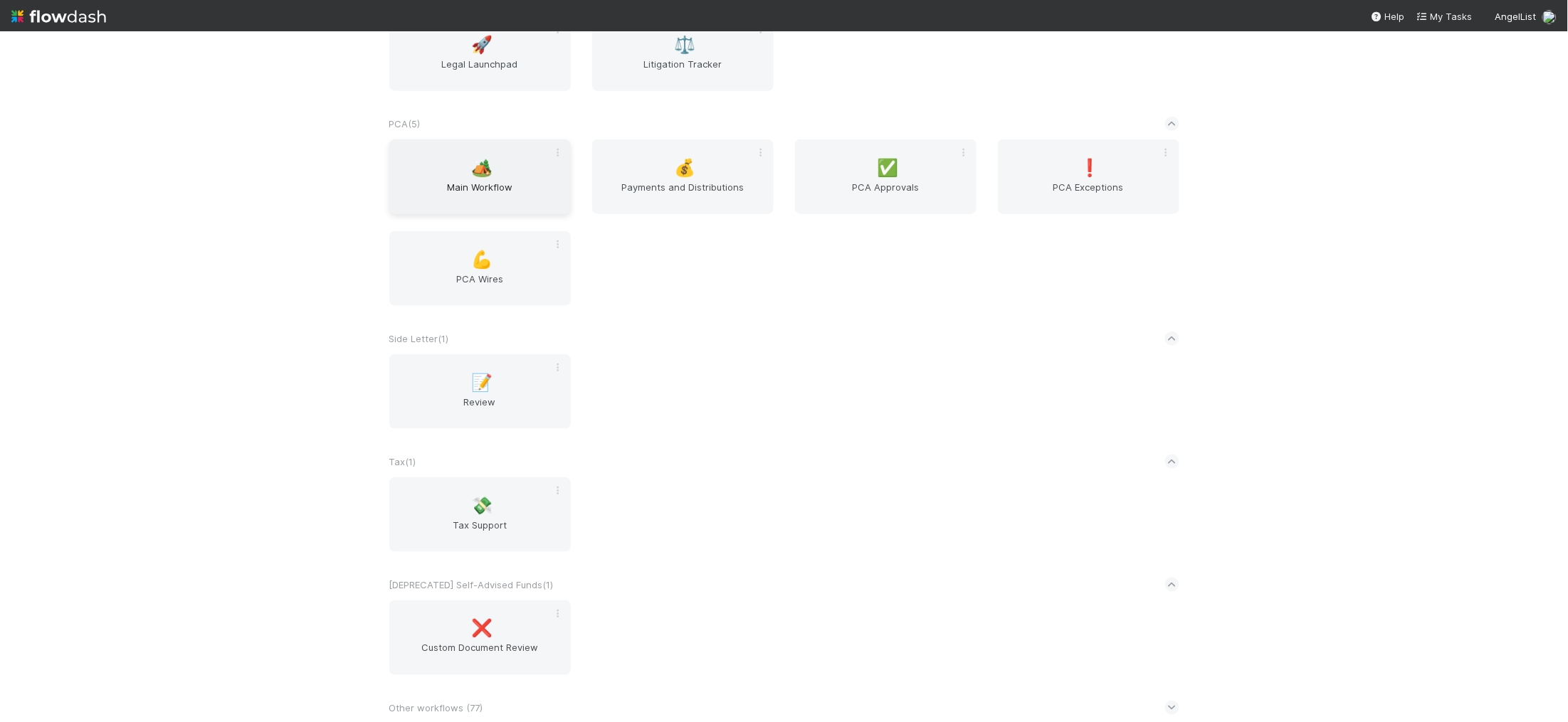
click at [505, 188] on span "Main Workflow" at bounding box center [480, 194] width 170 height 29
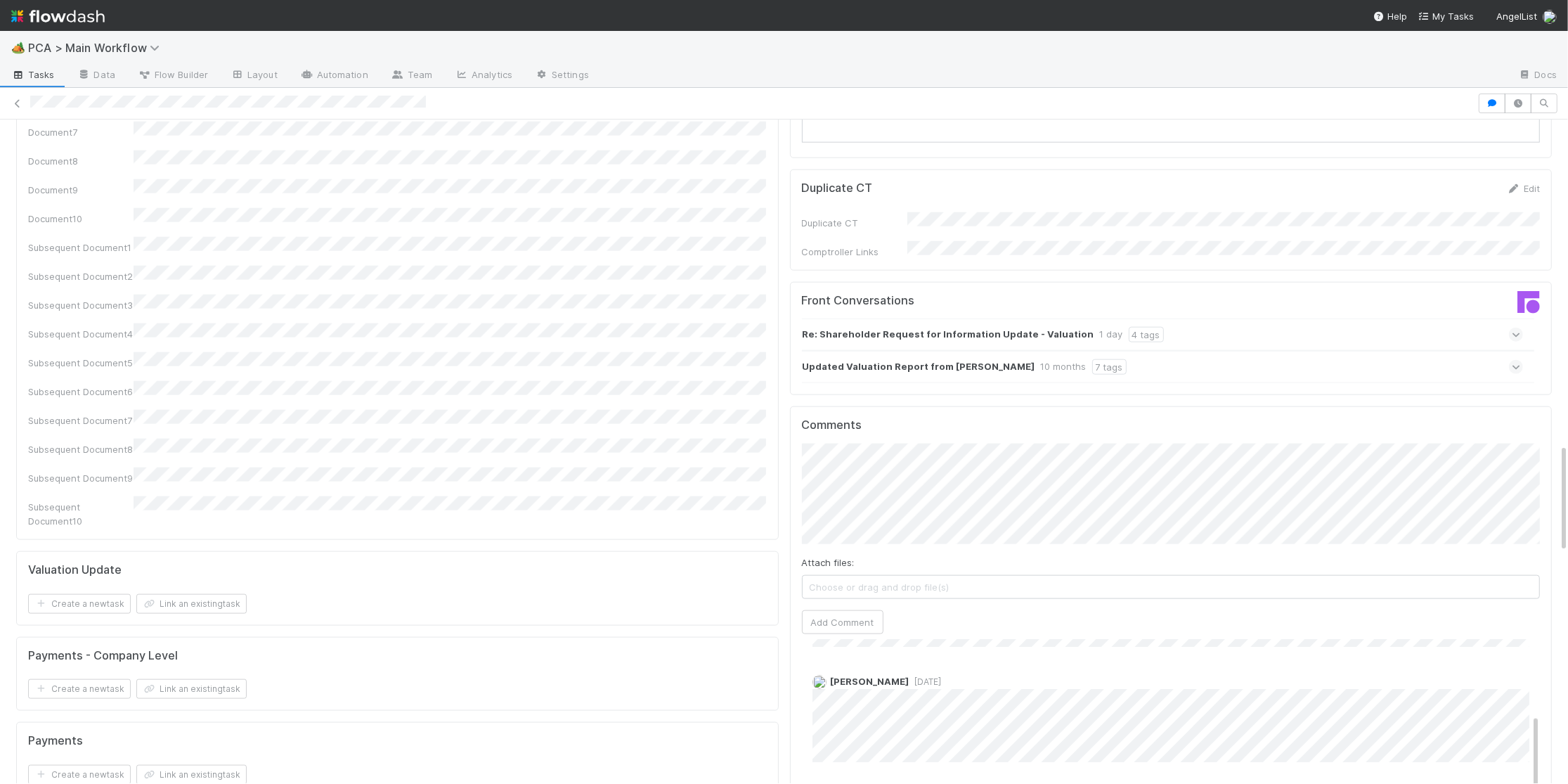
scroll to position [1977, 0]
click at [924, 362] on strong "Updated Valuation Report from [PERSON_NAME]" at bounding box center [919, 370] width 233 height 16
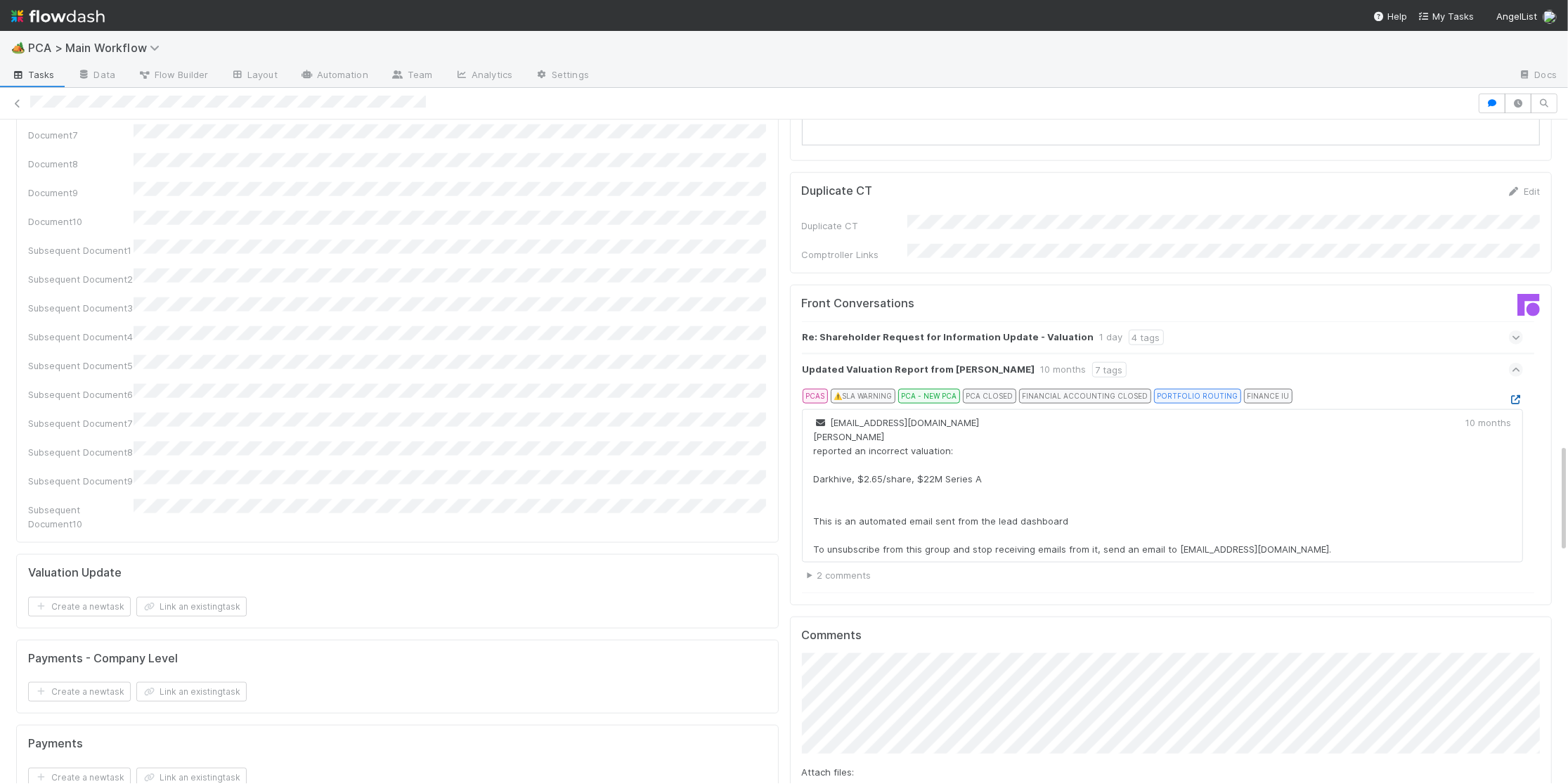
click at [1515, 389] on div "PCAS ⚠️ SLA WARNING PCA - NEW PCA PCA CLOSED FINANCIAL ACCOUNTING CLOSED PORTFO…" at bounding box center [1168, 399] width 710 height 20
click at [1516, 395] on icon at bounding box center [1516, 399] width 14 height 9
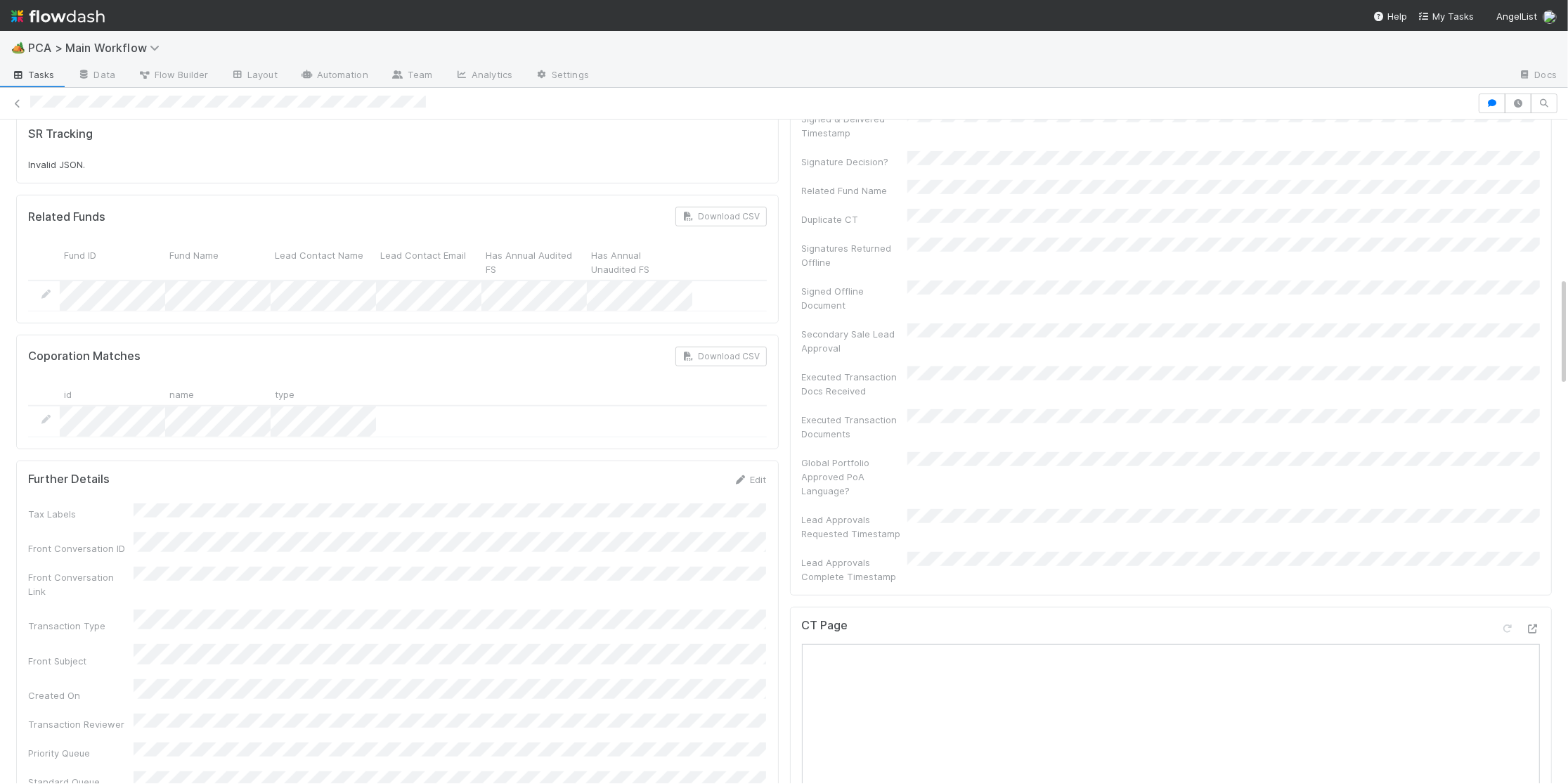
scroll to position [895, 0]
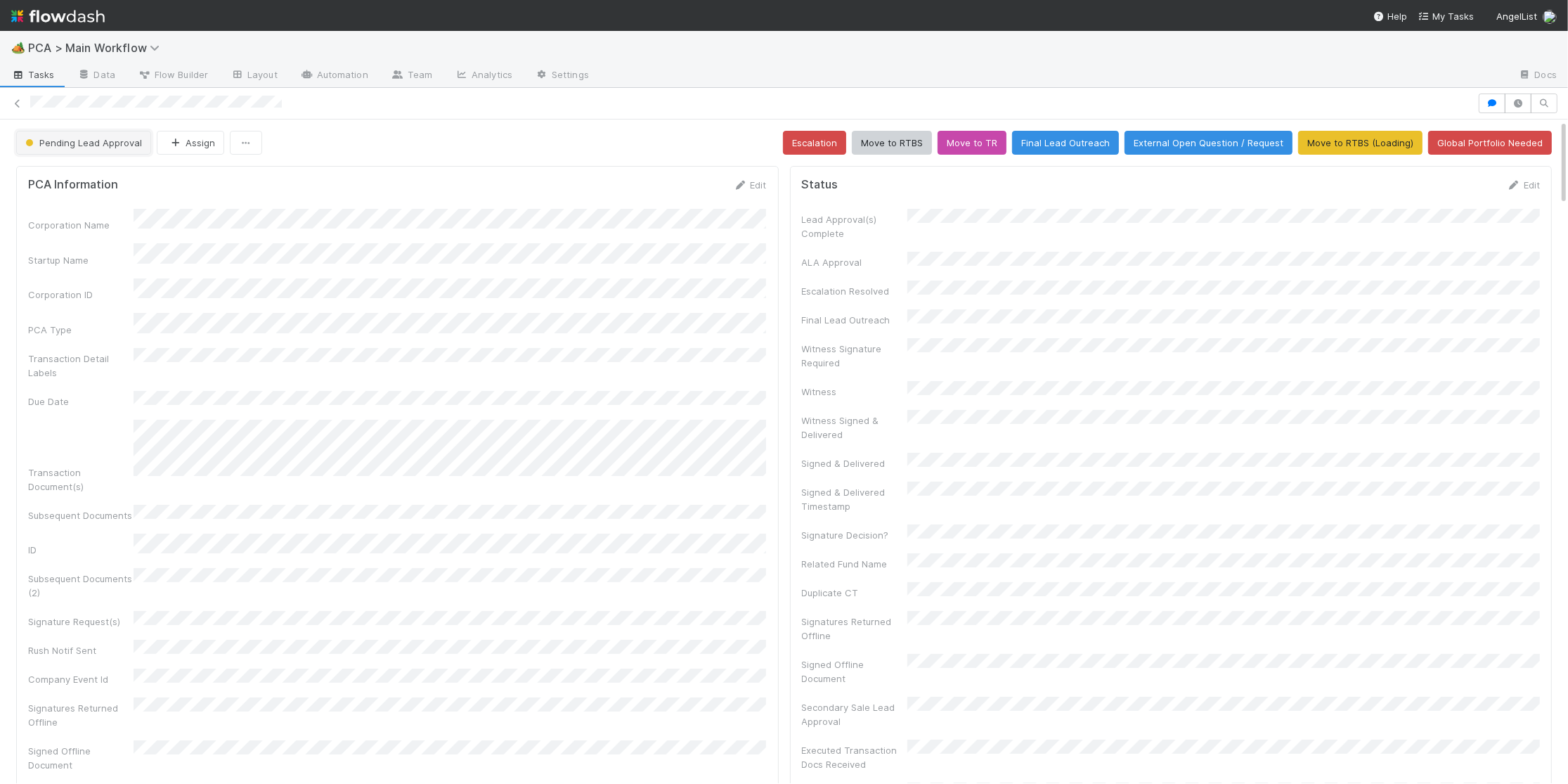
click at [96, 142] on span "Pending Lead Approval" at bounding box center [82, 143] width 120 height 11
click at [96, 176] on div "ICU" at bounding box center [110, 178] width 198 height 25
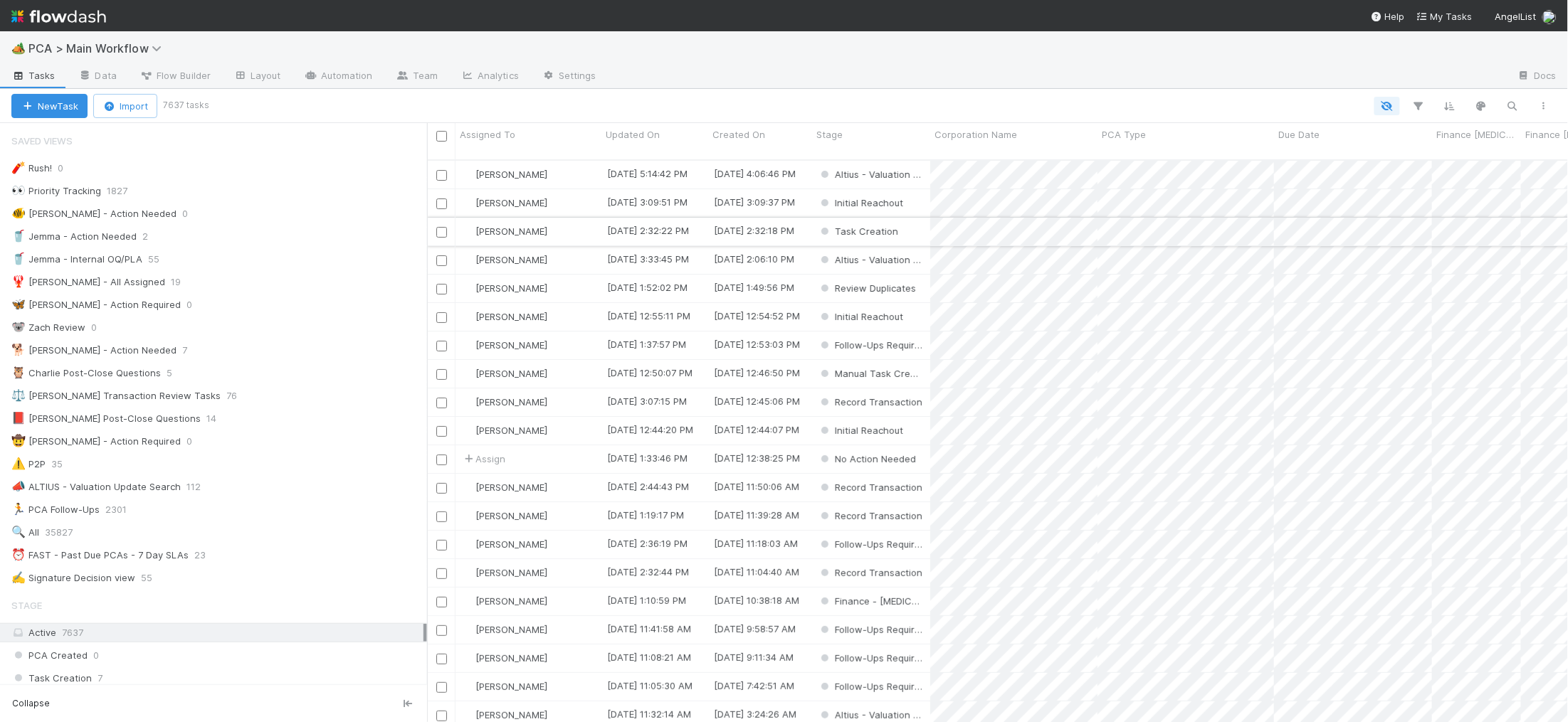
scroll to position [574, 1141]
click at [117, 351] on div "🐕 Charlie - Action Needed" at bounding box center [94, 350] width 165 height 18
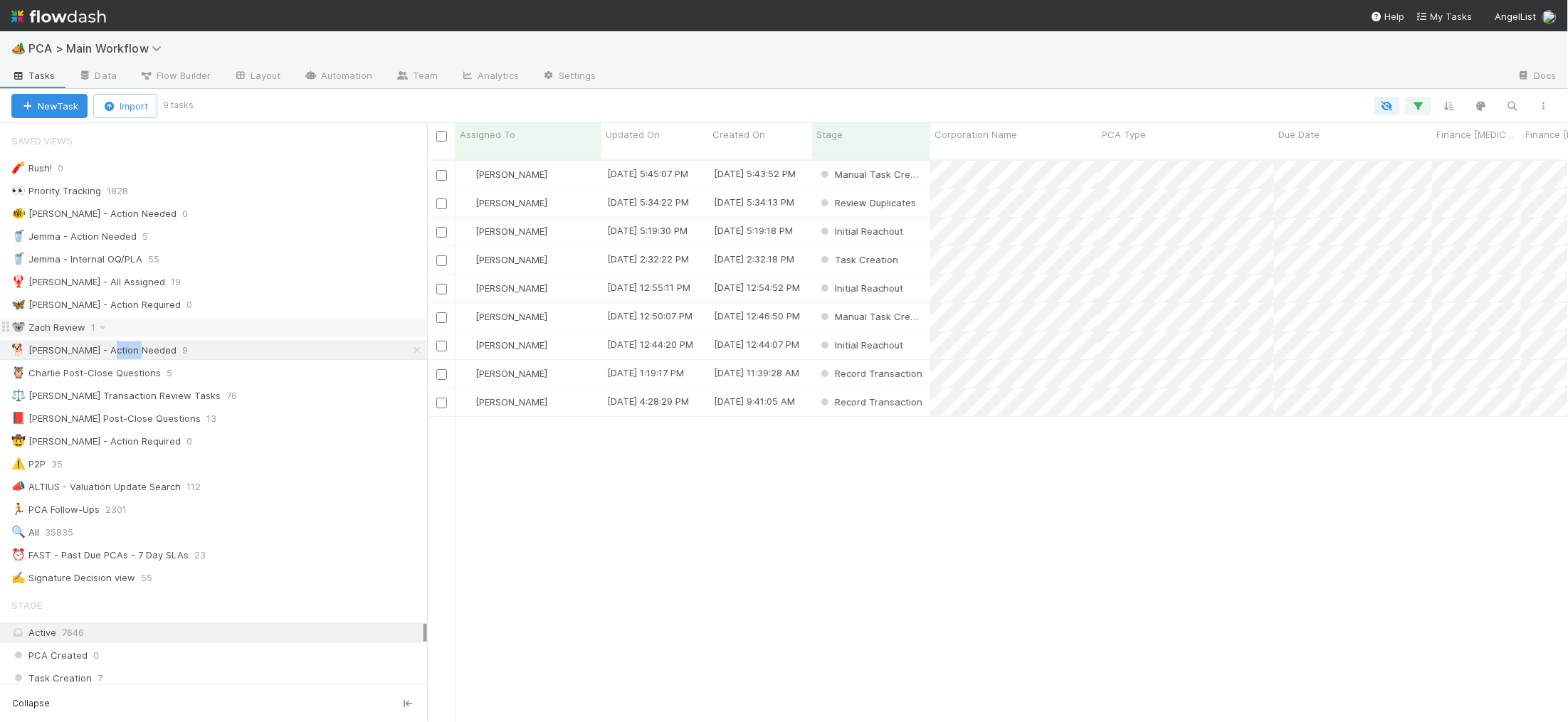
scroll to position [574, 1141]
click at [643, 133] on span "Updated On" at bounding box center [632, 135] width 54 height 14
click at [662, 153] on div "Sort Oldest → Newest" at bounding box center [688, 161] width 162 height 22
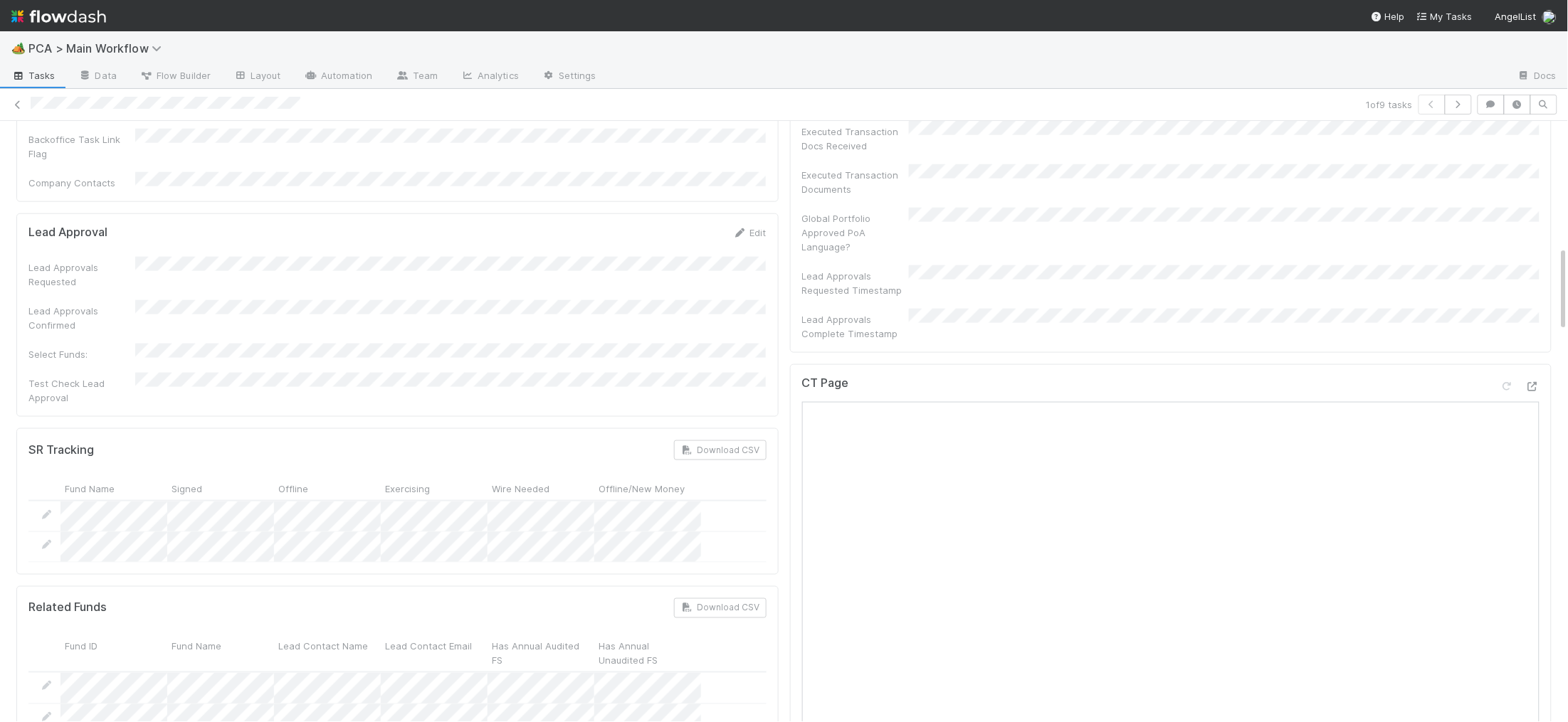
scroll to position [1524, 0]
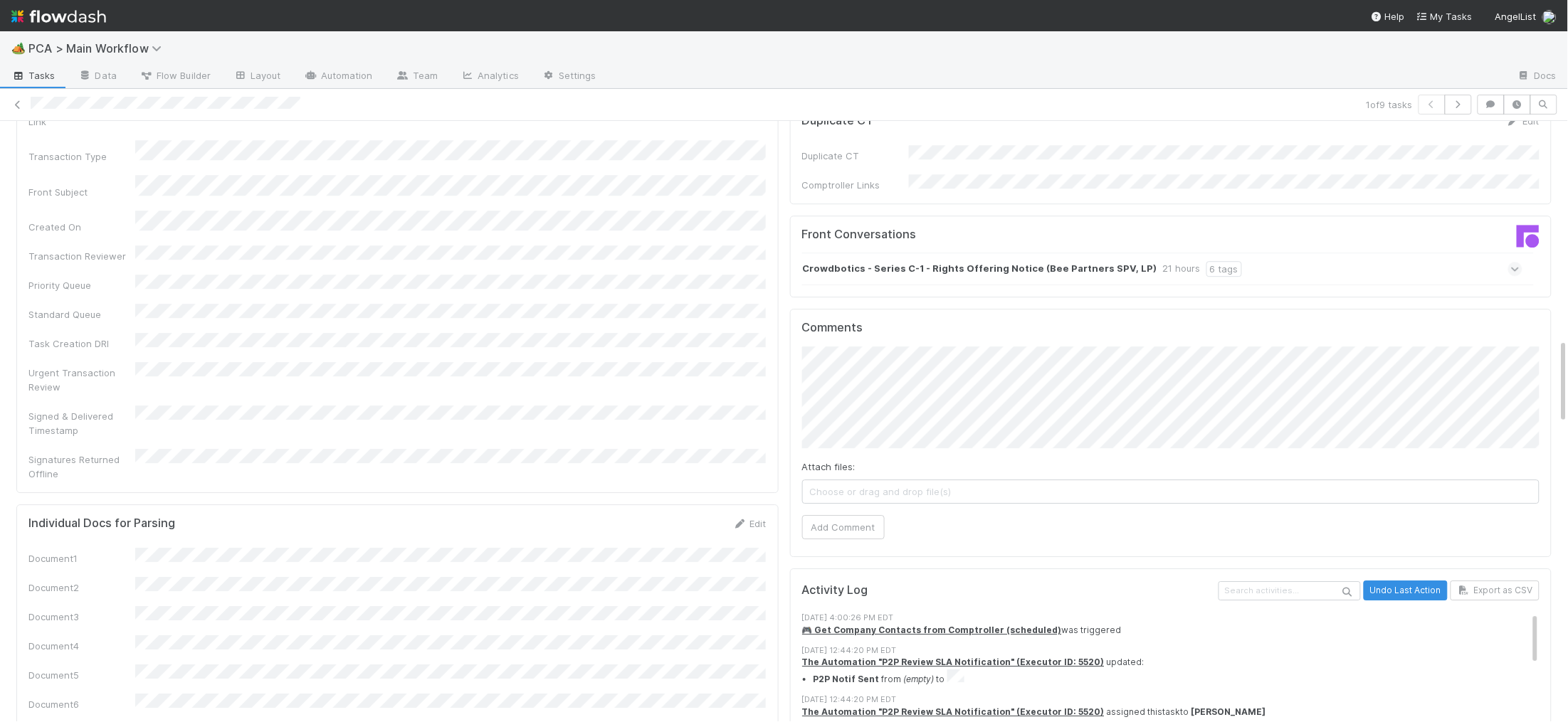
click at [991, 261] on strong "Crowdbotics - Series C-1 - Rights Offering Notice (Bee Partners SPV, LP)" at bounding box center [980, 269] width 354 height 16
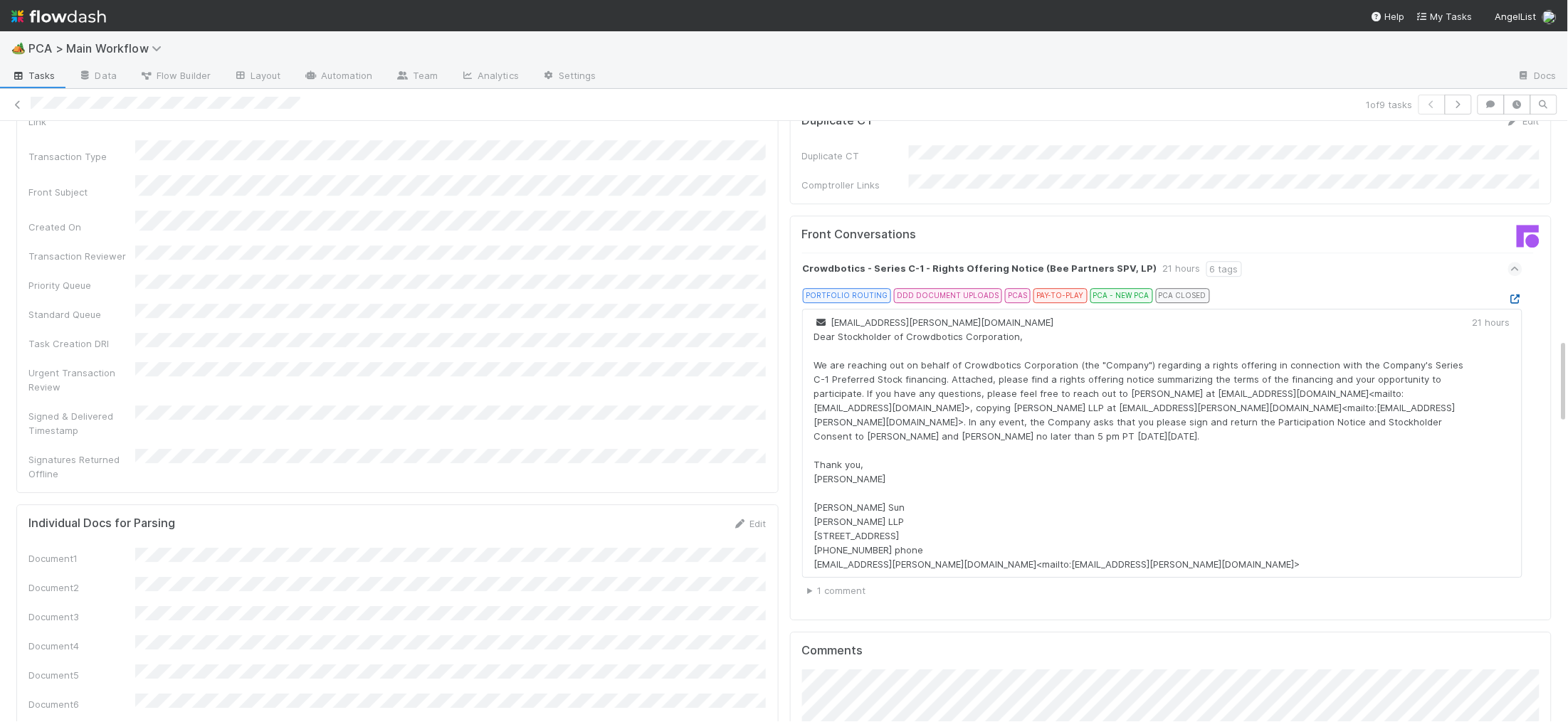
drag, startPoint x: 1506, startPoint y: 227, endPoint x: 1519, endPoint y: 221, distance: 14.3
click at [1519, 295] on icon at bounding box center [1515, 299] width 14 height 9
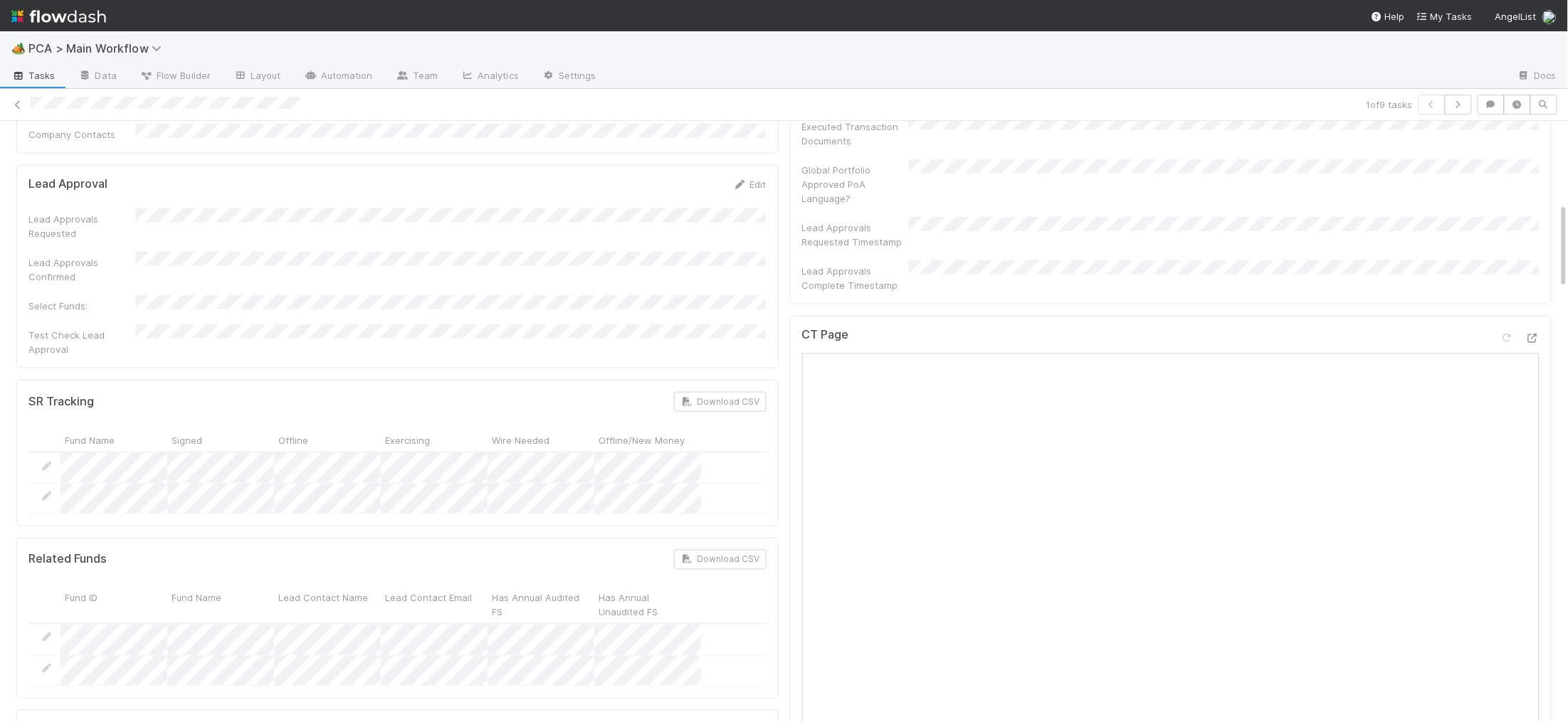
scroll to position [685, 0]
click at [1534, 326] on icon at bounding box center [1532, 330] width 14 height 9
click at [0, 0] on div "🏕️ PCA > Main Workflow Tasks Data Flow Builder Layout Automation Team Analytics…" at bounding box center [784, 361] width 1568 height 722
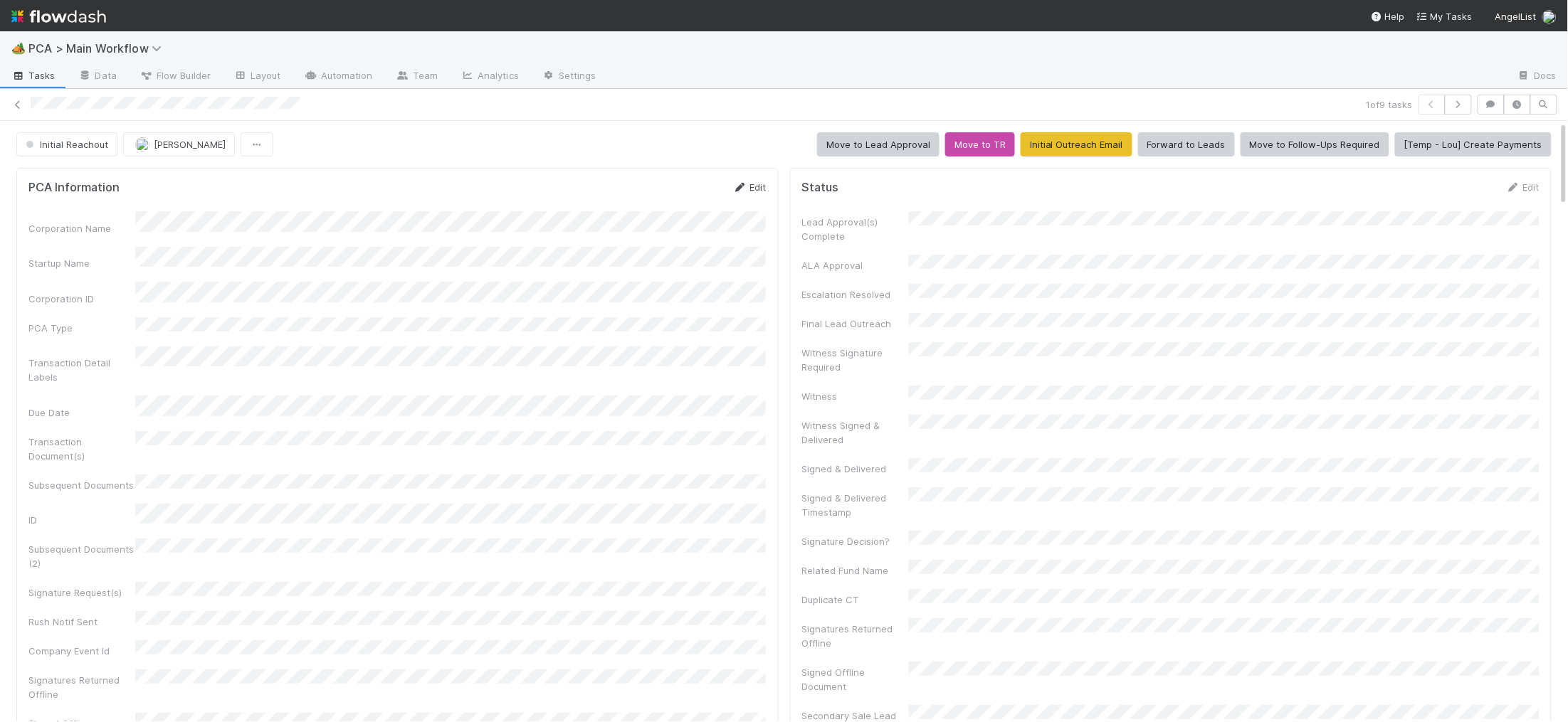
click at [739, 189] on icon at bounding box center [740, 187] width 14 height 9
click at [693, 185] on button "Save" at bounding box center [690, 192] width 41 height 24
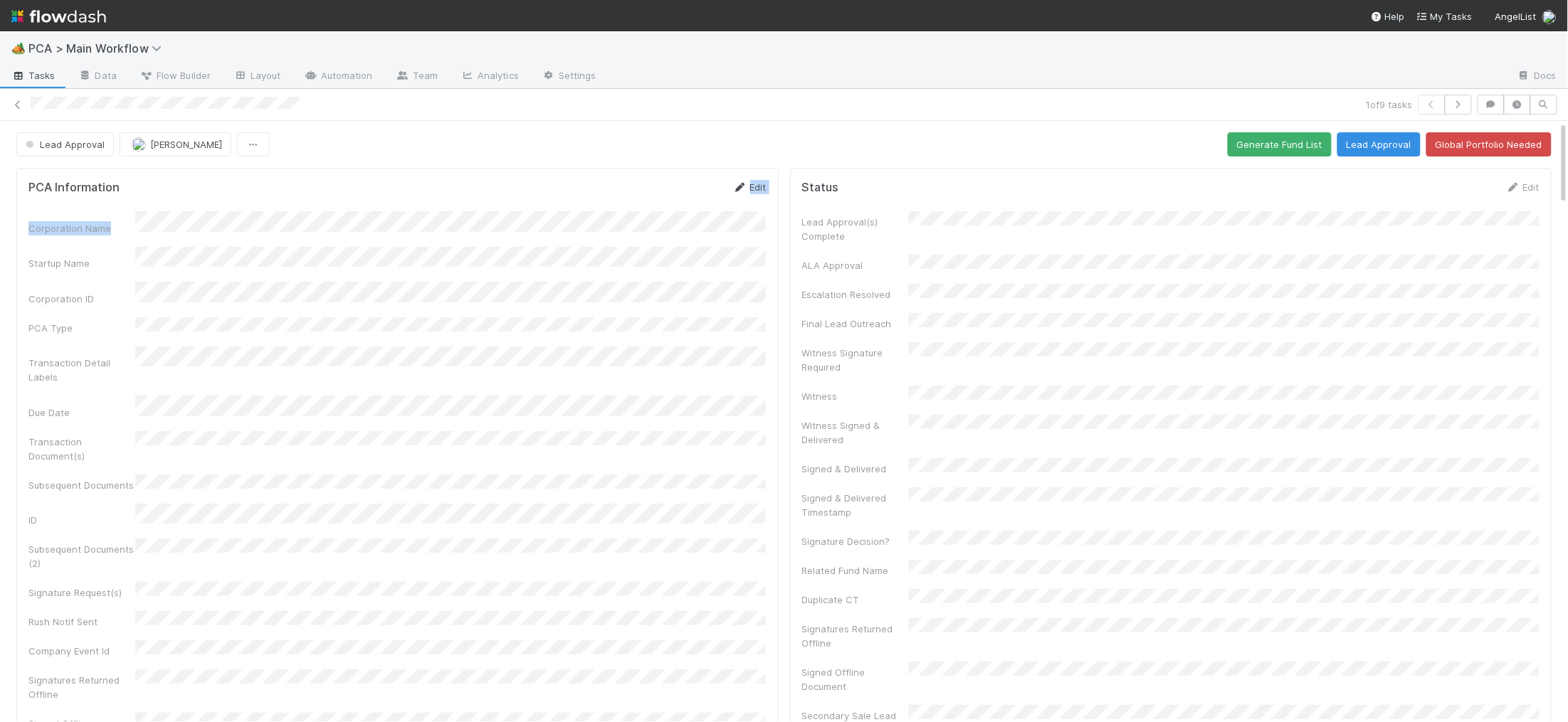
drag, startPoint x: 731, startPoint y: 197, endPoint x: 744, endPoint y: 189, distance: 15.3
click at [739, 192] on form "PCA Information Edit Corporation Name Startup Name Corporation ID PCA Type Tran…" at bounding box center [397, 498] width 738 height 637
click at [745, 187] on icon at bounding box center [740, 187] width 14 height 9
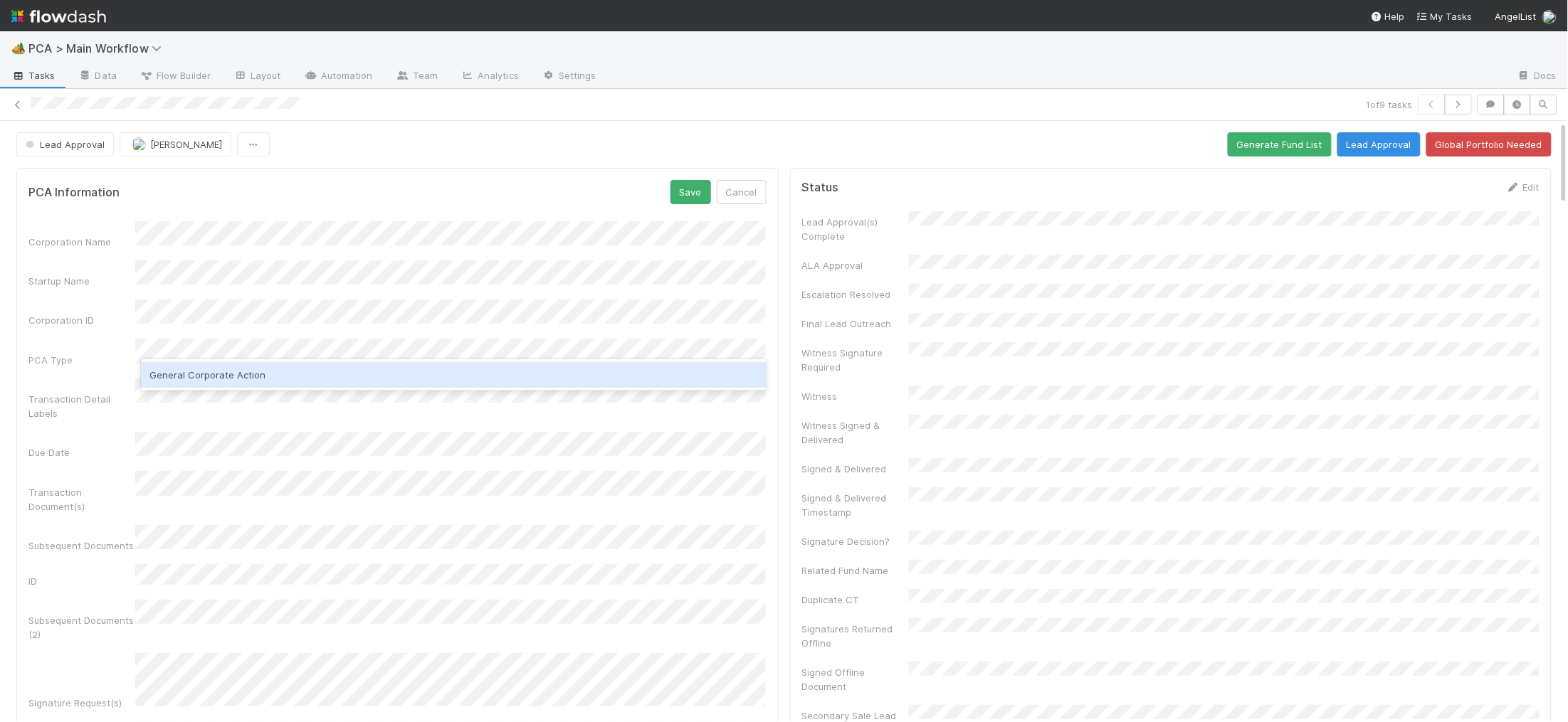
click at [301, 377] on div "General Corporate Action" at bounding box center [453, 375] width 624 height 26
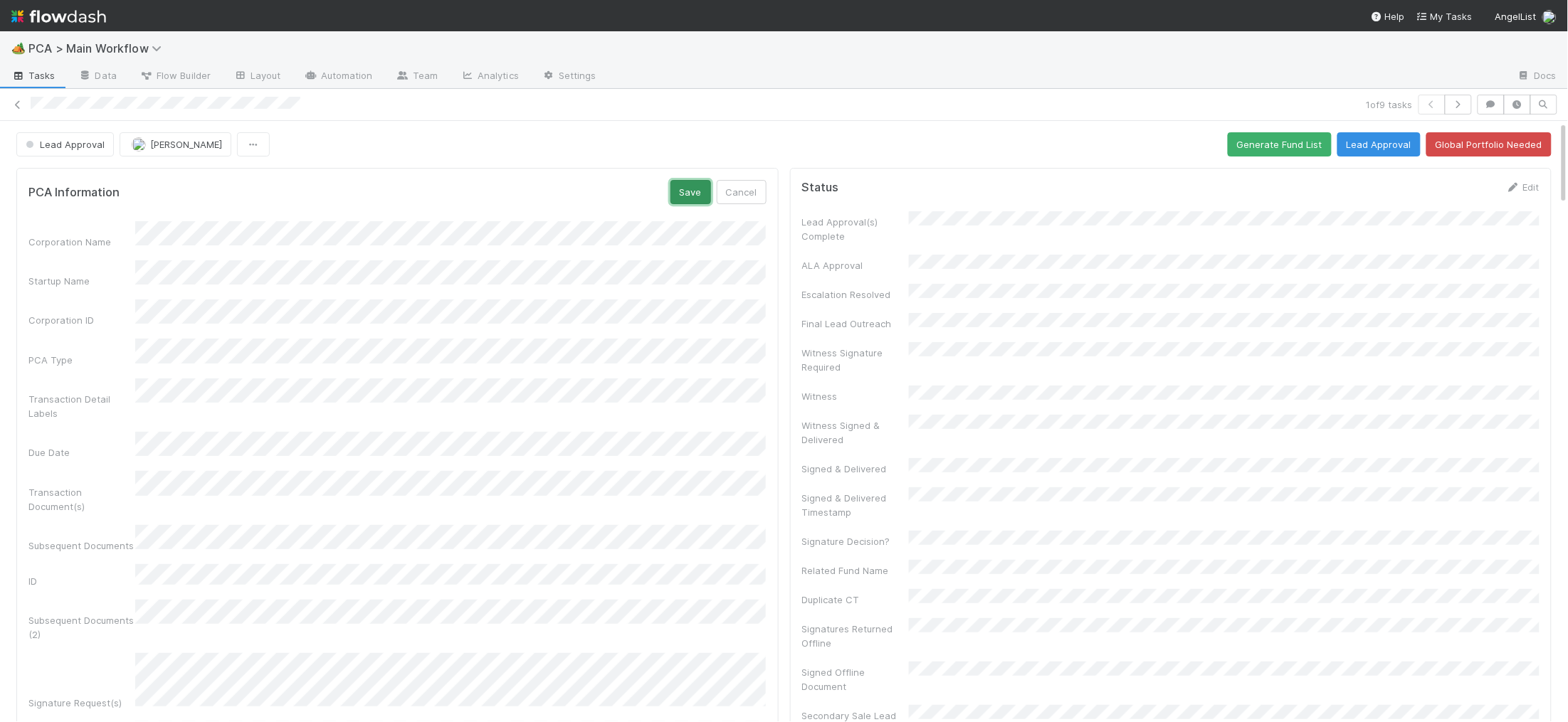
click at [682, 182] on button "Save" at bounding box center [690, 192] width 41 height 24
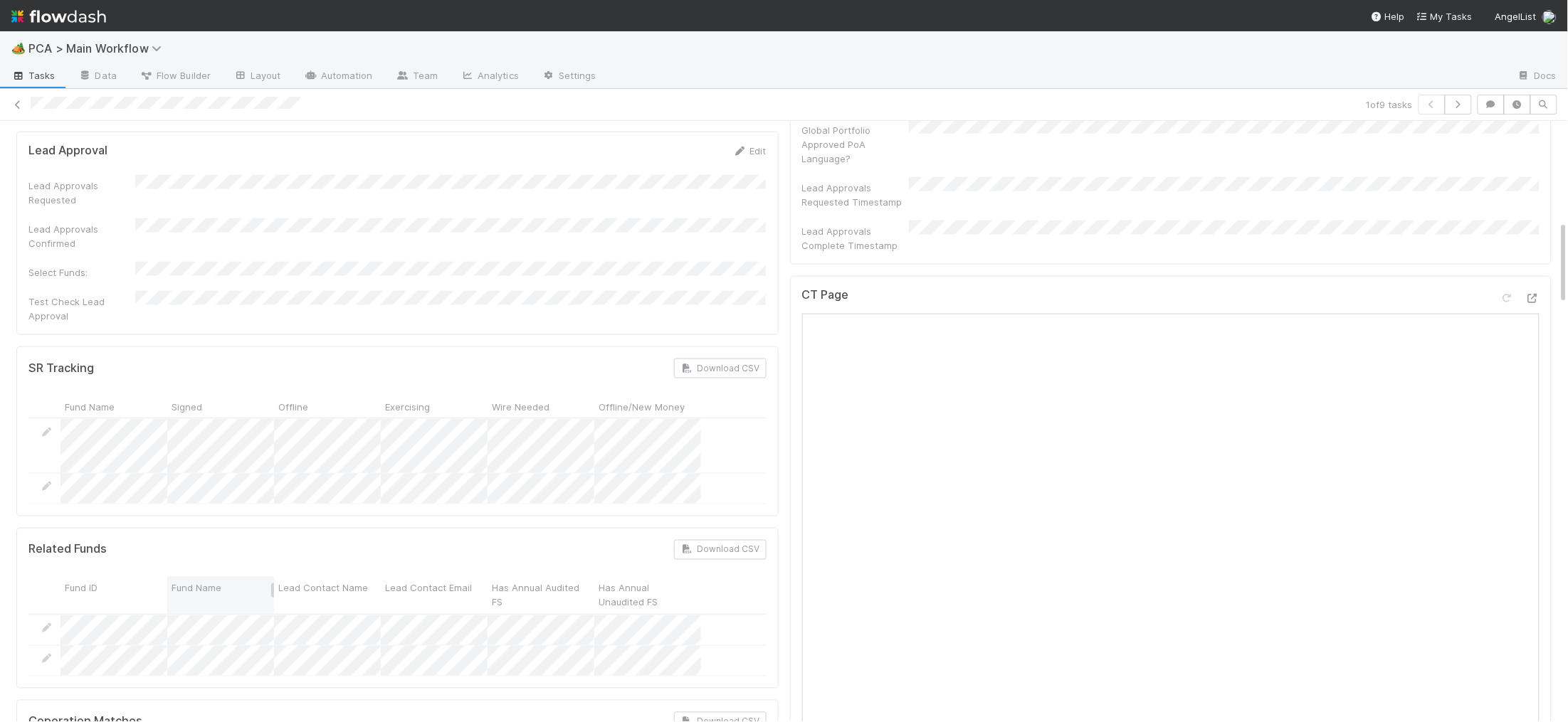
scroll to position [714, 0]
click at [239, 579] on div "Fund ID Fund Name Lead Contact Name Lead Contact Email Has Annual Audited FS Ha…" at bounding box center [397, 598] width 738 height 38
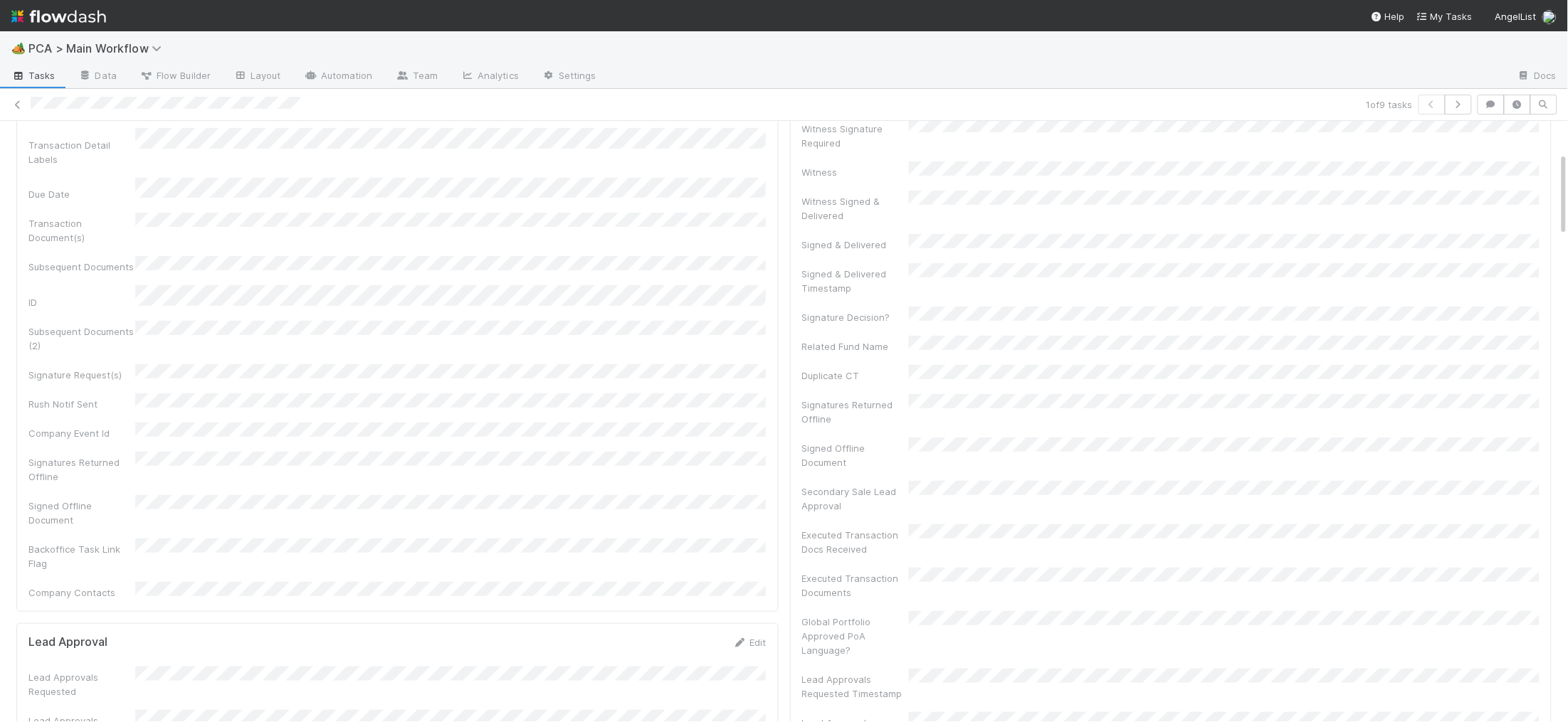
scroll to position [0, 0]
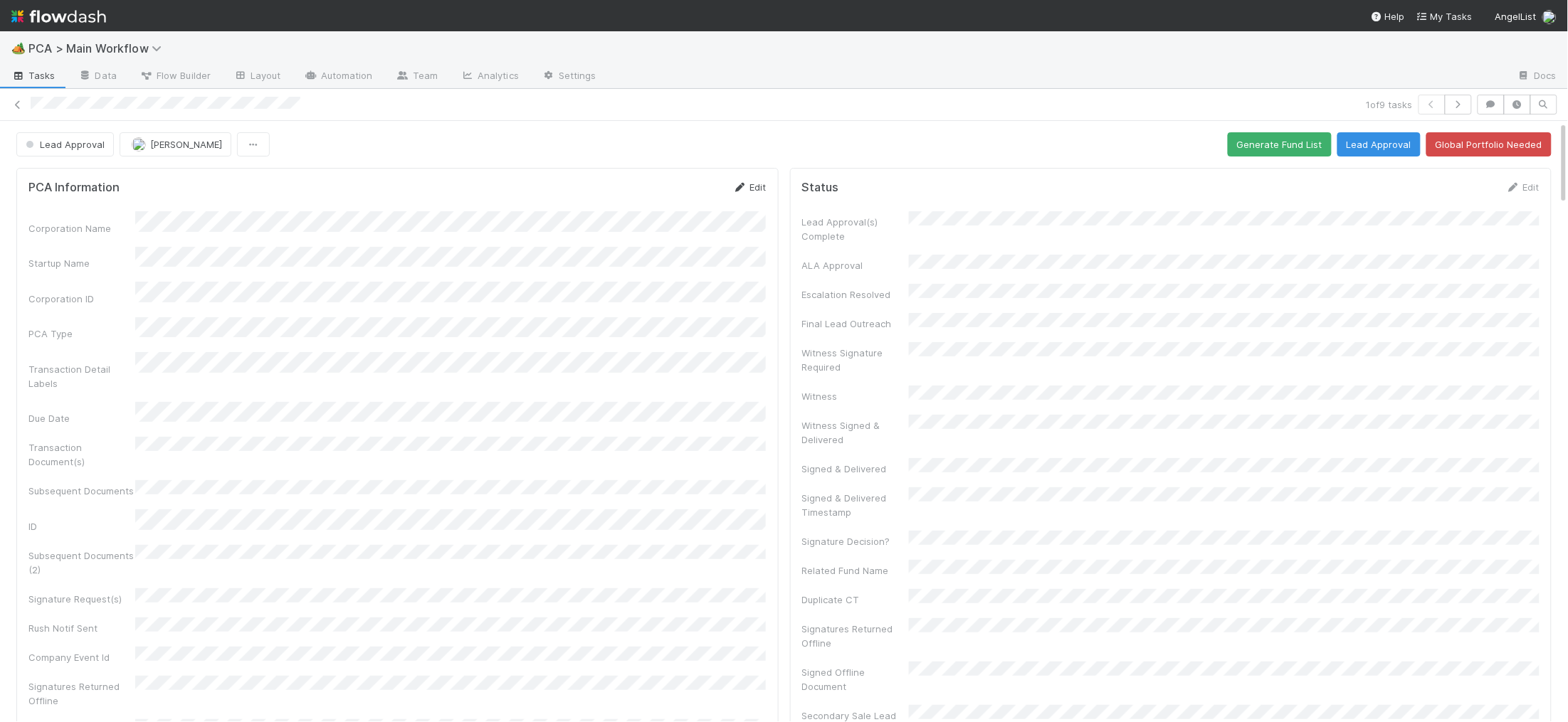
drag, startPoint x: 735, startPoint y: 179, endPoint x: 741, endPoint y: 186, distance: 9.2
click at [736, 179] on div "PCA Information Edit Corporation Name Startup Name Corporation ID PCA Type Tran…" at bounding box center [397, 501] width 762 height 668
click at [741, 187] on icon at bounding box center [740, 187] width 14 height 9
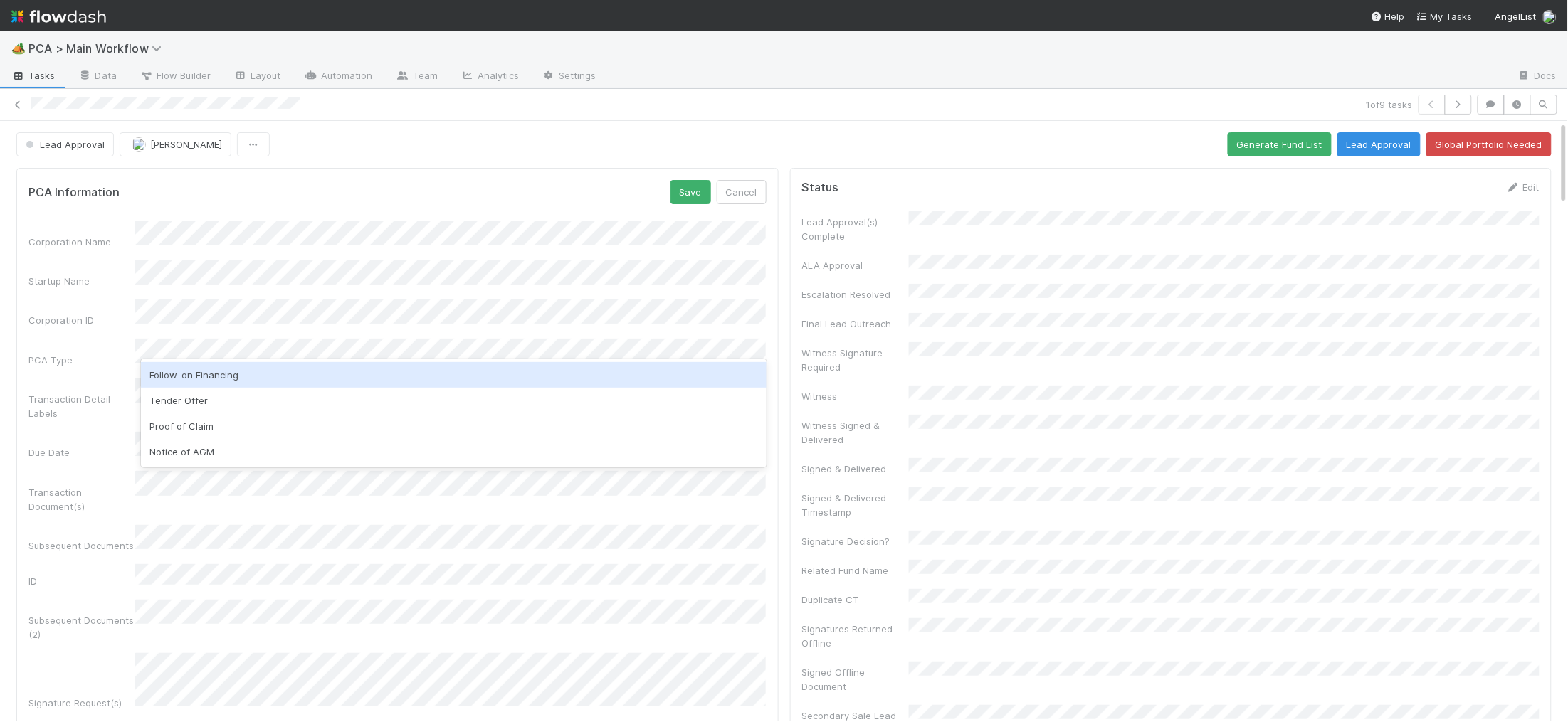
click at [255, 375] on div "Follow-on Financing" at bounding box center [453, 375] width 624 height 26
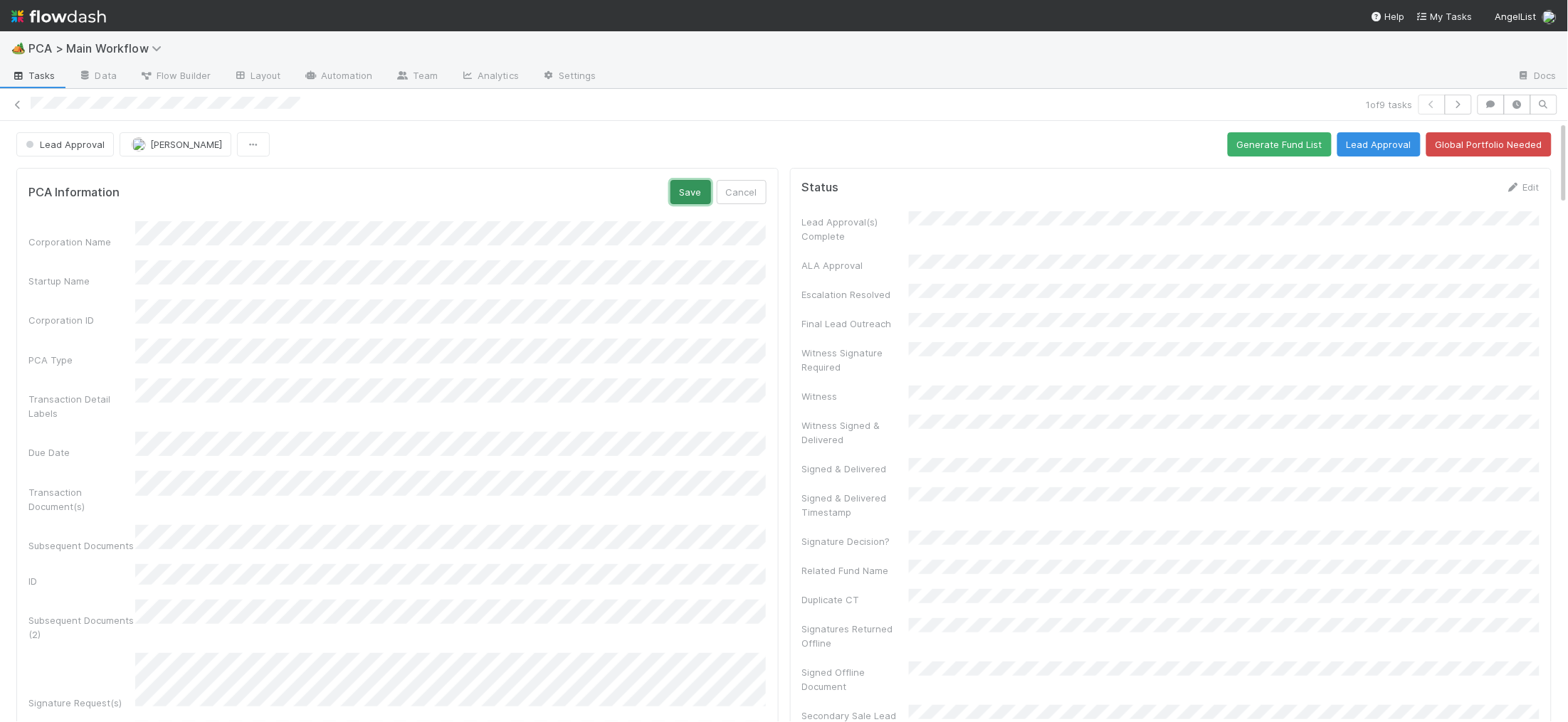
click at [696, 189] on button "Save" at bounding box center [690, 192] width 41 height 24
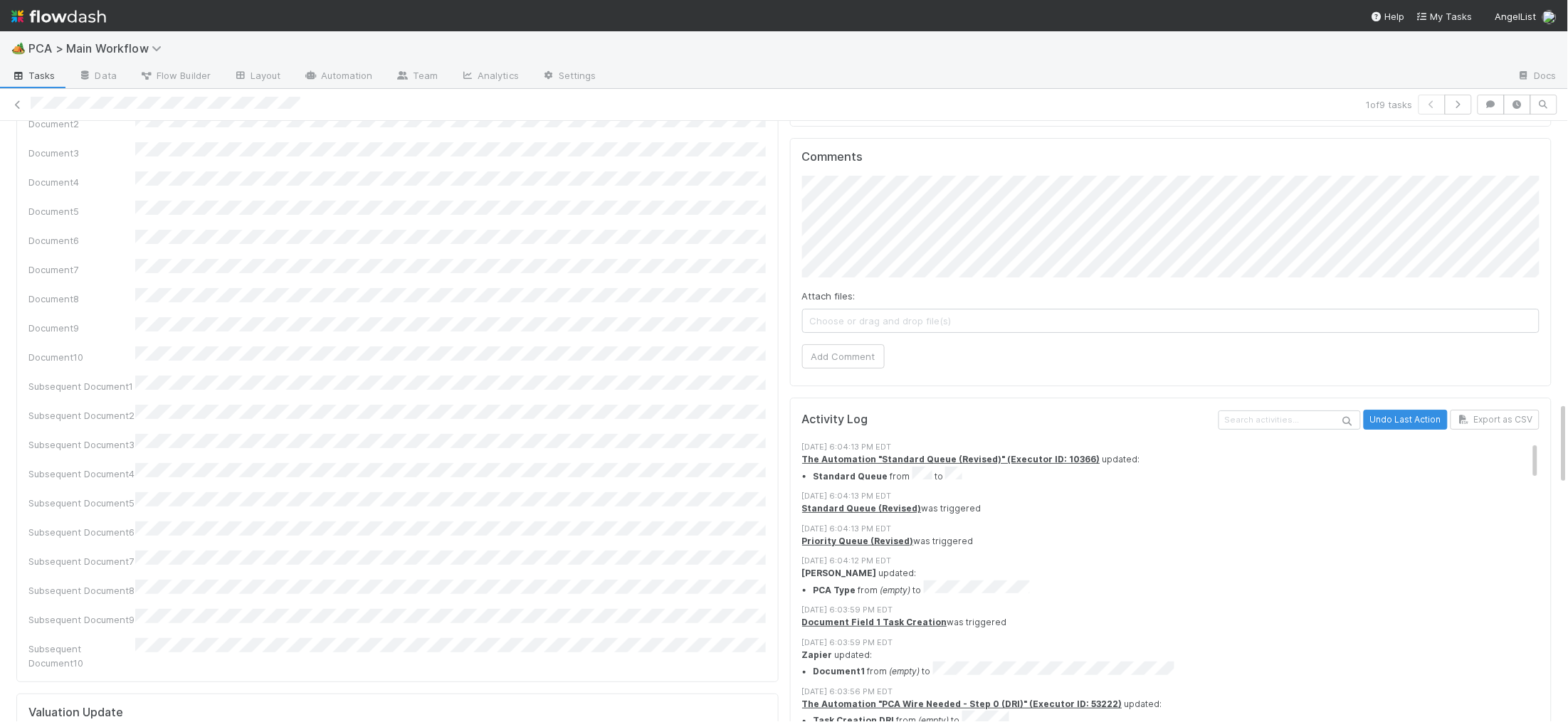
scroll to position [2011, 0]
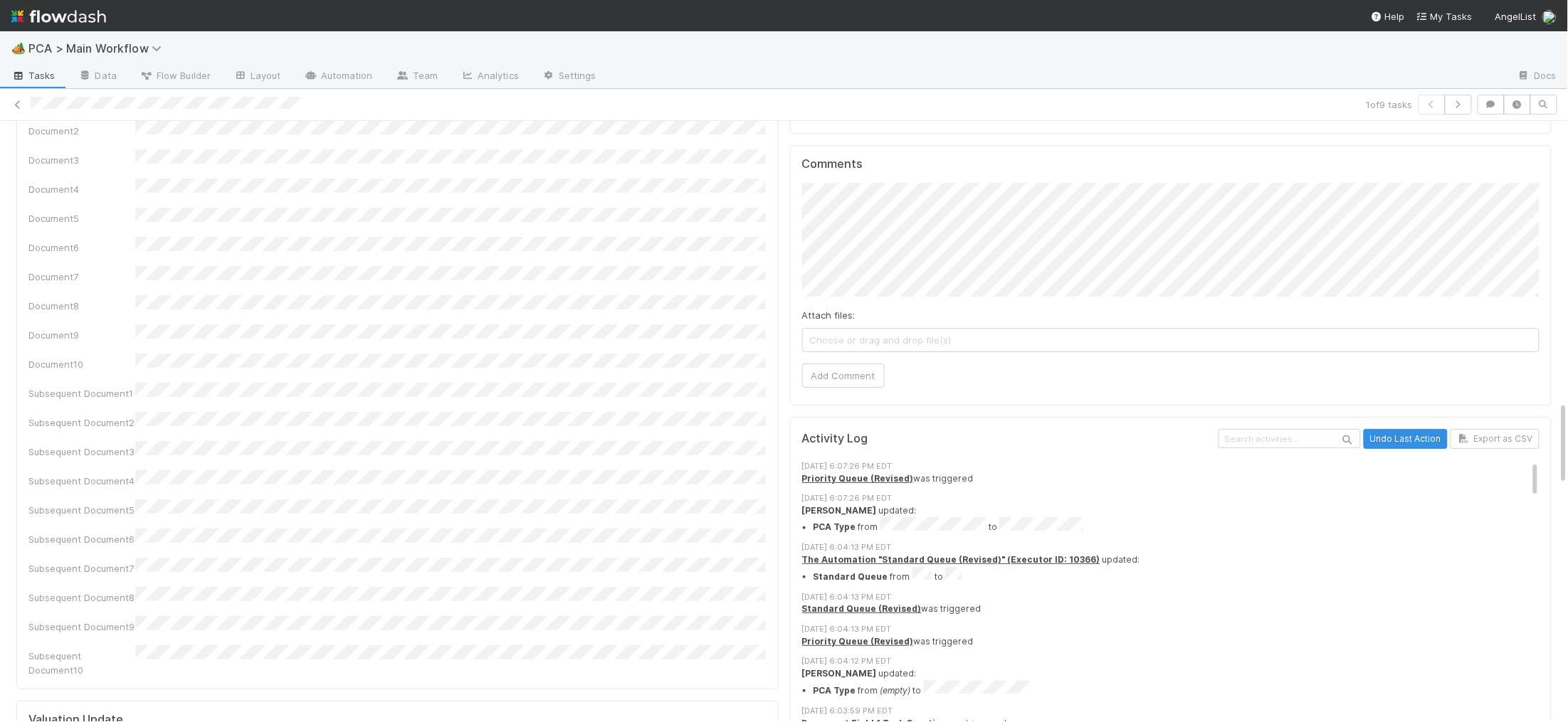
click at [796, 206] on div "Comments Attach files: Choose or drag and drop file(s) Add Comment" at bounding box center [1171, 275] width 762 height 260
click at [800, 206] on div "Comments Attach files: Choose or drag and drop file(s) Add Comment" at bounding box center [1171, 275] width 762 height 260
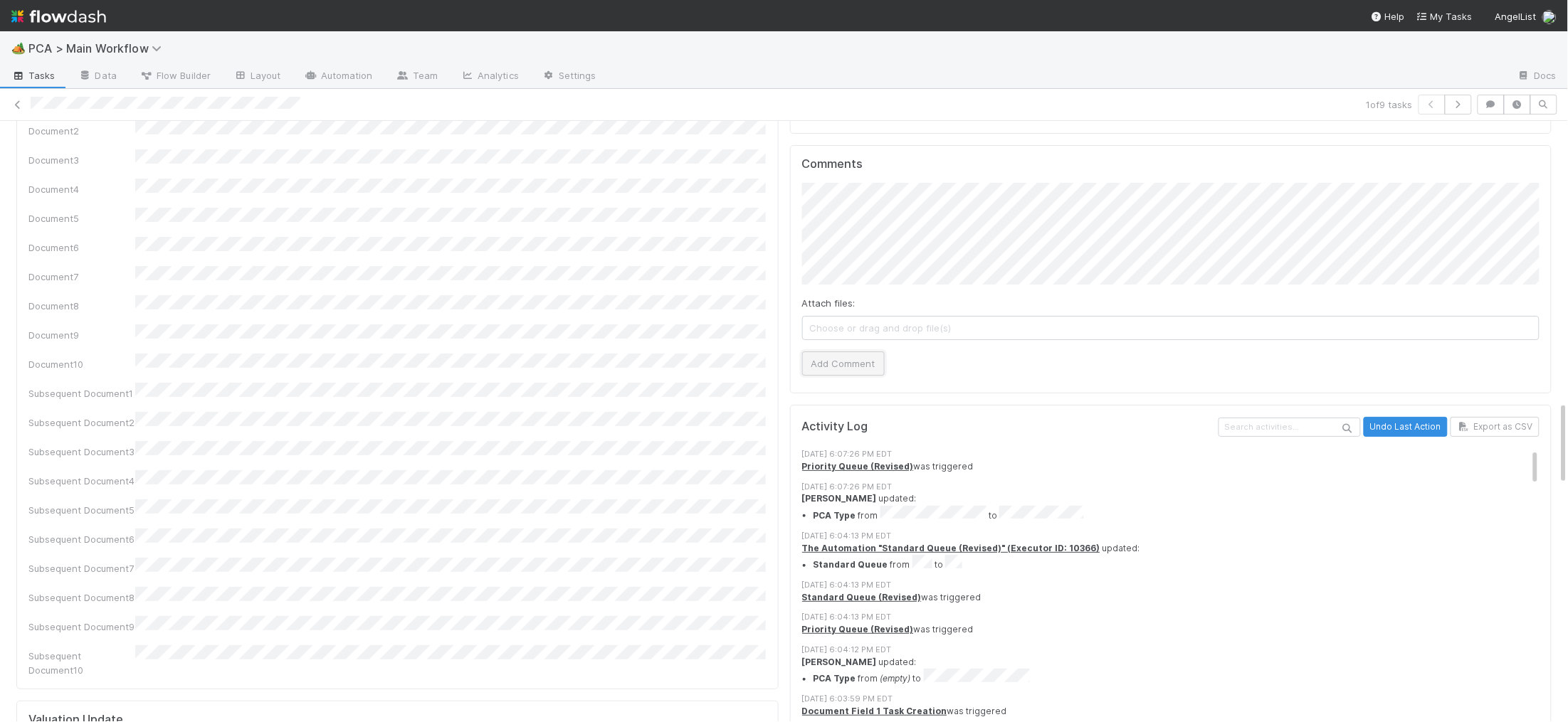
click at [831, 351] on button "Add Comment" at bounding box center [843, 364] width 82 height 24
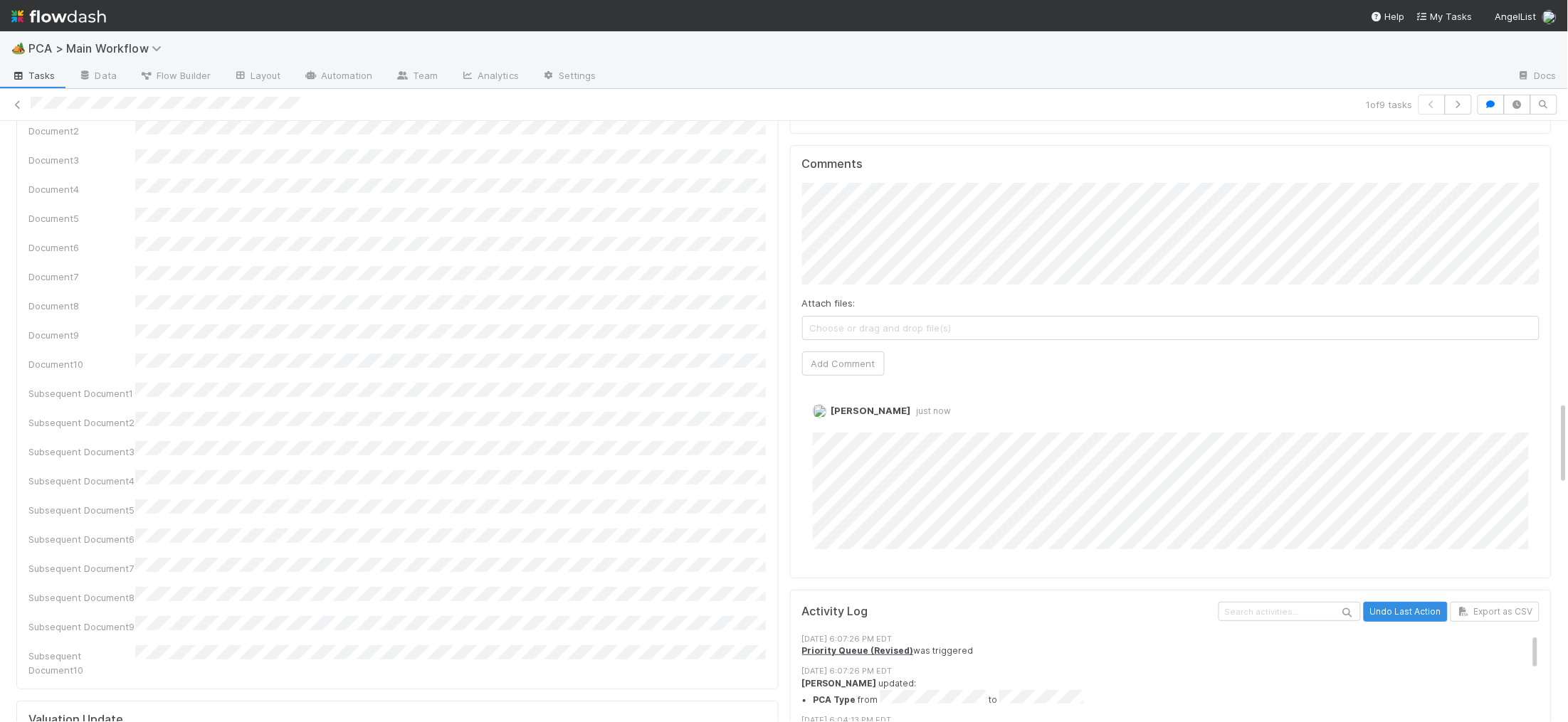
click at [753, 396] on div "PCA Information Edit Corporation Name Startup Name Corporation ID PCA Type Tran…" at bounding box center [784, 381] width 1546 height 4461
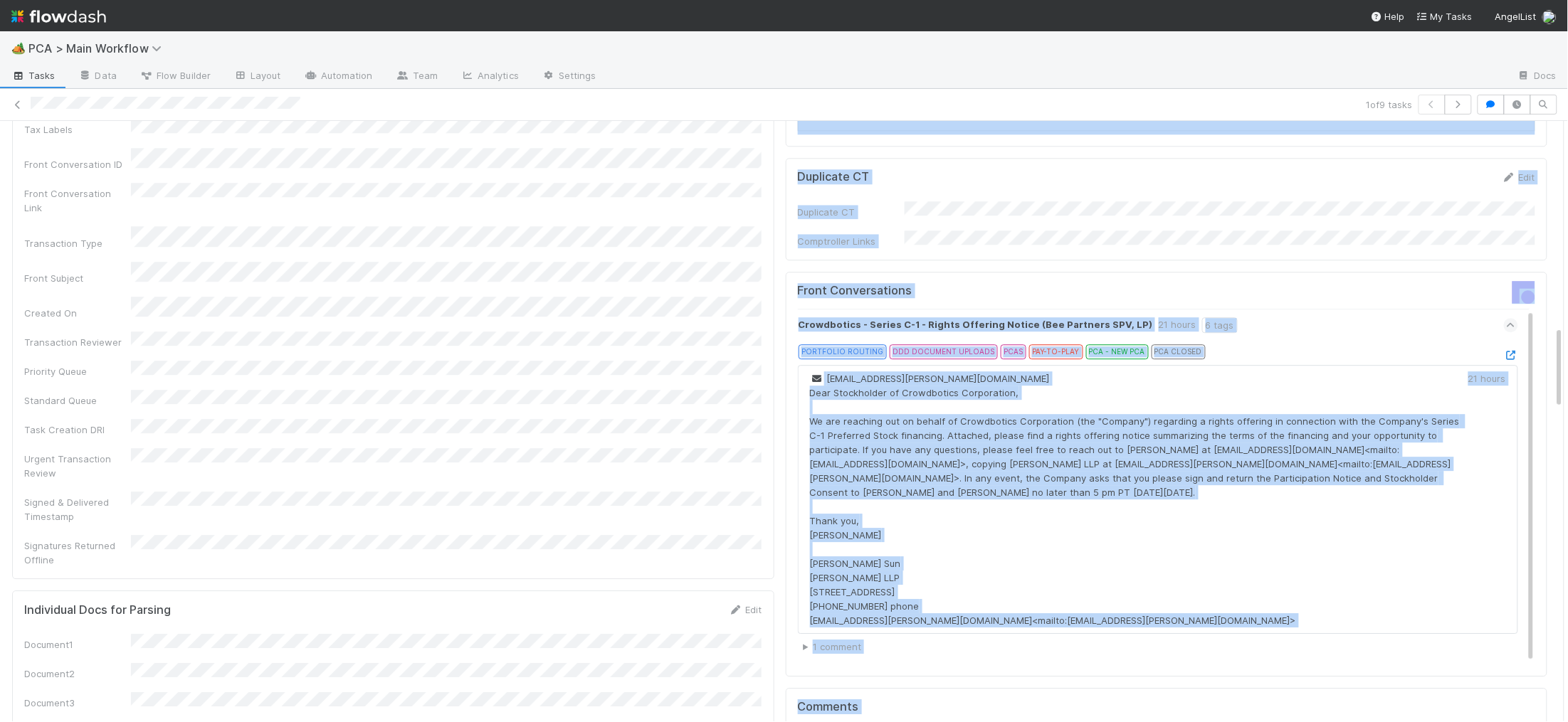
scroll to position [0, 1]
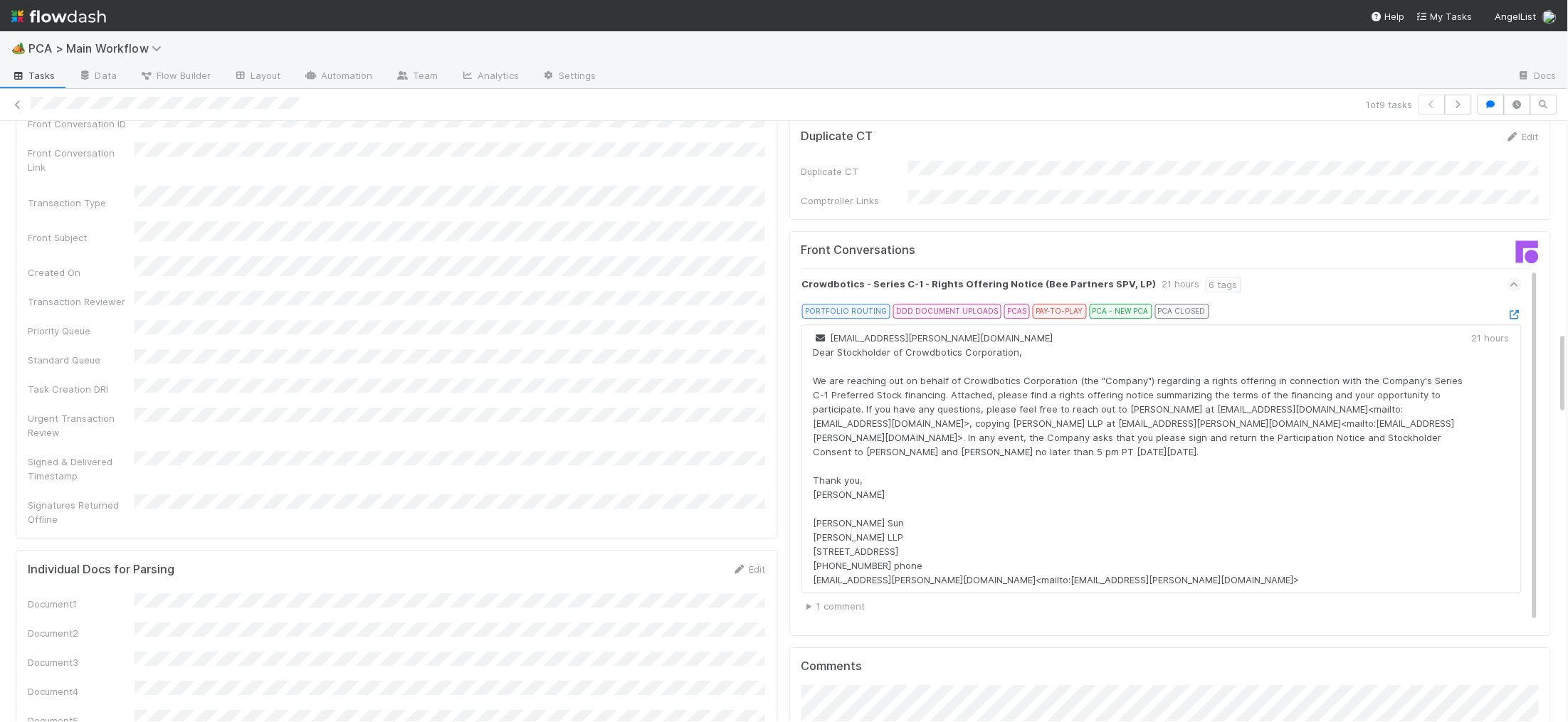
click at [728, 495] on div "Signatures Returned Offline" at bounding box center [396, 510] width 738 height 32
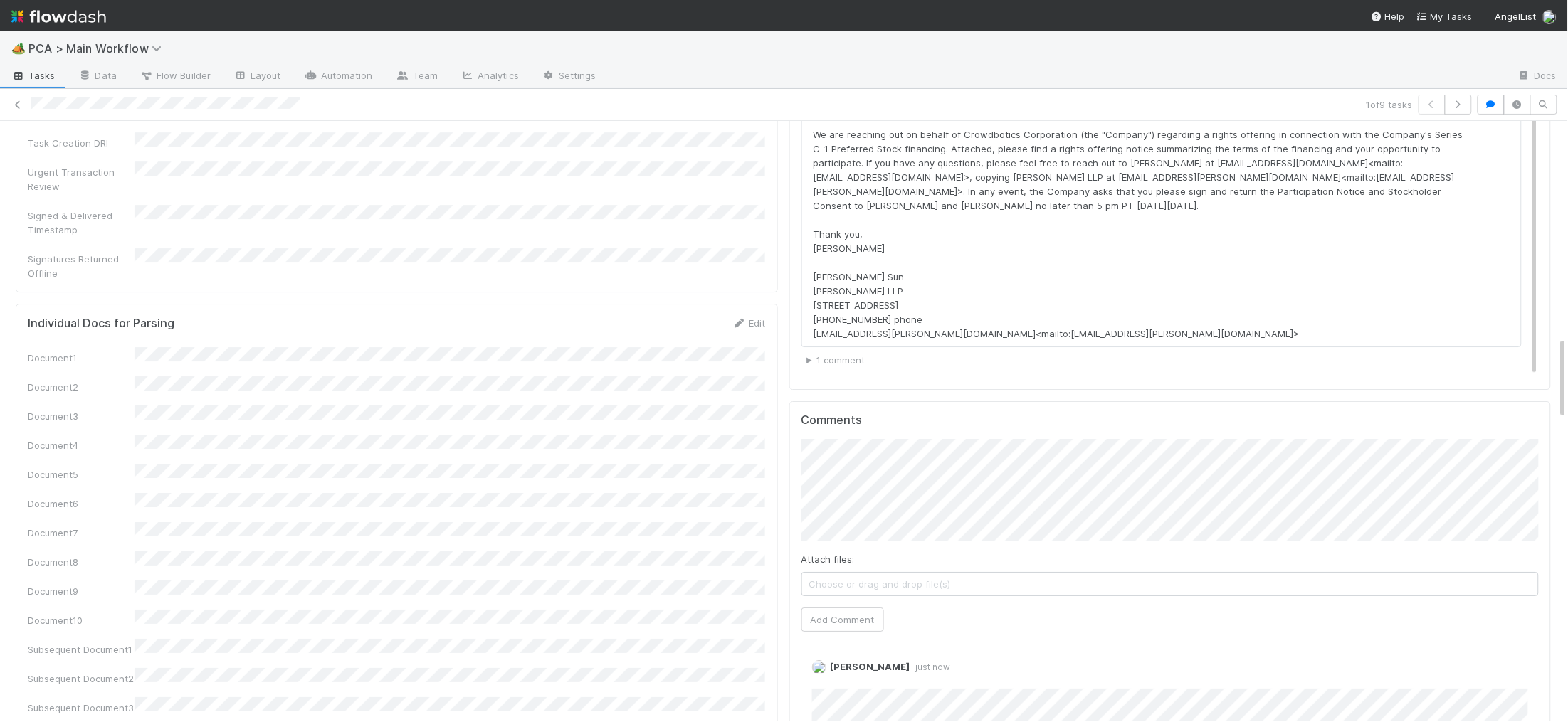
scroll to position [1907, 0]
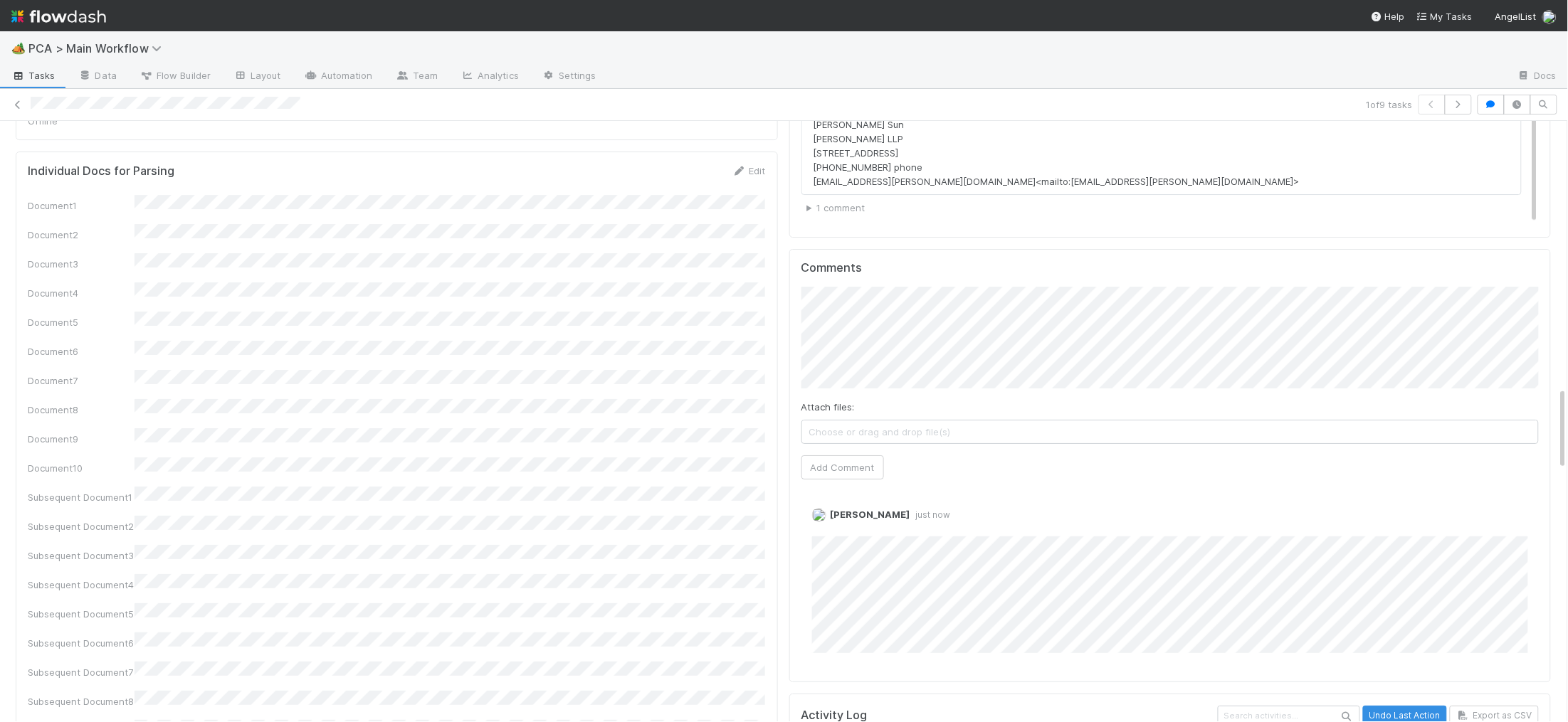
click at [802, 514] on div "Charlie Bell just now Edit Delete" at bounding box center [1170, 574] width 738 height 156
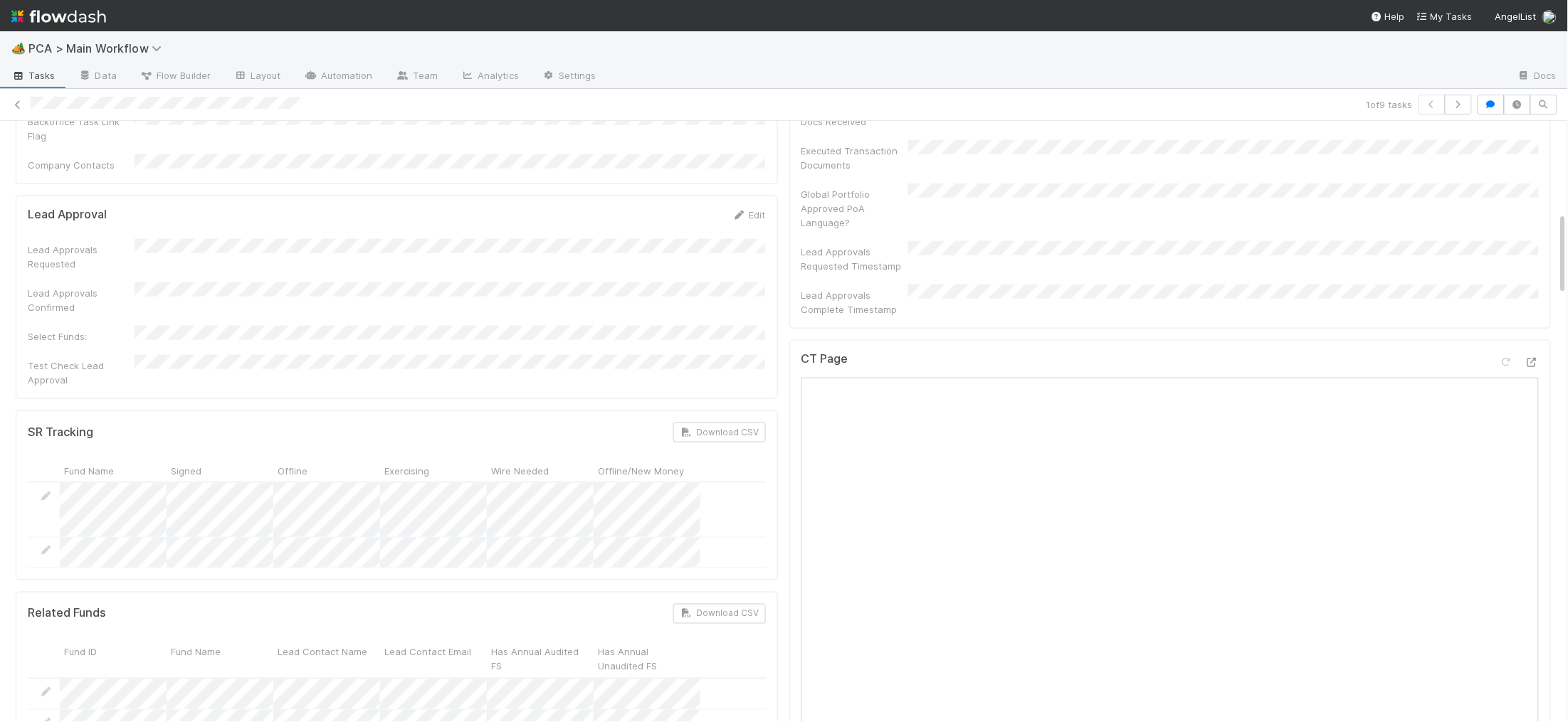
scroll to position [0, 0]
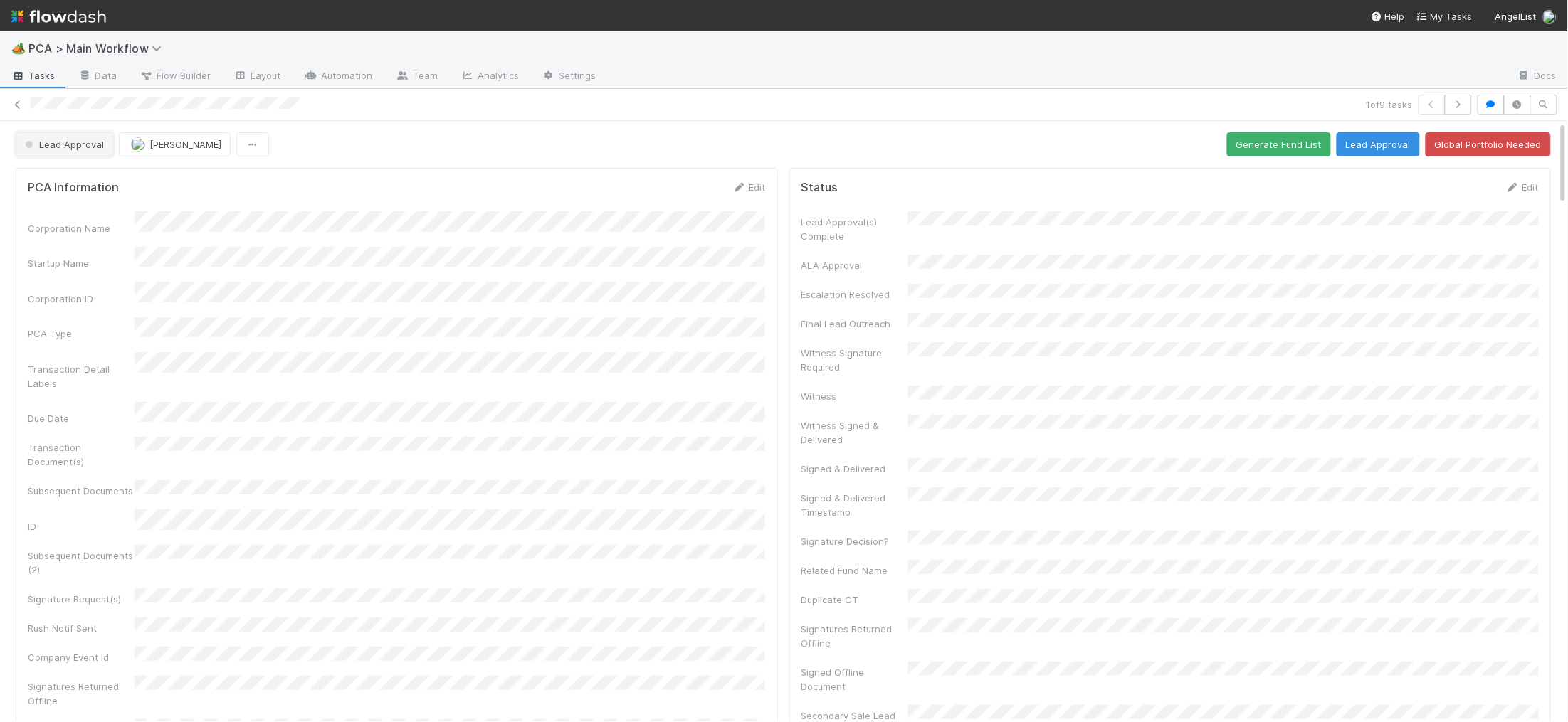
click at [85, 148] on span "Lead Approval" at bounding box center [63, 145] width 82 height 11
click at [88, 189] on div "Follow-Ups Required" at bounding box center [111, 181] width 201 height 26
click at [62, 11] on img at bounding box center [59, 16] width 95 height 24
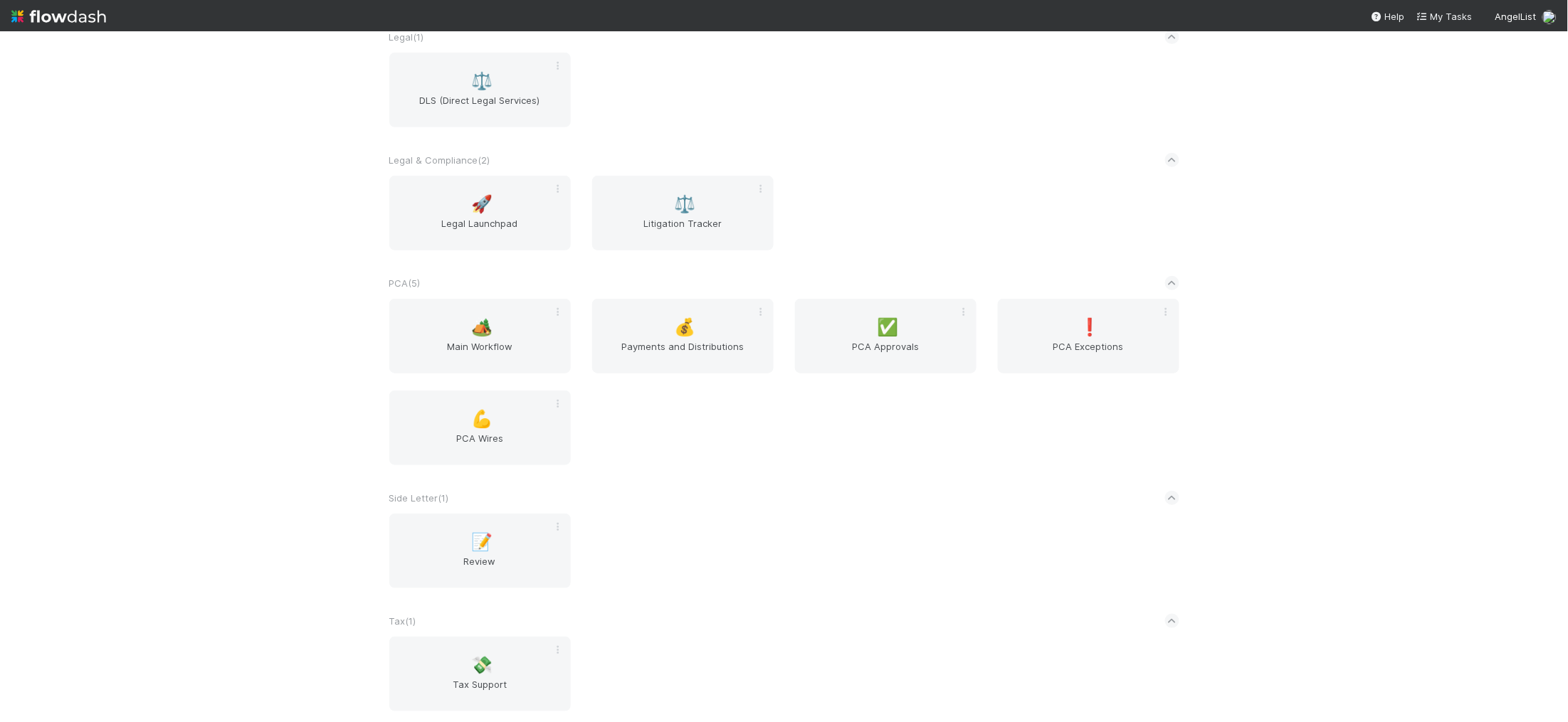
scroll to position [2545, 0]
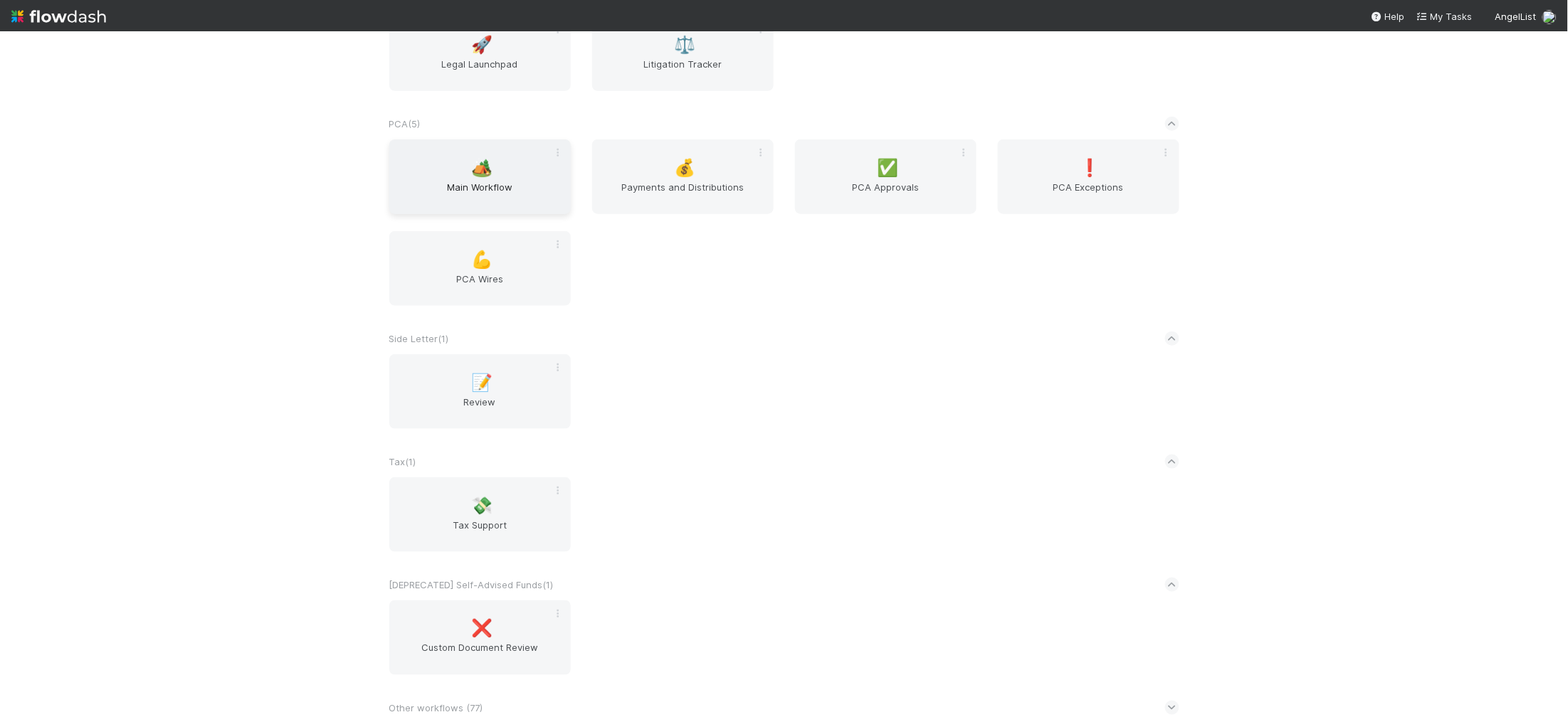
click at [490, 186] on span "Main Workflow" at bounding box center [480, 194] width 170 height 29
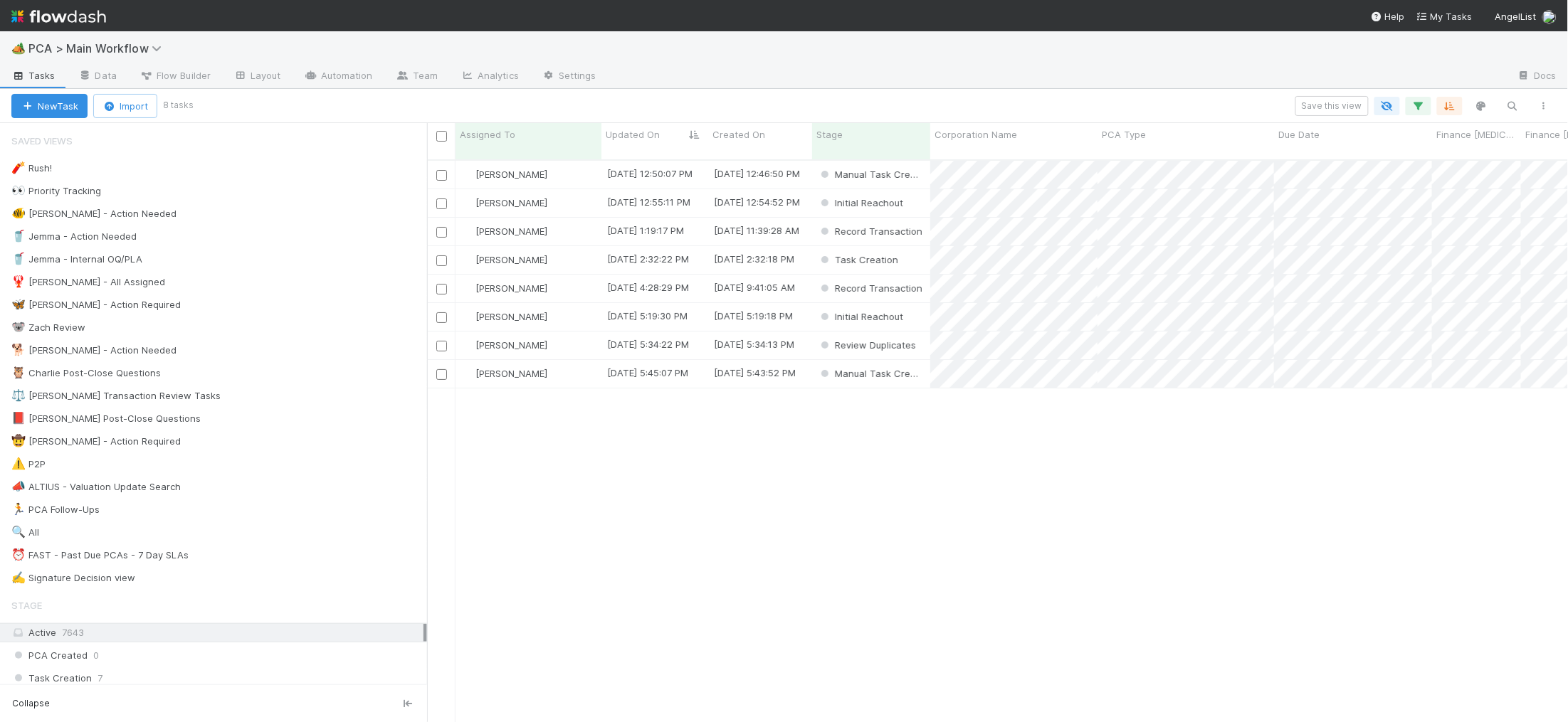
scroll to position [574, 1141]
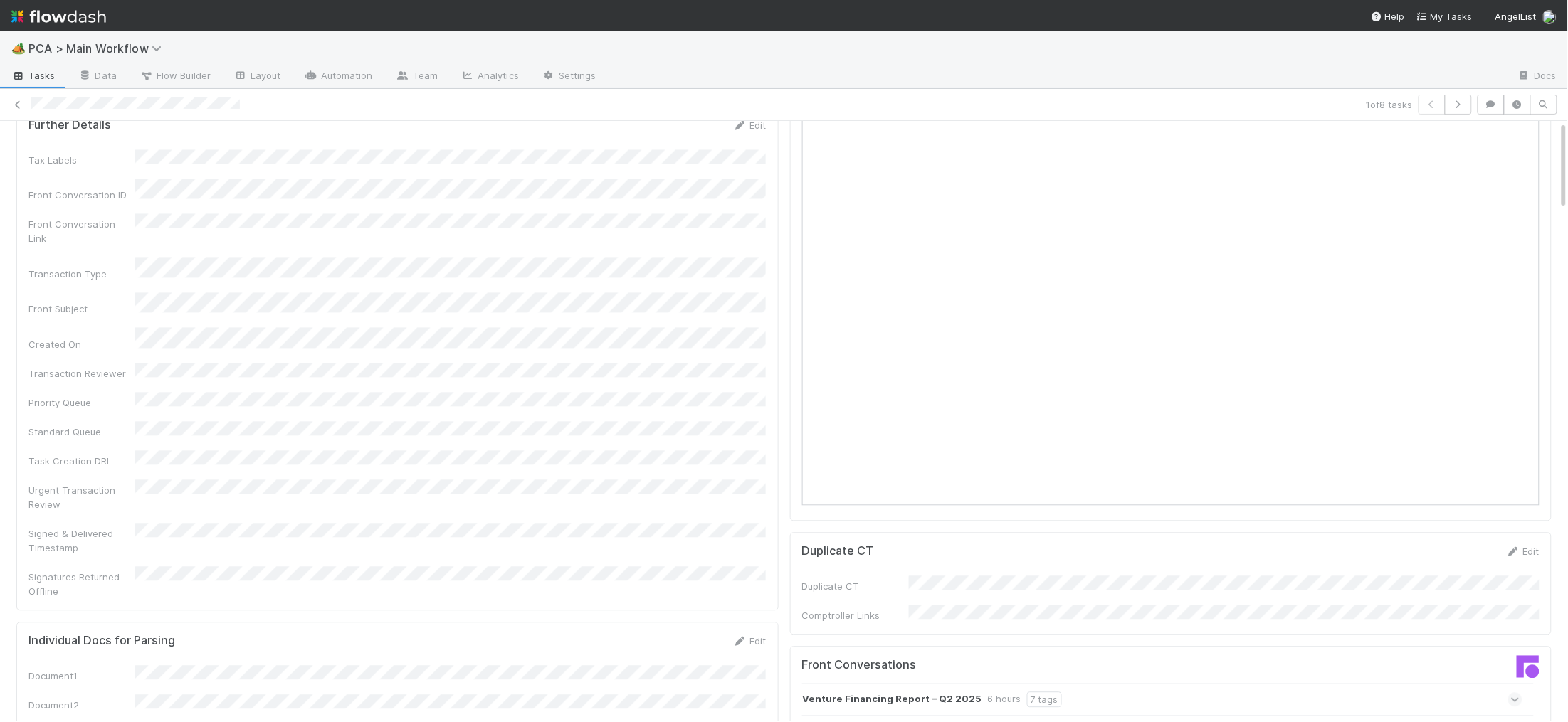
scroll to position [1507, 0]
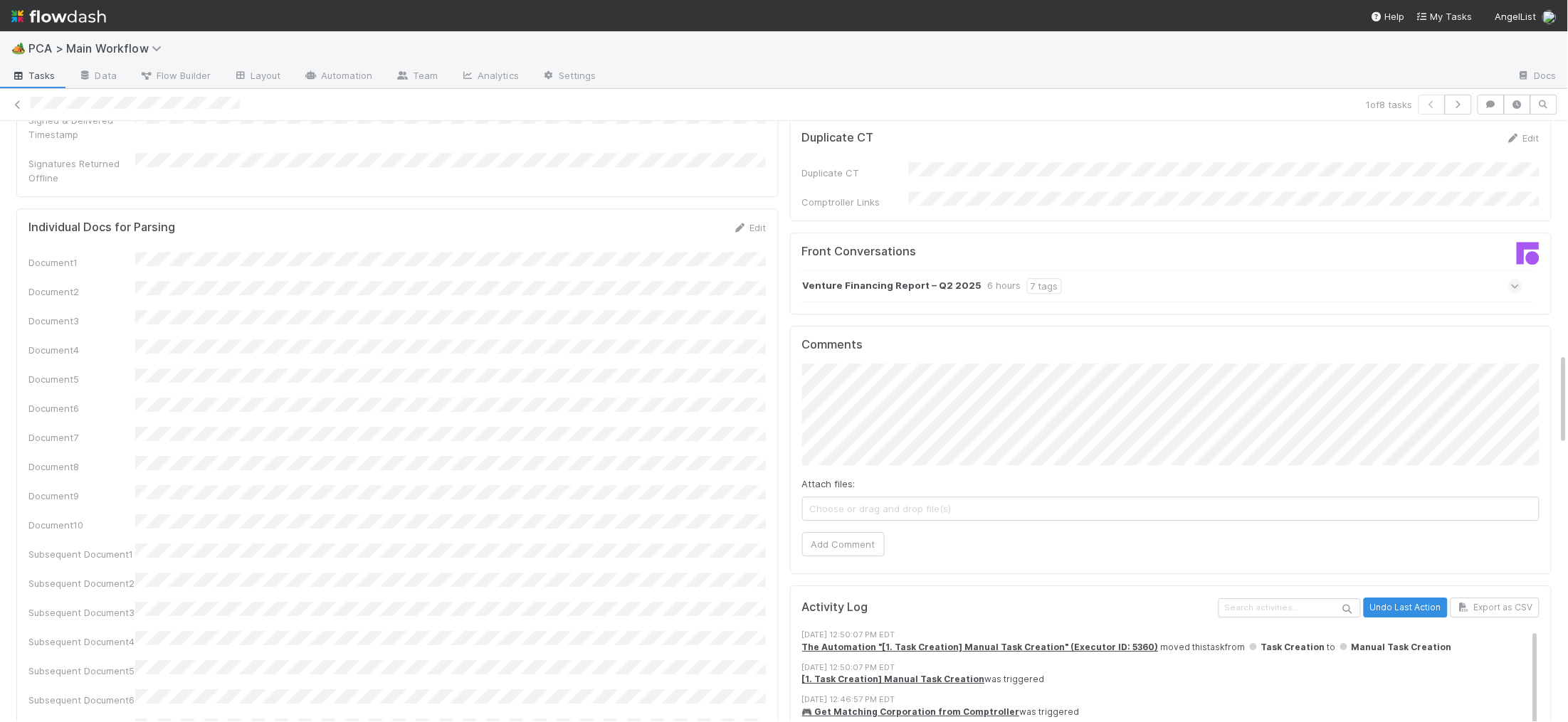
click at [888, 278] on strong "Venture Financing Report – Q2 2025" at bounding box center [893, 286] width 179 height 16
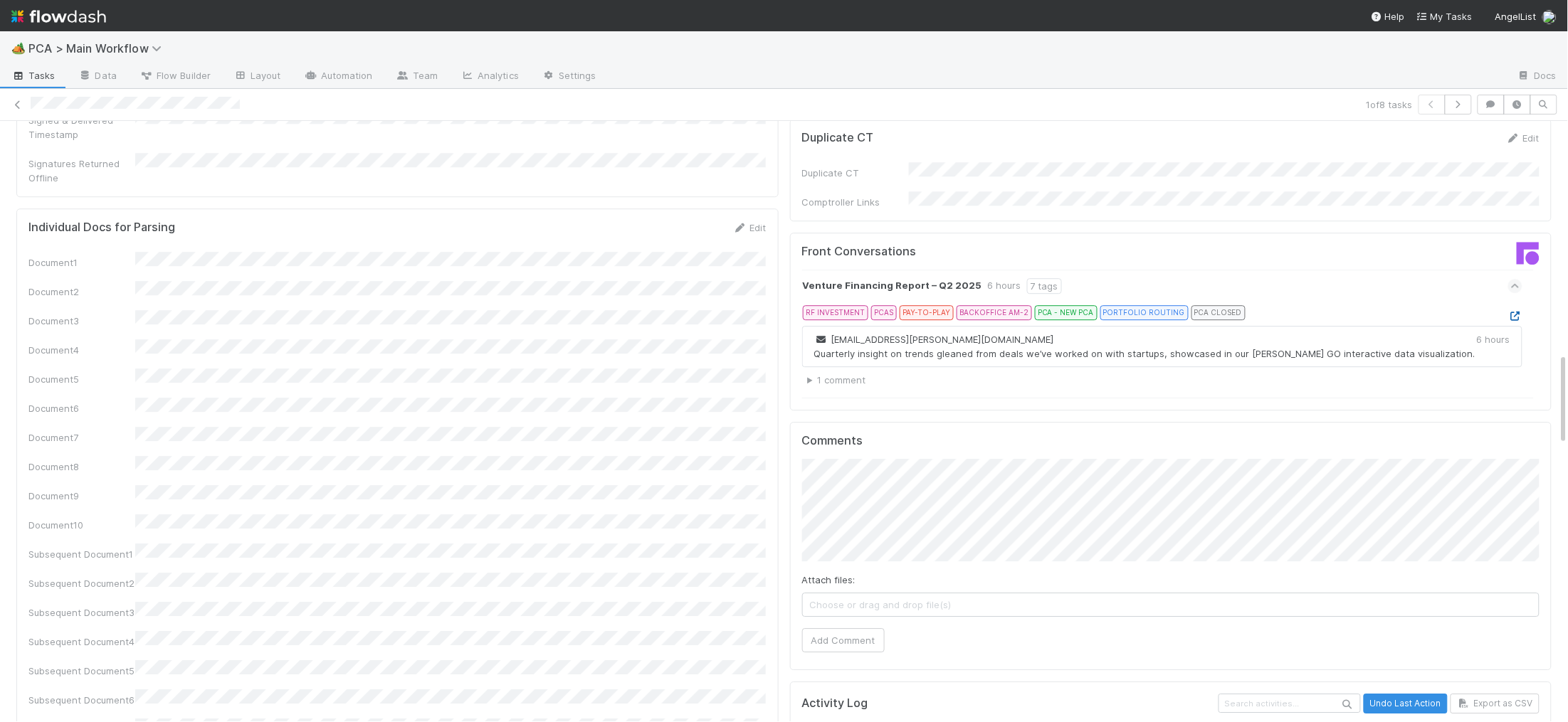
click at [1520, 312] on icon at bounding box center [1515, 316] width 14 height 9
drag, startPoint x: 880, startPoint y: 559, endPoint x: 852, endPoint y: 562, distance: 28.2
click at [879, 628] on button "Add Comment" at bounding box center [843, 640] width 82 height 24
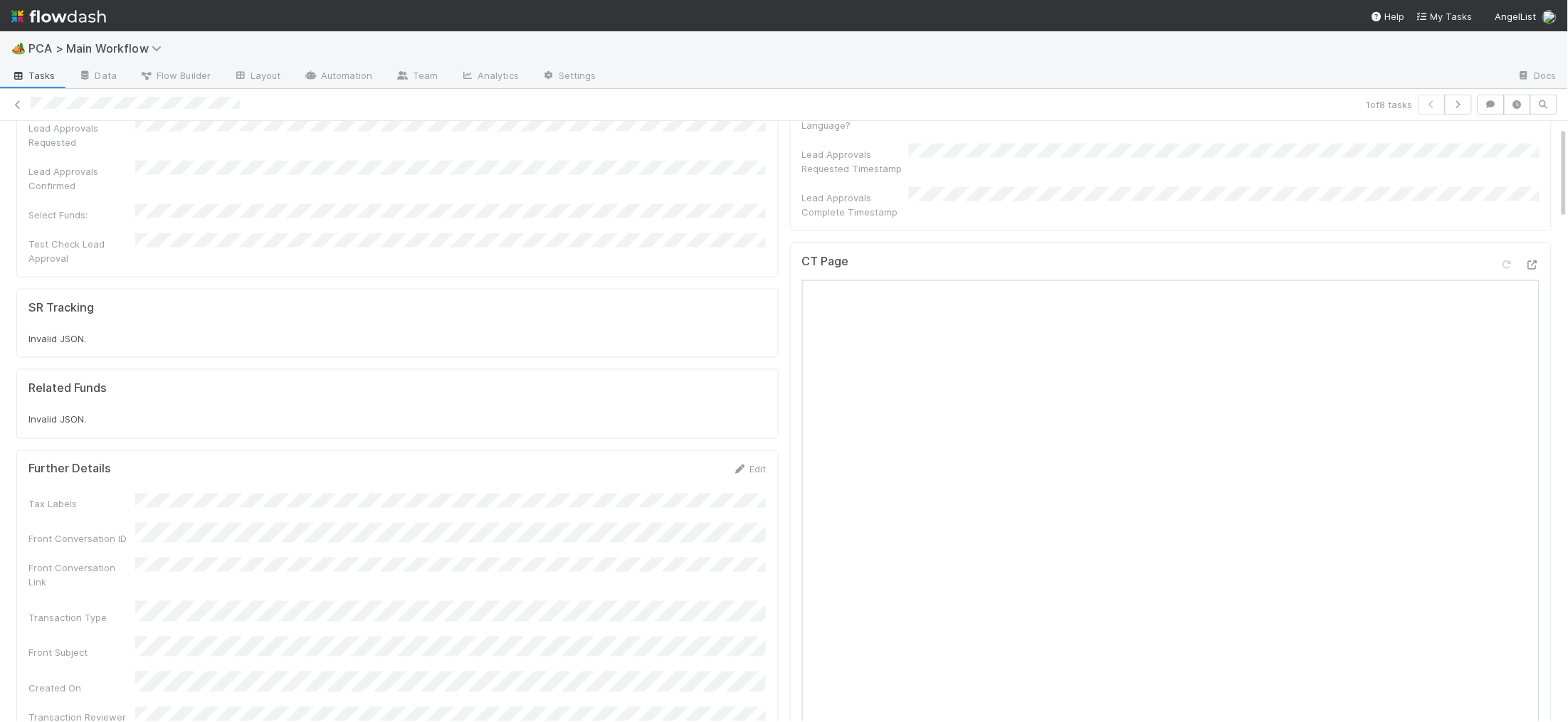
scroll to position [0, 0]
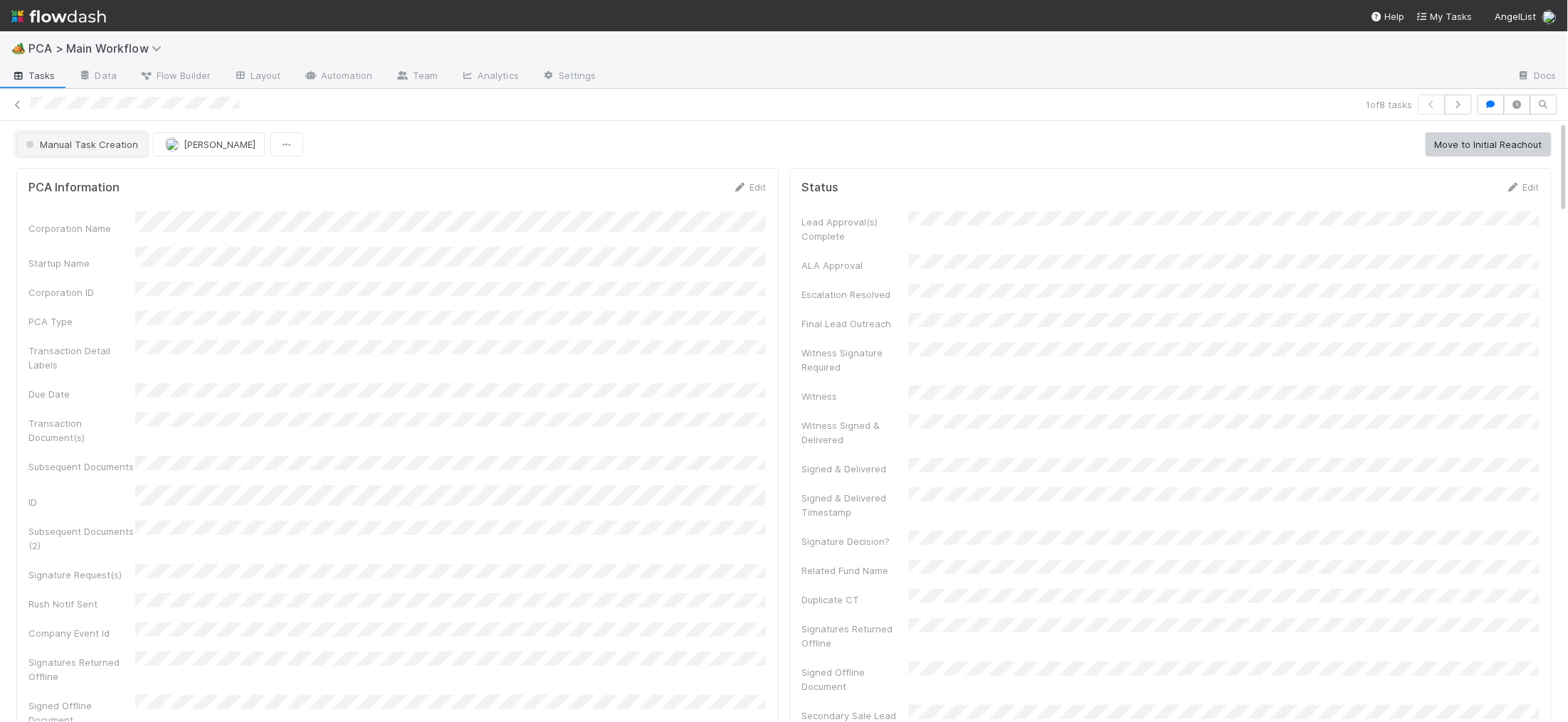
click at [120, 153] on button "Manual Task Creation" at bounding box center [82, 145] width 131 height 24
click at [114, 169] on div "No Action Needed" at bounding box center [112, 181] width 201 height 32
click at [114, 172] on div "No Action Needed" at bounding box center [112, 181] width 201 height 26
click at [77, 9] on img at bounding box center [59, 16] width 95 height 24
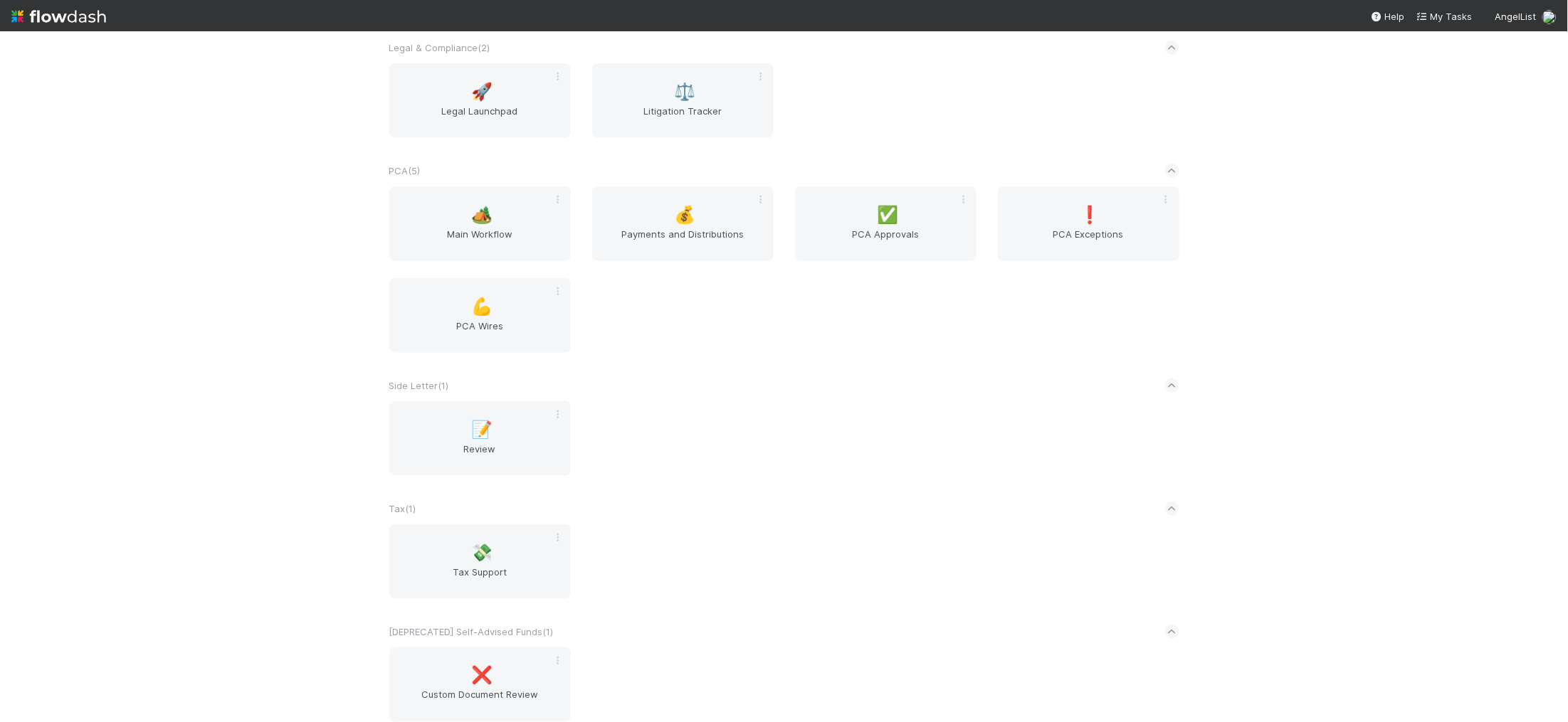
scroll to position [2545, 0]
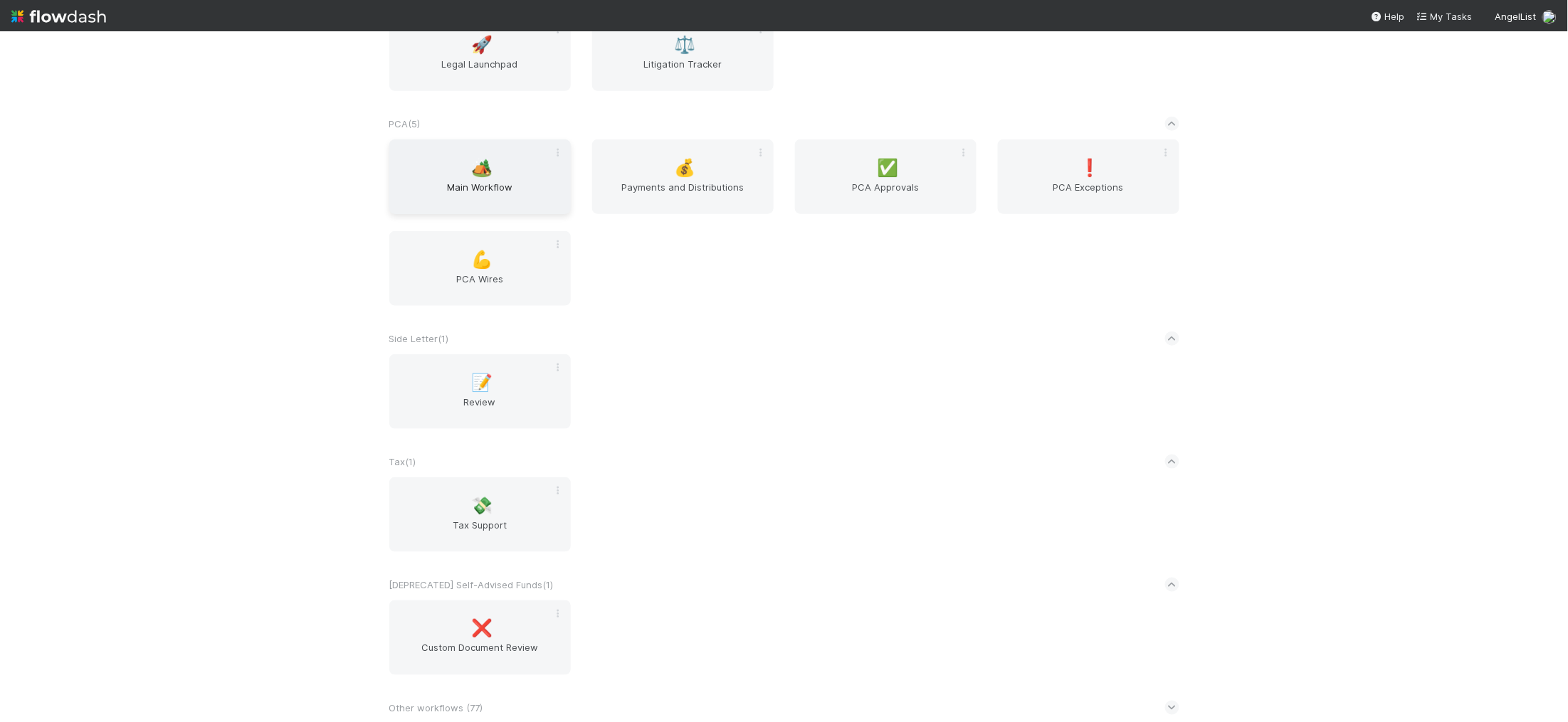
click at [484, 184] on span "Main Workflow" at bounding box center [480, 194] width 170 height 29
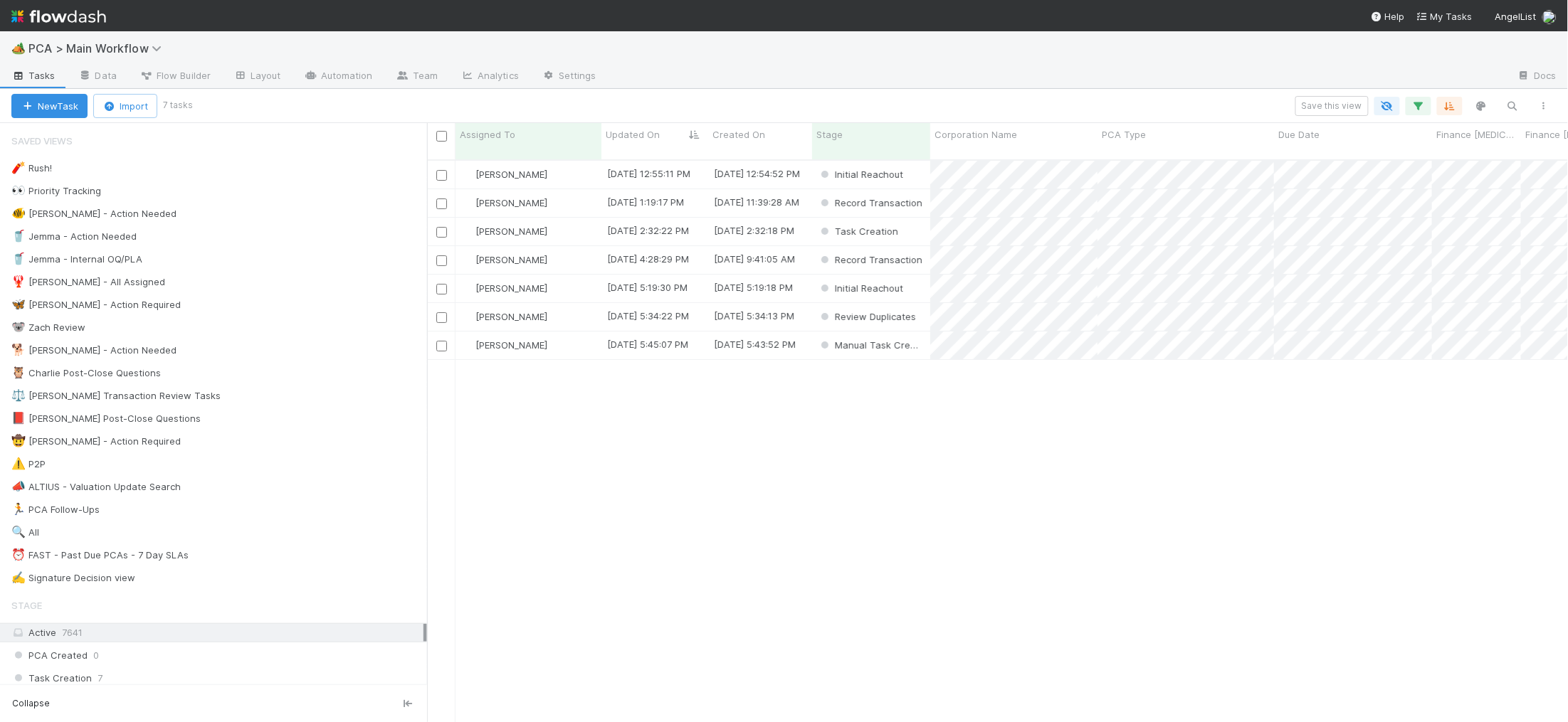
scroll to position [1, 1]
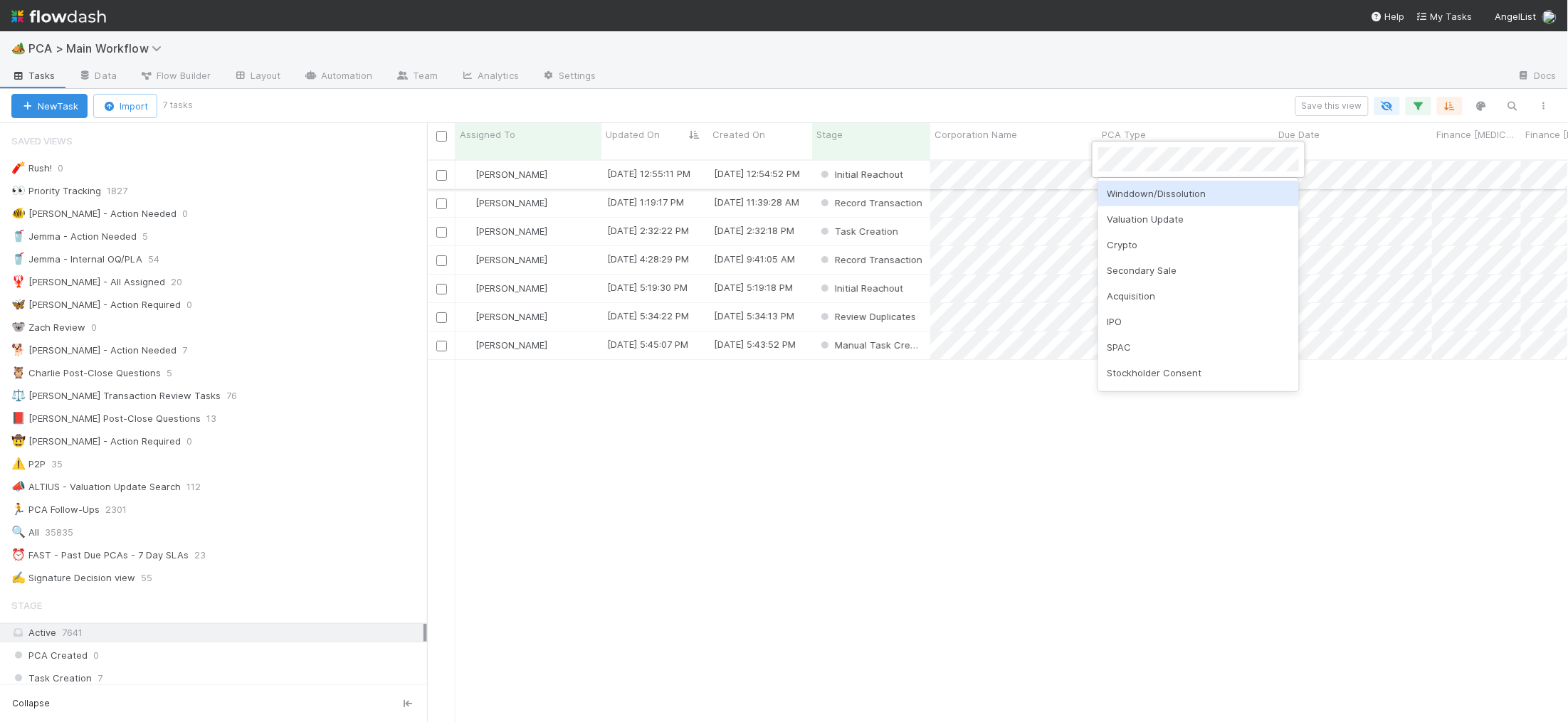
drag, startPoint x: 553, startPoint y: 145, endPoint x: 561, endPoint y: 153, distance: 11.3
click at [553, 146] on div at bounding box center [784, 361] width 1568 height 722
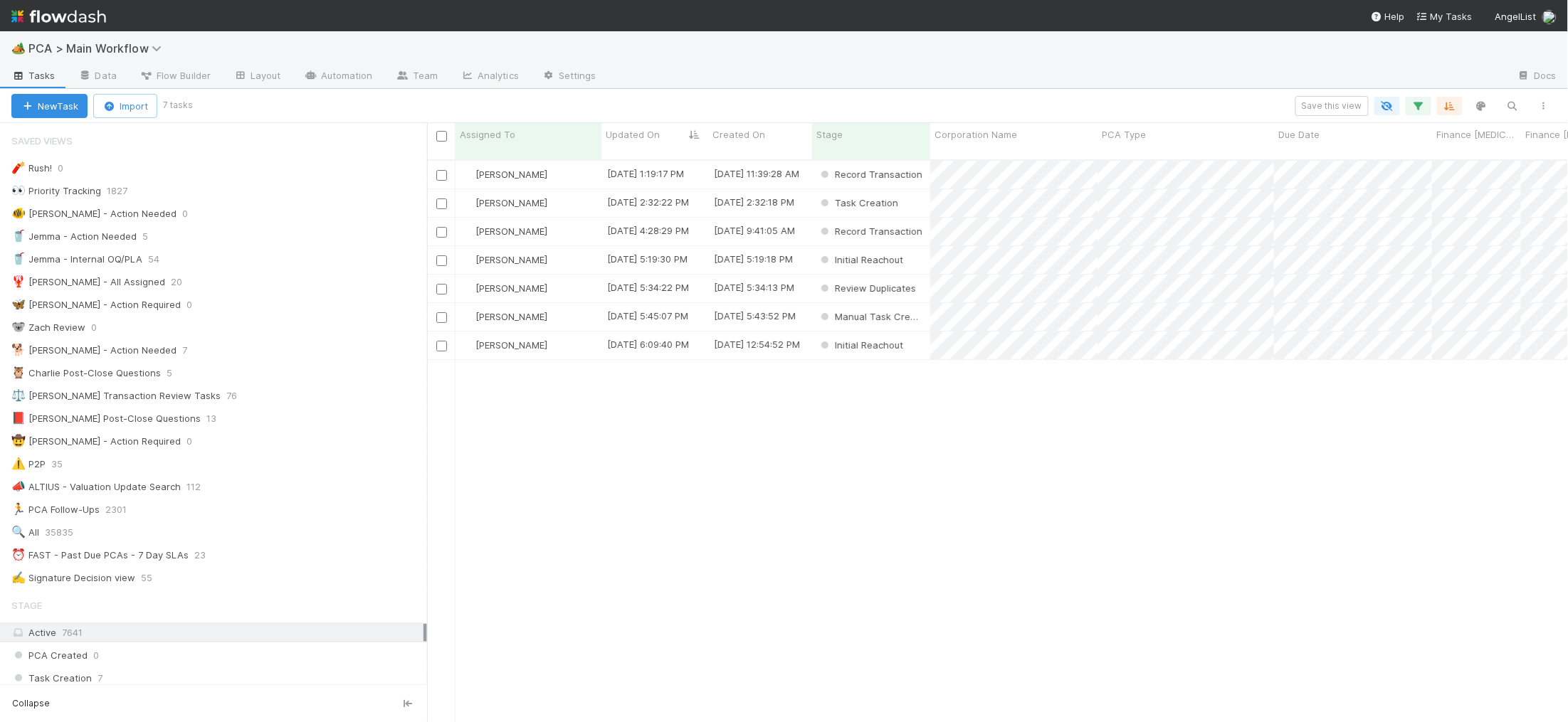
click at [564, 161] on div "[PERSON_NAME]" at bounding box center [528, 174] width 146 height 28
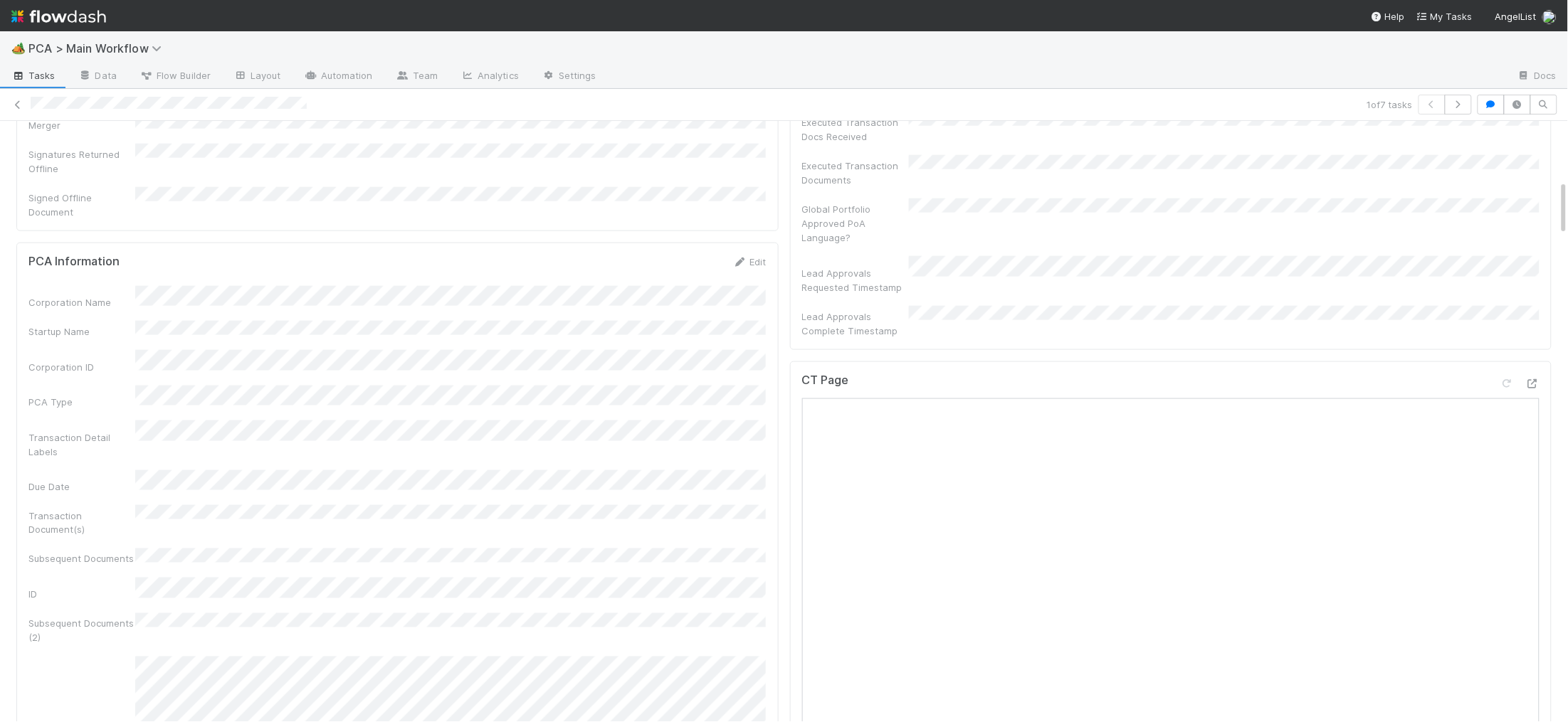
scroll to position [639, 0]
click at [1540, 359] on div "CT Page Open in New Tab" at bounding box center [1171, 670] width 762 height 623
click at [1529, 377] on icon at bounding box center [1532, 381] width 14 height 9
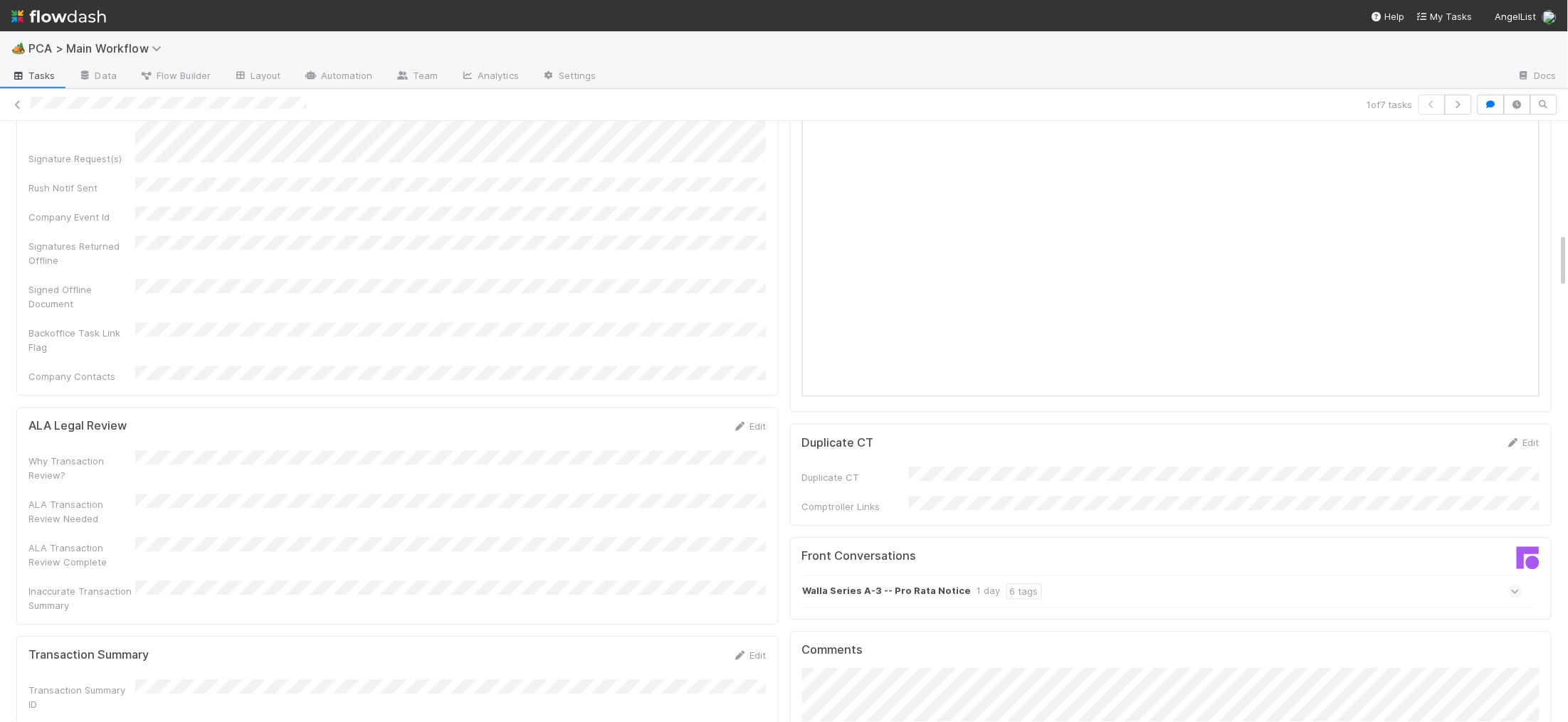
scroll to position [1218, 0]
click at [945, 565] on div "Walla Series A-3 -- Pro Rata Notice 1 day 6 tags" at bounding box center [1162, 581] width 721 height 33
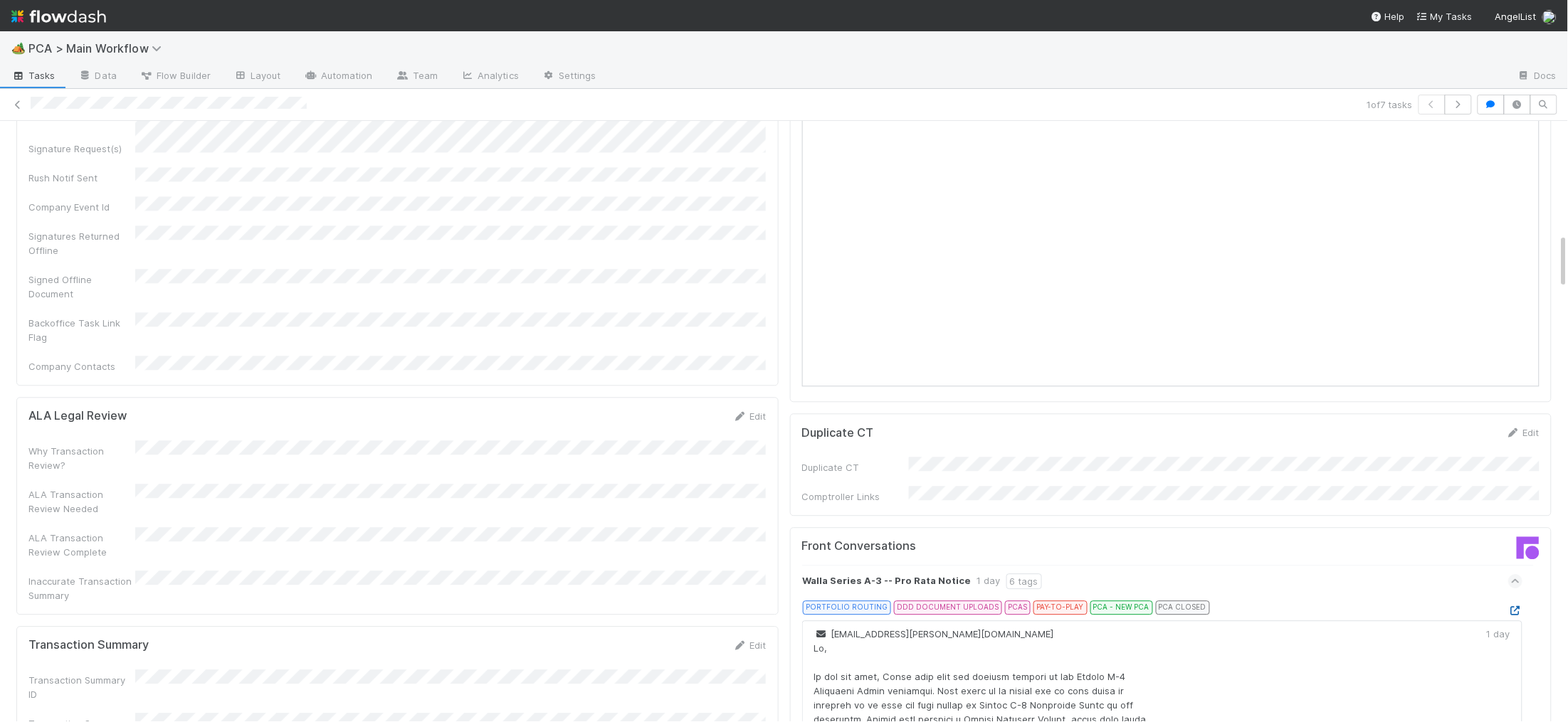
click at [1521, 607] on icon at bounding box center [1515, 611] width 14 height 9
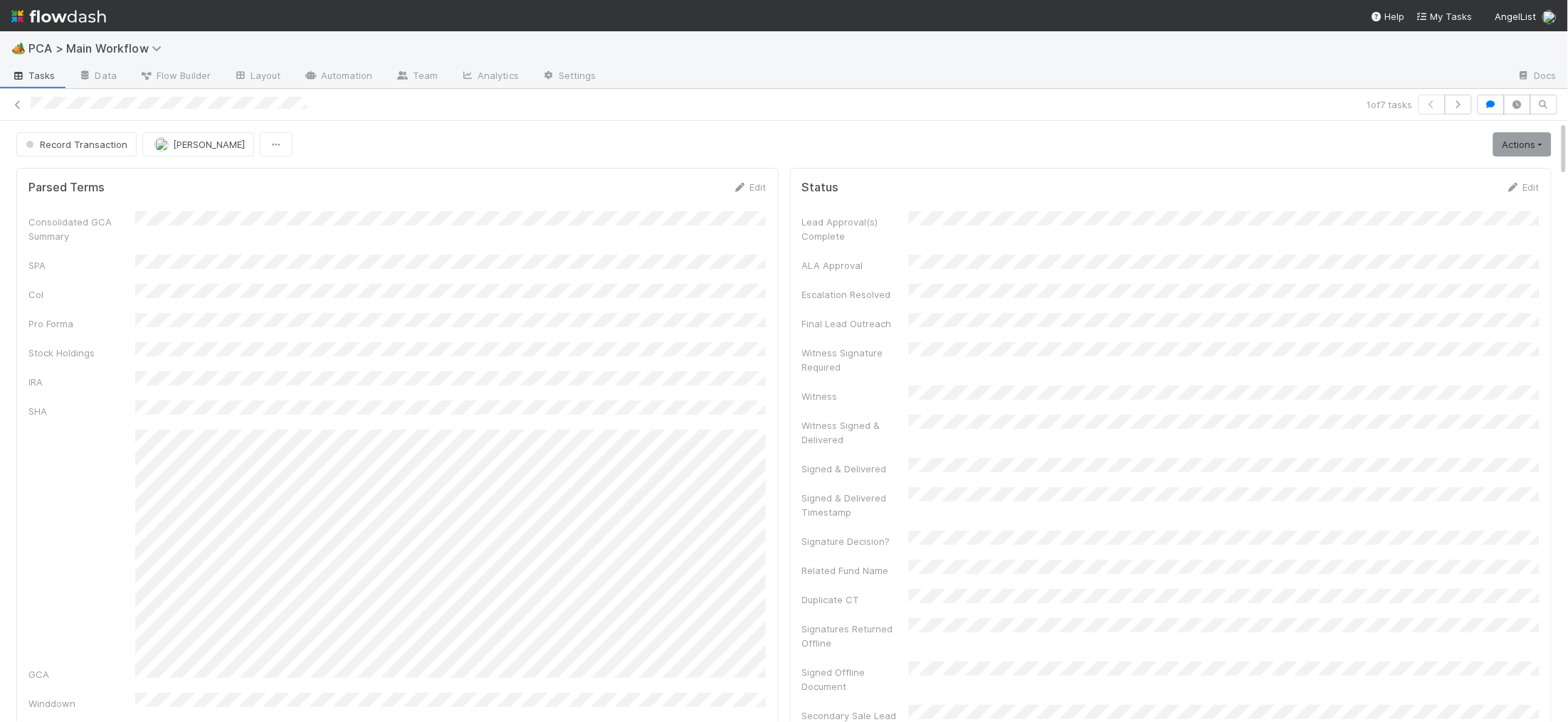
click at [50, 94] on div "1 of 7 tasks" at bounding box center [784, 105] width 1568 height 32
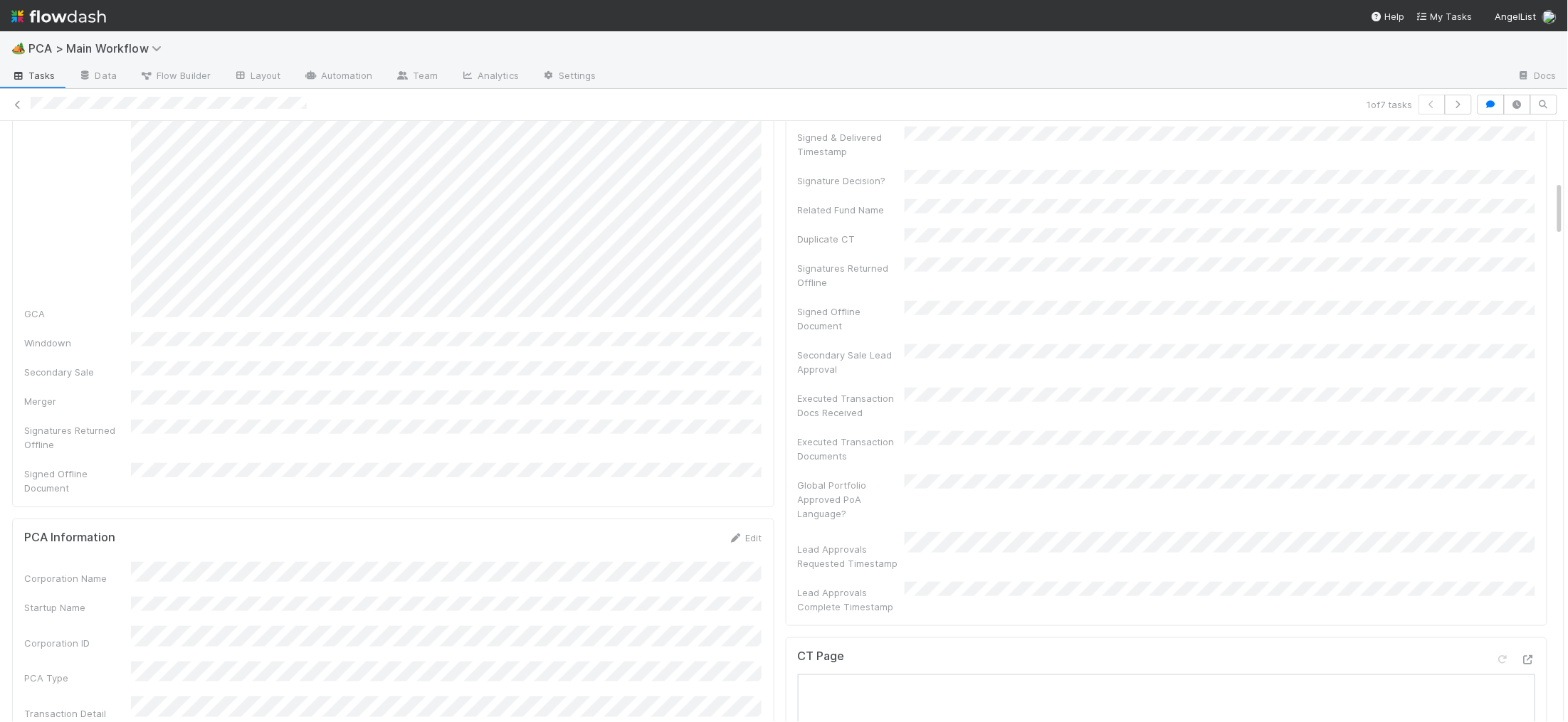
scroll to position [646, 0]
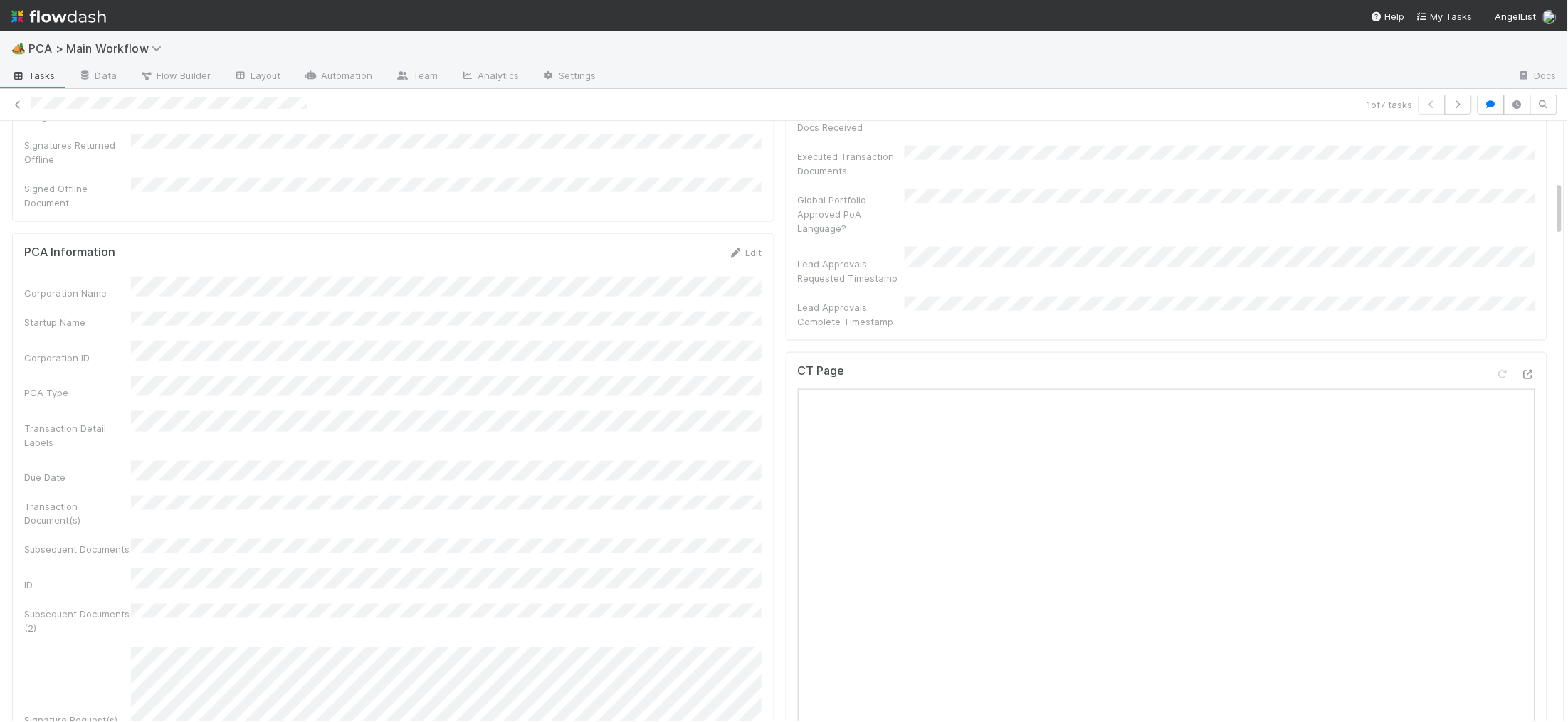
drag, startPoint x: 701, startPoint y: 184, endPoint x: 729, endPoint y: 190, distance: 28.6
click at [735, 248] on icon at bounding box center [736, 252] width 14 height 9
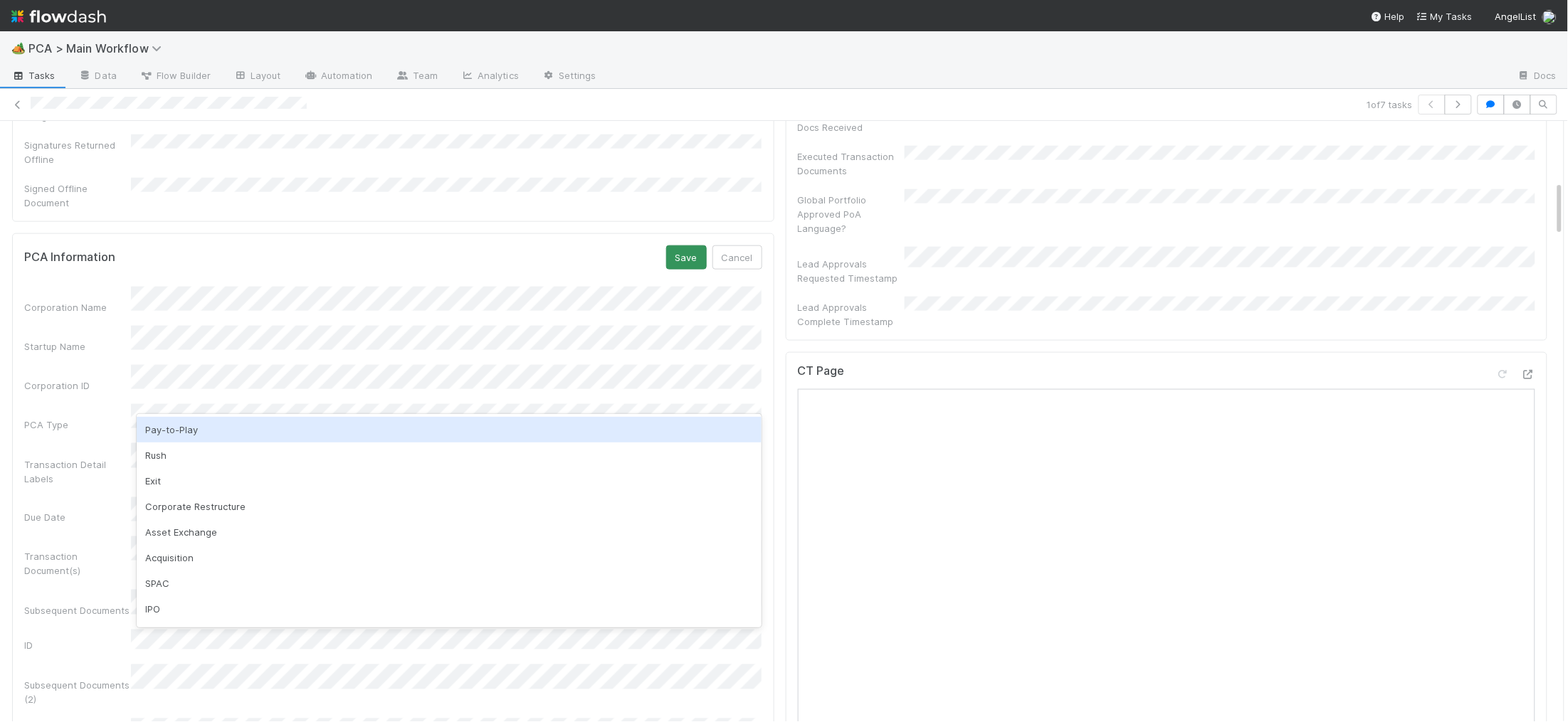
click at [619, 245] on form "PCA Information Save Cancel Corporation Name Startup Name Corporation ID PCA Ty…" at bounding box center [393, 634] width 738 height 778
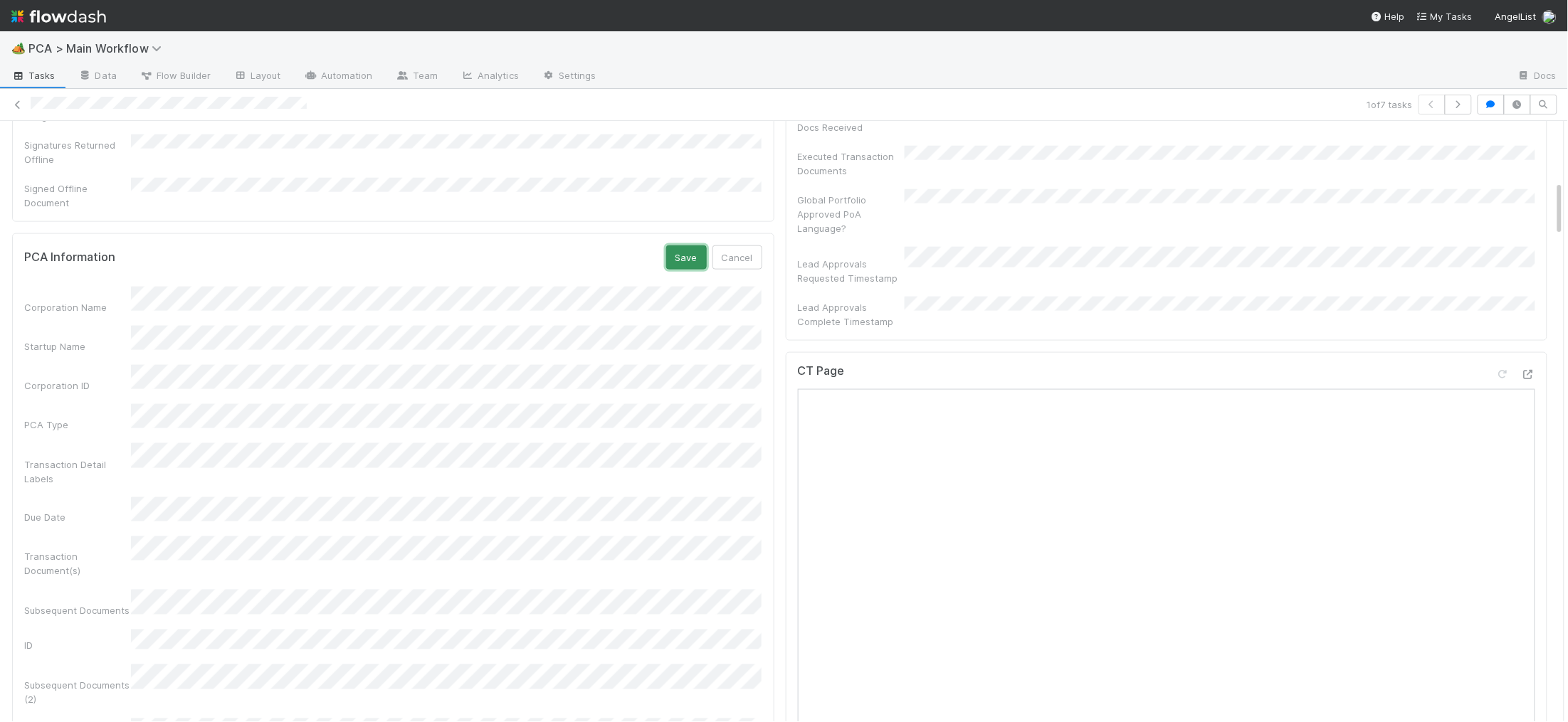
click at [678, 245] on button "Save" at bounding box center [686, 257] width 41 height 24
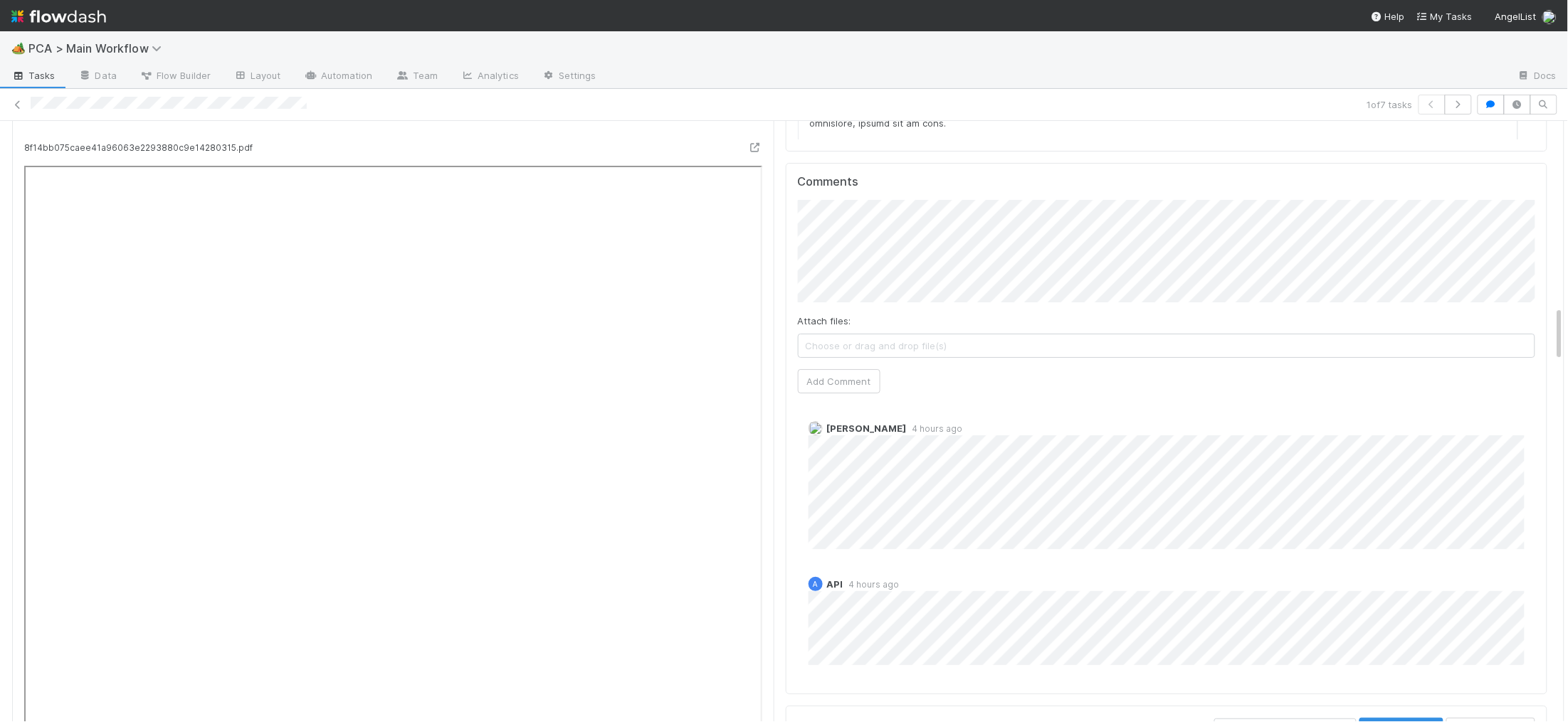
scroll to position [1945, 0]
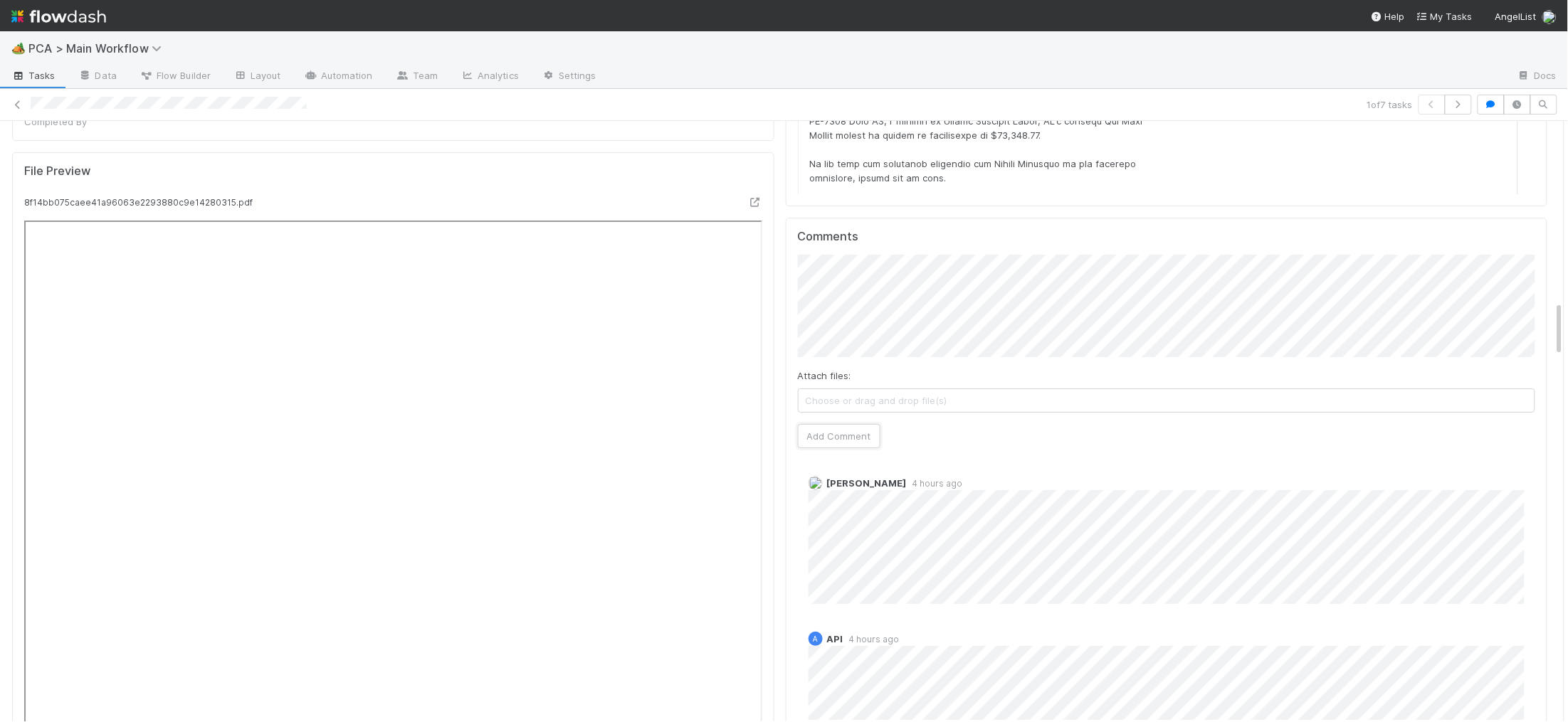
click at [837, 424] on button "Add Comment" at bounding box center [839, 437] width 82 height 24
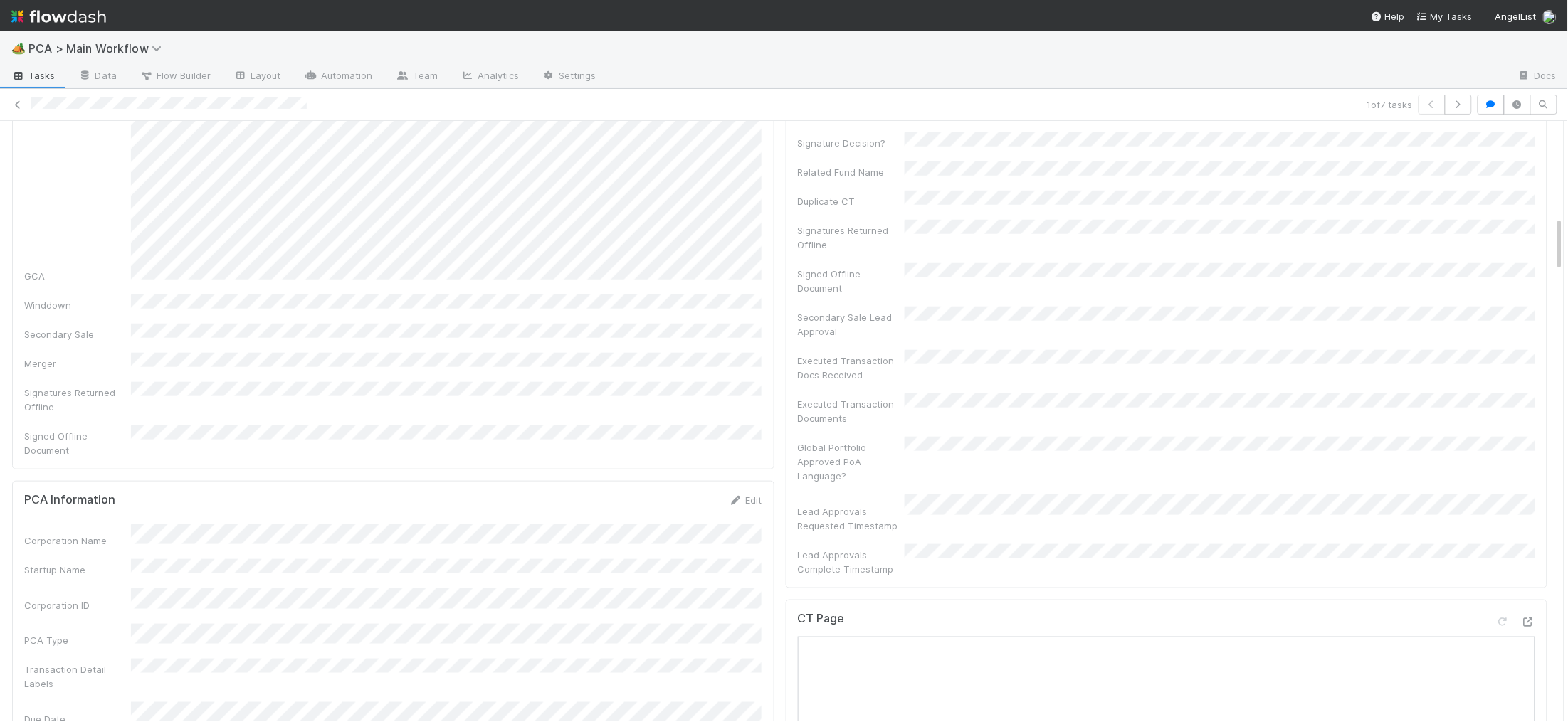
scroll to position [0, 0]
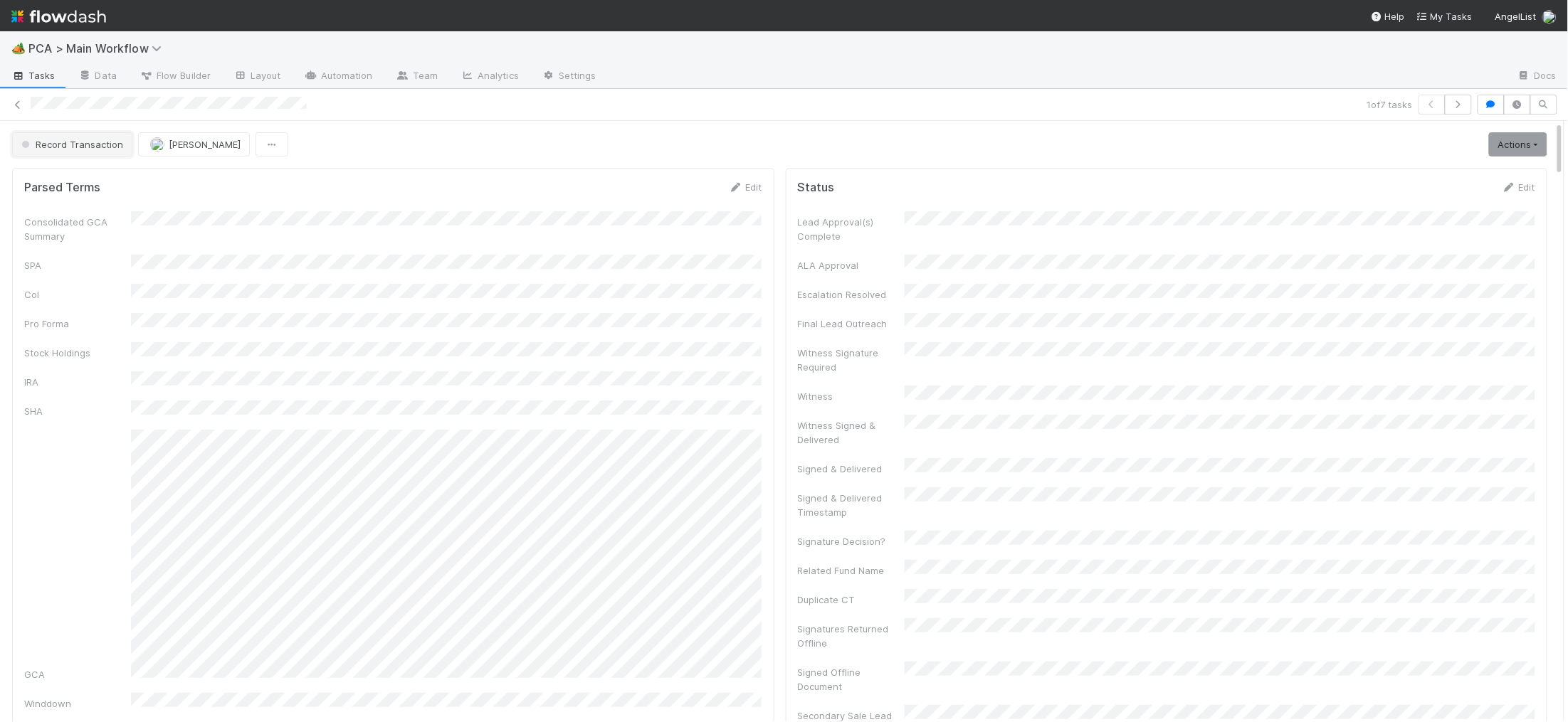
click at [110, 140] on span "Record Transaction" at bounding box center [71, 145] width 105 height 11
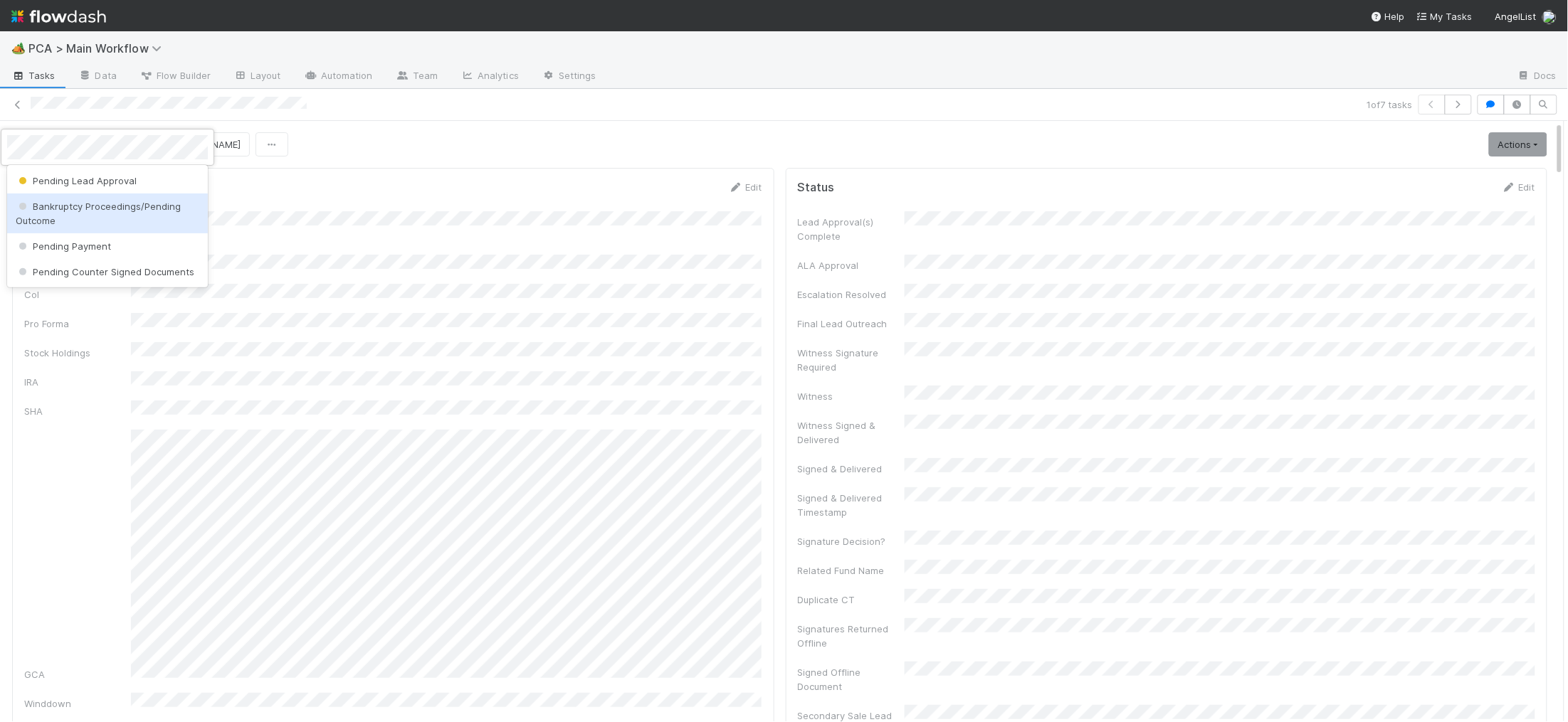
click at [135, 201] on span "Bankruptcy Proceedings/Pending Outcome" at bounding box center [98, 214] width 165 height 26
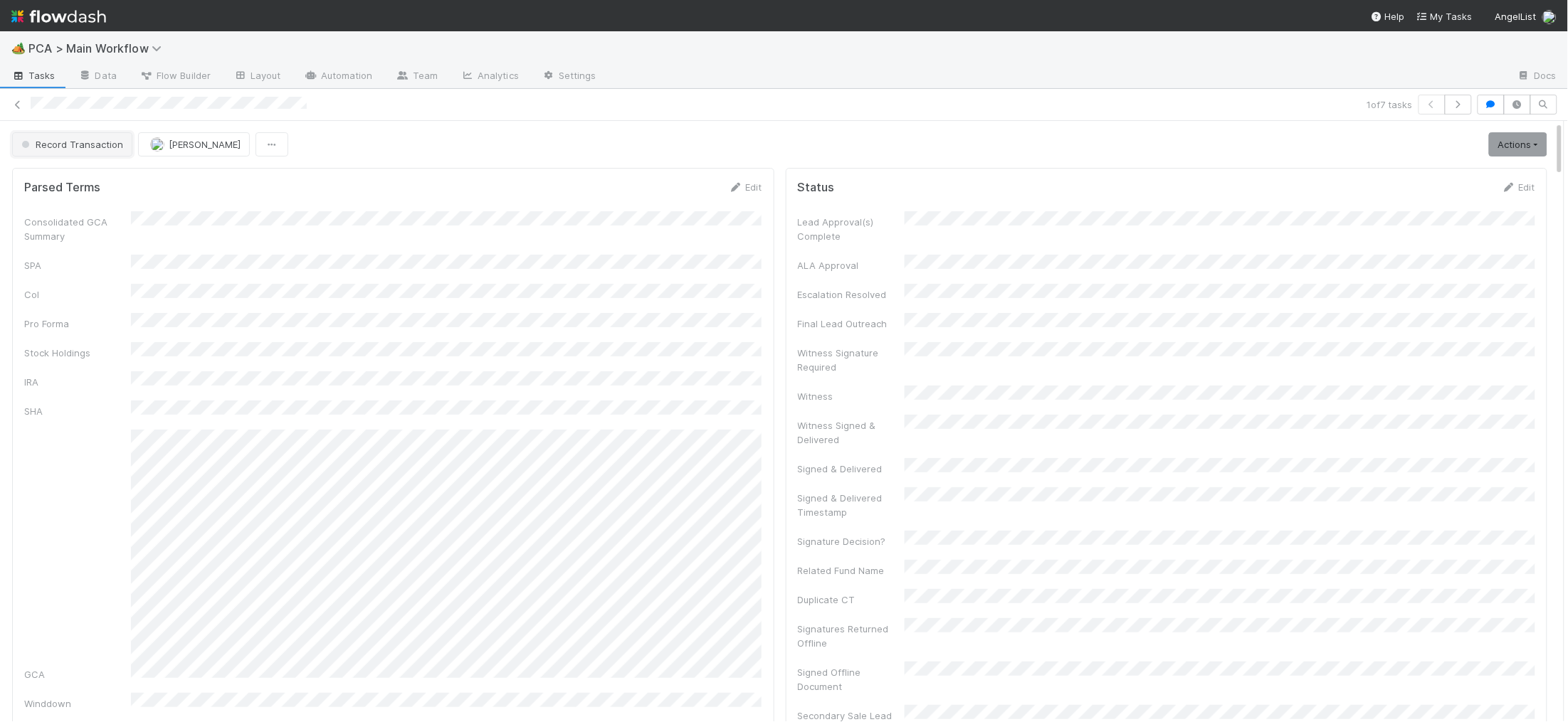
click at [103, 136] on button "Record Transaction" at bounding box center [72, 145] width 120 height 24
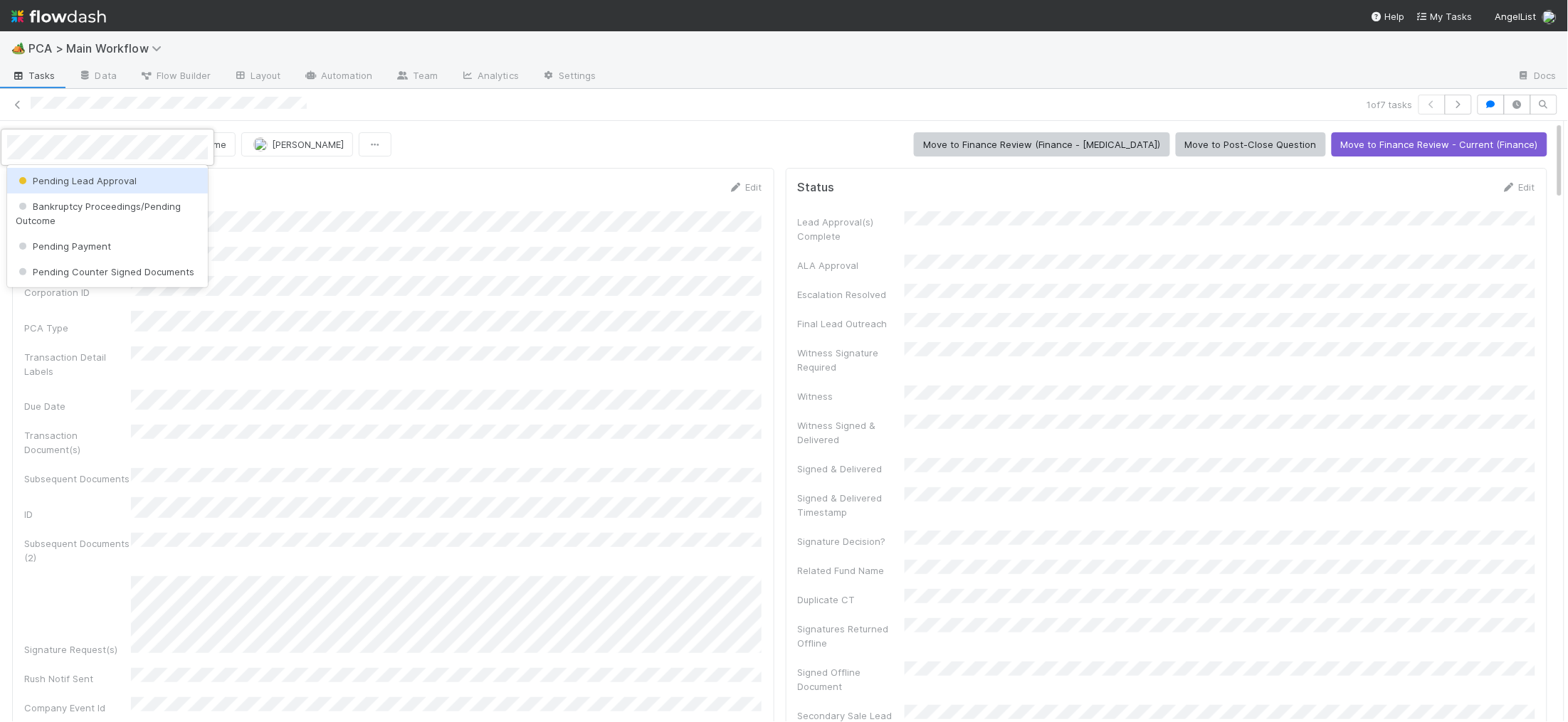
click at [111, 177] on span "Pending Lead Approval" at bounding box center [76, 181] width 121 height 11
click at [113, 143] on span "Bankruptcy Proceedings/Pending Outcome" at bounding box center [123, 145] width 208 height 11
click at [103, 194] on div "Ported Funds Recordkeeping Review Record Transaction" at bounding box center [108, 193] width 201 height 57
click at [103, 194] on div "Record Transaction" at bounding box center [108, 206] width 201 height 26
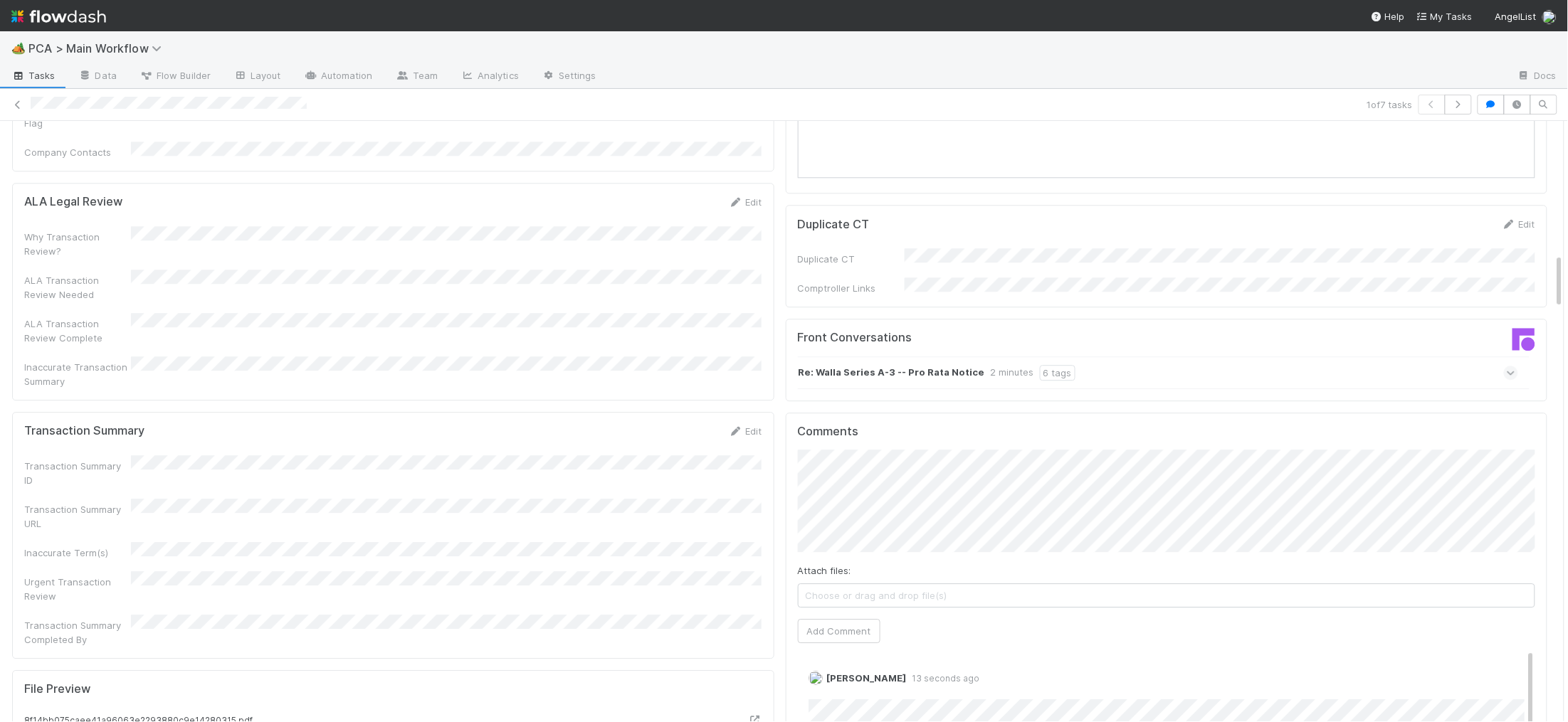
scroll to position [1428, 0]
click at [732, 423] on form "Transaction Summary Edit Transaction Summary ID Transaction Summary URL Inaccur…" at bounding box center [393, 534] width 738 height 223
click at [736, 426] on icon at bounding box center [736, 430] width 14 height 9
click at [356, 512] on div "Transaction Summary ID Transaction Summary URL Inaccurate Term(s) Urgent Transa…" at bounding box center [393, 579] width 738 height 232
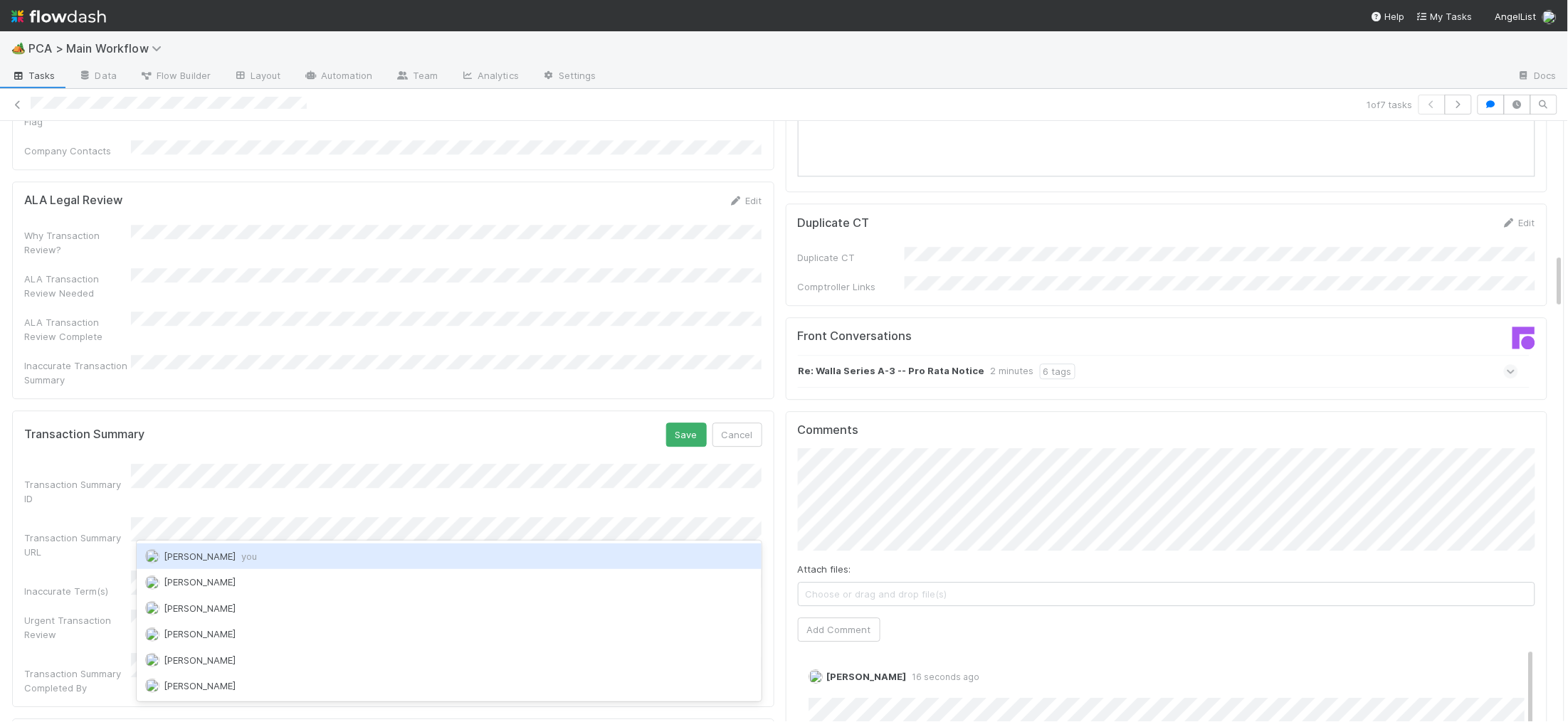
click at [241, 561] on div "Charlie Bell you" at bounding box center [449, 556] width 624 height 26
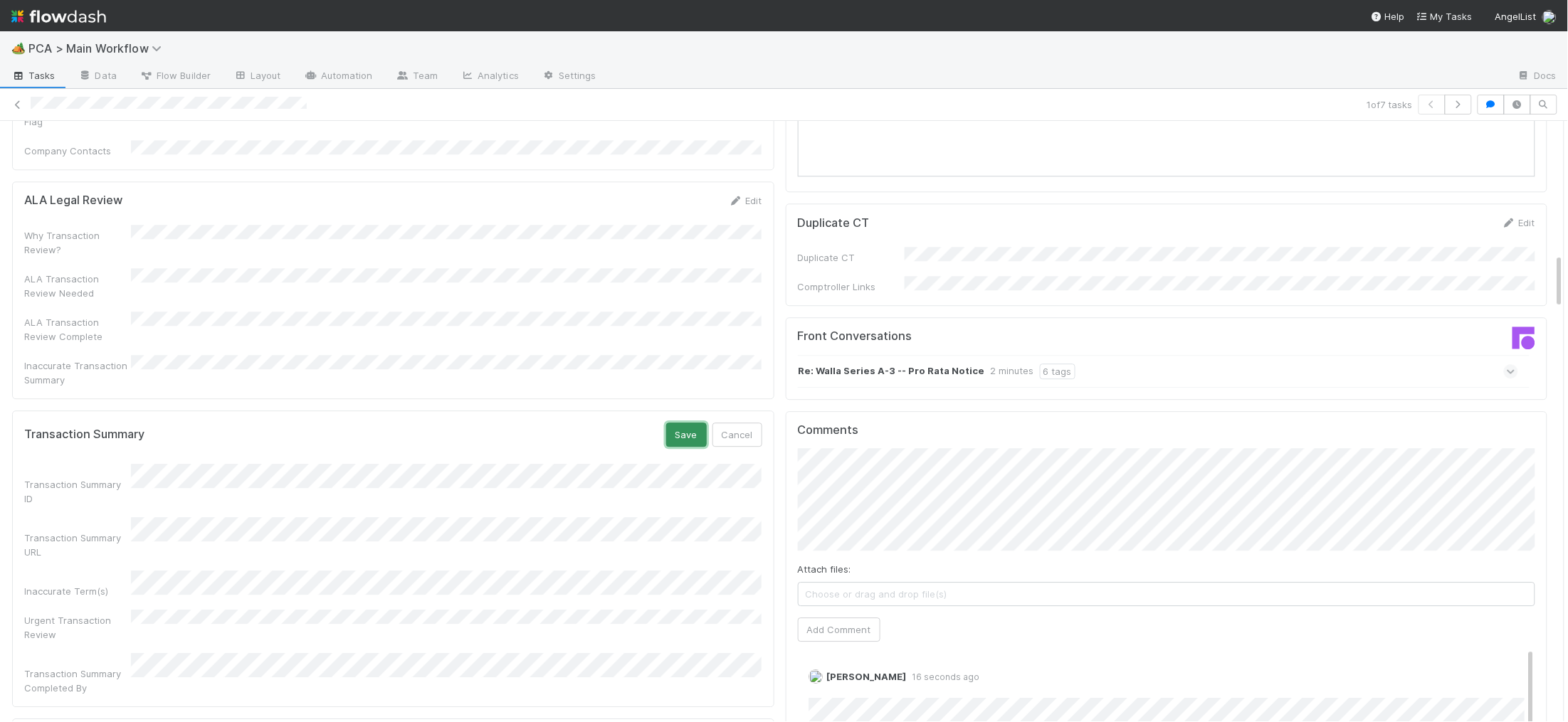
click at [688, 423] on button "Save" at bounding box center [686, 435] width 41 height 24
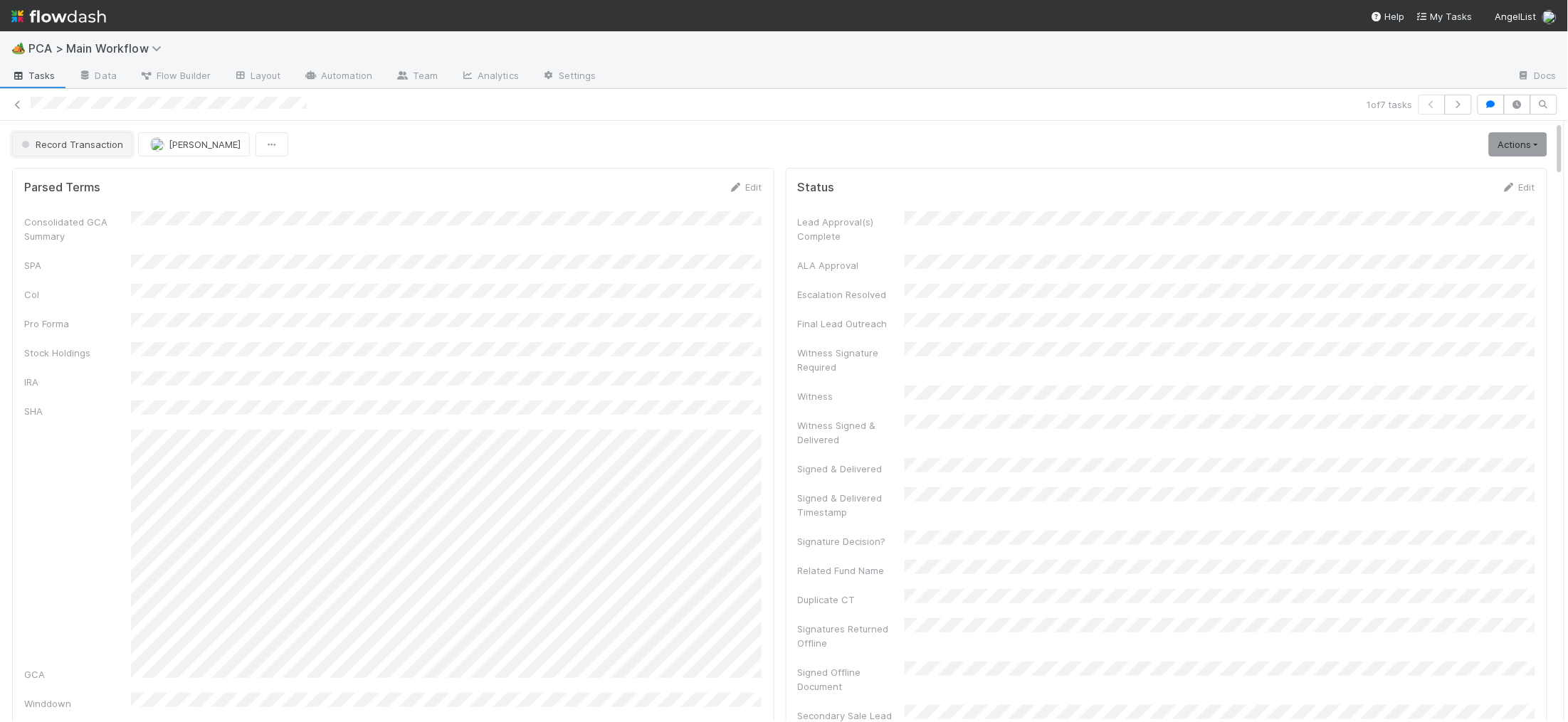
click at [83, 144] on span "Record Transaction" at bounding box center [71, 145] width 105 height 11
click at [120, 194] on div "Bankruptcy Proceedings/Pending Outcome" at bounding box center [108, 214] width 201 height 40
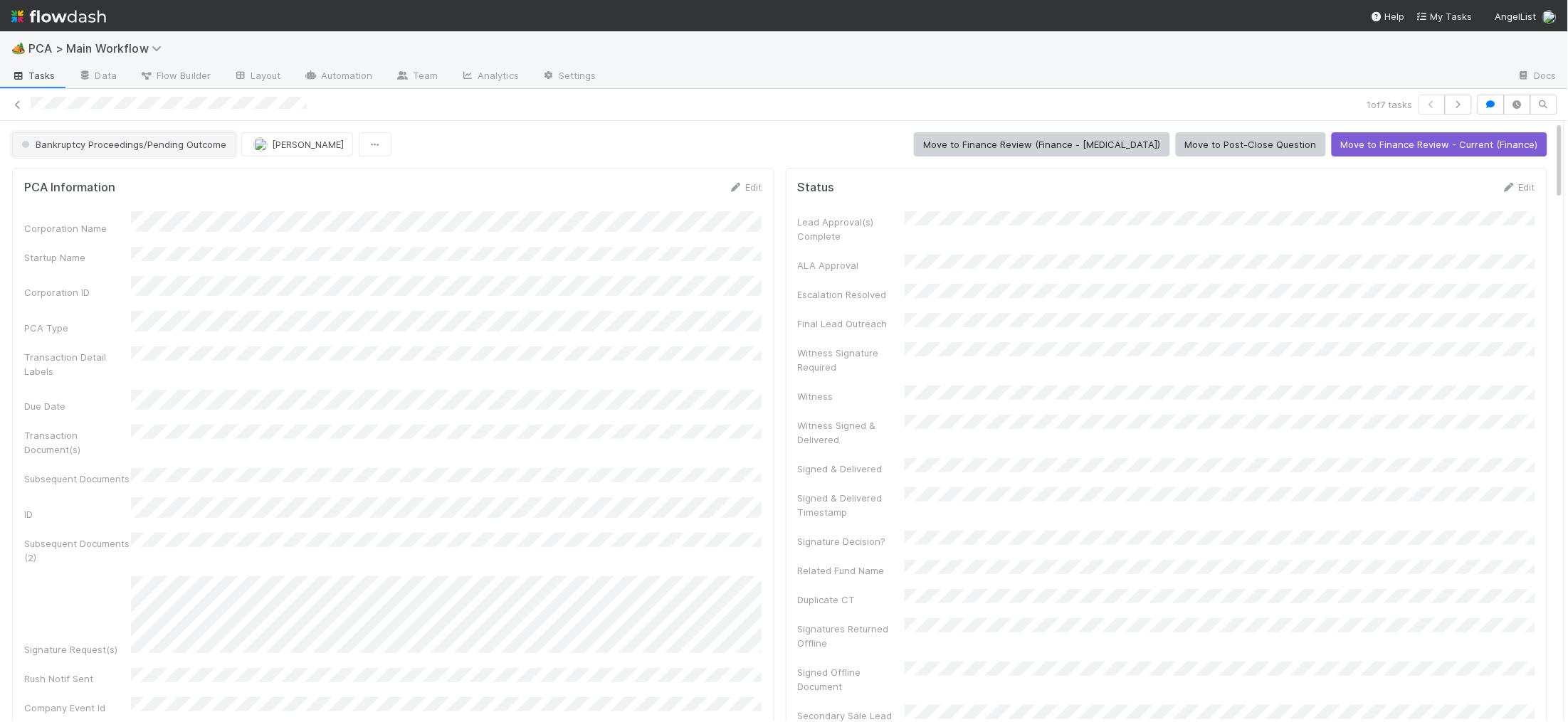
click at [72, 136] on button "Bankruptcy Proceedings/Pending Outcome" at bounding box center [124, 145] width 224 height 24
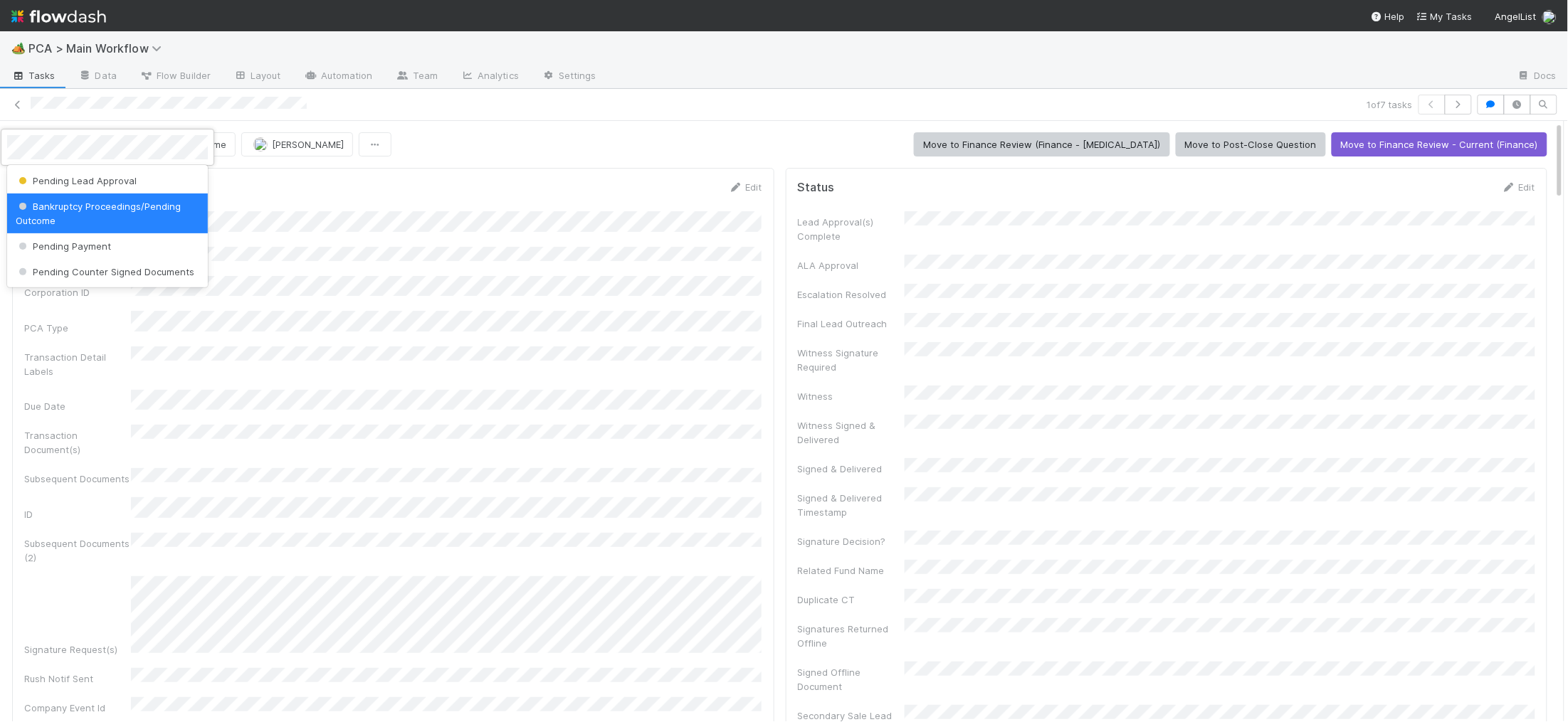
drag, startPoint x: 133, startPoint y: 175, endPoint x: 232, endPoint y: 157, distance: 100.6
click at [133, 175] on span "Pending Lead Approval" at bounding box center [76, 181] width 121 height 11
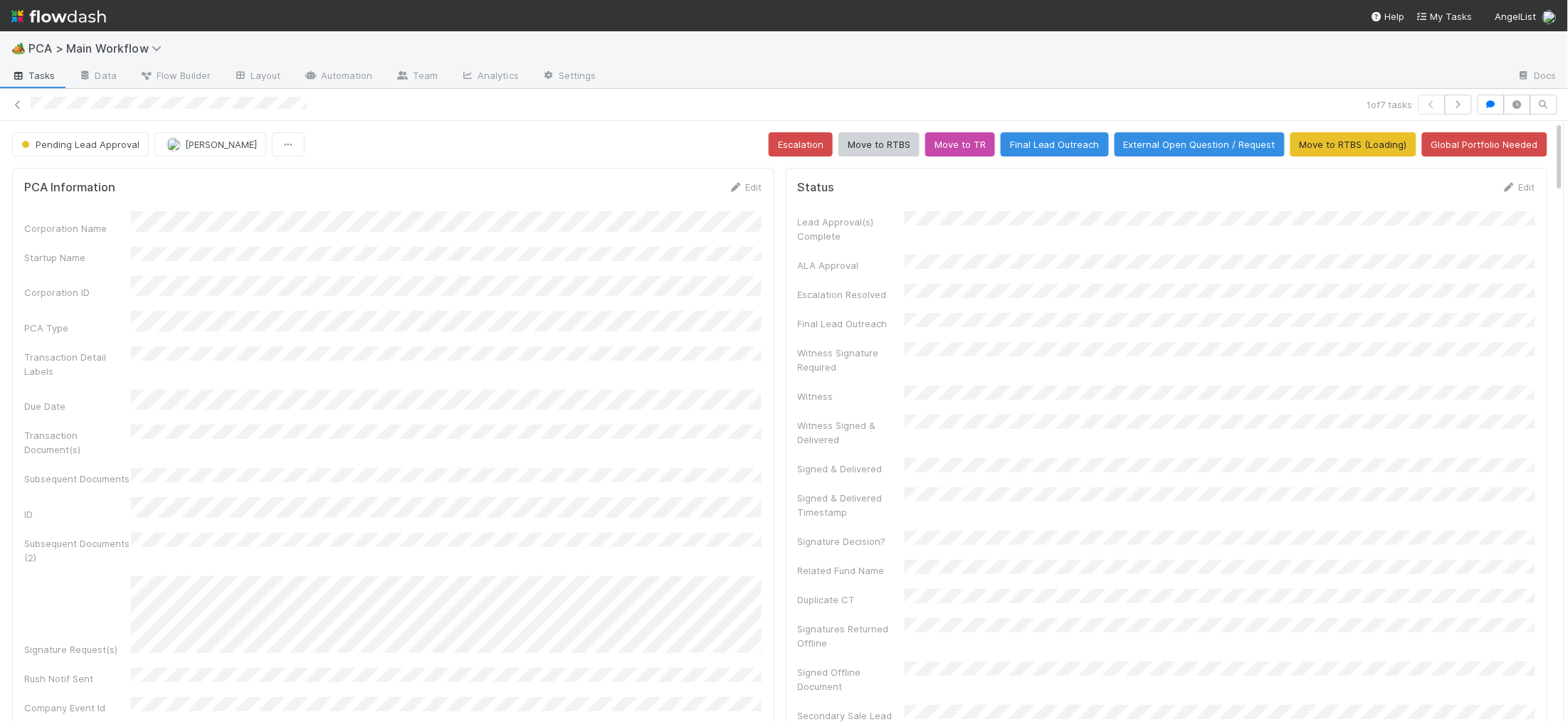
click at [63, 21] on img at bounding box center [59, 16] width 95 height 24
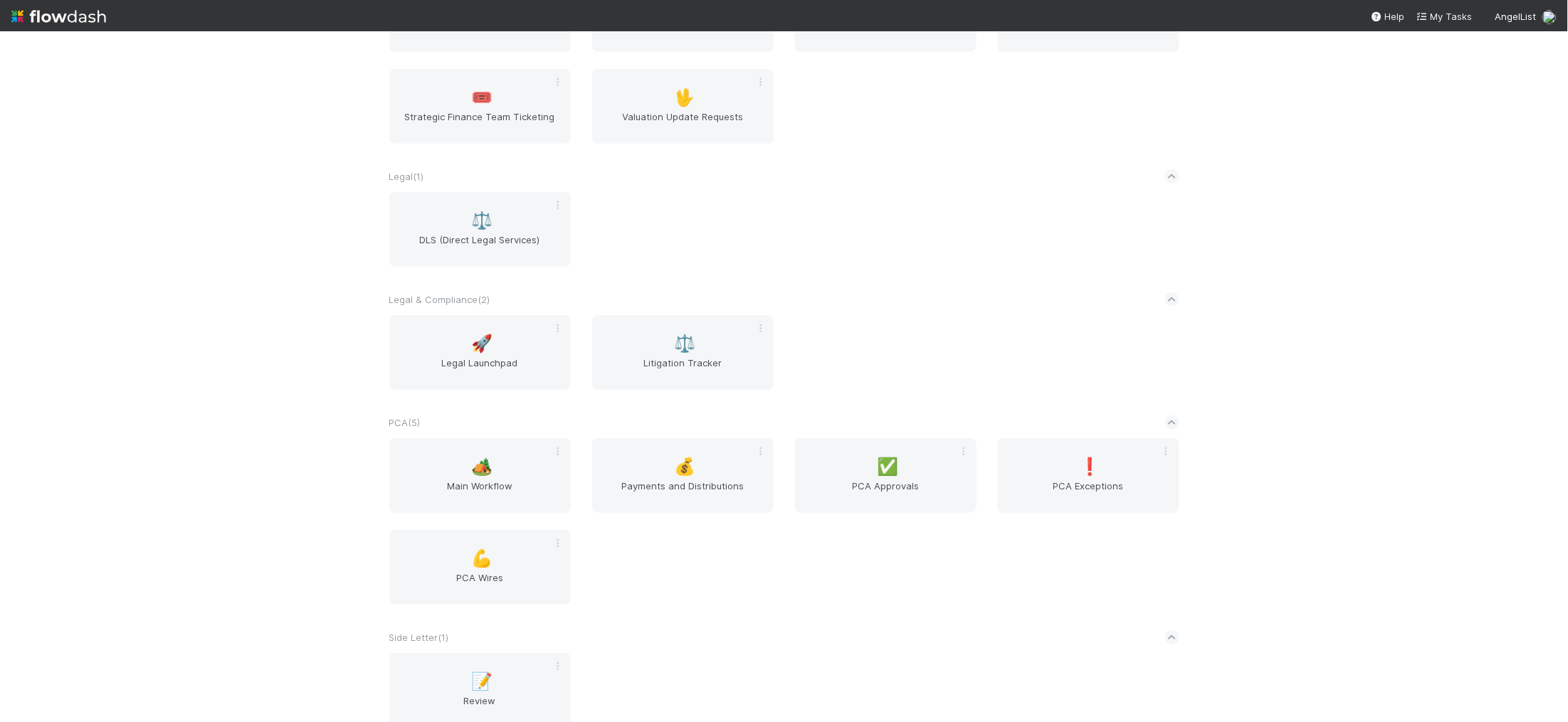
scroll to position [2545, 0]
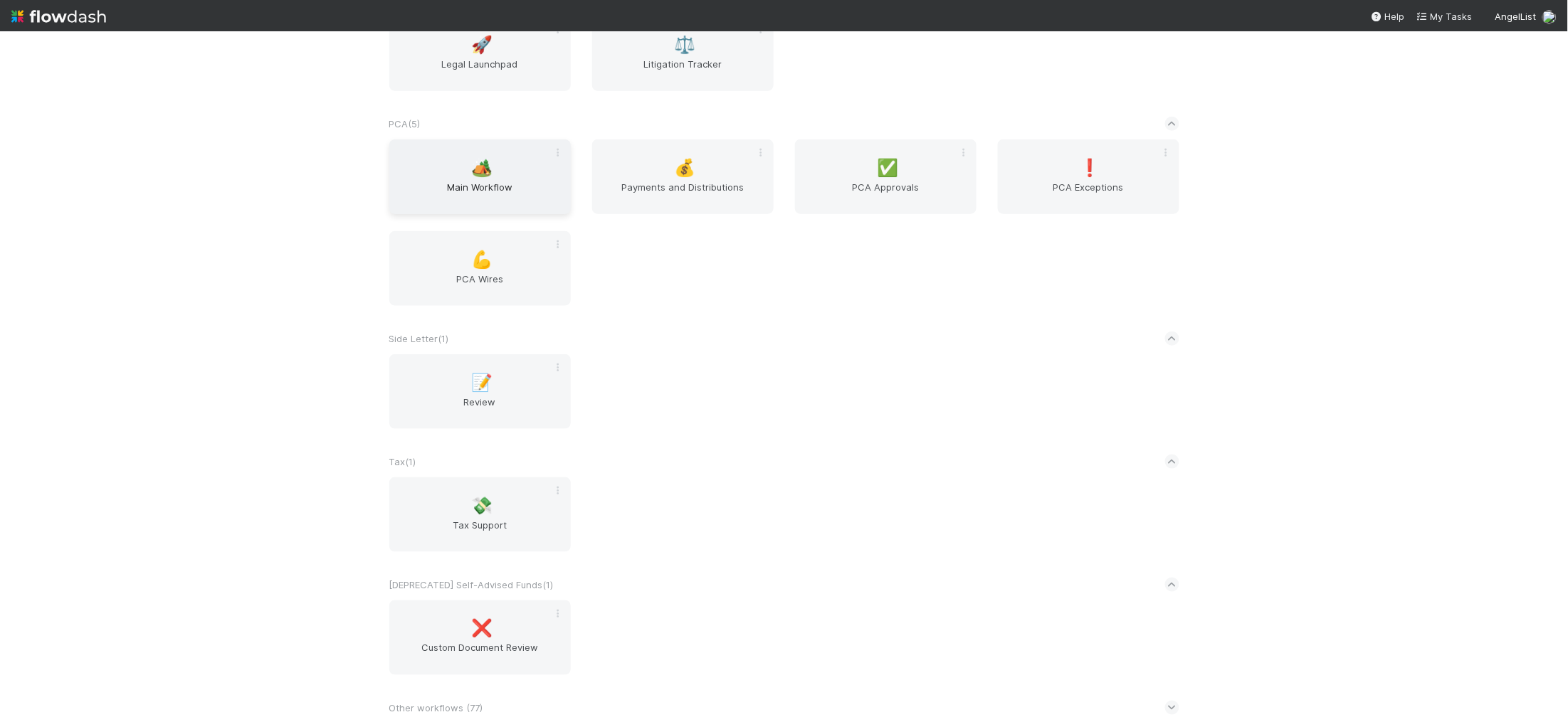
click at [474, 182] on span "Main Workflow" at bounding box center [480, 194] width 170 height 29
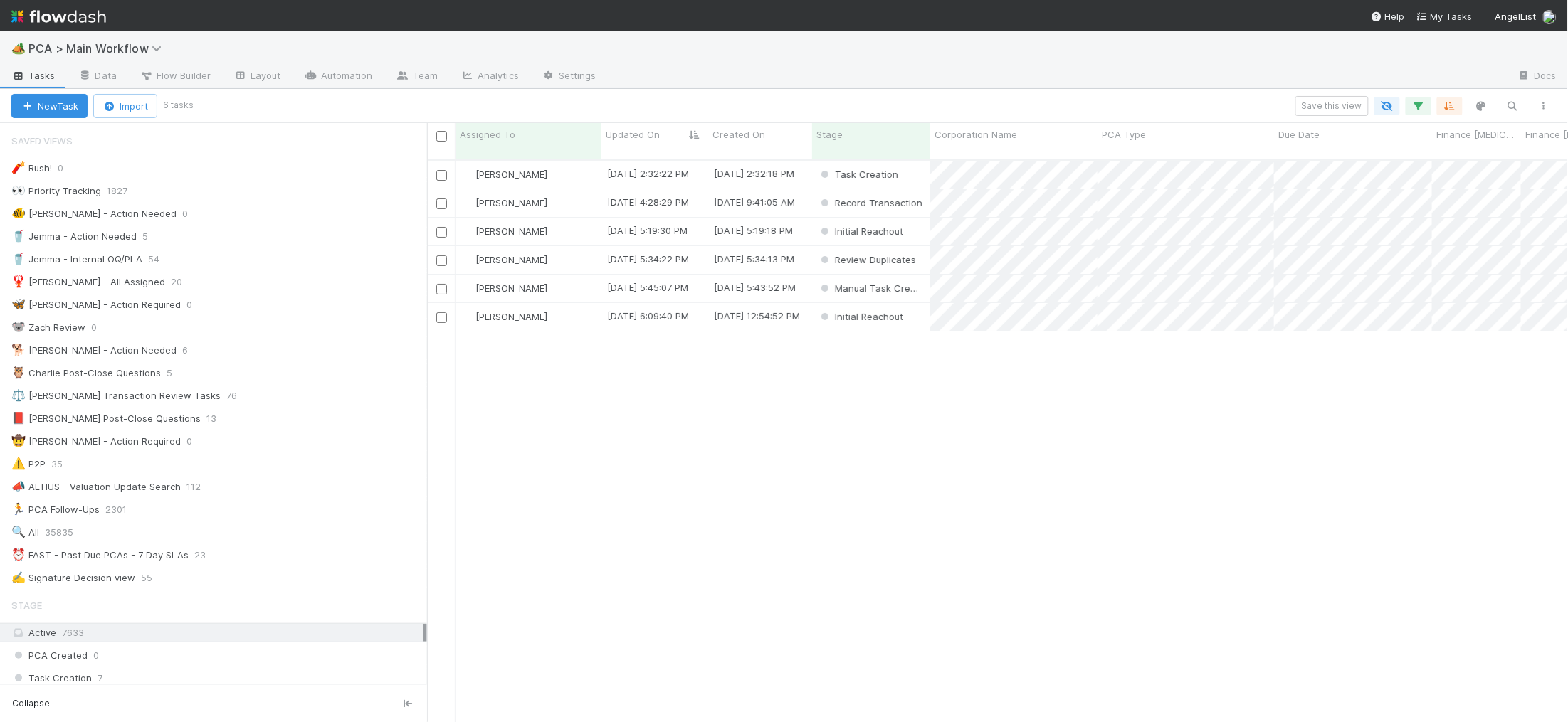
scroll to position [574, 1141]
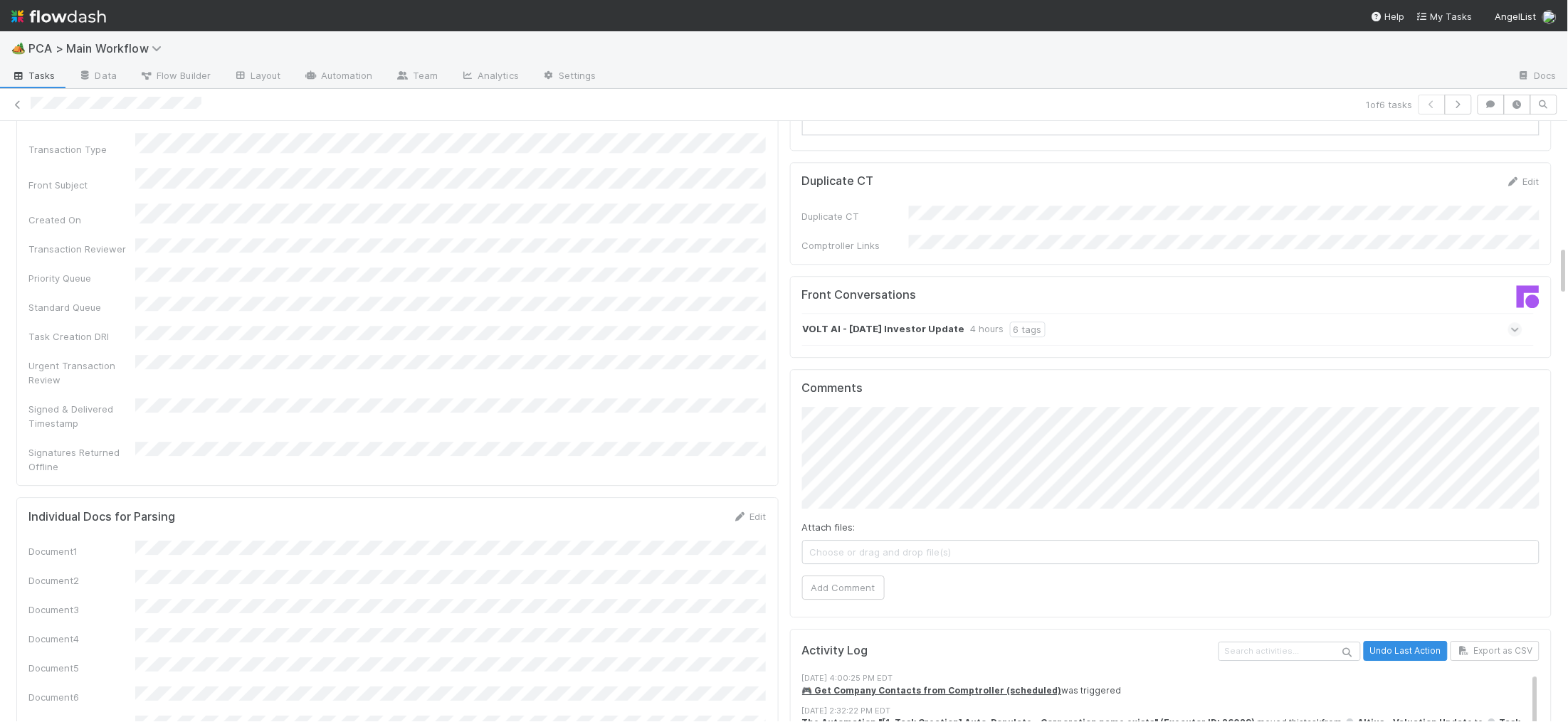
scroll to position [1467, 0]
click at [888, 310] on div "VOLT AI - August '25 Investor Update 4 hours 6 tags" at bounding box center [1162, 327] width 721 height 33
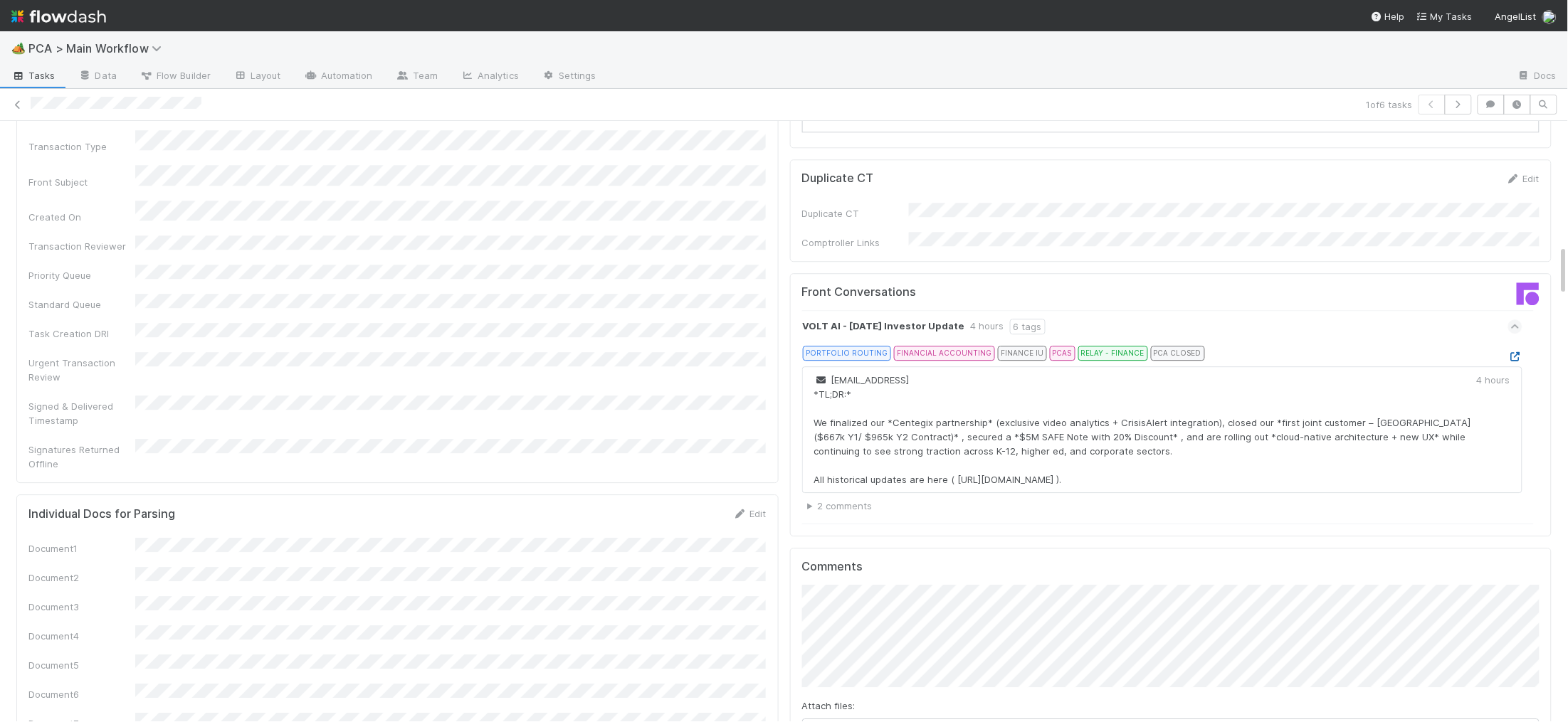
click at [1516, 352] on icon at bounding box center [1515, 356] width 14 height 9
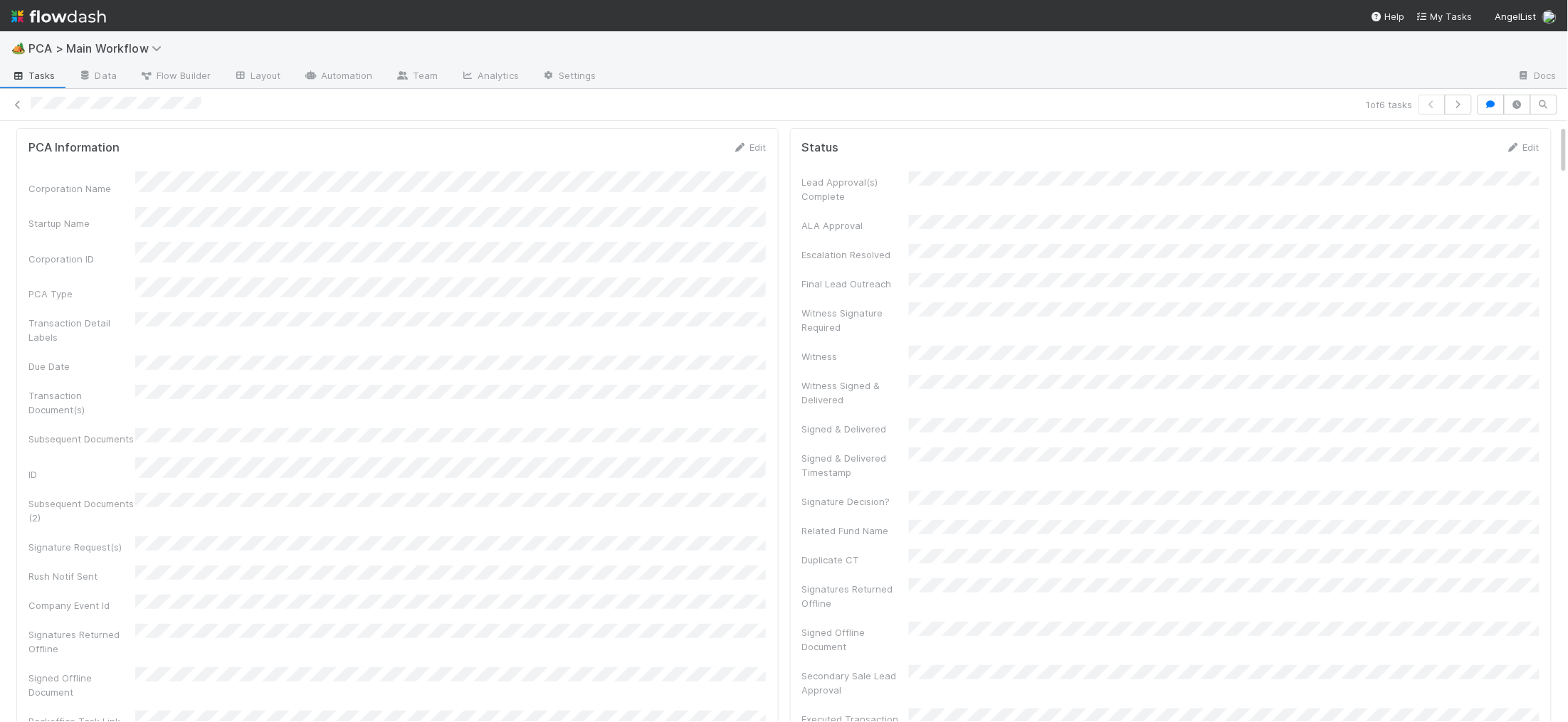
scroll to position [0, 0]
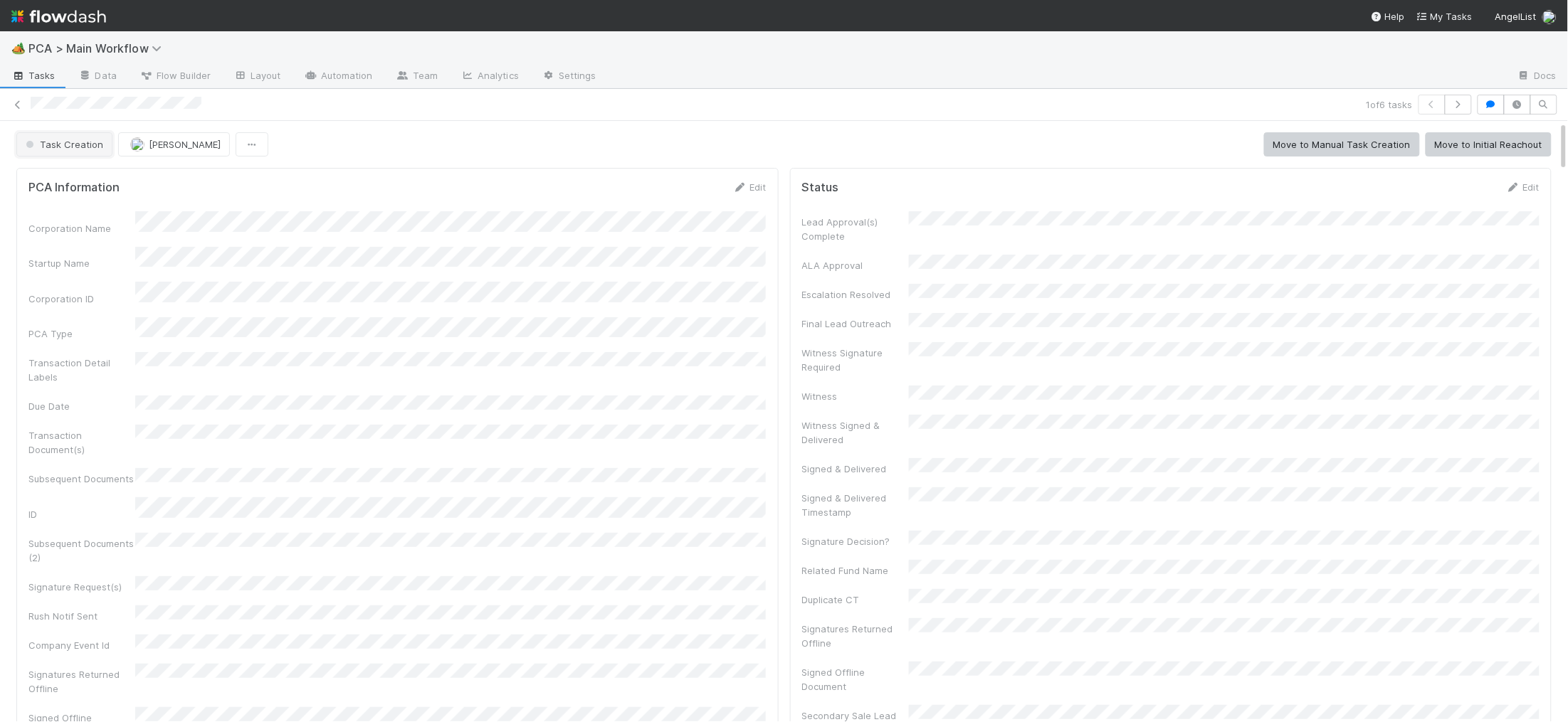
click at [82, 148] on span "Task Creation" at bounding box center [63, 145] width 80 height 11
drag, startPoint x: 126, startPoint y: 184, endPoint x: 85, endPoint y: 179, distance: 41.3
click at [125, 184] on div "No Action Needed" at bounding box center [112, 181] width 201 height 26
click at [96, 16] on img at bounding box center [59, 16] width 95 height 24
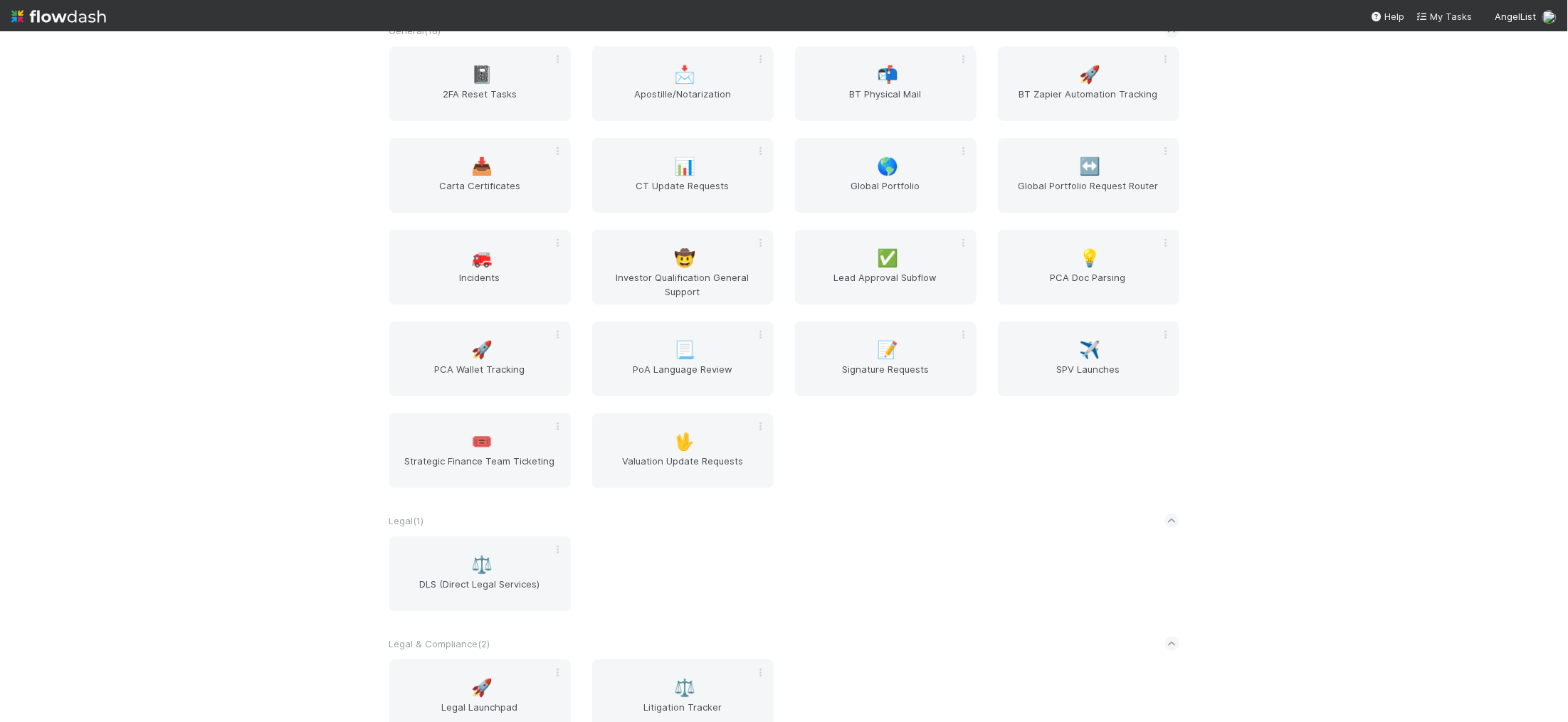
scroll to position [2179, 0]
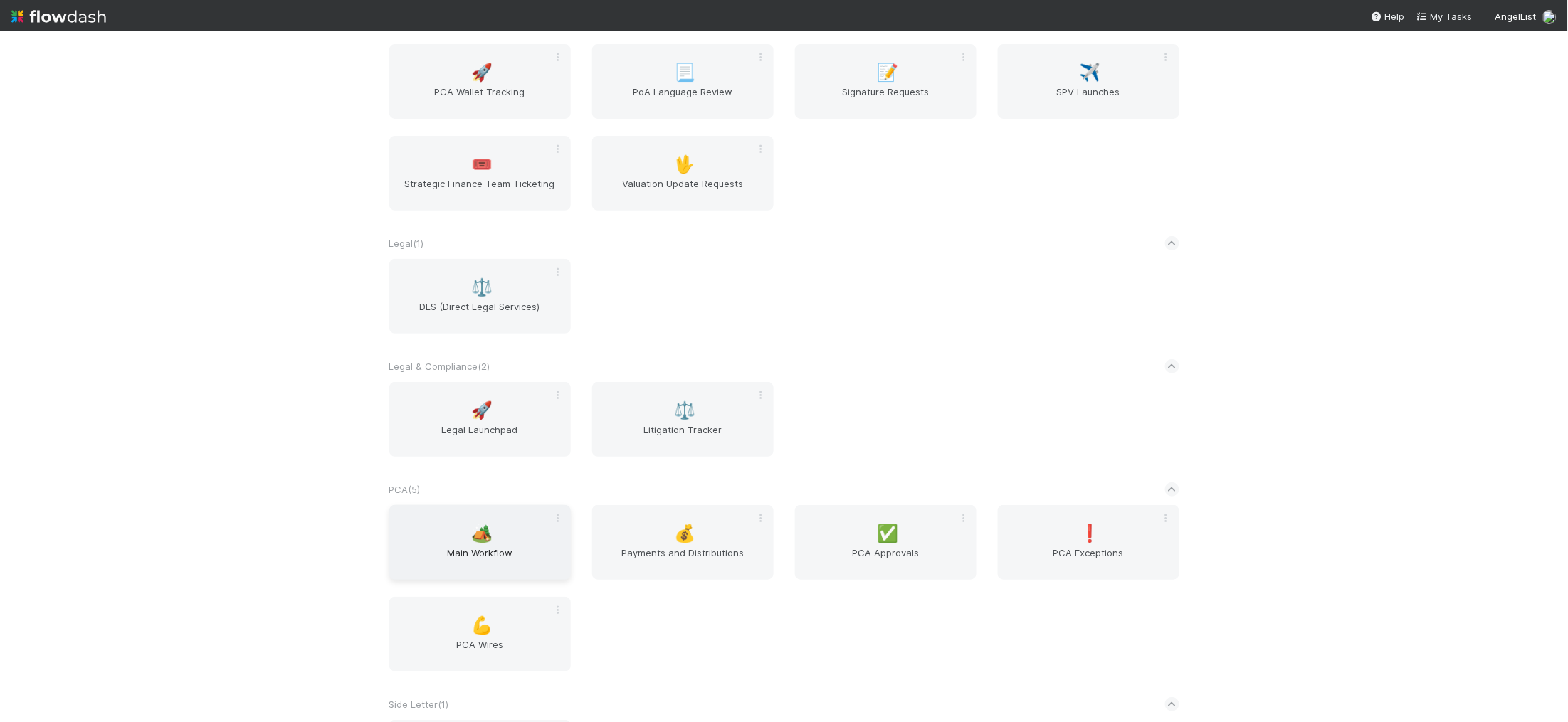
click at [502, 523] on div "🏕️ Main Workflow" at bounding box center [480, 543] width 181 height 75
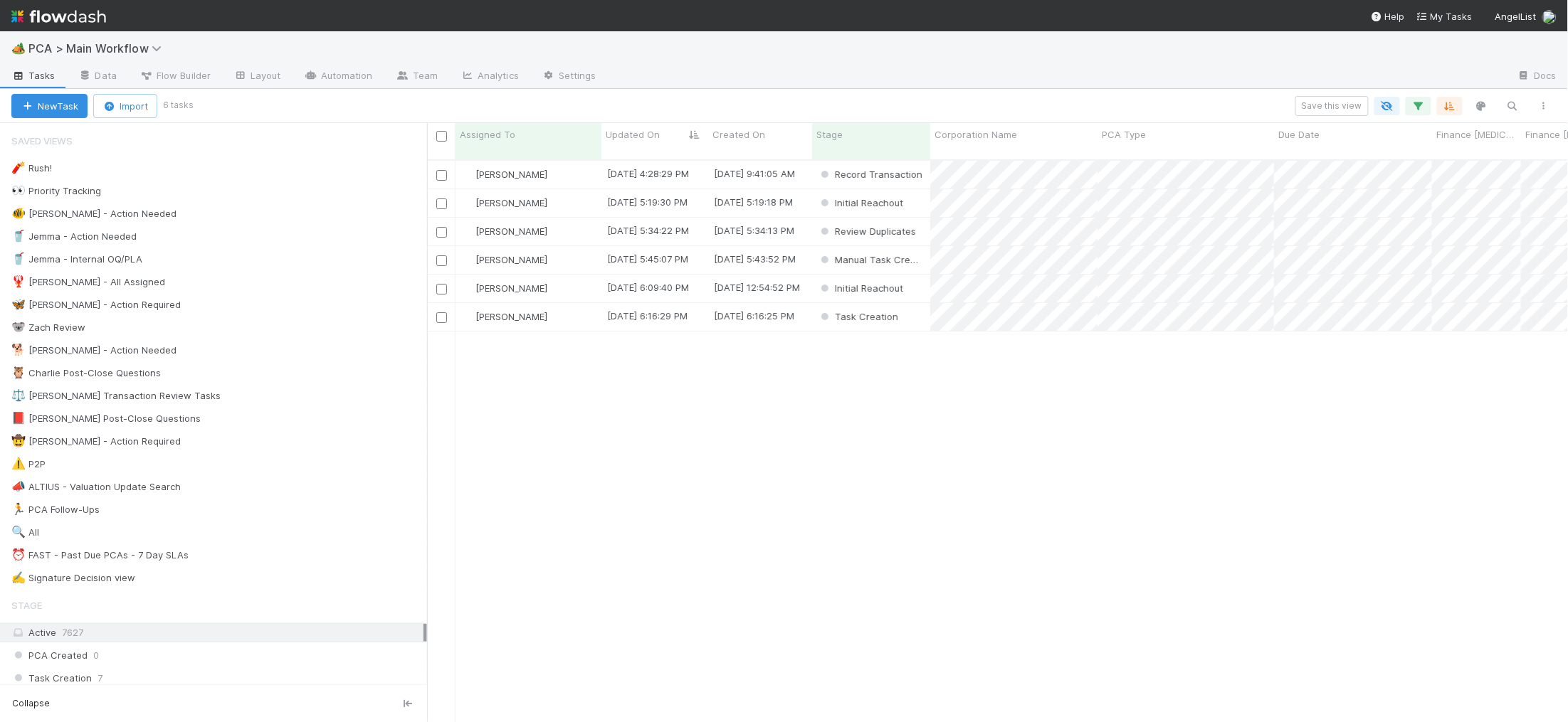
scroll to position [1, 1]
click at [286, 344] on div "🐕 Charlie - Action Needed 6" at bounding box center [219, 350] width 416 height 18
click at [565, 161] on div "[PERSON_NAME]" at bounding box center [528, 174] width 146 height 28
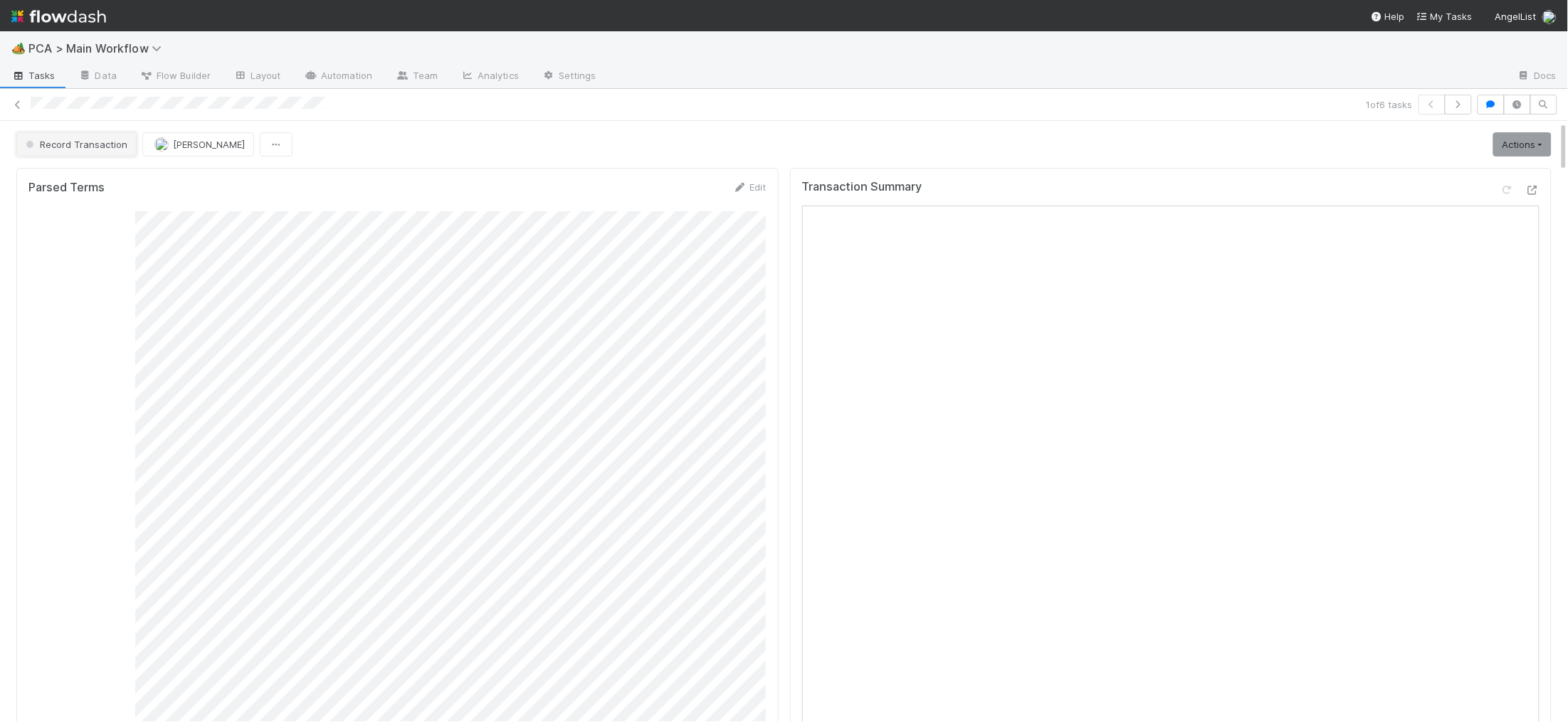
click at [99, 149] on span "Record Transaction" at bounding box center [75, 145] width 105 height 11
click at [96, 181] on span "Post-Close Question" at bounding box center [75, 181] width 110 height 11
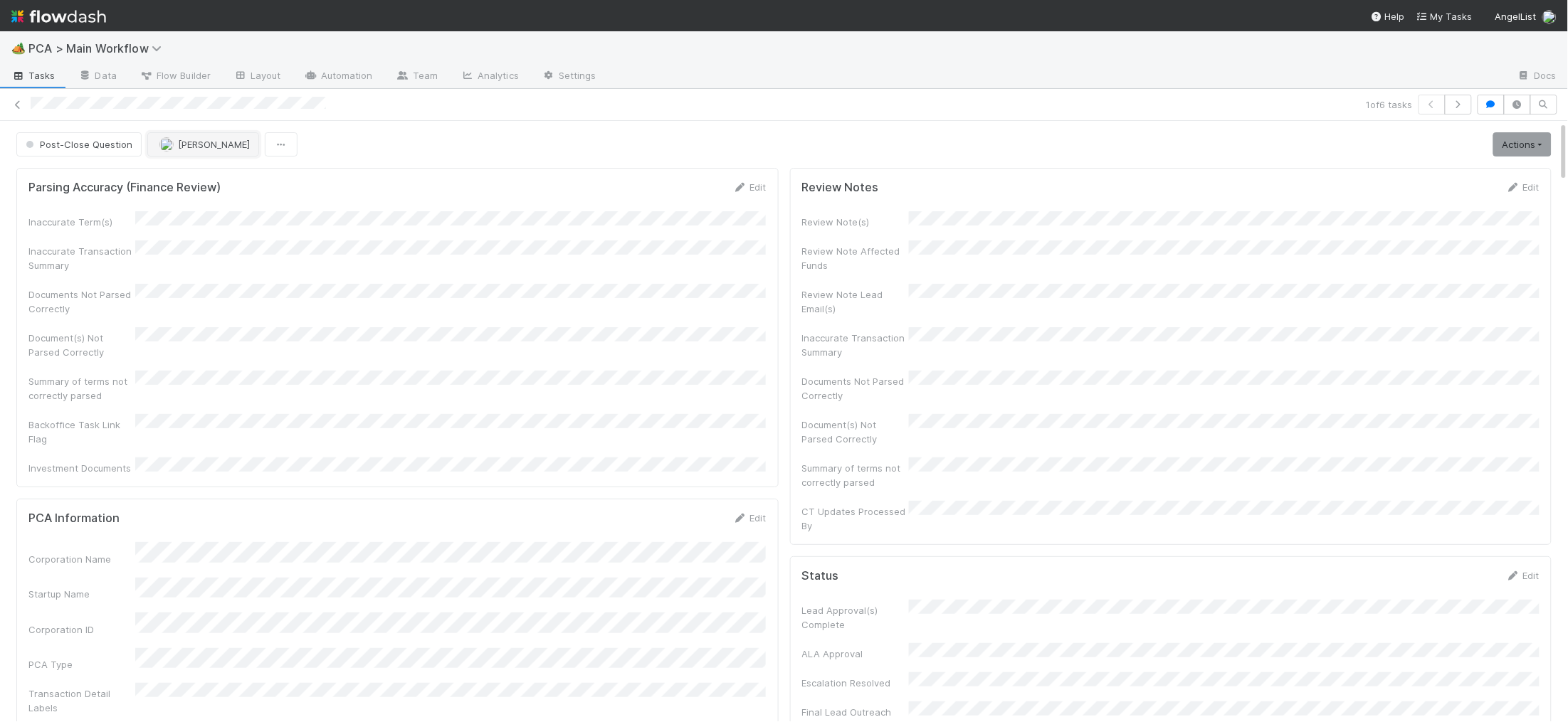
click at [222, 141] on span "Philip Chung" at bounding box center [214, 145] width 72 height 11
drag, startPoint x: 501, startPoint y: 193, endPoint x: 458, endPoint y: 186, distance: 43.6
click at [498, 191] on div at bounding box center [784, 361] width 1568 height 722
click at [86, 21] on img at bounding box center [59, 16] width 95 height 24
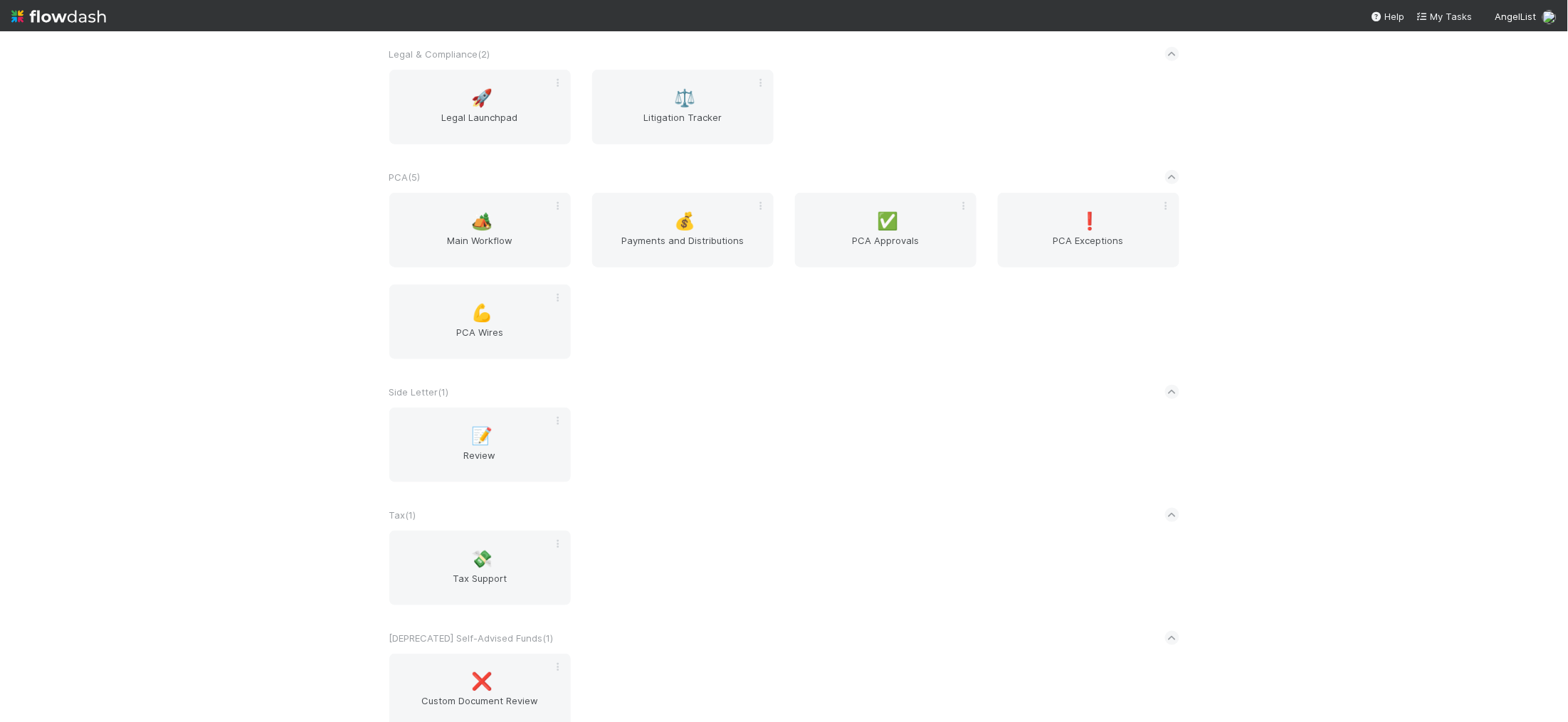
scroll to position [2502, 0]
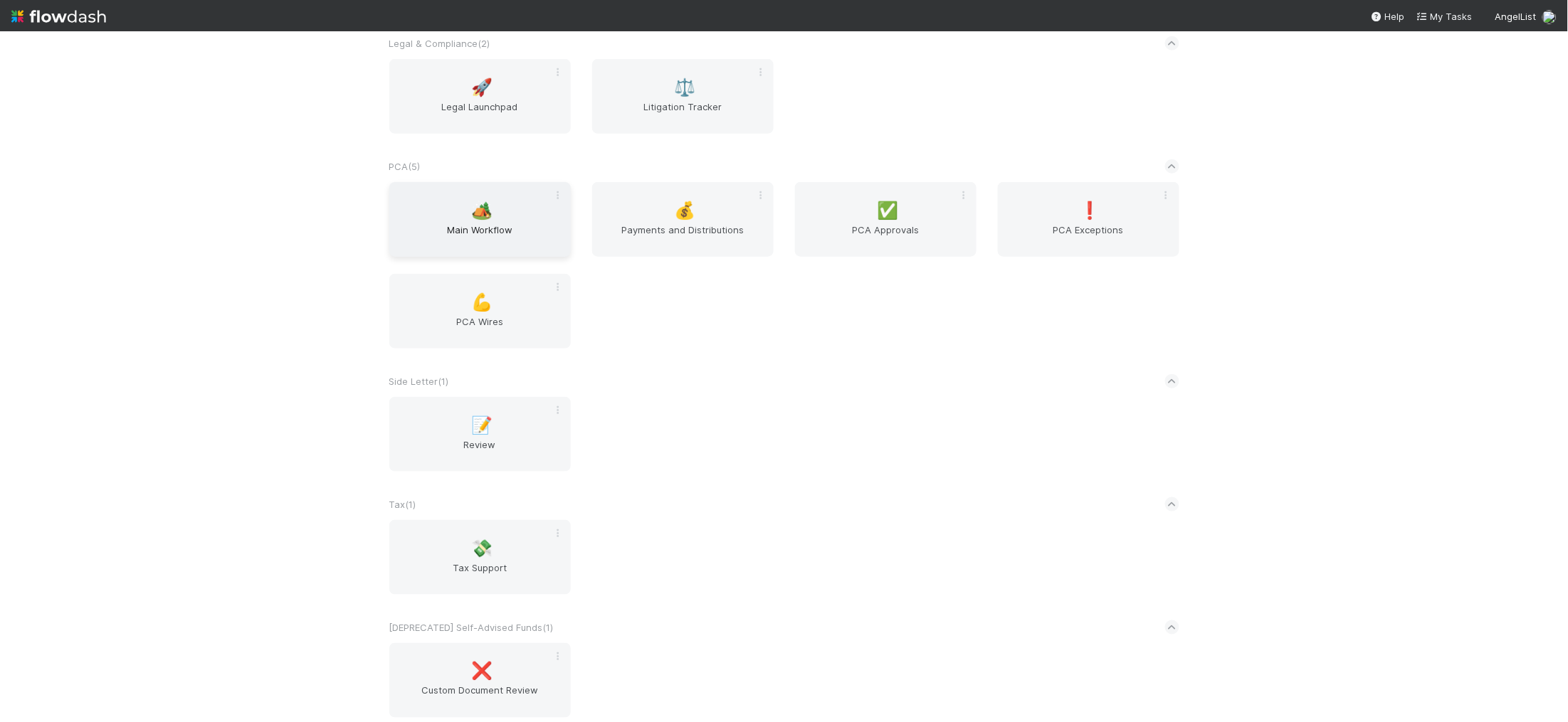
click at [511, 193] on div "🏕️ Main Workflow" at bounding box center [480, 219] width 181 height 75
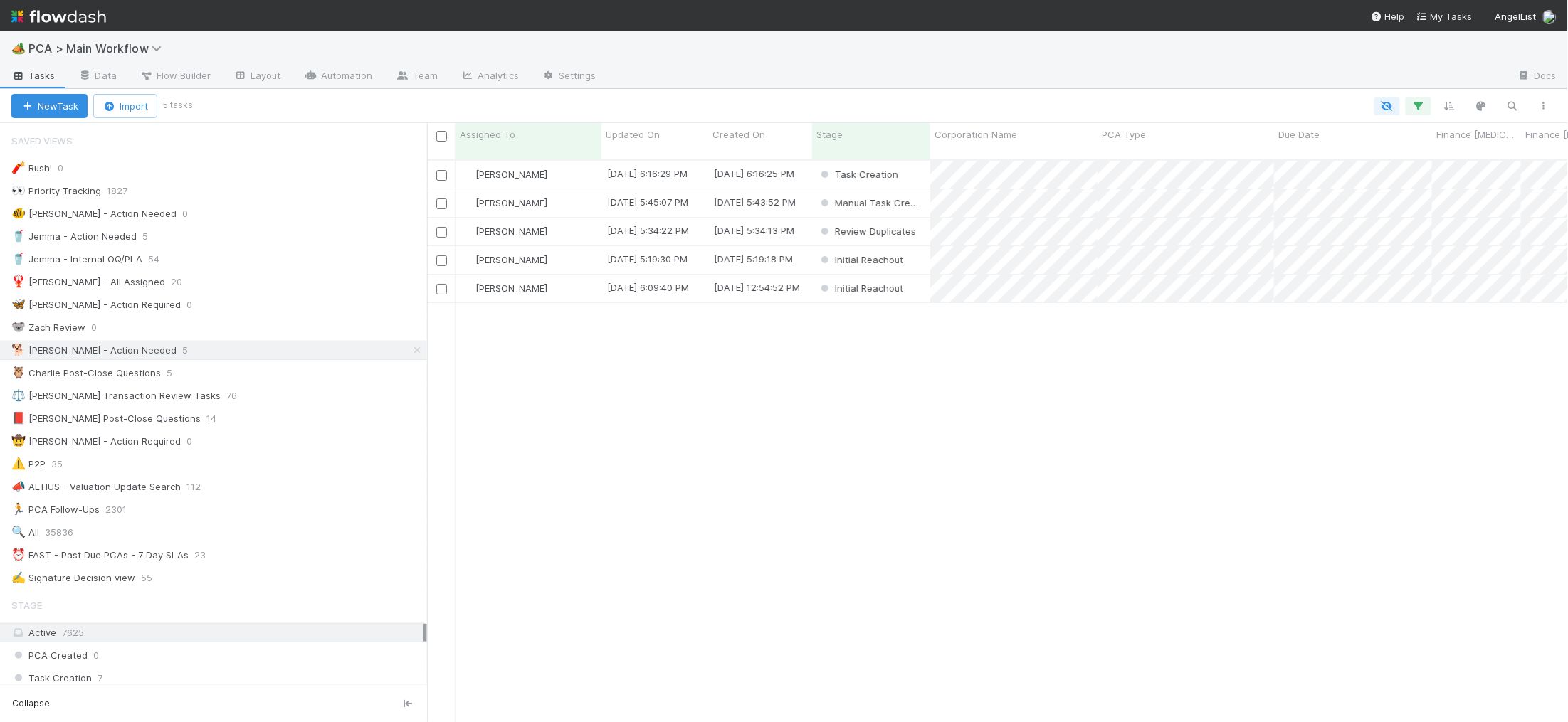
scroll to position [1, 1]
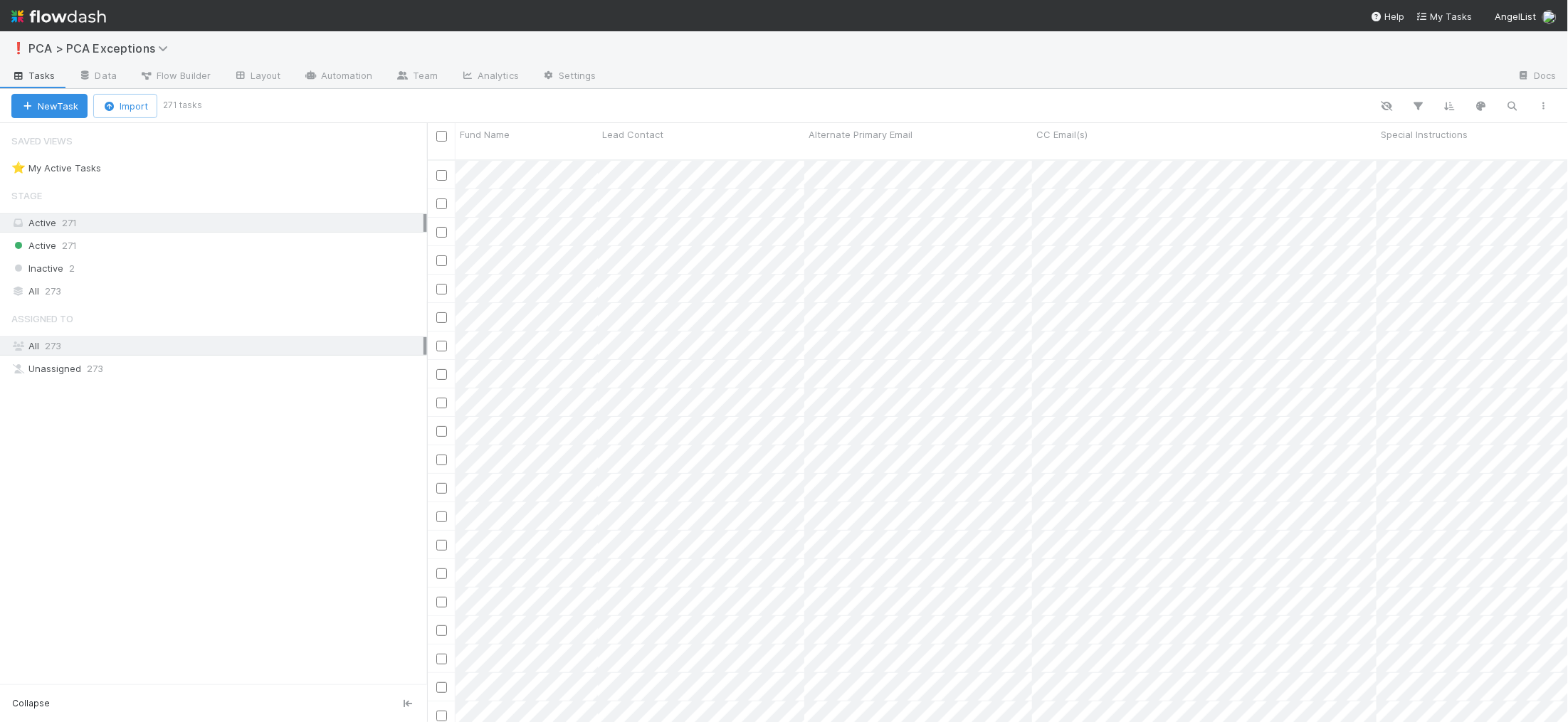
scroll to position [574, 1141]
click at [1506, 98] on button "button" at bounding box center [1512, 106] width 26 height 19
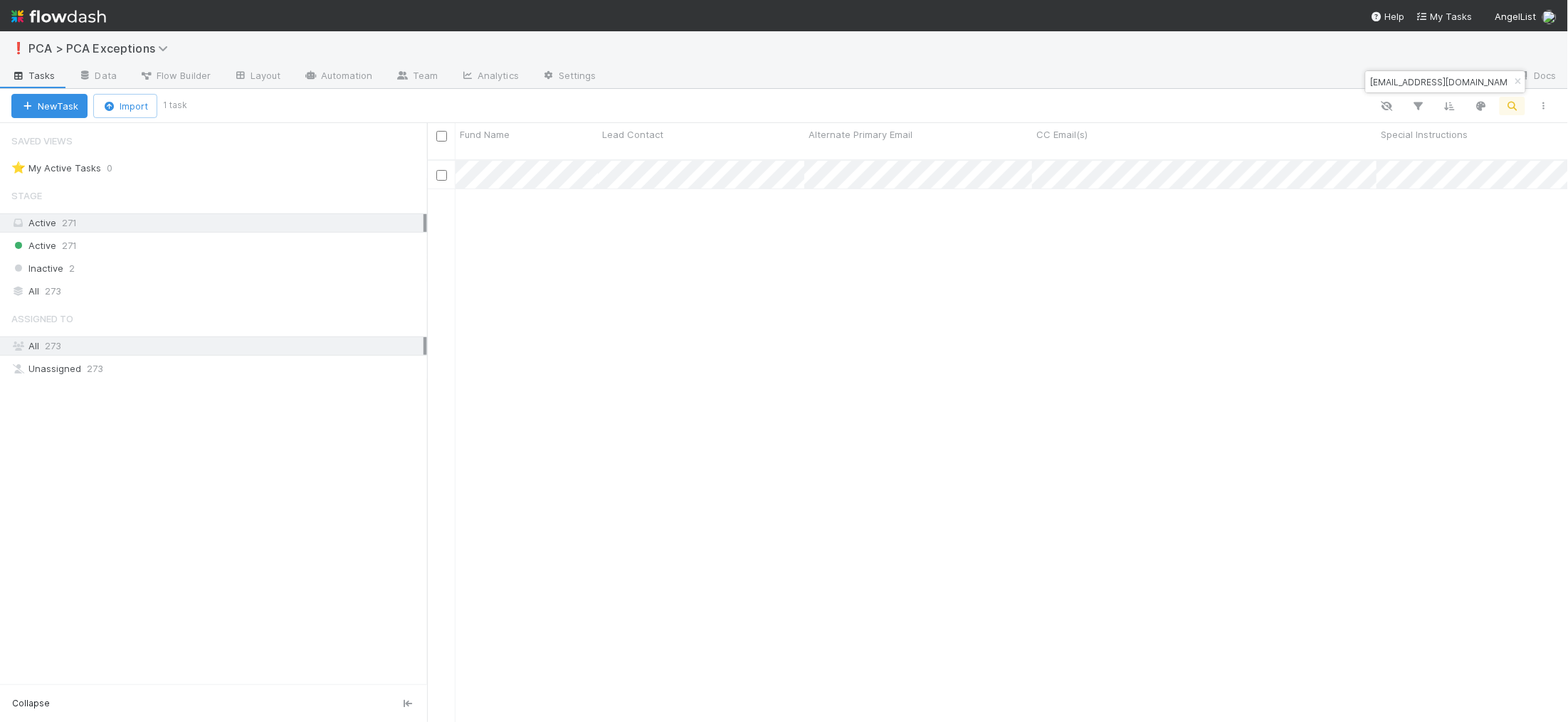
type input "ggoldberg@gmail.com"
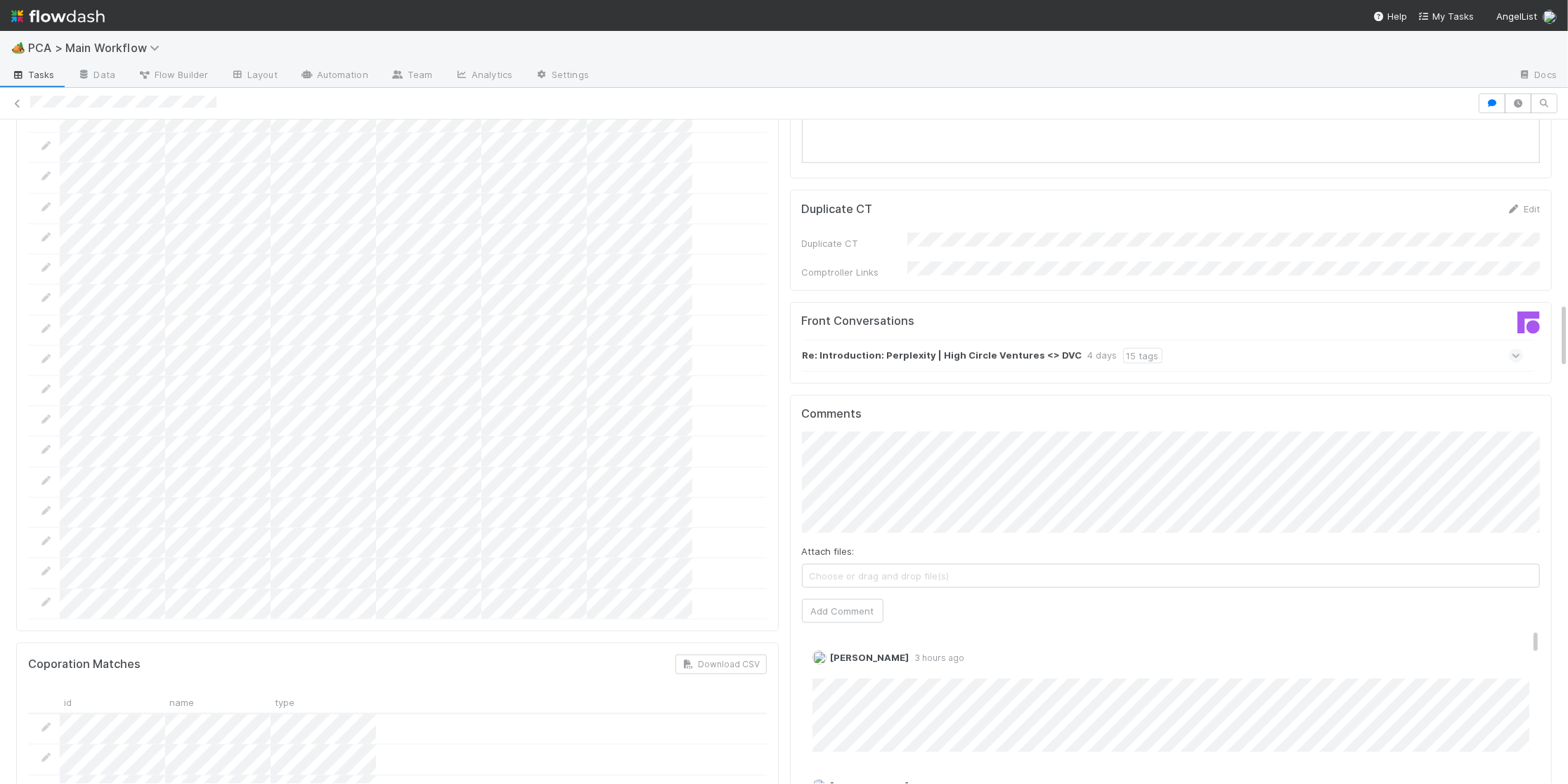
scroll to position [0, 4]
click at [887, 405] on span "[PERSON_NAME]" at bounding box center [870, 408] width 71 height 11
drag, startPoint x: 867, startPoint y: 533, endPoint x: 802, endPoint y: 468, distance: 91.9
click at [856, 599] on button "Add Comment" at bounding box center [839, 611] width 81 height 24
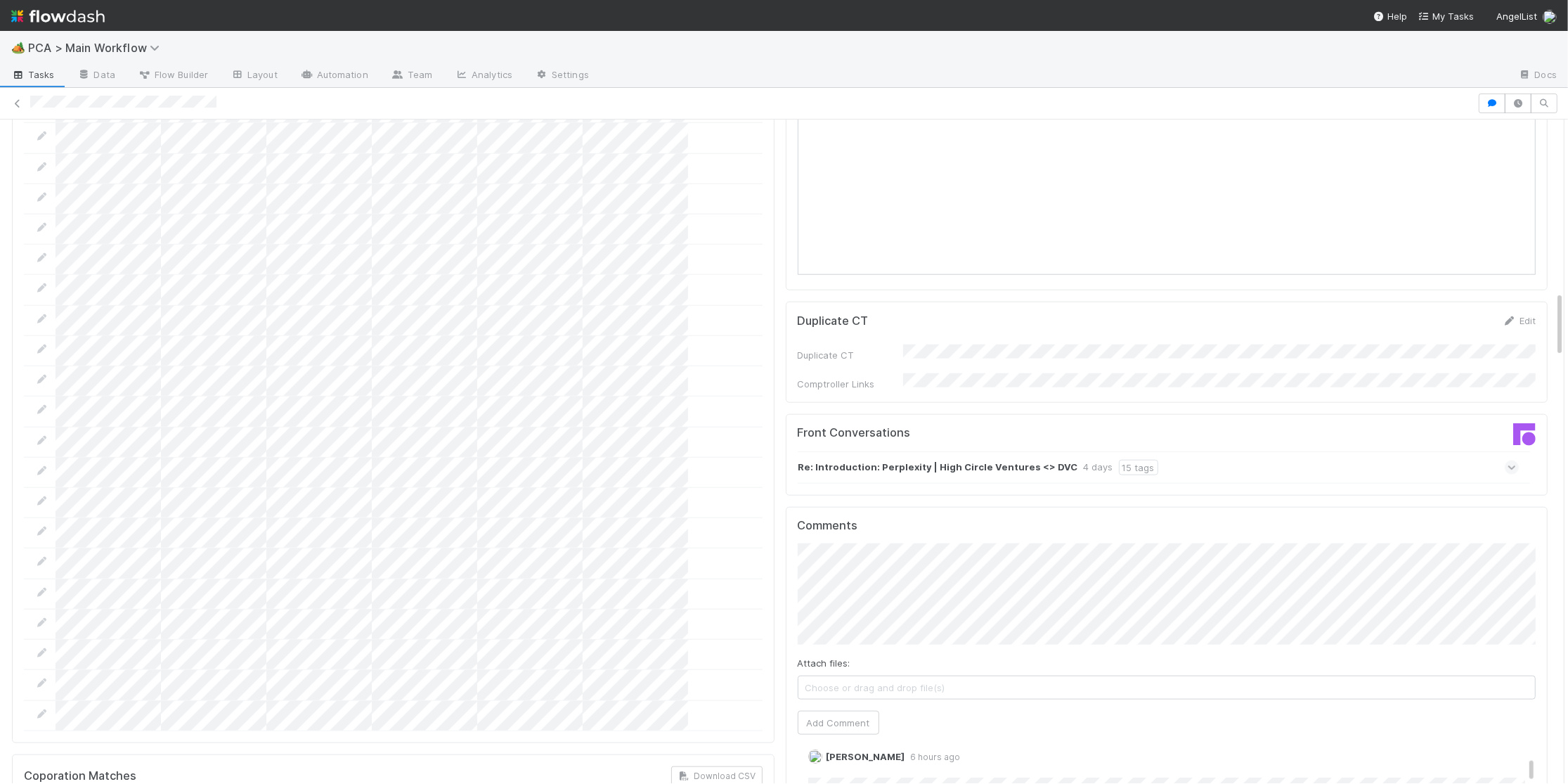
scroll to position [1739, 0]
